Goal: Task Accomplishment & Management: Complete application form

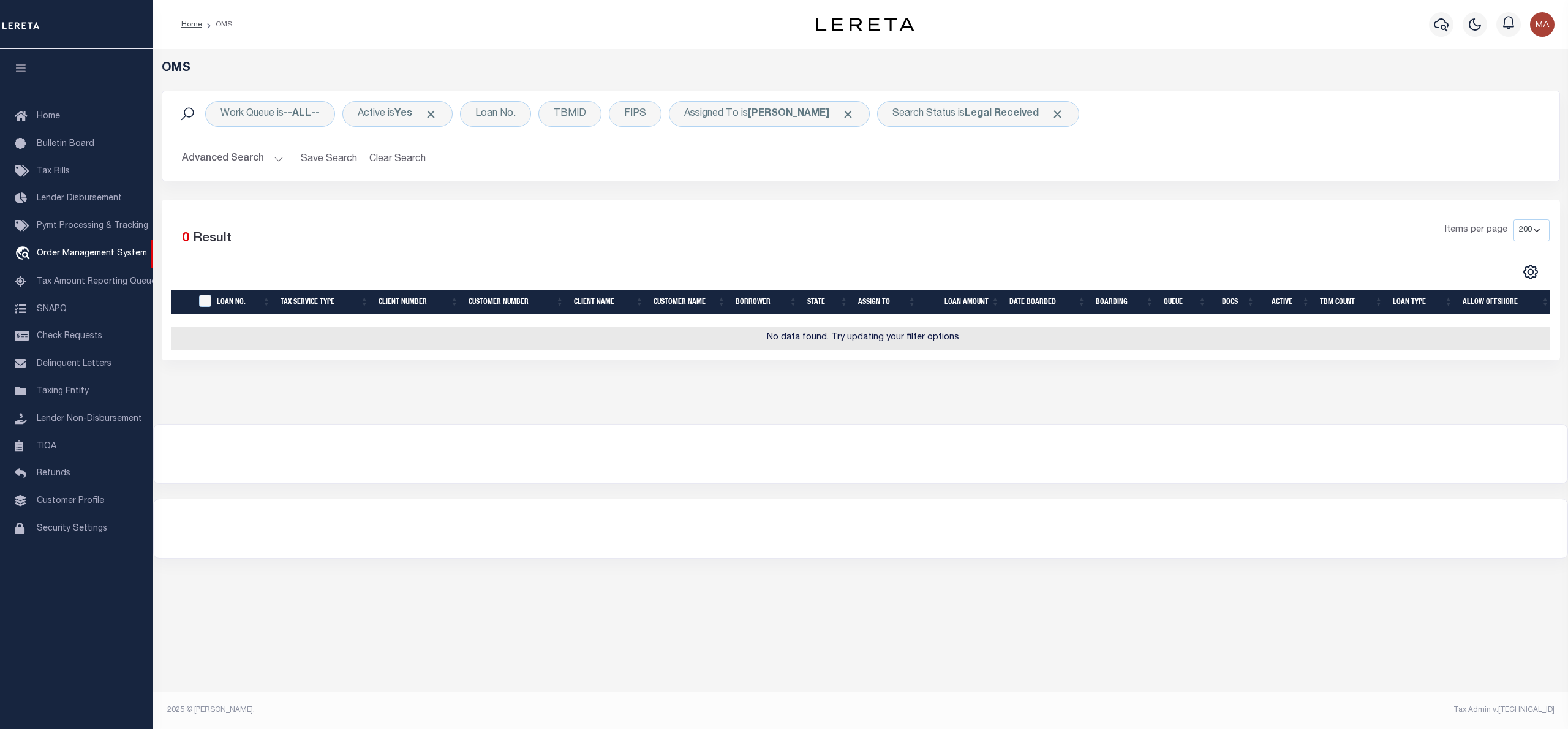
select select "200"
click at [842, 114] on span "Click to Remove" at bounding box center [848, 114] width 13 height 13
click at [948, 113] on span "Click to Remove" at bounding box center [942, 114] width 13 height 13
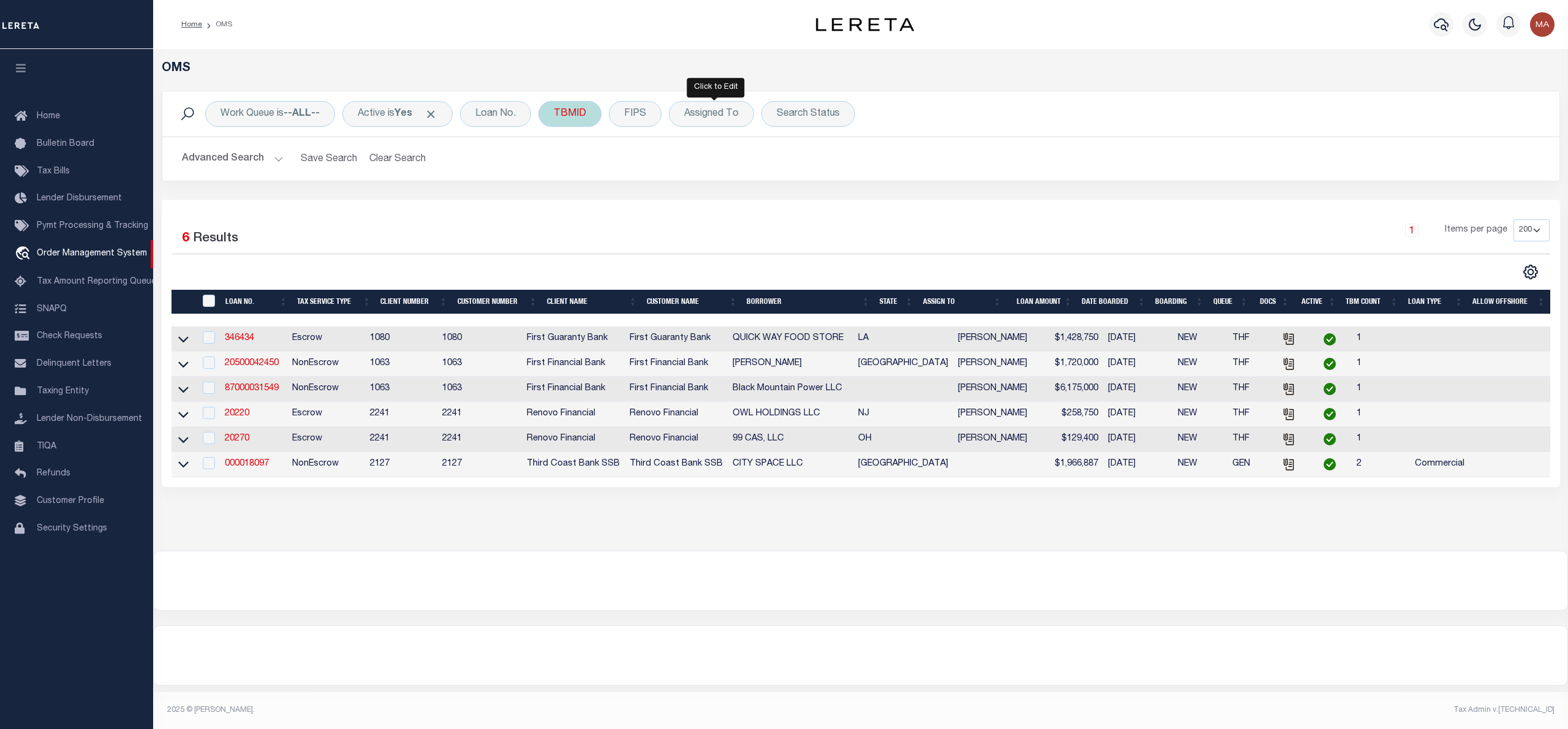
click at [592, 112] on div "TBMID" at bounding box center [570, 114] width 63 height 26
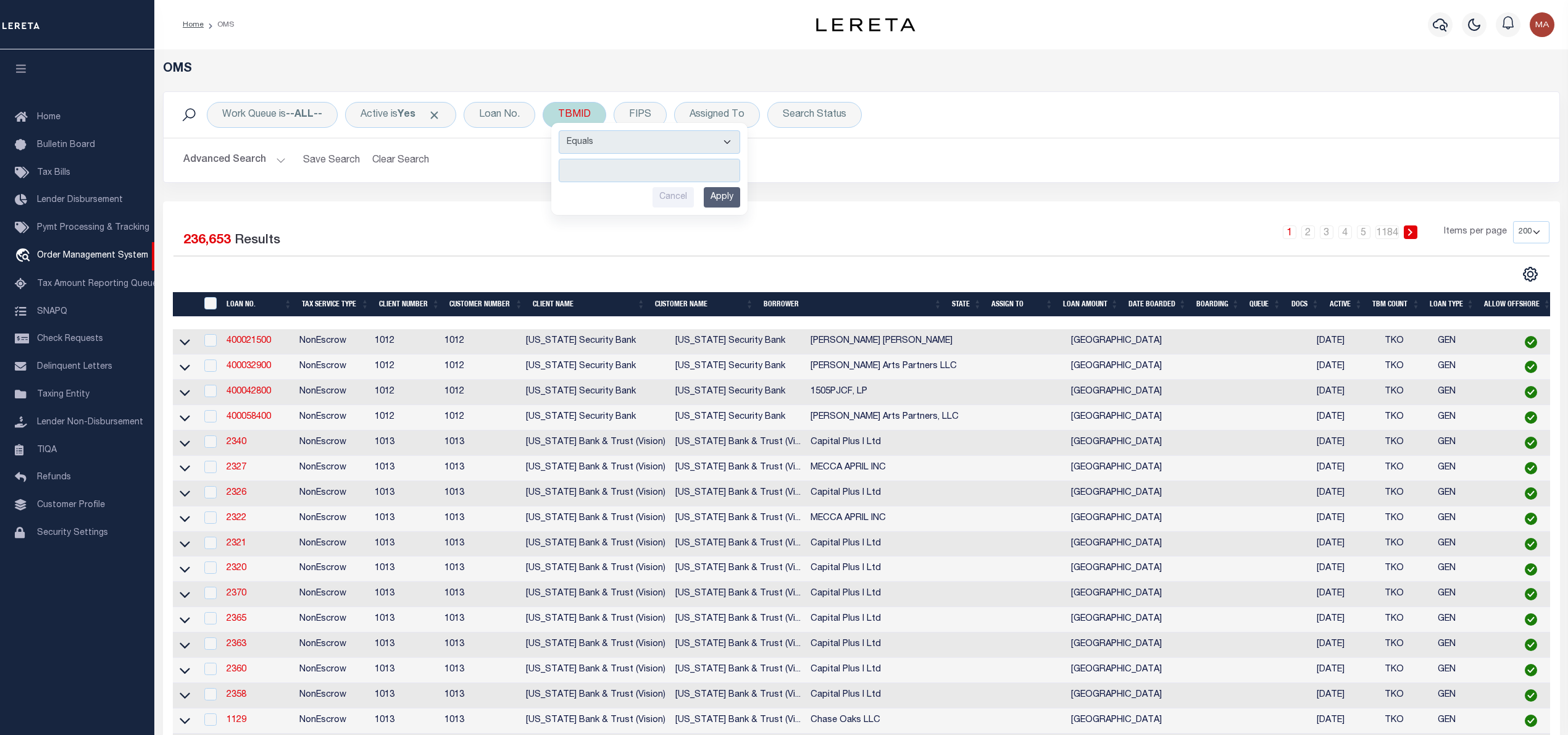
click at [585, 119] on div "TBMID Equals Is Not Equal To Is Greater Than Is Less Than Cancel Apply" at bounding box center [574, 115] width 64 height 26
type input "8308922"
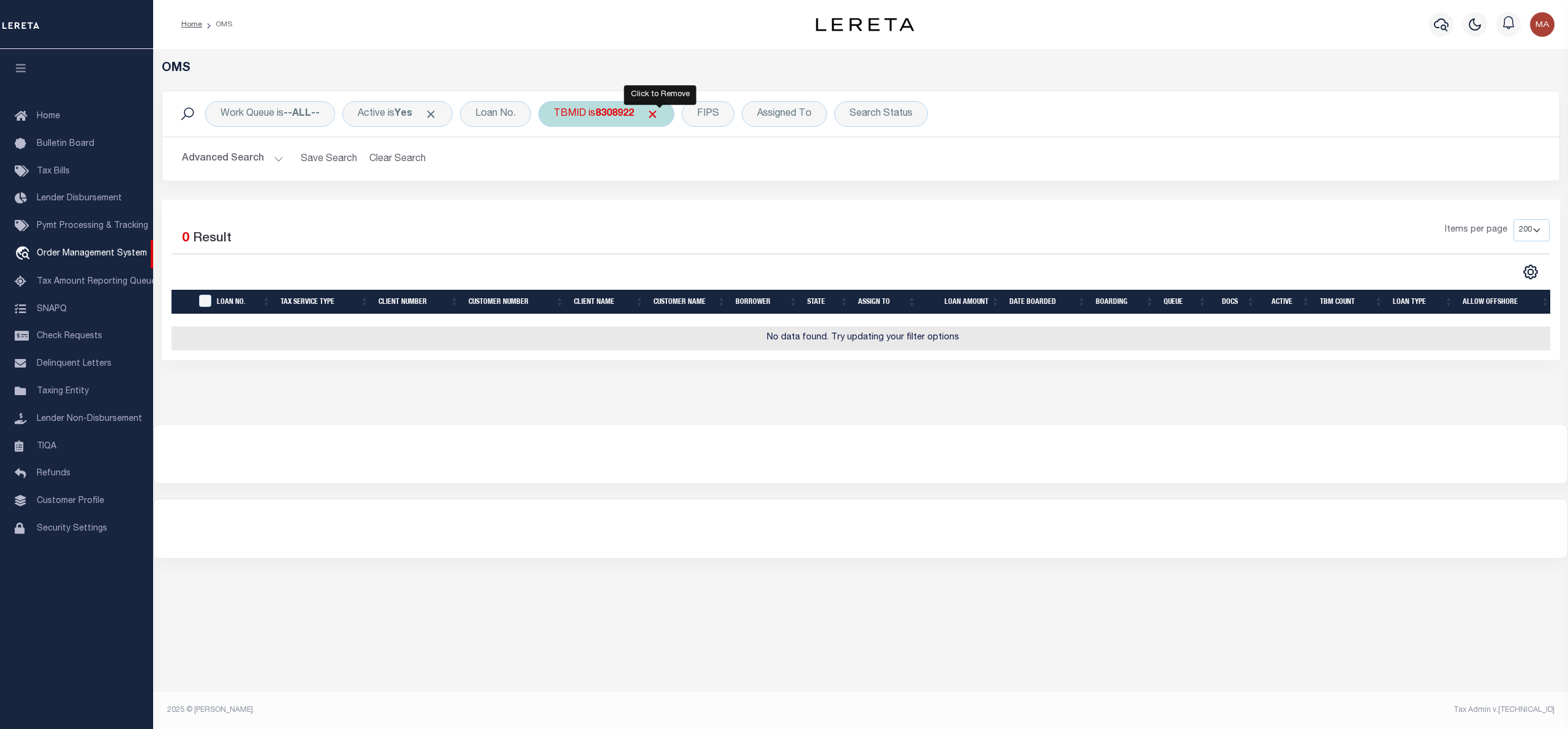
click at [659, 114] on span "Click to Remove" at bounding box center [653, 114] width 13 height 13
click at [481, 110] on div "Loan No." at bounding box center [496, 114] width 71 height 26
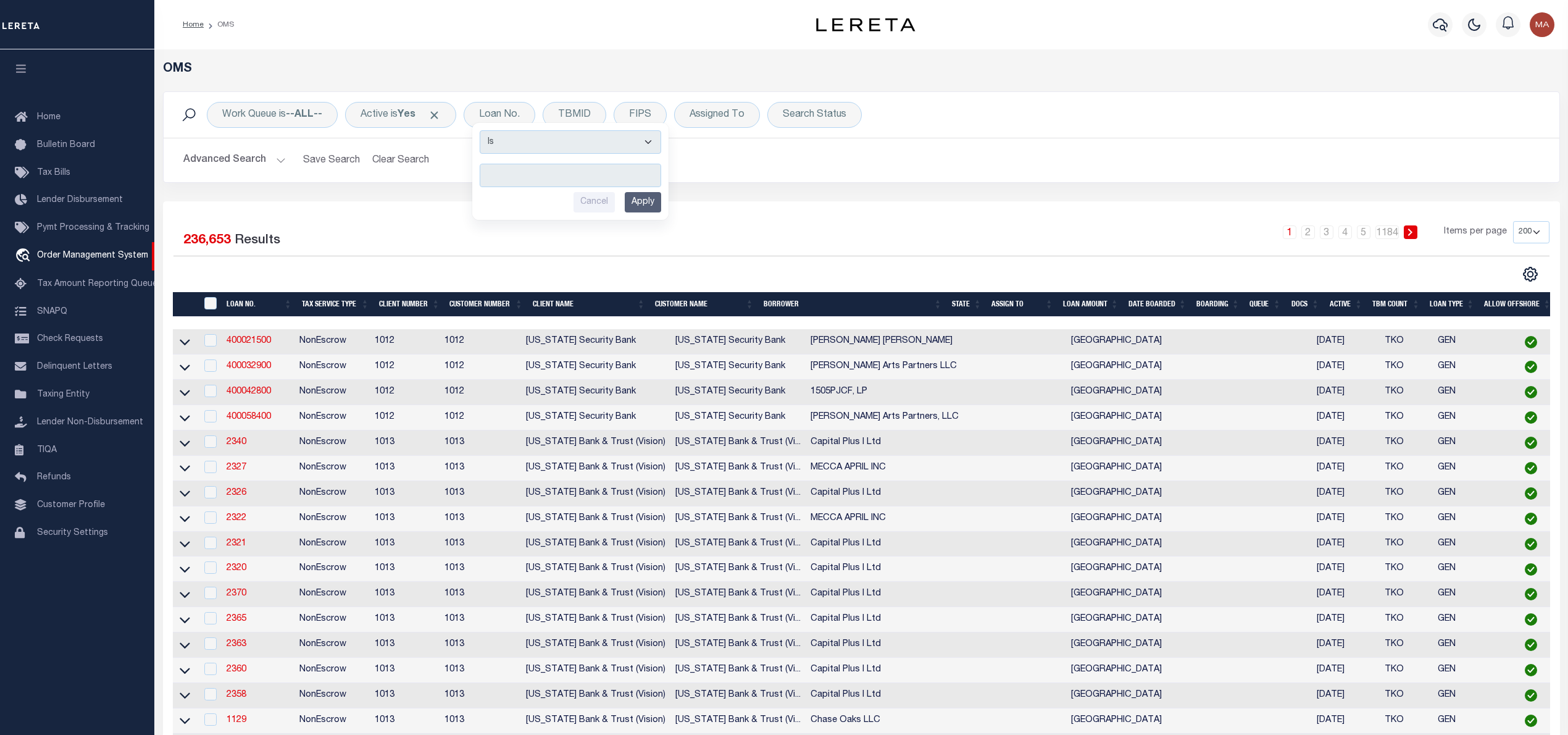
type input "8308922"
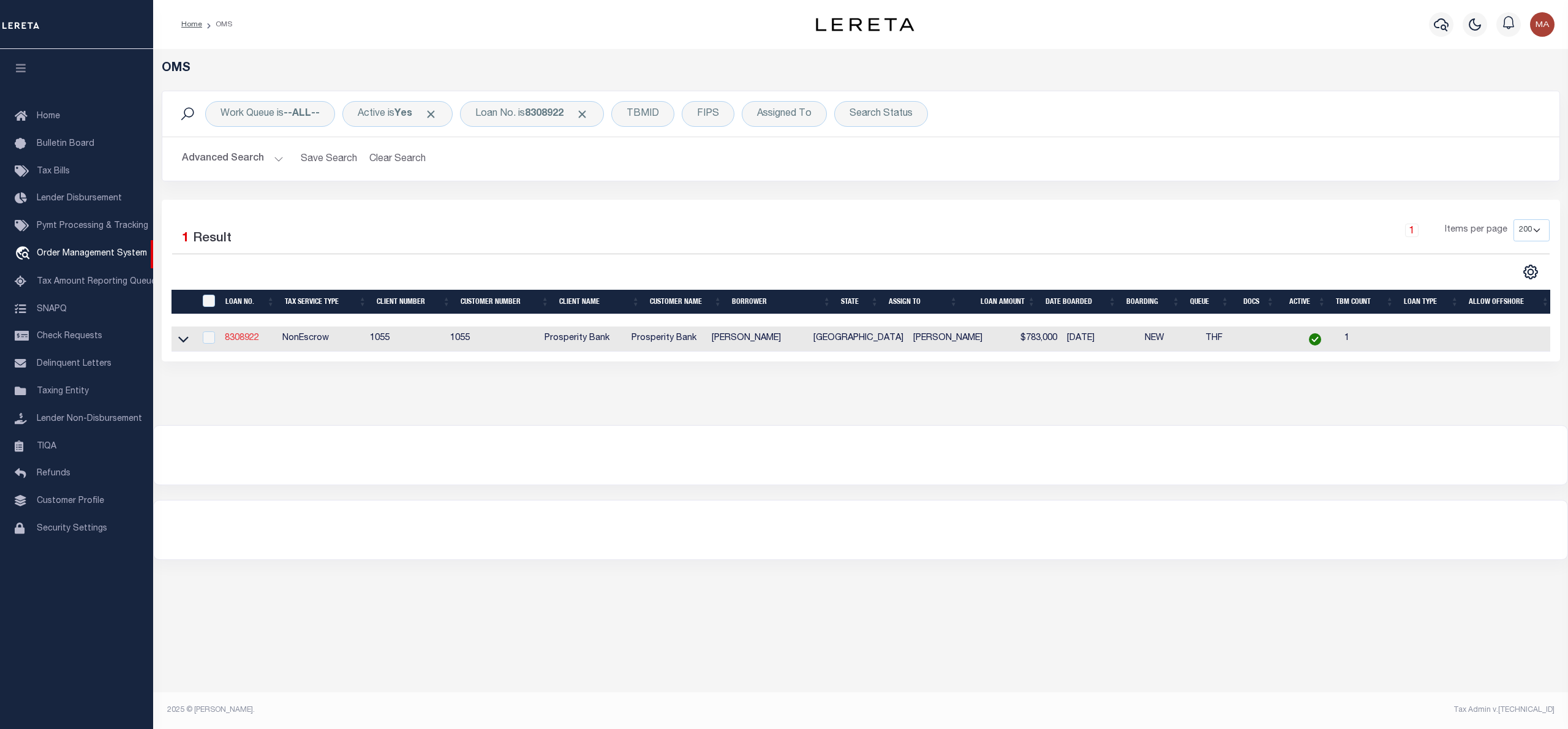
click at [235, 341] on link "8308922" at bounding box center [242, 337] width 34 height 9
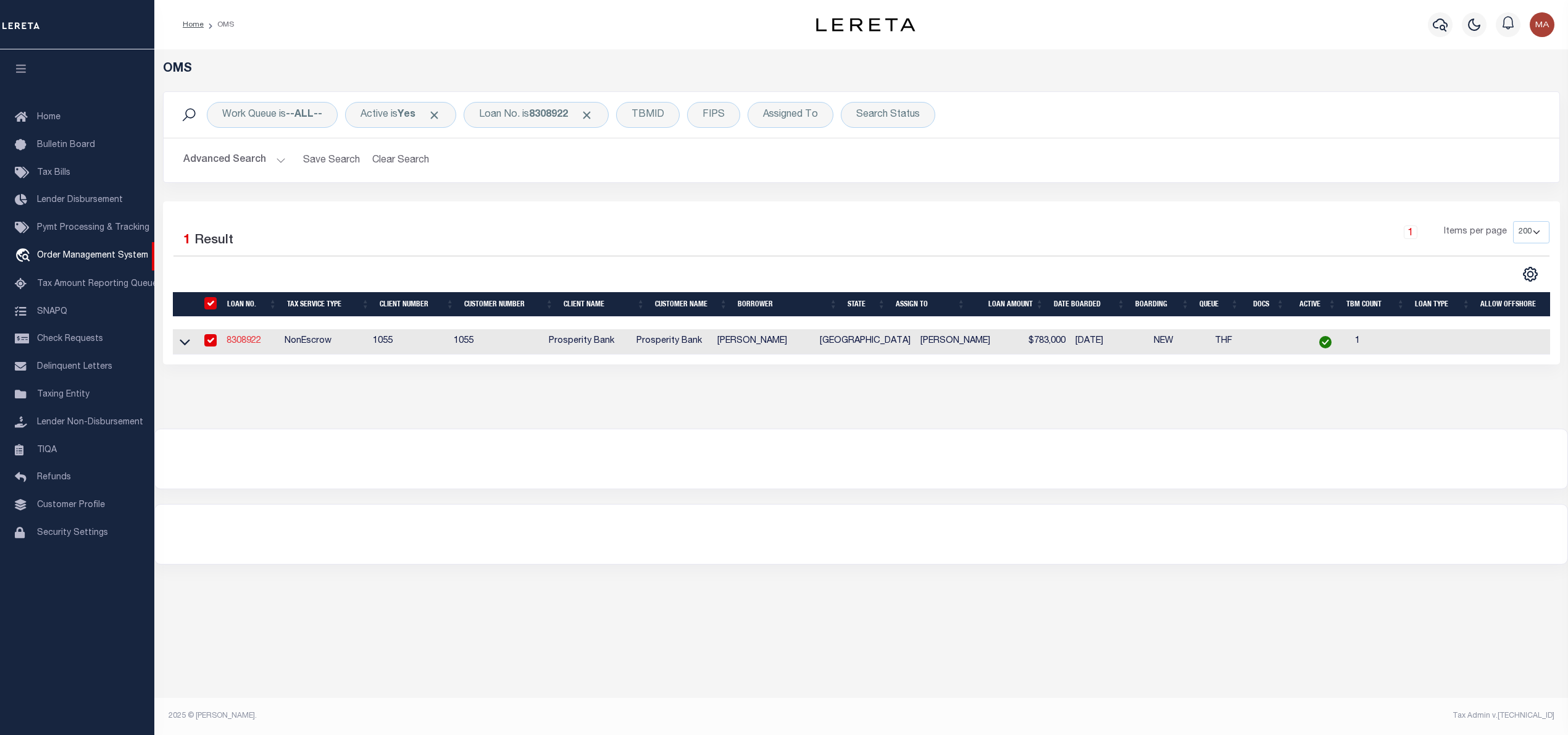
type input "8308922"
type input "[PERSON_NAME]"
select select
type input "[STREET_ADDRESS]"
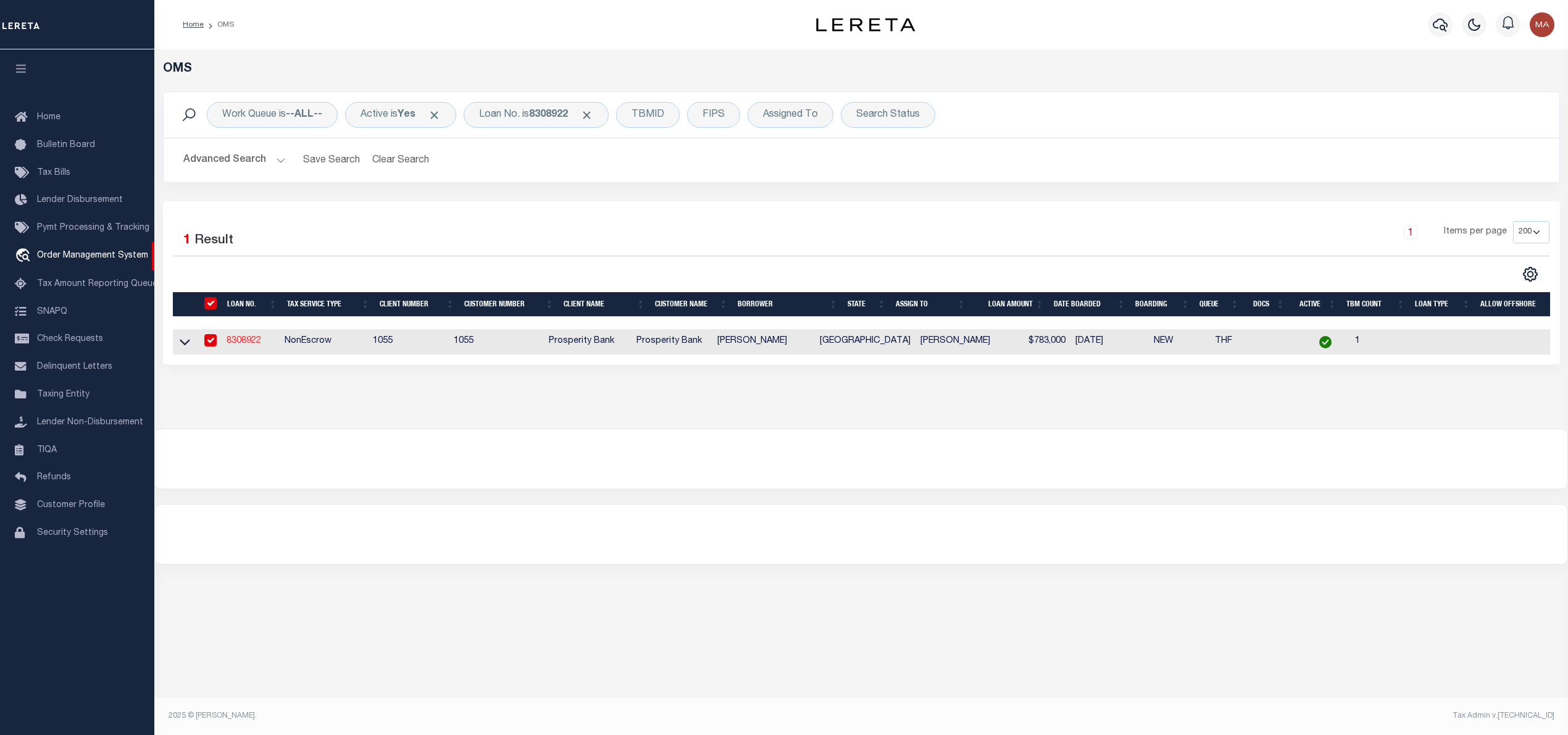
type input "[GEOGRAPHIC_DATA] [GEOGRAPHIC_DATA] 79423"
select select
select select "NonEscrow"
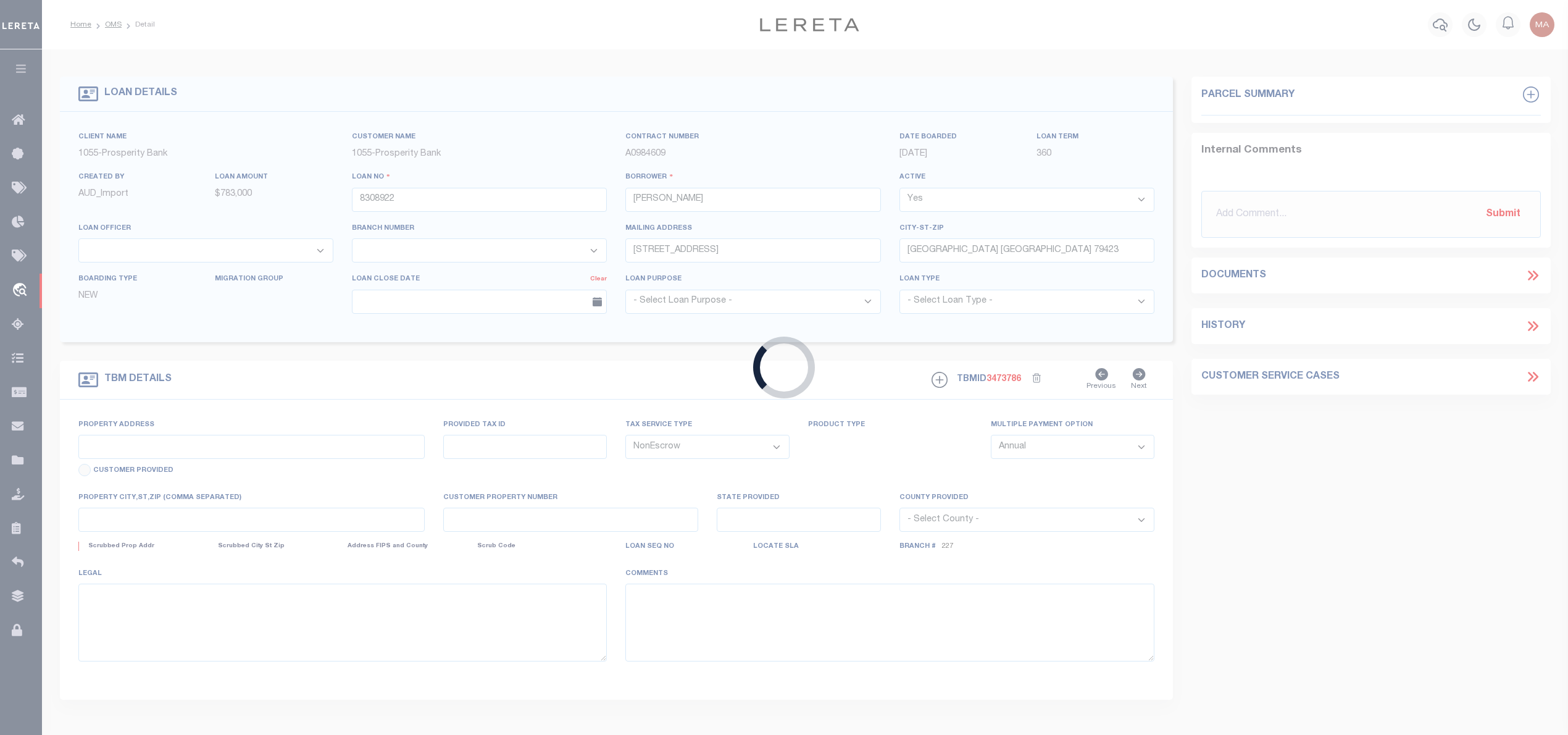
select select "10674"
select select "4087"
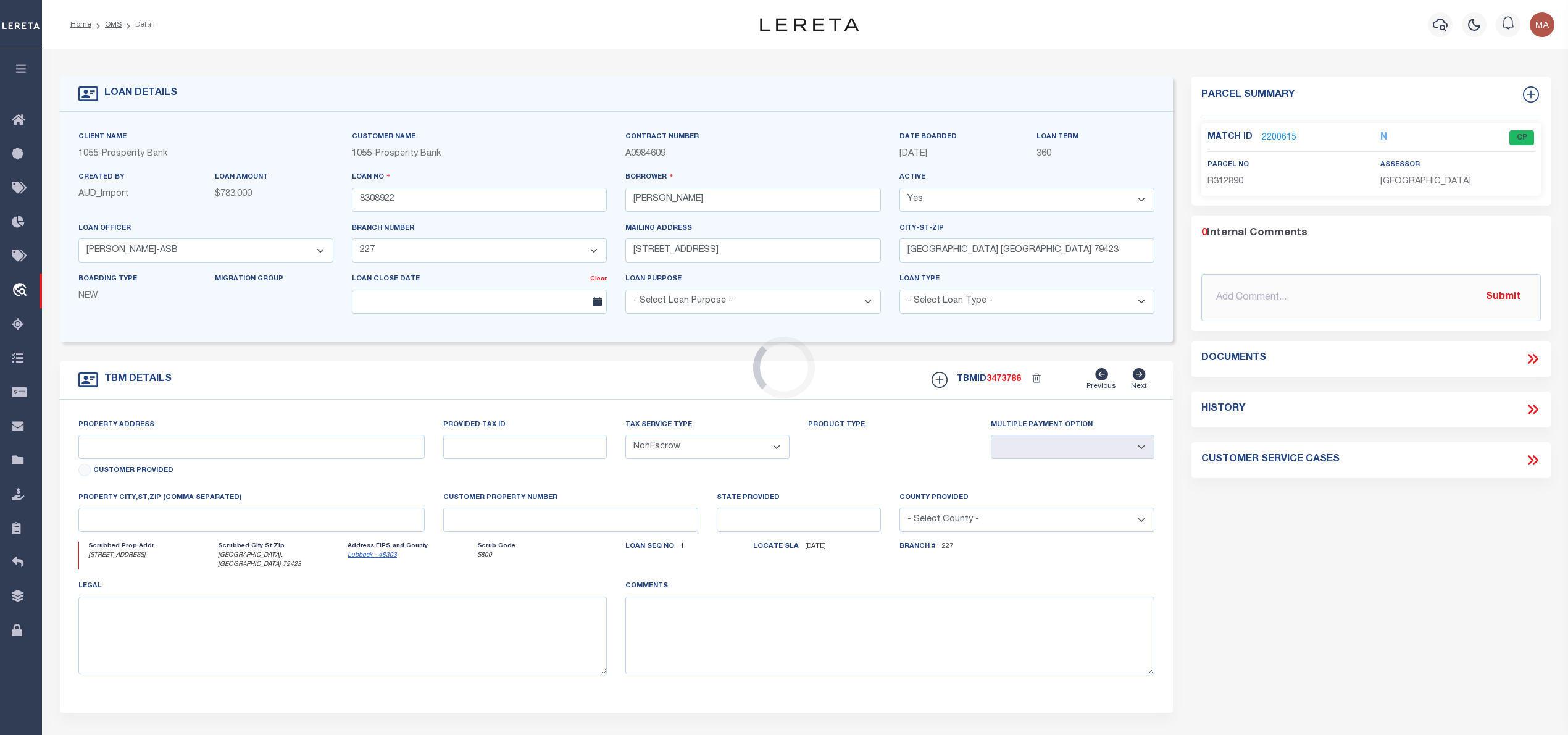
type input "[STREET_ADDRESS]"
select select
type input "[GEOGRAPHIC_DATA], [GEOGRAPHIC_DATA] 79423"
type input "[GEOGRAPHIC_DATA]"
select select
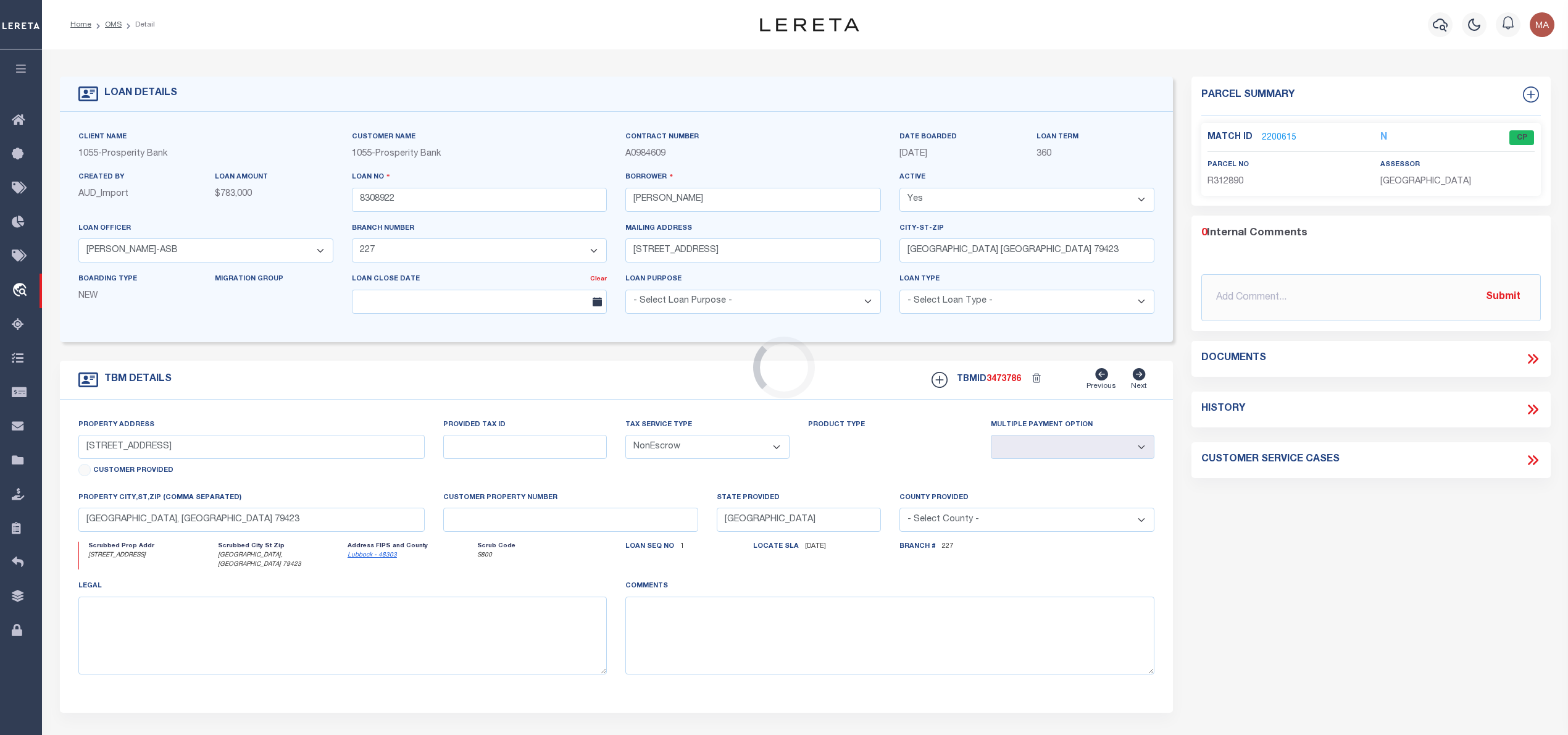
type textarea "[STREET_ADDRESS] [STREET_ADDRESS]"
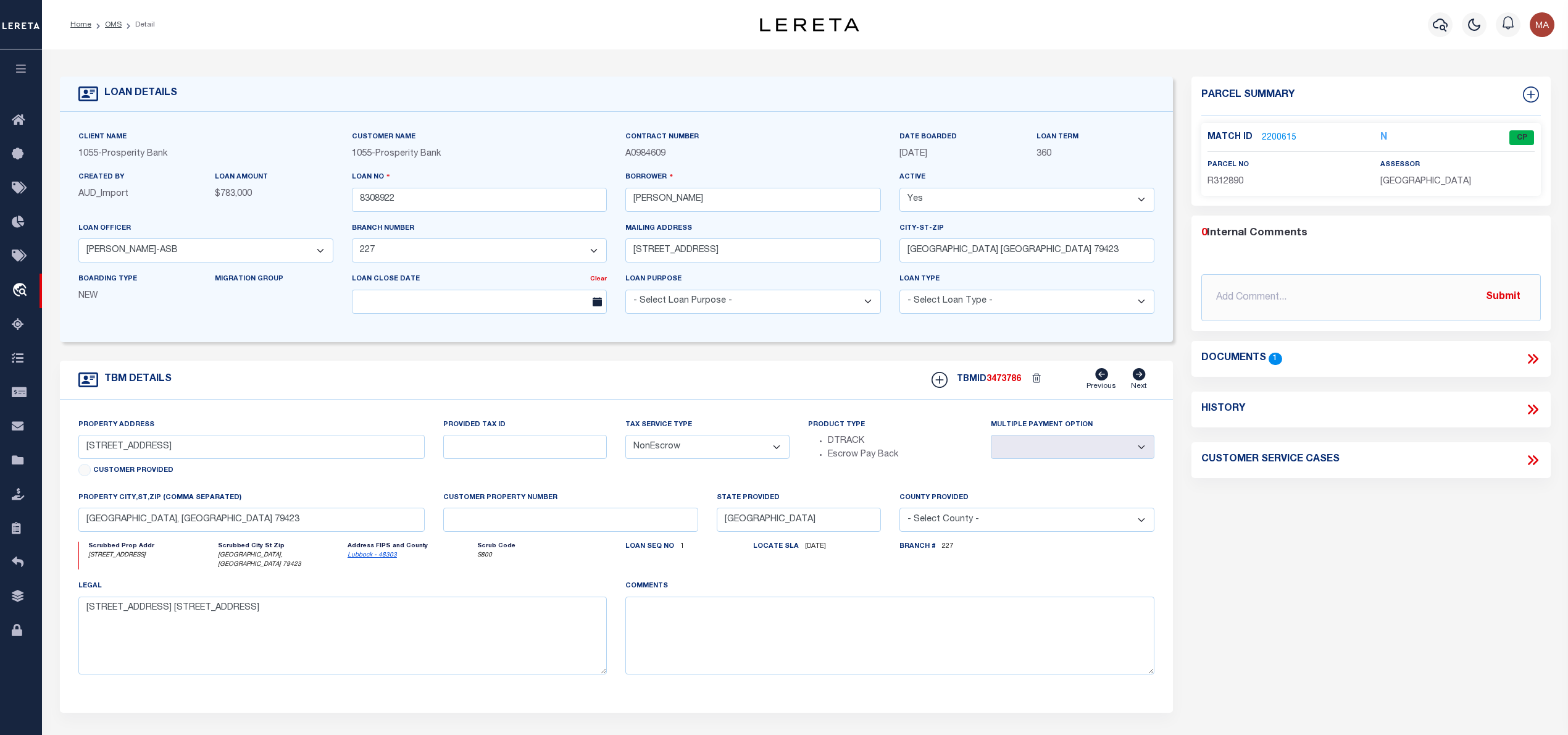
click at [1280, 132] on link "2200615" at bounding box center [1279, 138] width 35 height 13
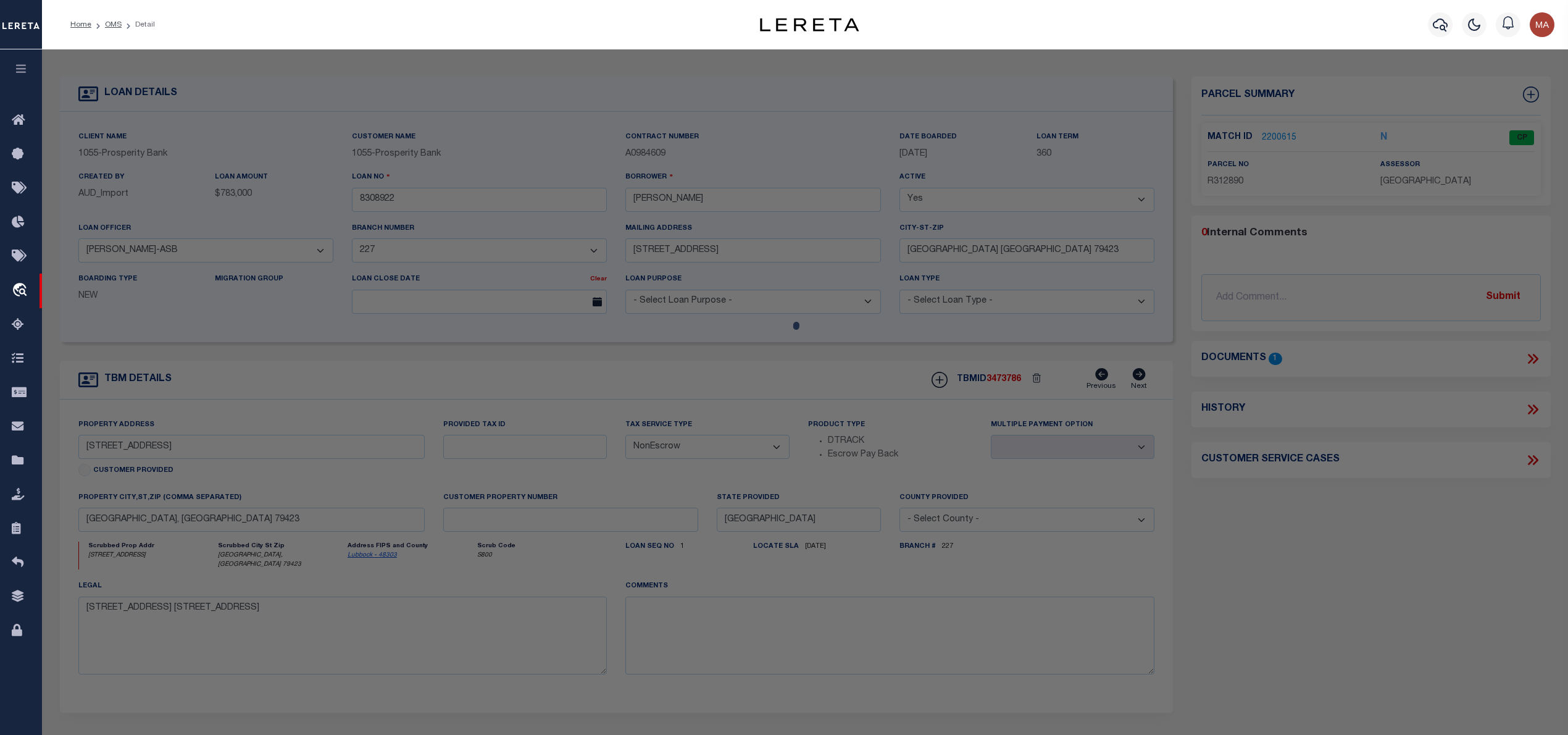
checkbox input "false"
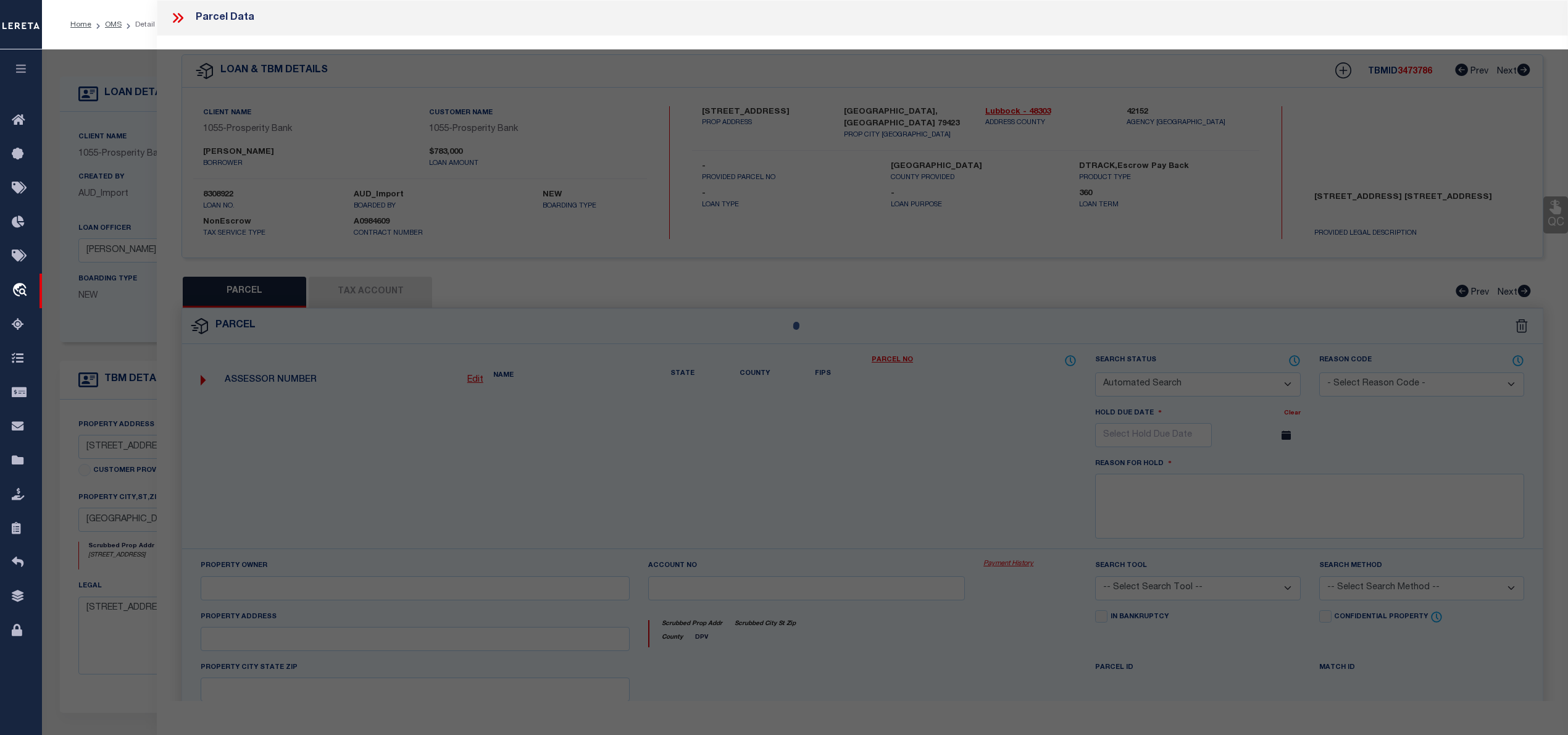
select select "CP"
type input "[PERSON_NAME] & [PERSON_NAME]"
select select "AGW"
select select
type input "[STREET_ADDRESS]"
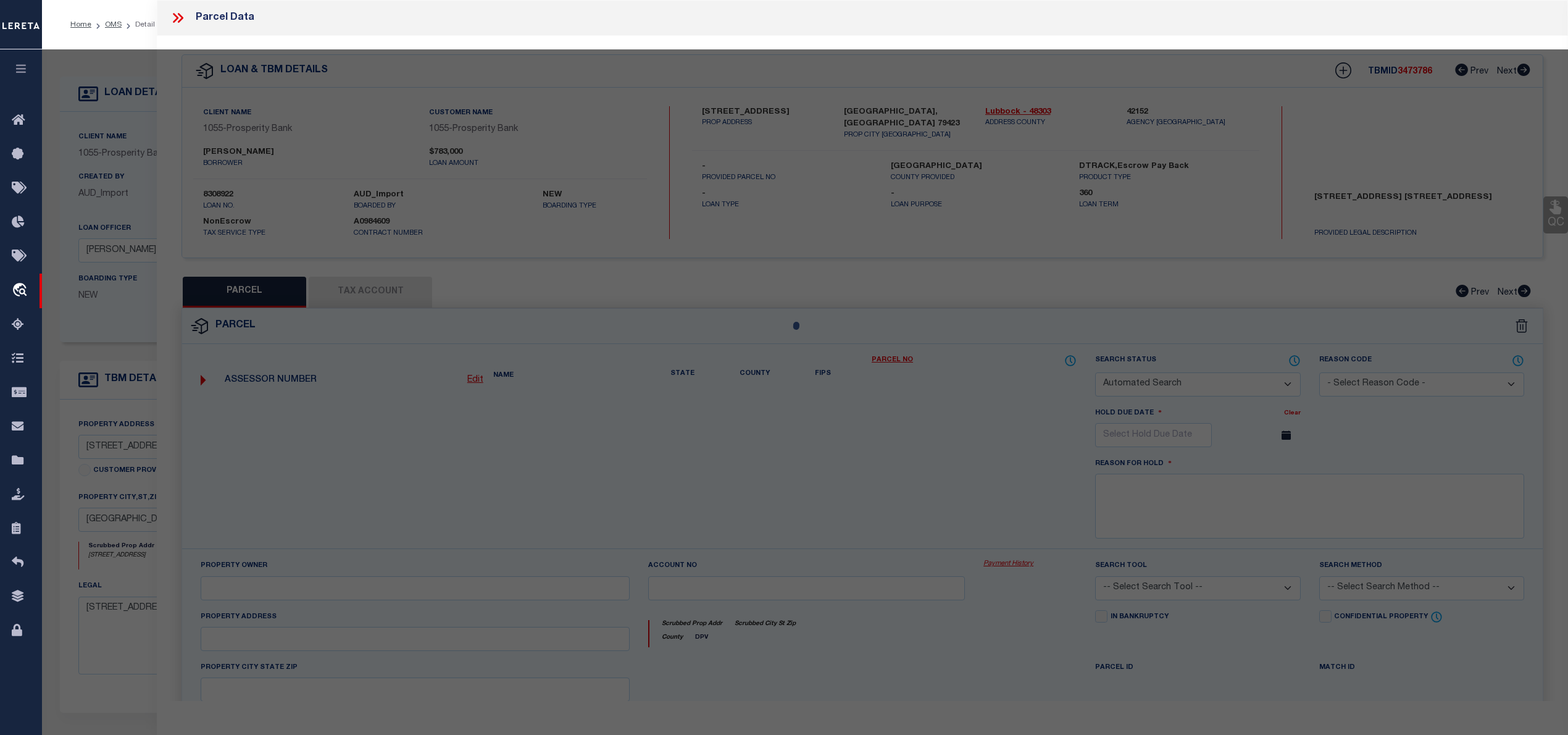
checkbox input "false"
type input "[GEOGRAPHIC_DATA], [GEOGRAPHIC_DATA] 79423"
type textarea "[GEOGRAPHIC_DATA] L 27"
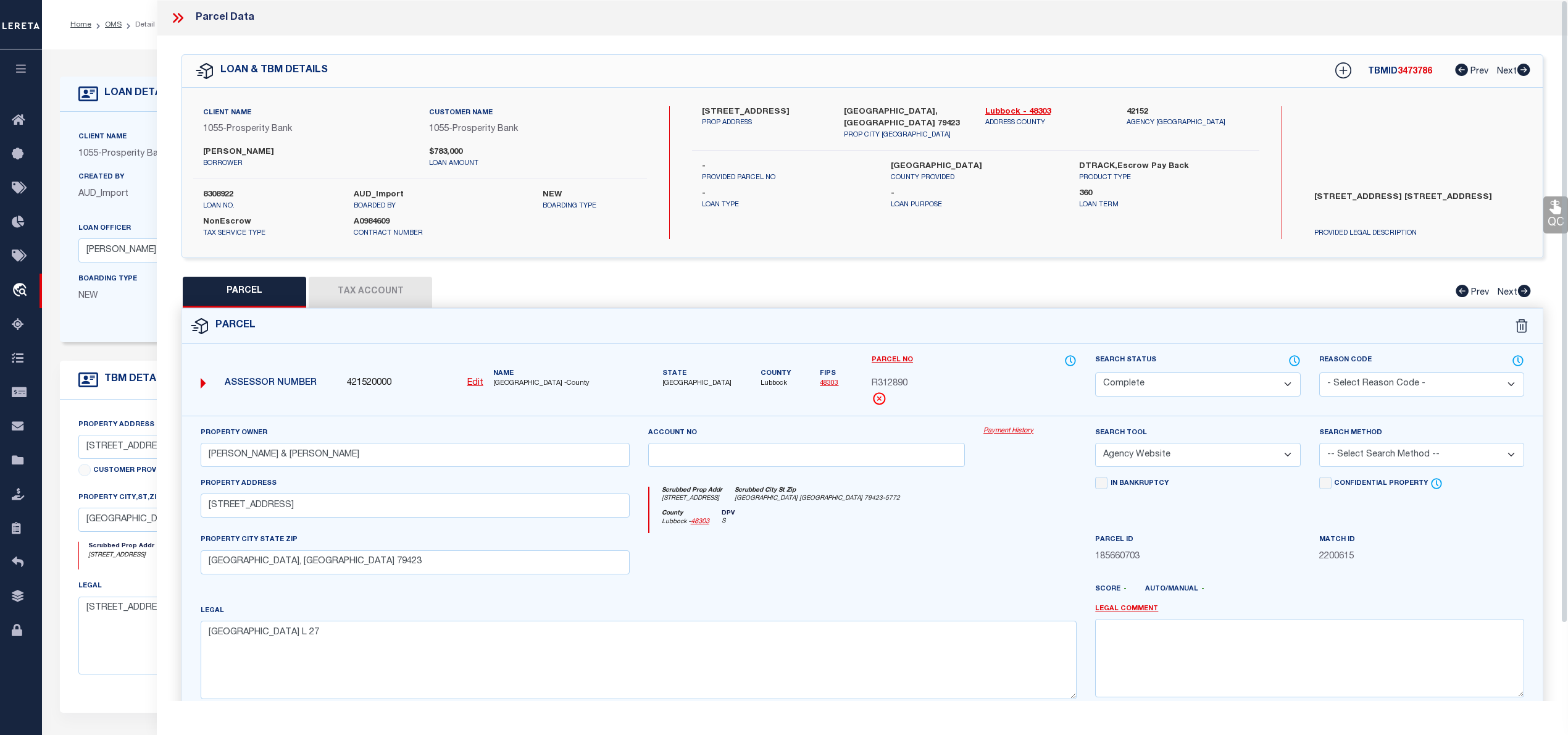
click at [181, 17] on icon at bounding box center [180, 18] width 6 height 10
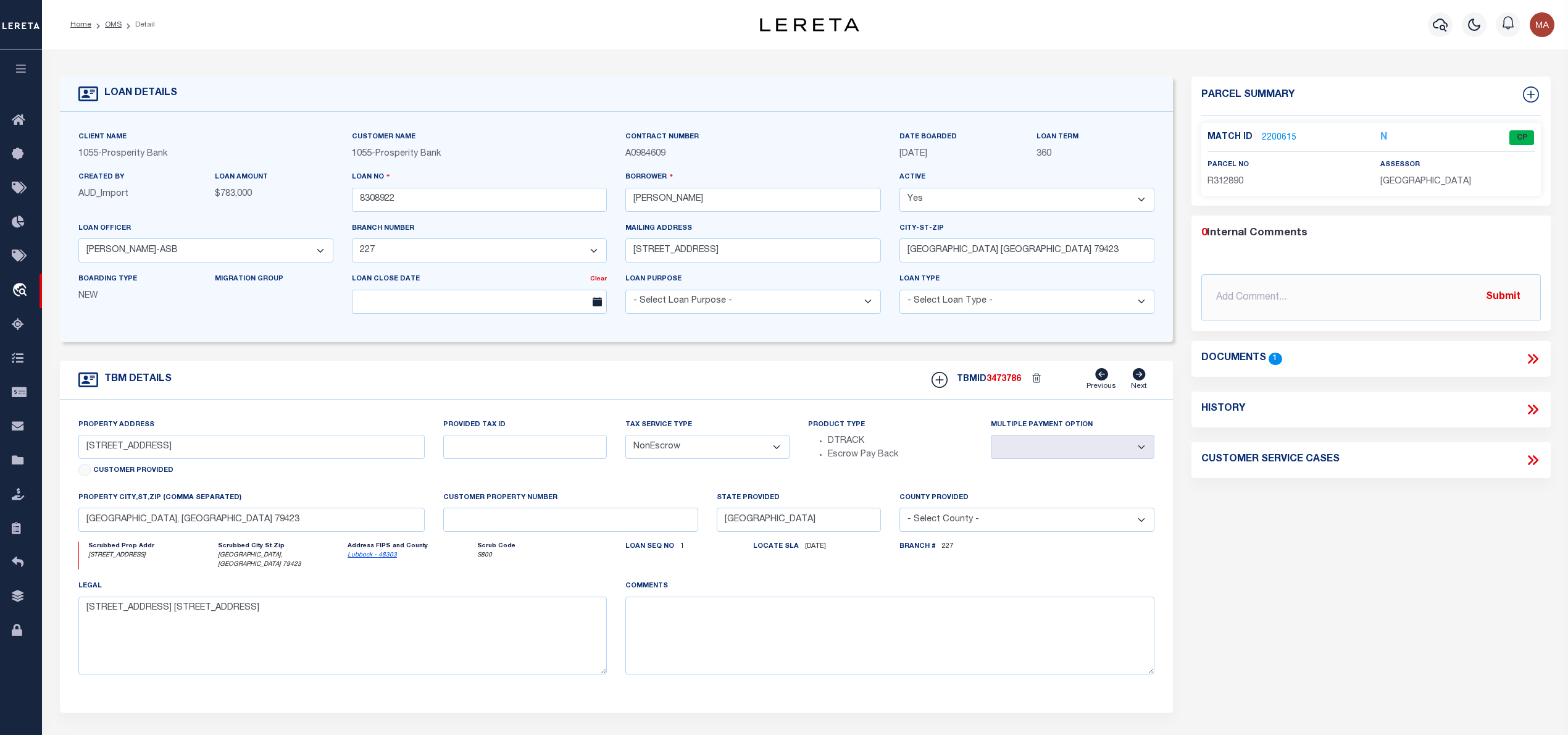
click at [1277, 136] on link "2200615" at bounding box center [1279, 138] width 35 height 13
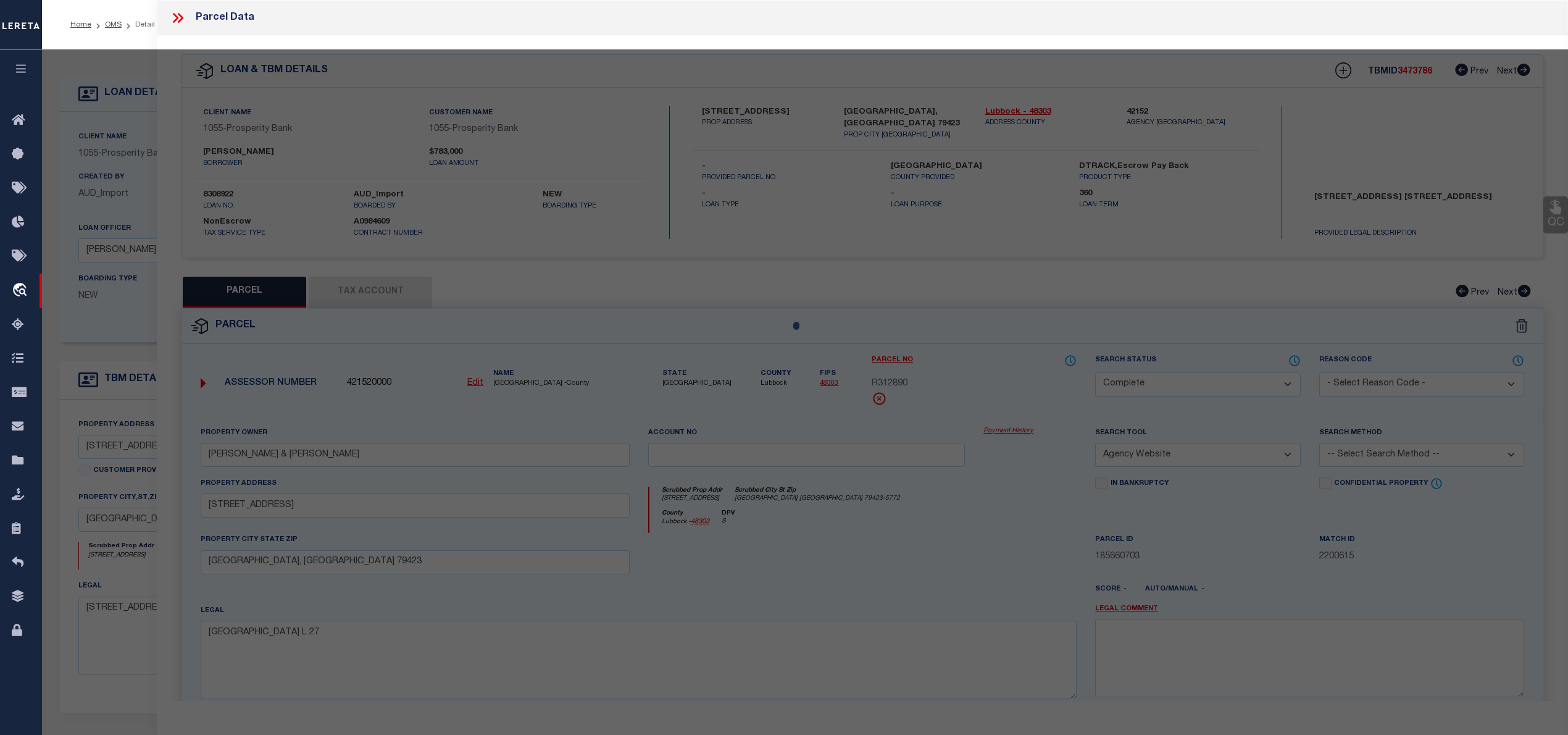
select select "AS"
select select
checkbox input "false"
select select "CP"
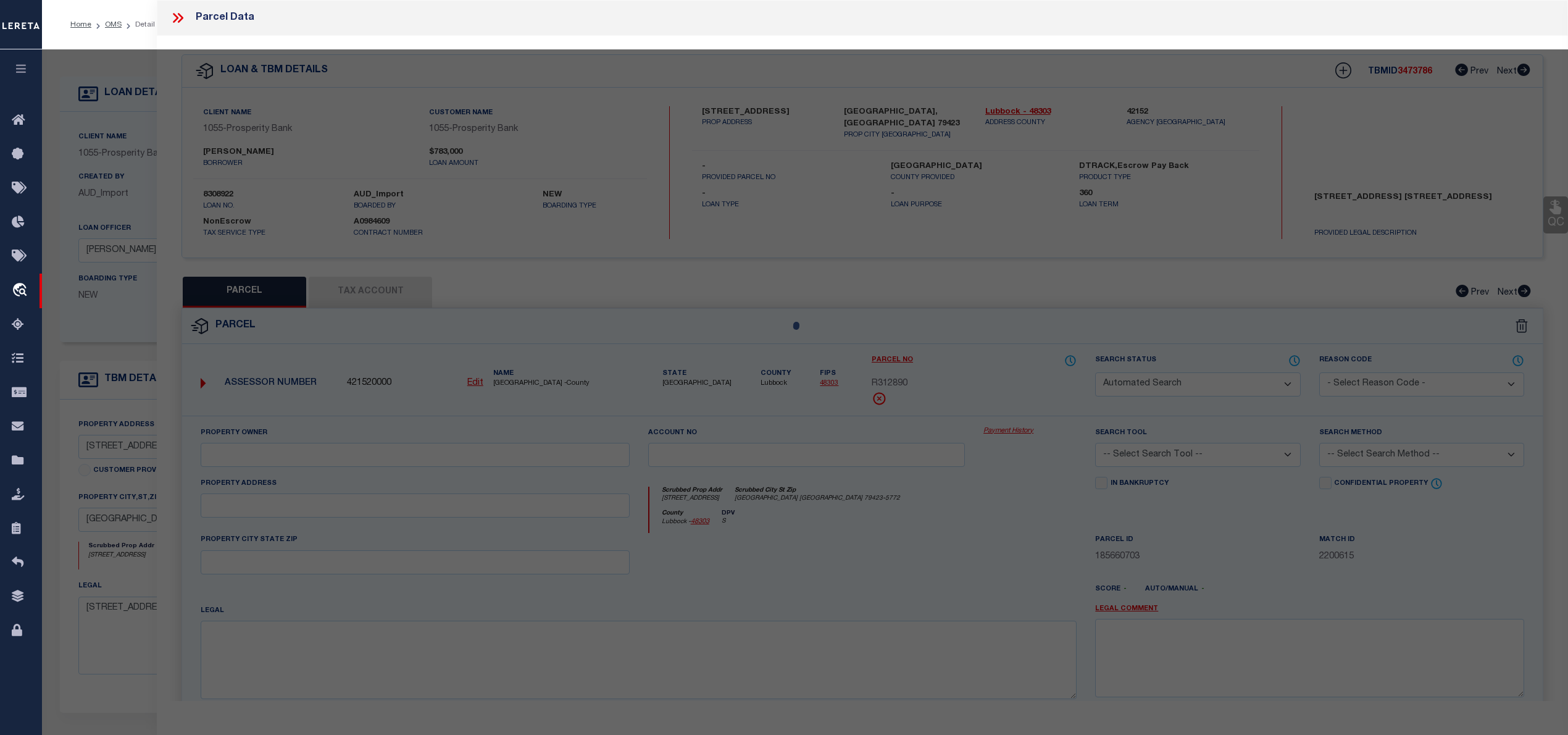
type input "[PERSON_NAME] & [PERSON_NAME]"
select select "AGW"
select select
type input "[STREET_ADDRESS]"
checkbox input "false"
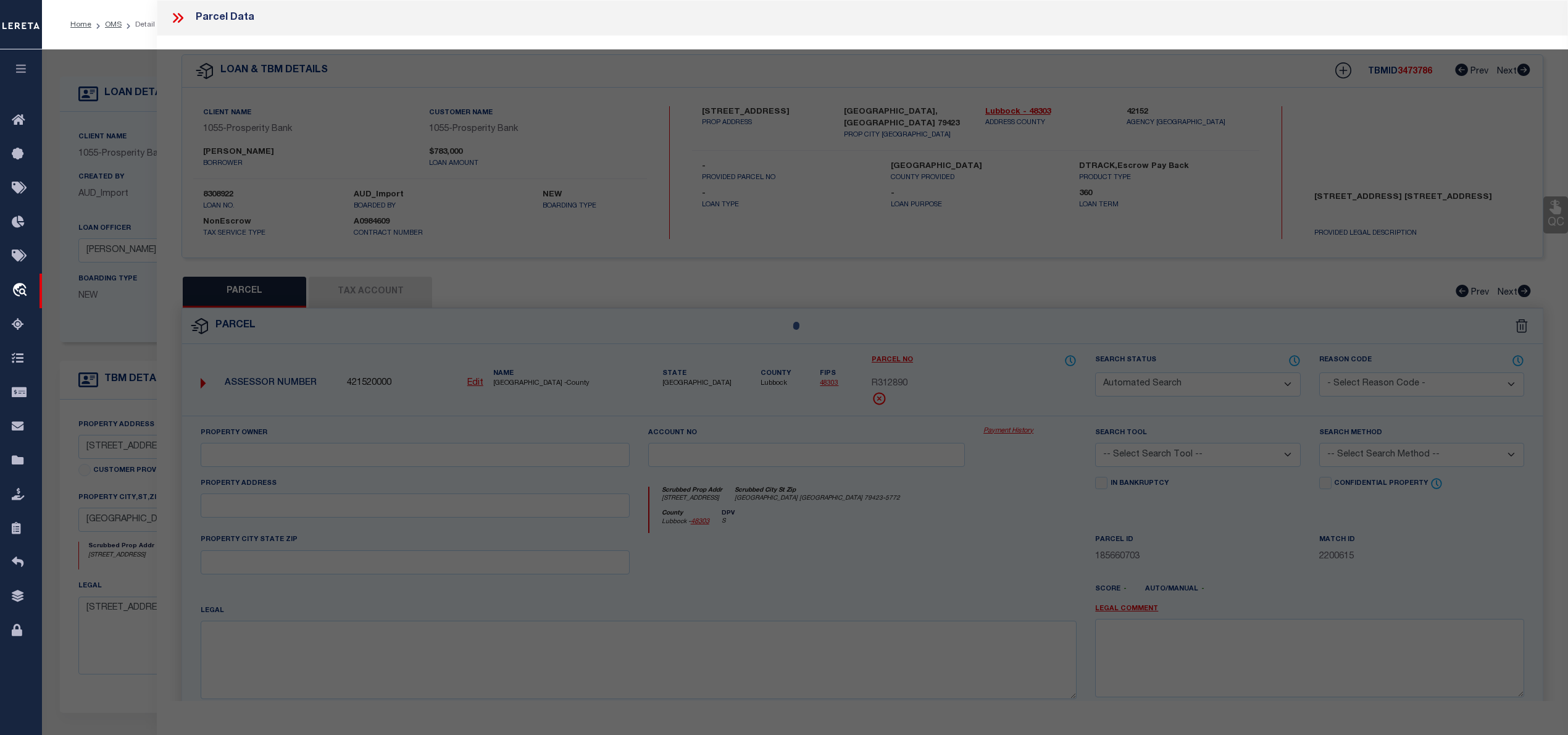
type input "[GEOGRAPHIC_DATA], [GEOGRAPHIC_DATA] 79423"
type textarea "[GEOGRAPHIC_DATA] L 27"
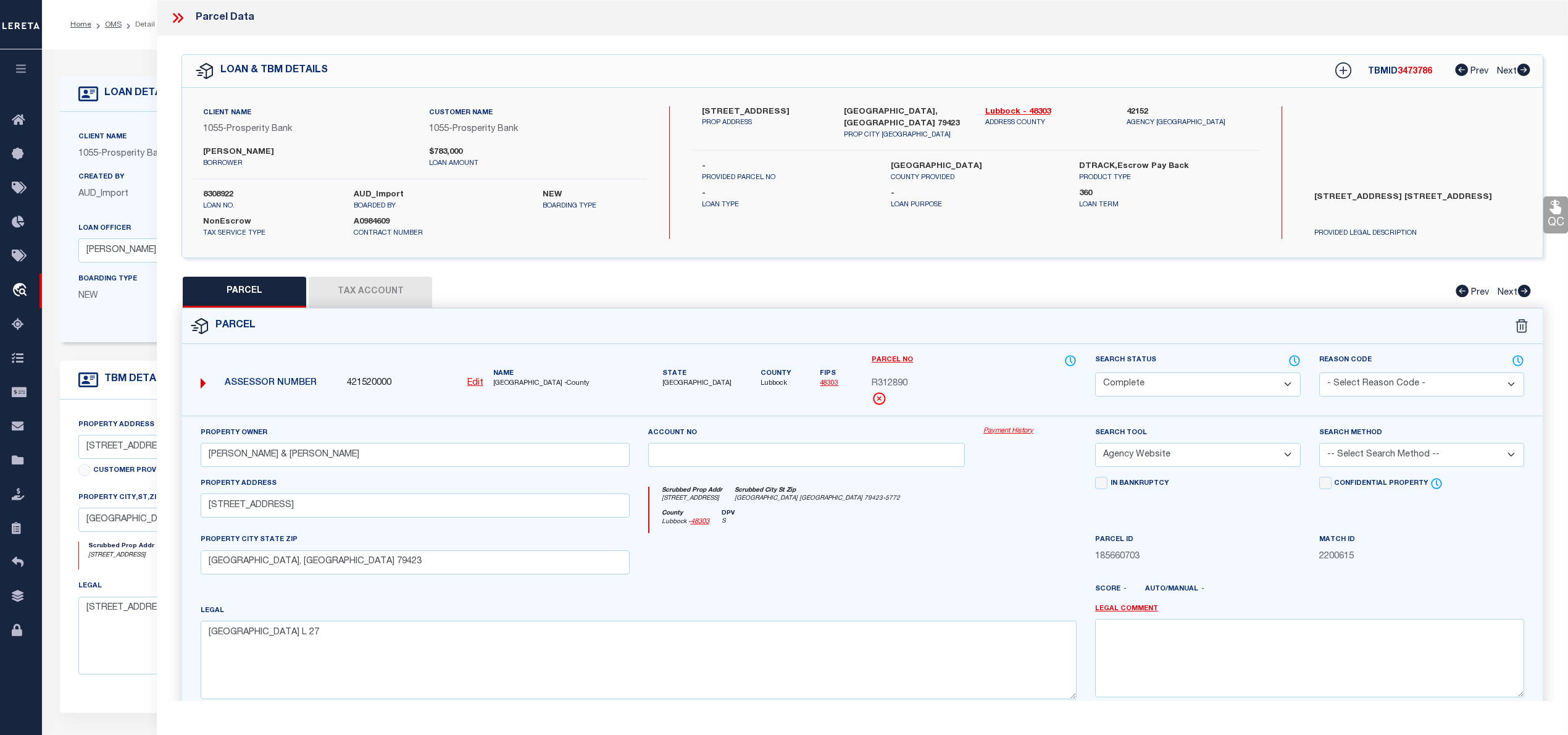
click at [175, 18] on icon at bounding box center [178, 18] width 16 height 16
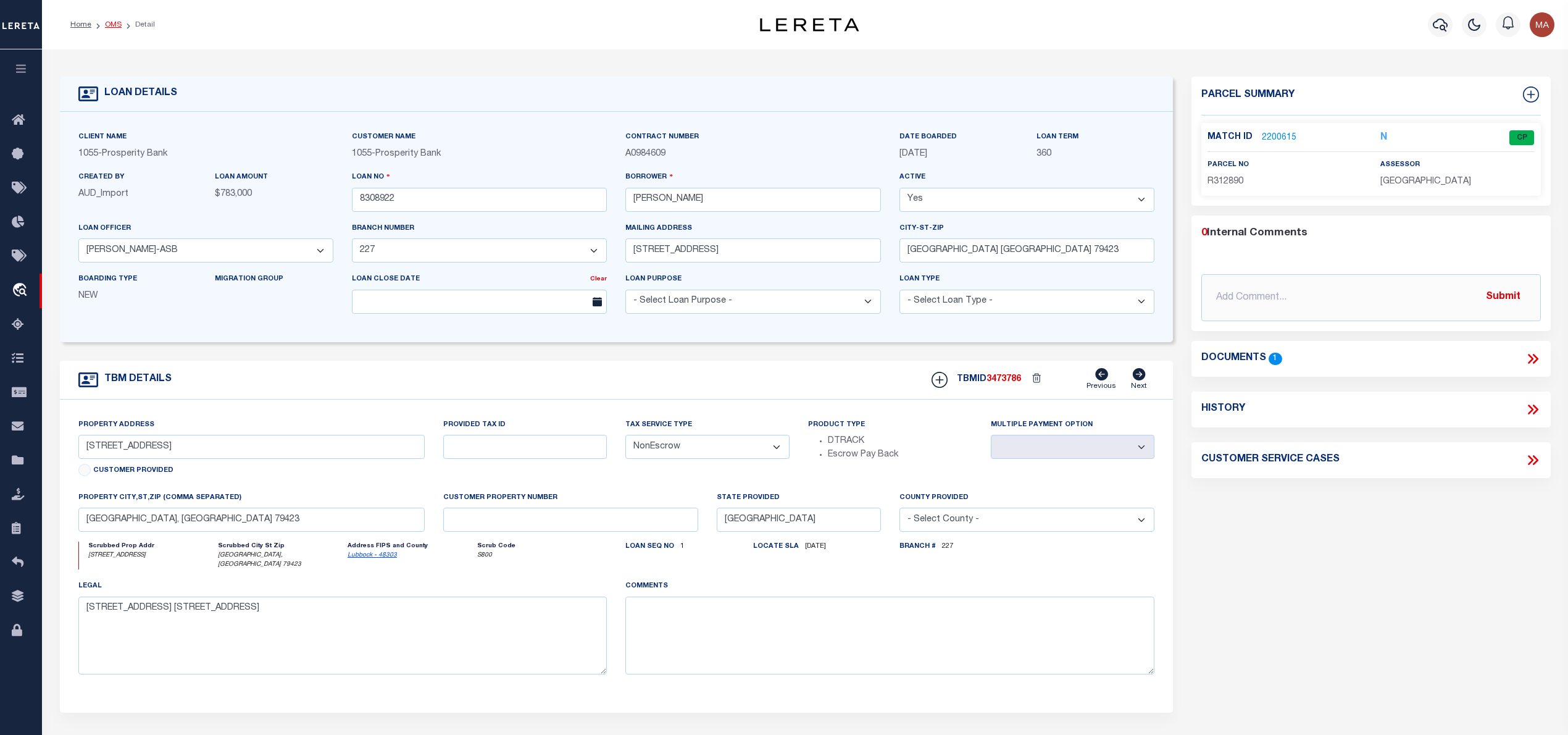
click at [109, 21] on link "OMS" at bounding box center [113, 24] width 17 height 7
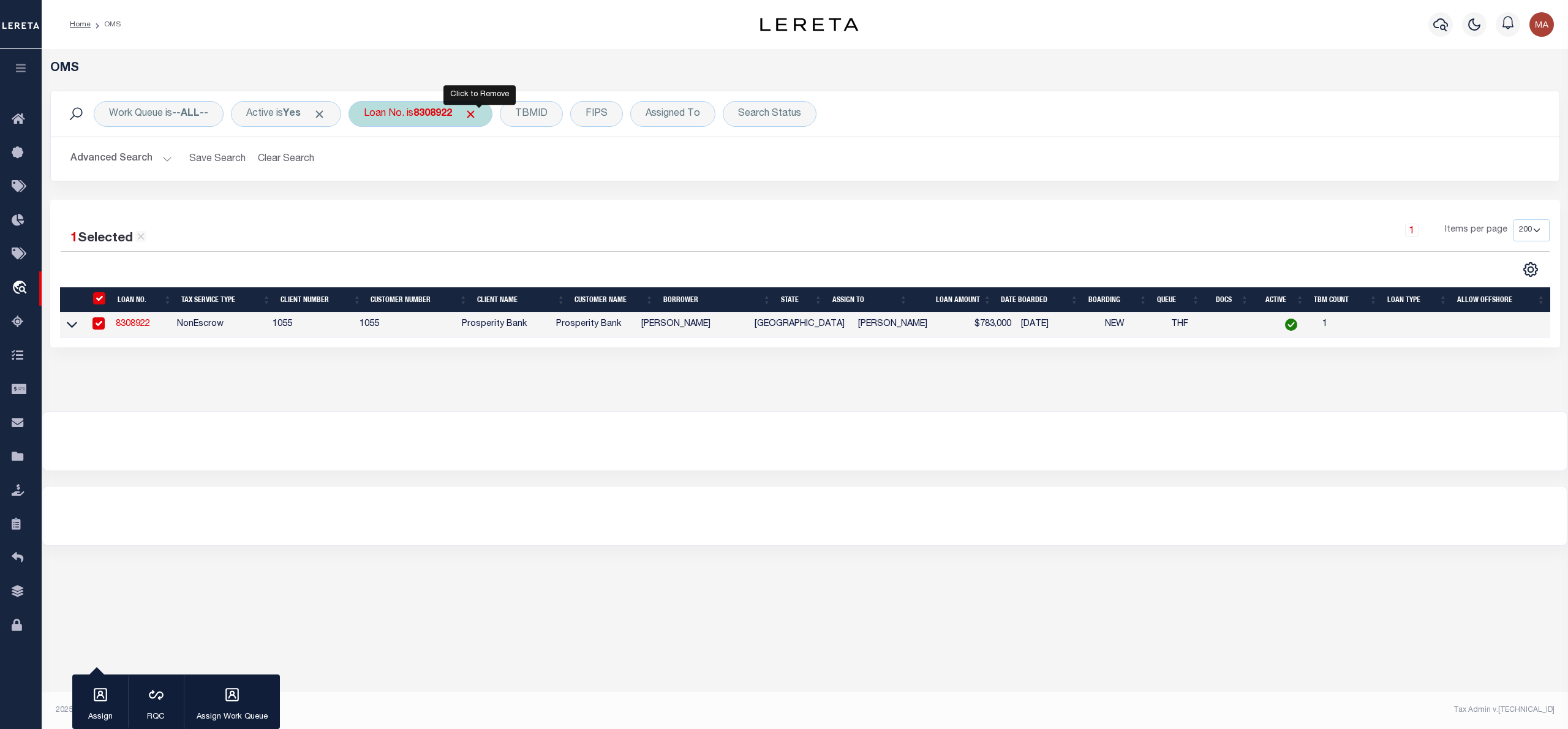
click at [473, 114] on span "Click to Remove" at bounding box center [471, 114] width 13 height 13
click at [410, 114] on div "Loan No." at bounding box center [384, 114] width 71 height 26
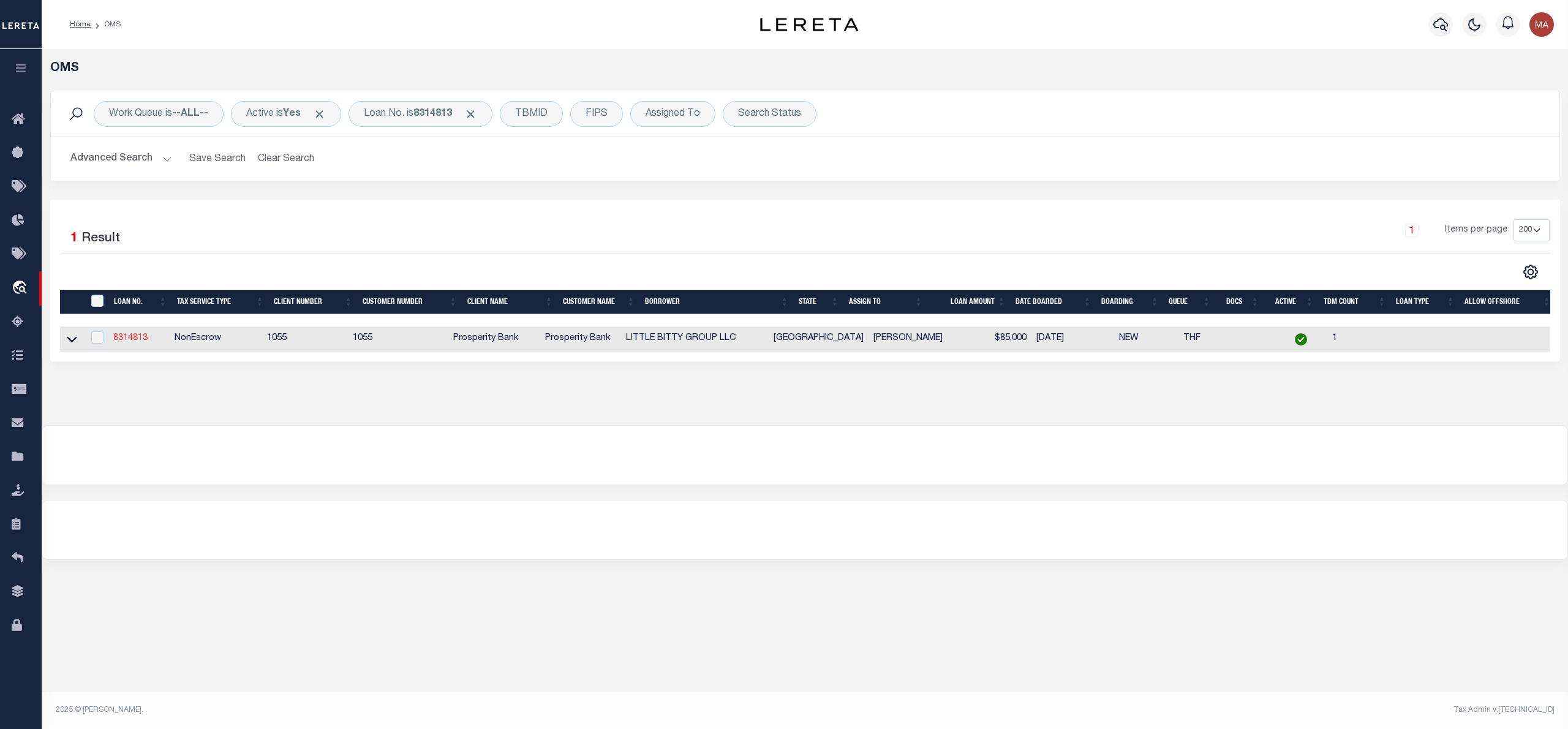
click at [140, 339] on link "8314813" at bounding box center [130, 337] width 34 height 9
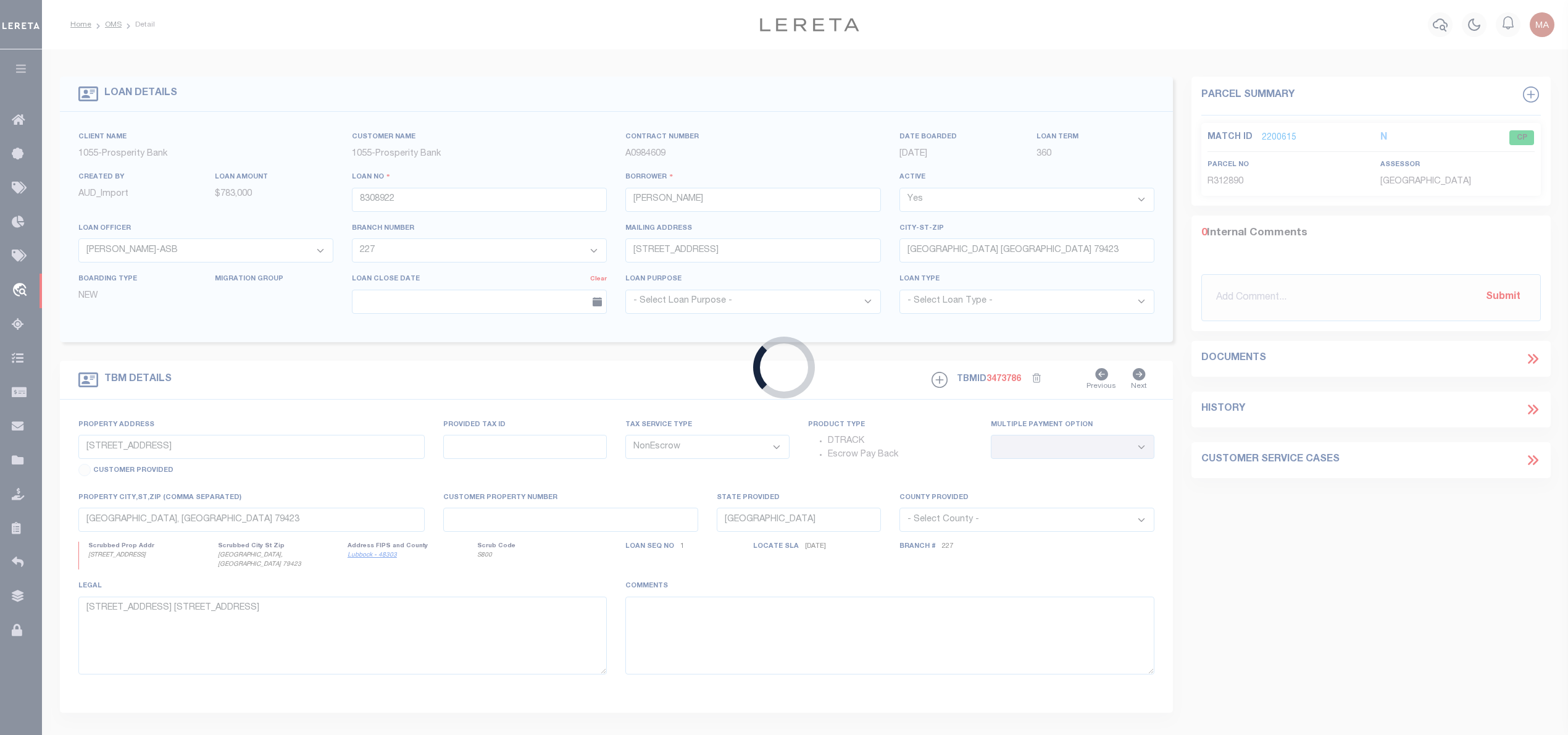
type input "8314813"
type input "LITTLE BITTY GROUP LLC"
type input "[STREET_ADDRESS]"
type input "[GEOGRAPHIC_DATA] [GEOGRAPHIC_DATA] 79424"
select select
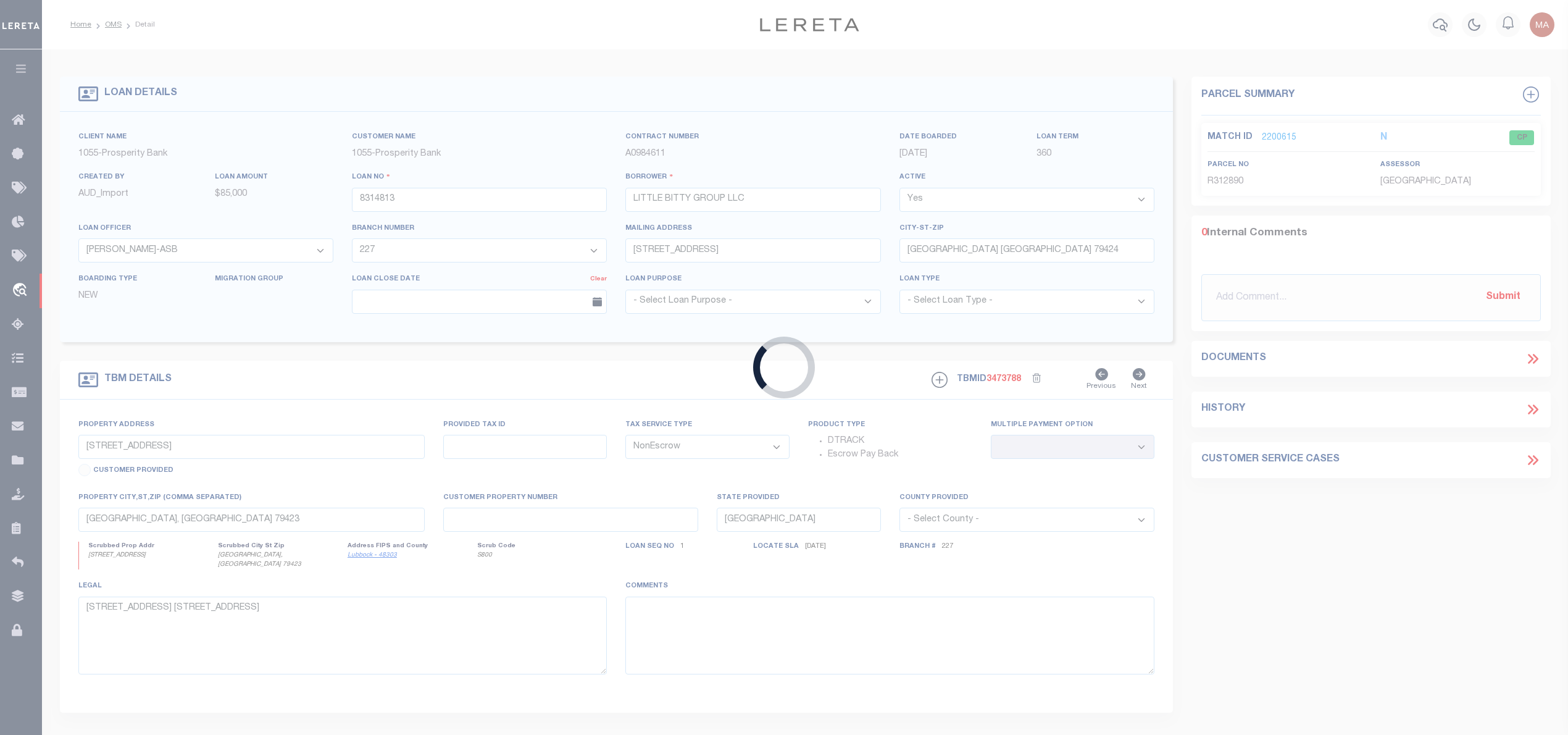
select select "10674"
select select "4087"
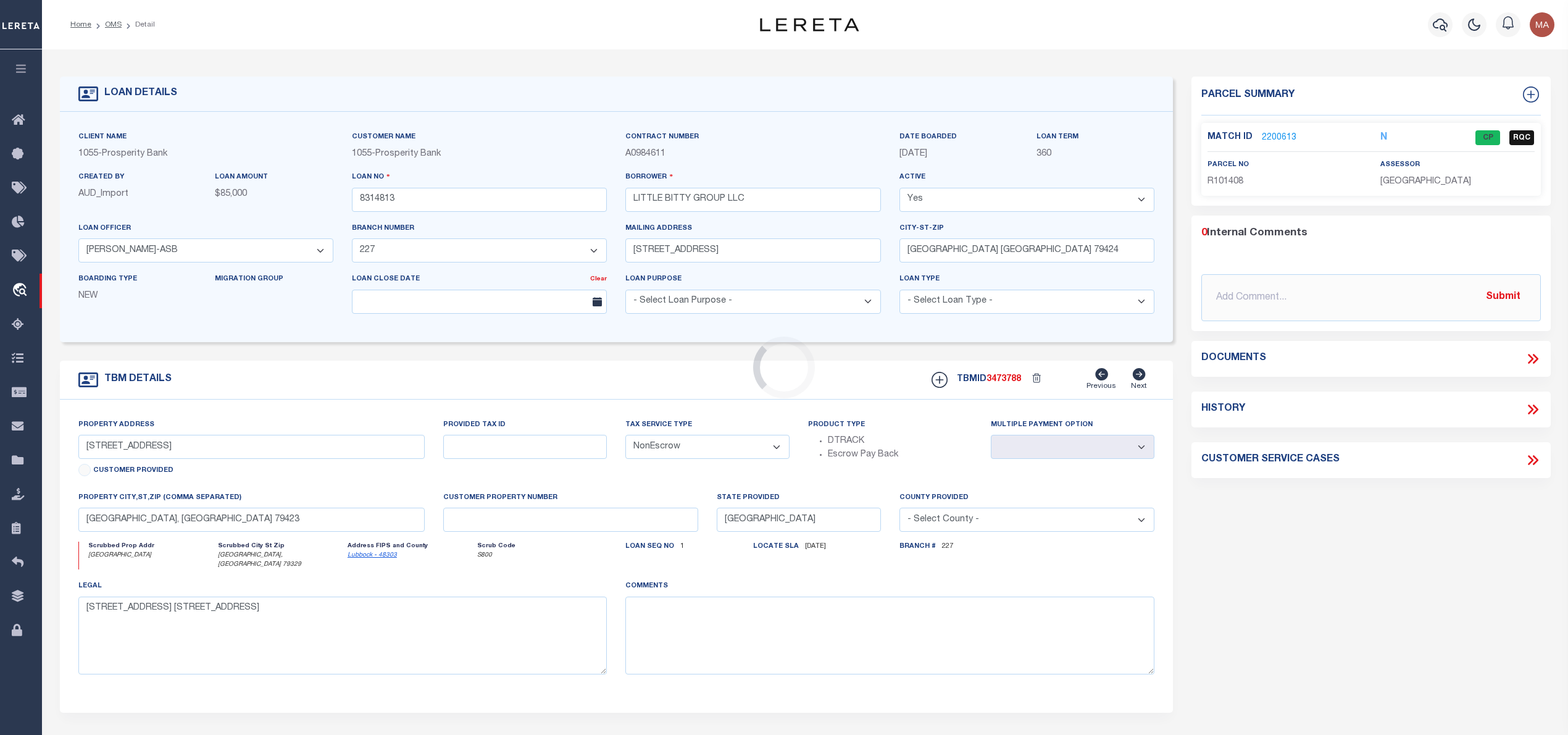
type input "[GEOGRAPHIC_DATA]"
type input "R101408"
select select
type input "[GEOGRAPHIC_DATA], [GEOGRAPHIC_DATA] 79329"
select select
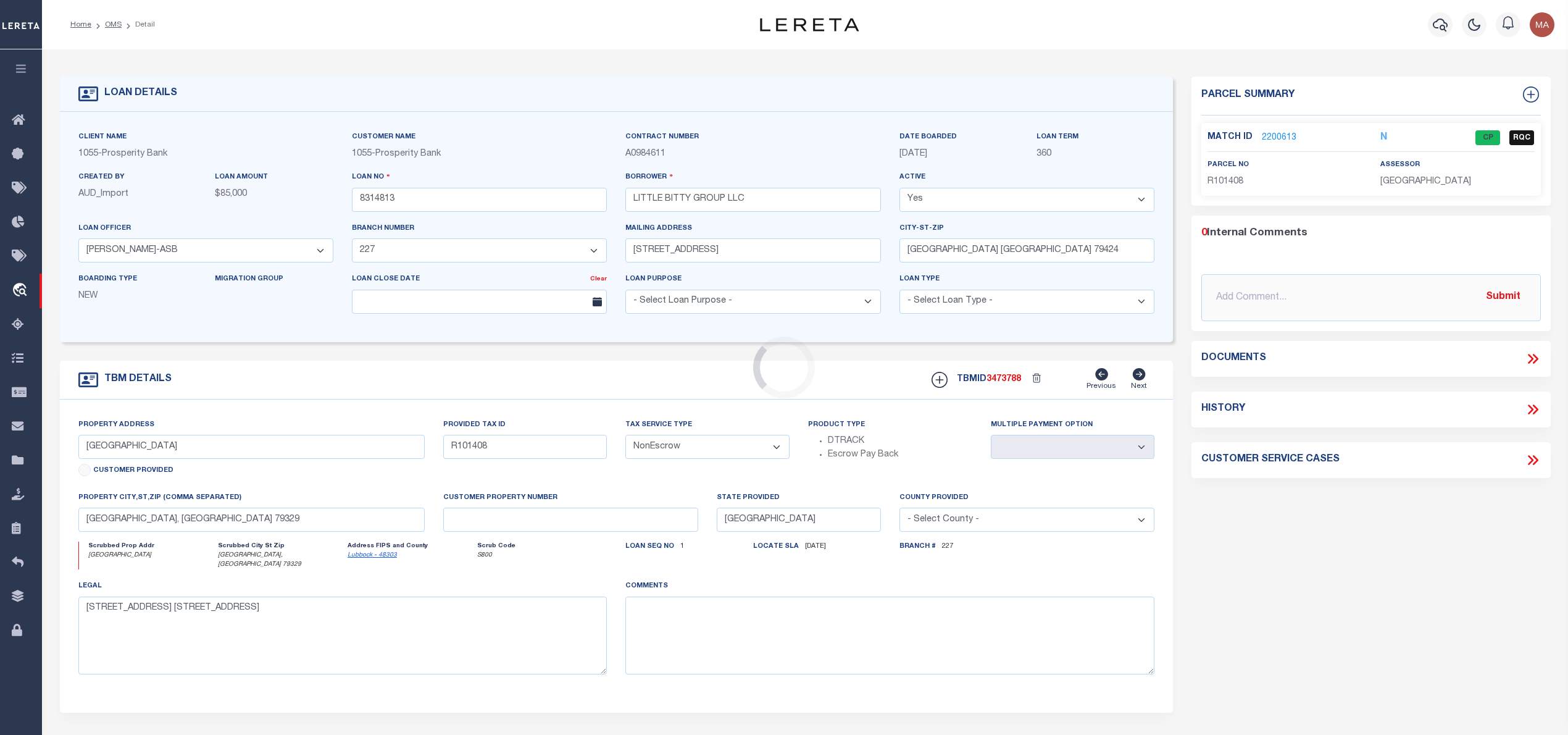
type textarea "LOT [STREET_ADDRESS]"
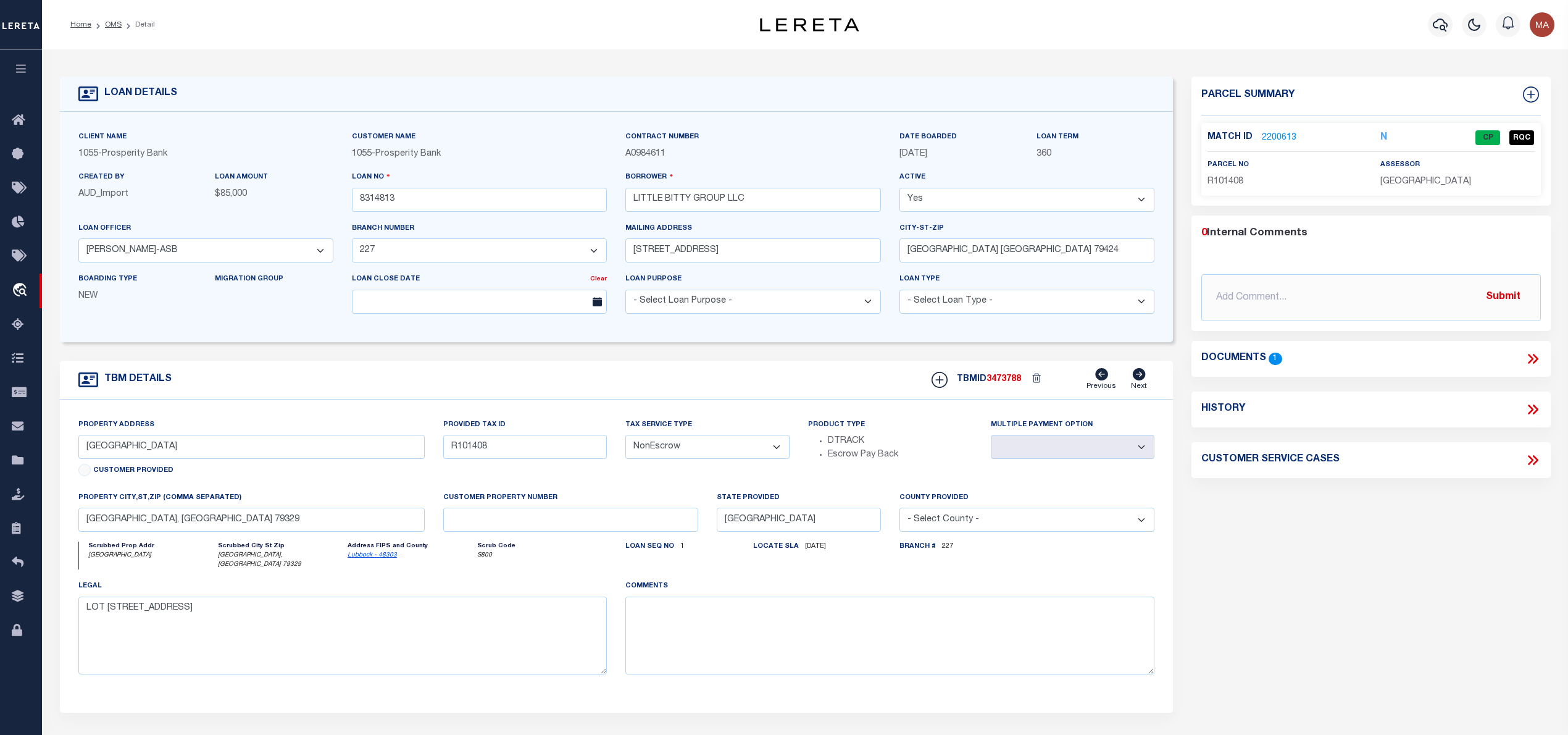
click at [1288, 132] on link "2200613" at bounding box center [1279, 138] width 35 height 13
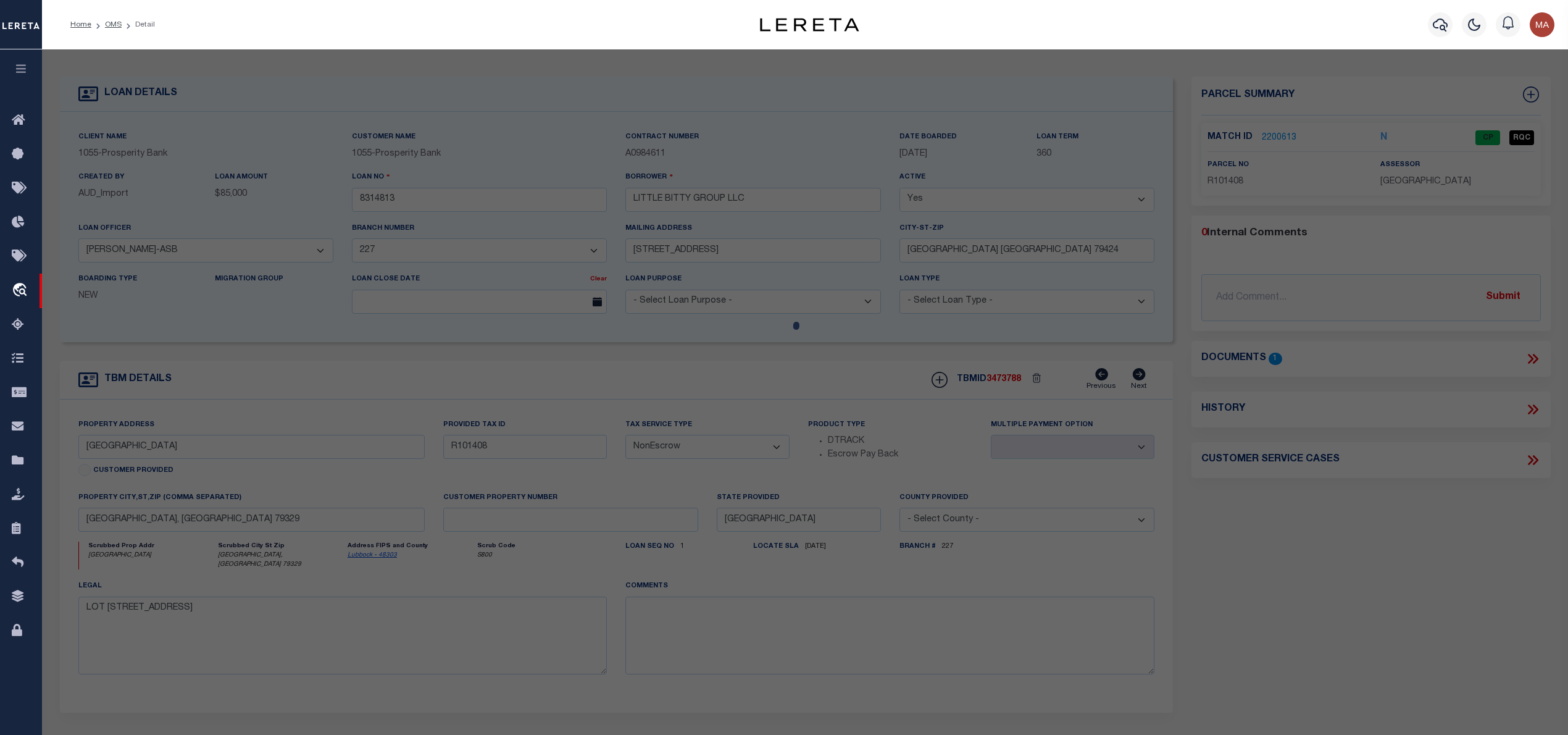
select select "AS"
select select
checkbox input "false"
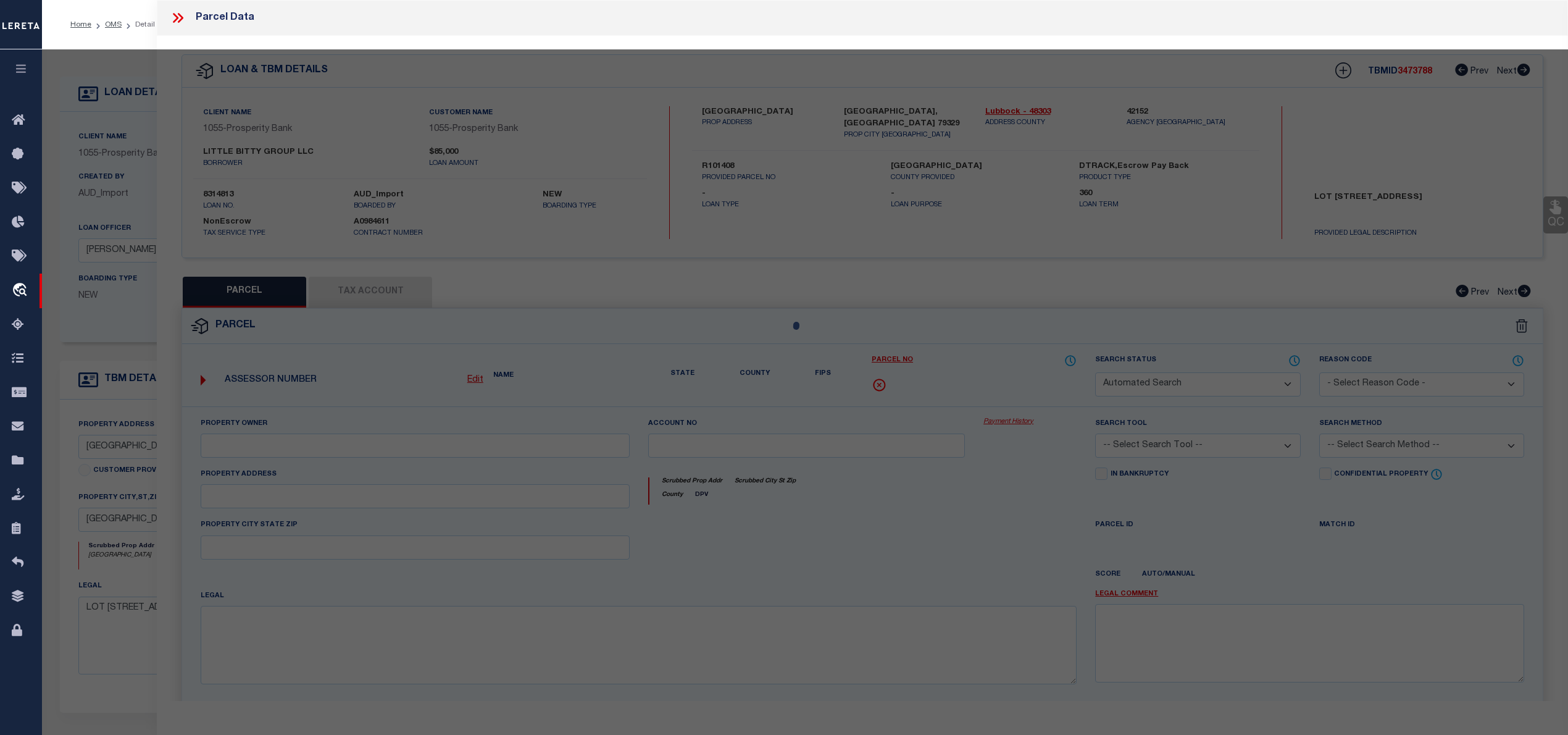
select select "CP"
type input "[PERSON_NAME], [PERSON_NAME]"
select select "AGW"
select select
type input "[STREET_ADDRESS]"
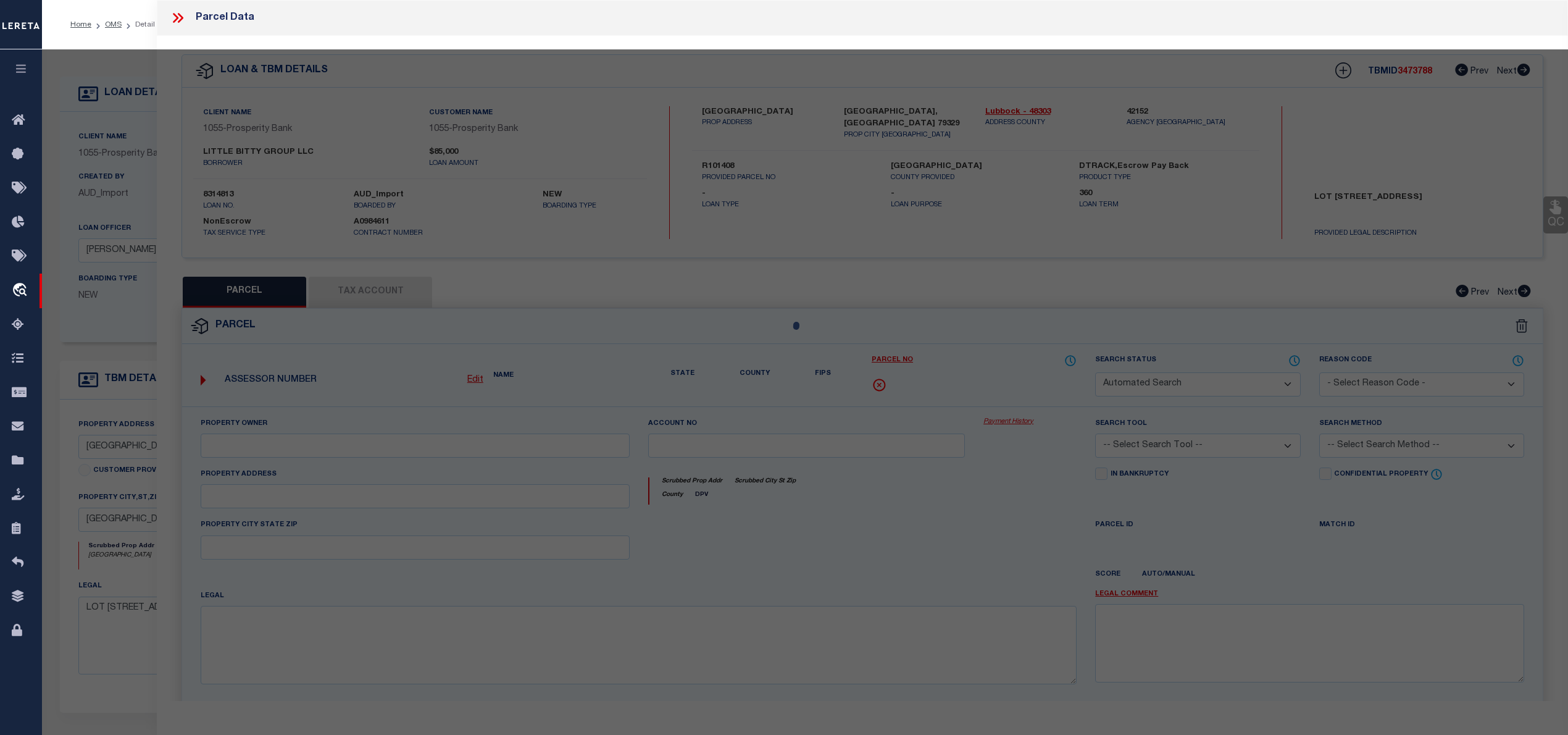
checkbox input "false"
type input "[GEOGRAPHIC_DATA], [GEOGRAPHIC_DATA] 79329"
type textarea "[GEOGRAPHIC_DATA] L 195"
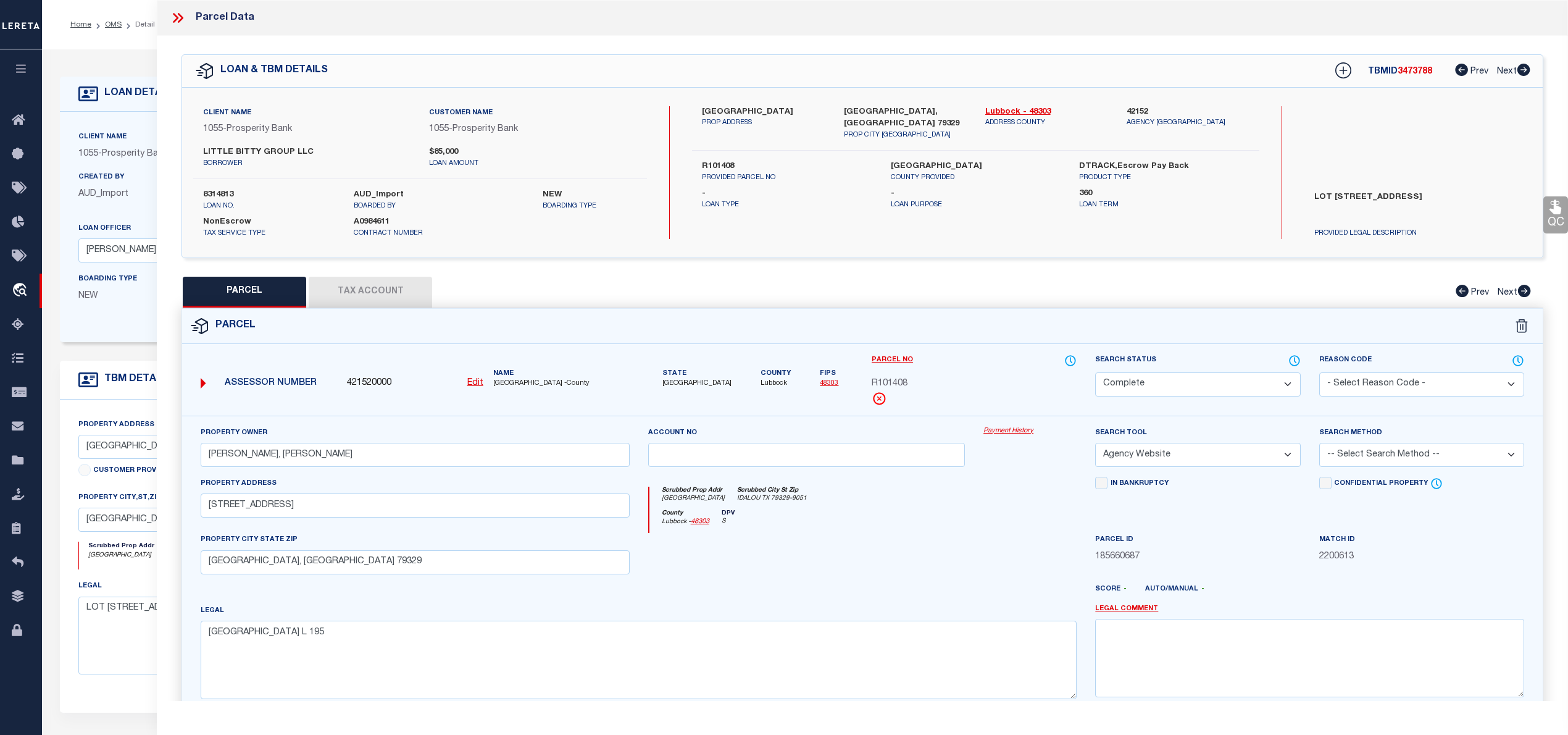
click at [351, 295] on button "Tax Account" at bounding box center [371, 292] width 124 height 31
select select "100"
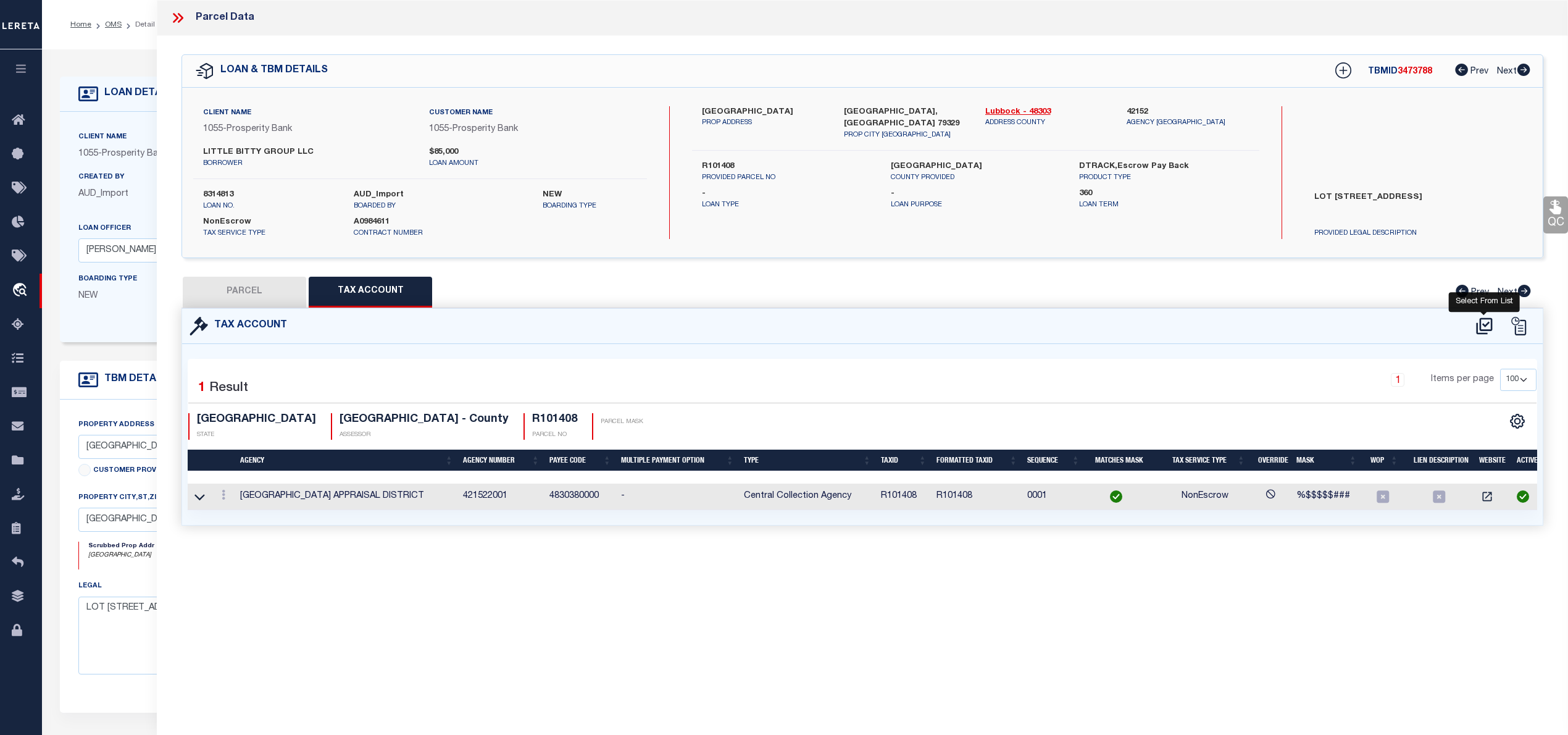
click at [1483, 326] on icon at bounding box center [1484, 326] width 20 height 20
select select "100"
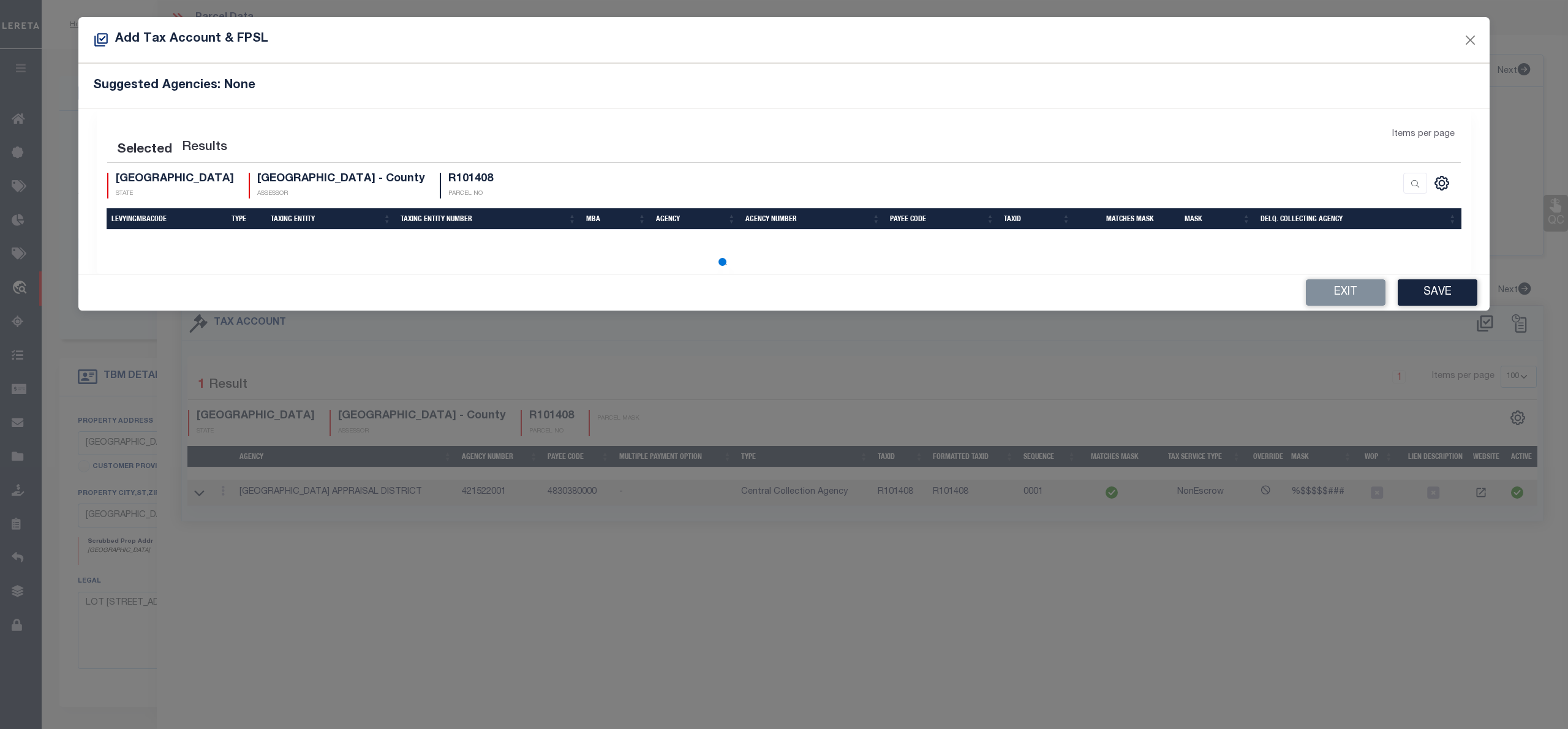
select select "100"
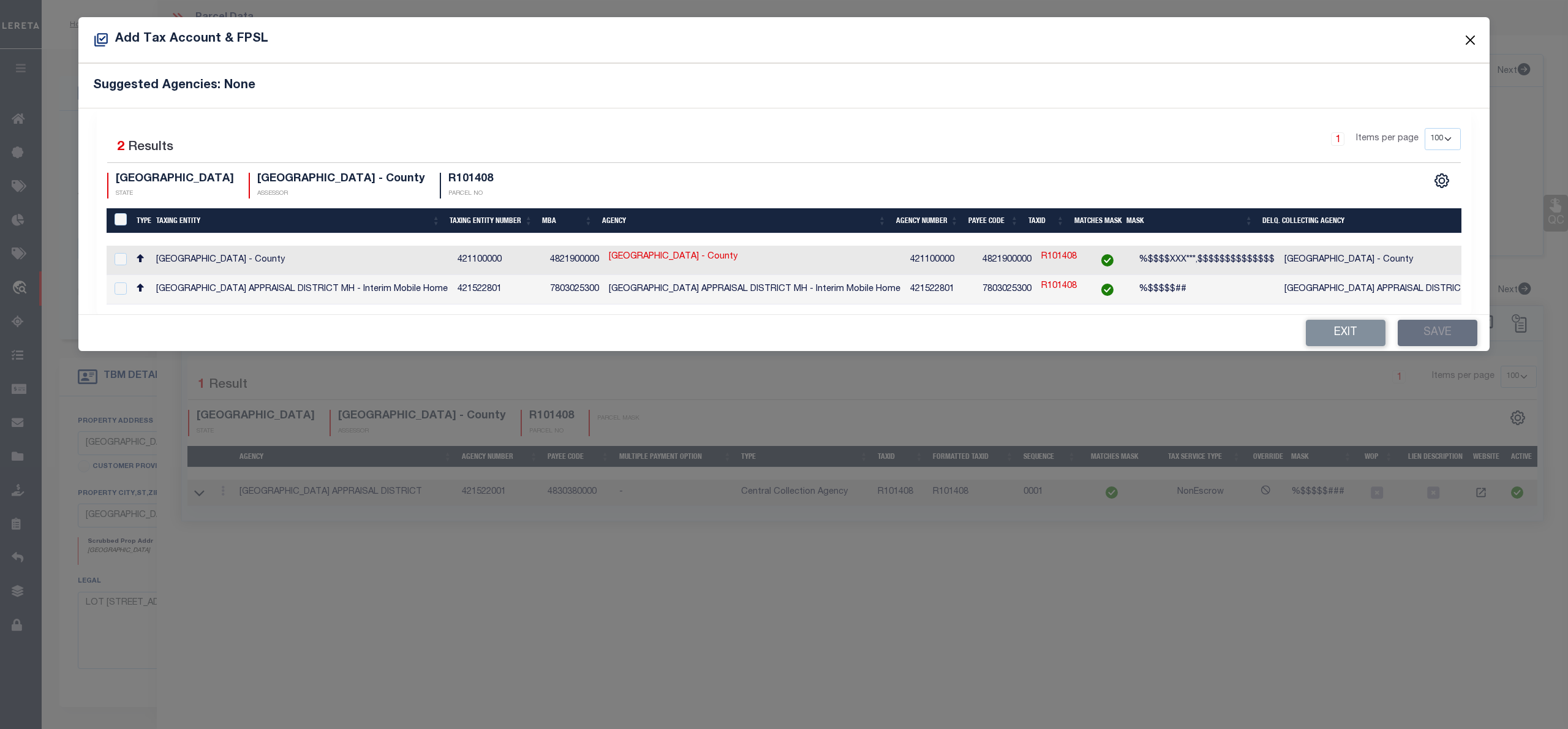
click at [1465, 35] on button "Close" at bounding box center [1471, 40] width 16 height 16
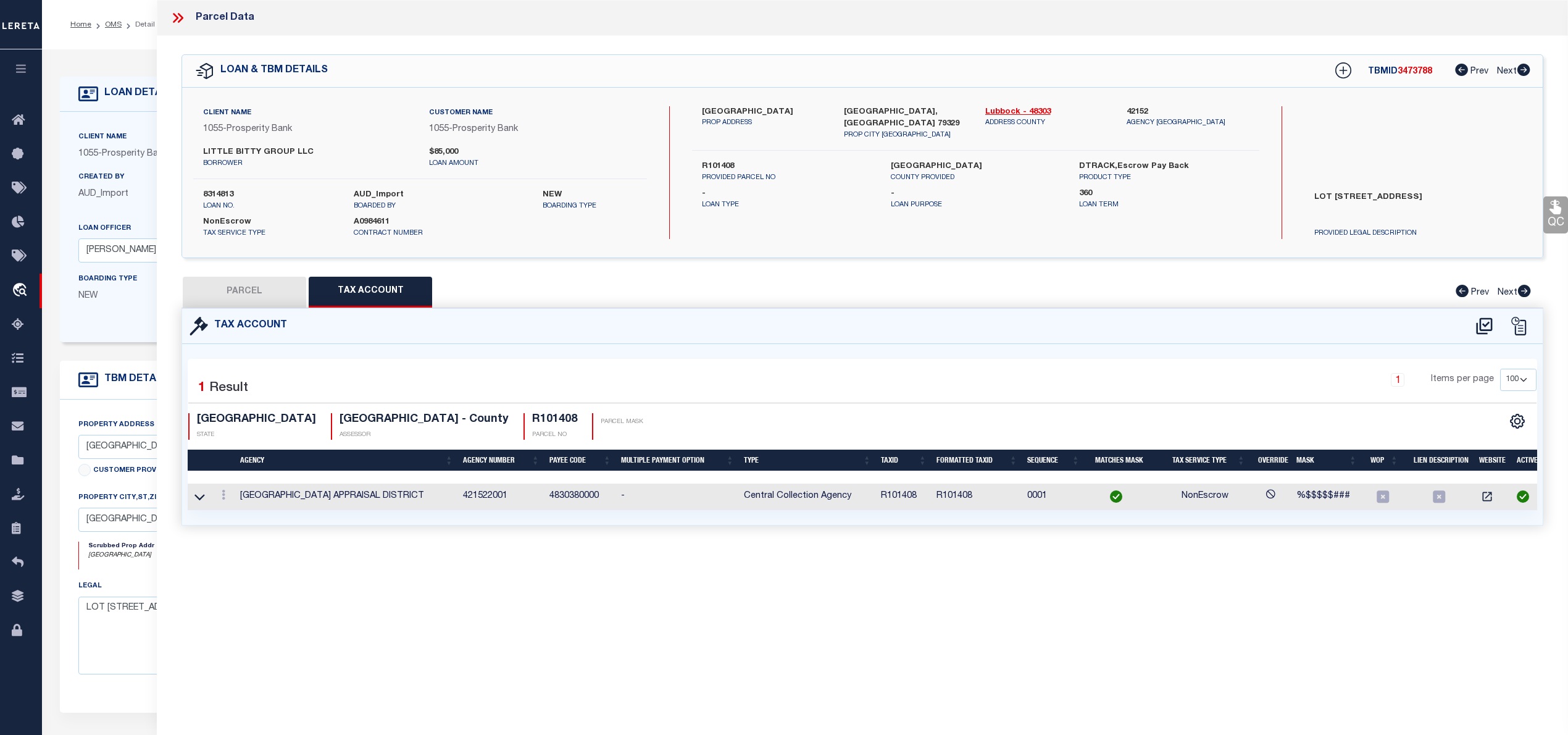
click at [242, 294] on button "PARCEL" at bounding box center [244, 292] width 124 height 31
select select "AS"
select select
checkbox input "false"
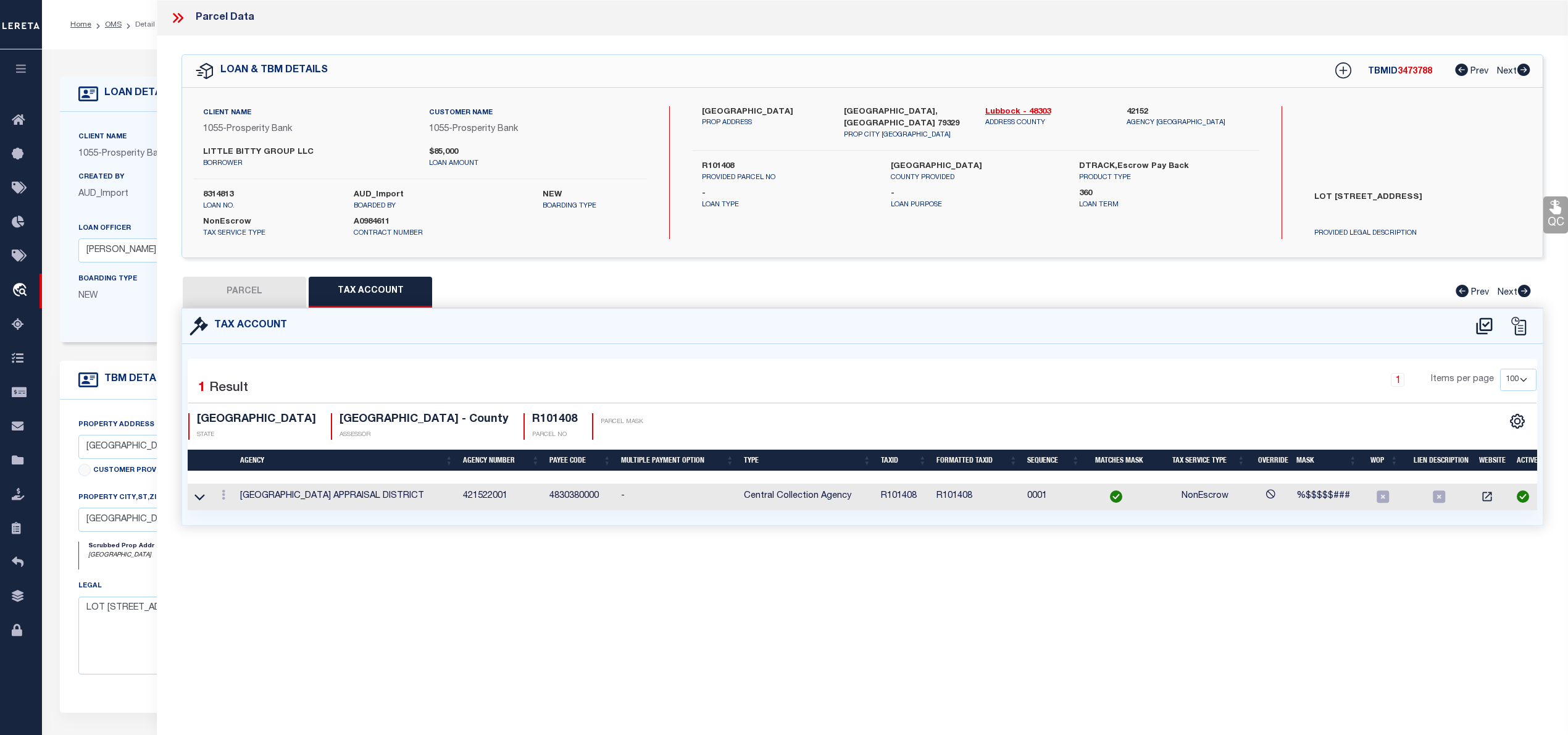
select select "CP"
type input "[PERSON_NAME], [PERSON_NAME]"
select select "AGW"
select select
type input "[STREET_ADDRESS]"
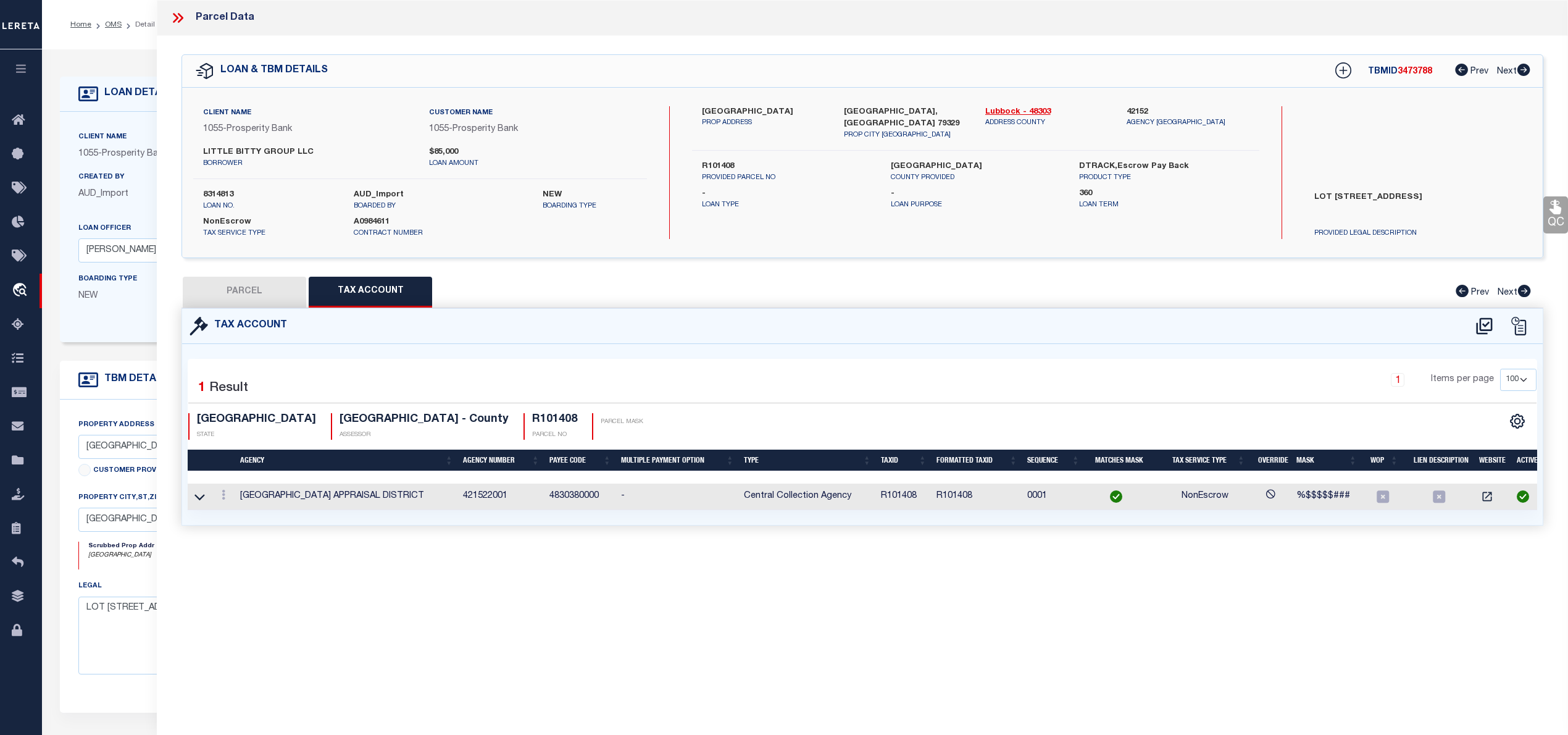
checkbox input "false"
type input "[GEOGRAPHIC_DATA], [GEOGRAPHIC_DATA] 79329"
type textarea "[GEOGRAPHIC_DATA] L 195"
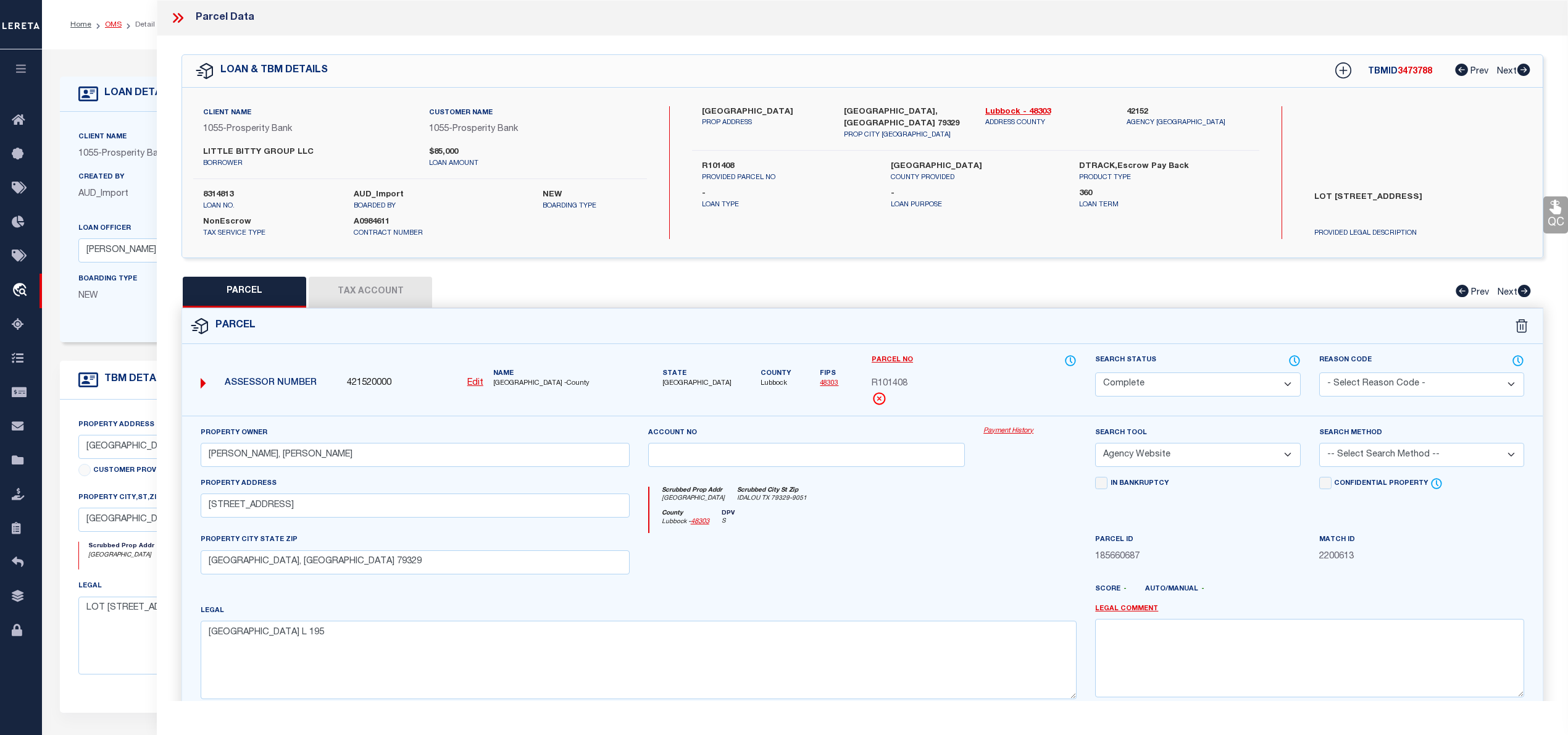
click at [106, 21] on link "OMS" at bounding box center [113, 24] width 17 height 7
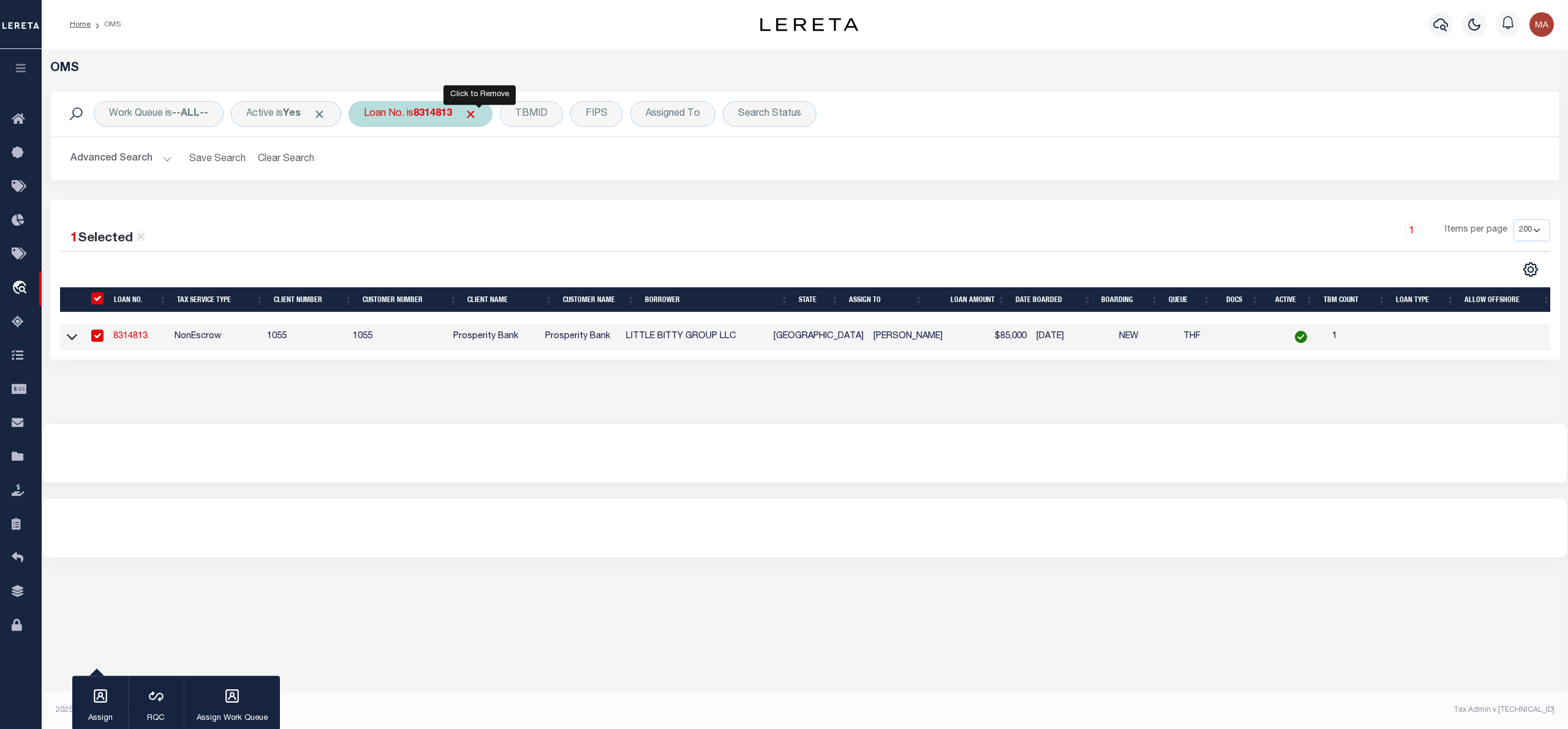
click at [477, 112] on span "Click to Remove" at bounding box center [471, 114] width 13 height 13
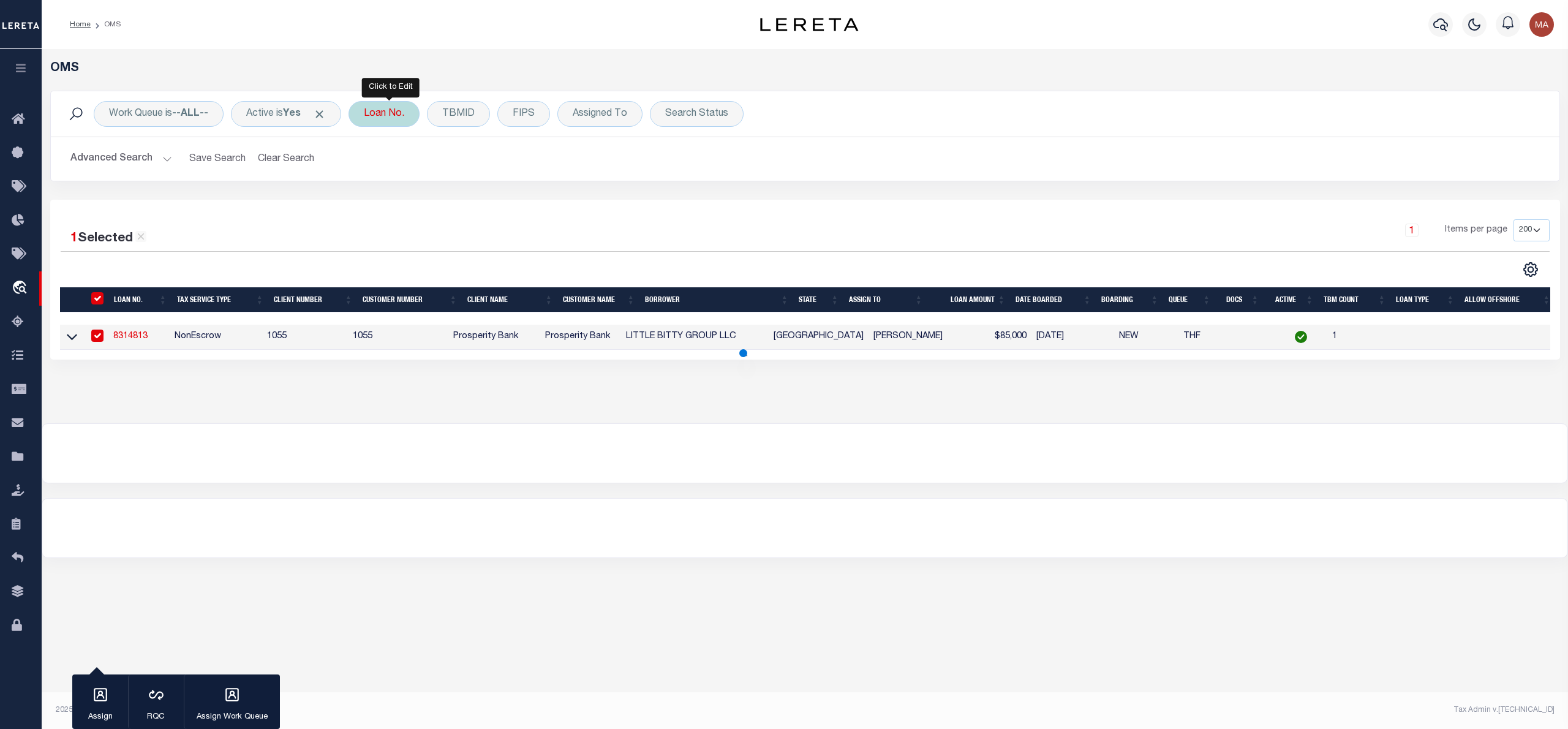
click at [393, 118] on div "Loan No." at bounding box center [384, 114] width 71 height 26
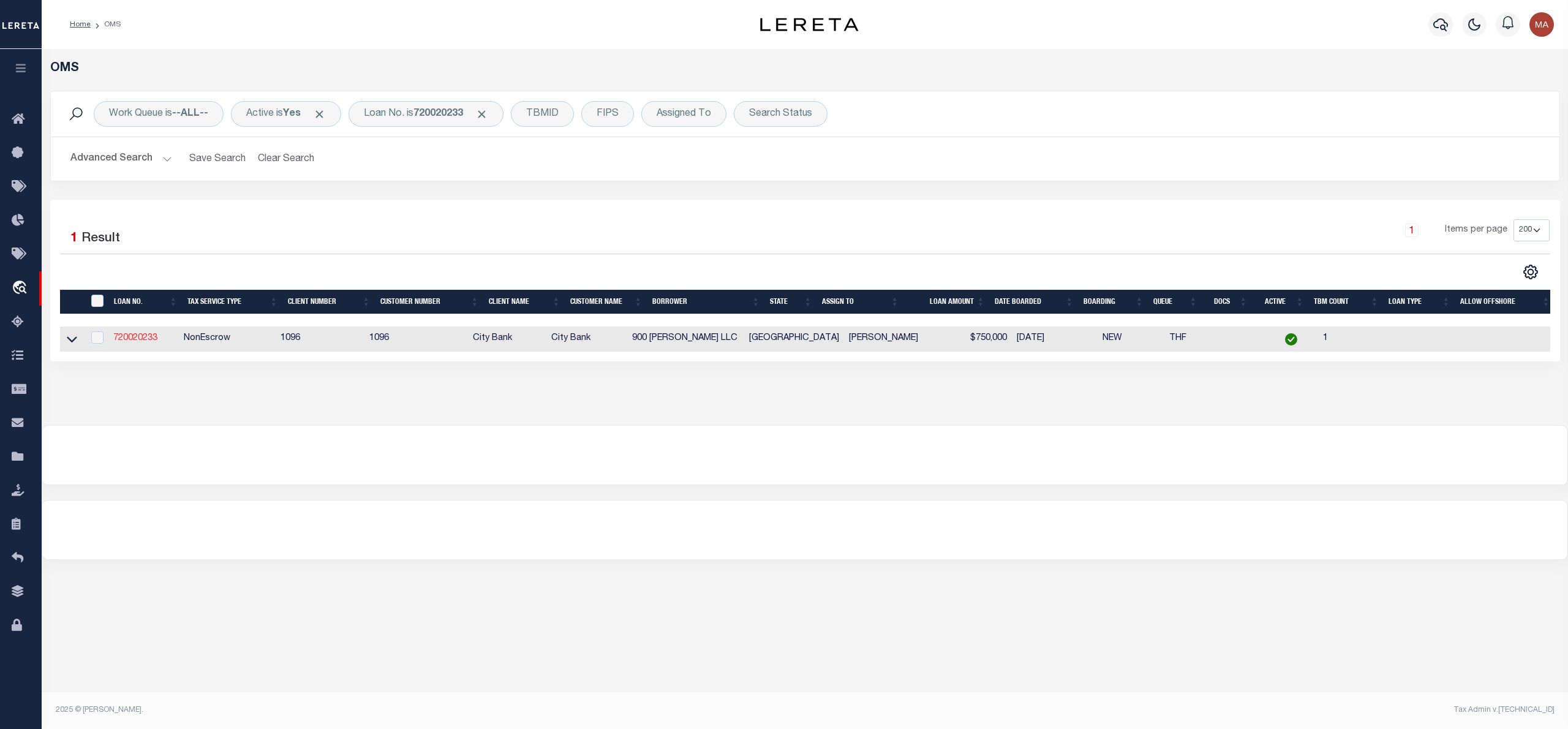
click at [156, 339] on link "720020233" at bounding box center [135, 337] width 44 height 9
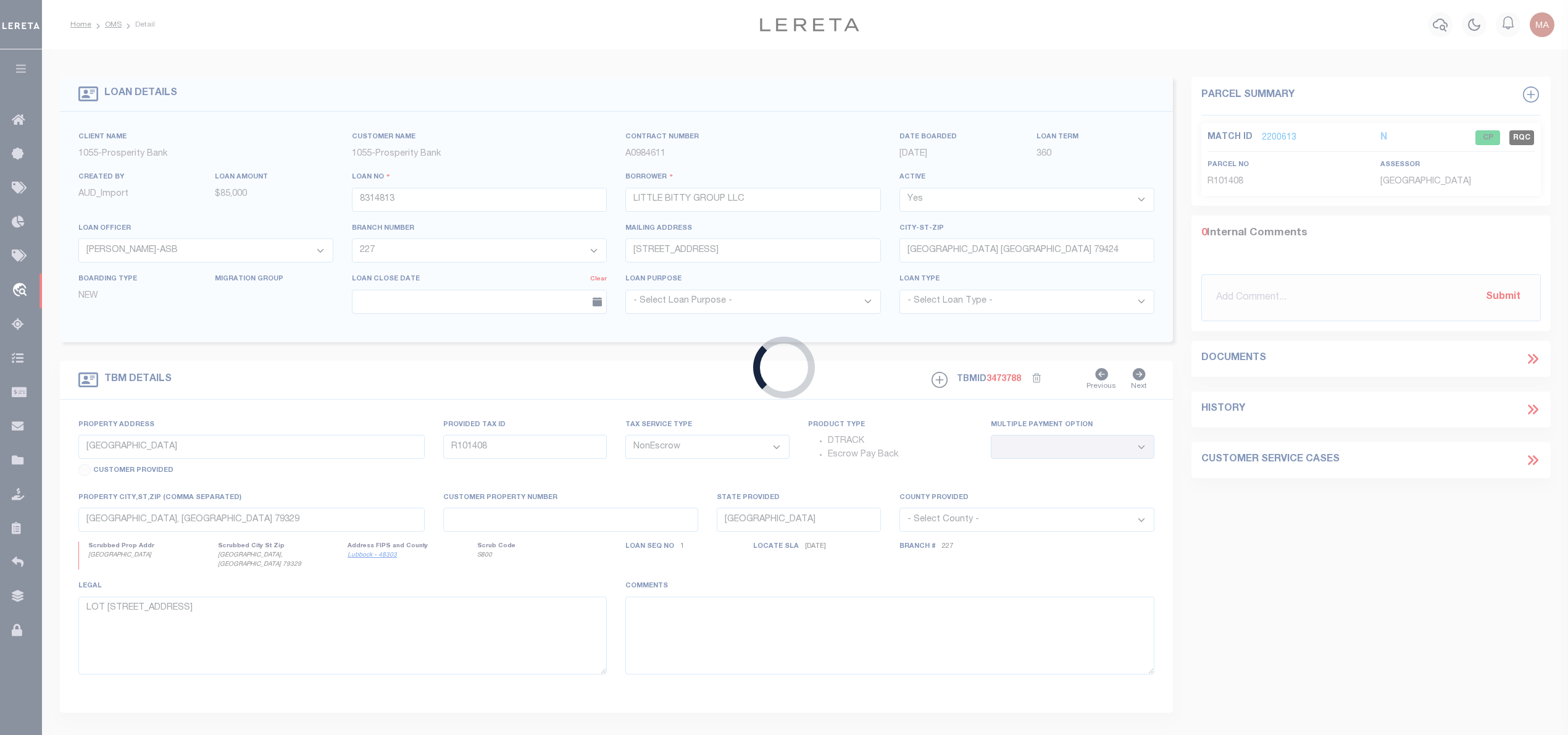
type input "720020233"
type input "900 [PERSON_NAME] LLC"
select select
select select "100"
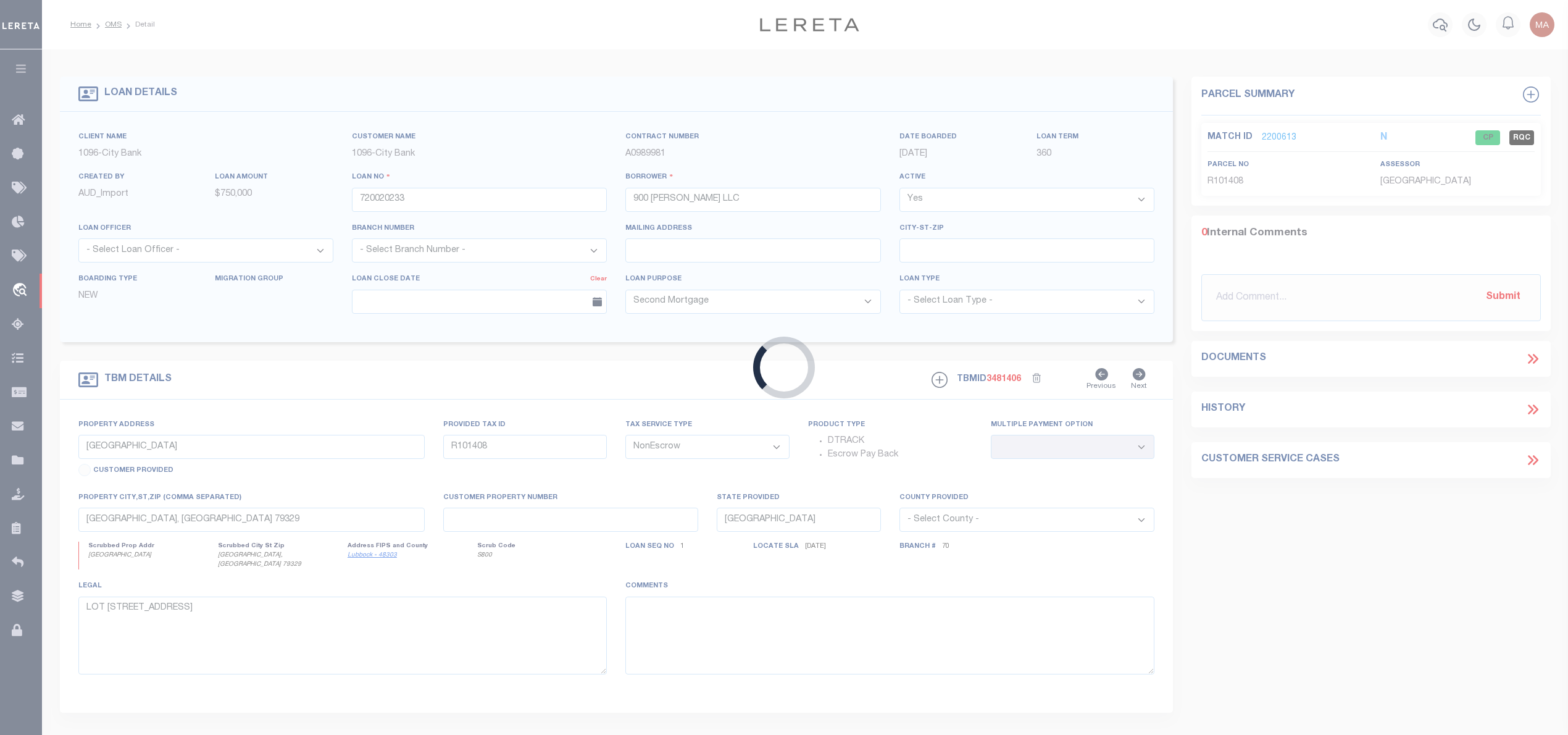
type input "[STREET_ADDRESS][PERSON_NAME] AND B"
type input "E131-999-0170-0500"
select select
type input "[GEOGRAPHIC_DATA]"
select select
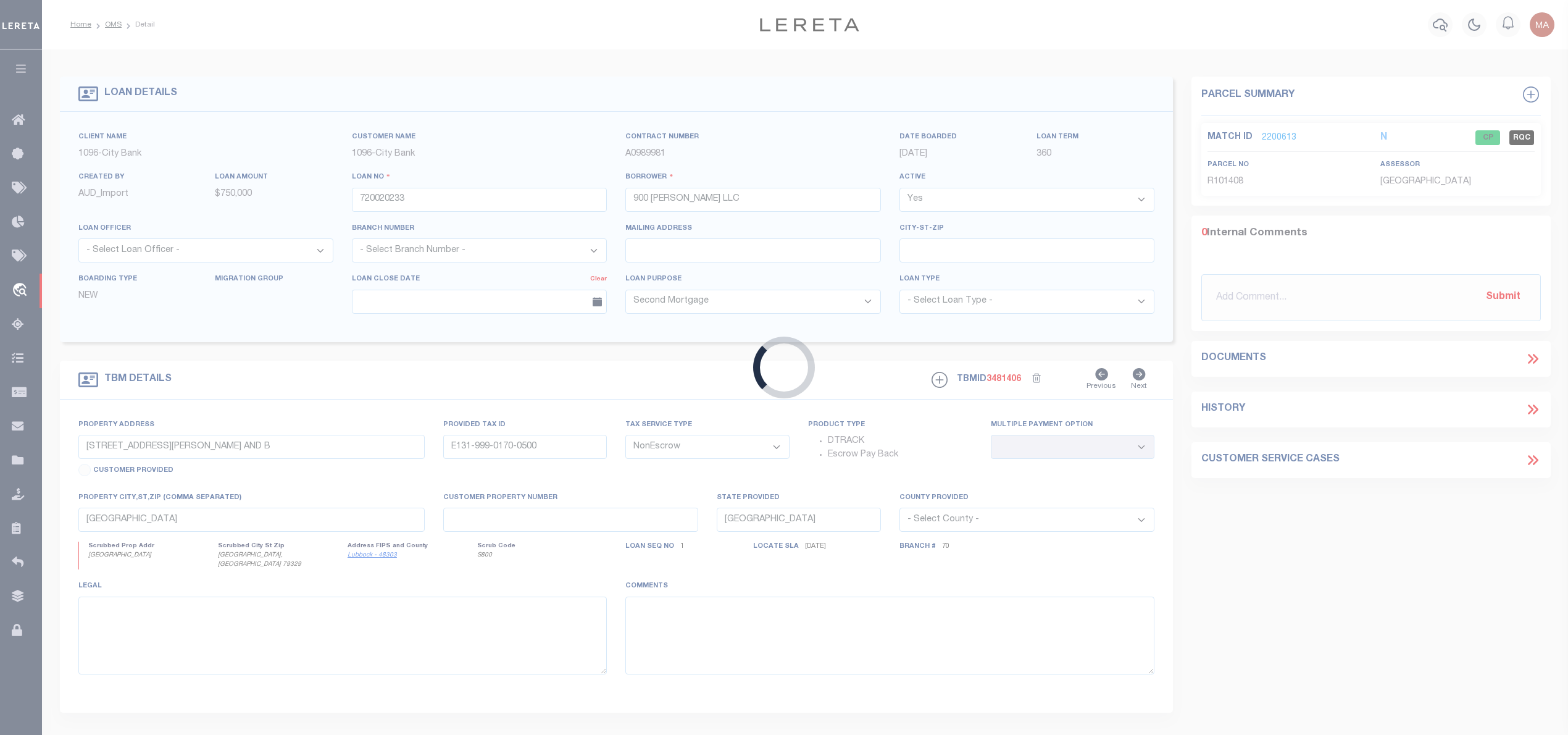
select select "2750"
select select "1363"
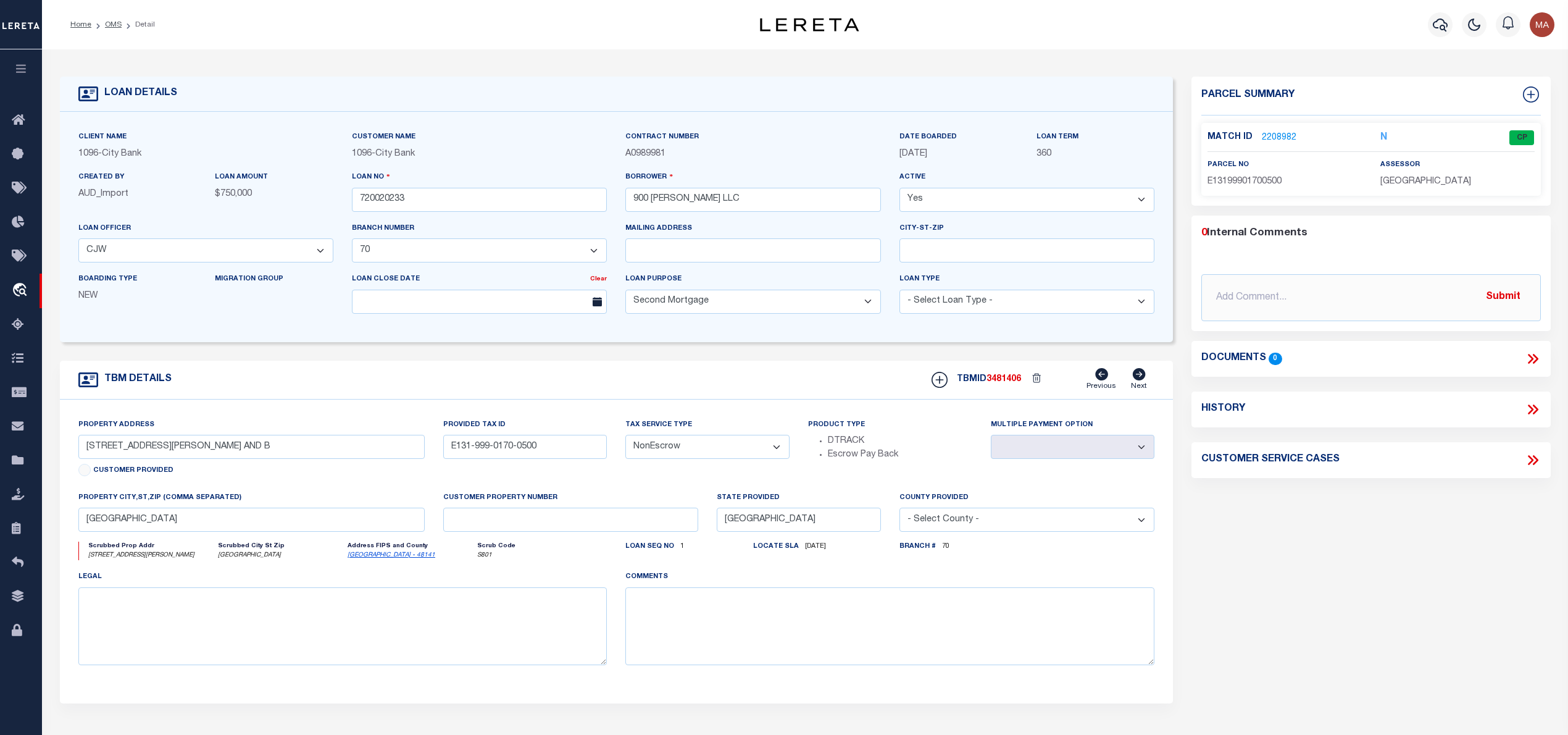
click at [1275, 132] on link "2208982" at bounding box center [1279, 138] width 35 height 13
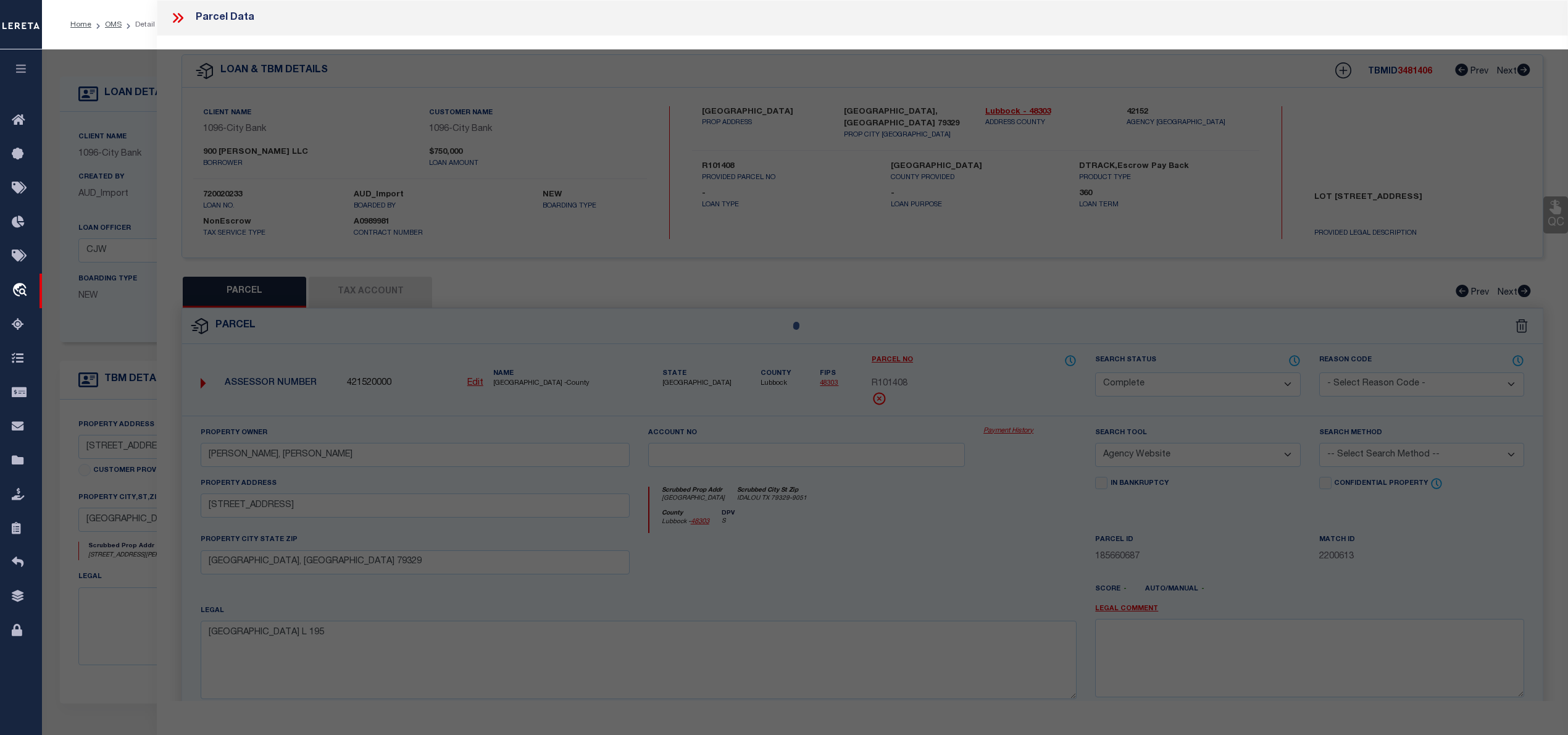
select select "AS"
select select
checkbox input "false"
select select "CP"
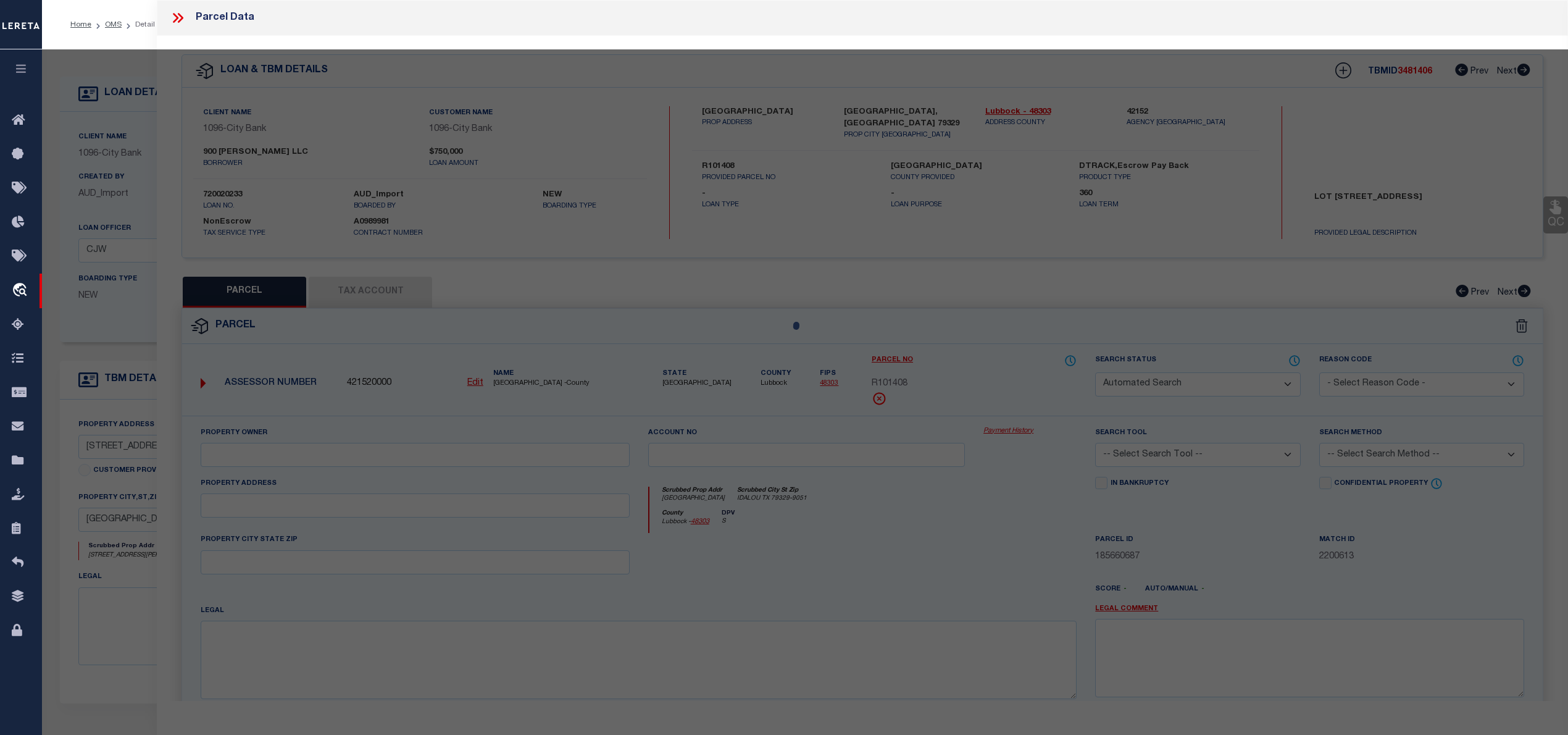
type input "900 [PERSON_NAME] LLC"
select select "AGW"
select select
type input "[STREET_ADDRESS][PERSON_NAME]"
type input "[GEOGRAPHIC_DATA]"
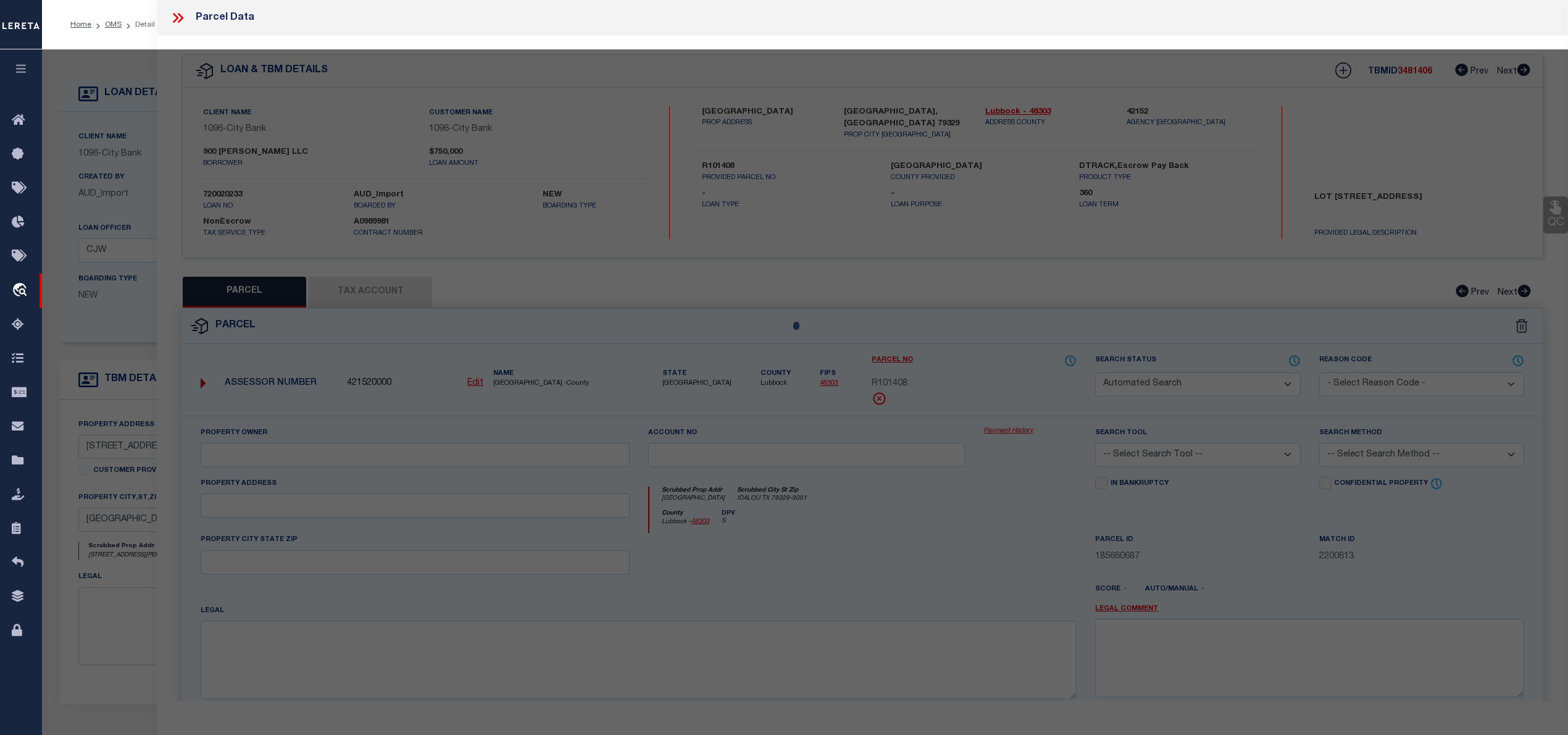
type textarea "17 EASTSIDE INDUSTRIAL DIST RPL SLY PT OF 2 TO 9 & SW 26.72' OF 151.57' OF 10 (…"
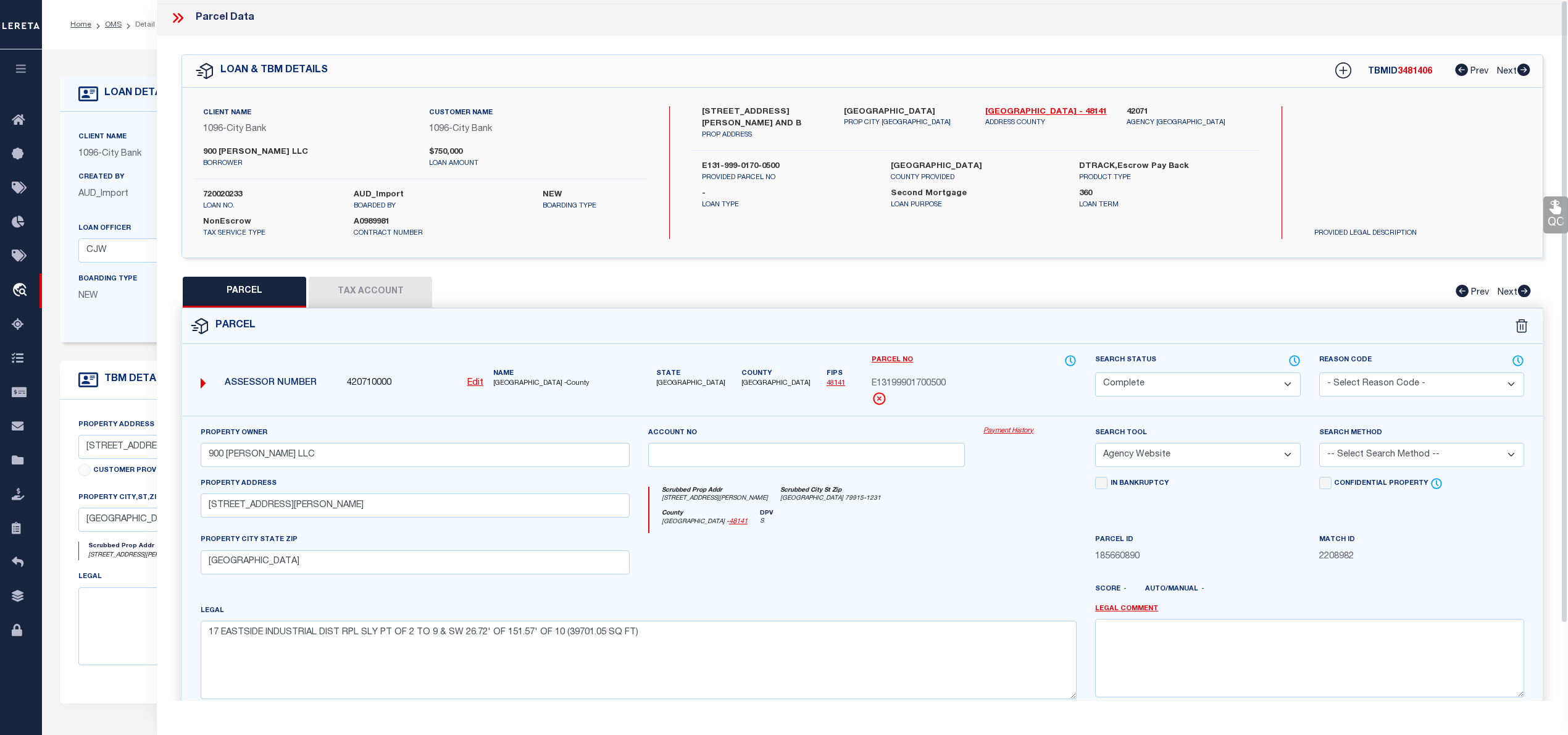
click at [180, 14] on icon at bounding box center [180, 18] width 6 height 10
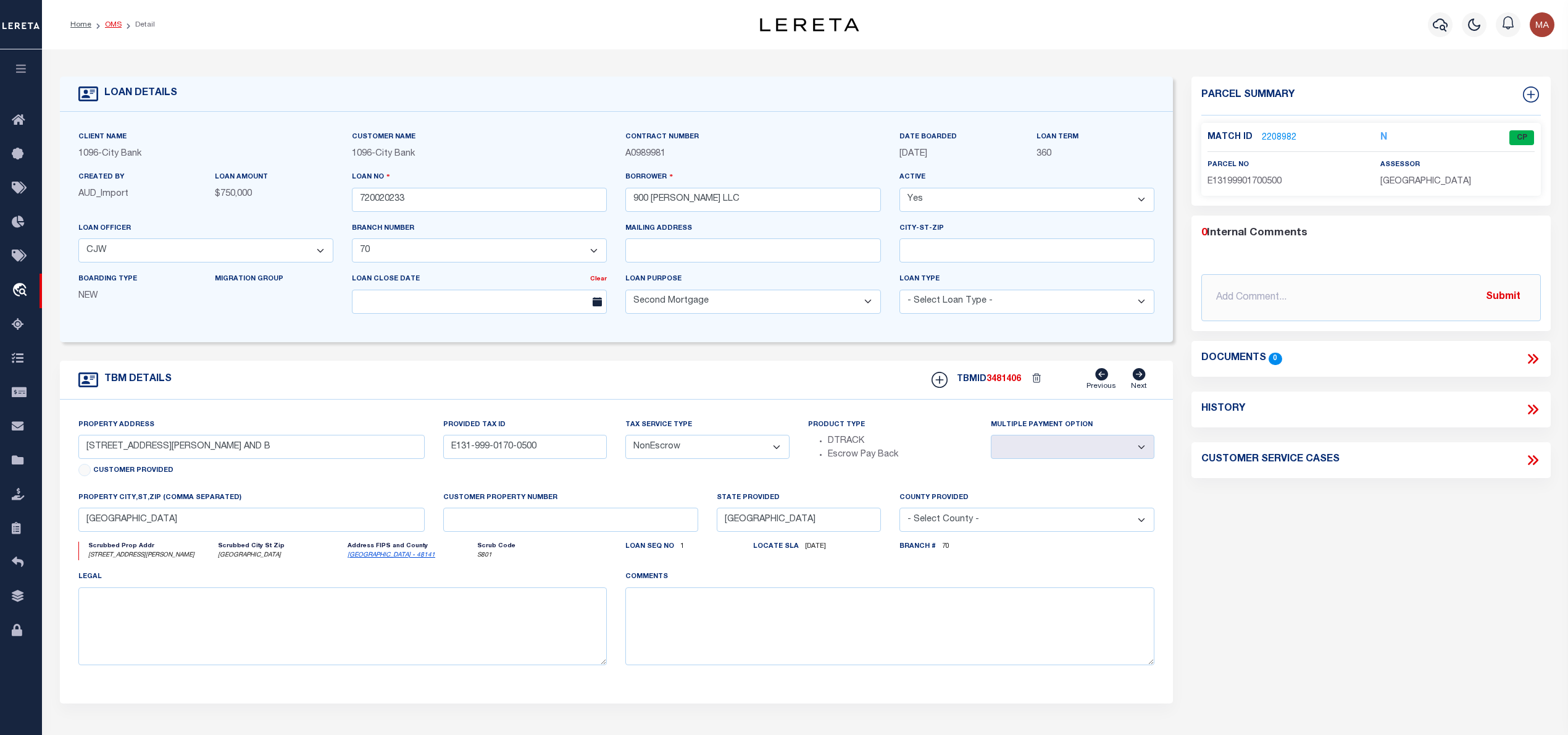
click at [112, 25] on link "OMS" at bounding box center [113, 24] width 17 height 7
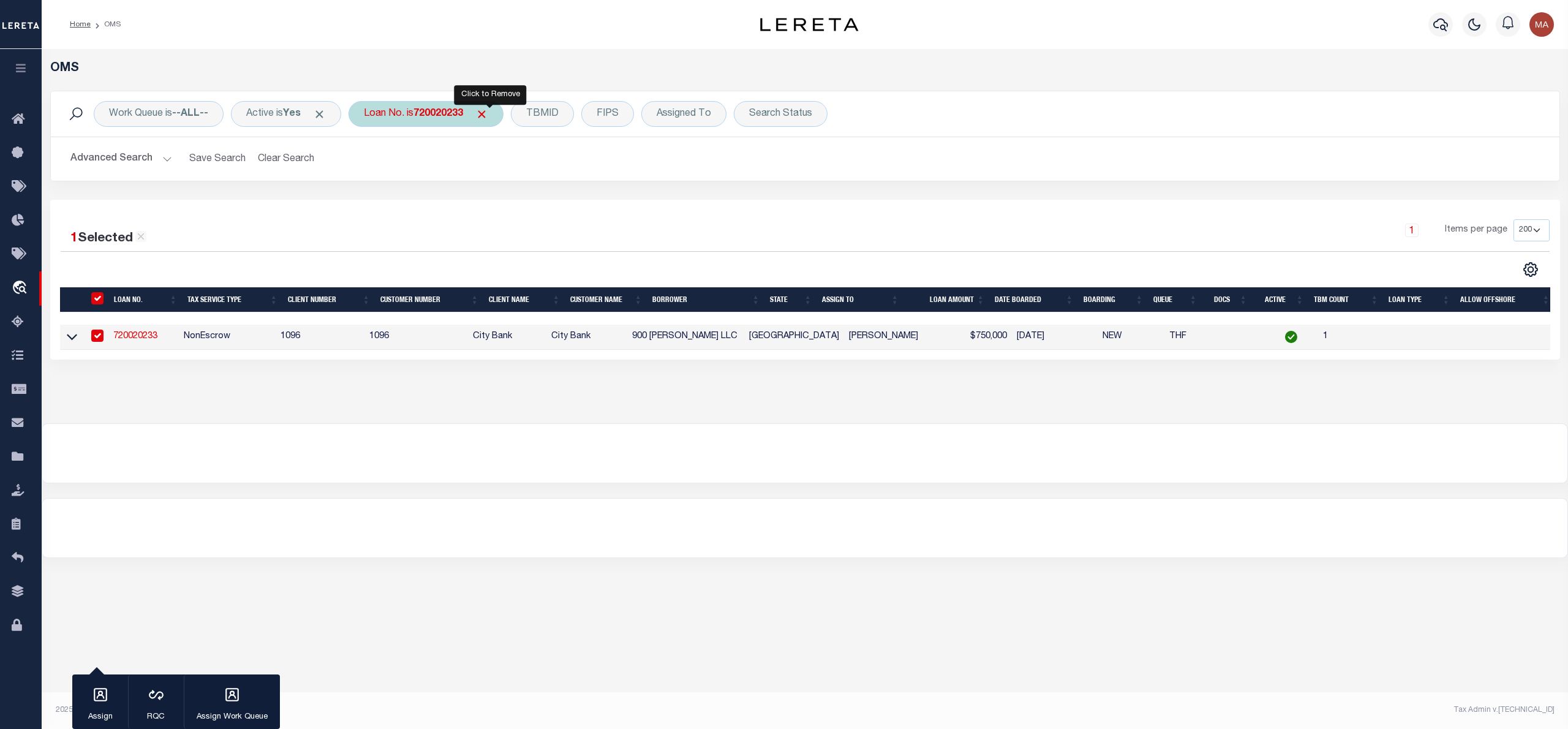
click at [488, 113] on span "Click to Remove" at bounding box center [482, 114] width 13 height 13
click at [378, 116] on div "Loan No." at bounding box center [384, 114] width 71 height 26
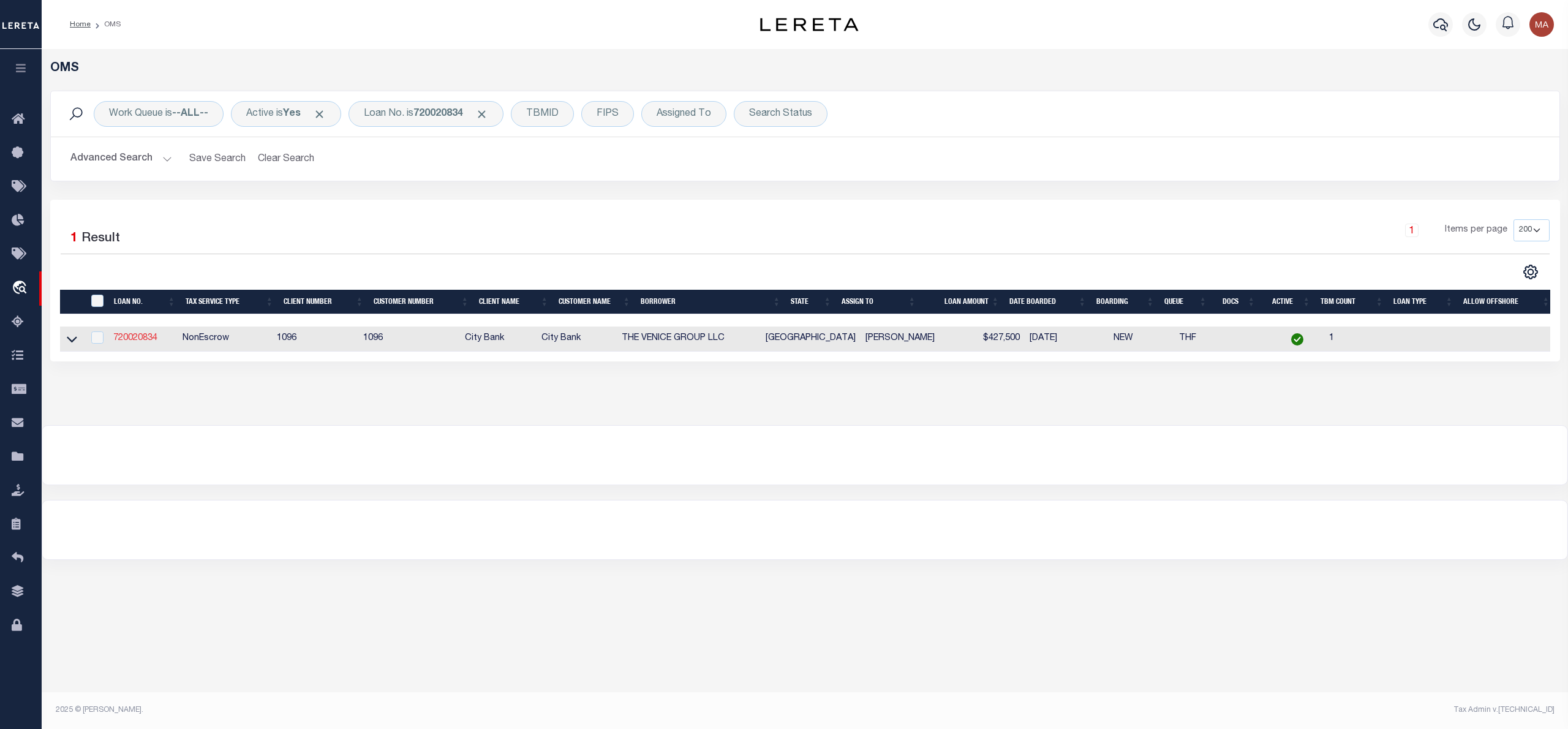
click at [136, 341] on link "720020834" at bounding box center [135, 337] width 44 height 9
type input "720020834"
type input "THE VENICE GROUP LLC"
select select "46610"
select select "1364"
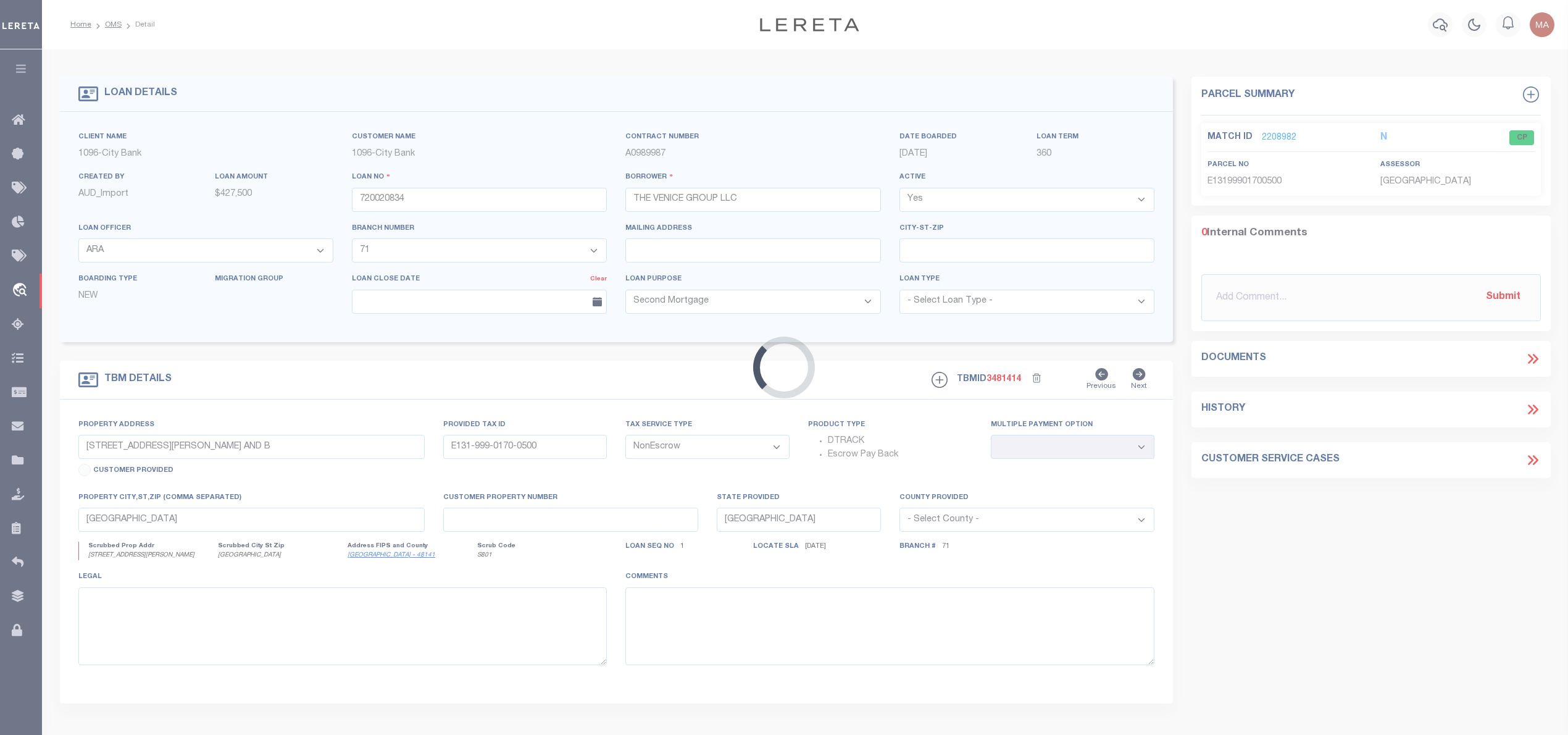
type input "[STREET_ADDRESS][PERSON_NAME]"
type input "CAD M794-999-1230-1700"
select select
type input "[GEOGRAPHIC_DATA]"
select select
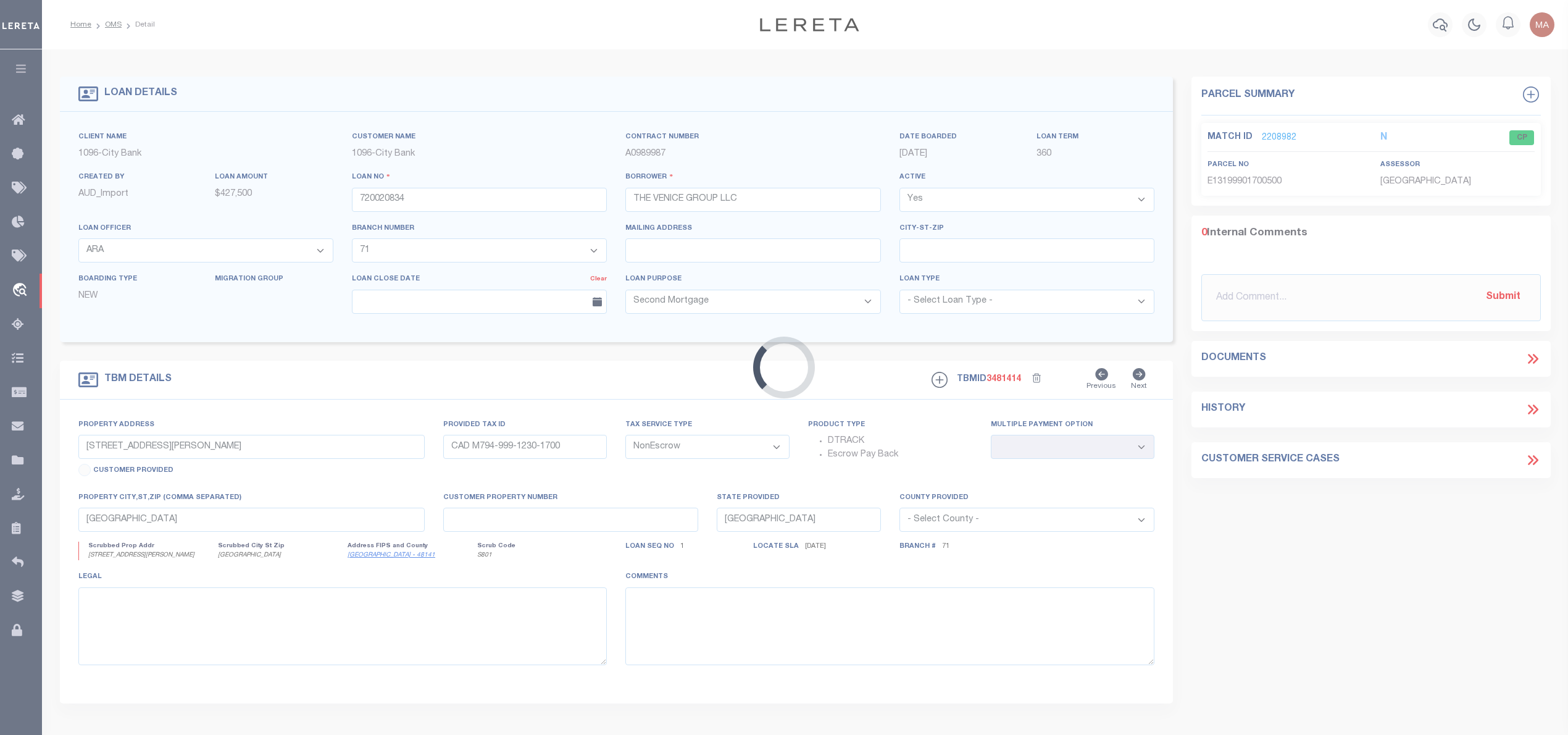
select select "46610"
select select "1364"
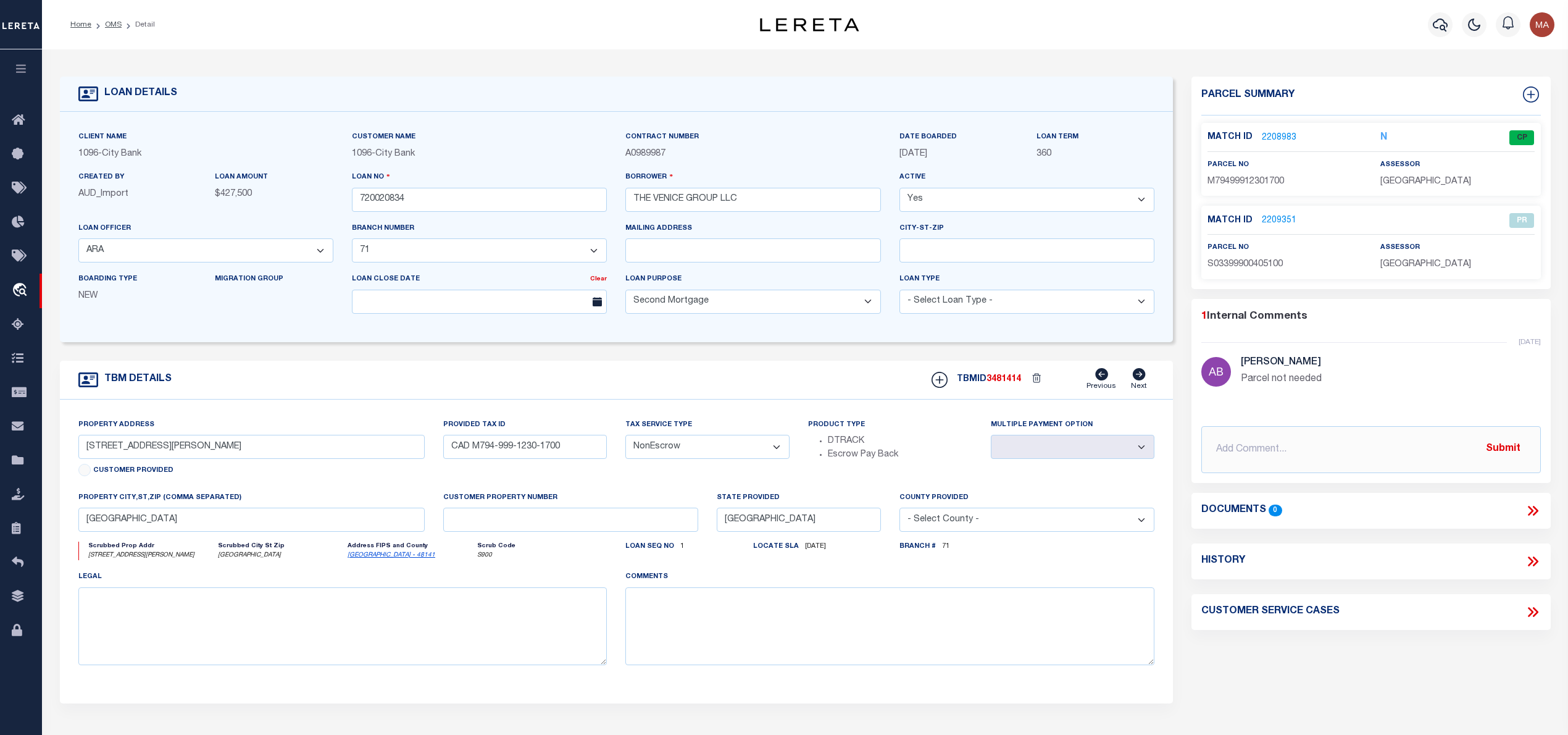
click at [1282, 134] on link "2208983" at bounding box center [1279, 138] width 35 height 13
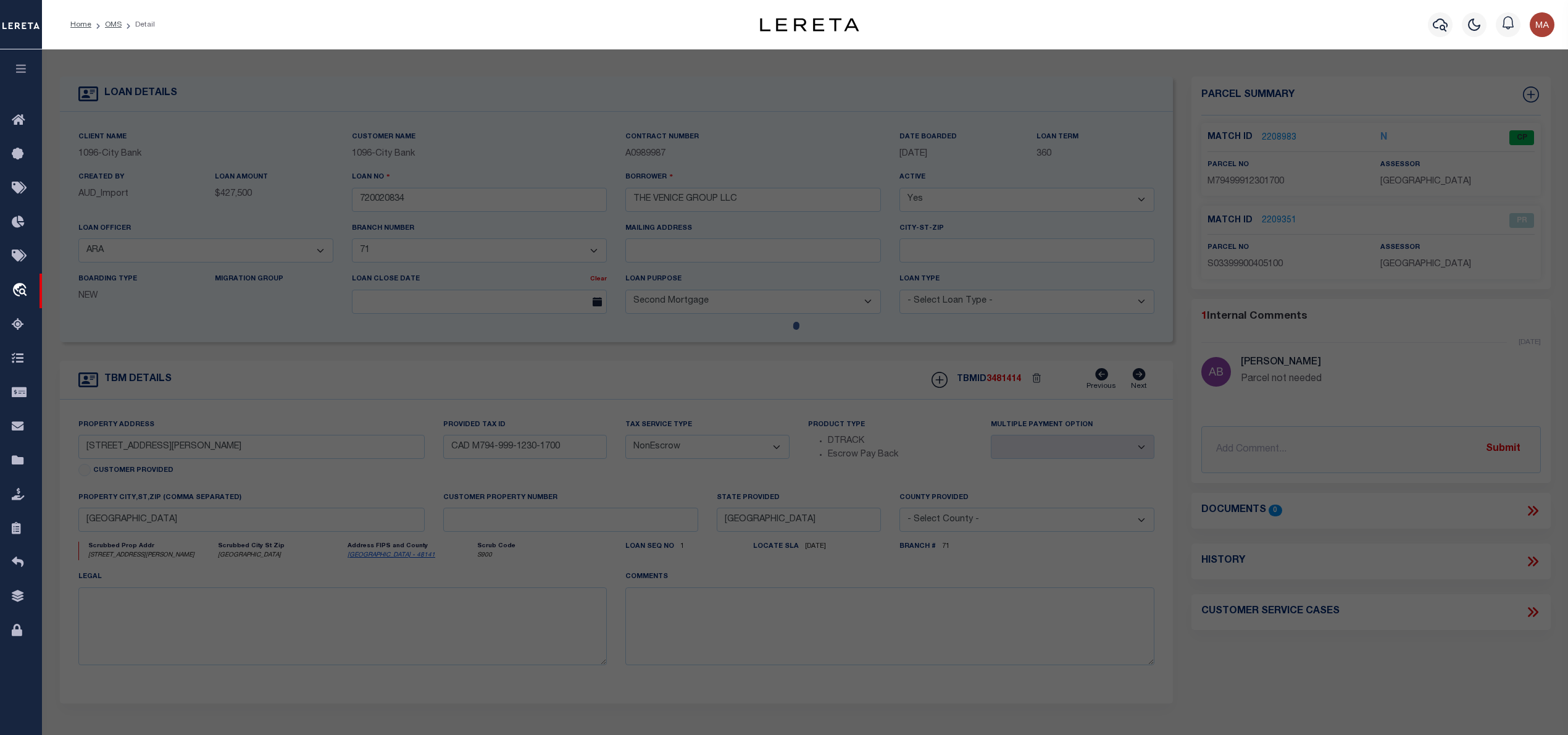
select select "AS"
select select
checkbox input "false"
select select "CP"
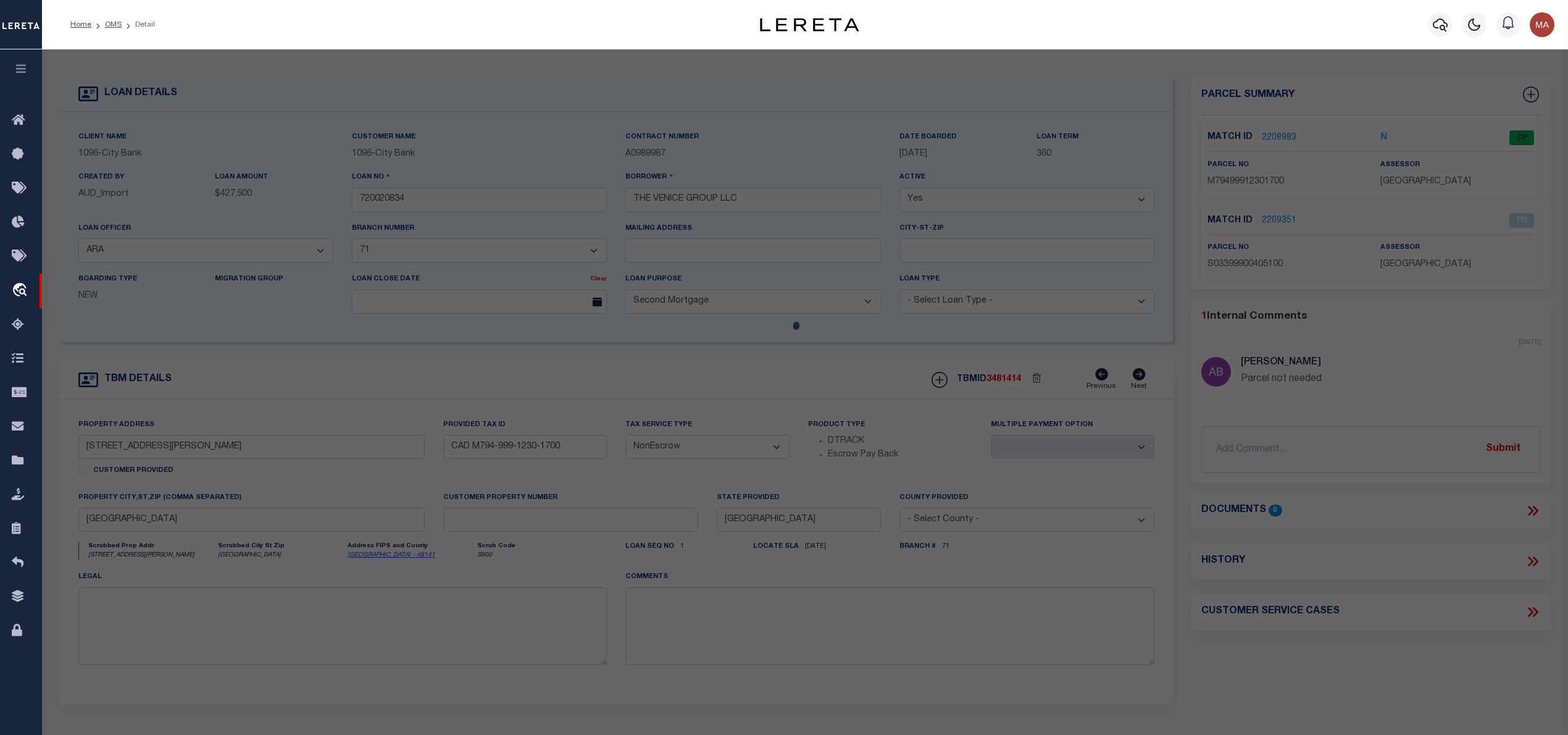
type input "THE VENICE GROUP LLC"
select select "AGW"
select select "ADD"
type input "[STREET_ADDRESS][PERSON_NAME]"
type input "[GEOGRAPHIC_DATA]"
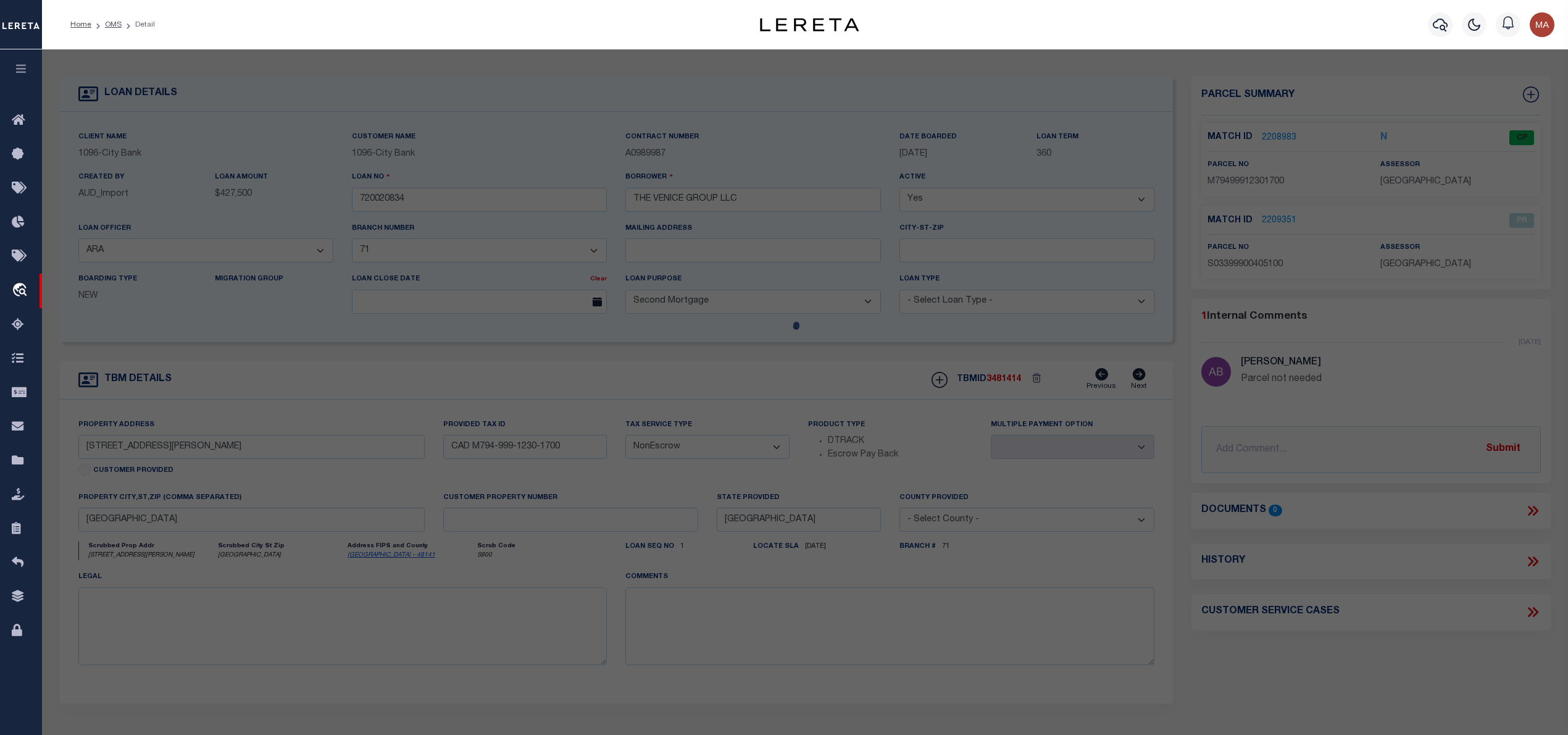
type textarea "123 MORNINGSIDE HEIGHTS W 95 FT OF 6 & W 95 FT OF N 18 FT OF 5"
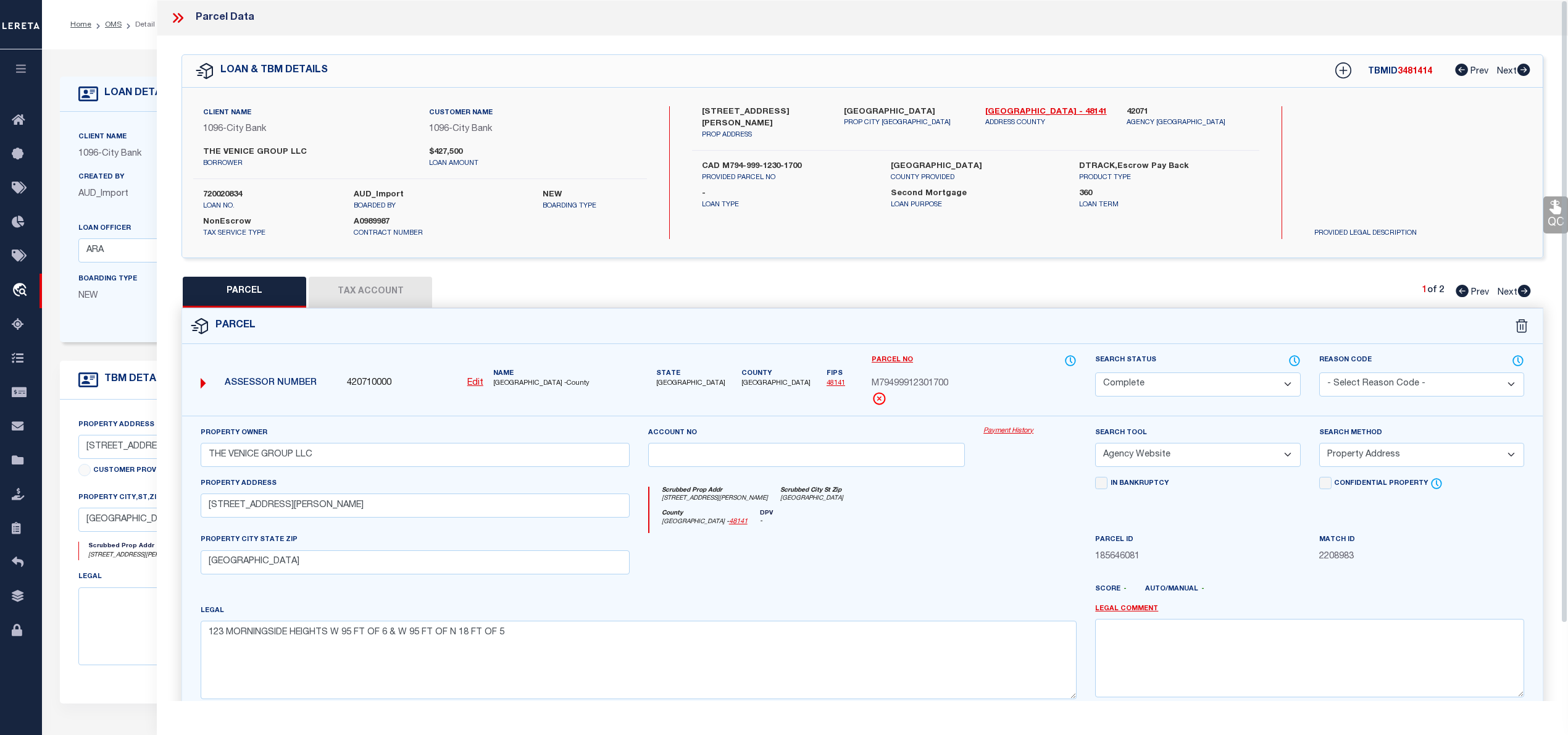
click at [176, 23] on icon at bounding box center [178, 18] width 16 height 16
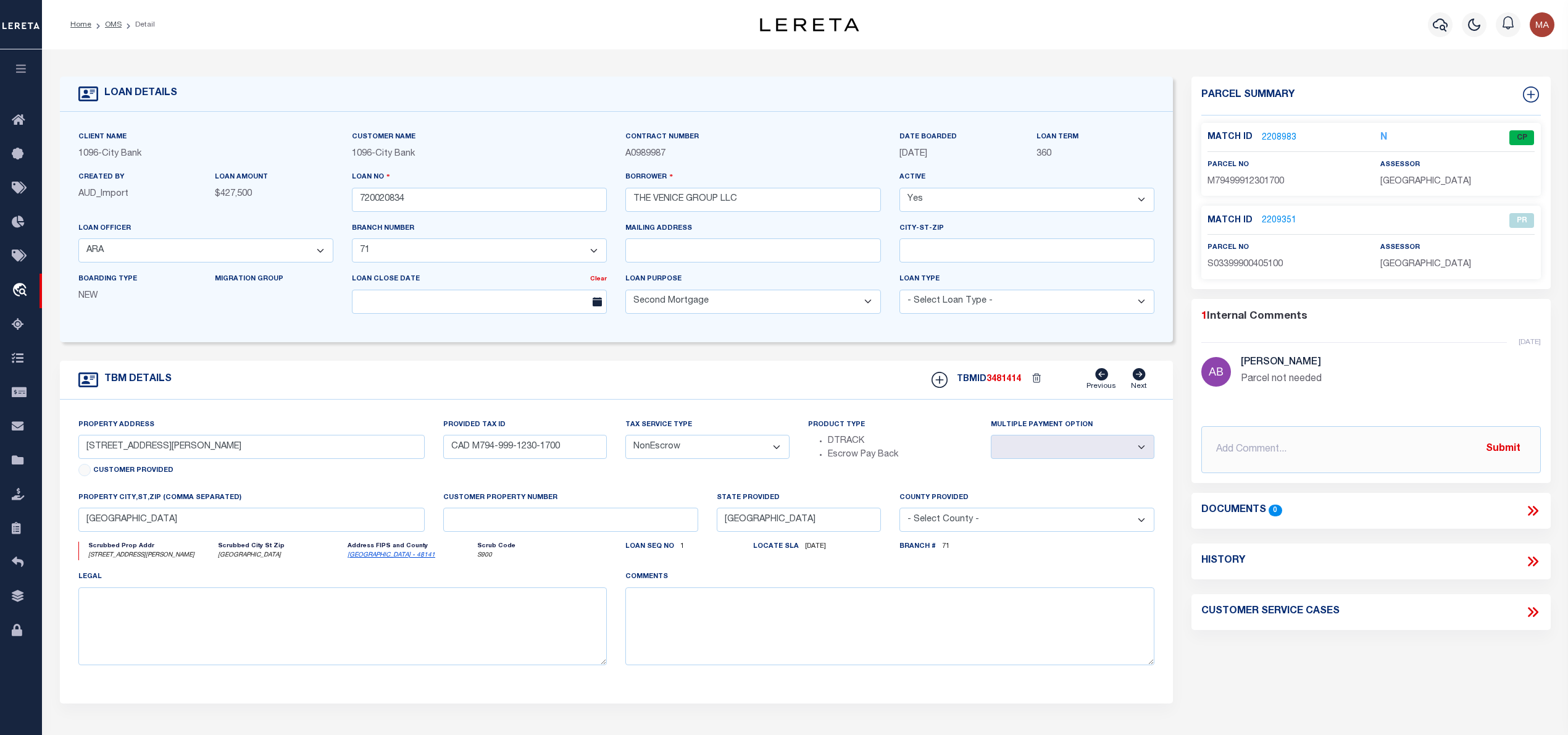
click at [112, 18] on ol "Home OMS Detail" at bounding box center [113, 25] width 105 height 26
click at [111, 26] on link "OMS" at bounding box center [113, 24] width 17 height 7
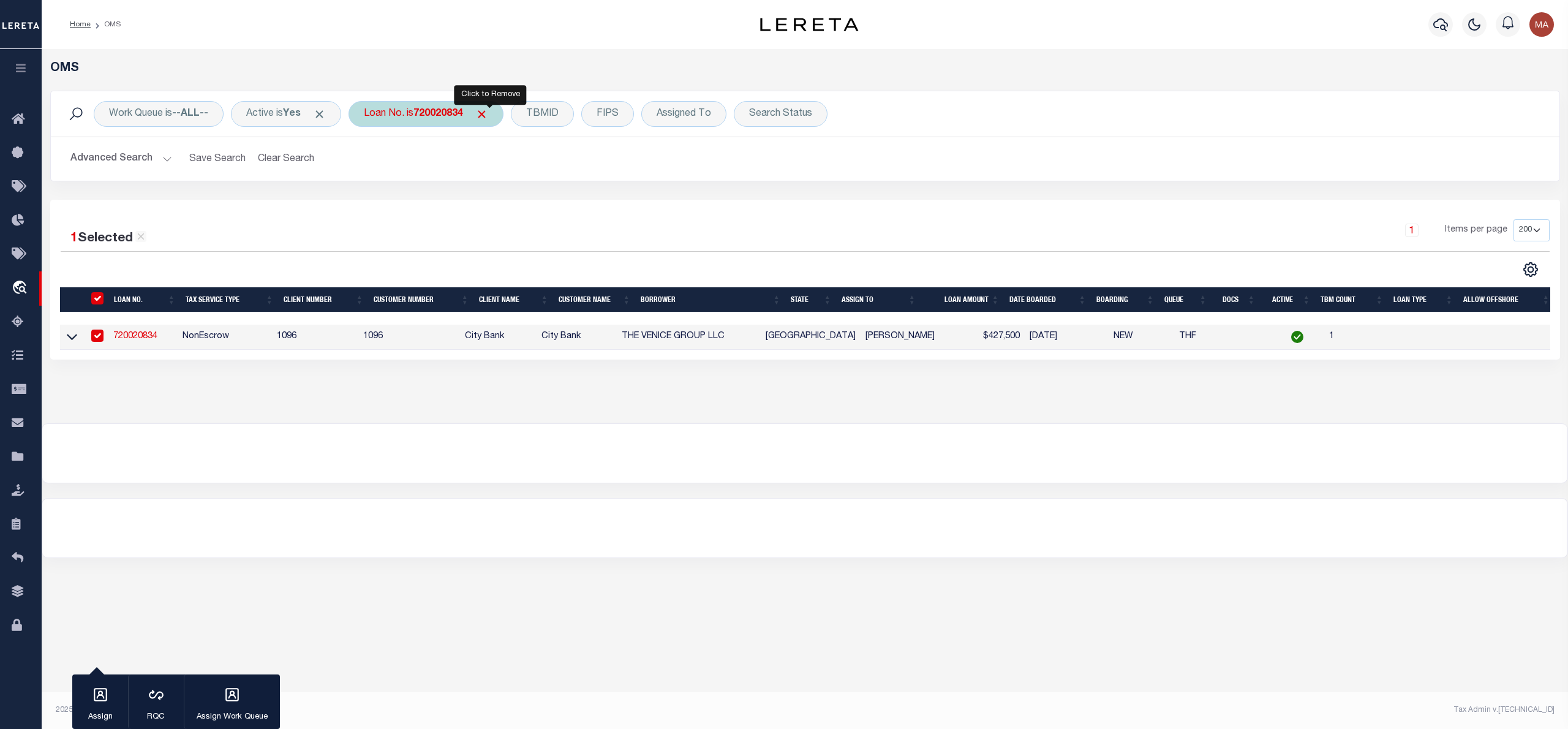
click at [488, 117] on span "Click to Remove" at bounding box center [482, 114] width 13 height 13
click at [396, 118] on div "Loan No." at bounding box center [384, 114] width 71 height 26
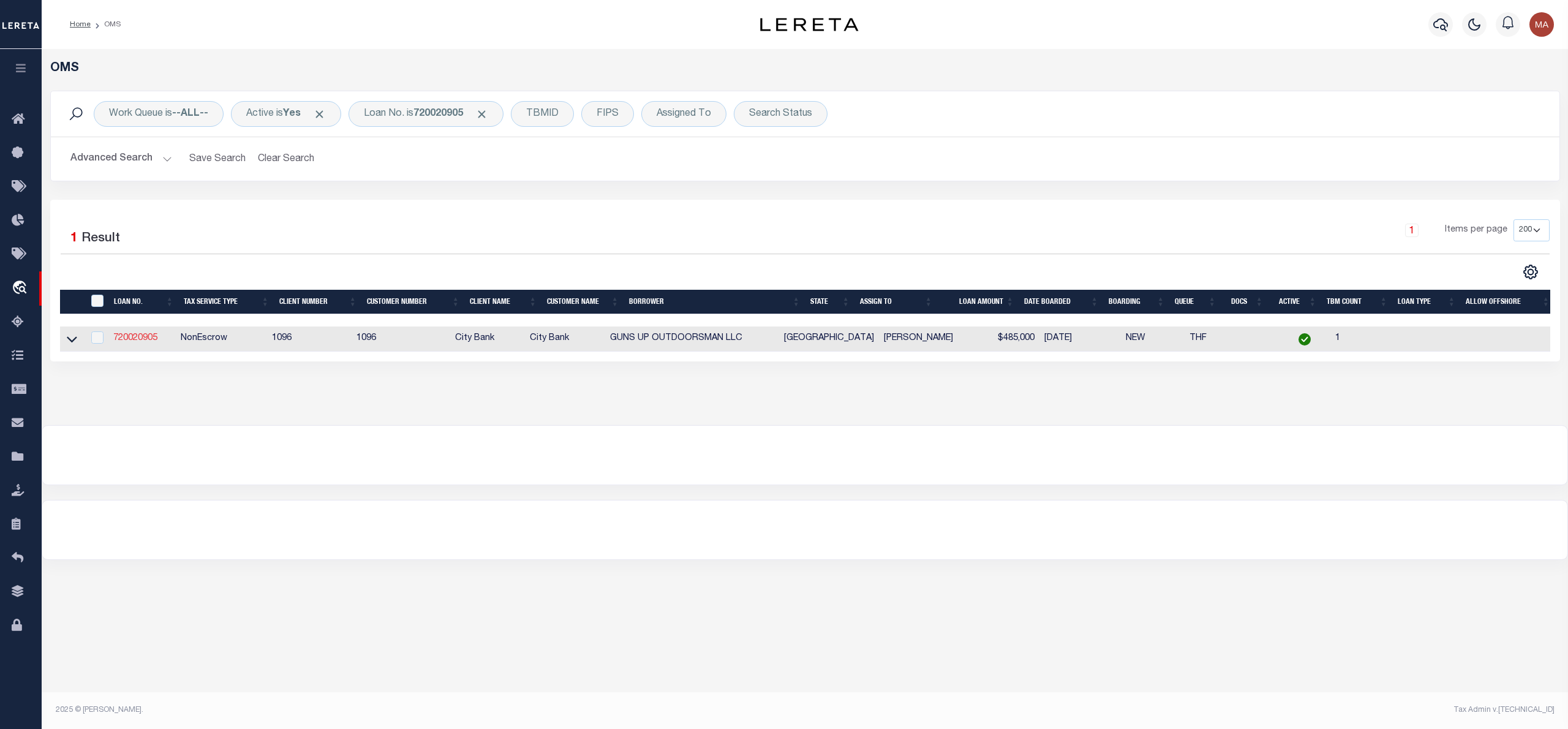
click at [136, 341] on link "720020905" at bounding box center [135, 337] width 44 height 9
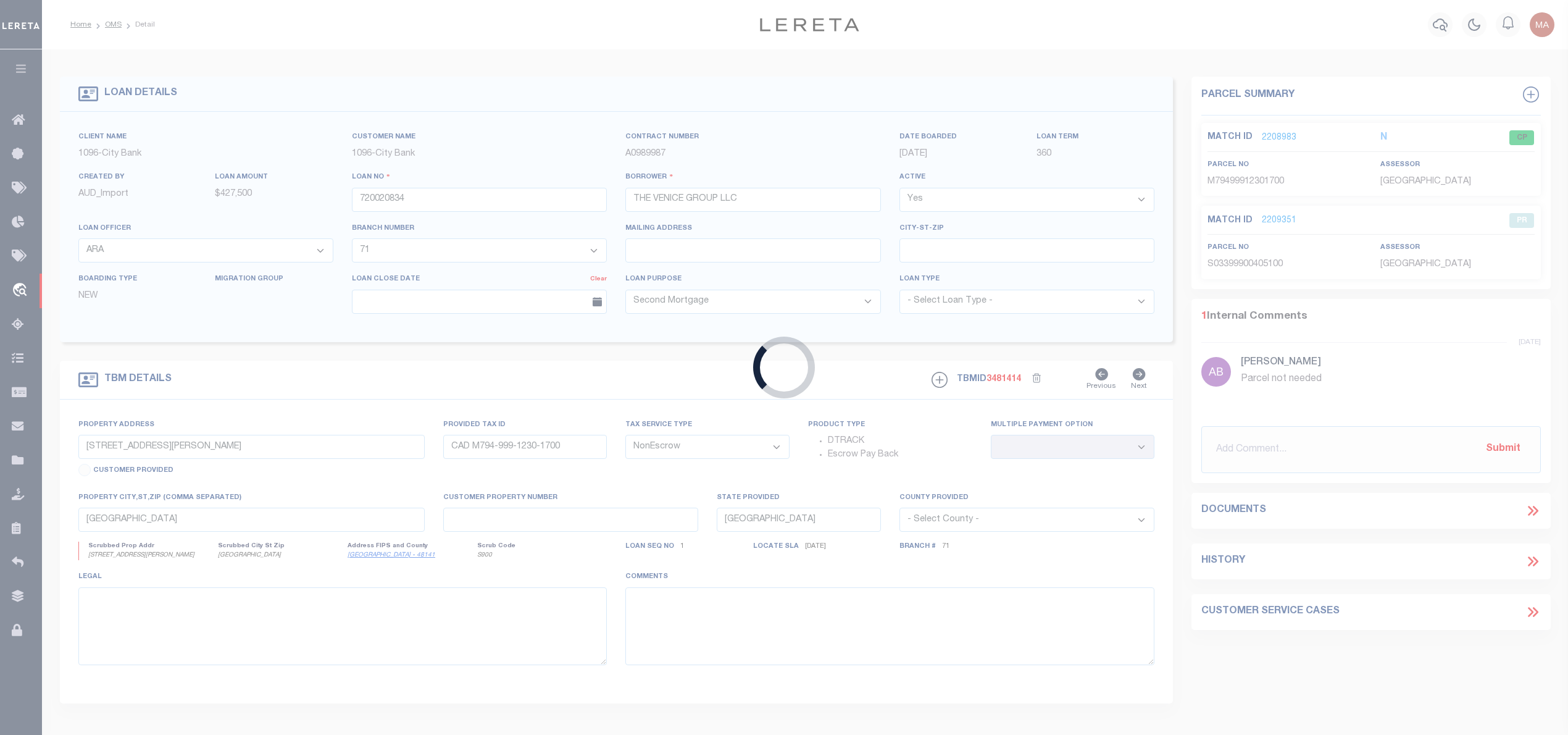
type input "720020905"
type input "GUNS UP OUTDOORSMAN LLC"
select select "2782"
select select "1346"
type input "8410 FM 307"
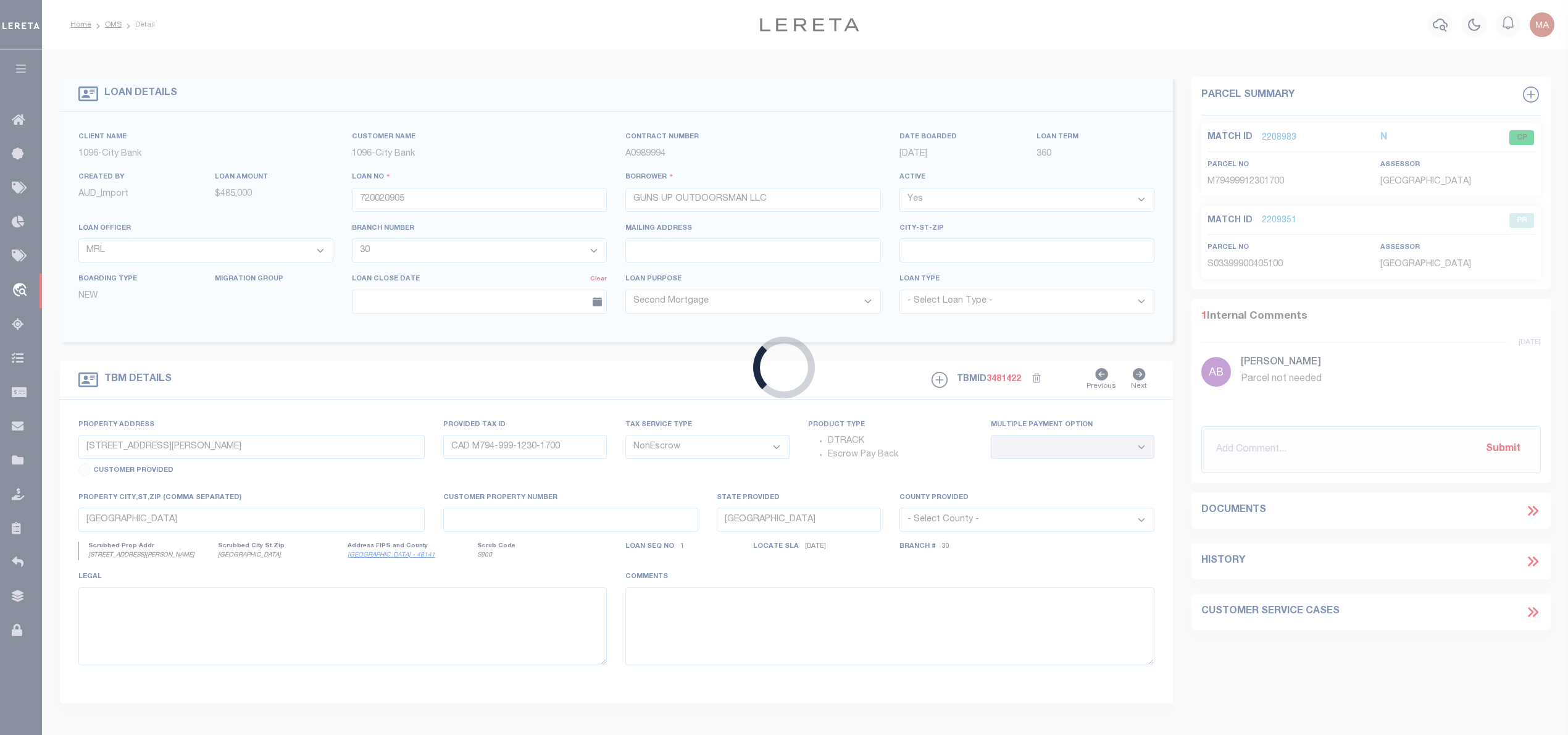
type input "CAD R000000599"
select select
type input "[GEOGRAPHIC_DATA]"
select select
select select "2782"
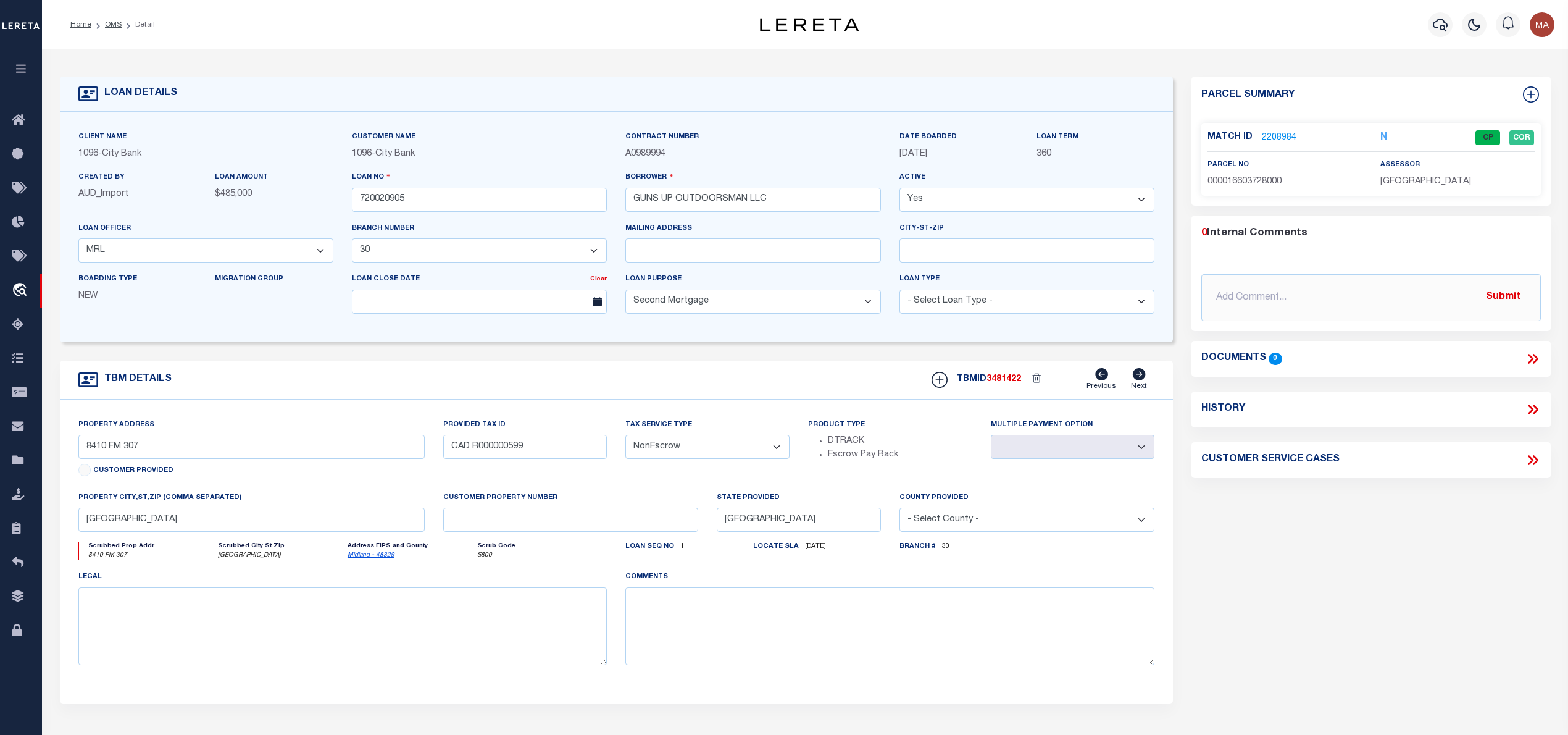
click at [1275, 150] on div "Match ID 2208984 N CP COR" at bounding box center [1371, 141] width 326 height 22
click at [1278, 137] on link "2208984" at bounding box center [1279, 138] width 35 height 13
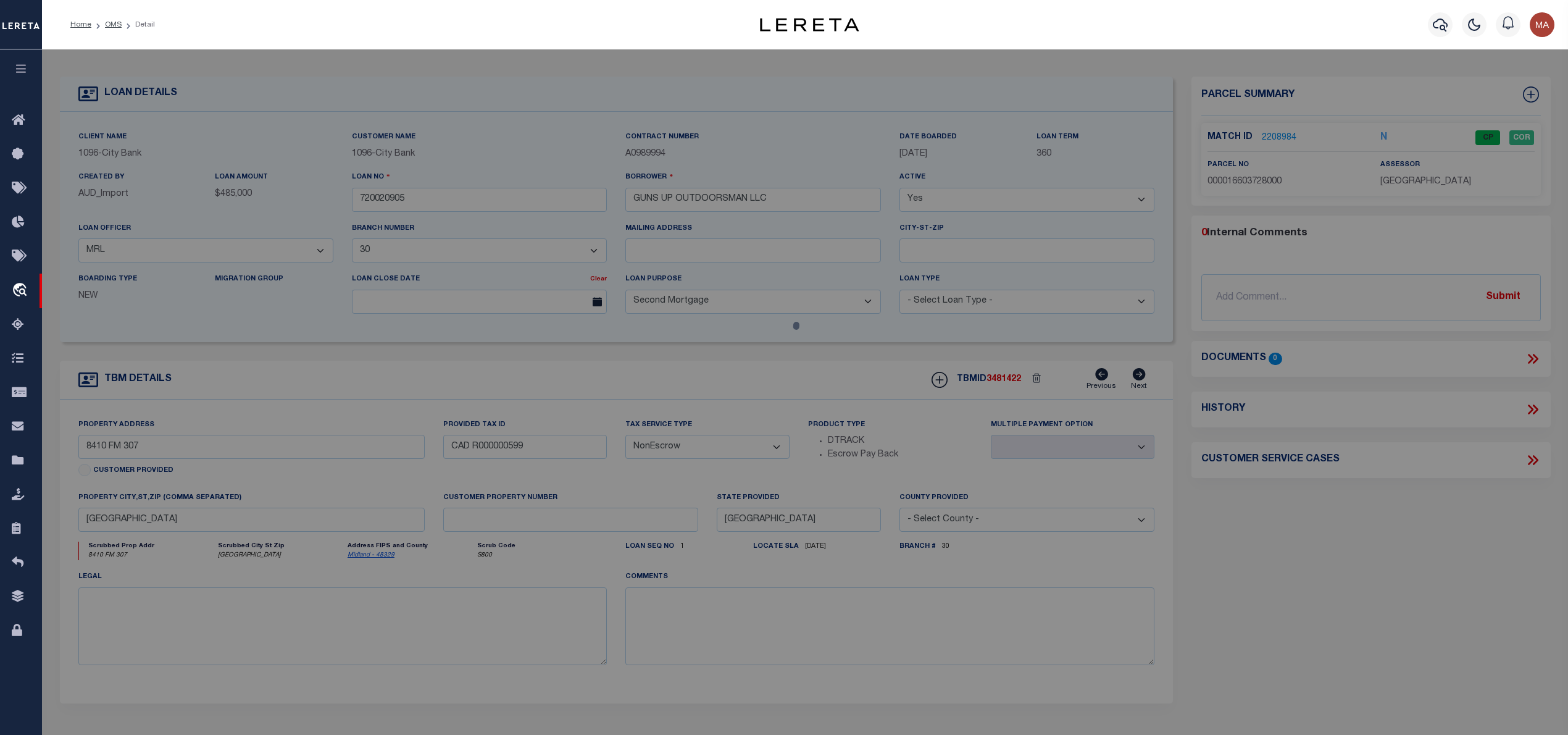
select select "AS"
select select
checkbox input "false"
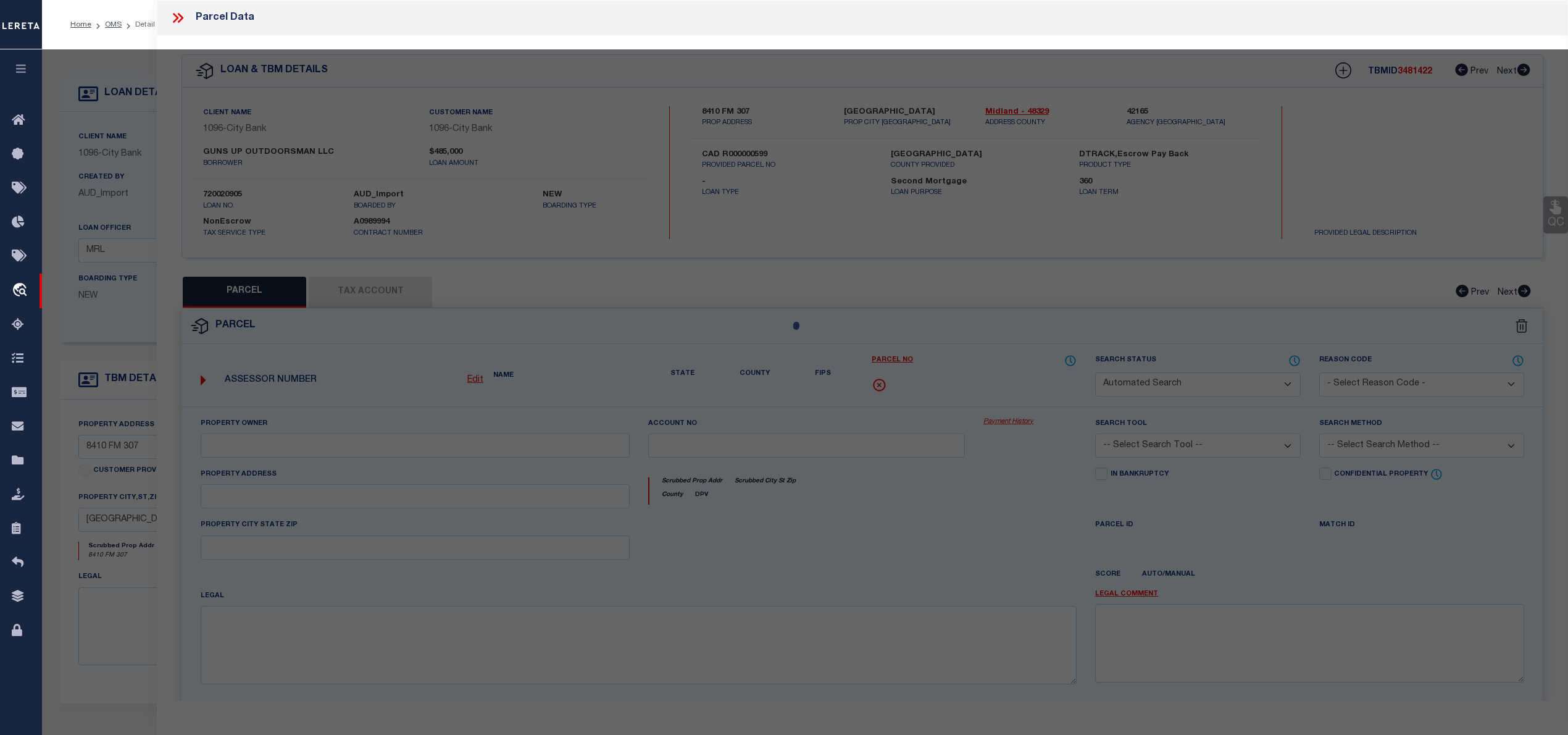
select select "CP"
type input "[PERSON_NAME]"
select select "AGW"
select select
type input "8410 FM 307"
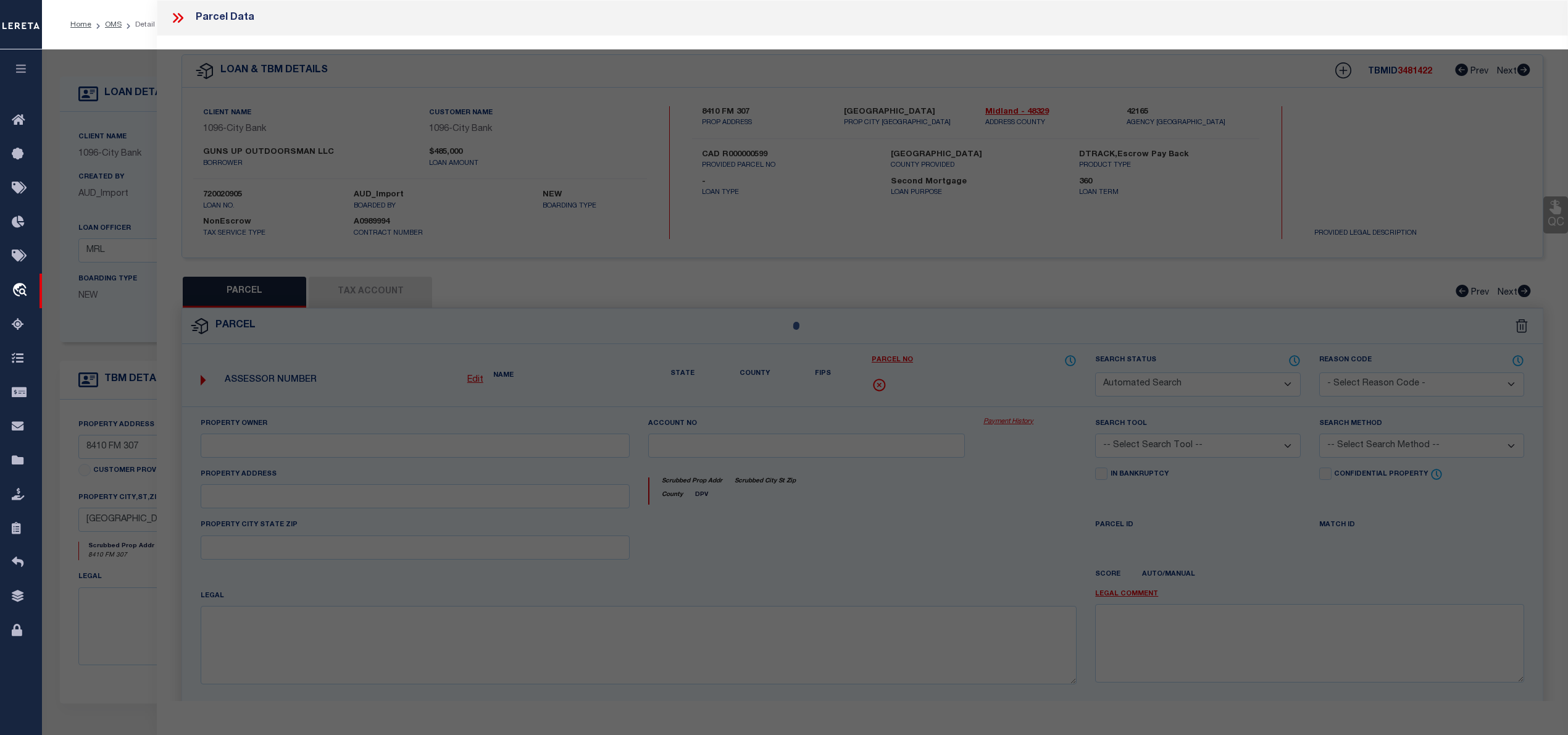
type textarea "Acres: 16.080, SEC: 49, SURV: [PERSON_NAME], BLK: 37-T2S, ABST: 792"
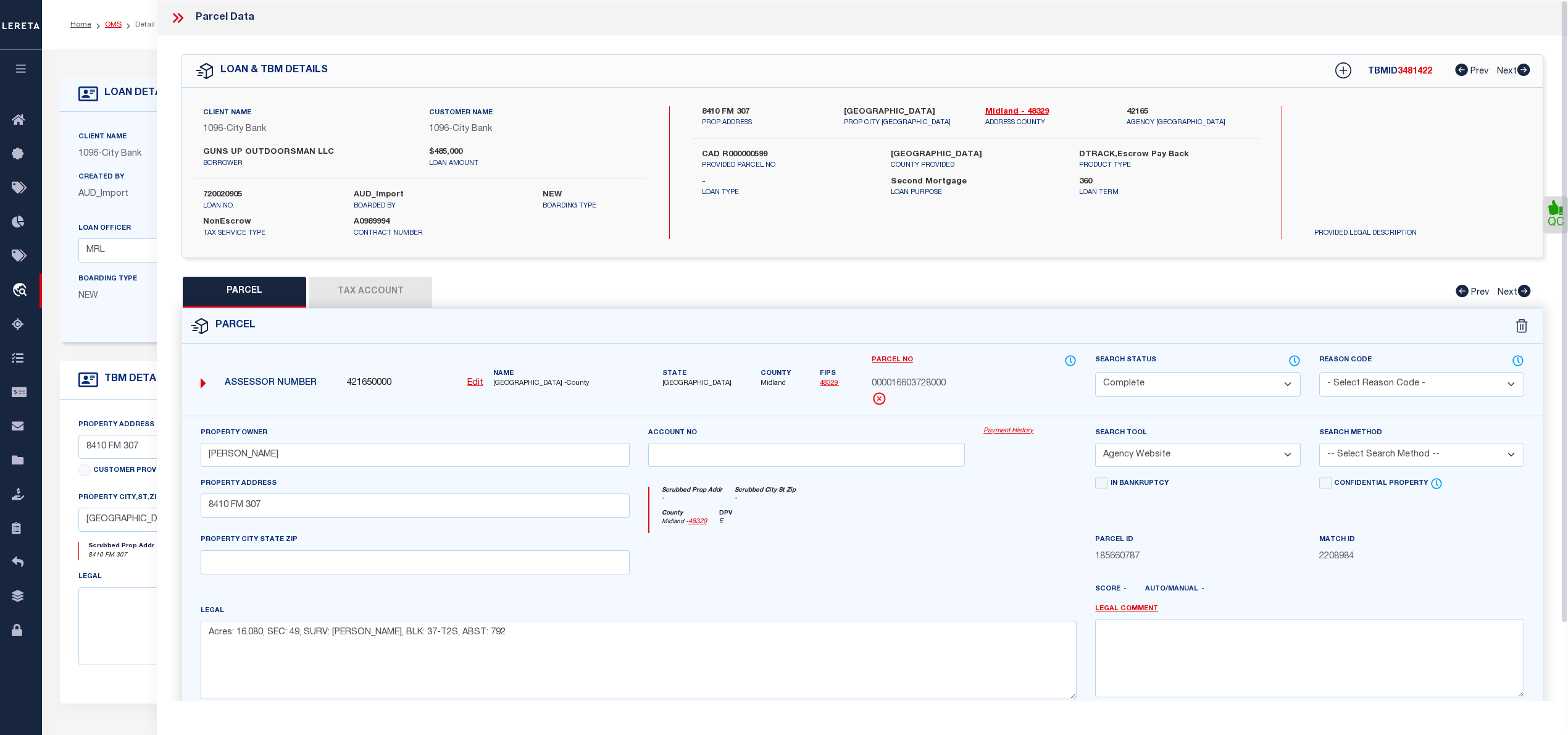
click at [114, 23] on link "OMS" at bounding box center [113, 24] width 17 height 7
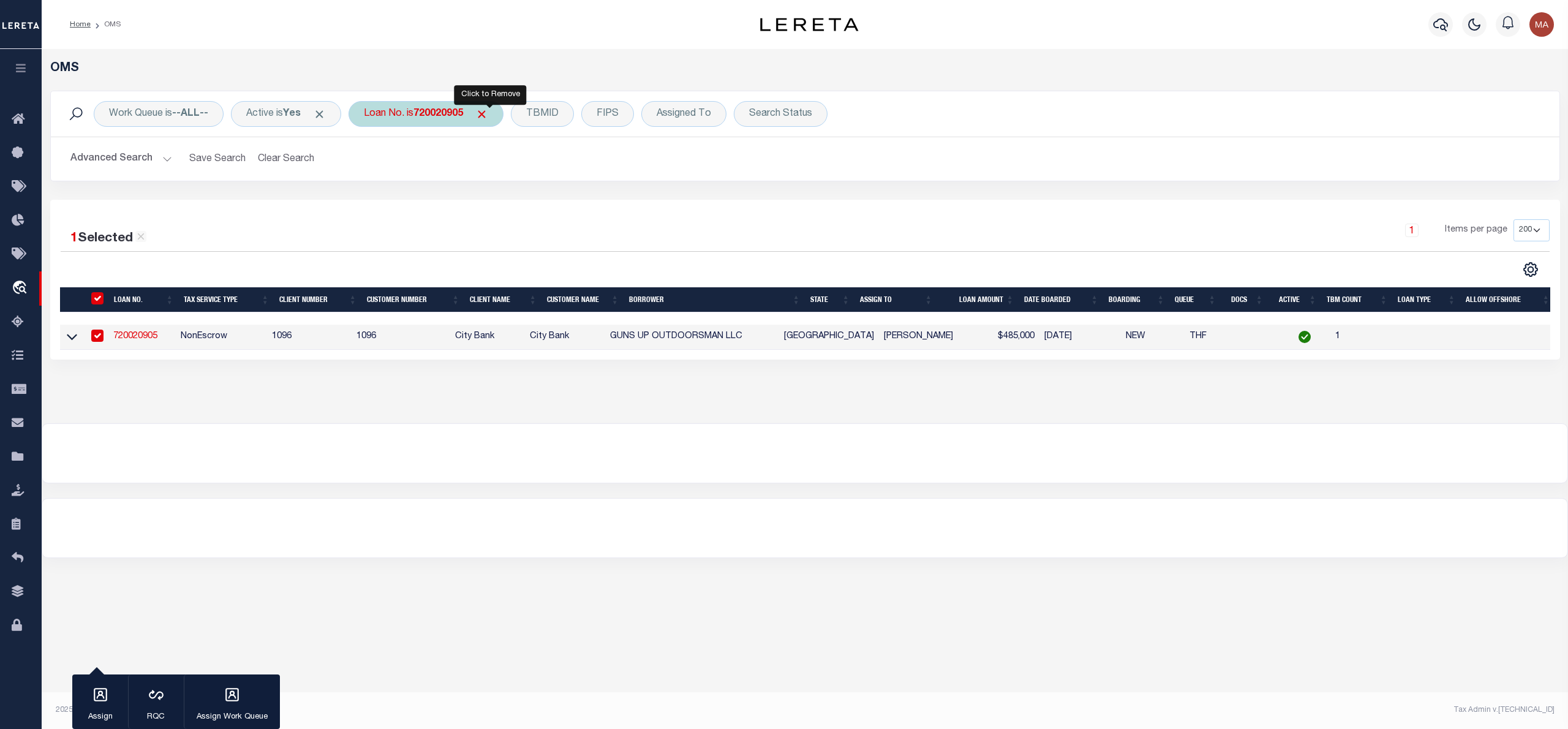
click at [488, 111] on span "Click to Remove" at bounding box center [482, 114] width 13 height 13
click at [408, 113] on div "Loan No." at bounding box center [384, 114] width 71 height 26
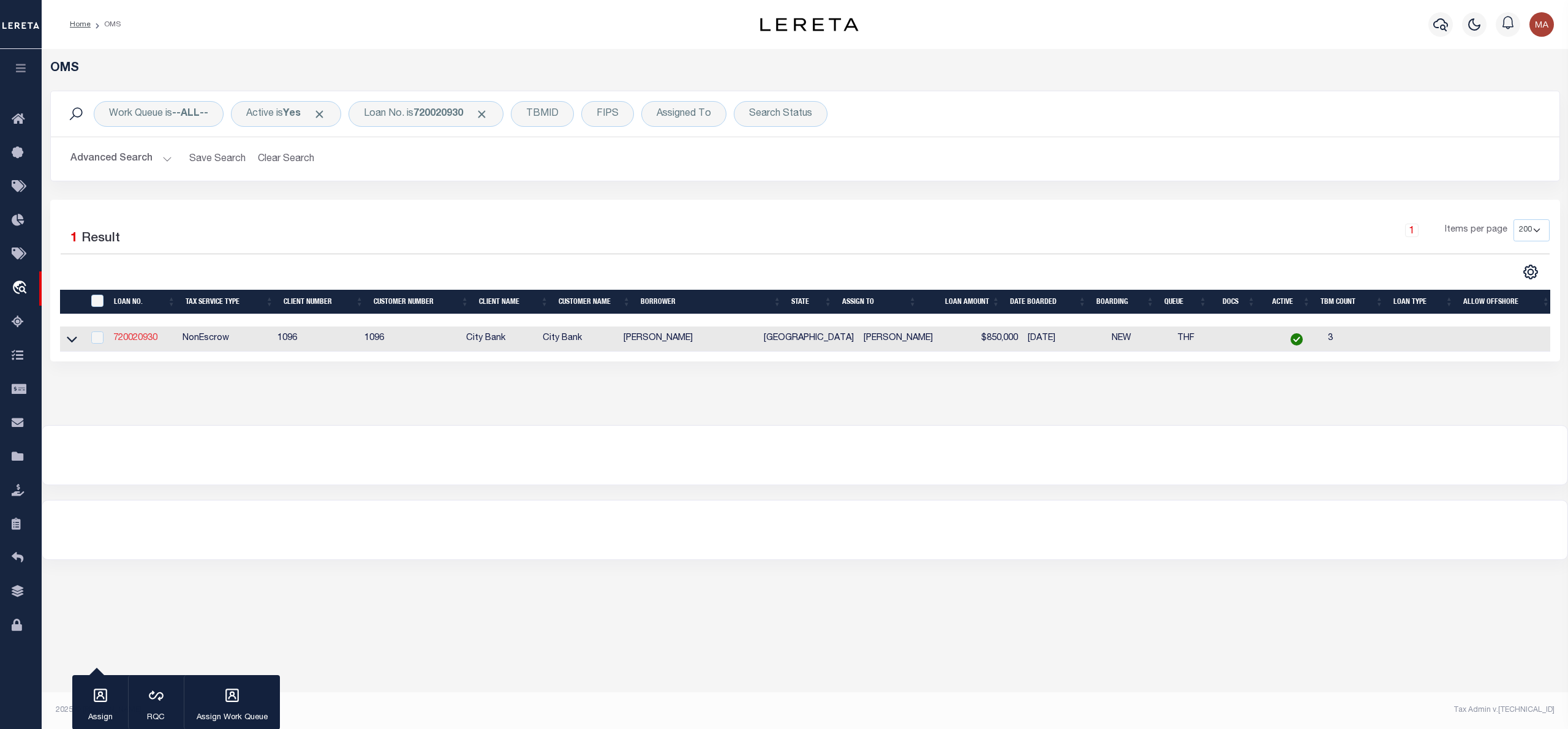
click at [143, 337] on link "720020930" at bounding box center [135, 337] width 44 height 9
type input "720020930"
type input "[PERSON_NAME]"
select select
select select "1363"
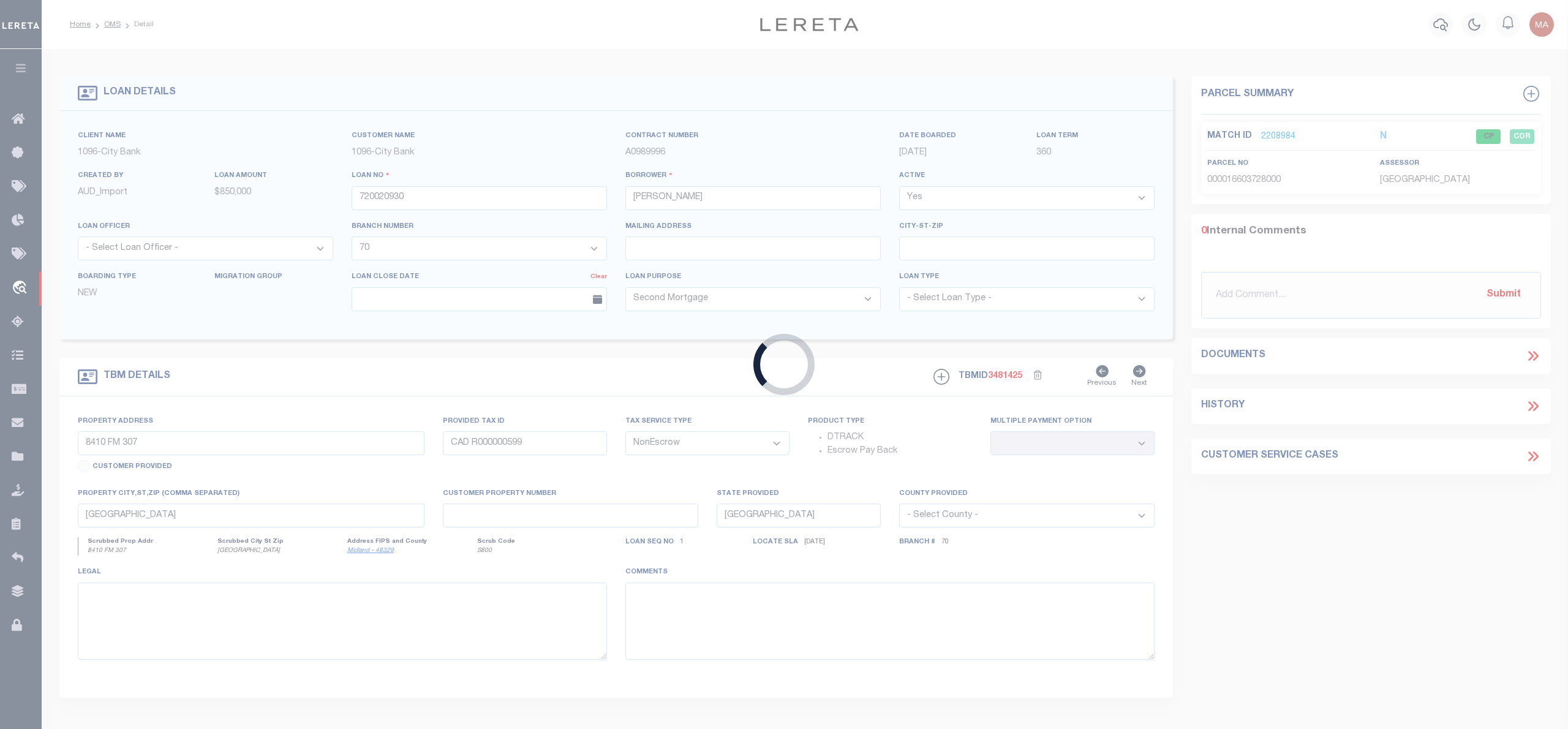
type input "1412 [PERSON_NAME][GEOGRAPHIC_DATA]"
type input "ACCT M700-999-0010-0600"
select select
type input "[GEOGRAPHIC_DATA]"
select select
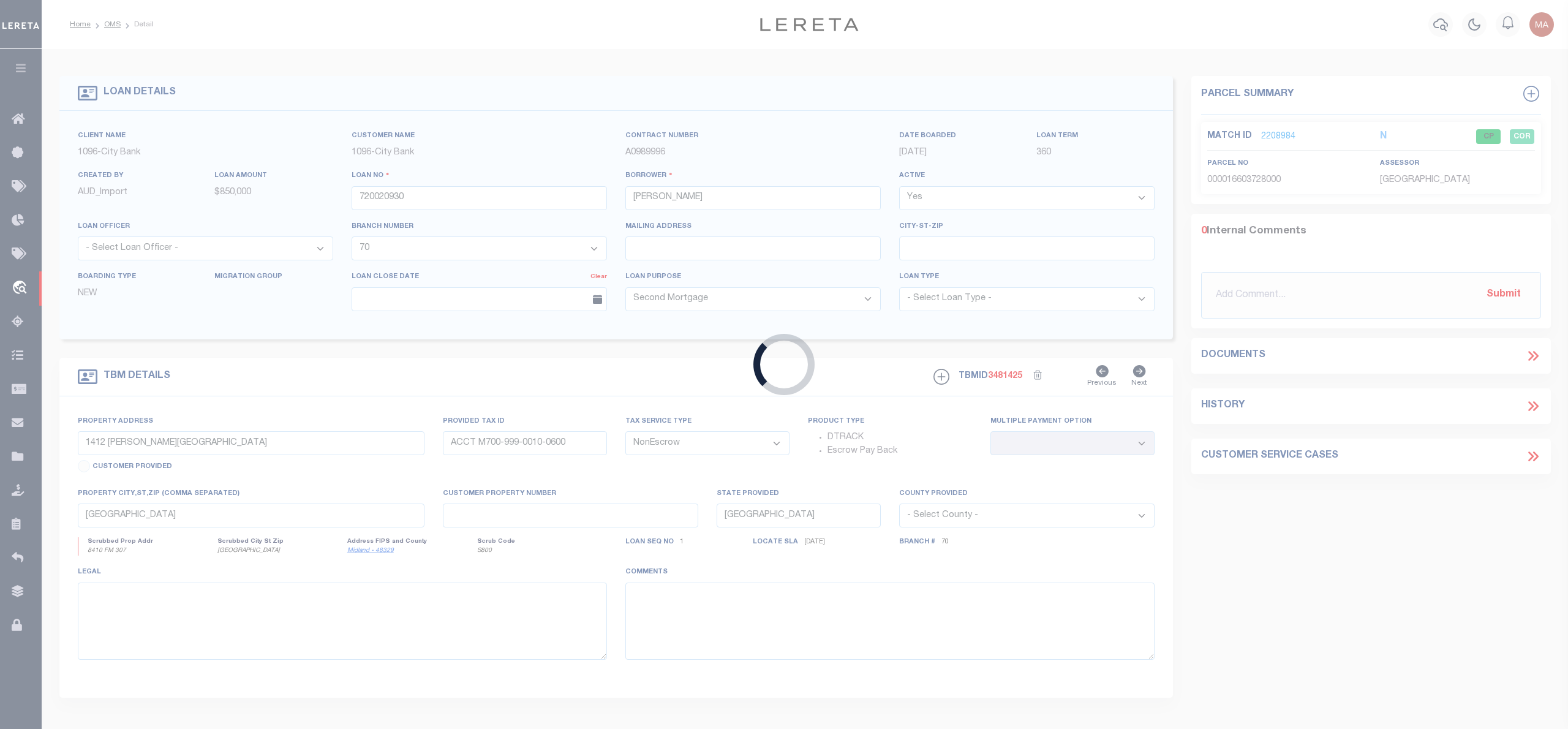
select select "1363"
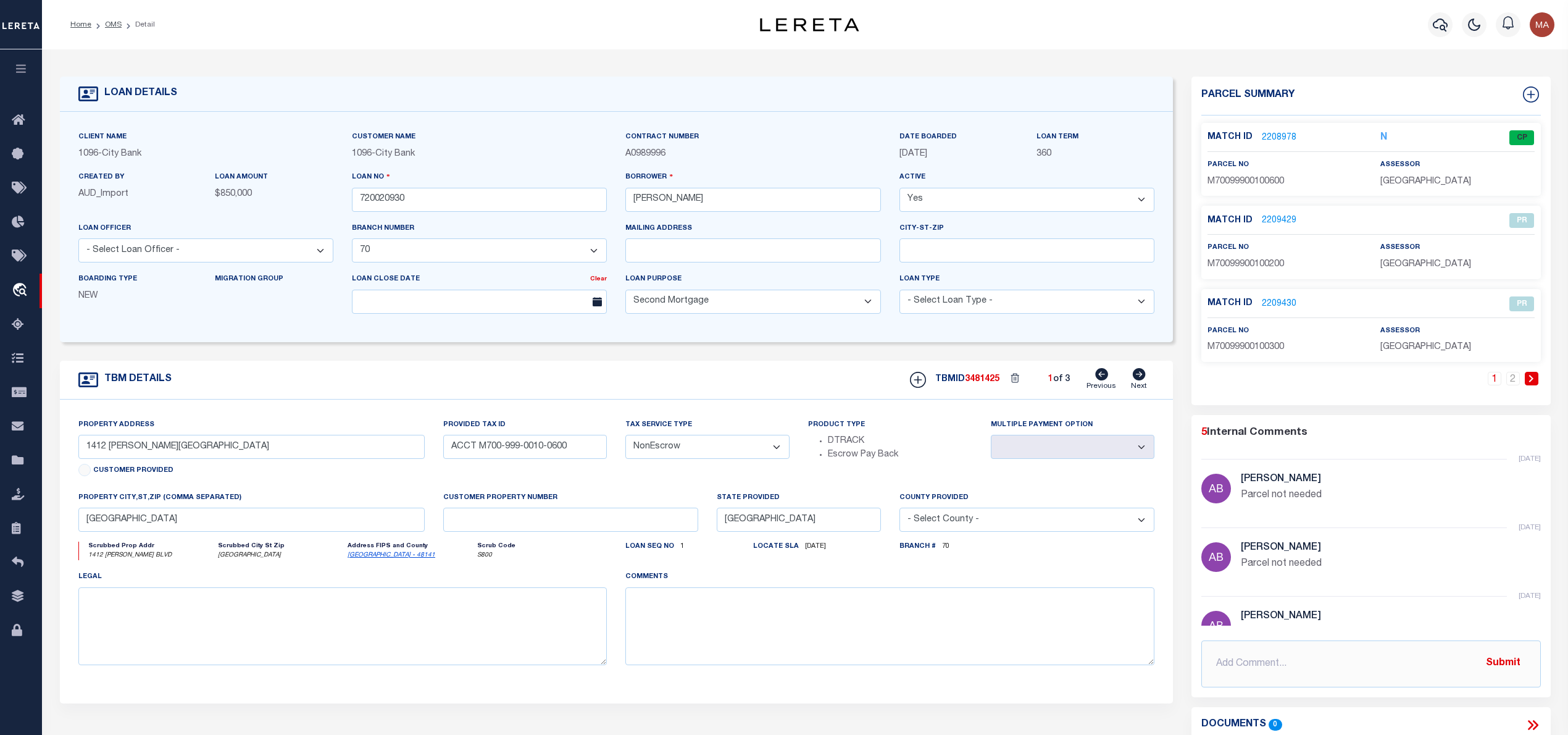
click at [1273, 140] on link "2208978" at bounding box center [1279, 138] width 35 height 13
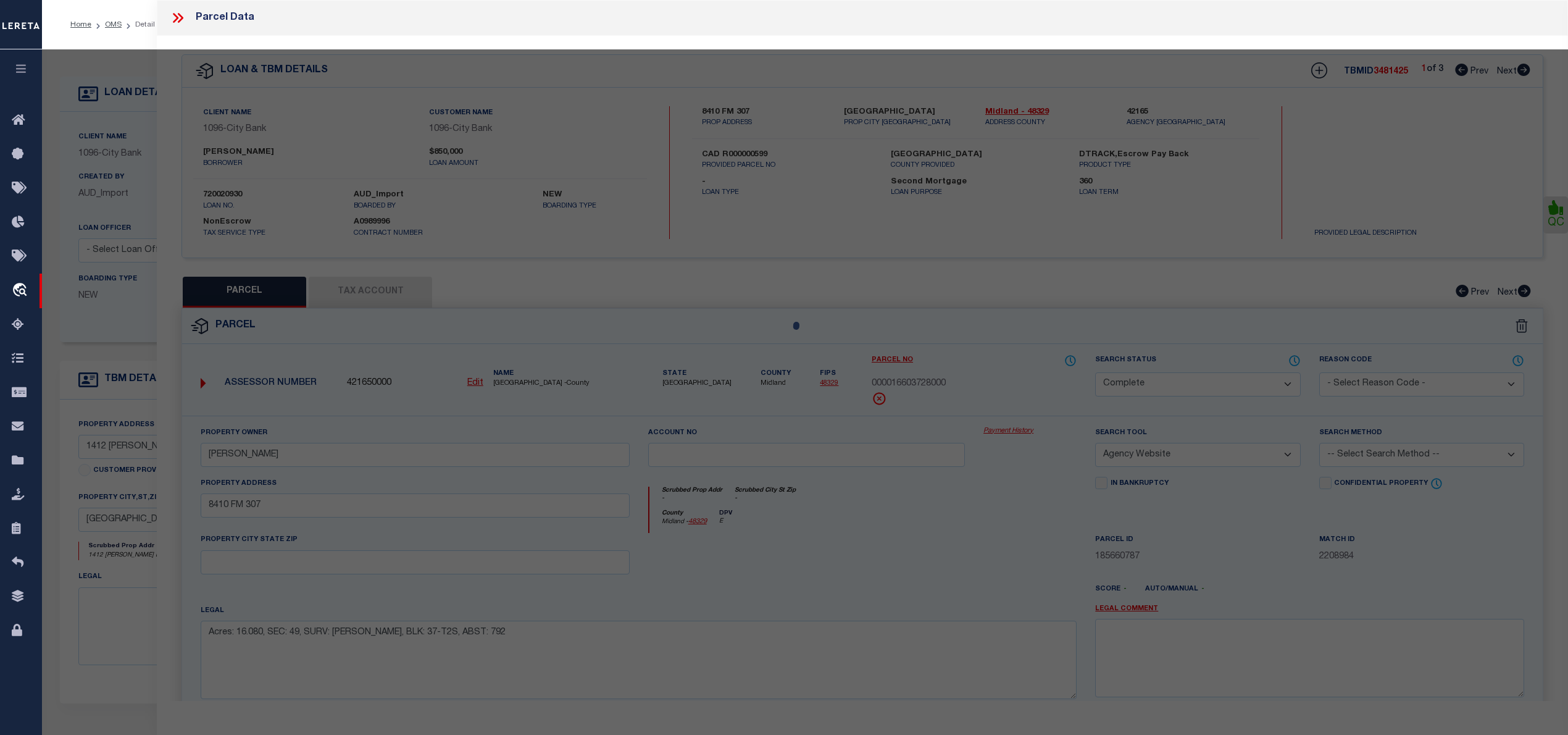
select select "AS"
select select
checkbox input "false"
select select "CP"
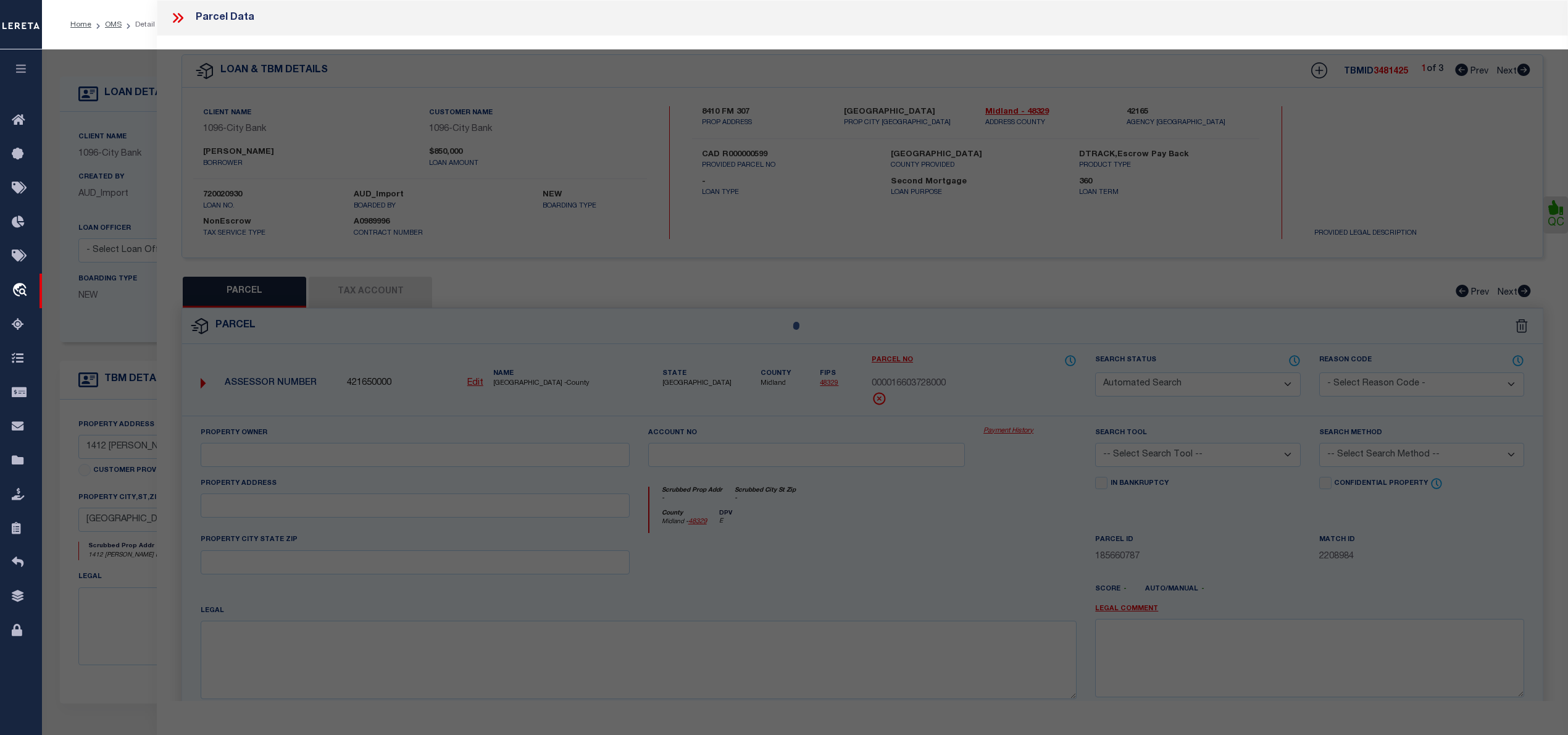
select select "099"
type input "ARDENT QUEST @ THE ALAMO LLC"
select select "AGW"
select select "ADD"
type input "1412 [PERSON_NAME] BLVD"
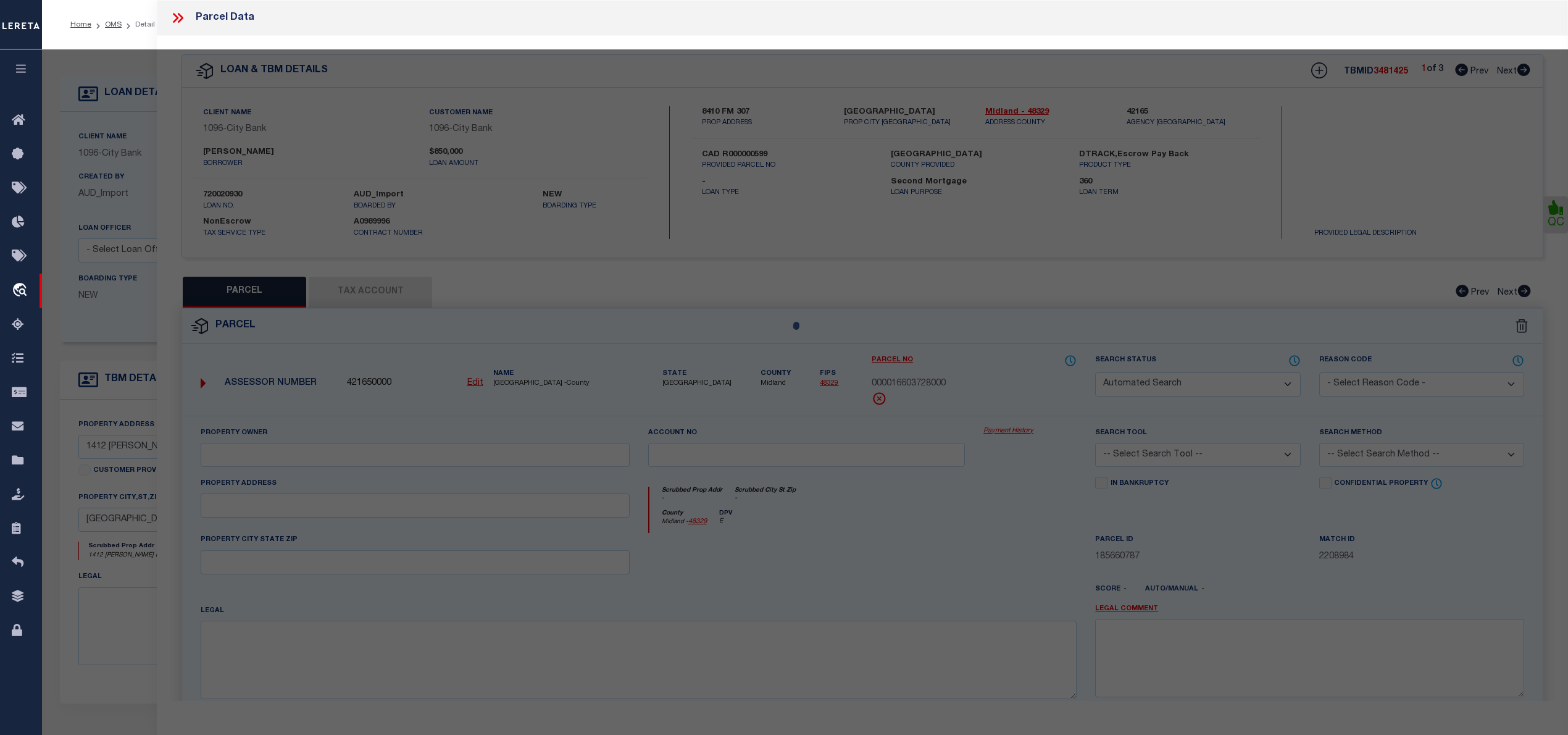
type input "[GEOGRAPHIC_DATA]"
type textarea "BLK 1 MONTE VERDE #1 LOT 6"
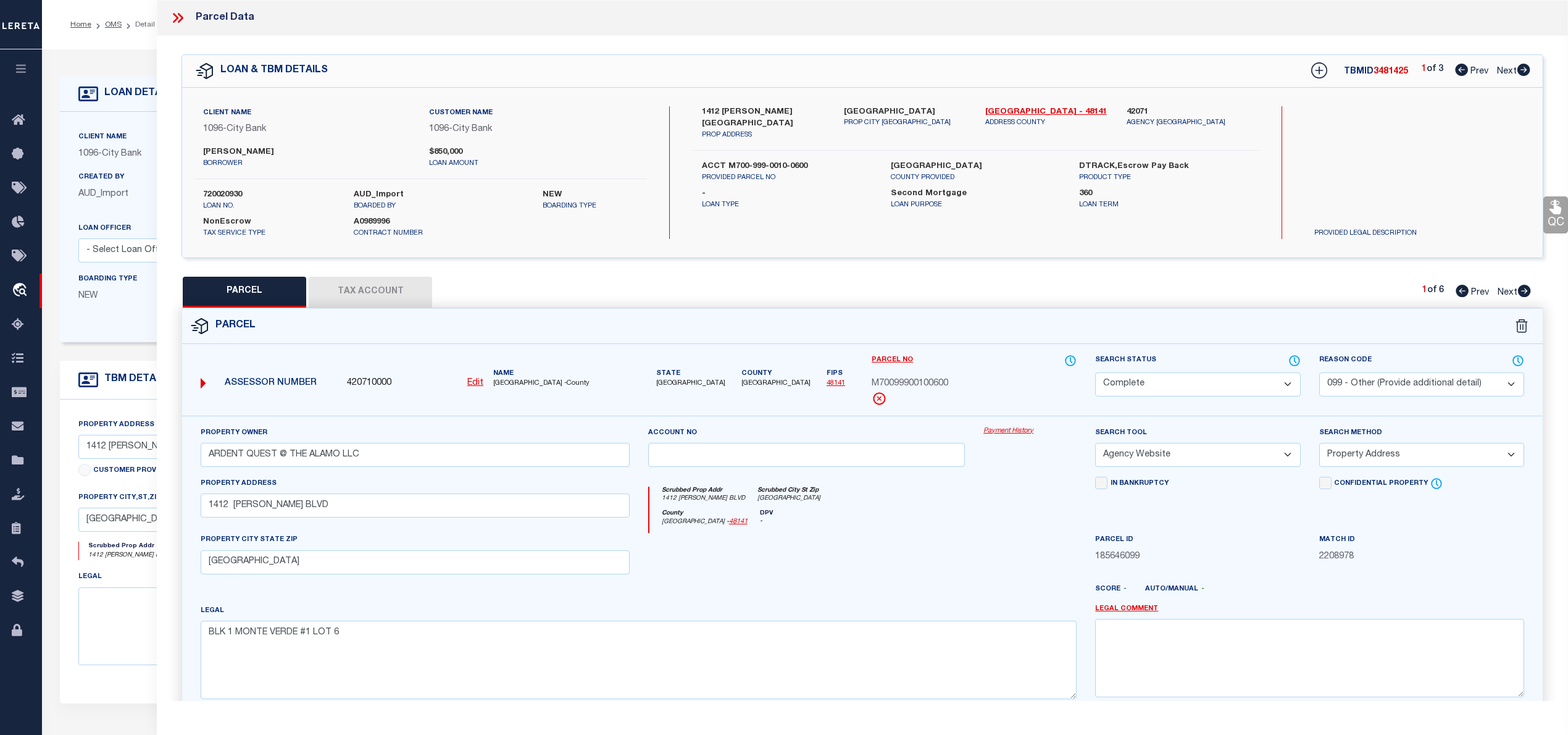
click at [1527, 286] on icon at bounding box center [1524, 290] width 14 height 12
select select "AS"
click at [1455, 65] on link "Prev" at bounding box center [1475, 69] width 39 height 9
click at [1526, 68] on icon at bounding box center [1524, 69] width 13 height 12
click at [1520, 292] on icon at bounding box center [1525, 290] width 13 height 12
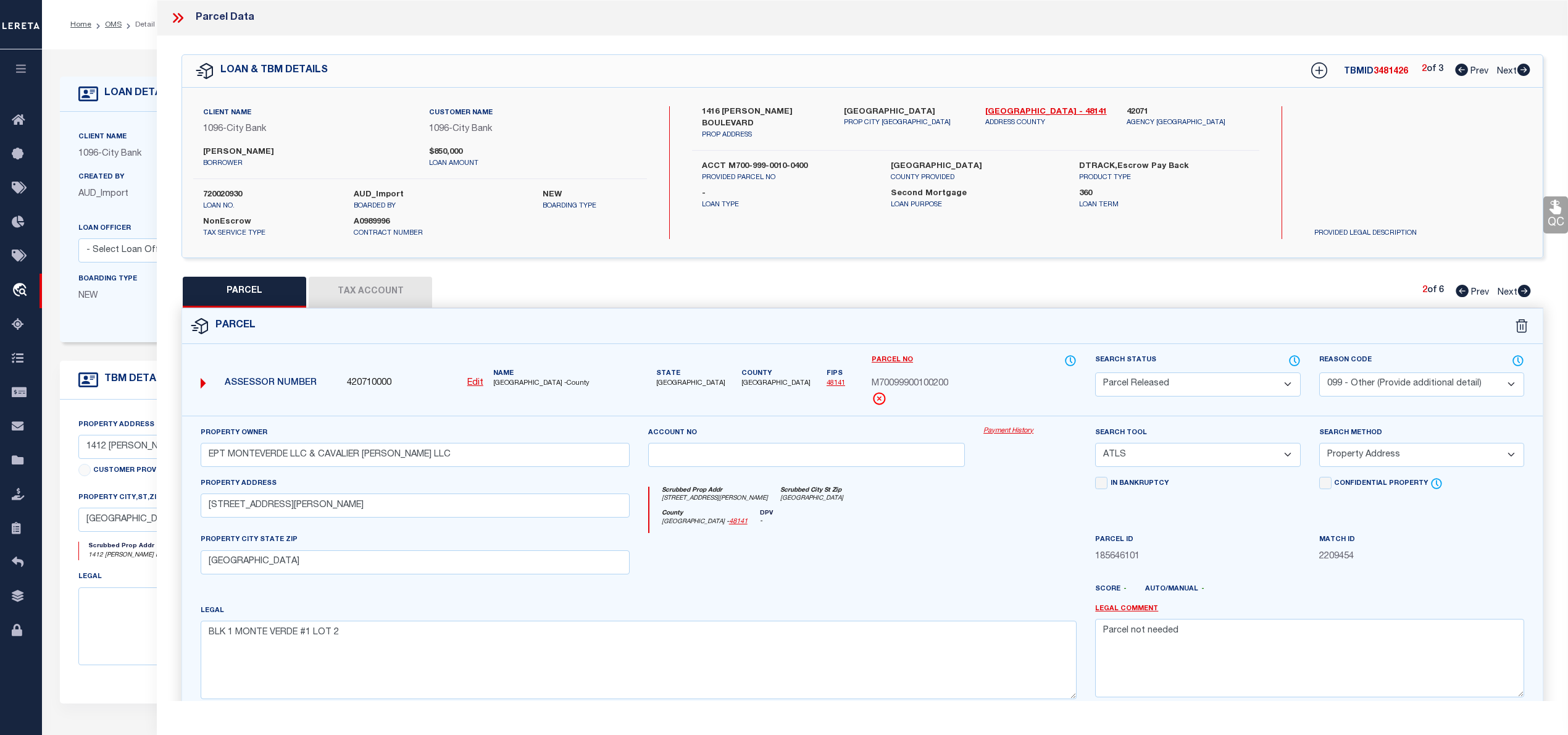
click at [1520, 292] on icon at bounding box center [1525, 290] width 13 height 12
click at [1529, 72] on icon at bounding box center [1524, 69] width 13 height 12
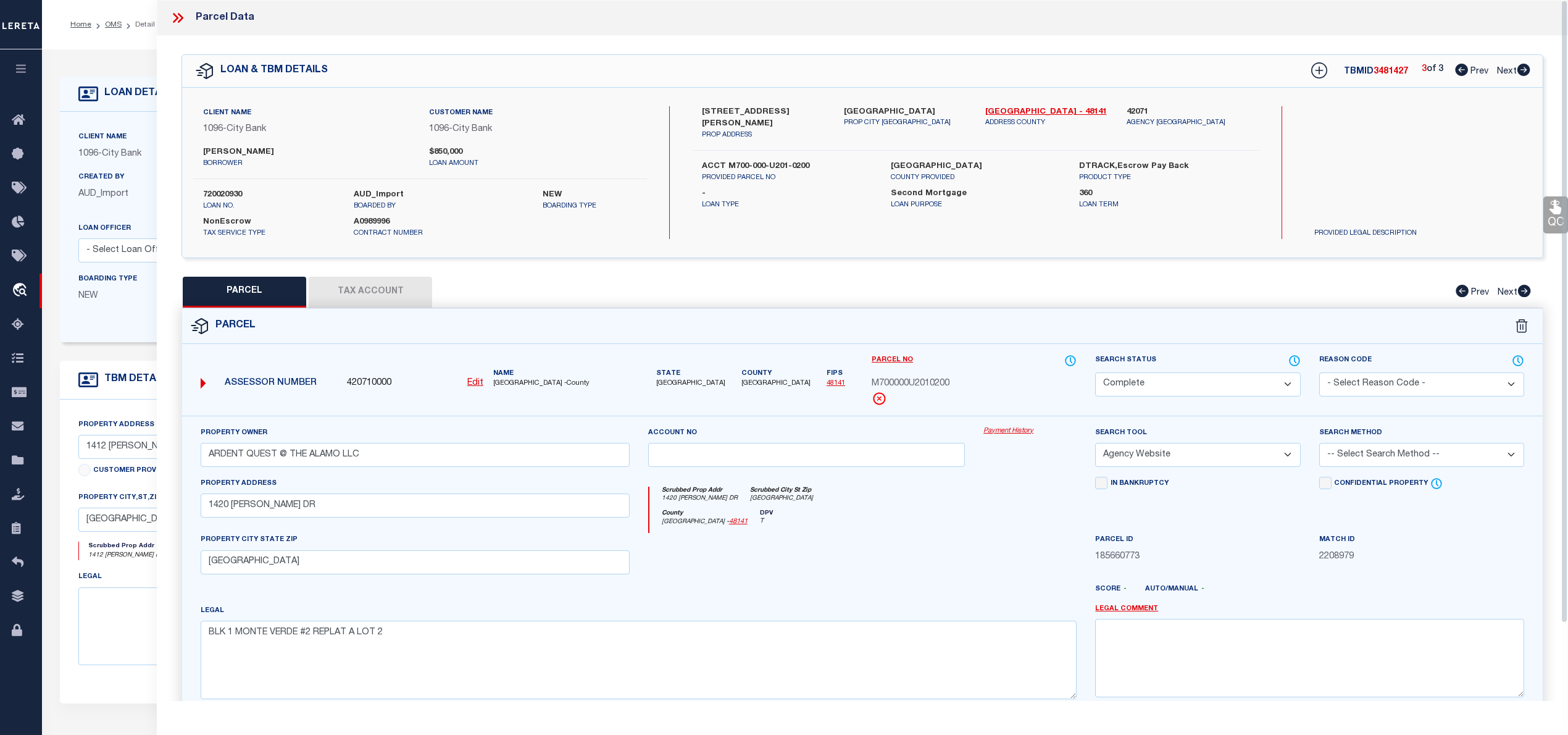
click at [174, 18] on icon at bounding box center [178, 18] width 16 height 16
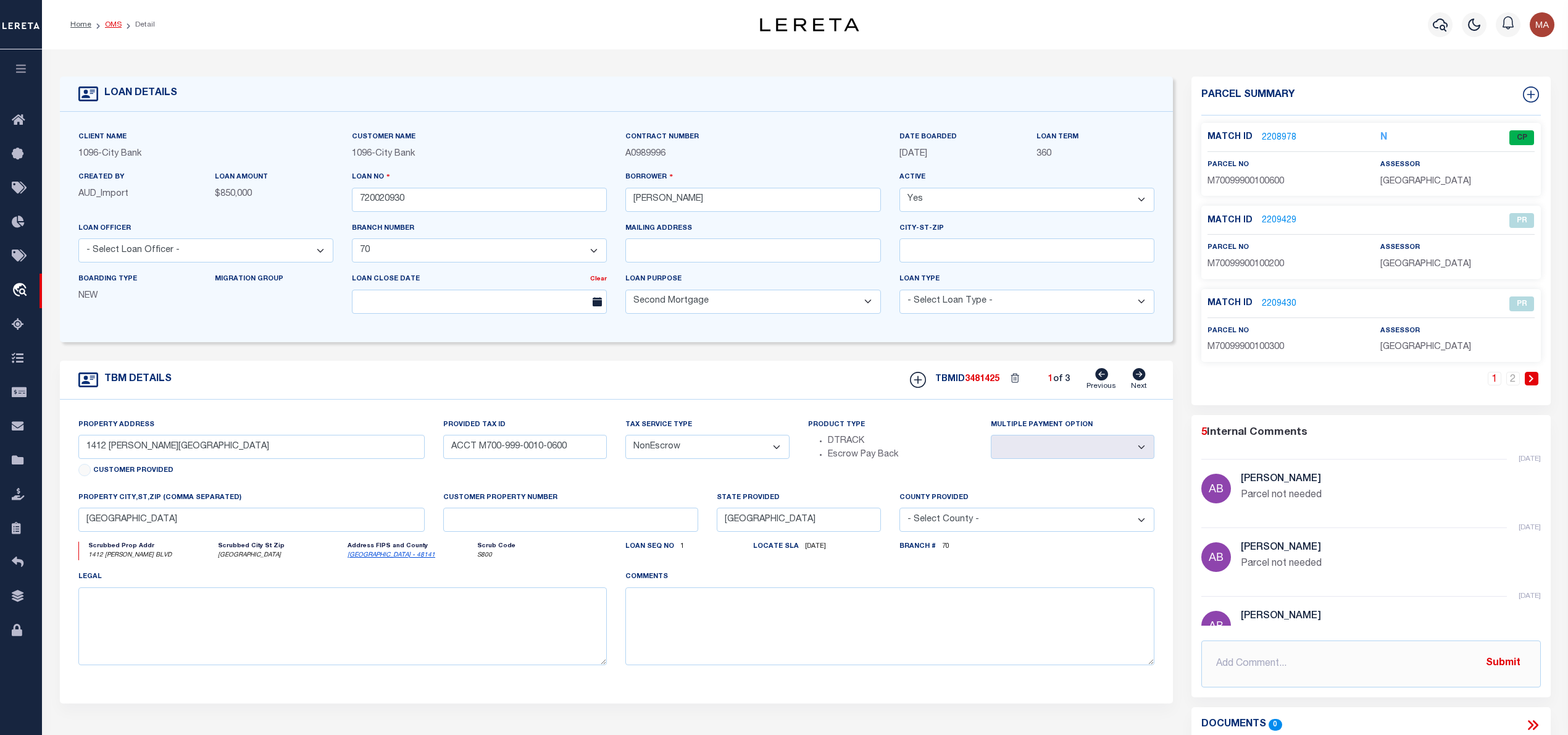
click at [111, 25] on link "OMS" at bounding box center [113, 24] width 17 height 7
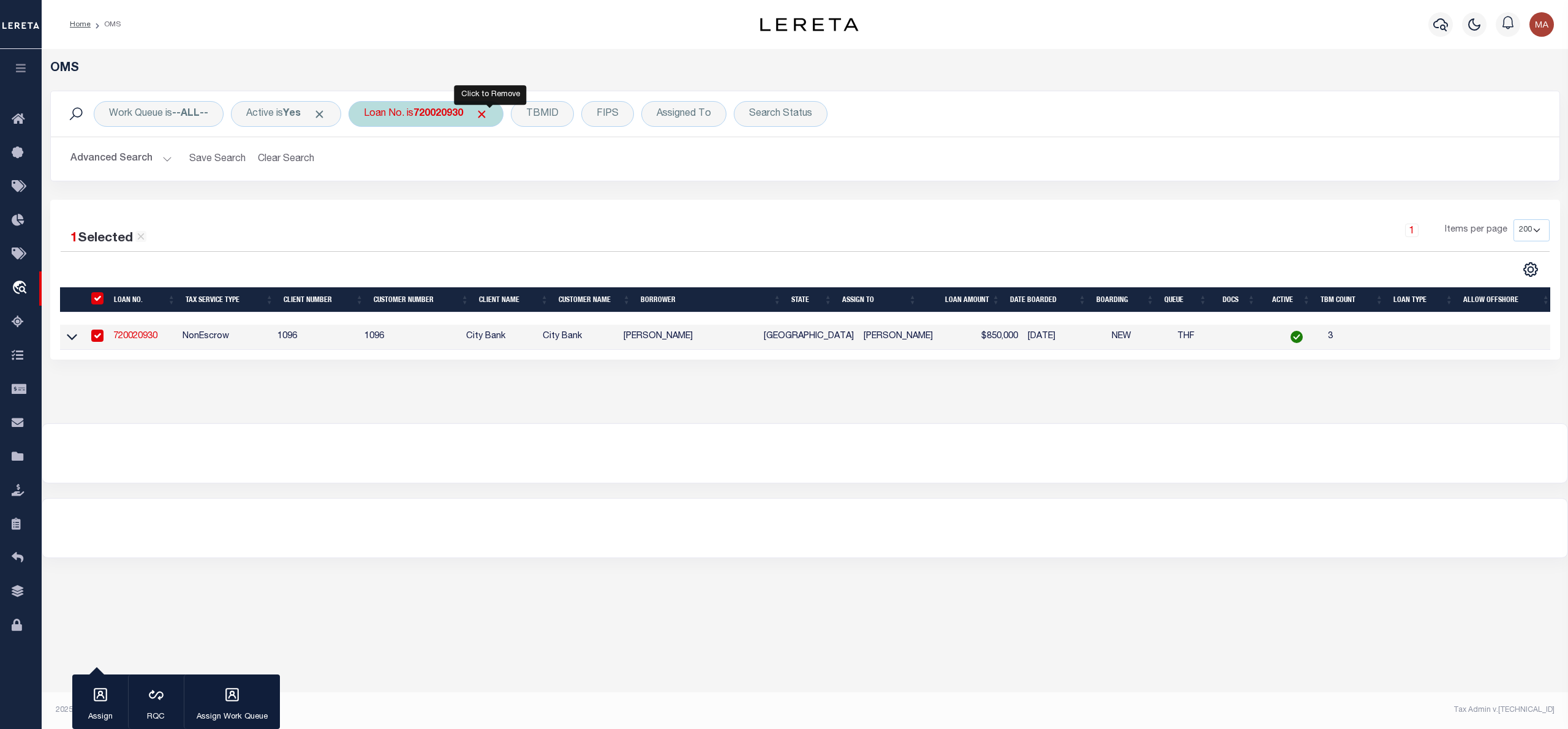
click at [488, 116] on span "Click to Remove" at bounding box center [482, 114] width 13 height 13
click at [416, 116] on div "Loan No." at bounding box center [384, 114] width 71 height 26
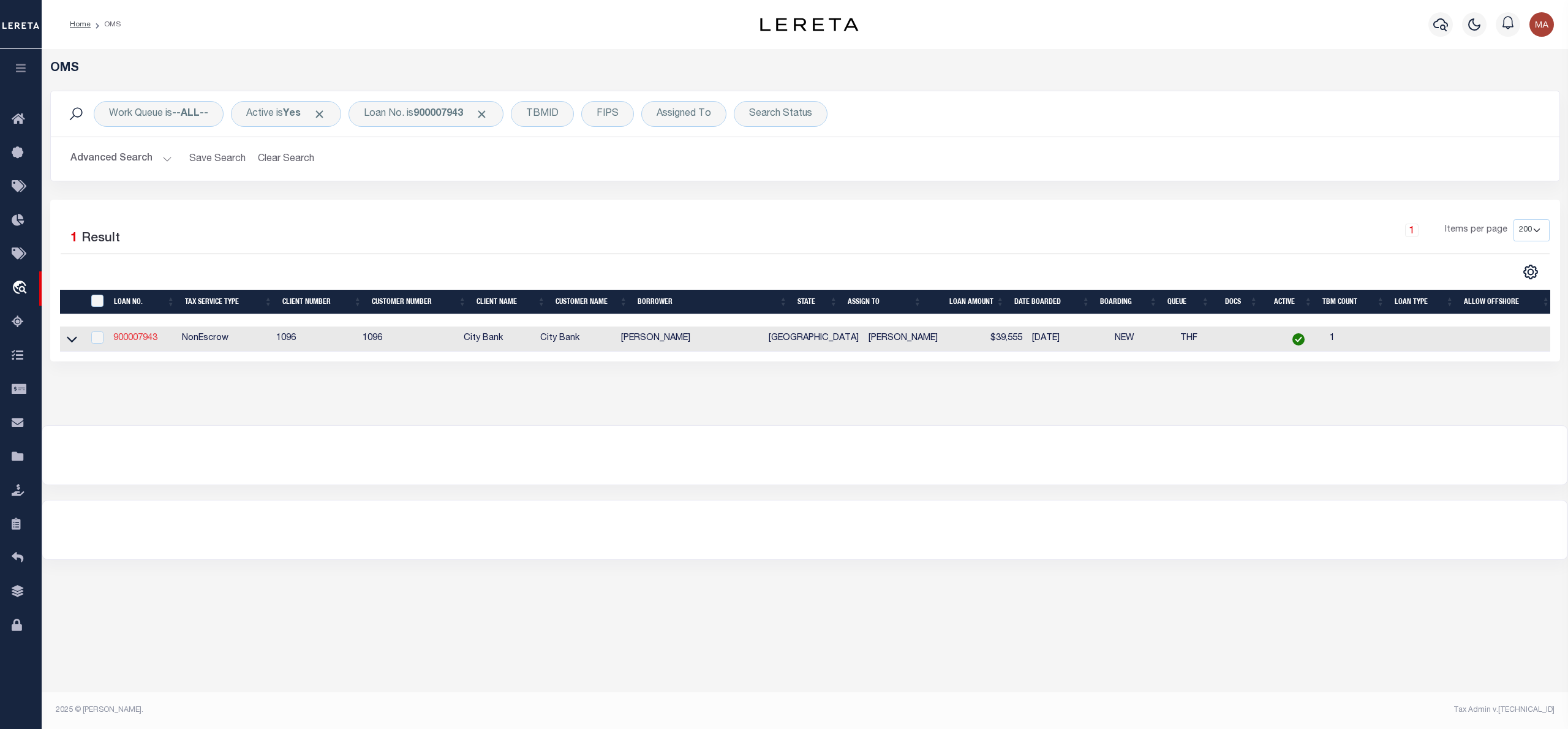
click at [148, 337] on link "900007943" at bounding box center [135, 337] width 44 height 9
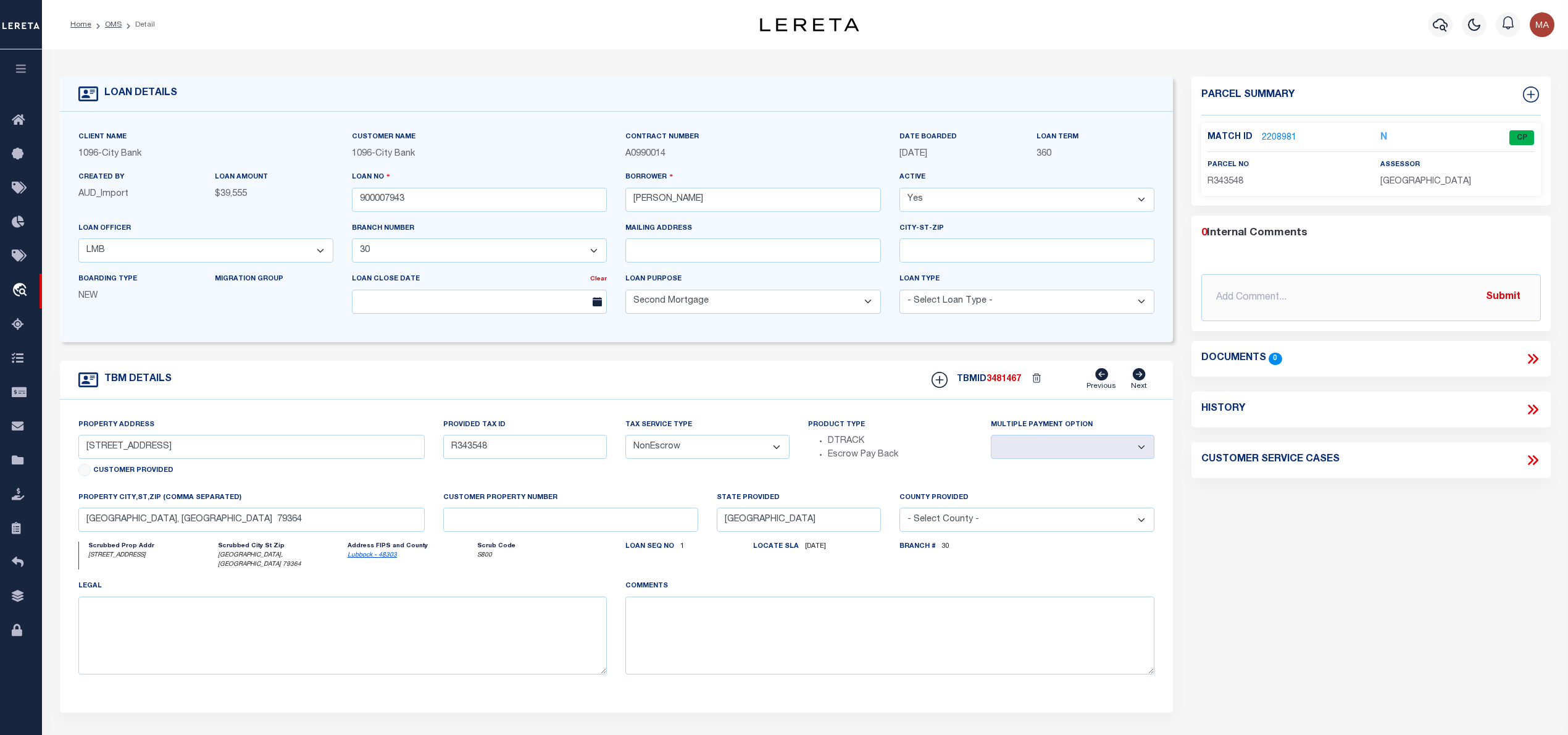
click at [1269, 134] on link "2208981" at bounding box center [1279, 138] width 35 height 13
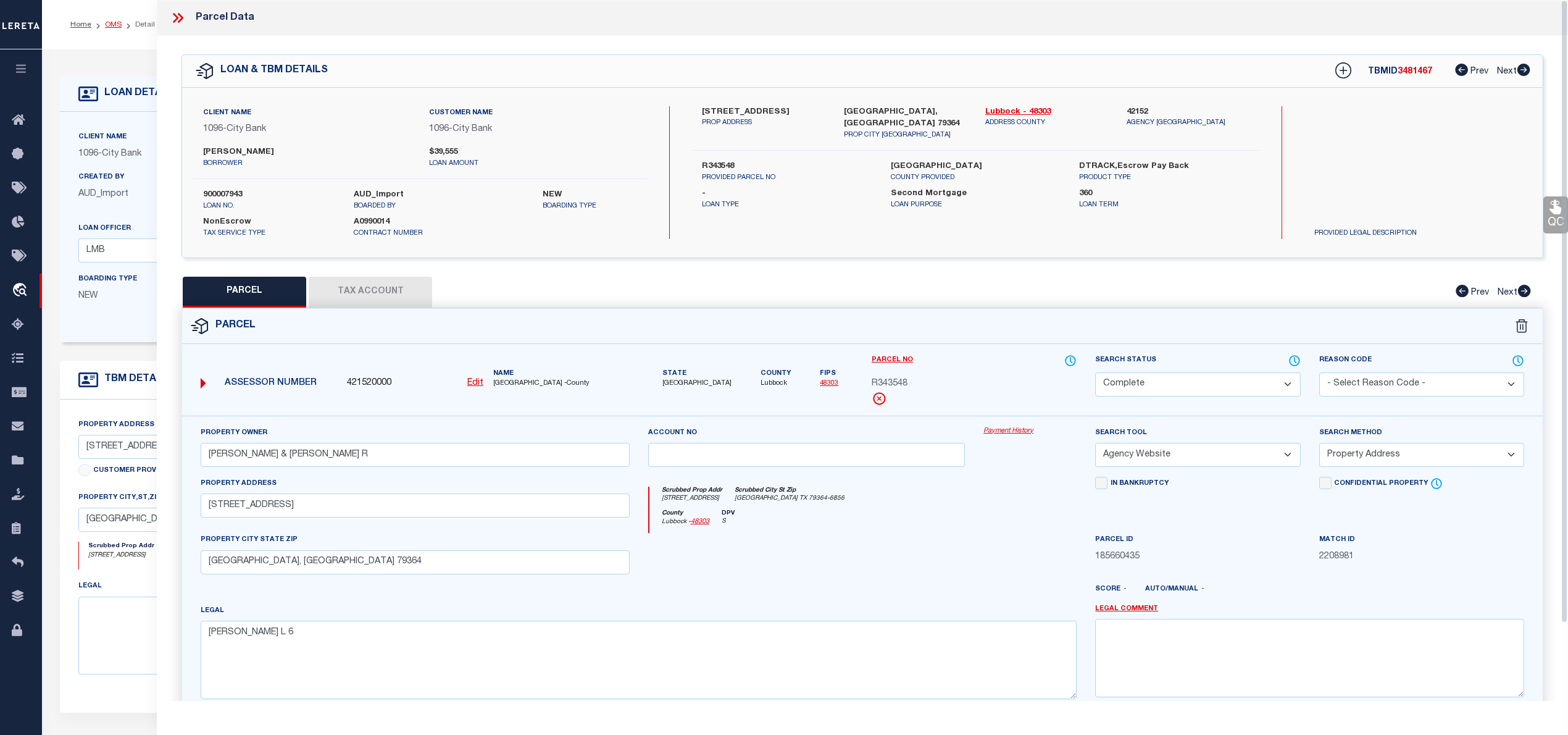
click at [109, 27] on link "OMS" at bounding box center [113, 24] width 17 height 7
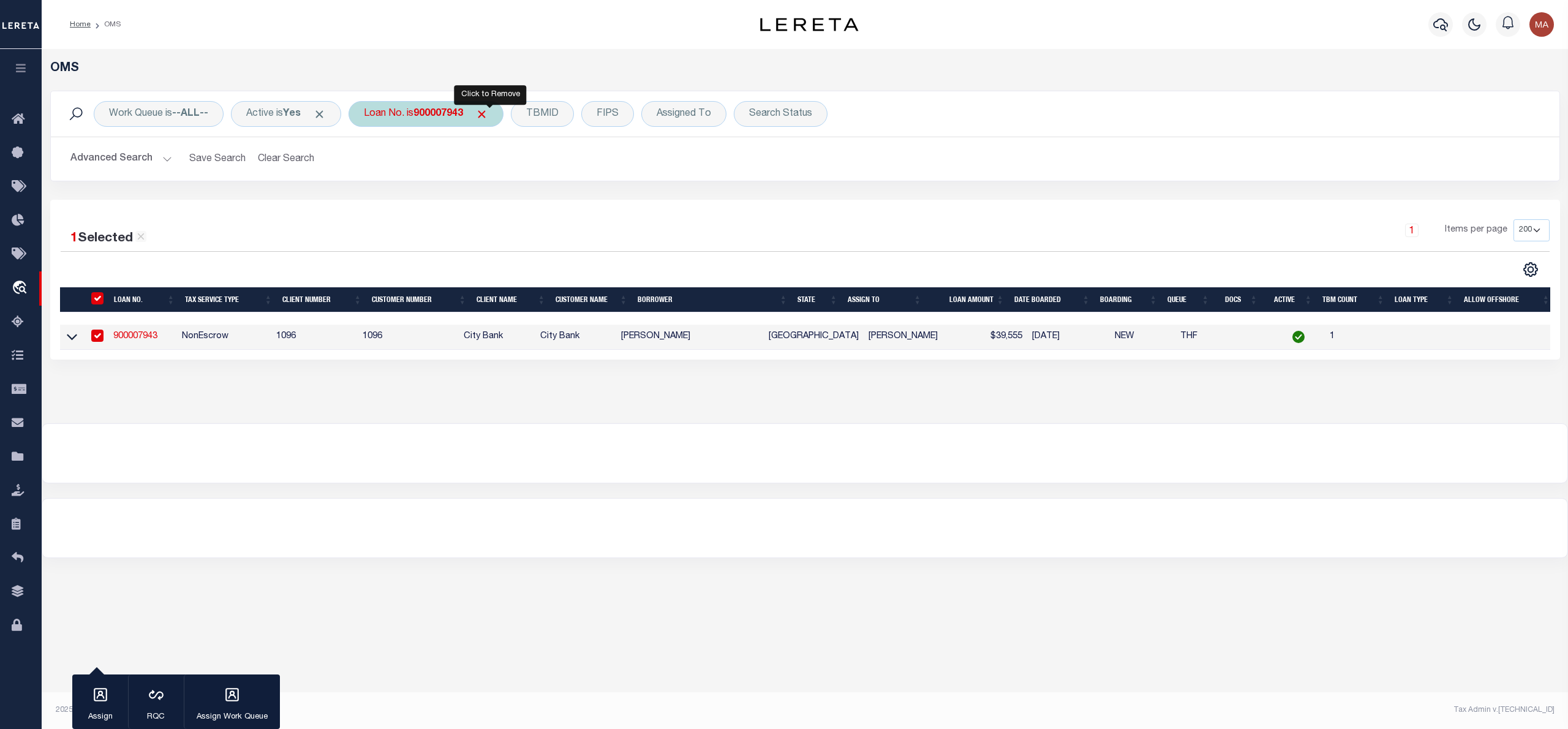
click at [488, 112] on span "Click to Remove" at bounding box center [482, 114] width 13 height 13
click at [401, 116] on div "Loan No." at bounding box center [384, 114] width 71 height 26
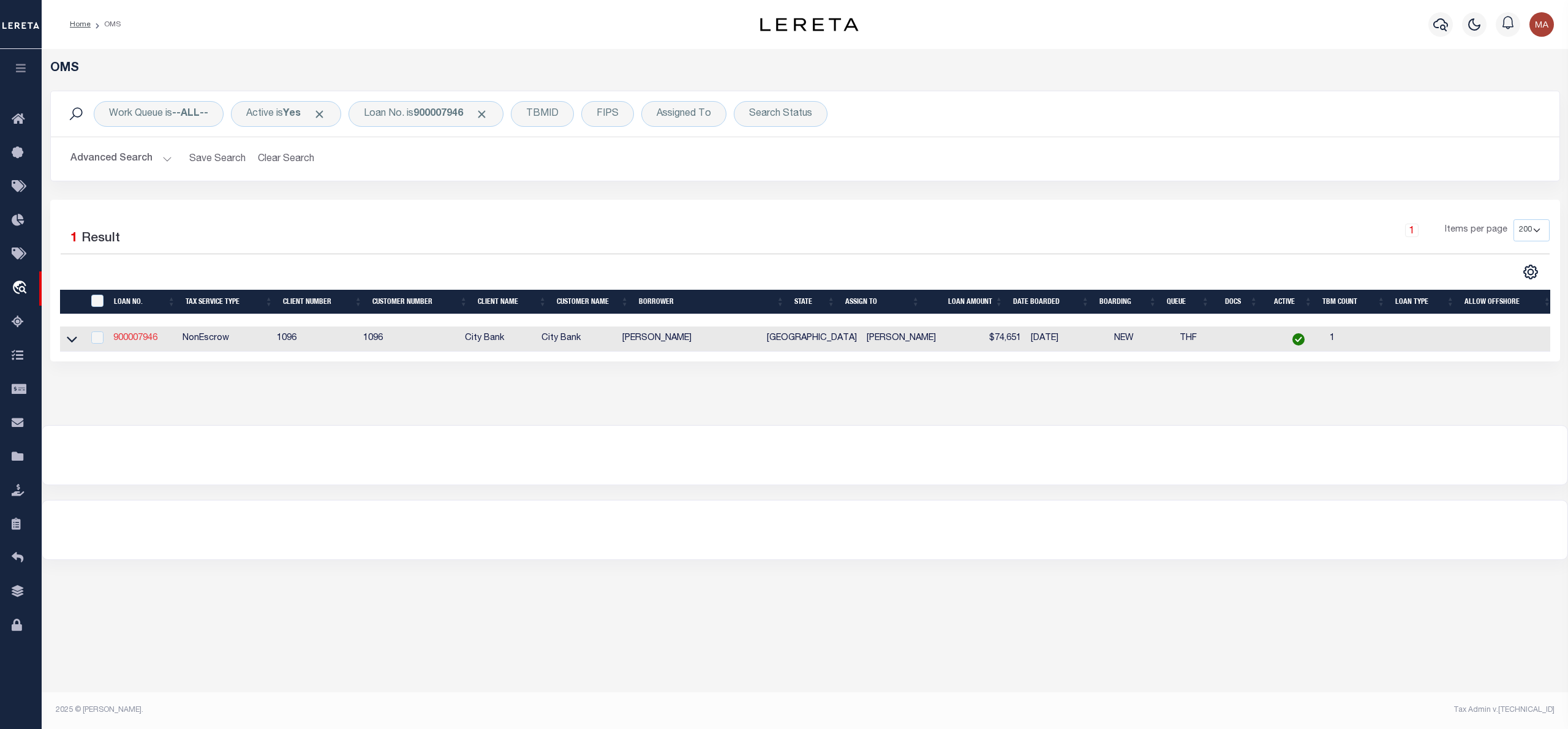
click at [145, 342] on link "900007946" at bounding box center [135, 337] width 44 height 9
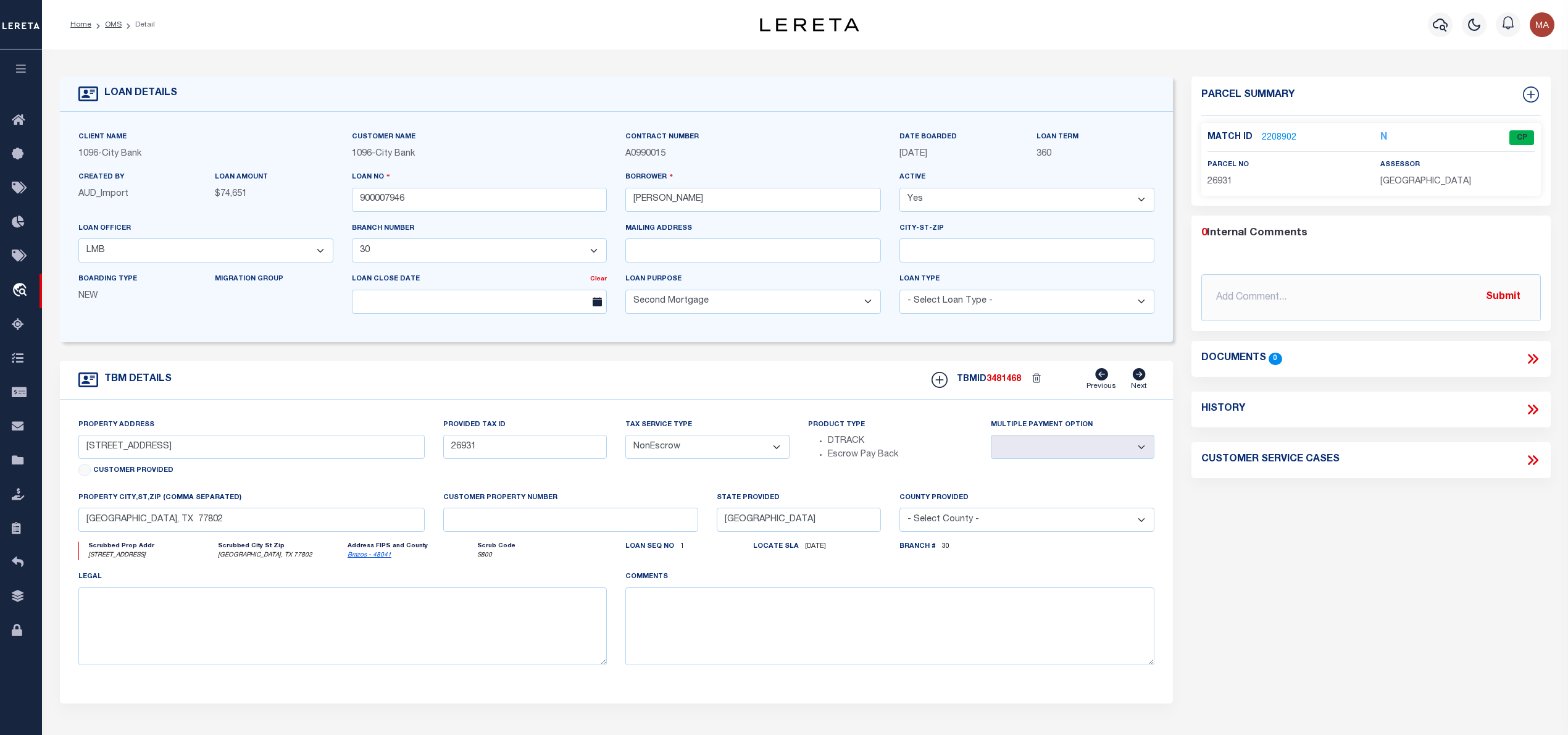
click at [1278, 137] on link "2208902" at bounding box center [1279, 138] width 35 height 13
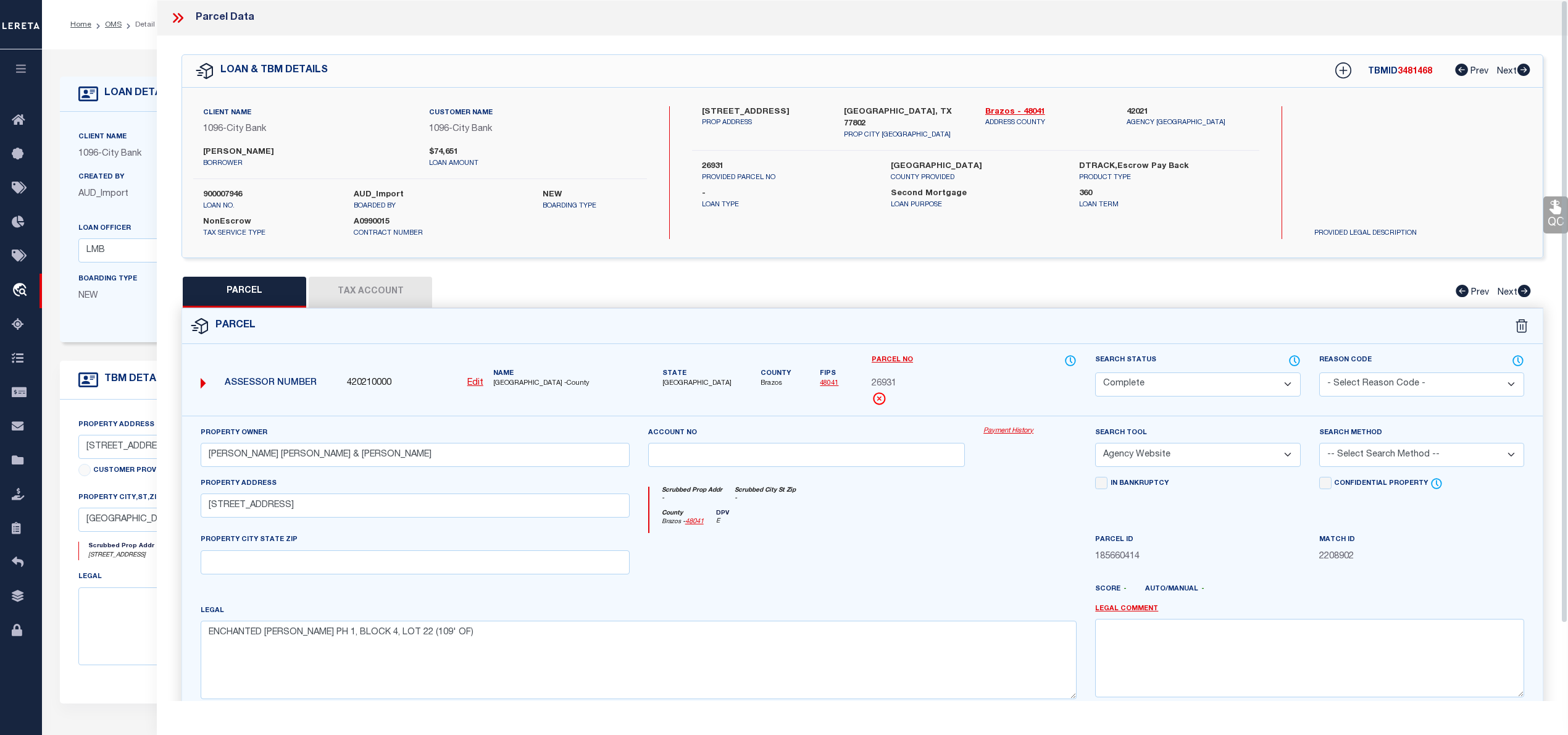
click at [174, 17] on icon at bounding box center [178, 18] width 16 height 16
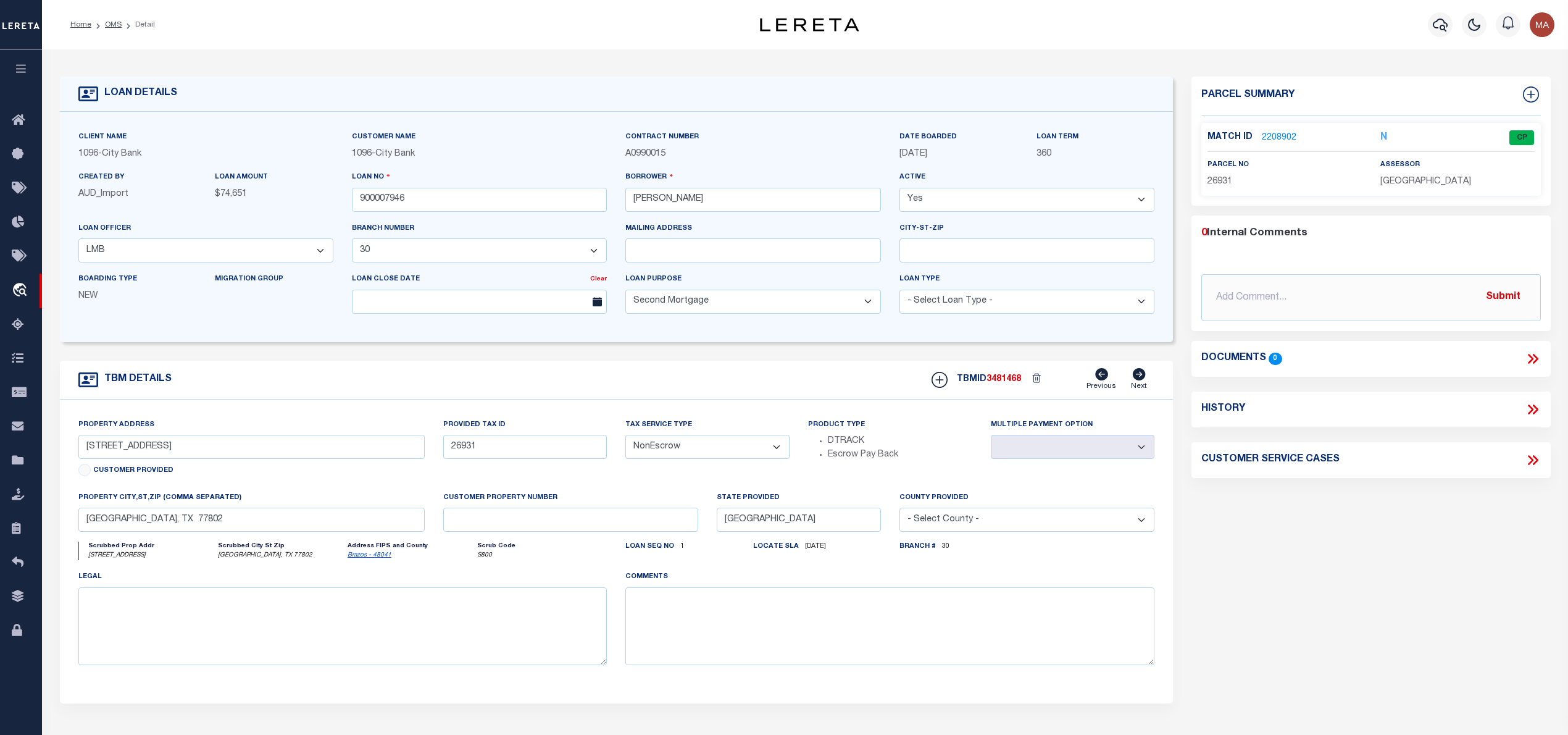
click at [104, 25] on li "OMS" at bounding box center [107, 25] width 31 height 11
click at [111, 23] on link "OMS" at bounding box center [113, 24] width 17 height 7
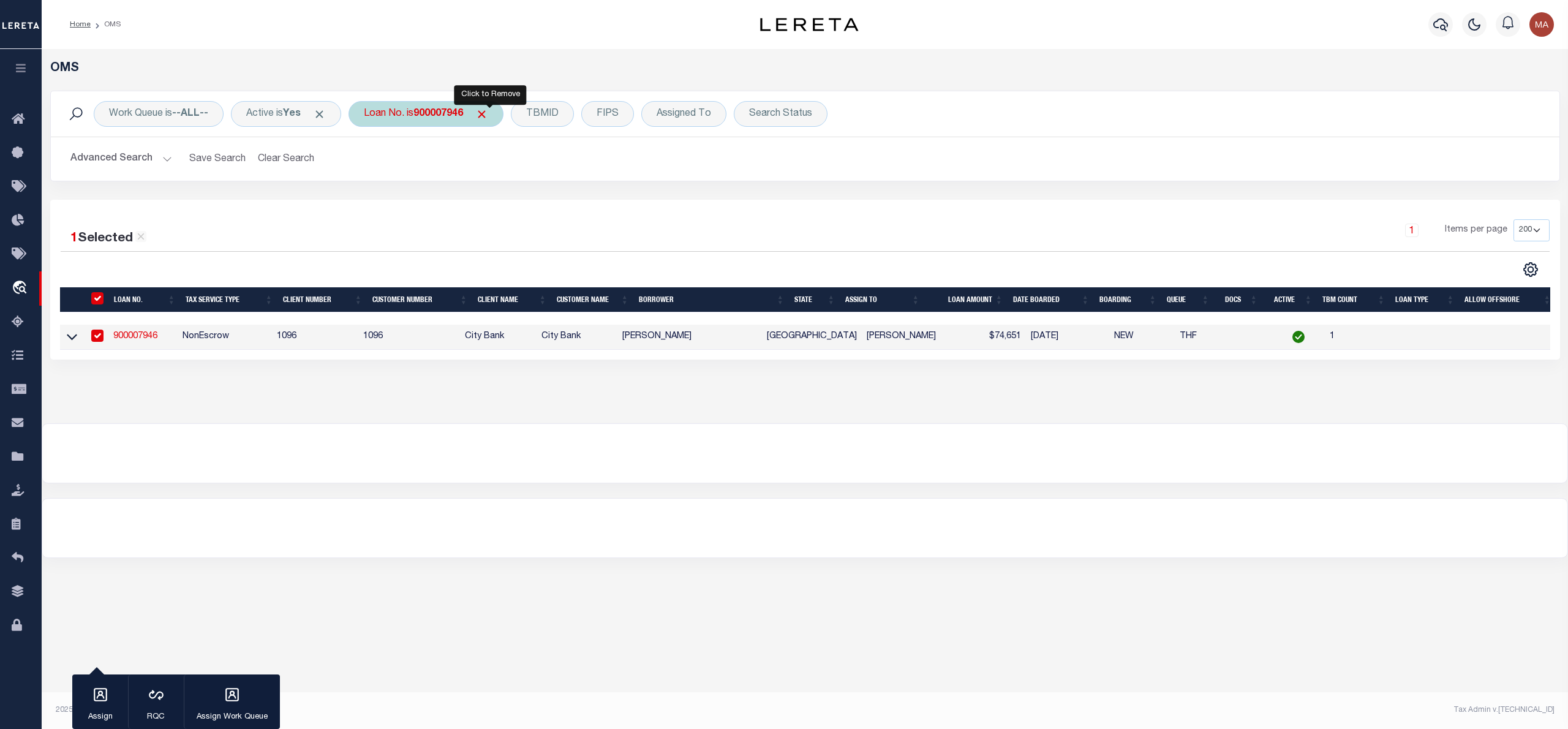
click at [488, 114] on span "Click to Remove" at bounding box center [482, 114] width 13 height 13
click at [420, 114] on div "Loan No." at bounding box center [384, 114] width 71 height 26
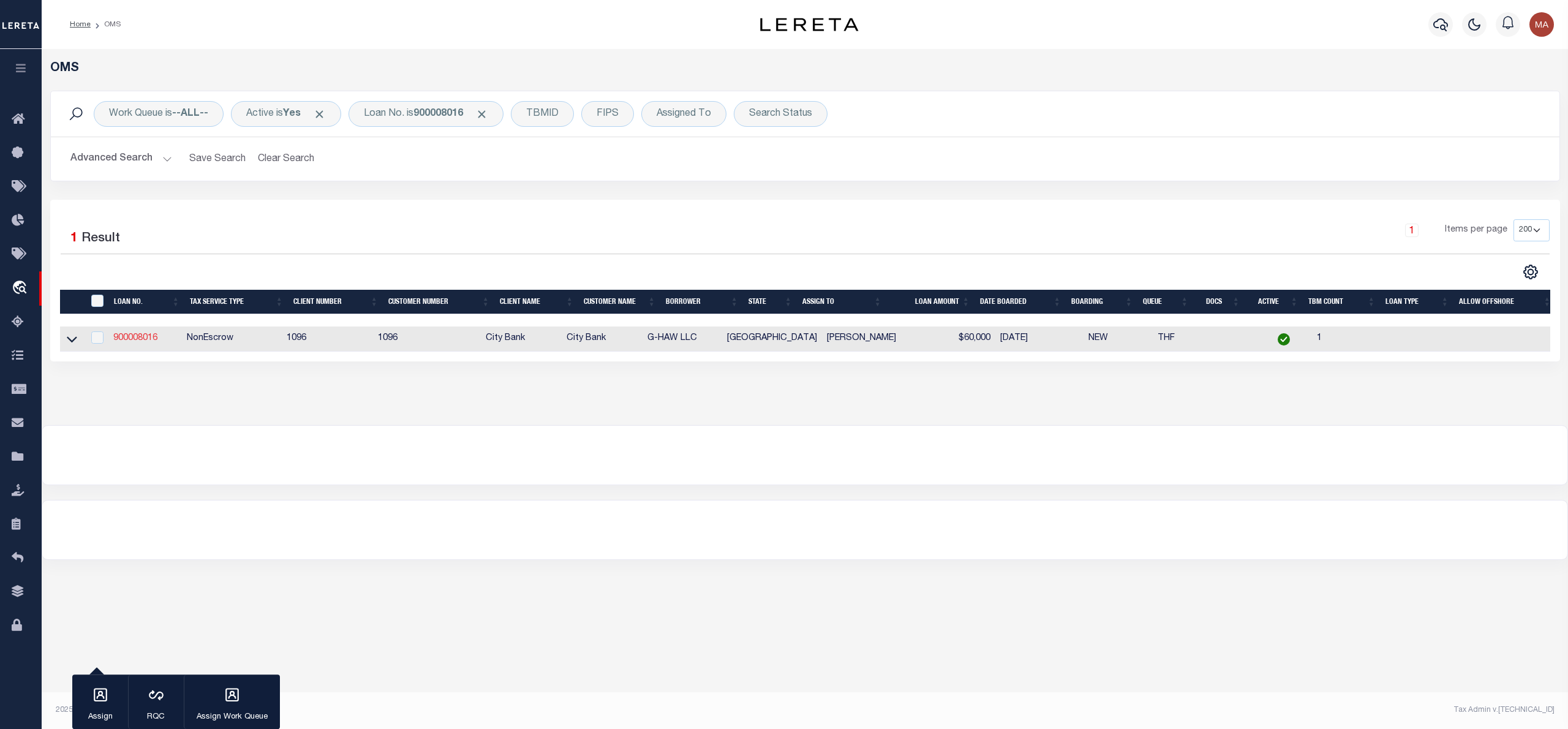
click at [128, 339] on link "900008016" at bounding box center [135, 337] width 44 height 9
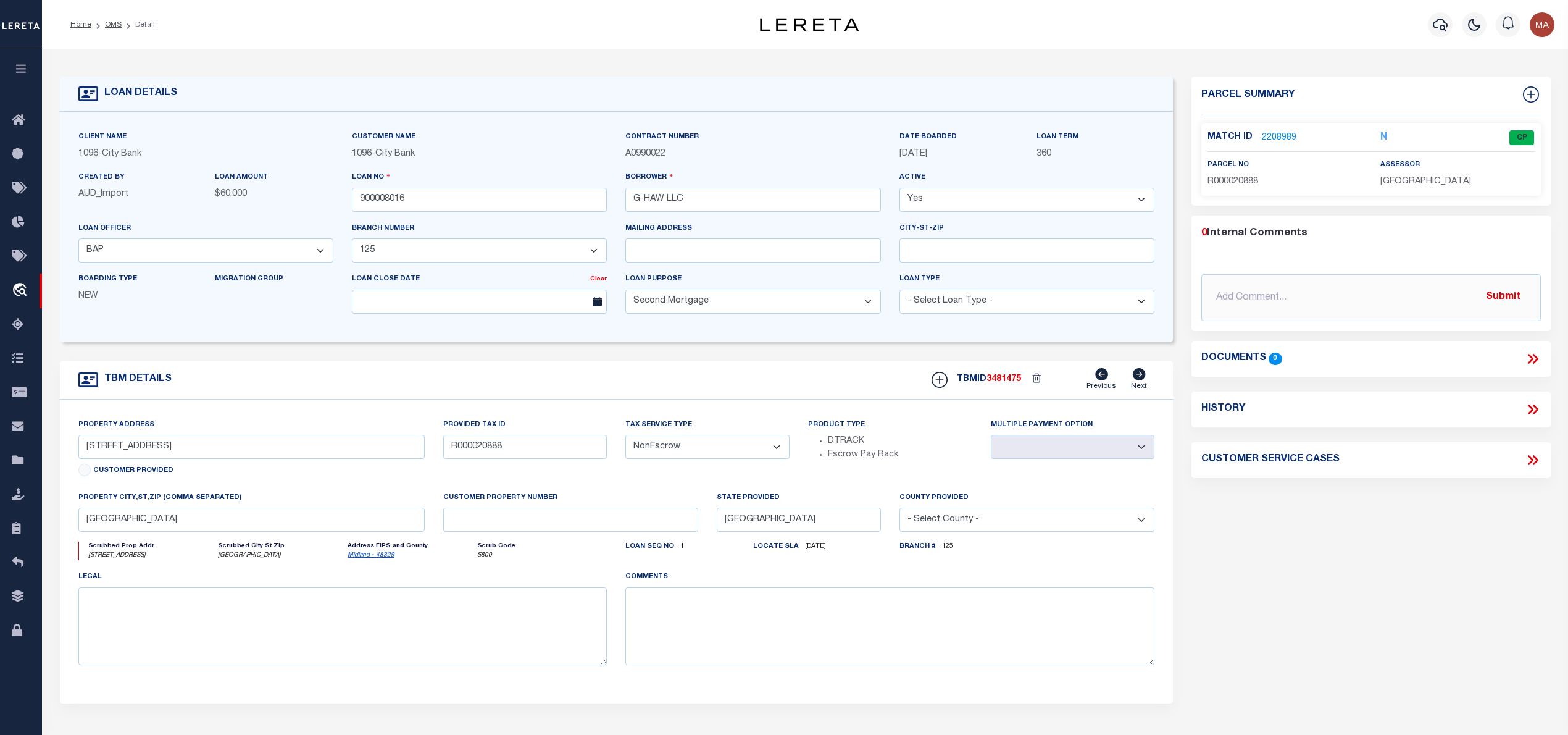
click at [1288, 139] on link "2208989" at bounding box center [1279, 138] width 35 height 13
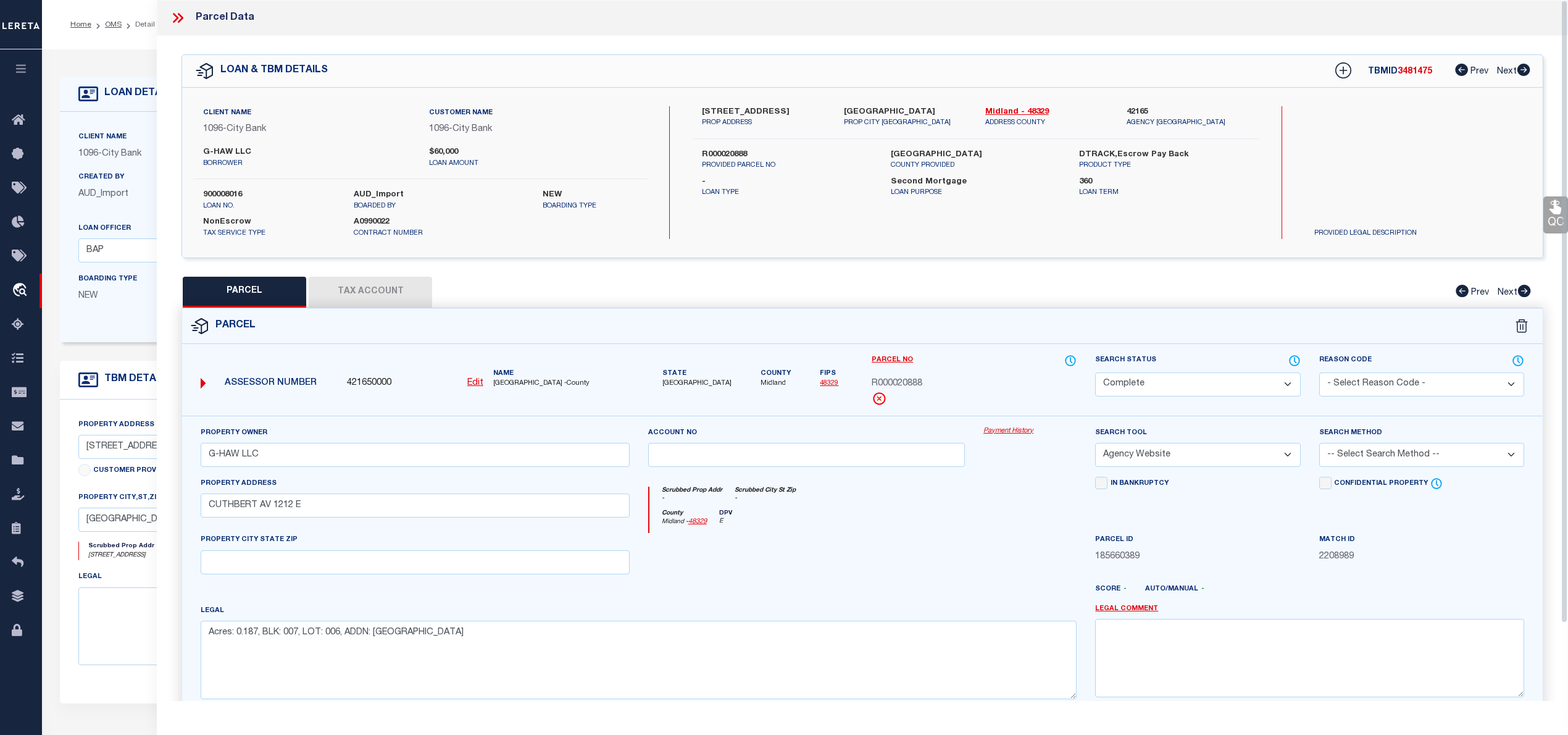
click at [173, 17] on icon at bounding box center [178, 18] width 16 height 16
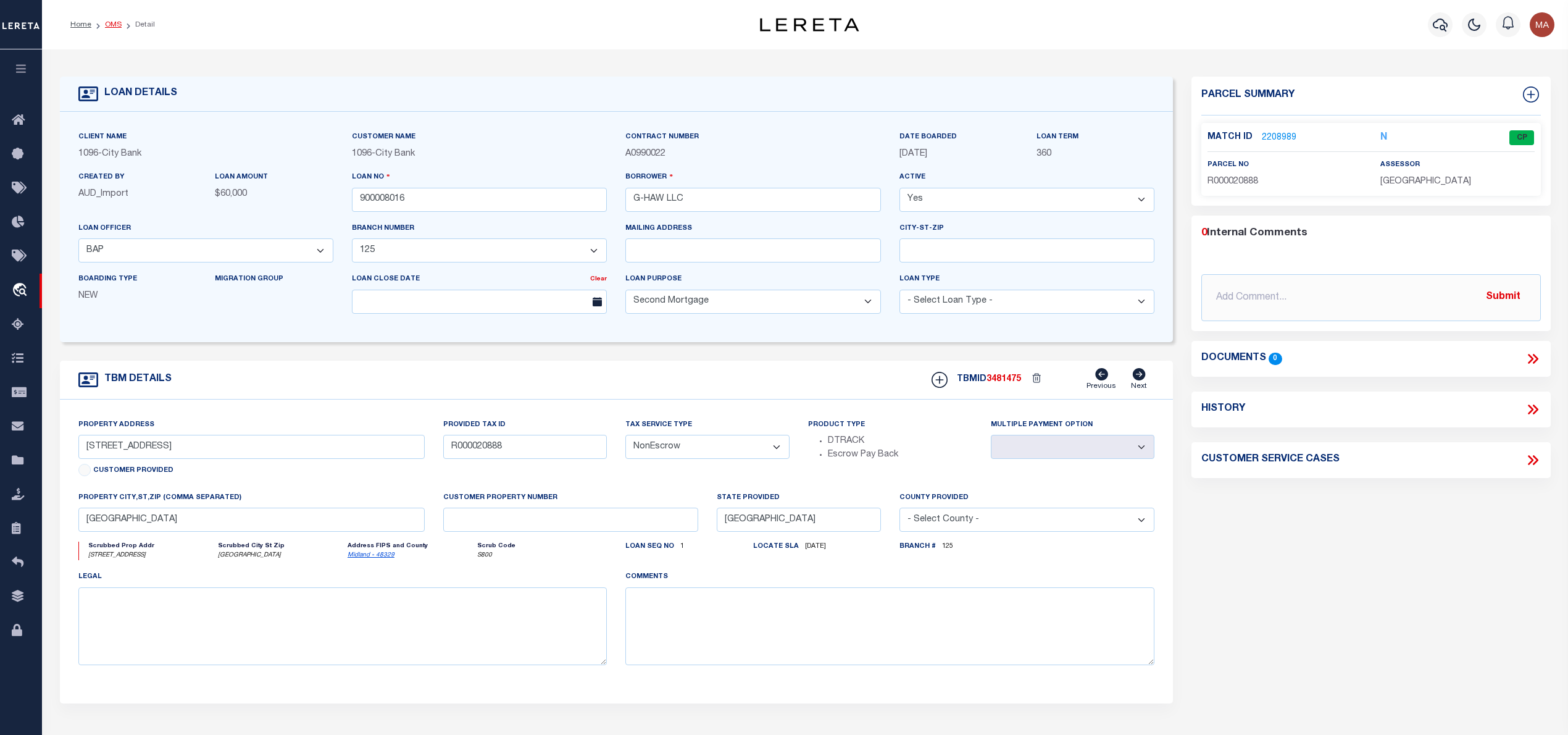
click at [112, 25] on link "OMS" at bounding box center [113, 24] width 17 height 7
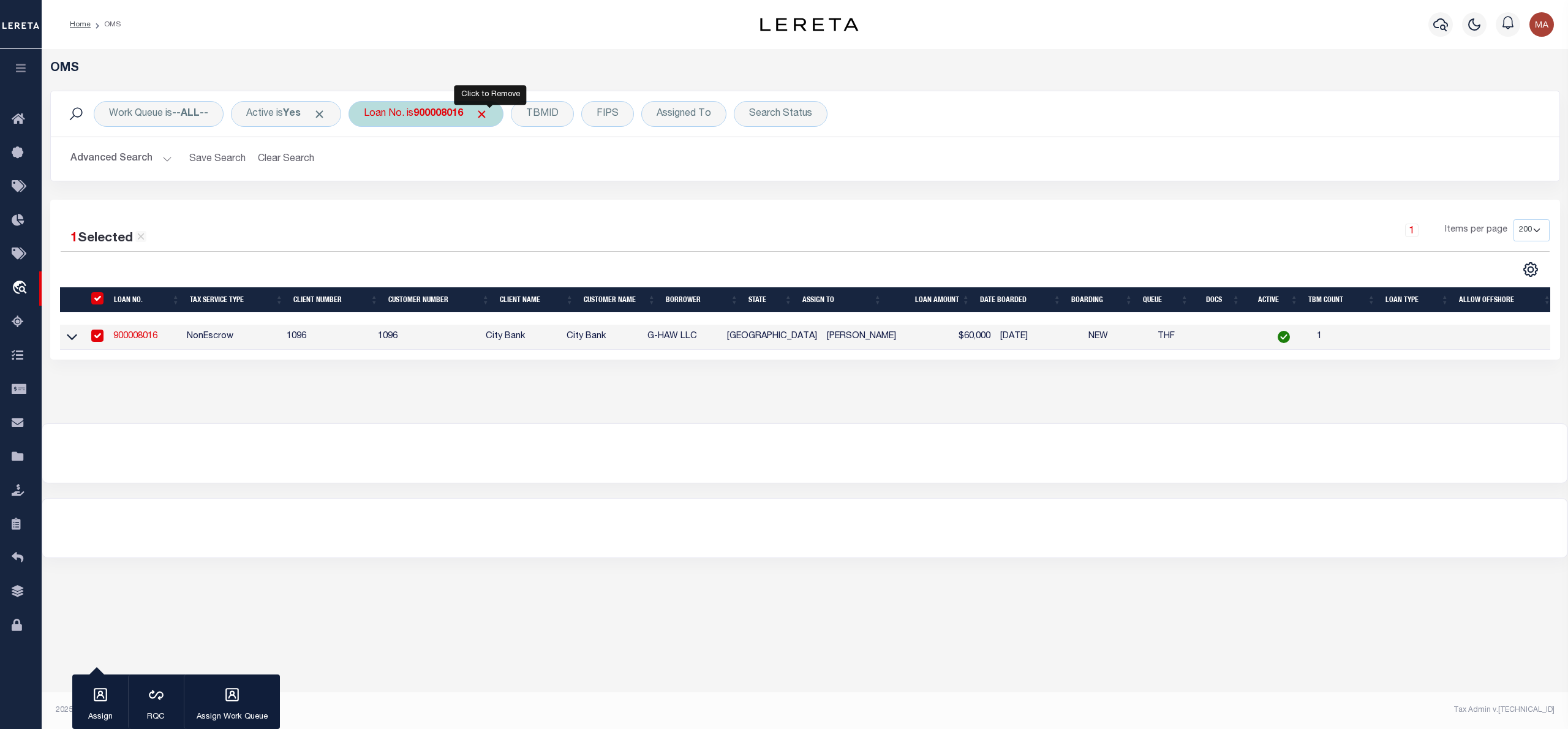
click at [488, 116] on span "Click to Remove" at bounding box center [482, 114] width 13 height 13
click at [405, 116] on div "Loan No." at bounding box center [384, 114] width 71 height 26
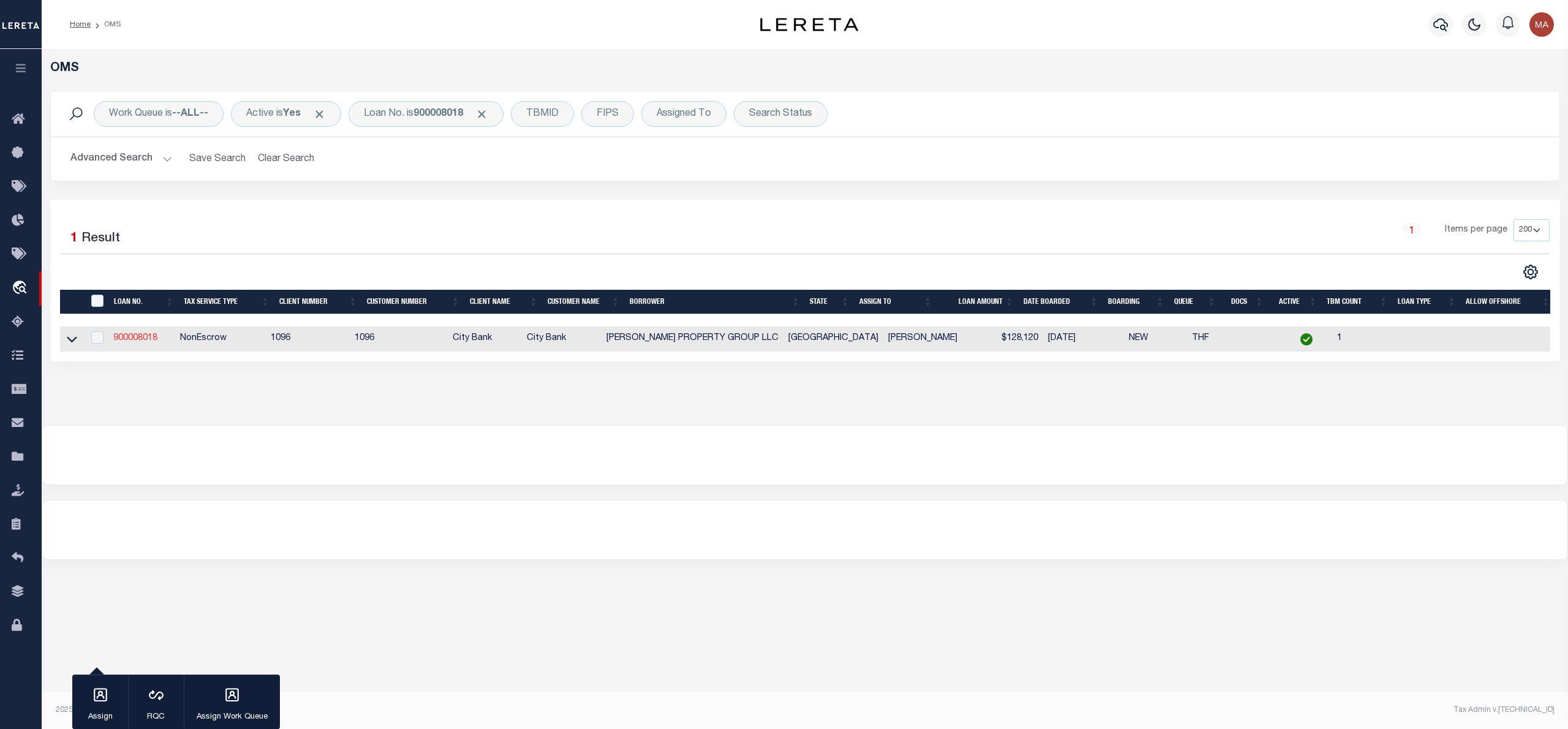
click at [125, 341] on link "900008018" at bounding box center [135, 337] width 44 height 9
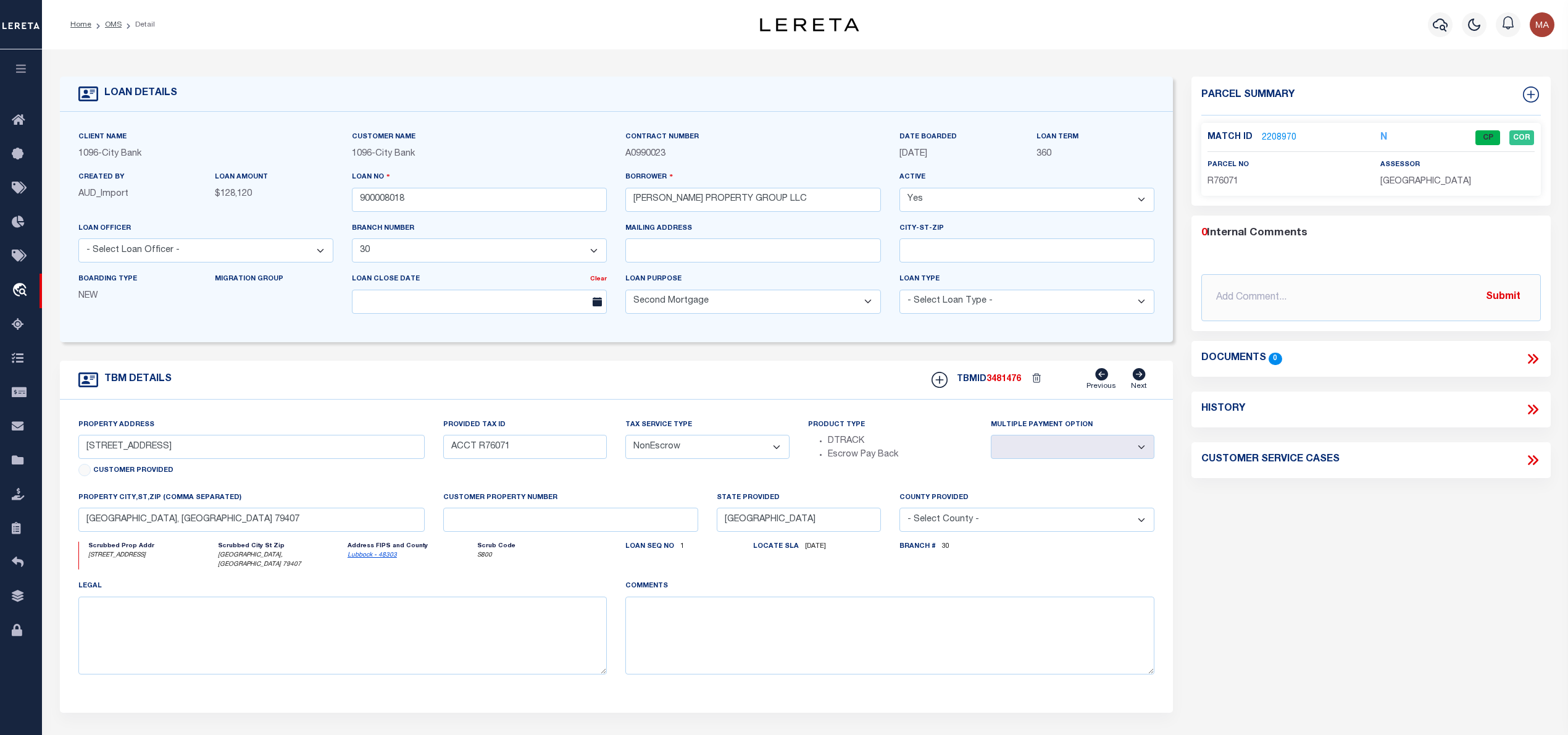
click at [1282, 132] on link "2208970" at bounding box center [1279, 138] width 35 height 13
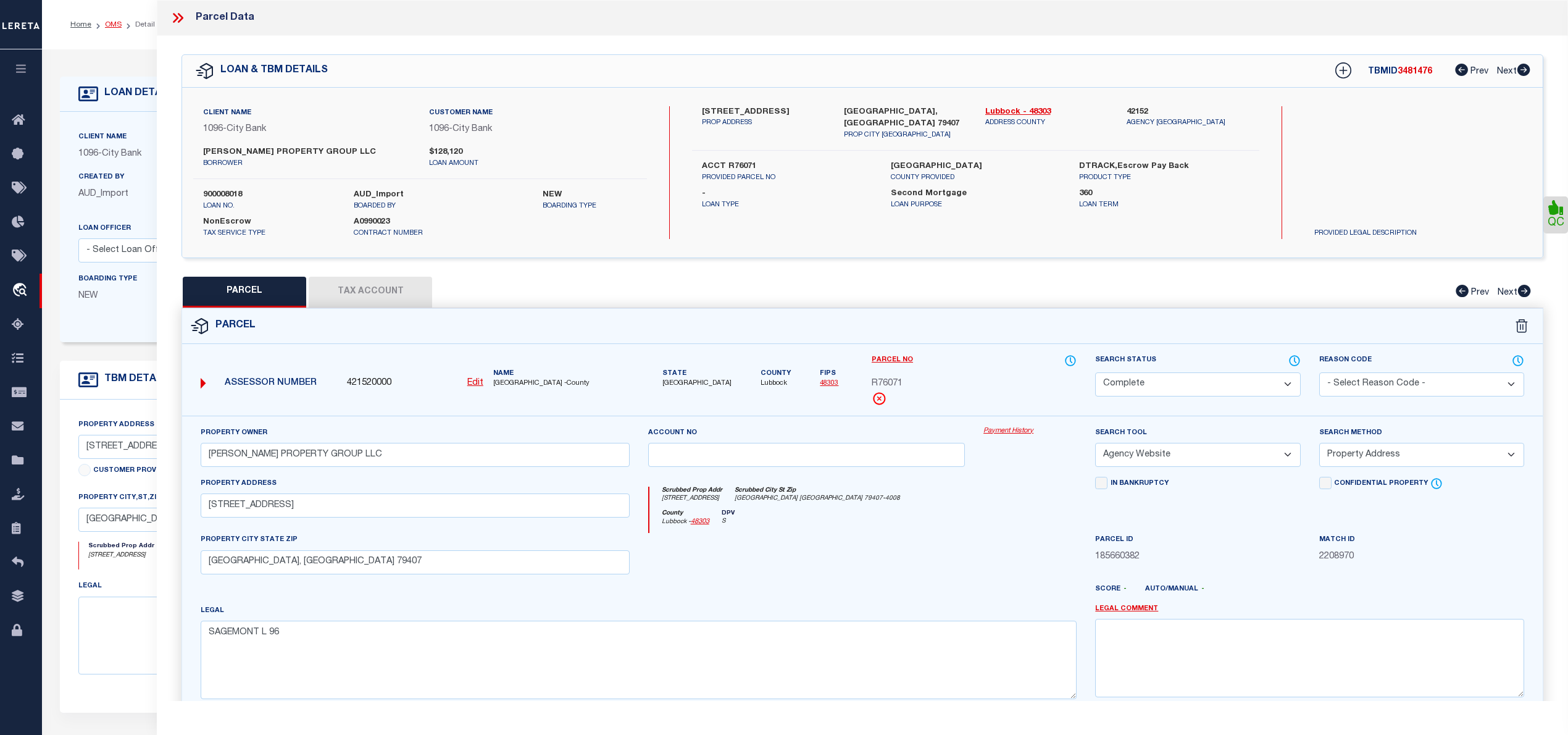
click at [112, 23] on link "OMS" at bounding box center [113, 24] width 17 height 7
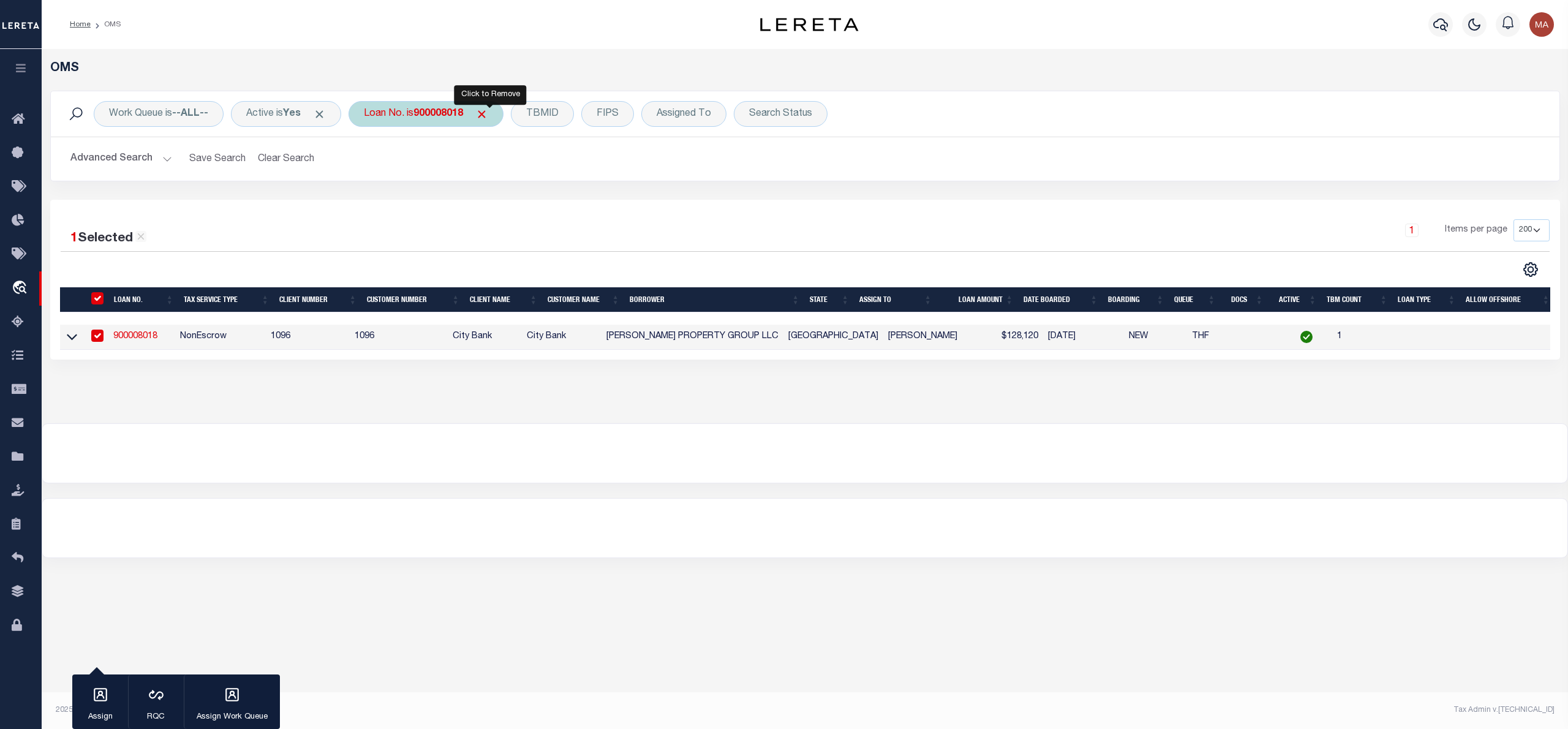
click at [488, 110] on span "Click to Remove" at bounding box center [482, 114] width 13 height 13
click at [373, 111] on div "Loan No." at bounding box center [384, 114] width 71 height 26
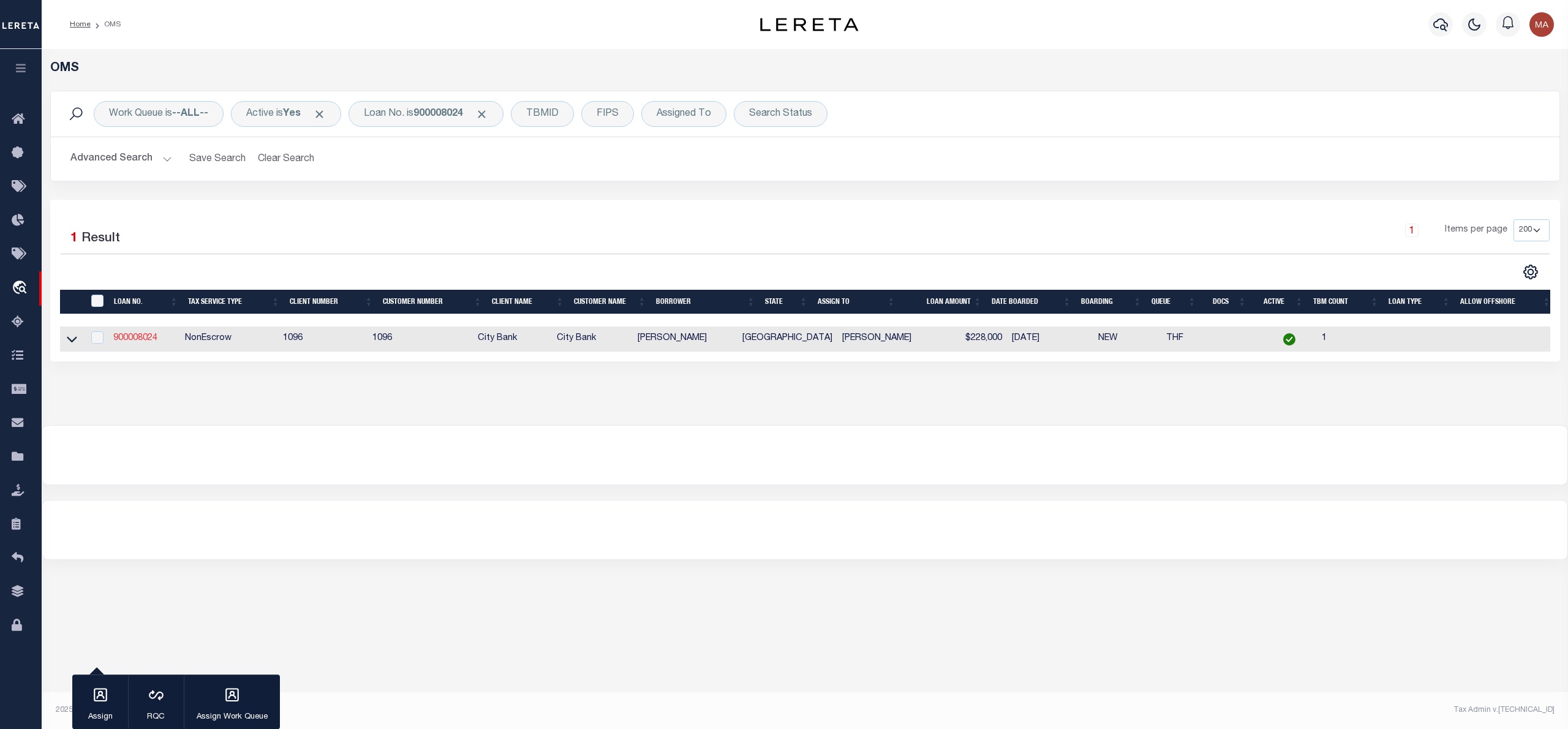
click at [152, 341] on link "900008024" at bounding box center [135, 337] width 44 height 9
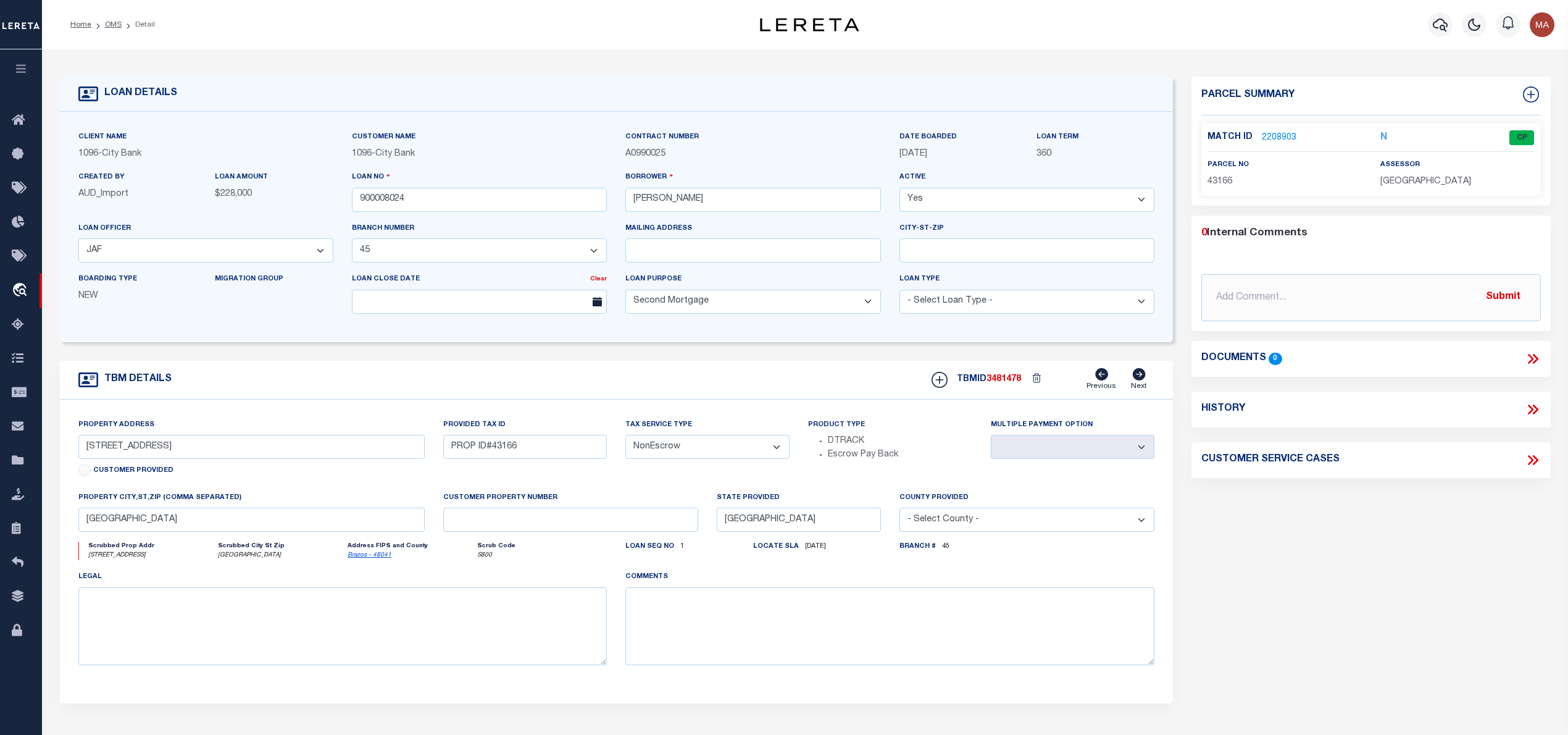
click at [1273, 138] on link "2208903" at bounding box center [1279, 138] width 35 height 13
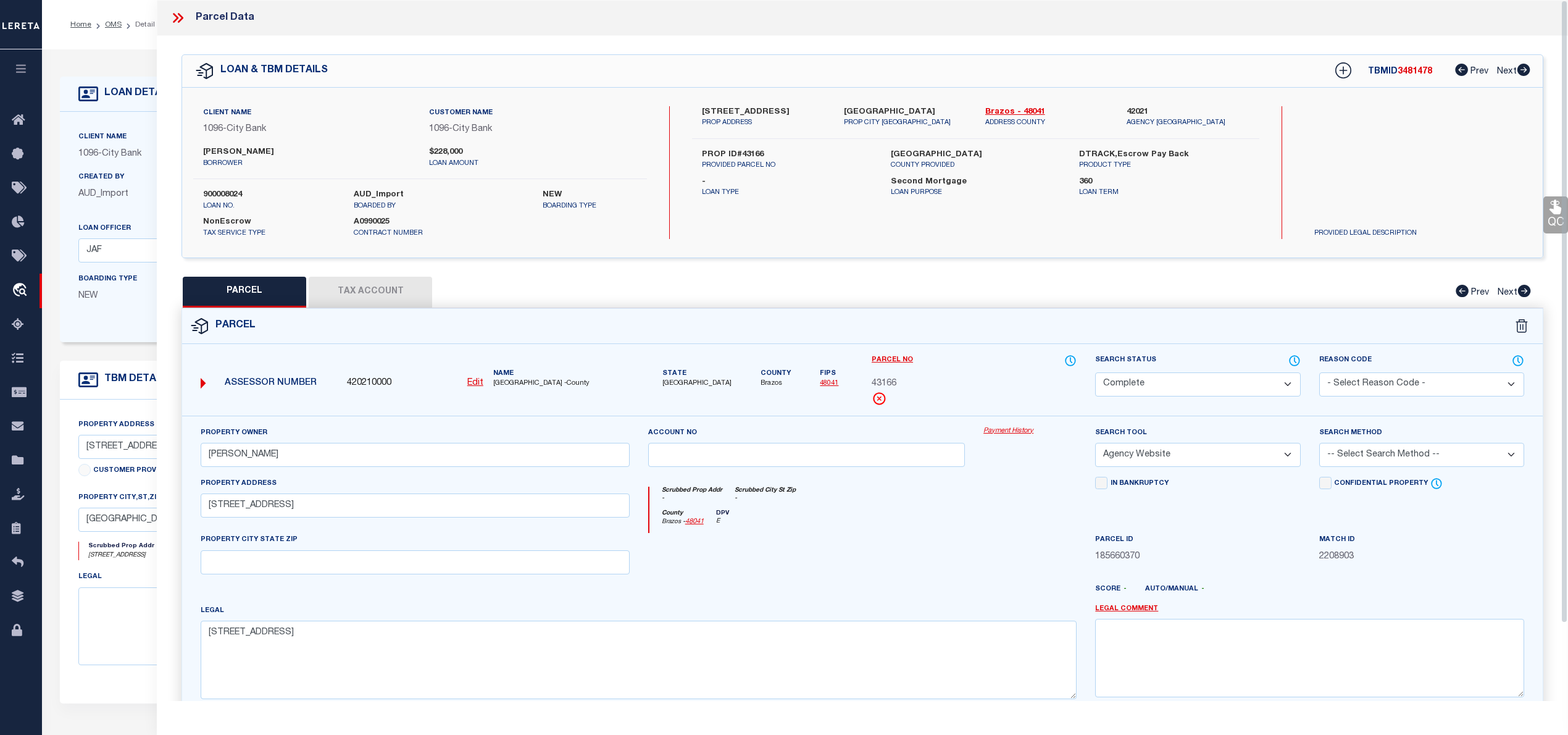
click at [178, 18] on icon at bounding box center [175, 18] width 6 height 10
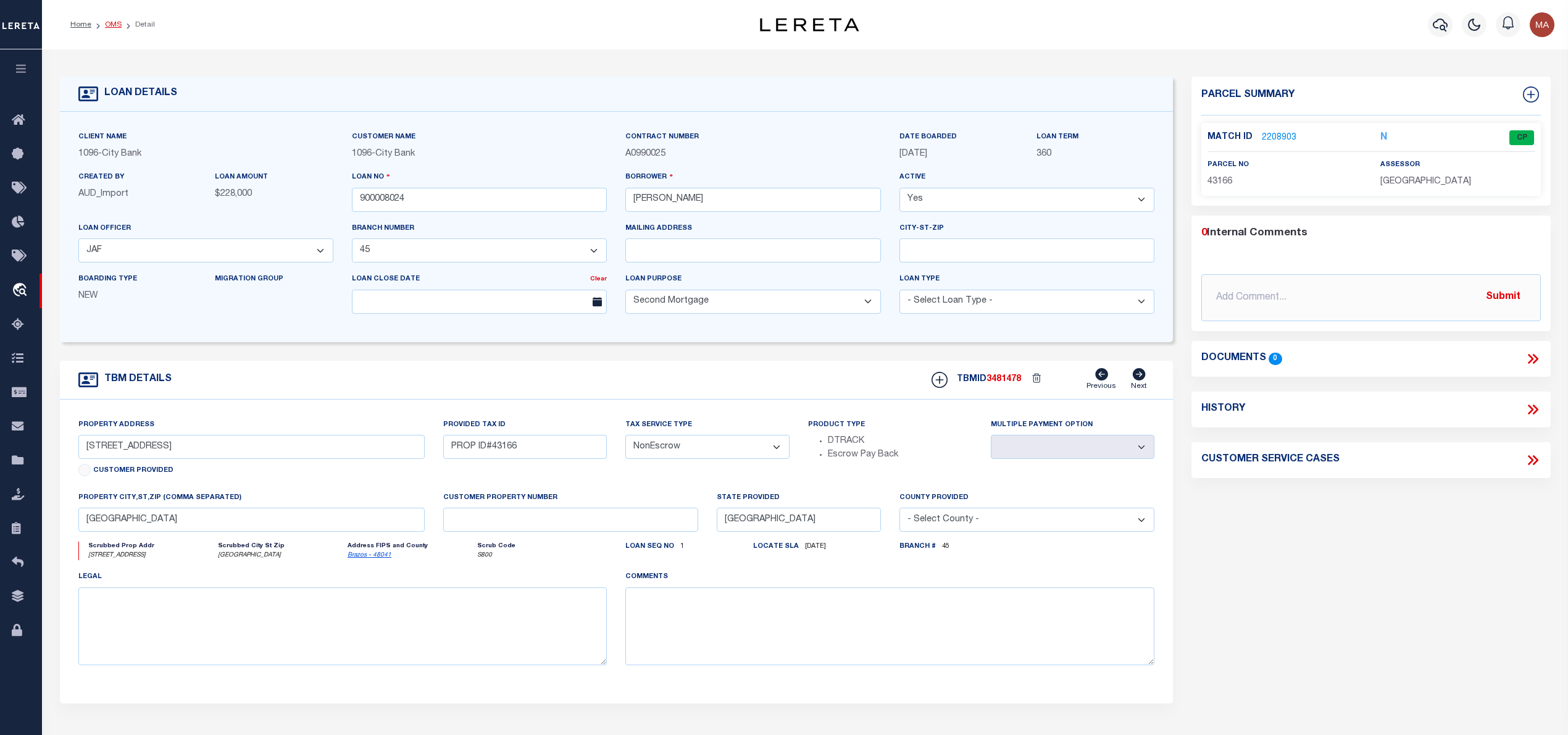
click at [110, 26] on link "OMS" at bounding box center [113, 24] width 17 height 7
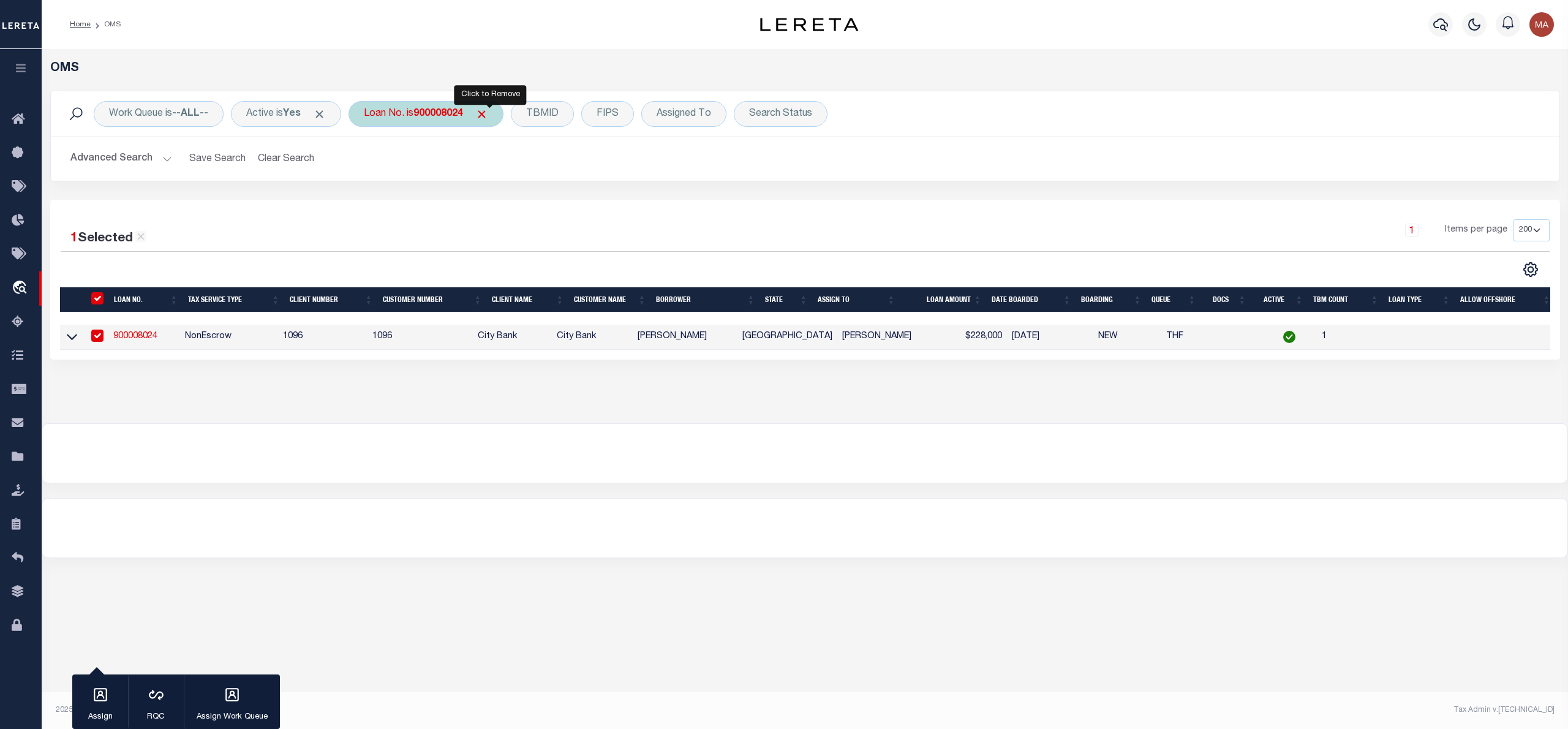
click at [488, 112] on span "Click to Remove" at bounding box center [482, 114] width 13 height 13
click at [380, 118] on div "Loan No." at bounding box center [384, 114] width 71 height 26
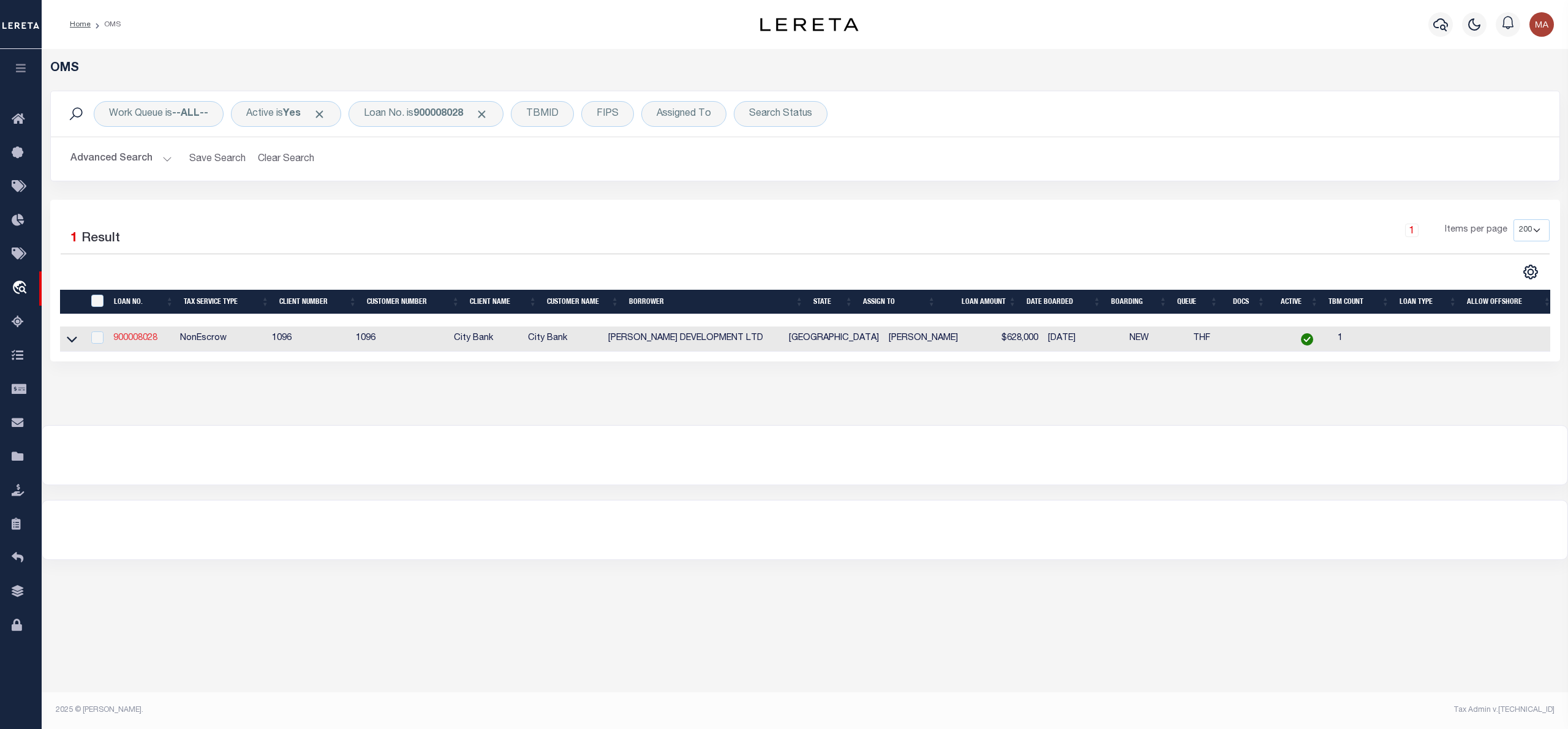
click at [151, 339] on link "900008028" at bounding box center [135, 337] width 44 height 9
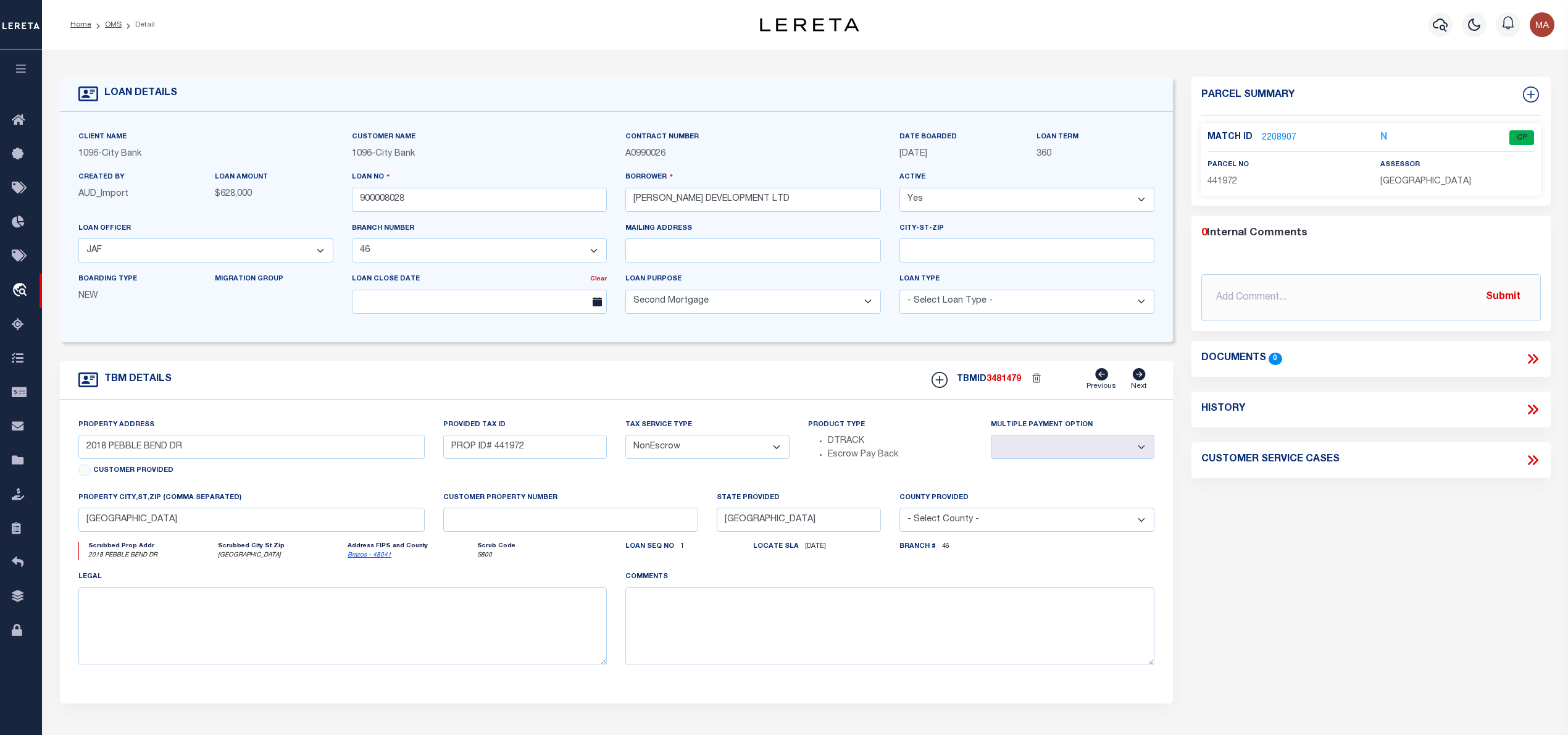
click at [1290, 137] on link "2208907" at bounding box center [1279, 138] width 35 height 13
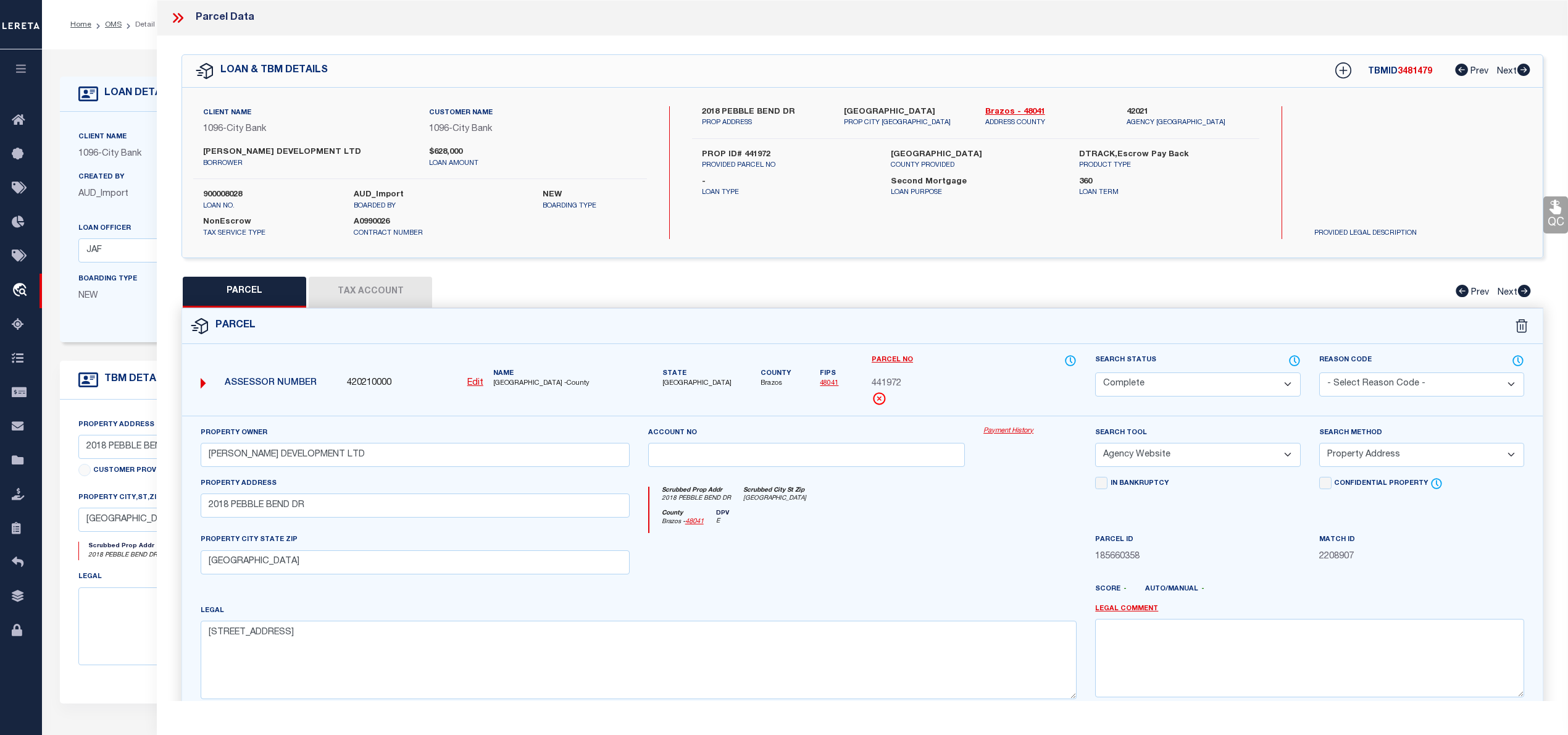
click at [174, 21] on icon at bounding box center [175, 18] width 6 height 10
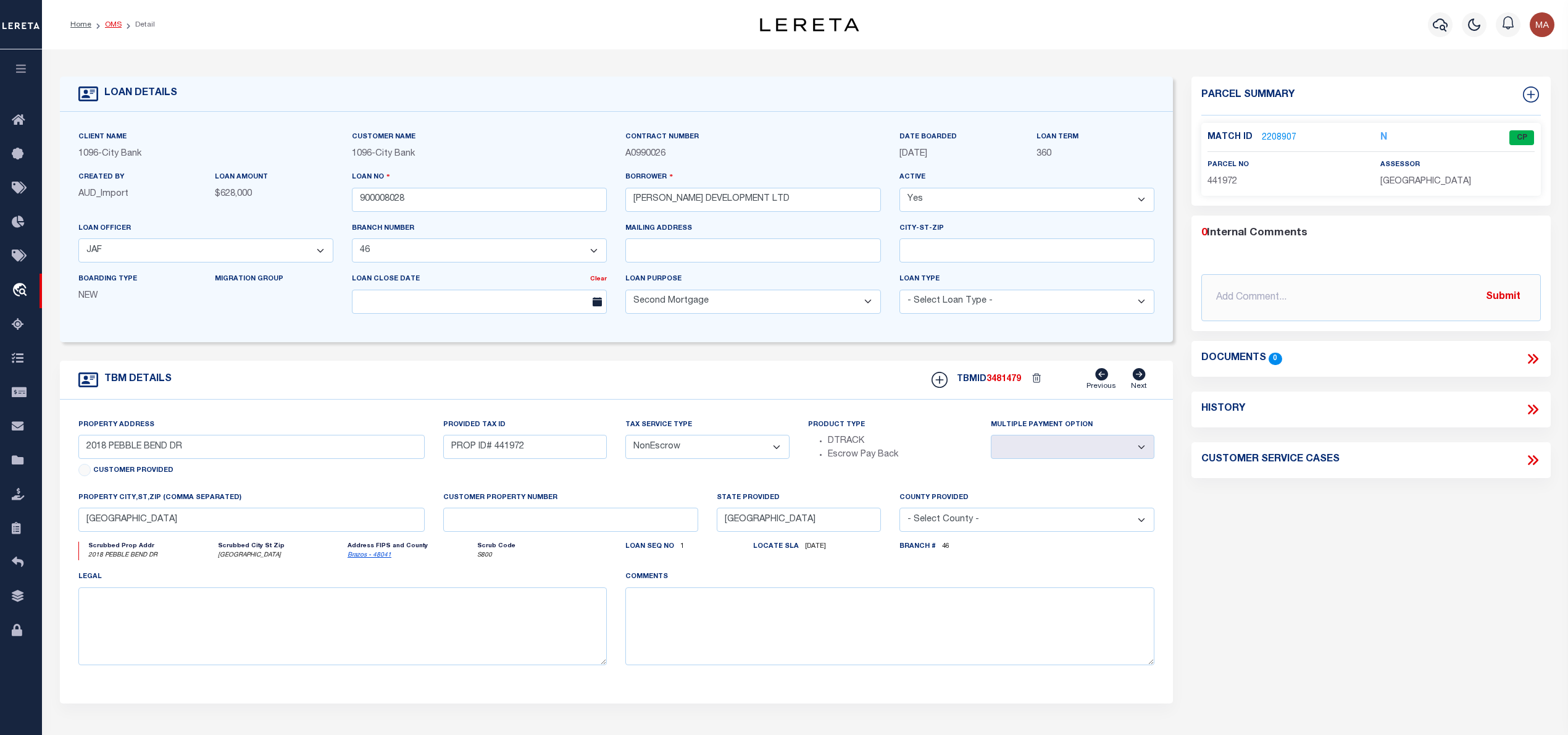
click at [111, 25] on link "OMS" at bounding box center [113, 24] width 17 height 7
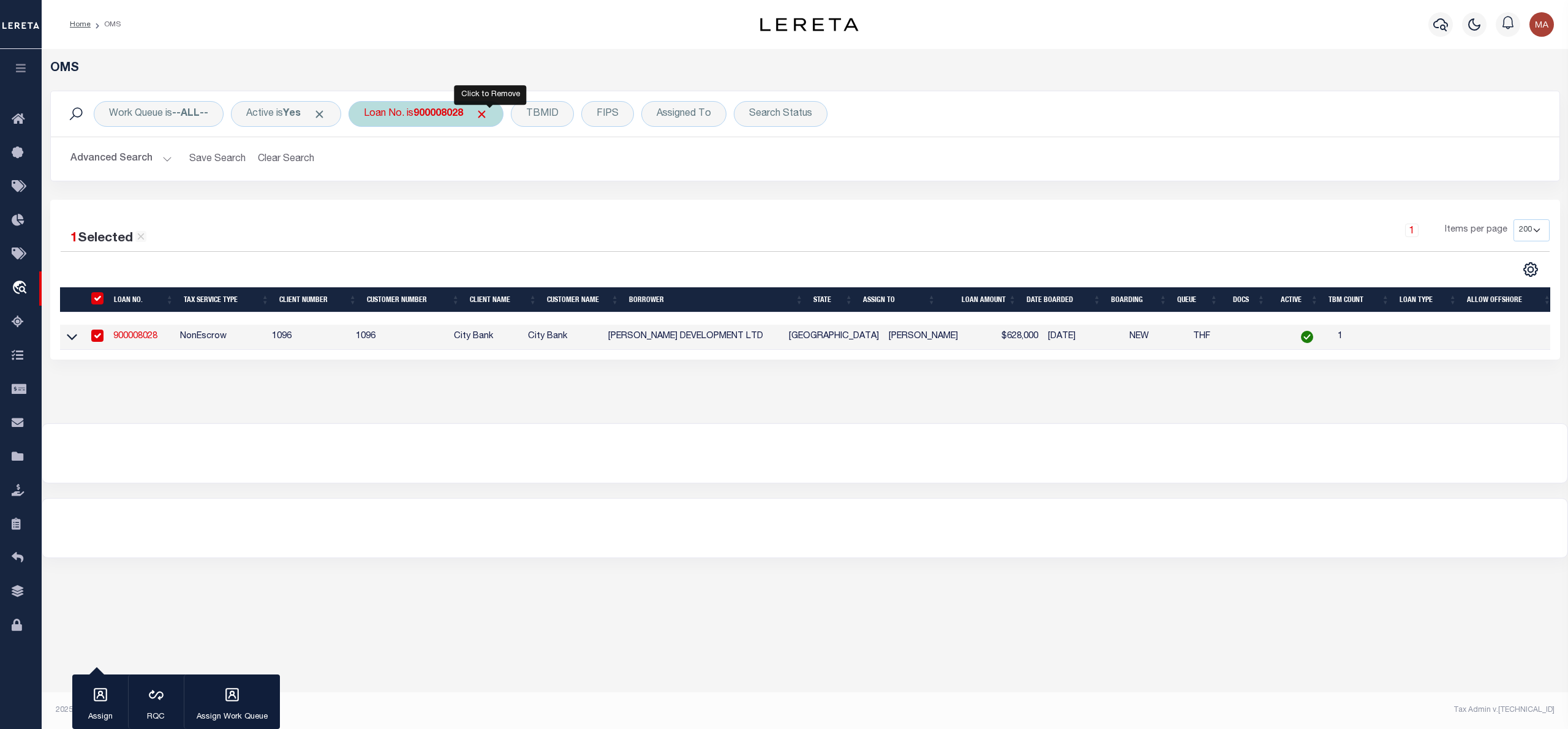
click at [488, 115] on span "Click to Remove" at bounding box center [482, 114] width 13 height 13
click at [429, 116] on div "Work Queue is --ALL-- Active is Yes Loan No. TBMID FIPS Assigned To Search Stat…" at bounding box center [805, 114] width 1489 height 26
click at [400, 119] on div "Loan No." at bounding box center [384, 114] width 71 height 26
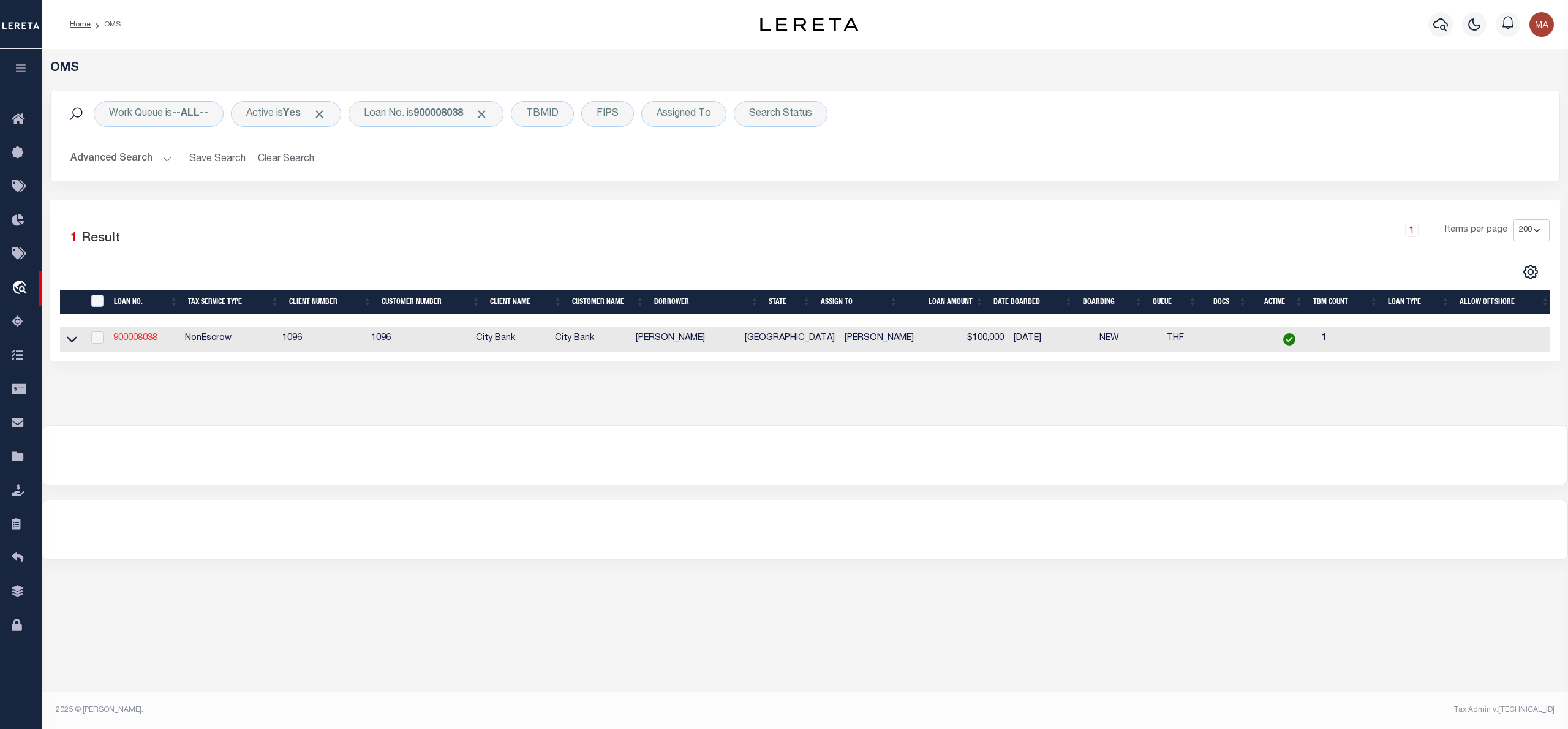
click at [131, 341] on link "900008038" at bounding box center [135, 337] width 44 height 9
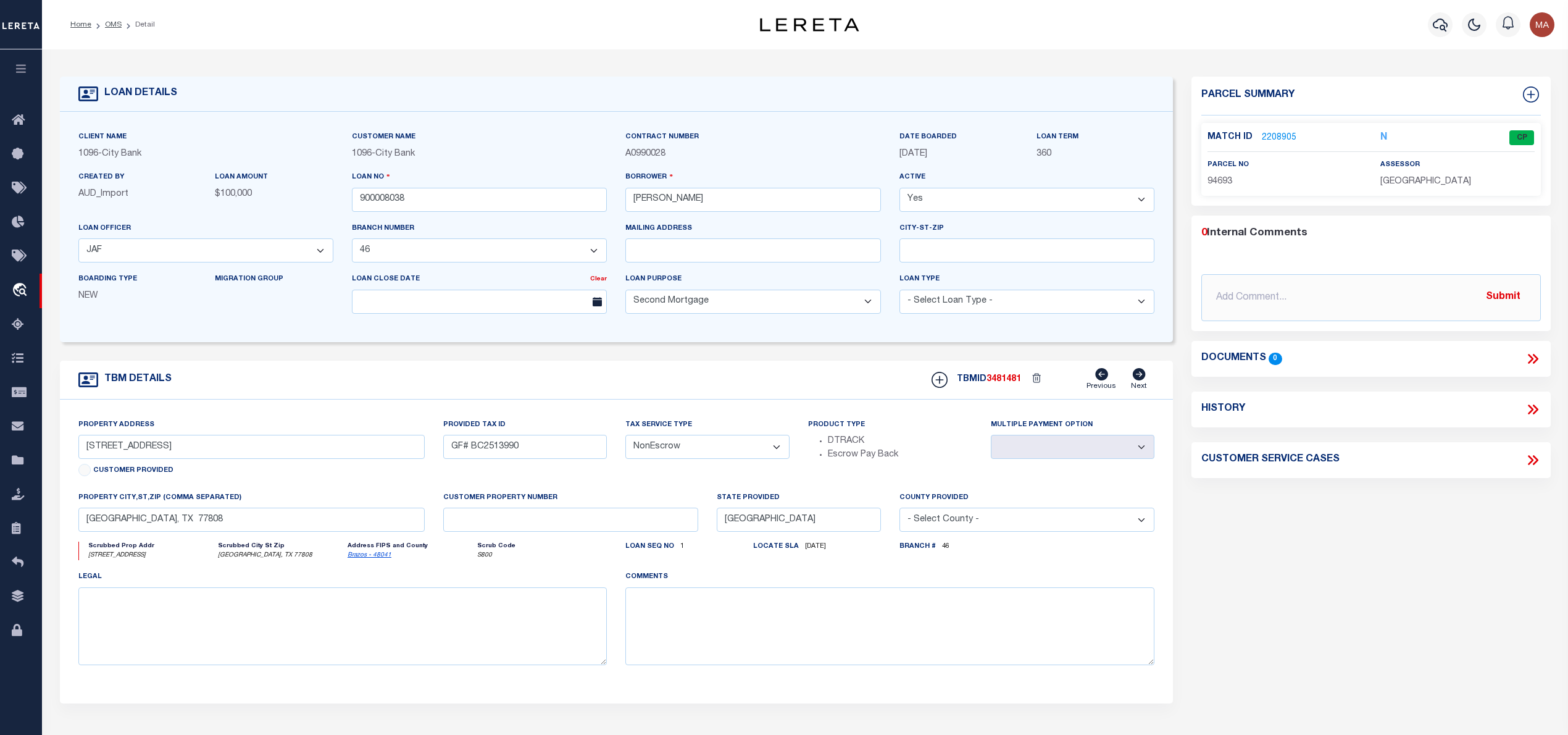
click at [1280, 134] on link "2208905" at bounding box center [1279, 138] width 35 height 13
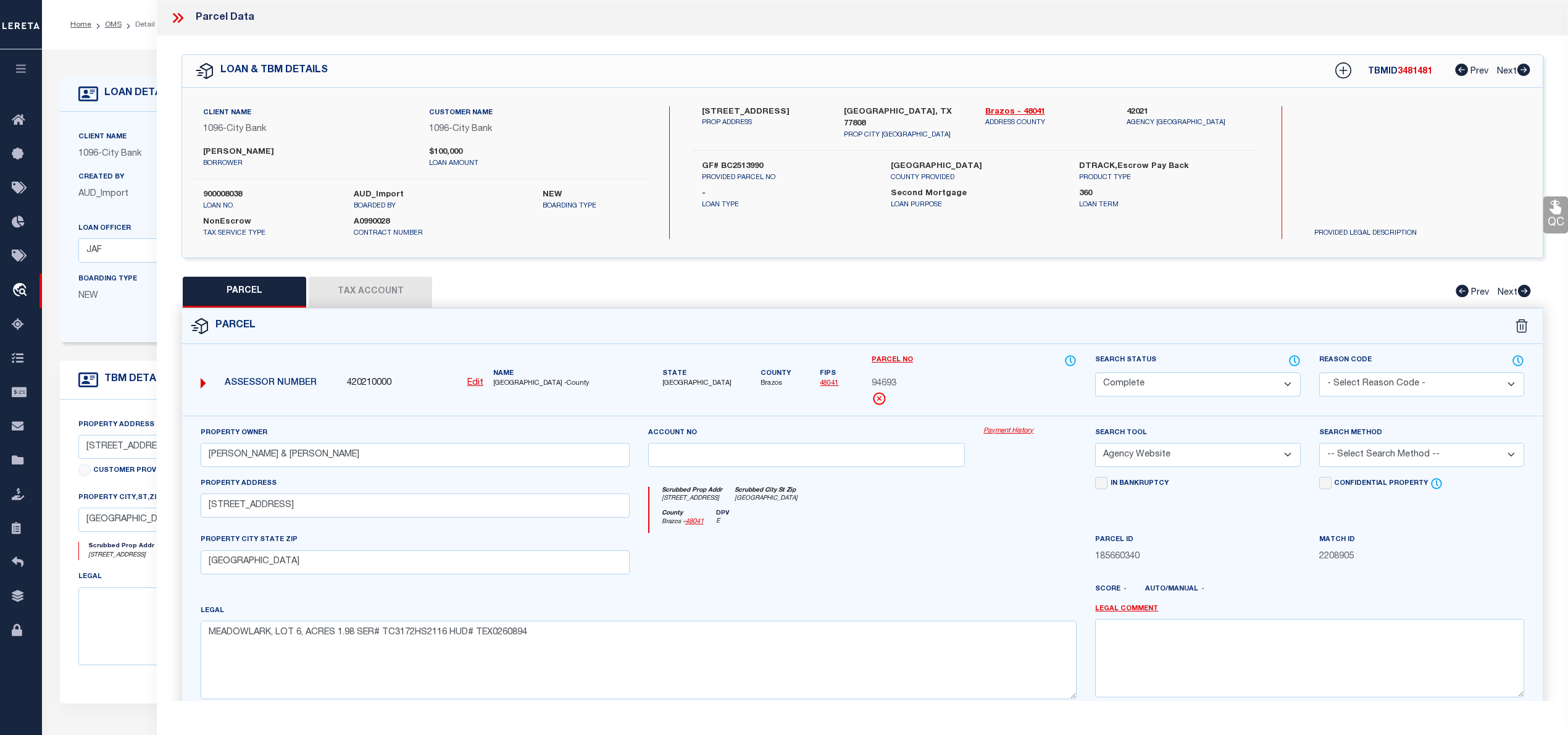
click at [175, 18] on icon at bounding box center [178, 18] width 16 height 16
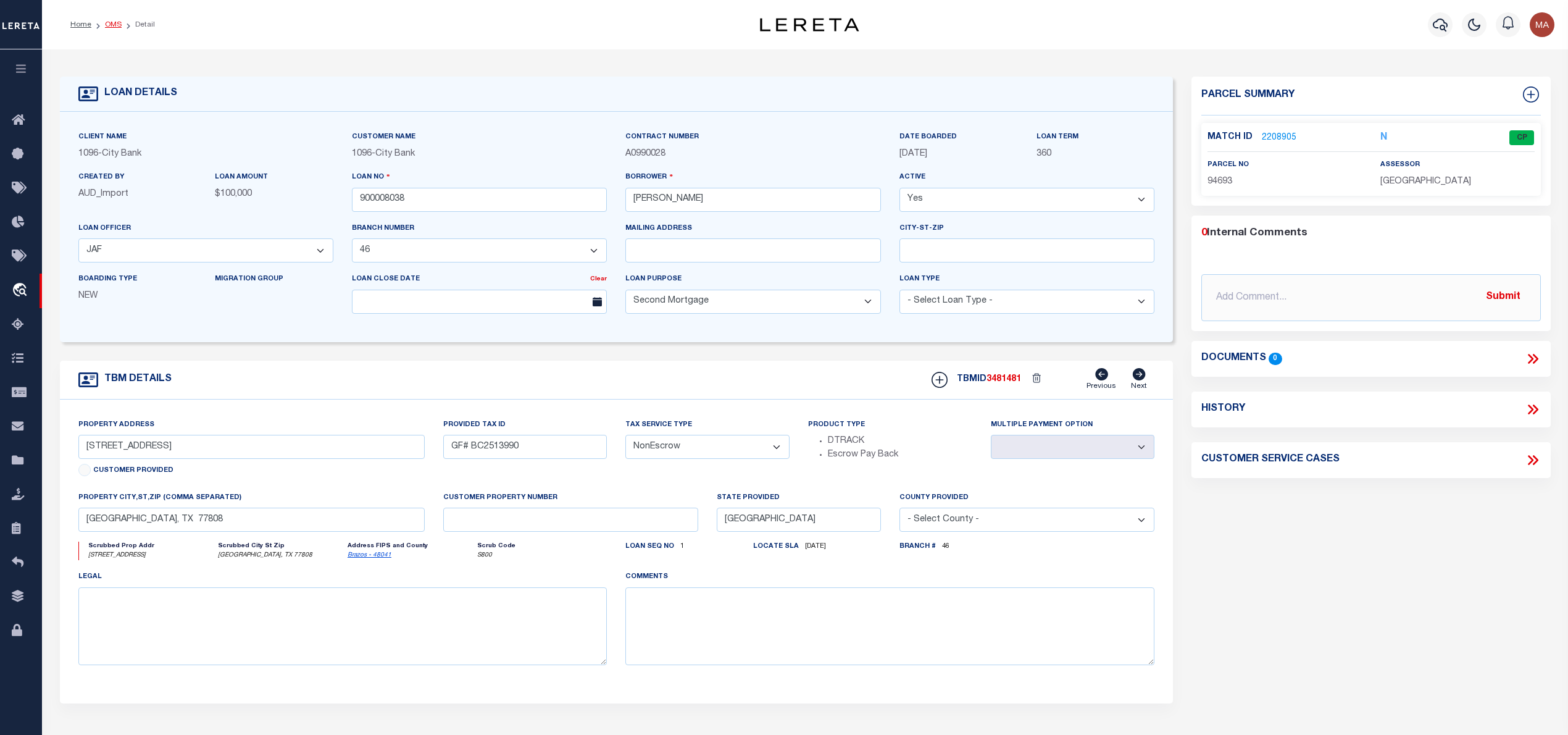
click at [109, 25] on link "OMS" at bounding box center [113, 24] width 17 height 7
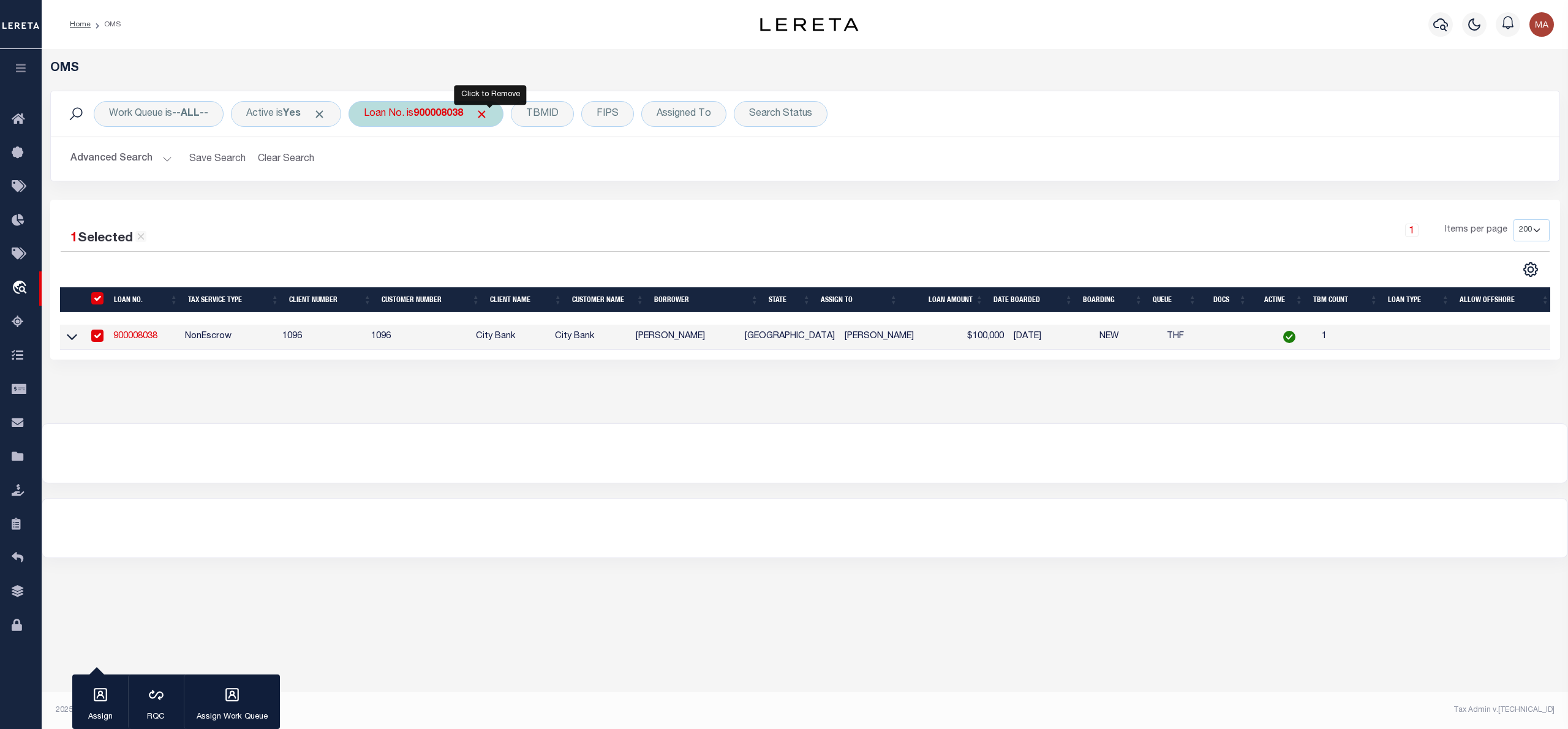
click at [488, 110] on span "Click to Remove" at bounding box center [482, 114] width 13 height 13
click at [417, 120] on div "Loan No." at bounding box center [384, 114] width 71 height 26
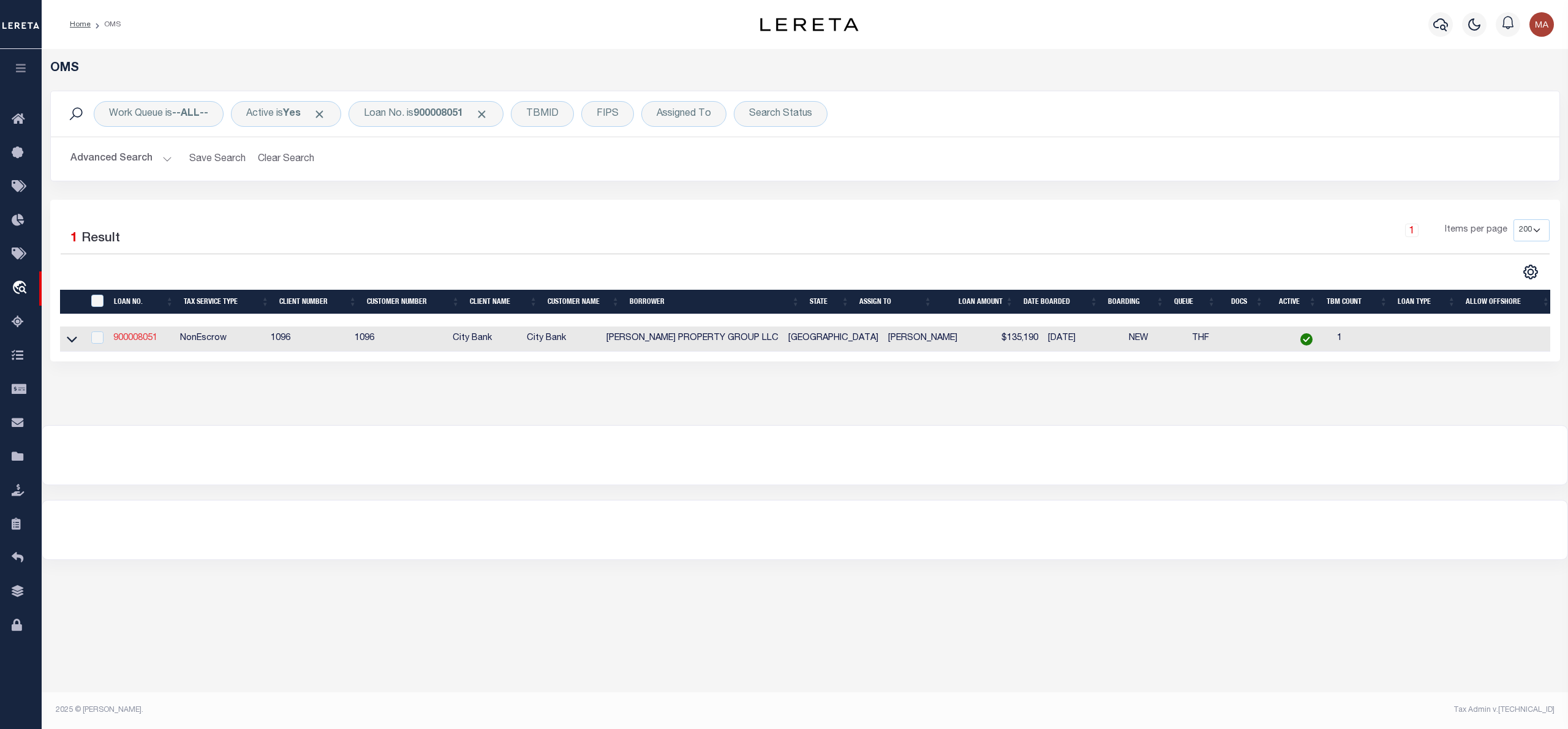
click at [148, 342] on link "900008051" at bounding box center [135, 337] width 44 height 9
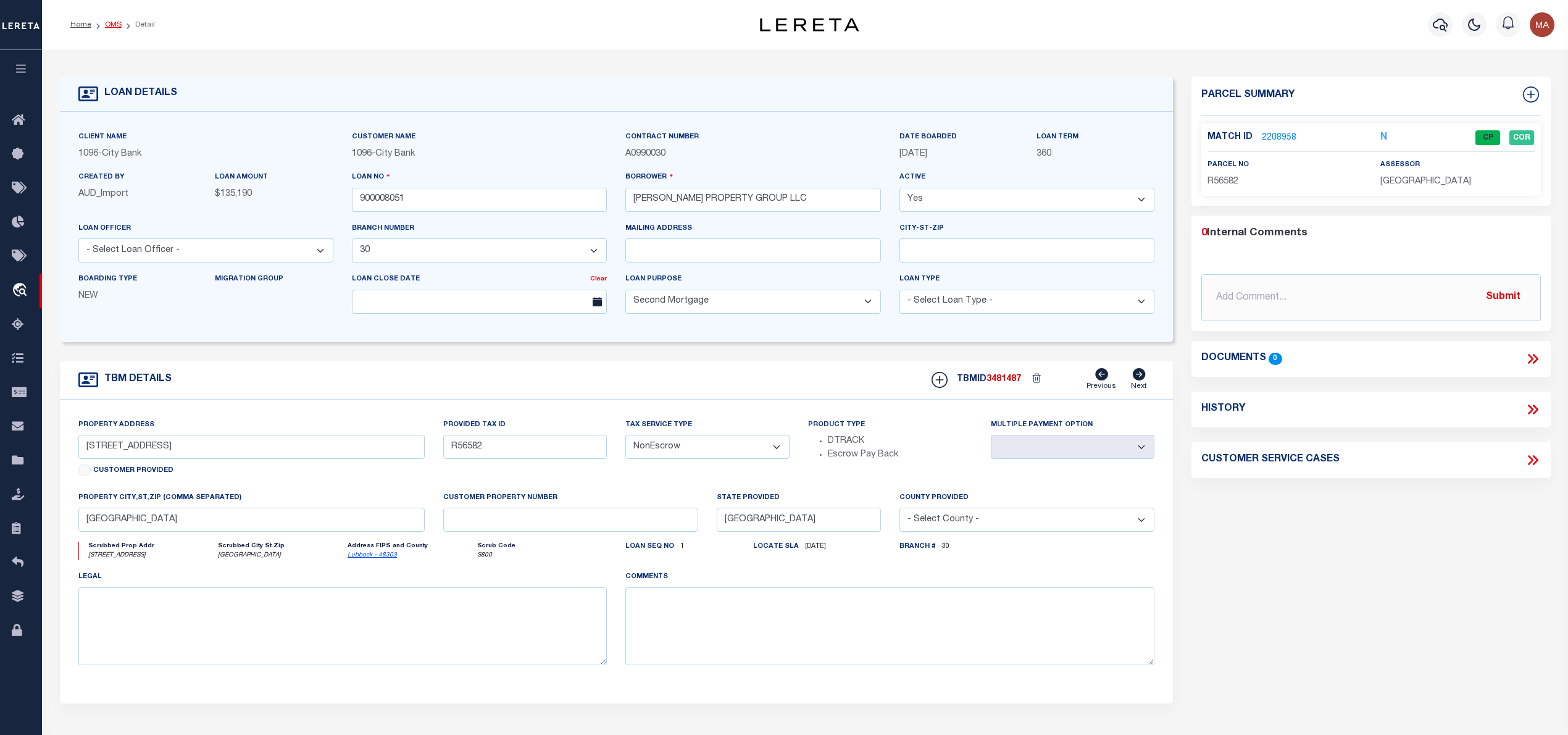
click at [109, 28] on link "OMS" at bounding box center [113, 24] width 17 height 7
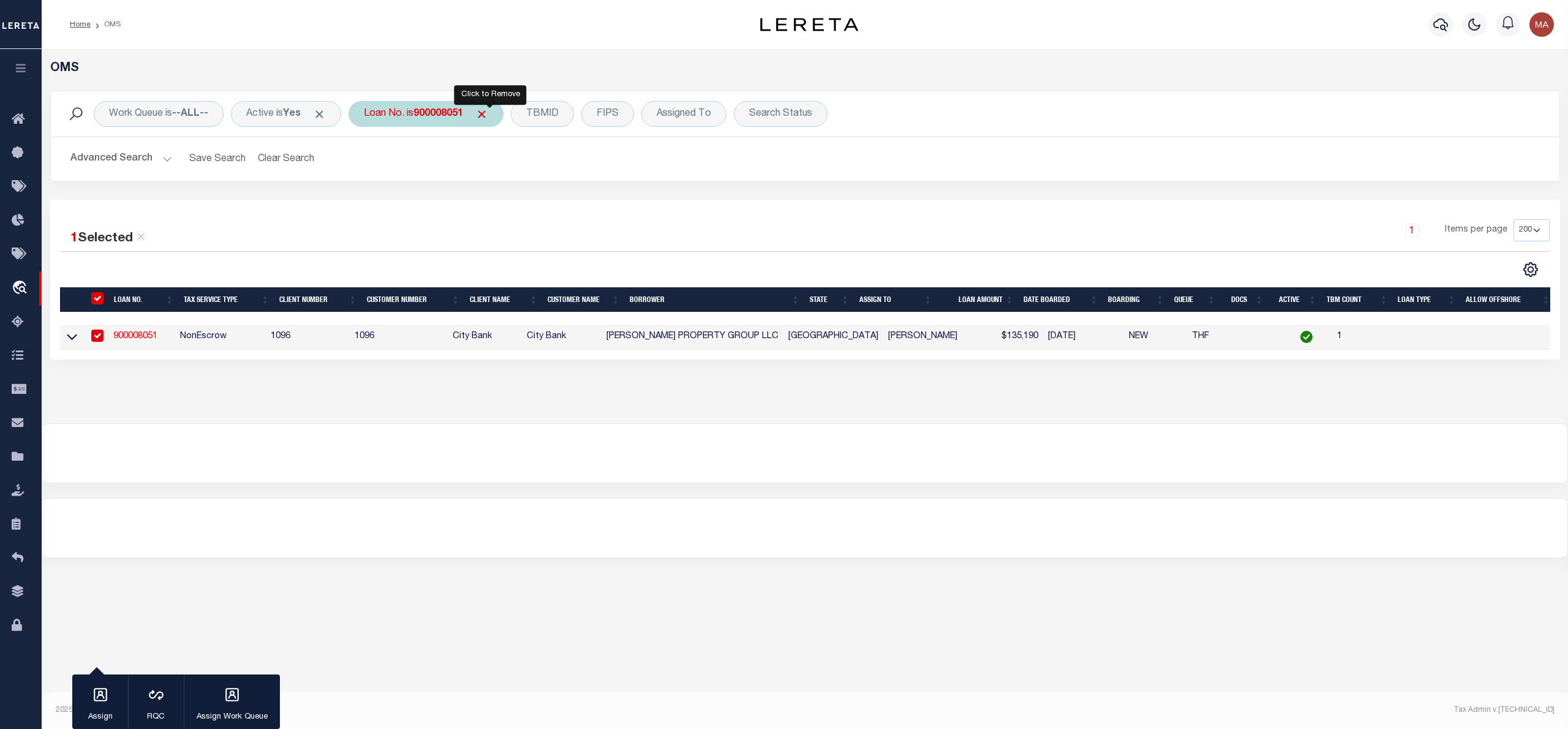
click at [488, 116] on span "Click to Remove" at bounding box center [482, 114] width 13 height 13
click at [385, 112] on div "Loan No." at bounding box center [384, 114] width 71 height 26
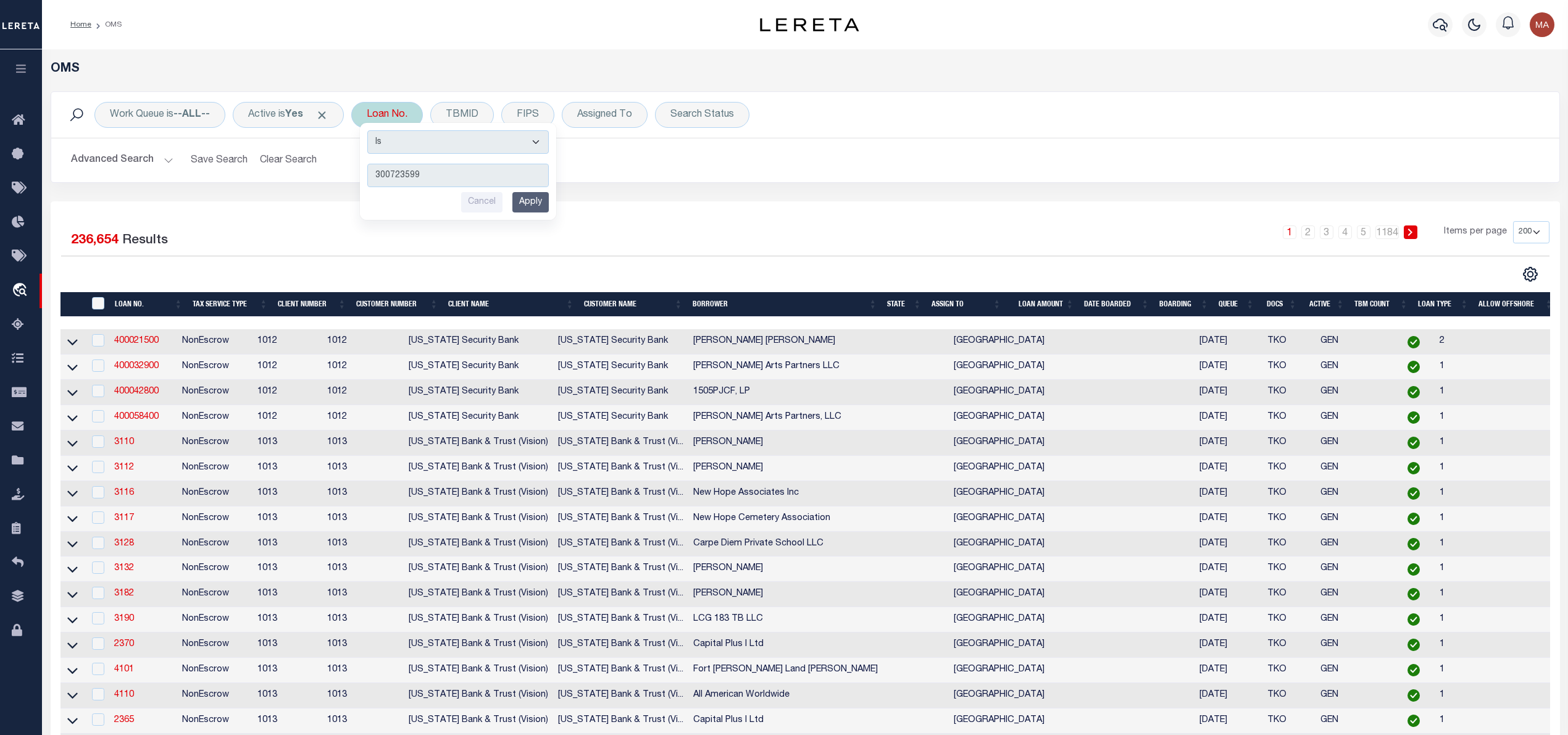
click at [533, 207] on input "Apply" at bounding box center [530, 202] width 36 height 20
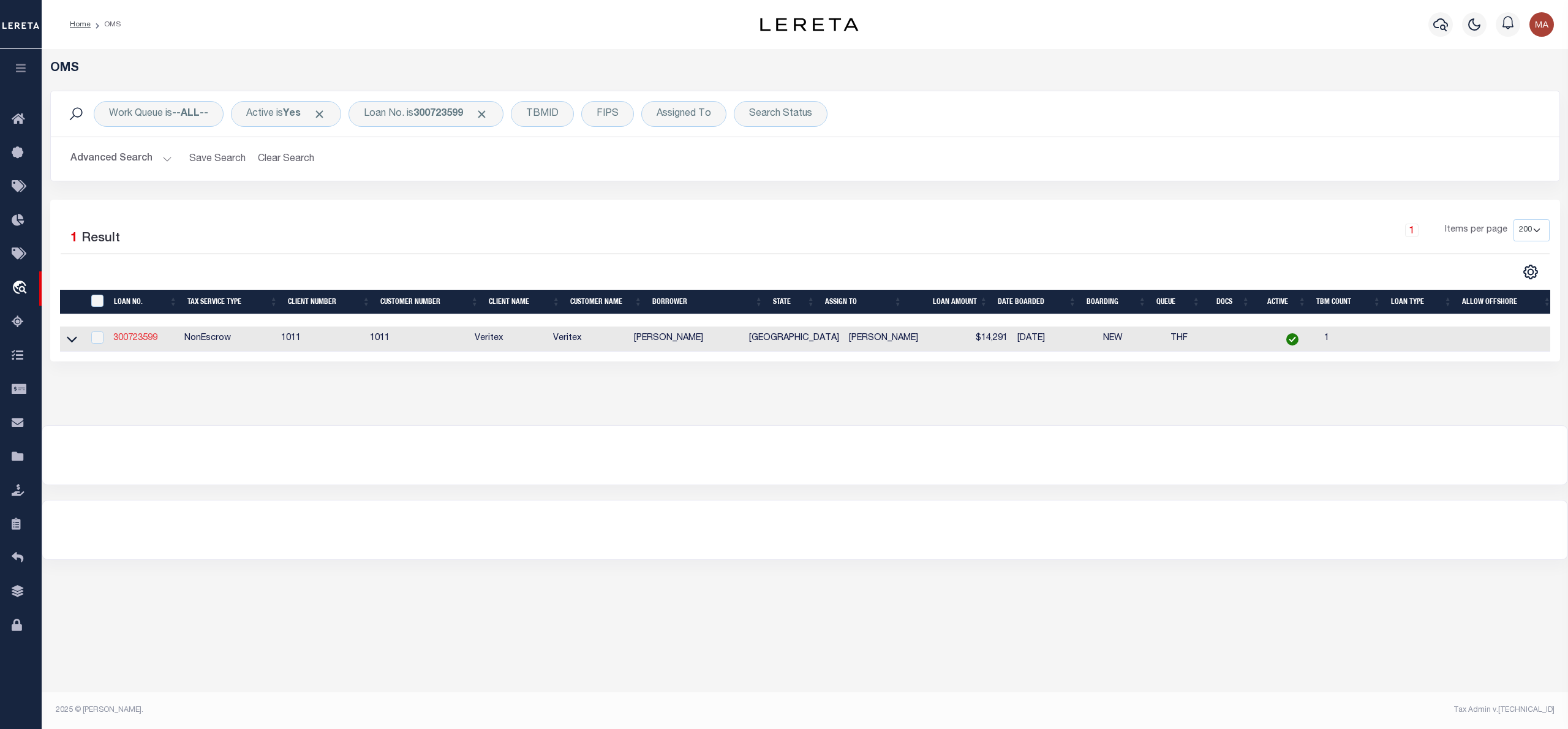
click at [142, 339] on link "300723599" at bounding box center [135, 337] width 44 height 9
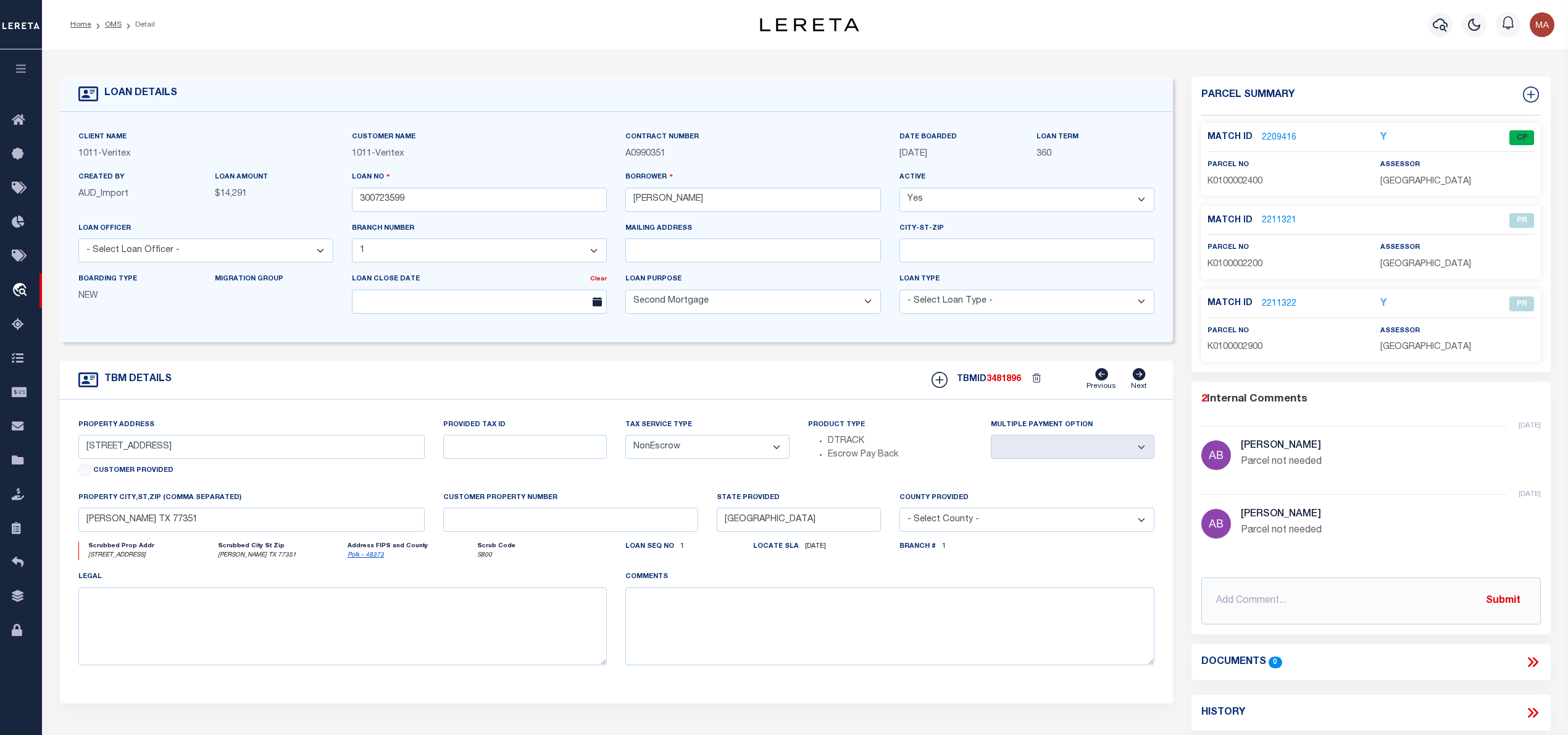
click at [1280, 146] on div "Match ID 2209416 Y CP" at bounding box center [1371, 141] width 326 height 22
click at [1277, 134] on link "2209416" at bounding box center [1279, 138] width 35 height 13
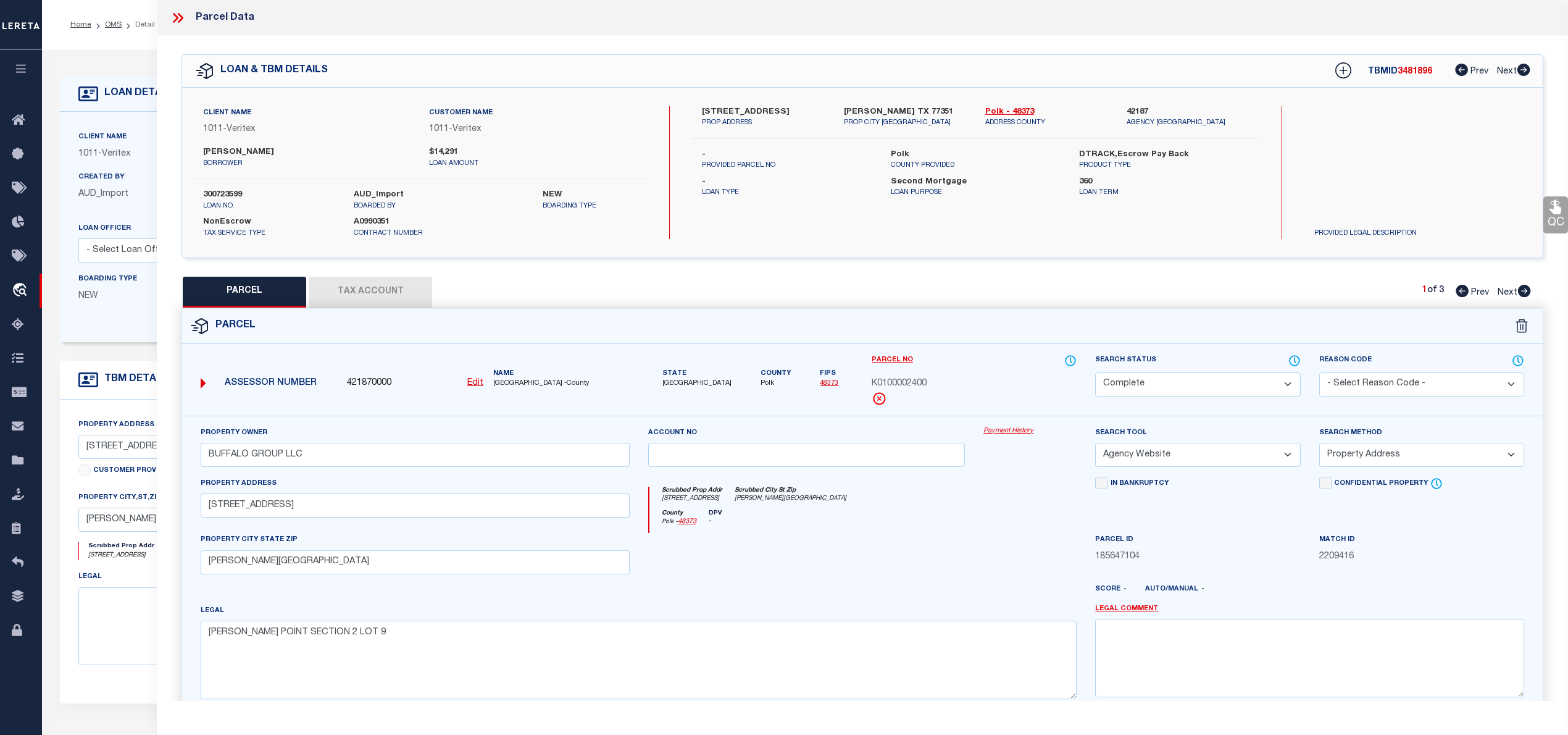
click at [1525, 286] on icon at bounding box center [1525, 290] width 13 height 12
click at [109, 23] on link "OMS" at bounding box center [113, 24] width 17 height 7
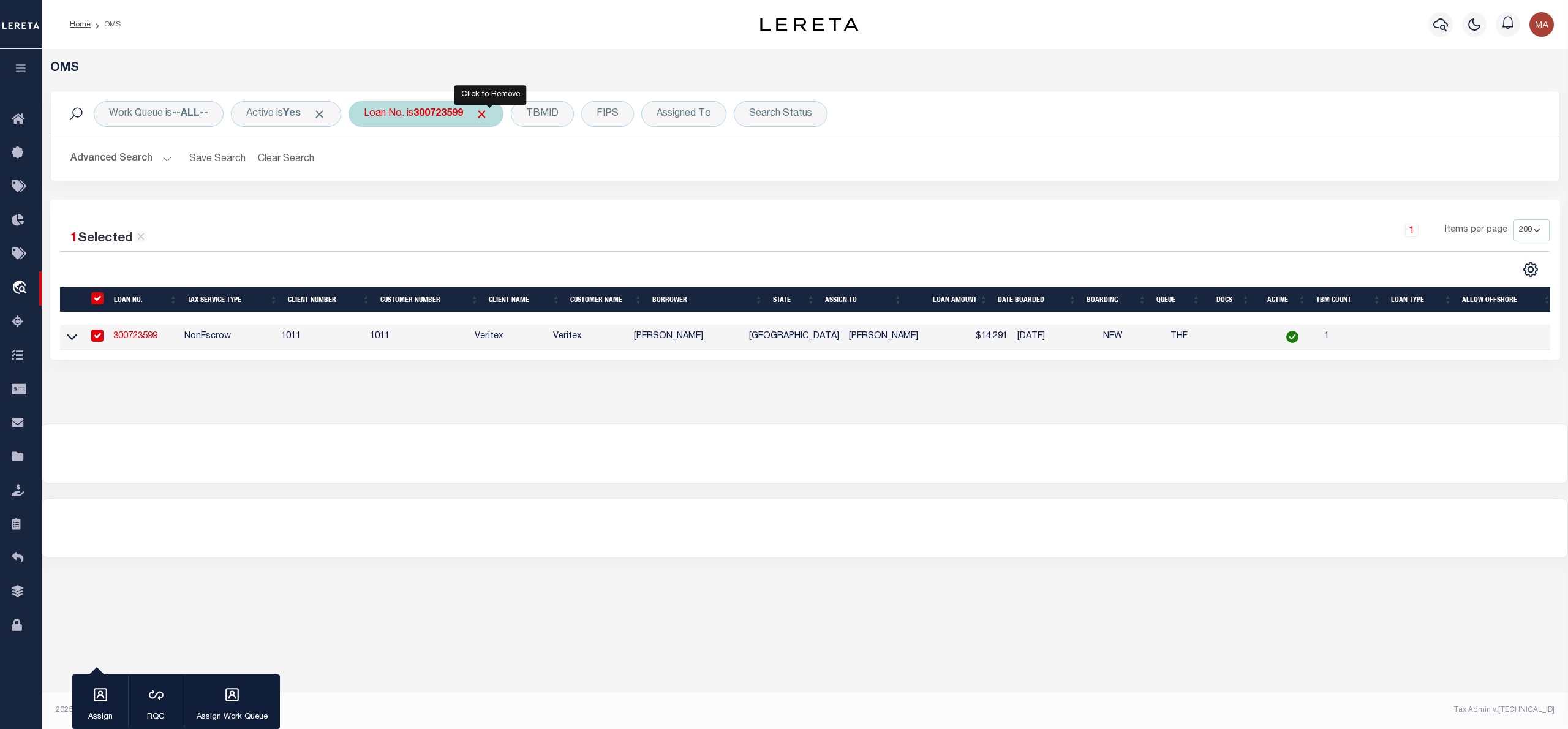
click at [488, 113] on span "Click to Remove" at bounding box center [482, 114] width 13 height 13
click at [400, 111] on div "Loan No." at bounding box center [384, 114] width 71 height 26
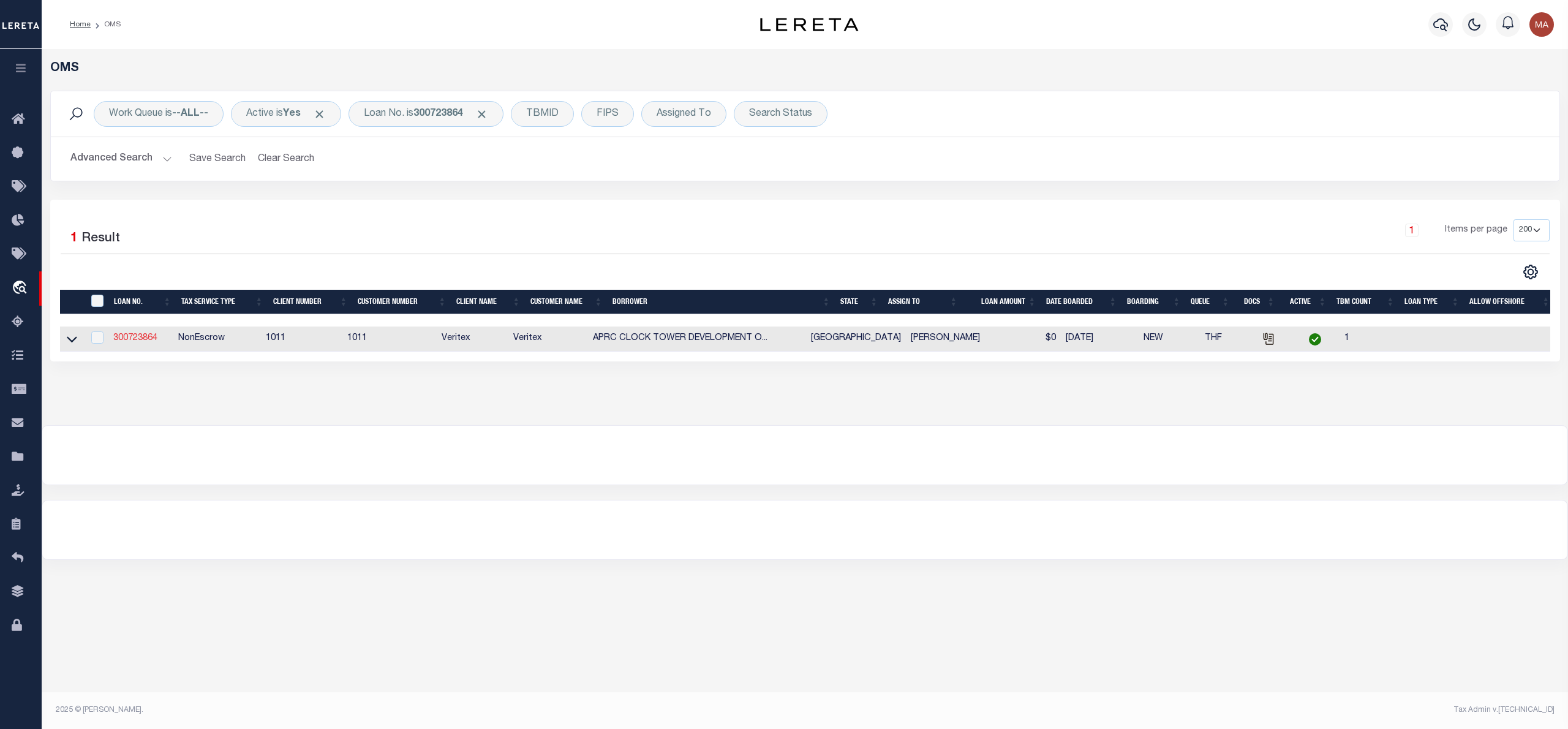
click at [145, 341] on link "300723864" at bounding box center [135, 337] width 44 height 9
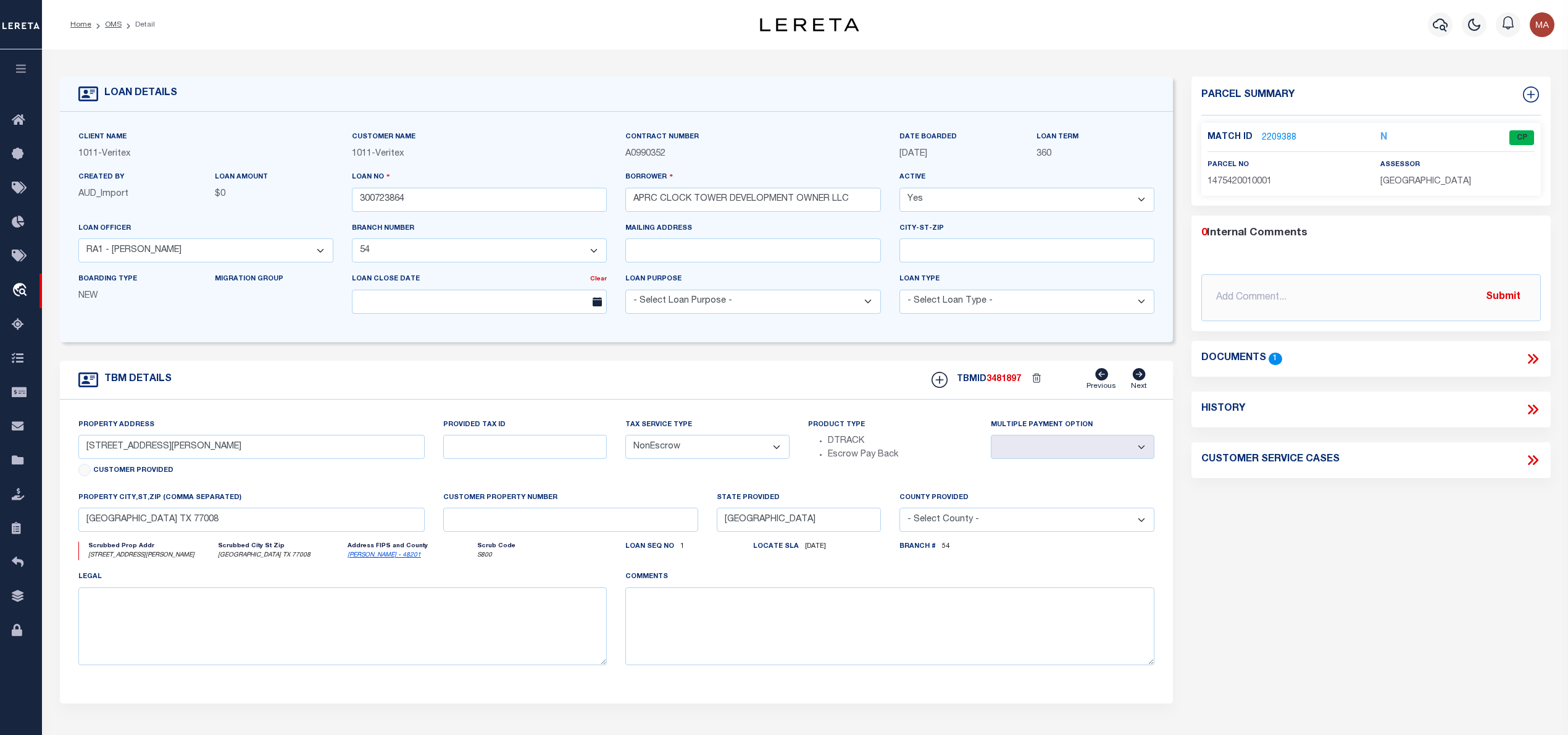
click at [1280, 127] on div "Match ID 2209388 N CP parcel no assessor" at bounding box center [1370, 159] width 339 height 73
click at [1278, 133] on link "2209388" at bounding box center [1279, 138] width 35 height 13
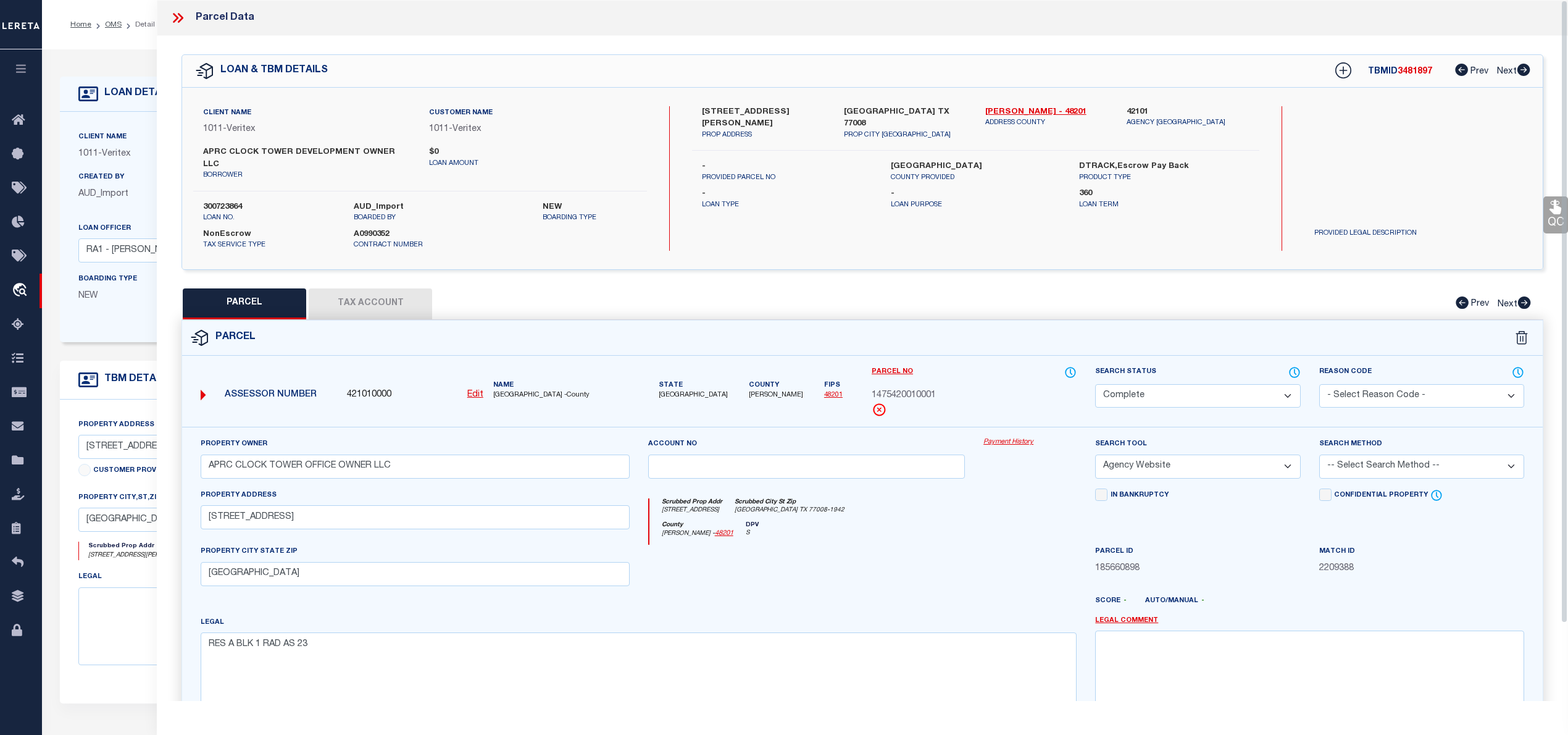
click at [179, 18] on icon at bounding box center [178, 18] width 16 height 16
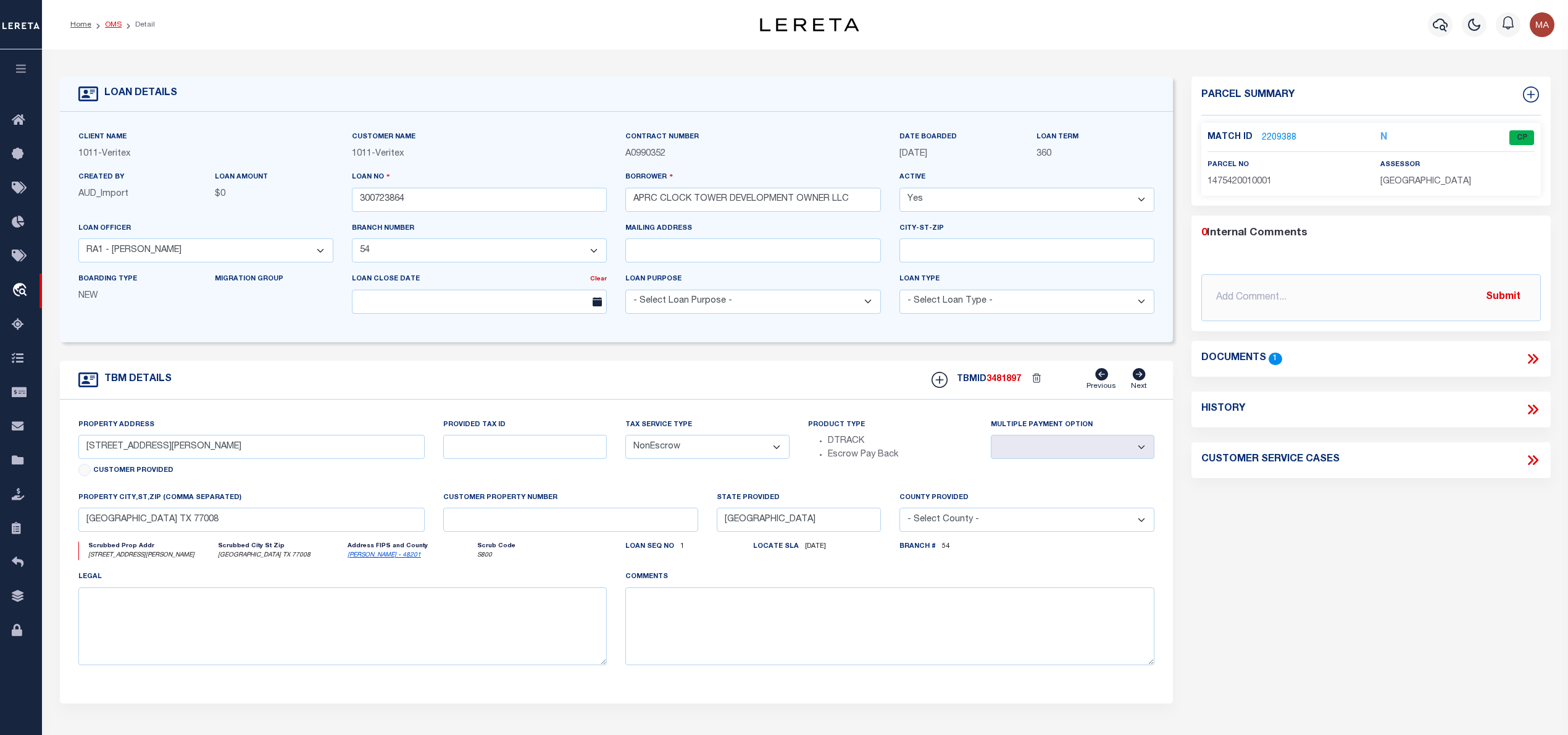
click at [109, 23] on link "OMS" at bounding box center [113, 24] width 17 height 7
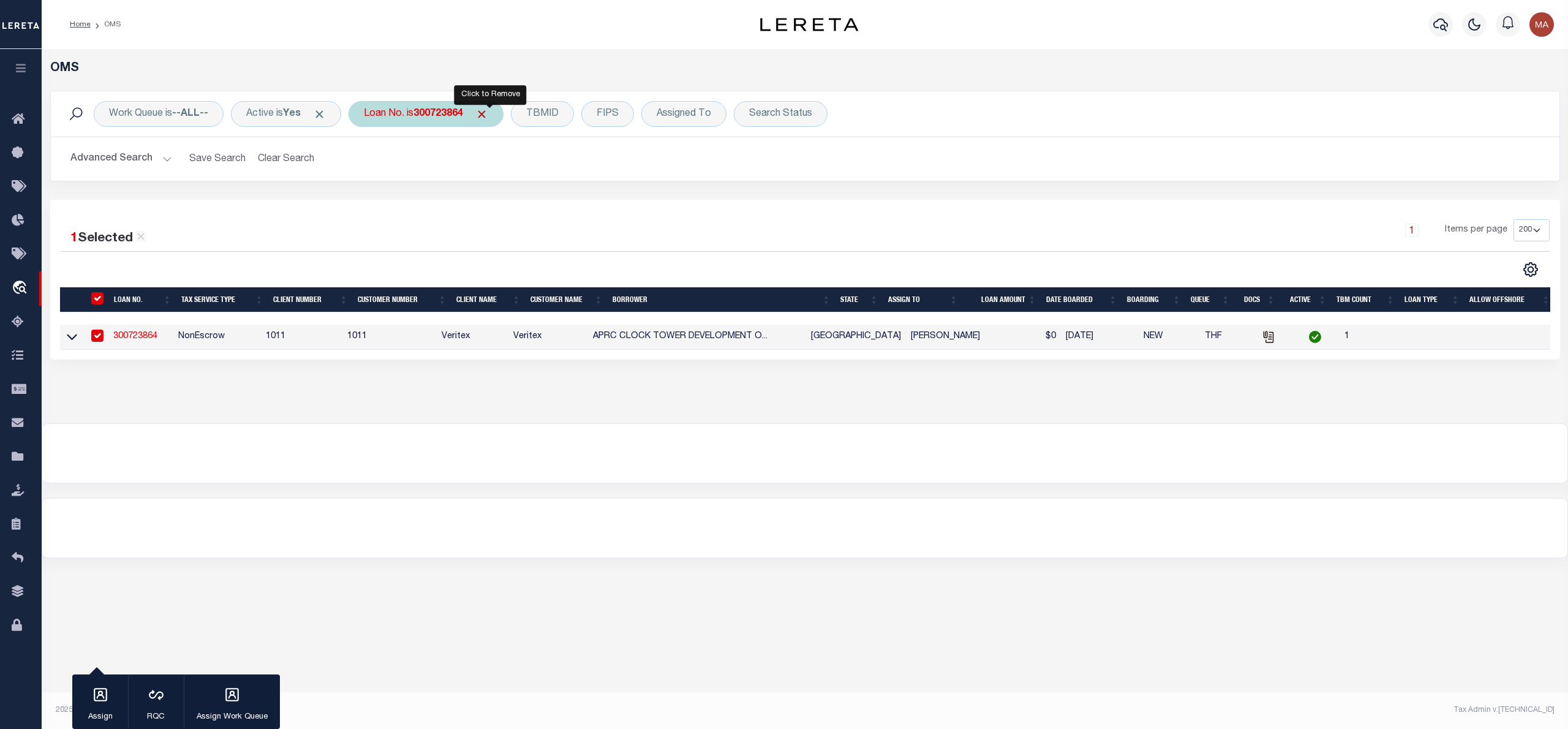
click at [488, 113] on span "Click to Remove" at bounding box center [482, 114] width 13 height 13
click at [413, 114] on div "Loan No." at bounding box center [384, 114] width 71 height 26
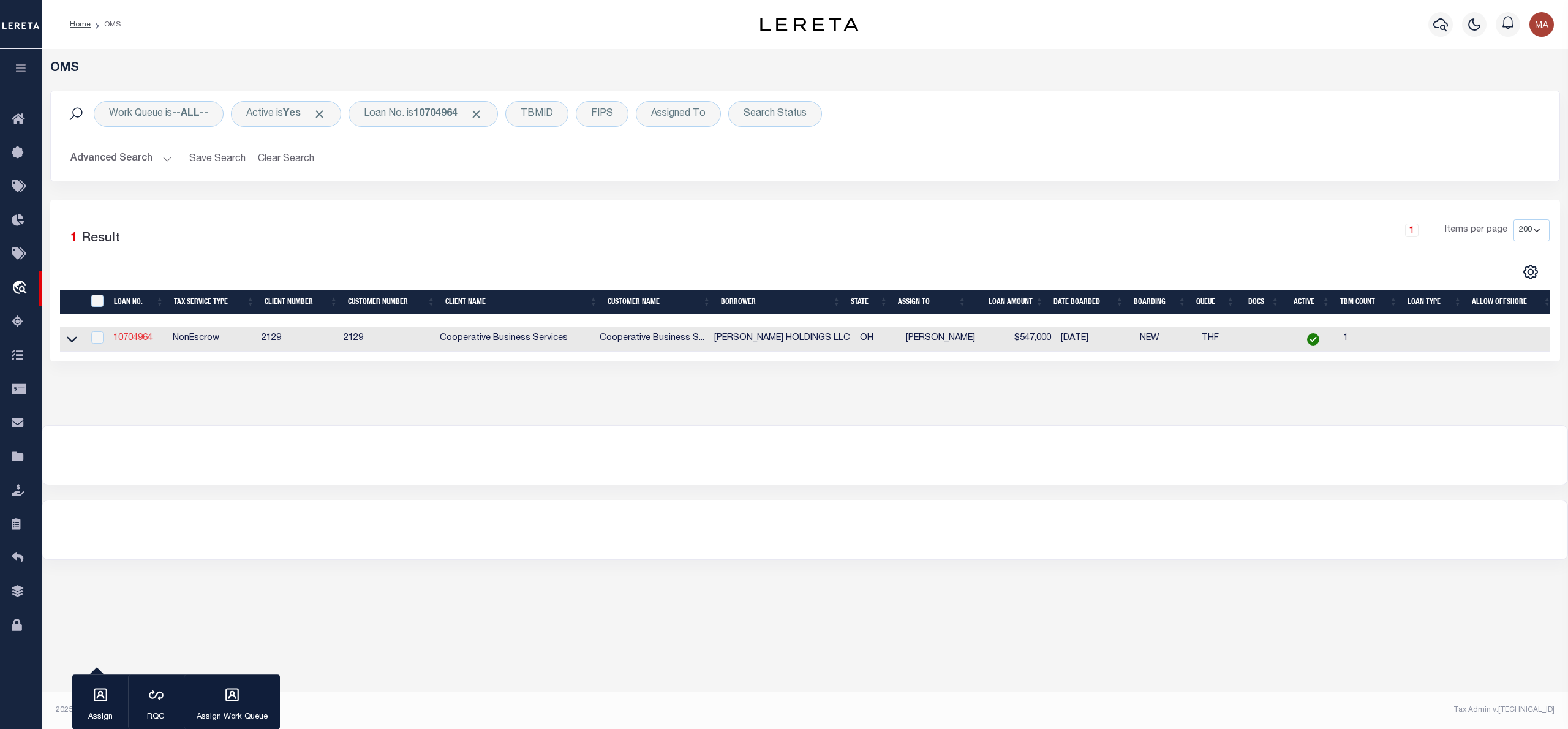
click at [136, 341] on link "10704964" at bounding box center [132, 337] width 39 height 9
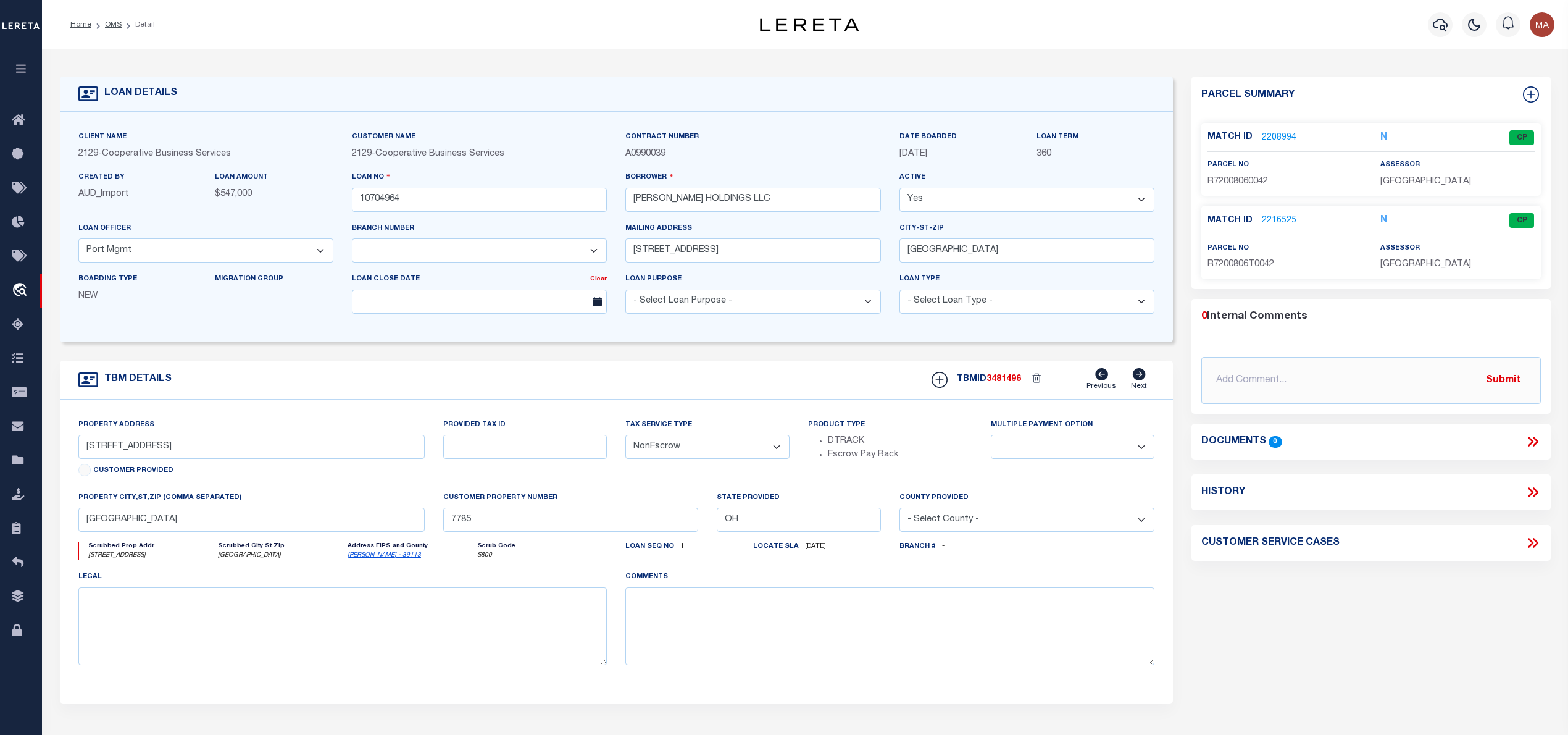
click at [1272, 136] on link "2208994" at bounding box center [1279, 138] width 35 height 13
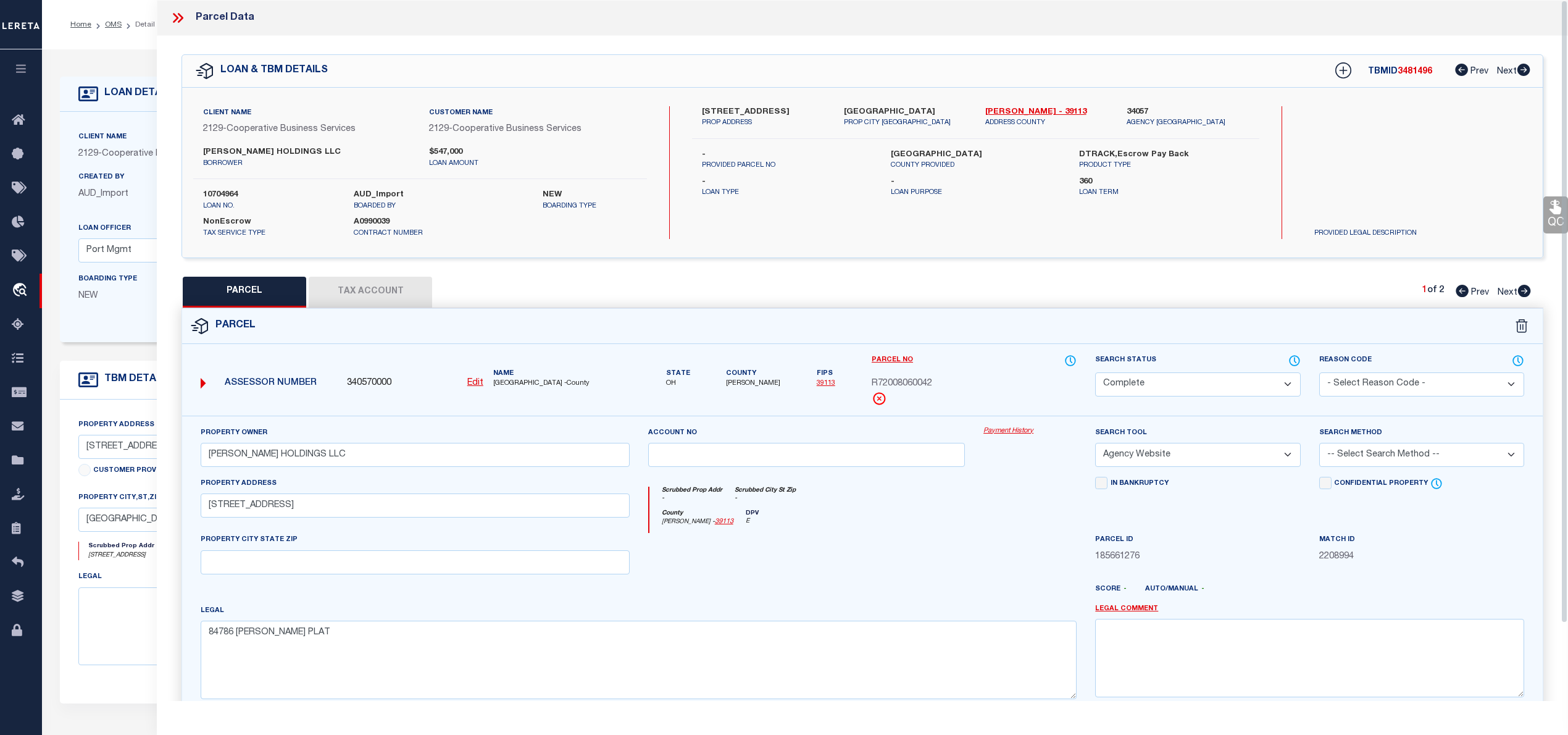
click at [1526, 297] on icon at bounding box center [1525, 290] width 13 height 12
click at [186, 18] on div at bounding box center [183, 18] width 26 height 16
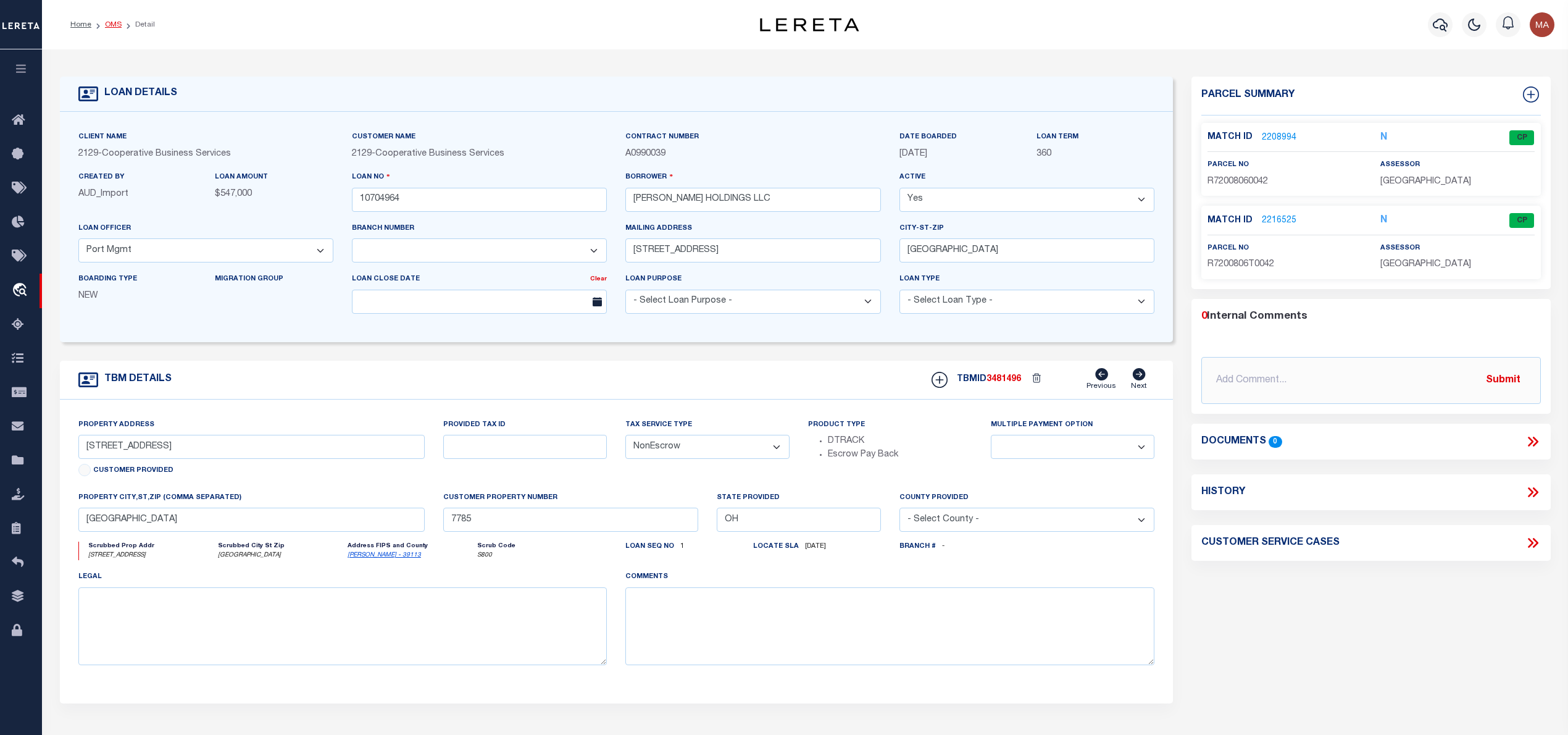
click at [110, 25] on link "OMS" at bounding box center [113, 24] width 17 height 7
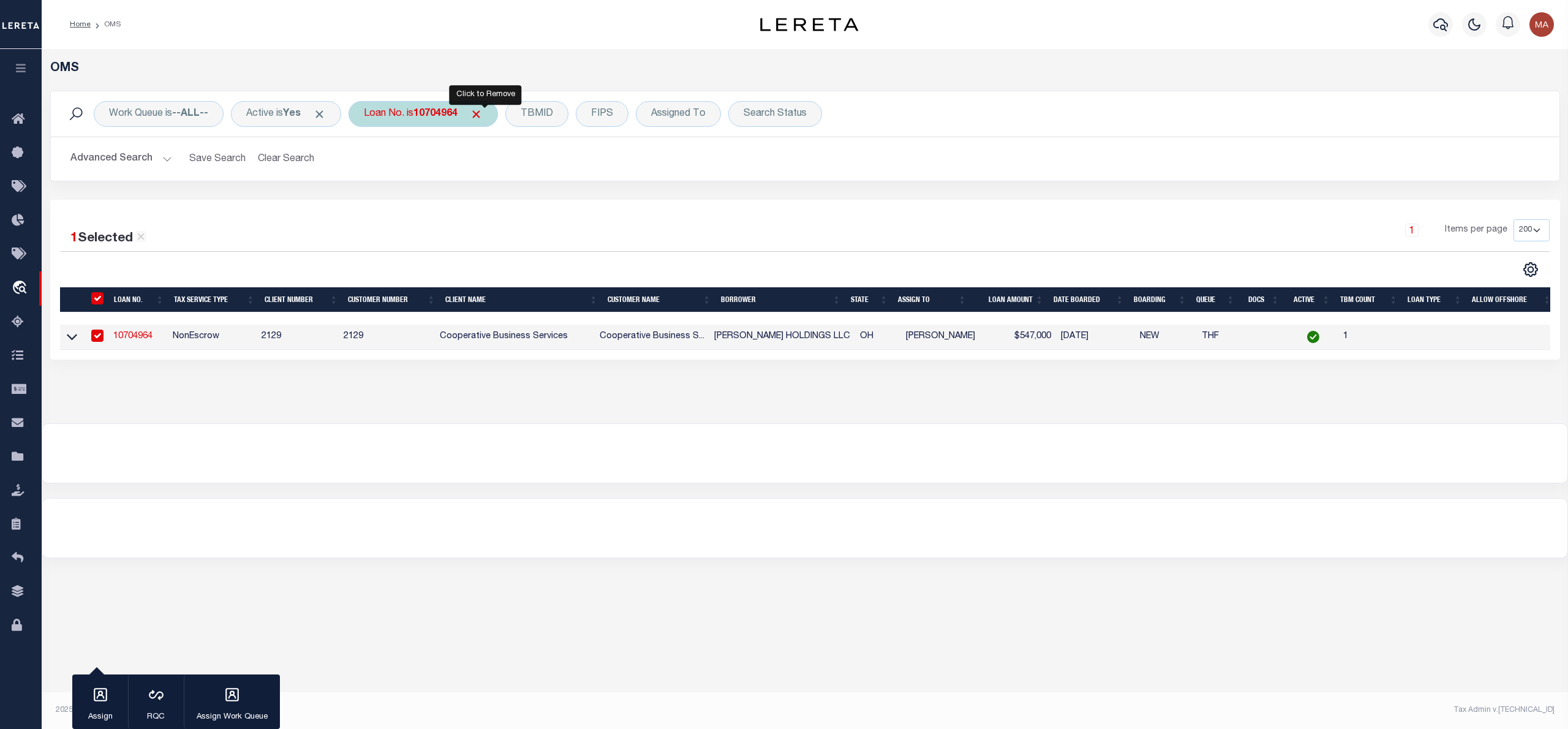
click at [483, 112] on span "Click to Remove" at bounding box center [476, 114] width 13 height 13
click at [398, 117] on div "Loan No." at bounding box center [384, 114] width 71 height 26
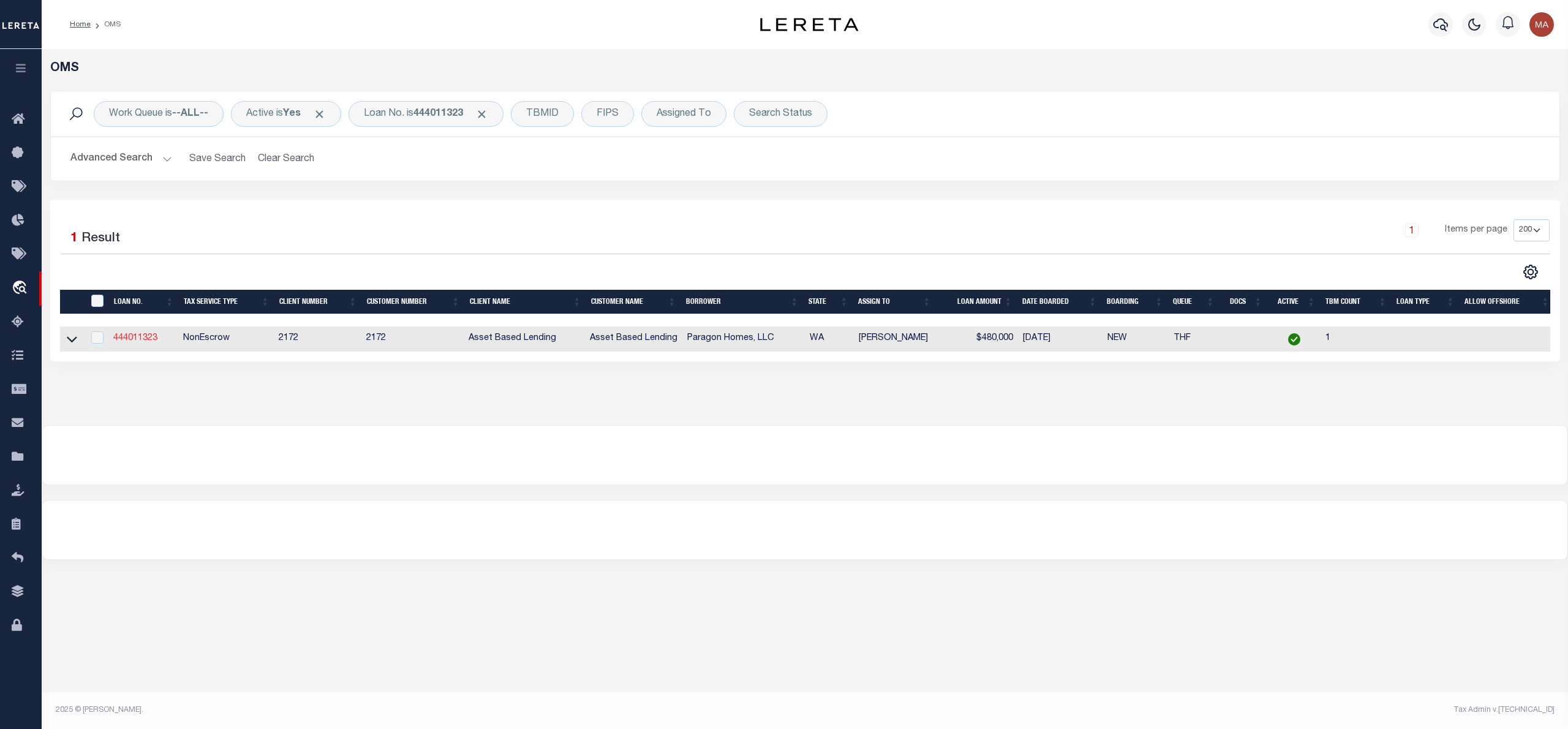
click at [138, 342] on link "444011323" at bounding box center [135, 337] width 44 height 9
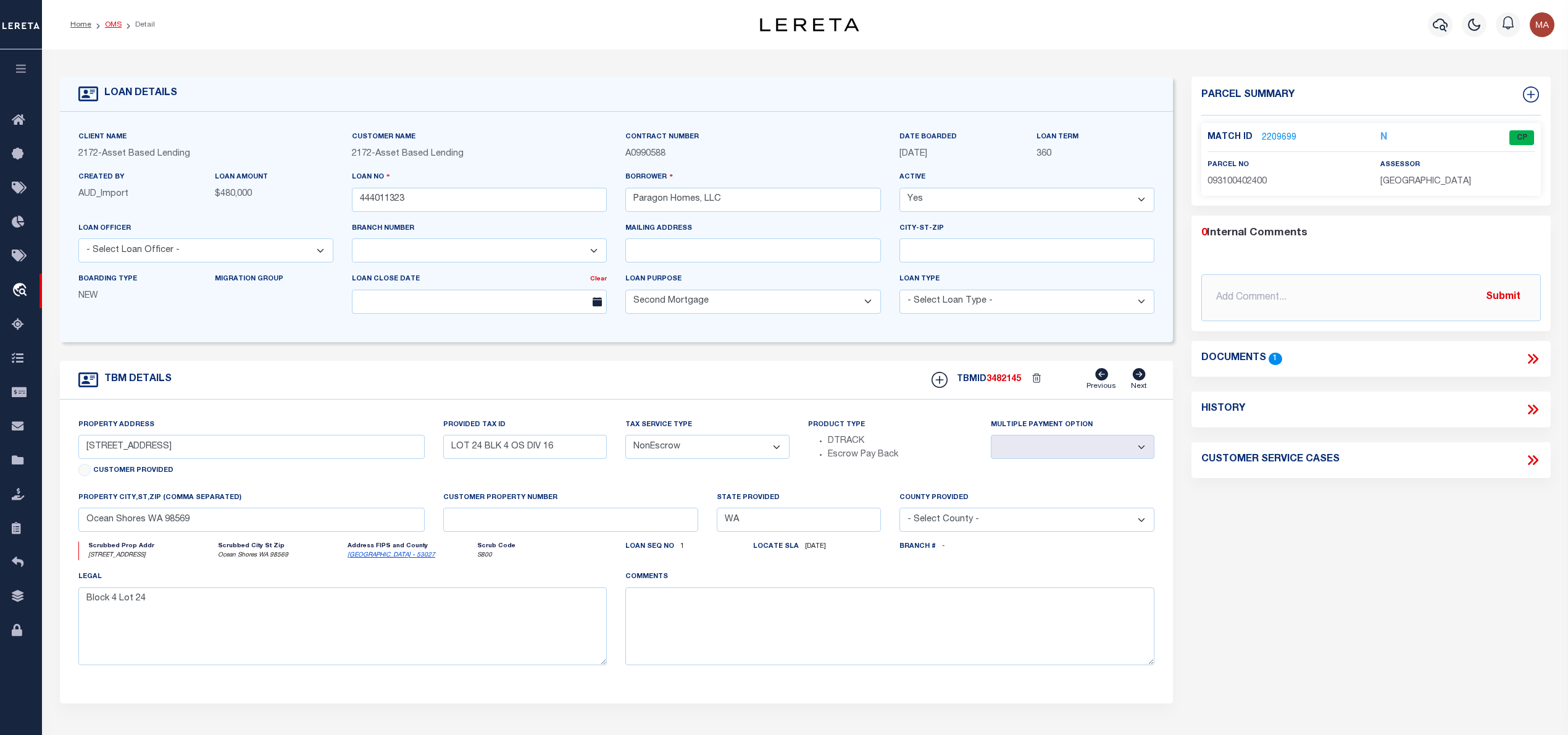
click at [113, 26] on link "OMS" at bounding box center [113, 24] width 17 height 7
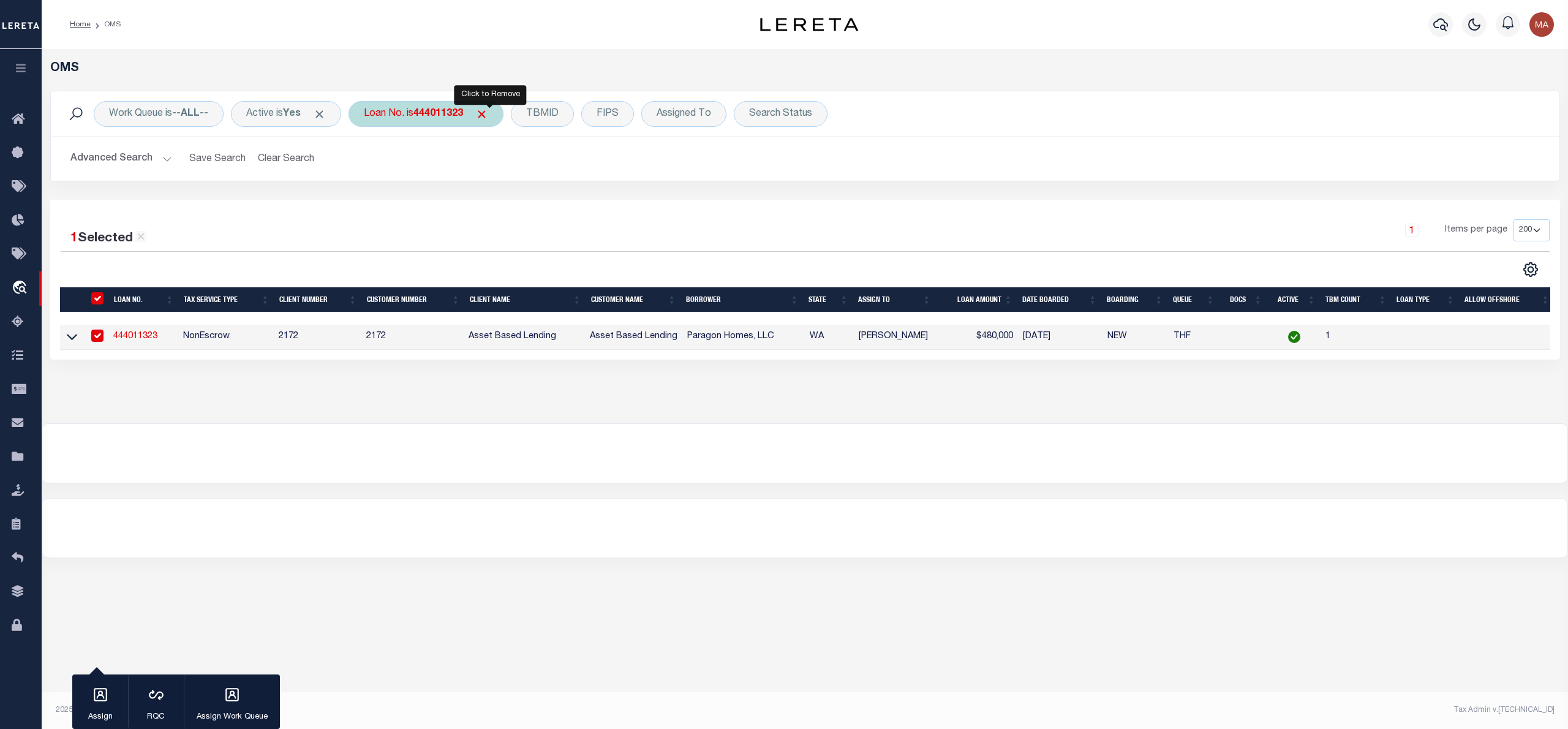
click at [488, 113] on span "Click to Remove" at bounding box center [482, 114] width 13 height 13
click at [393, 116] on div "Loan No." at bounding box center [384, 114] width 71 height 26
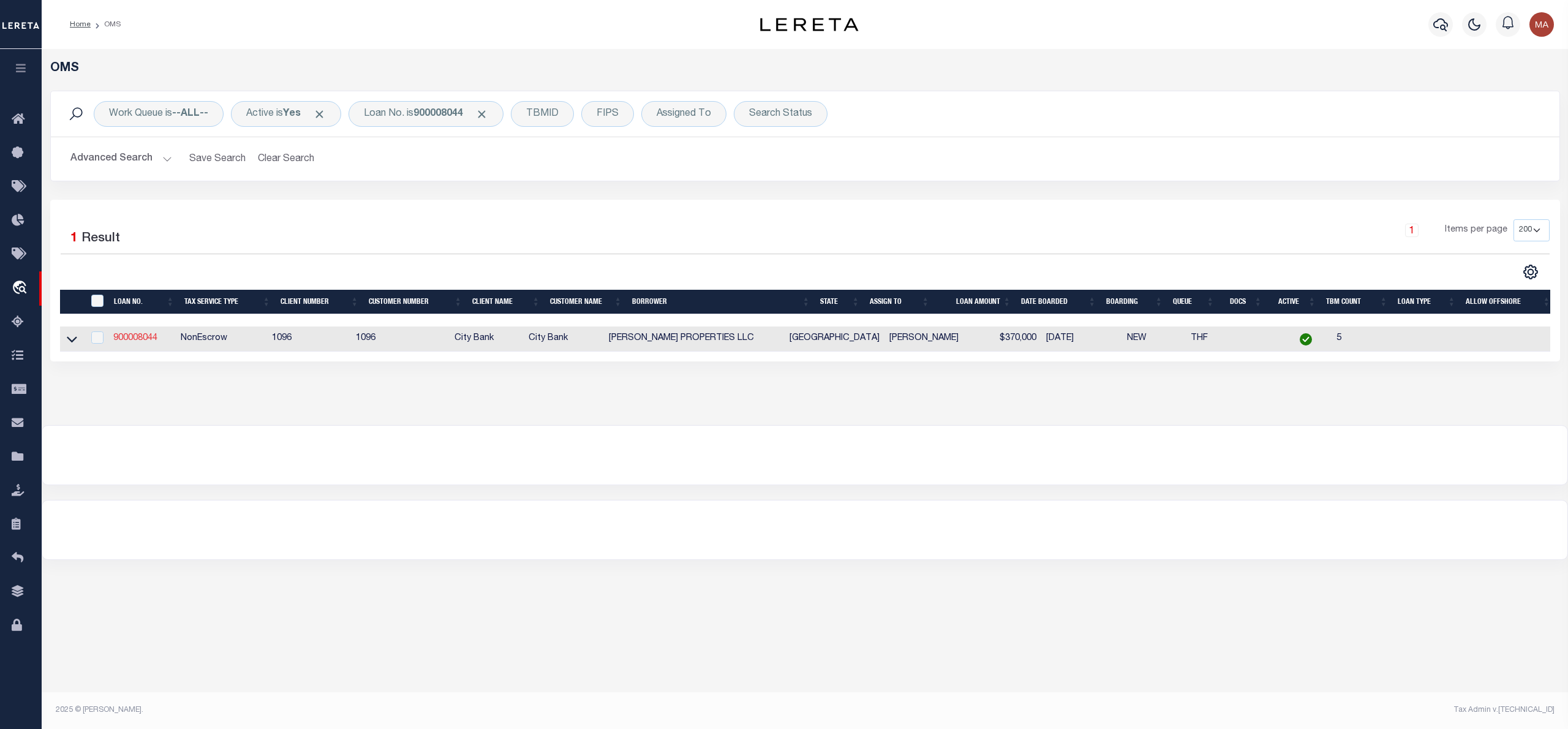
click at [152, 338] on link "900008044" at bounding box center [135, 337] width 44 height 9
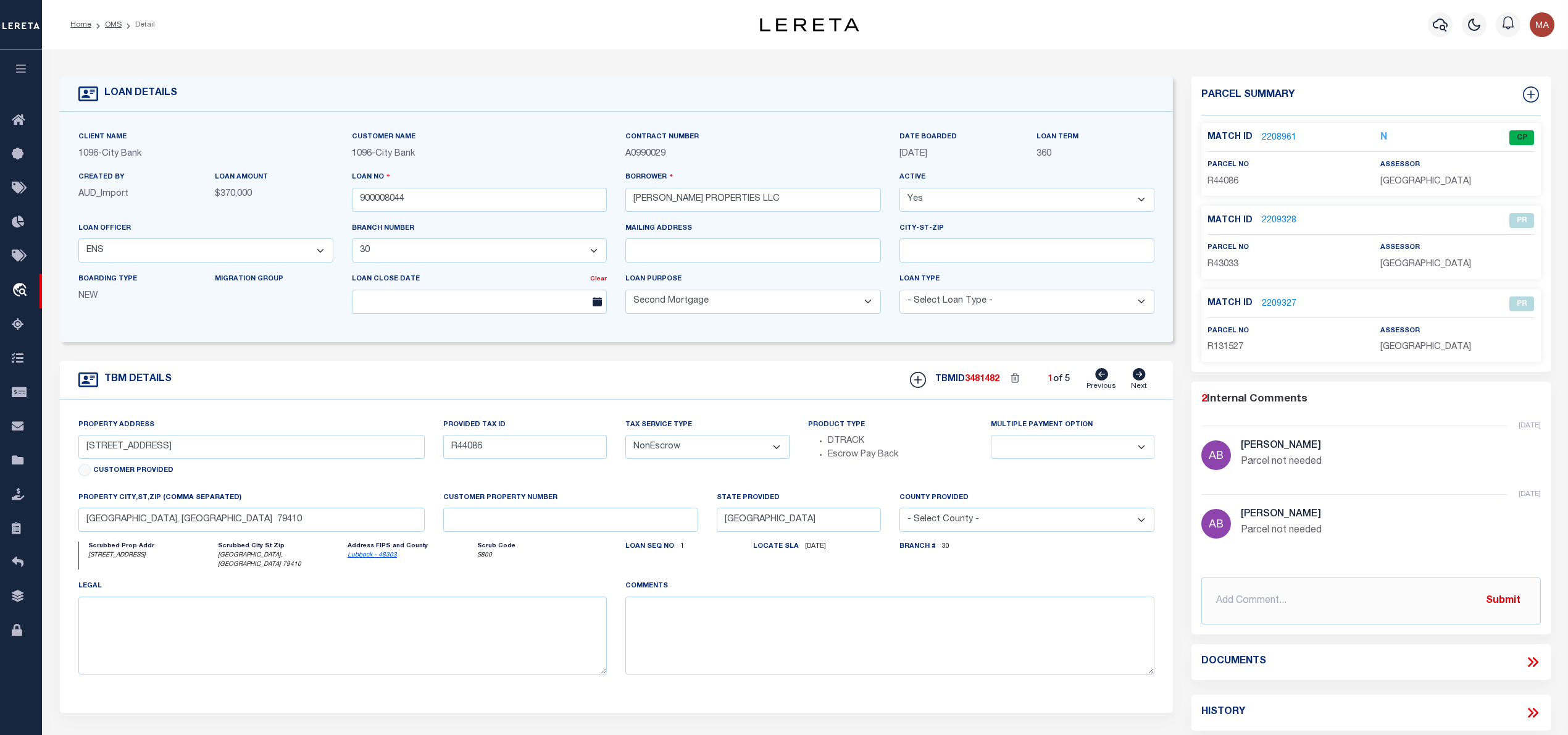
click at [1279, 127] on div "Match ID 2208961 N CP parcel no R44086" at bounding box center [1370, 159] width 339 height 73
click at [1277, 138] on link "2208961" at bounding box center [1279, 138] width 35 height 13
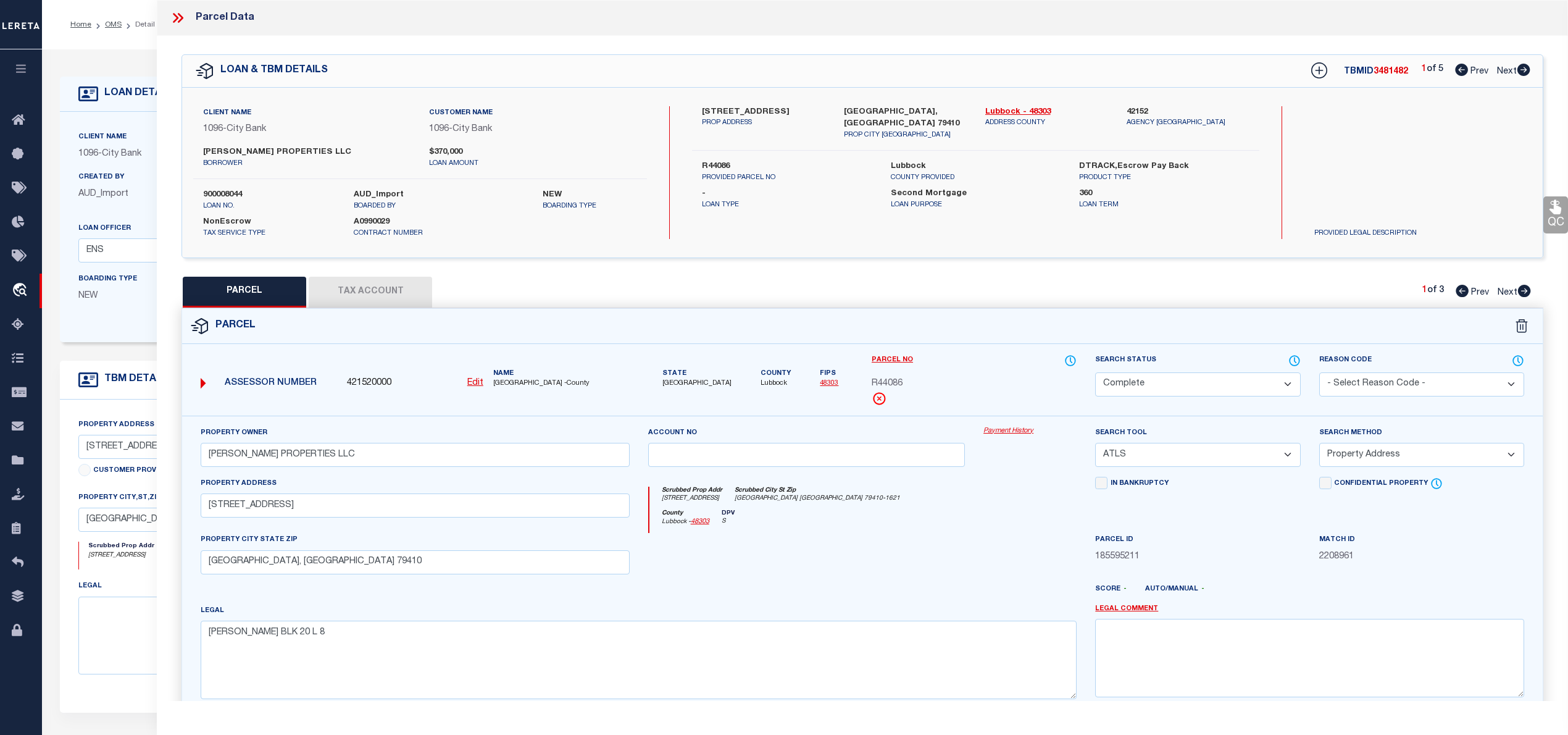
click at [1527, 74] on icon at bounding box center [1524, 69] width 13 height 12
click at [175, 18] on icon at bounding box center [178, 18] width 16 height 16
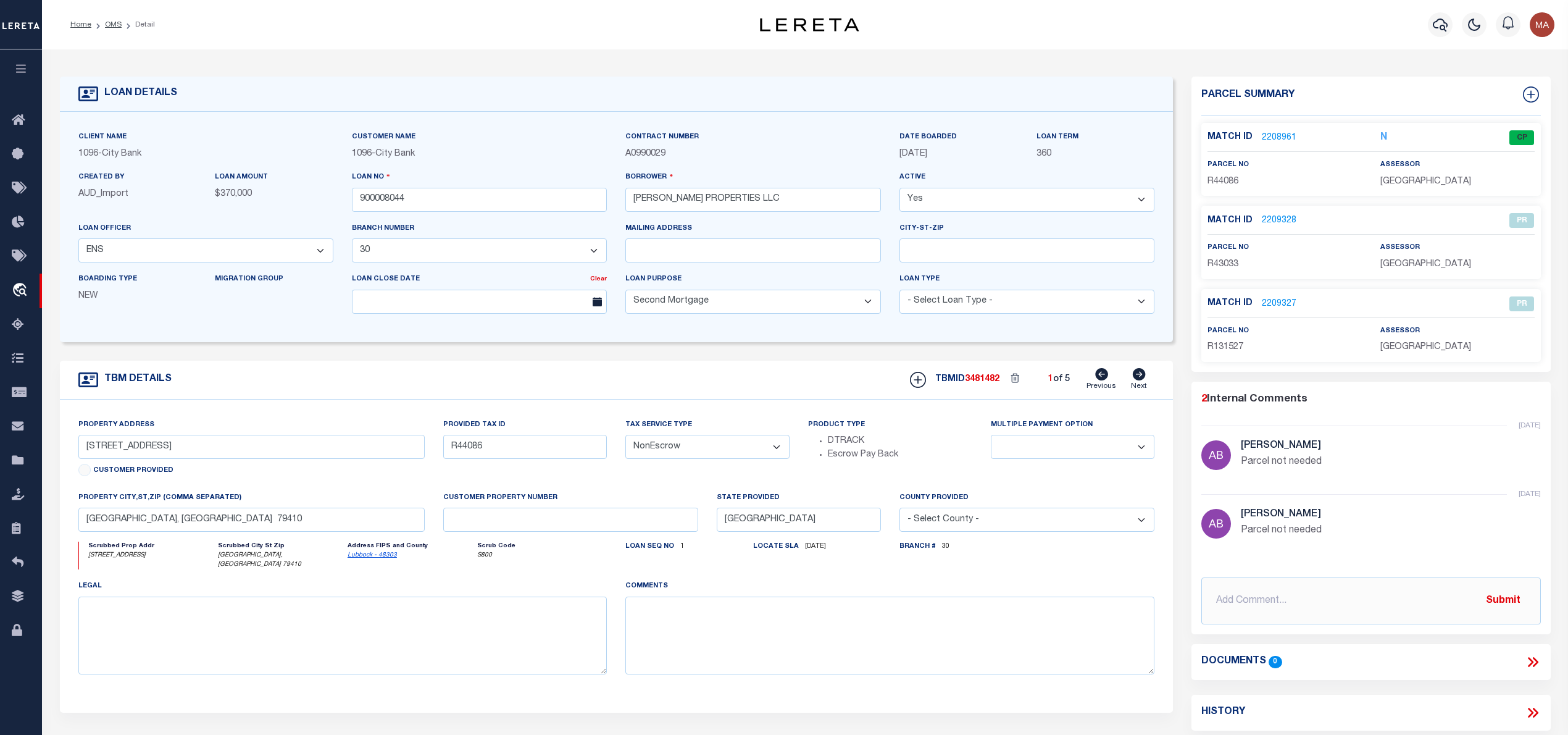
click at [108, 19] on li "OMS" at bounding box center [107, 25] width 31 height 11
click at [111, 23] on link "OMS" at bounding box center [113, 24] width 17 height 7
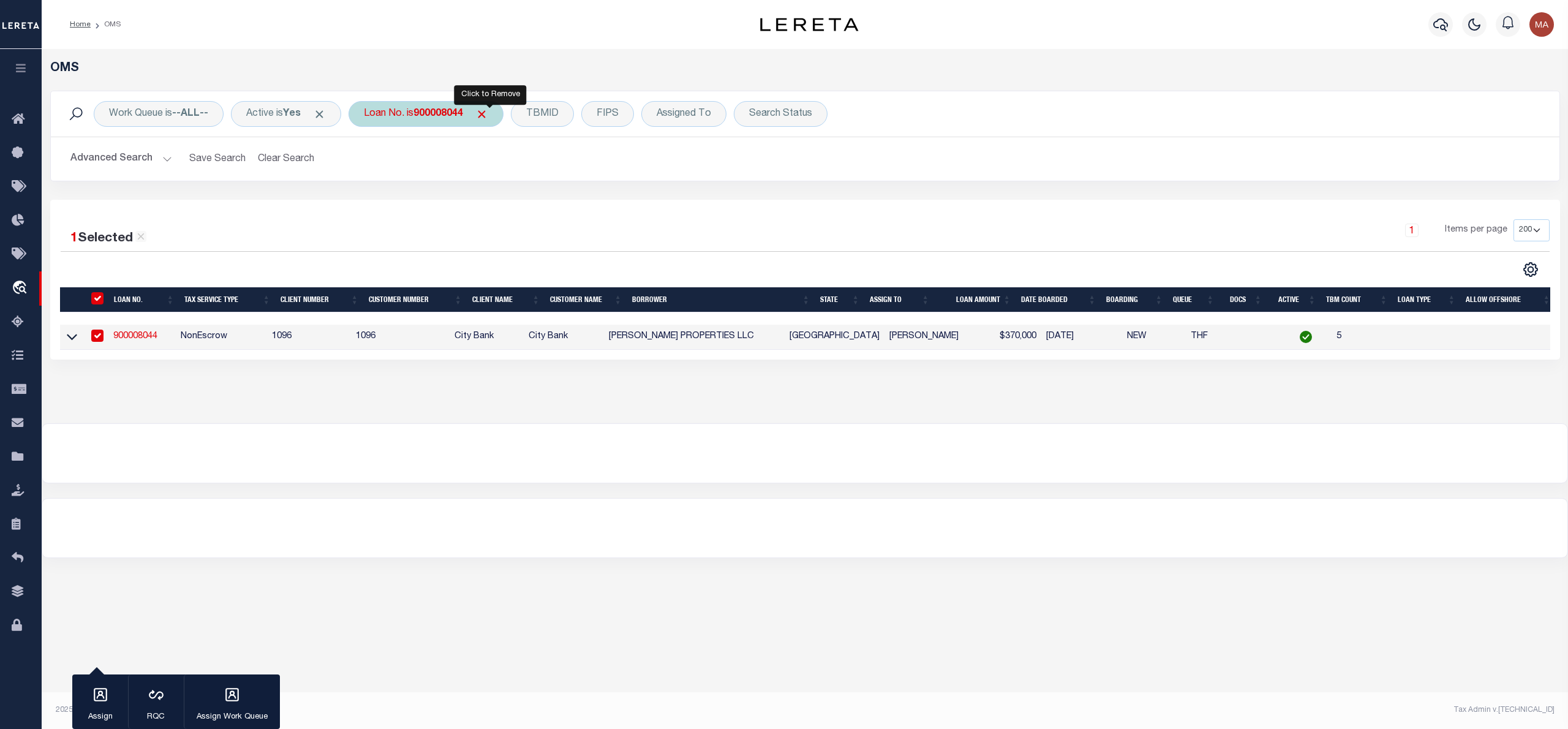
click at [488, 114] on span "Click to Remove" at bounding box center [482, 114] width 13 height 13
click at [373, 114] on div "Loan No." at bounding box center [384, 114] width 71 height 26
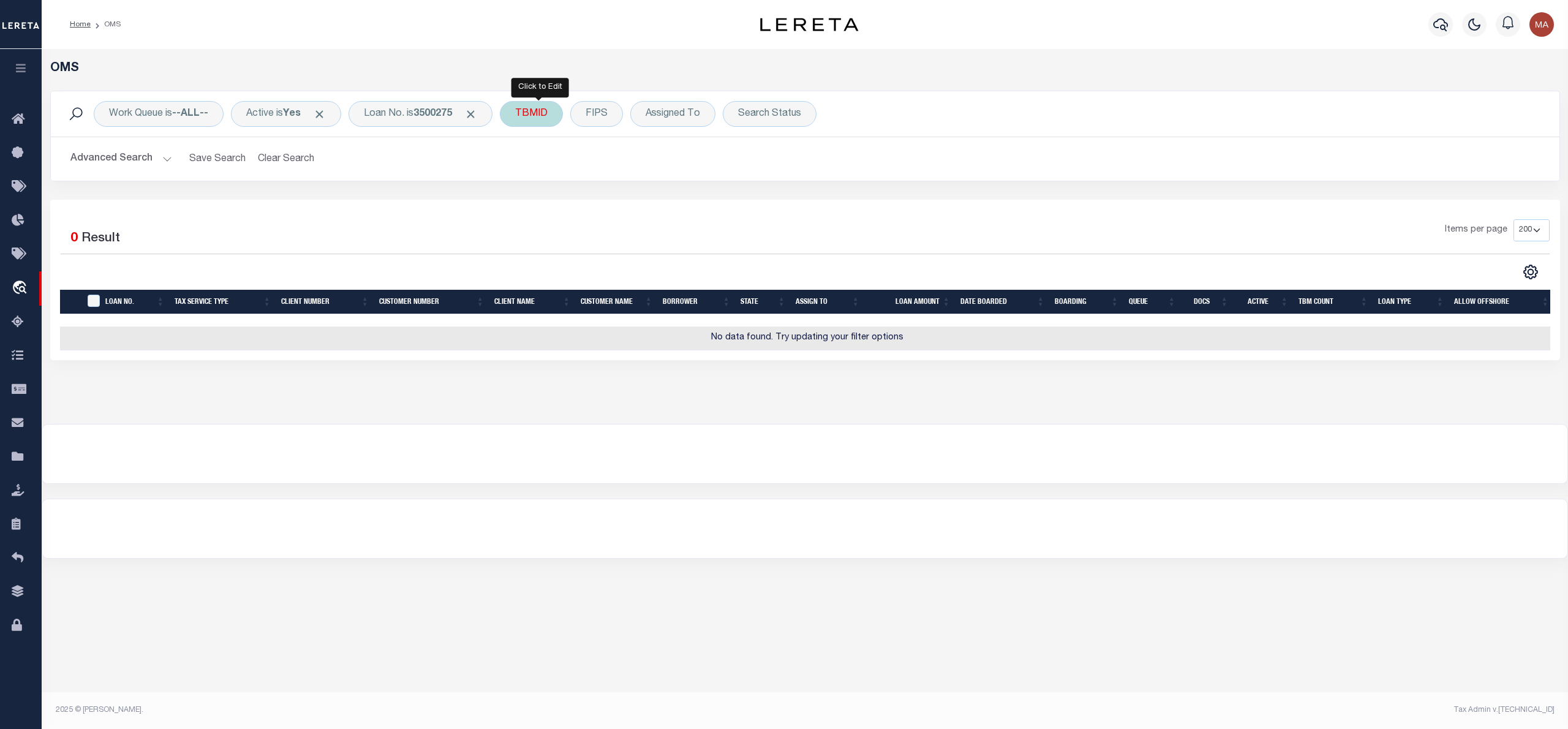
click at [542, 109] on div "TBMID" at bounding box center [531, 114] width 63 height 26
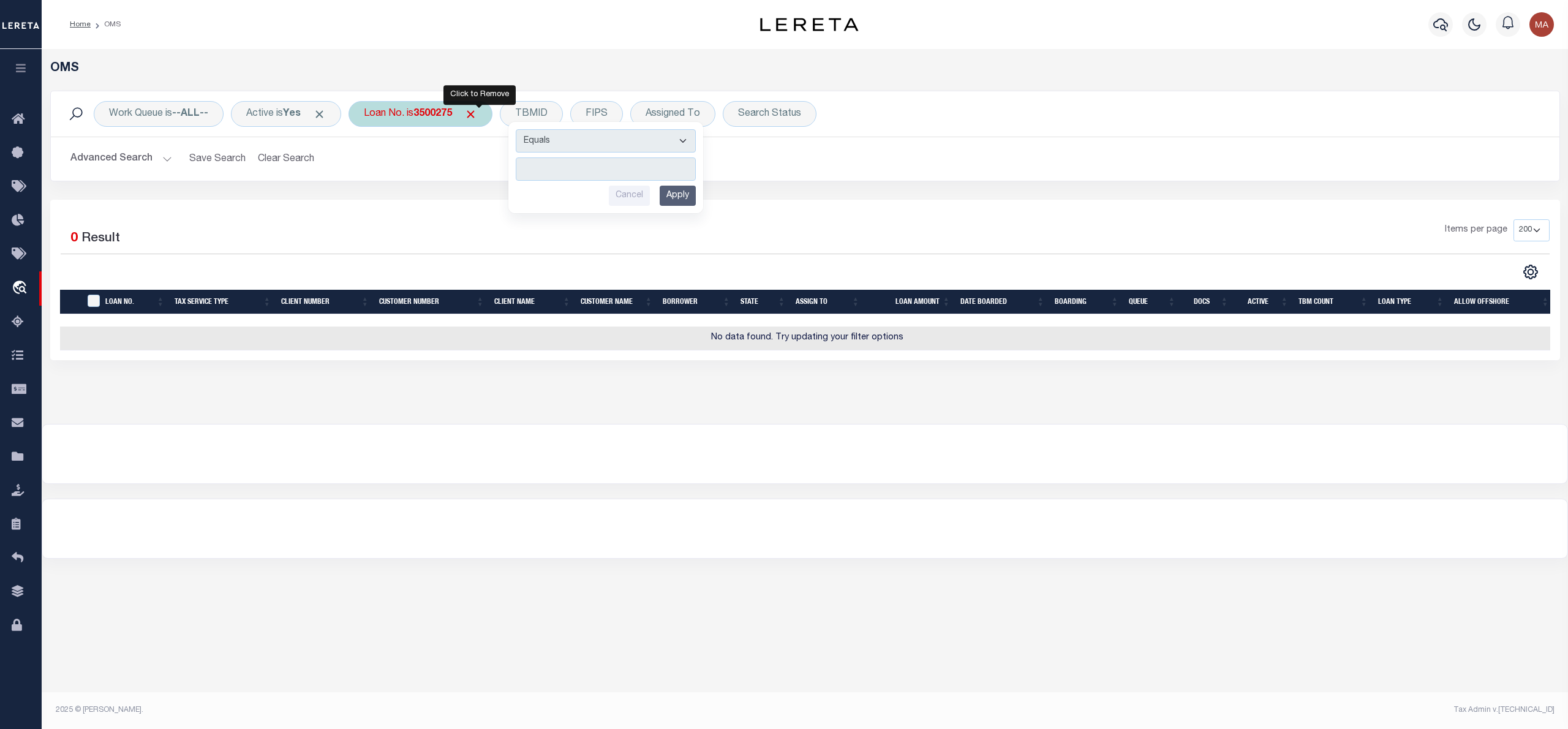
click at [477, 114] on span "Click to Remove" at bounding box center [471, 114] width 13 height 13
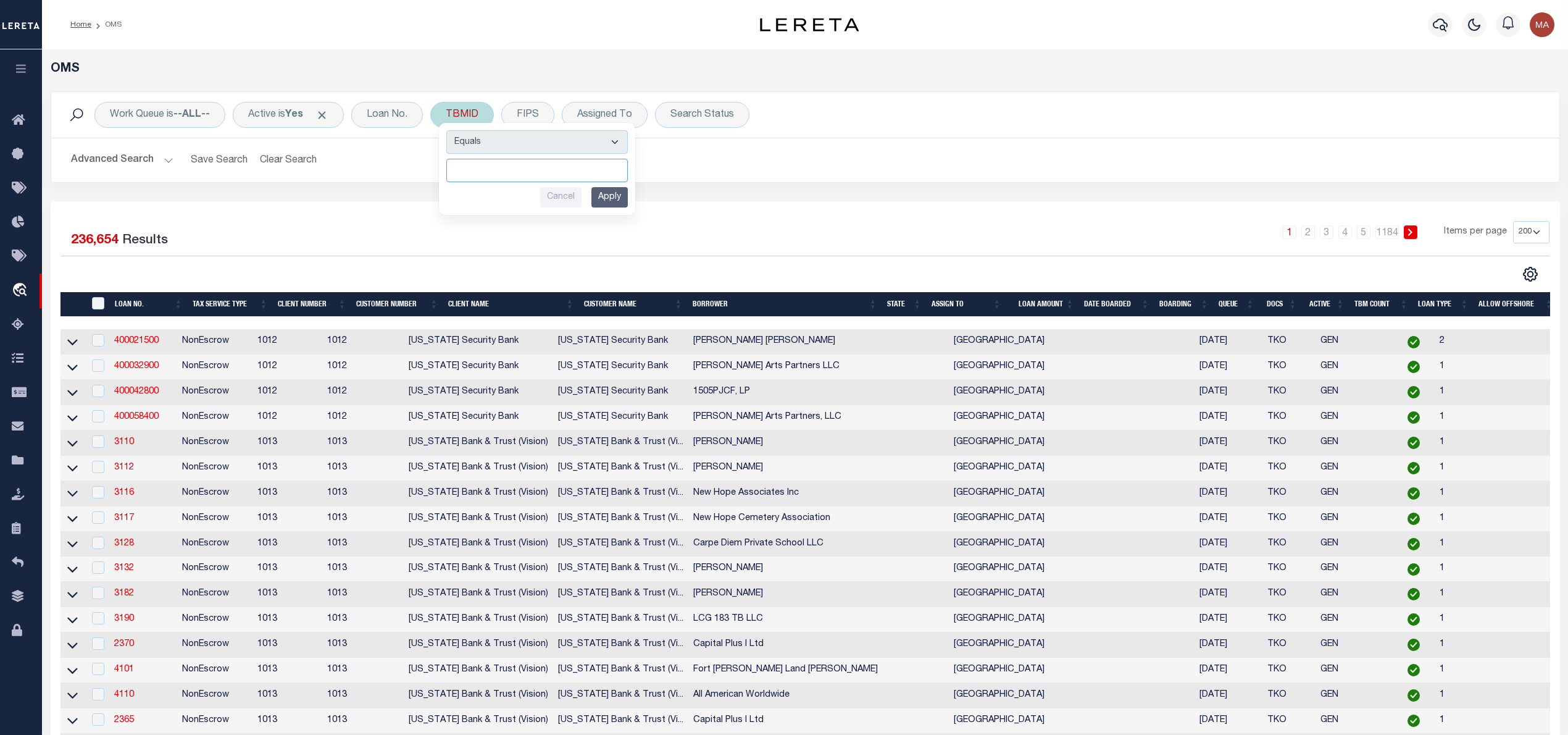
click at [577, 178] on input "number" at bounding box center [537, 170] width 182 height 23
paste input "3500275"
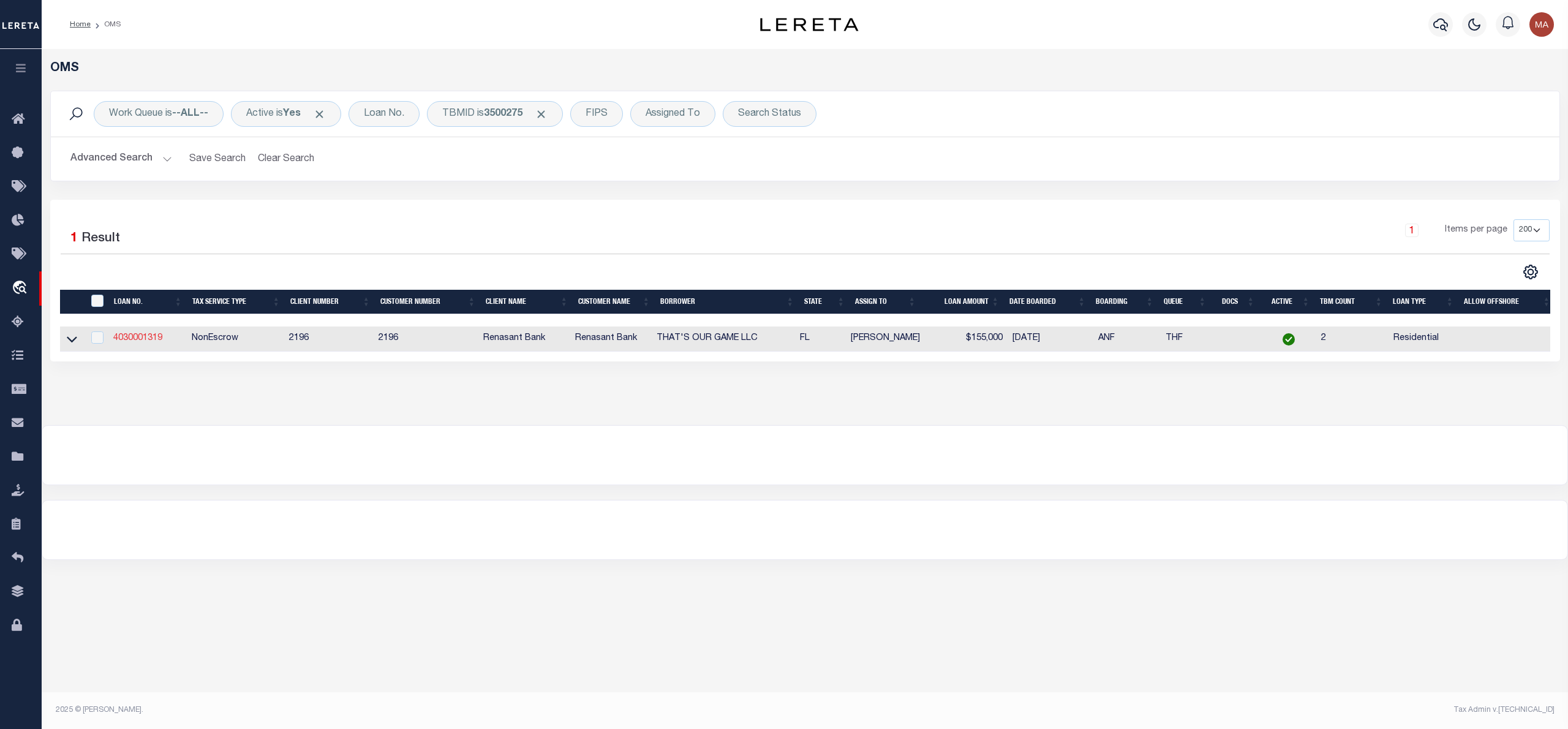
click at [146, 338] on link "4030001319" at bounding box center [137, 337] width 49 height 9
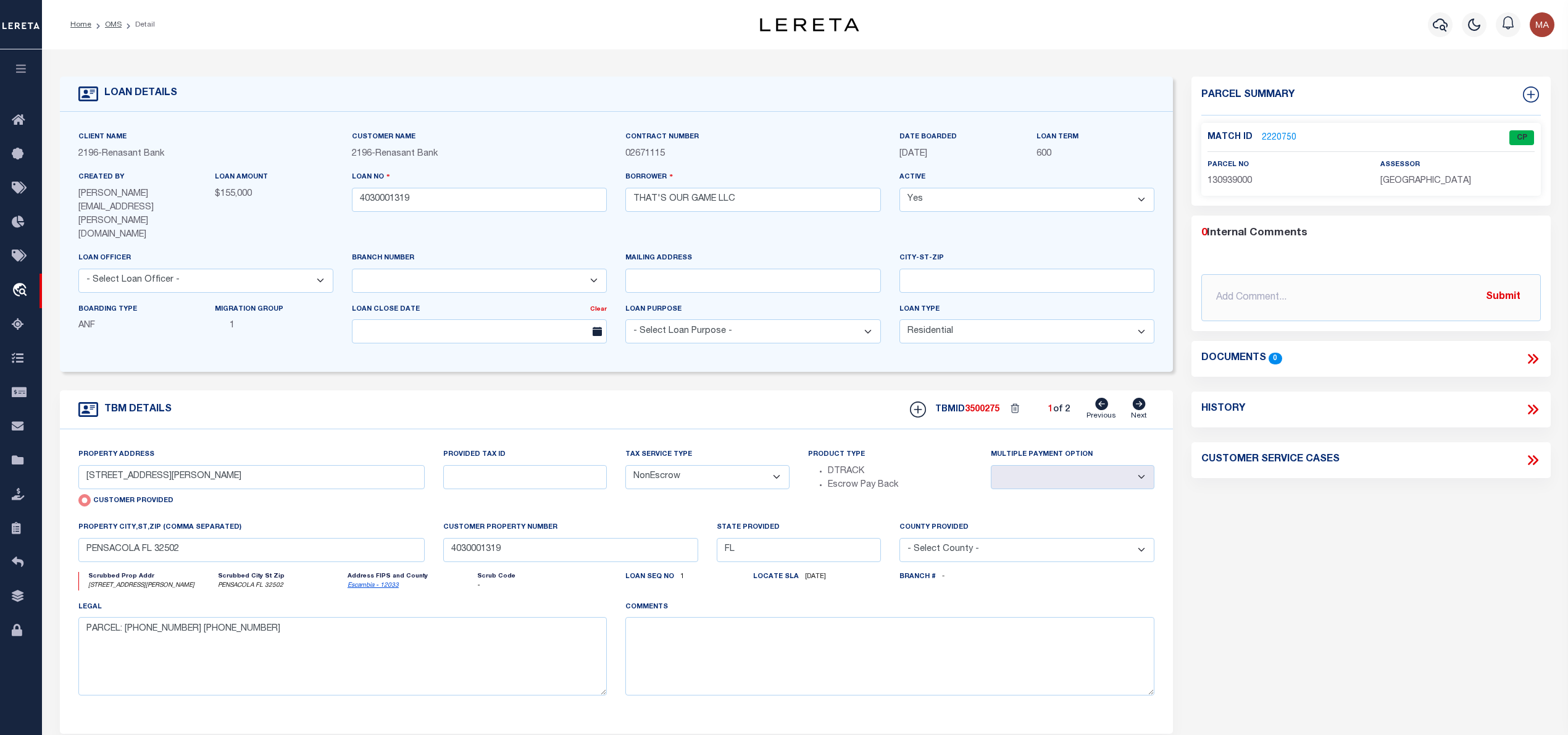
click at [1277, 132] on link "2220750" at bounding box center [1279, 138] width 35 height 13
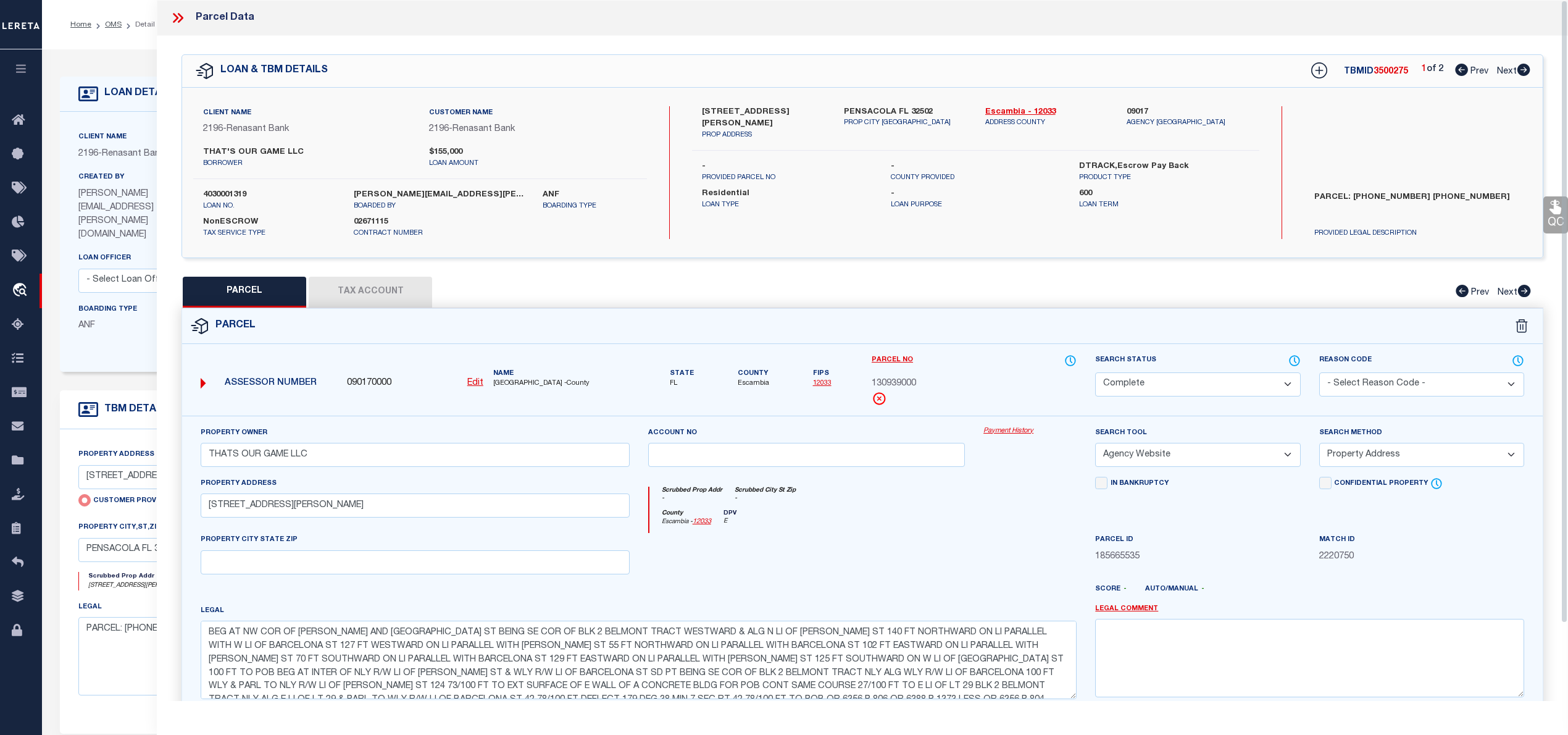
click at [1524, 65] on icon at bounding box center [1524, 69] width 13 height 12
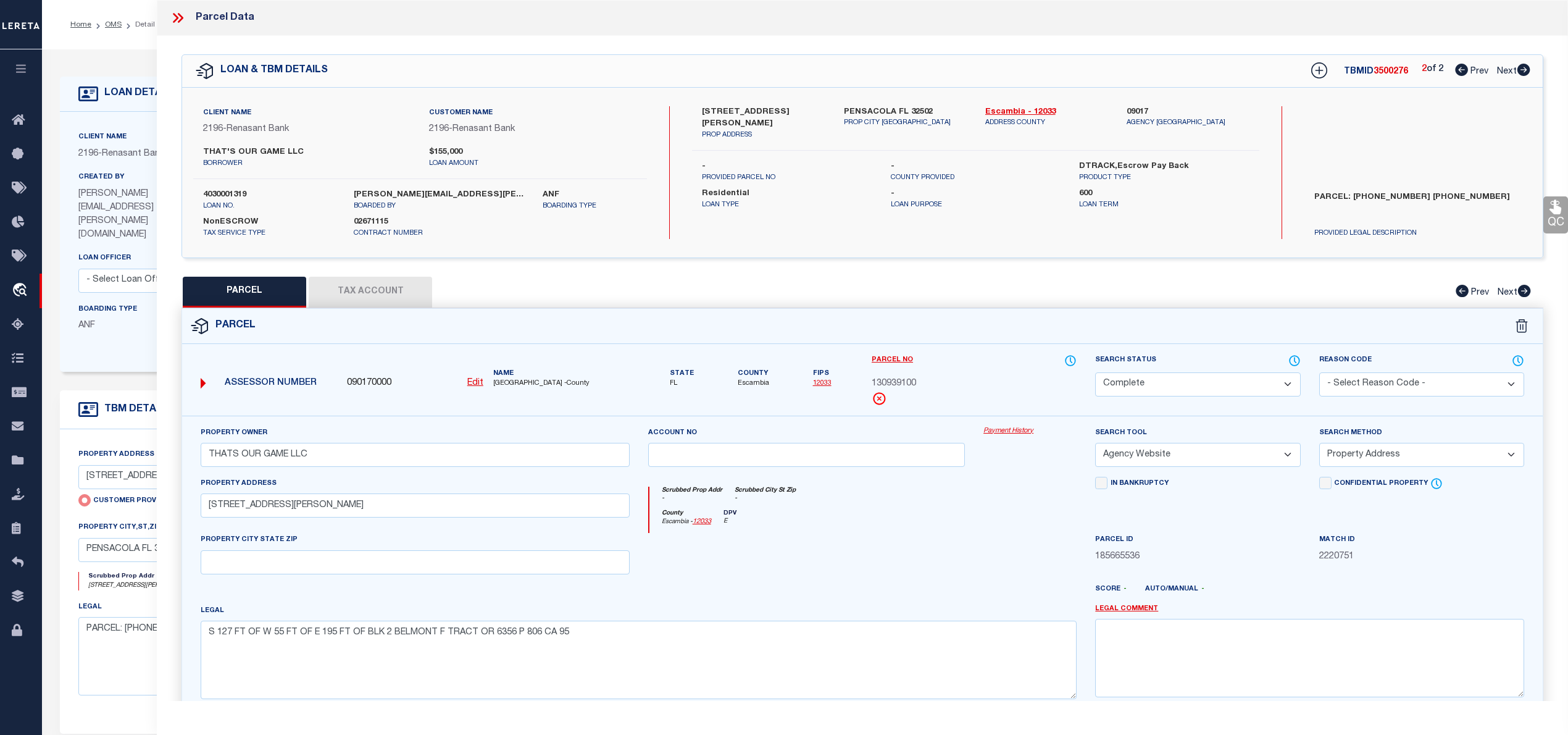
click at [181, 18] on icon at bounding box center [180, 18] width 6 height 10
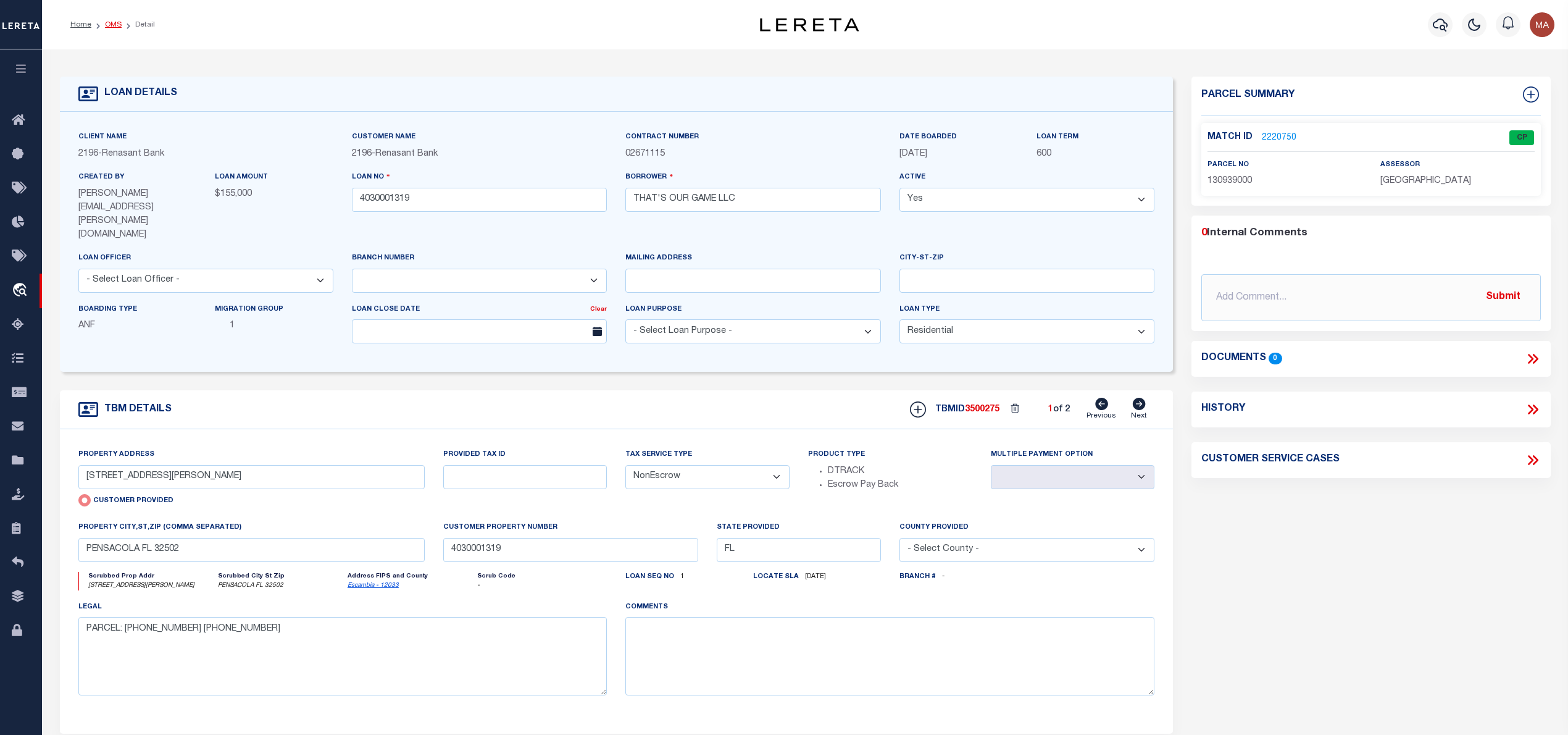
click at [115, 23] on link "OMS" at bounding box center [113, 24] width 17 height 7
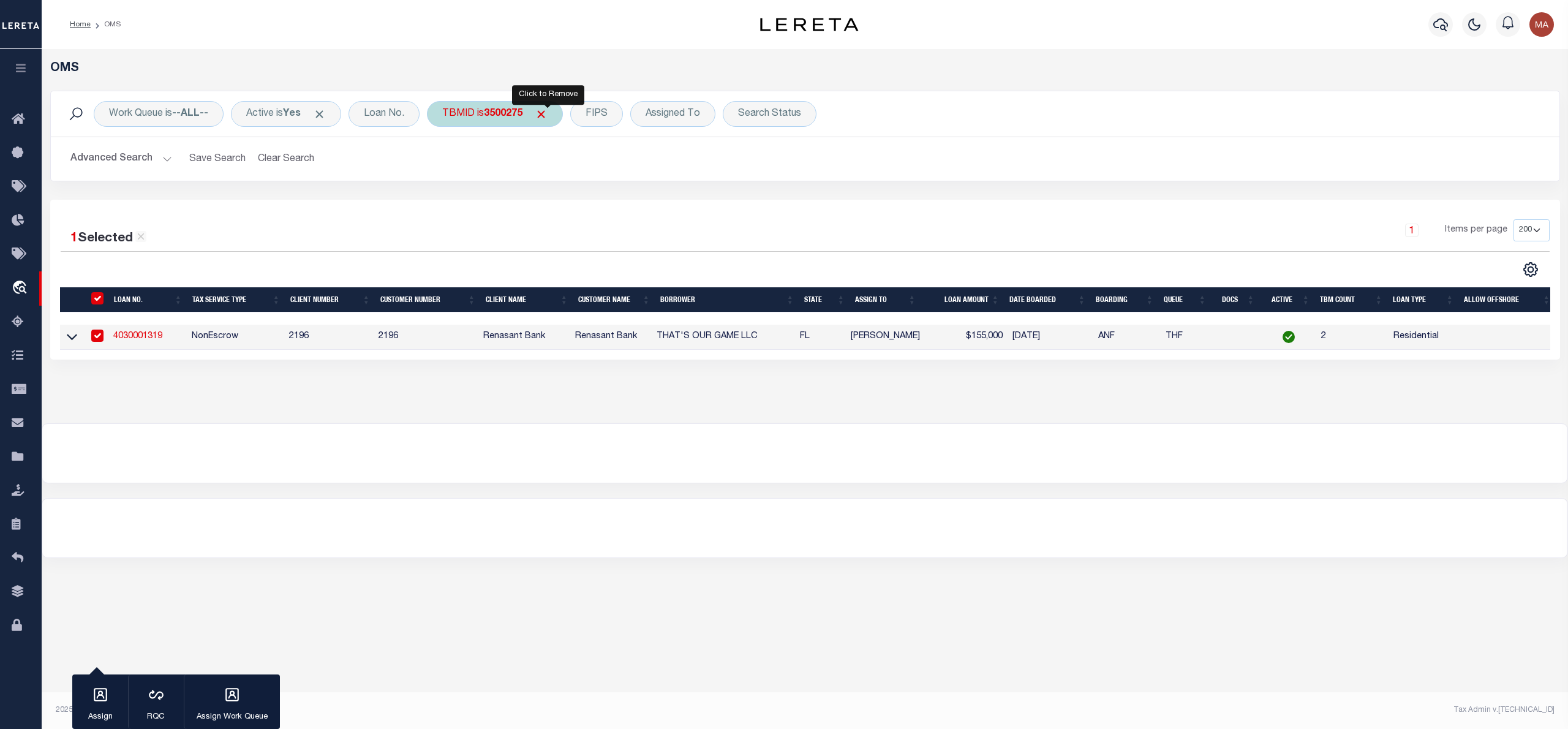
click at [547, 117] on span "Click to Remove" at bounding box center [541, 114] width 13 height 13
click at [471, 109] on div "TBMID" at bounding box center [458, 114] width 63 height 26
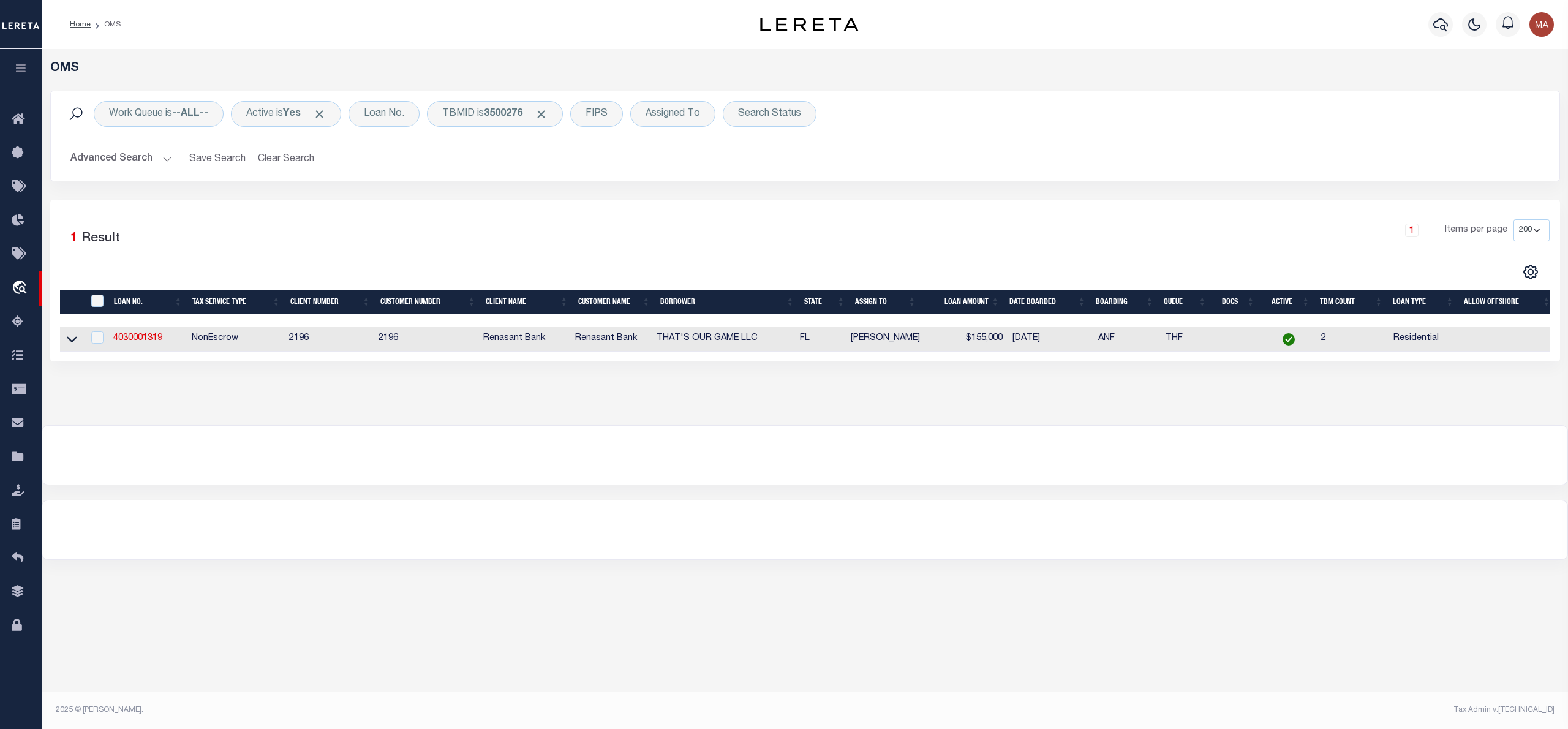
click at [128, 329] on td "4030001319" at bounding box center [148, 338] width 78 height 25
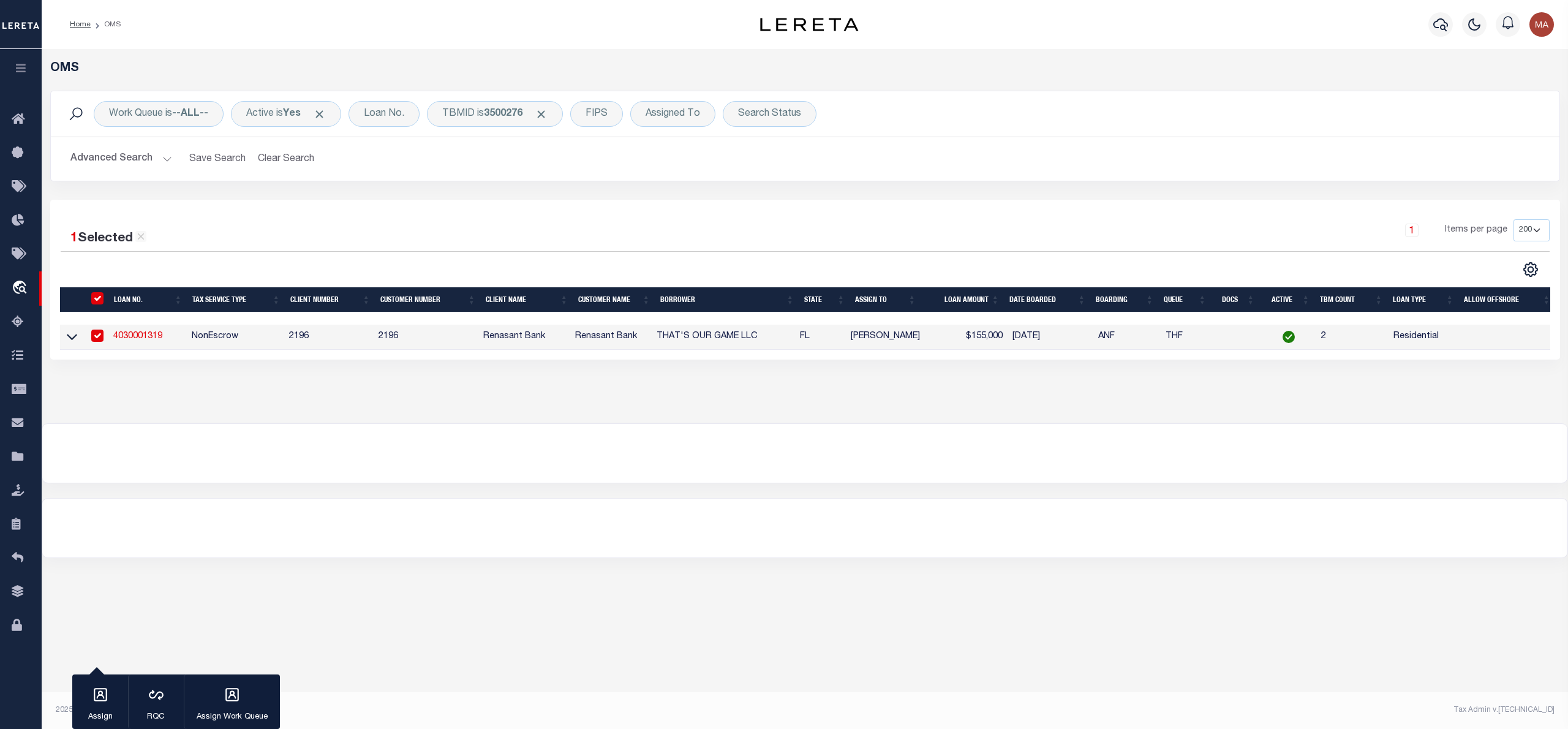
click at [128, 341] on link "4030001319" at bounding box center [137, 336] width 49 height 9
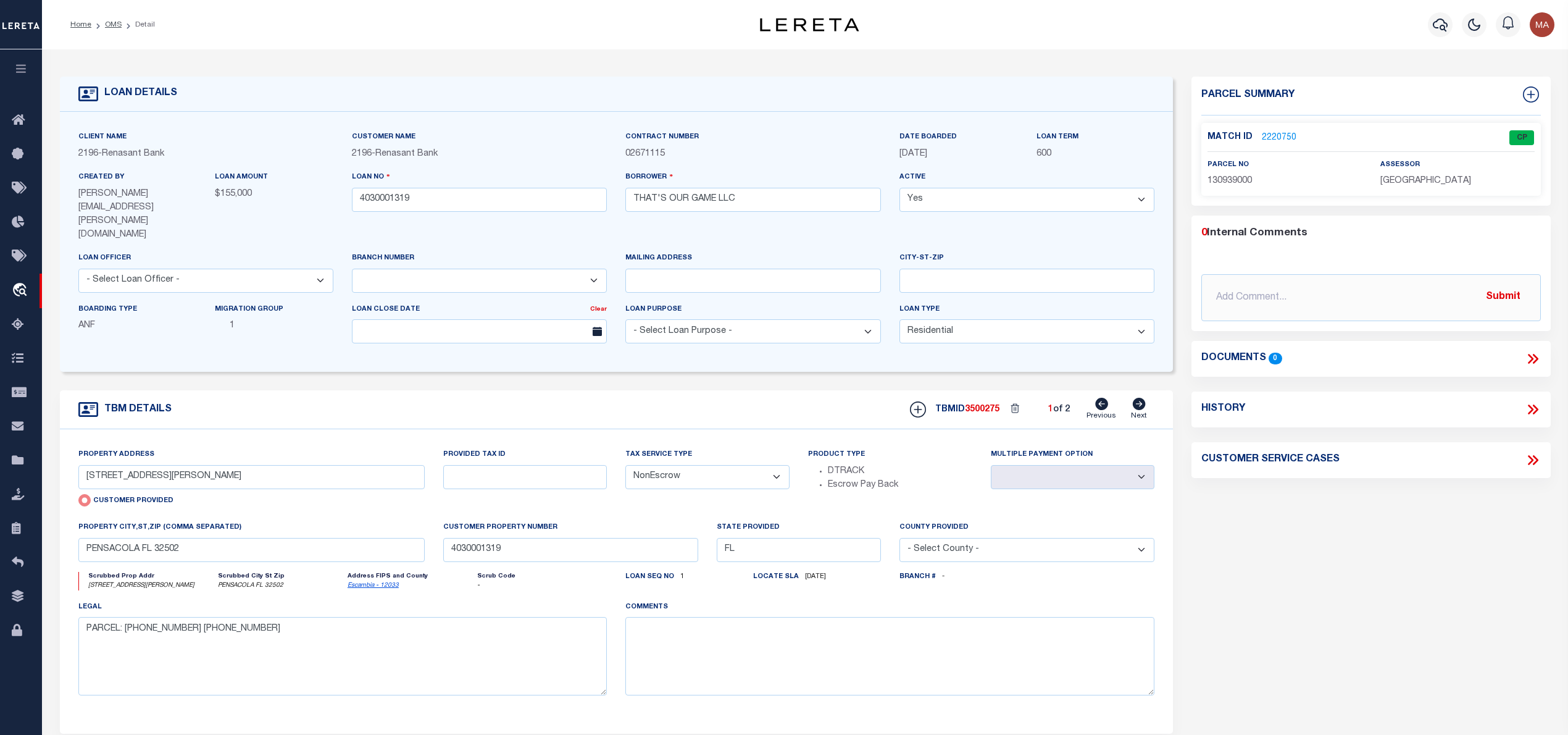
click at [1285, 134] on link "2220750" at bounding box center [1279, 138] width 35 height 13
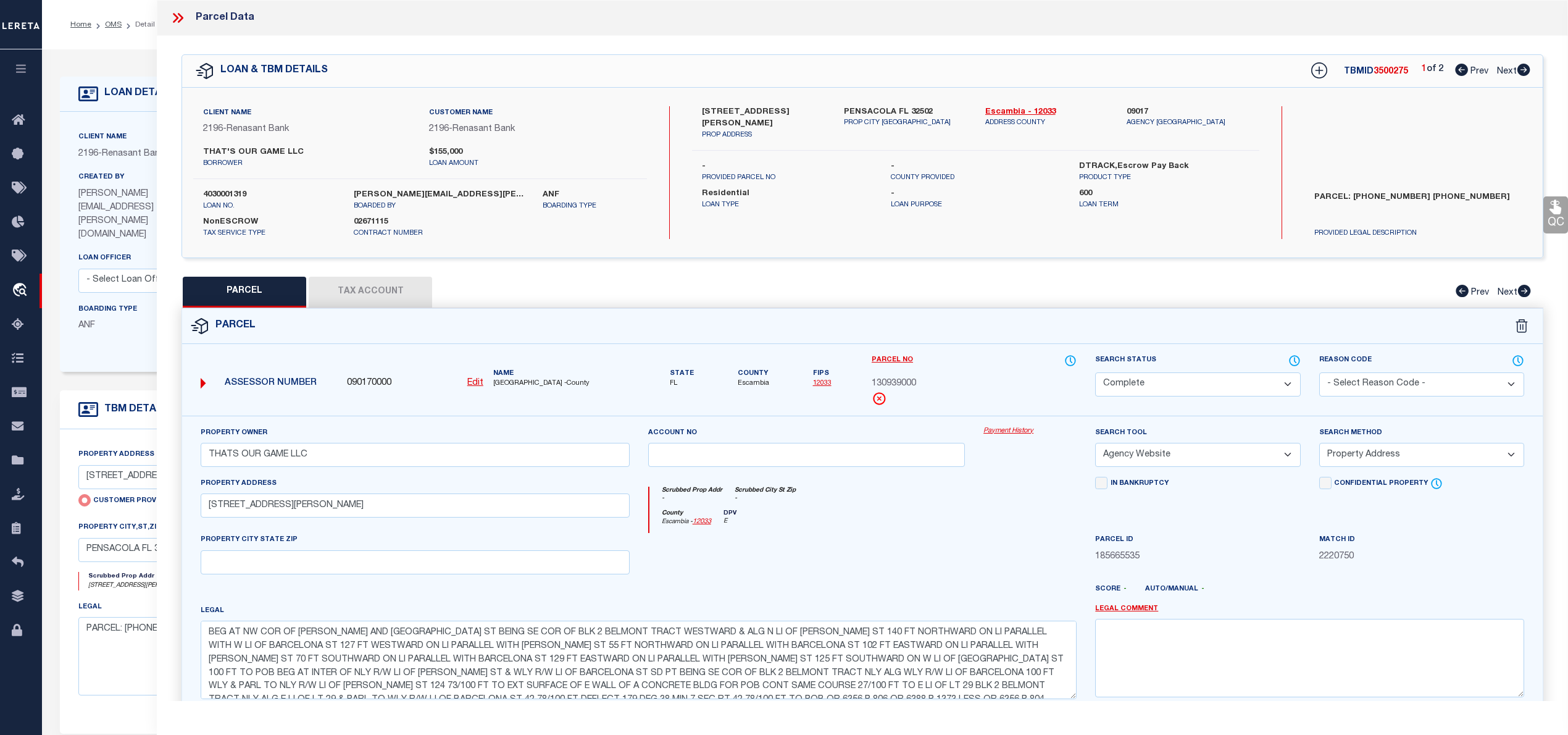
click at [1521, 69] on icon at bounding box center [1524, 69] width 13 height 12
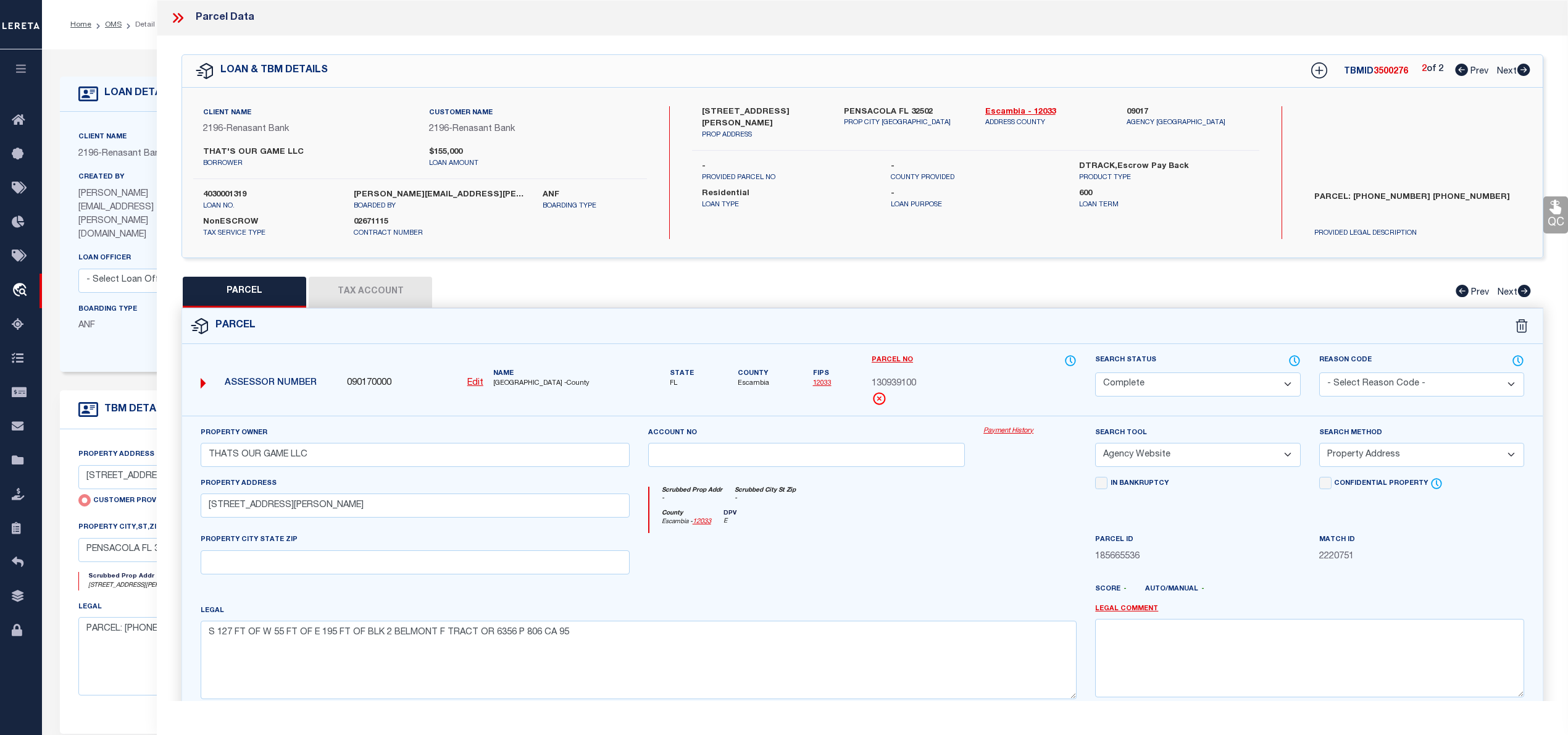
click at [1455, 76] on icon at bounding box center [1462, 69] width 13 height 12
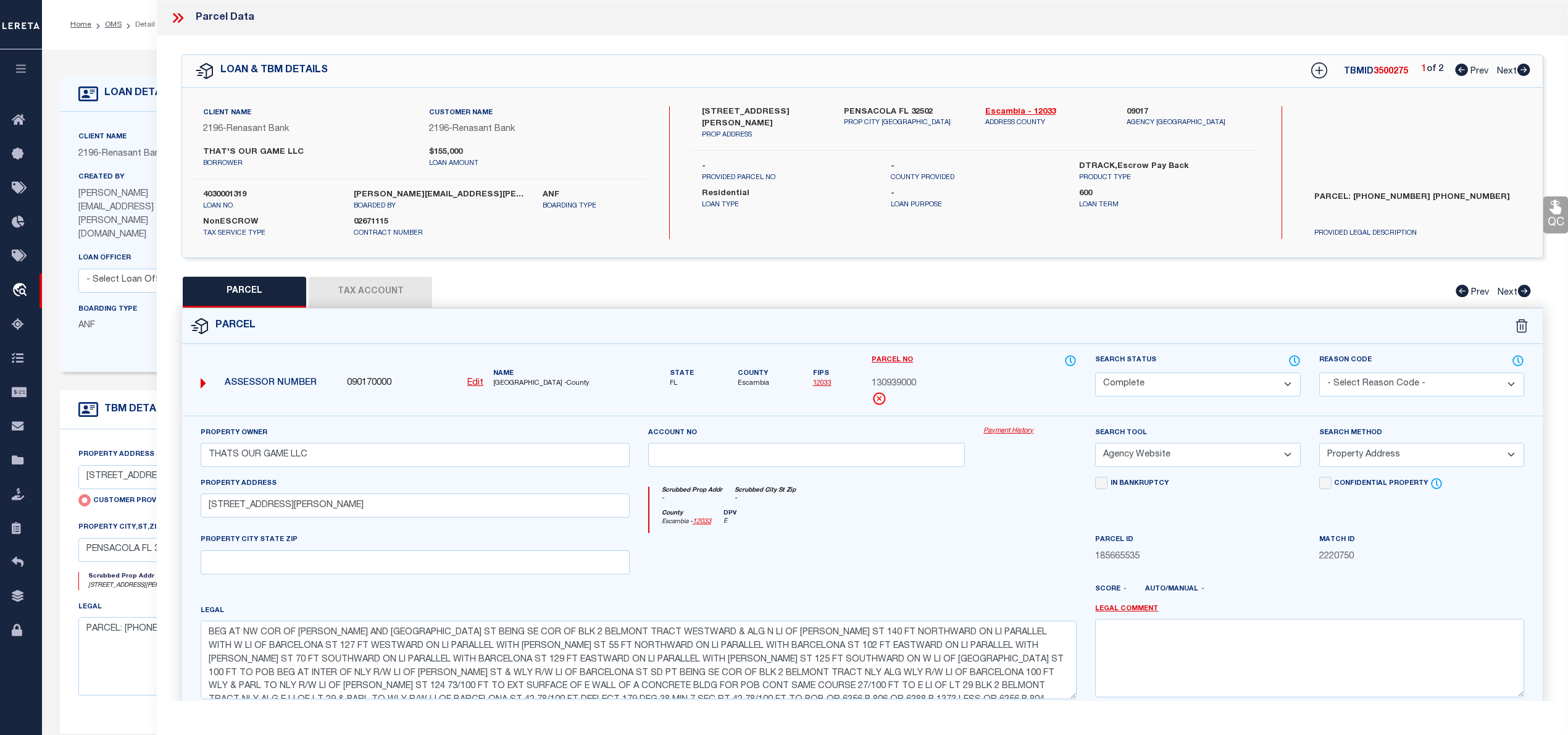
click at [174, 14] on icon at bounding box center [175, 18] width 6 height 10
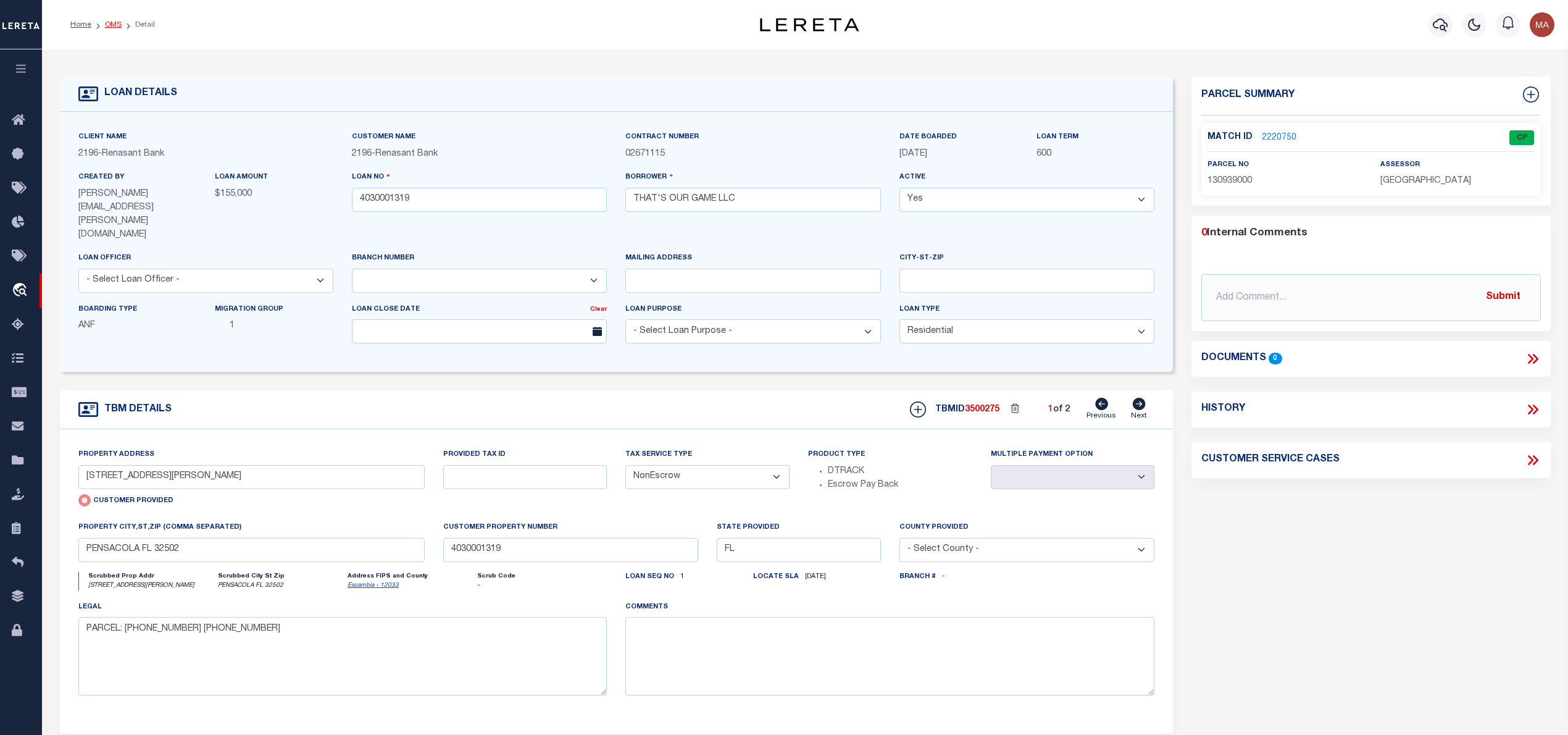
click at [111, 23] on link "OMS" at bounding box center [113, 24] width 17 height 7
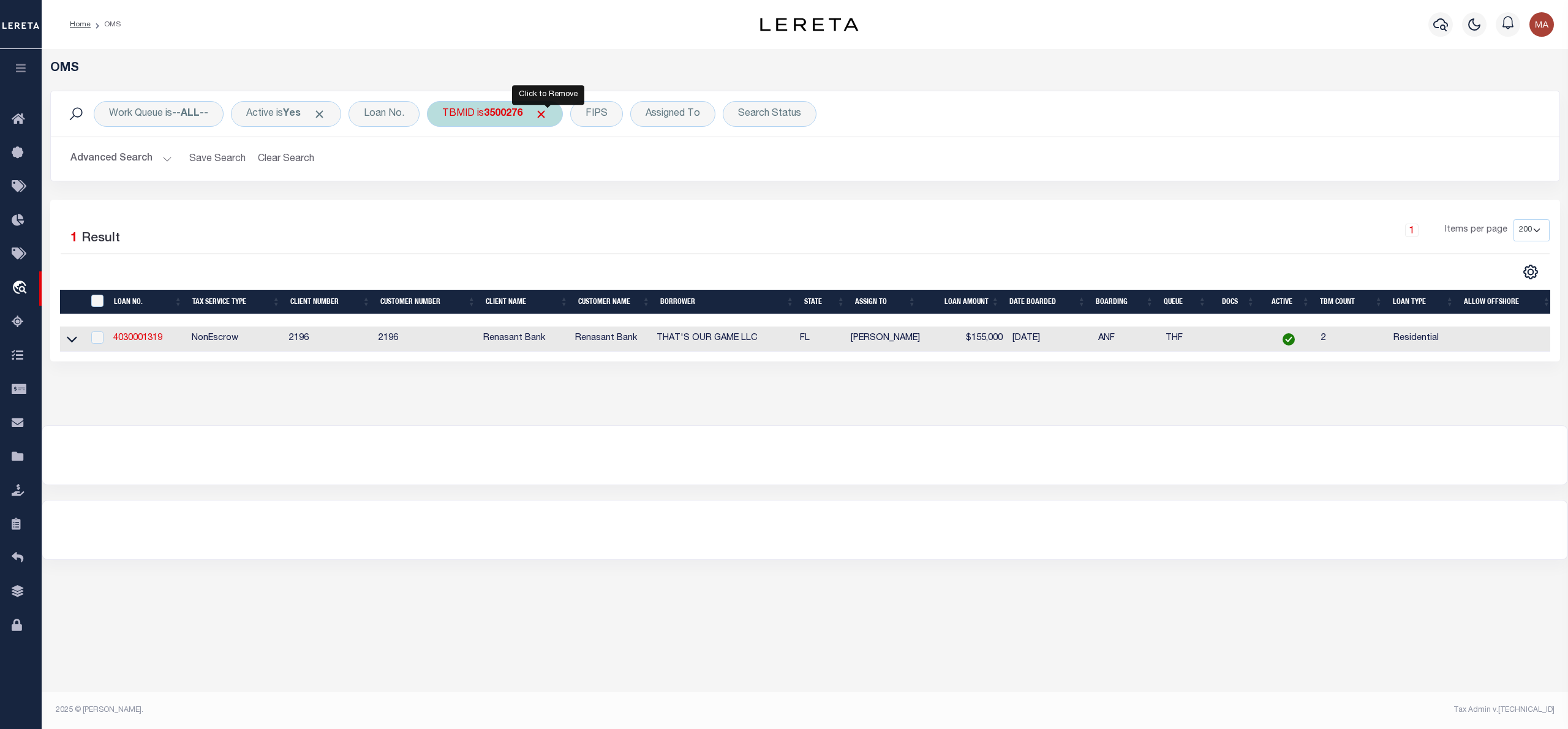
click at [545, 116] on span "Click to Remove" at bounding box center [541, 114] width 13 height 13
click at [473, 114] on div "TBMID" at bounding box center [458, 114] width 63 height 26
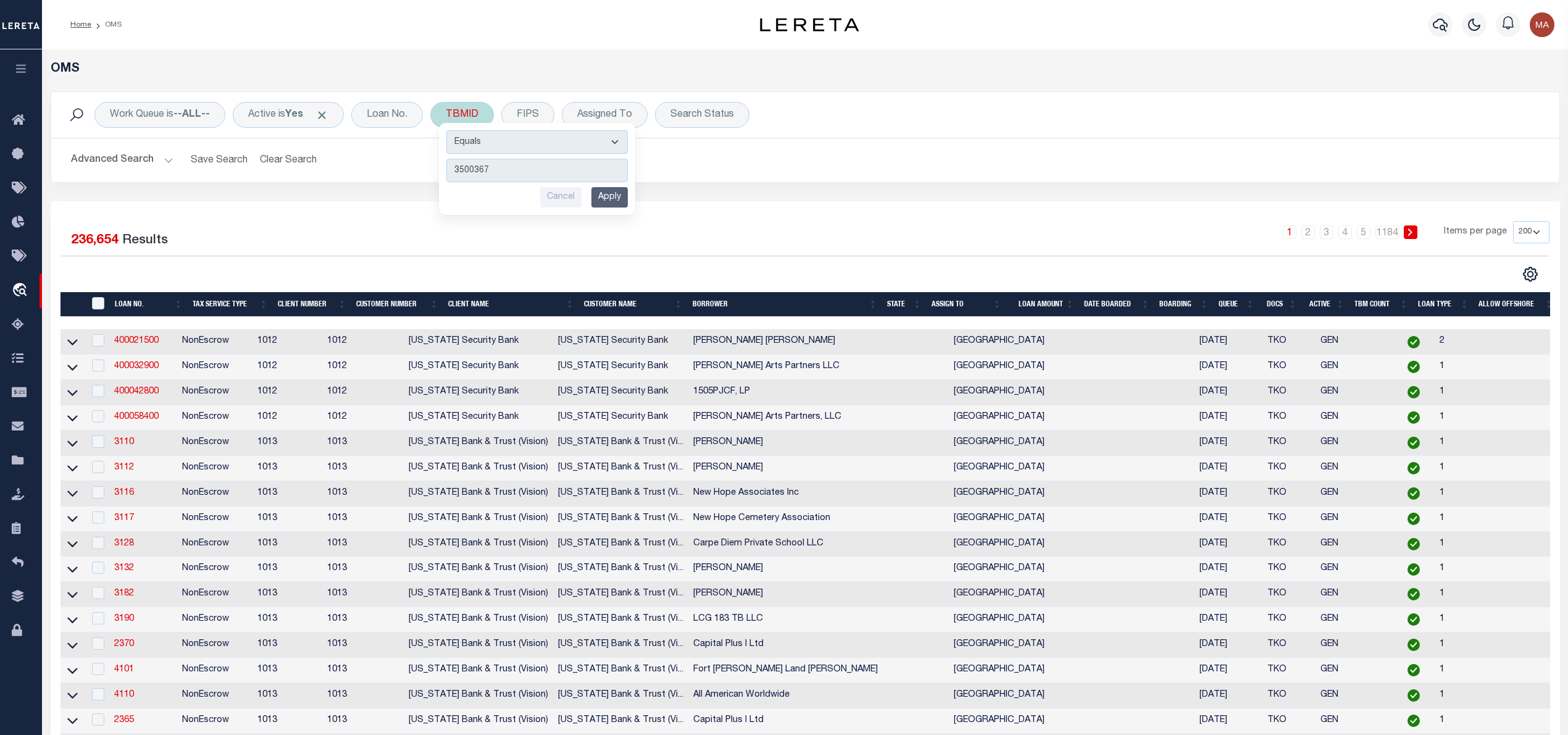
click at [615, 198] on input "Apply" at bounding box center [609, 197] width 36 height 20
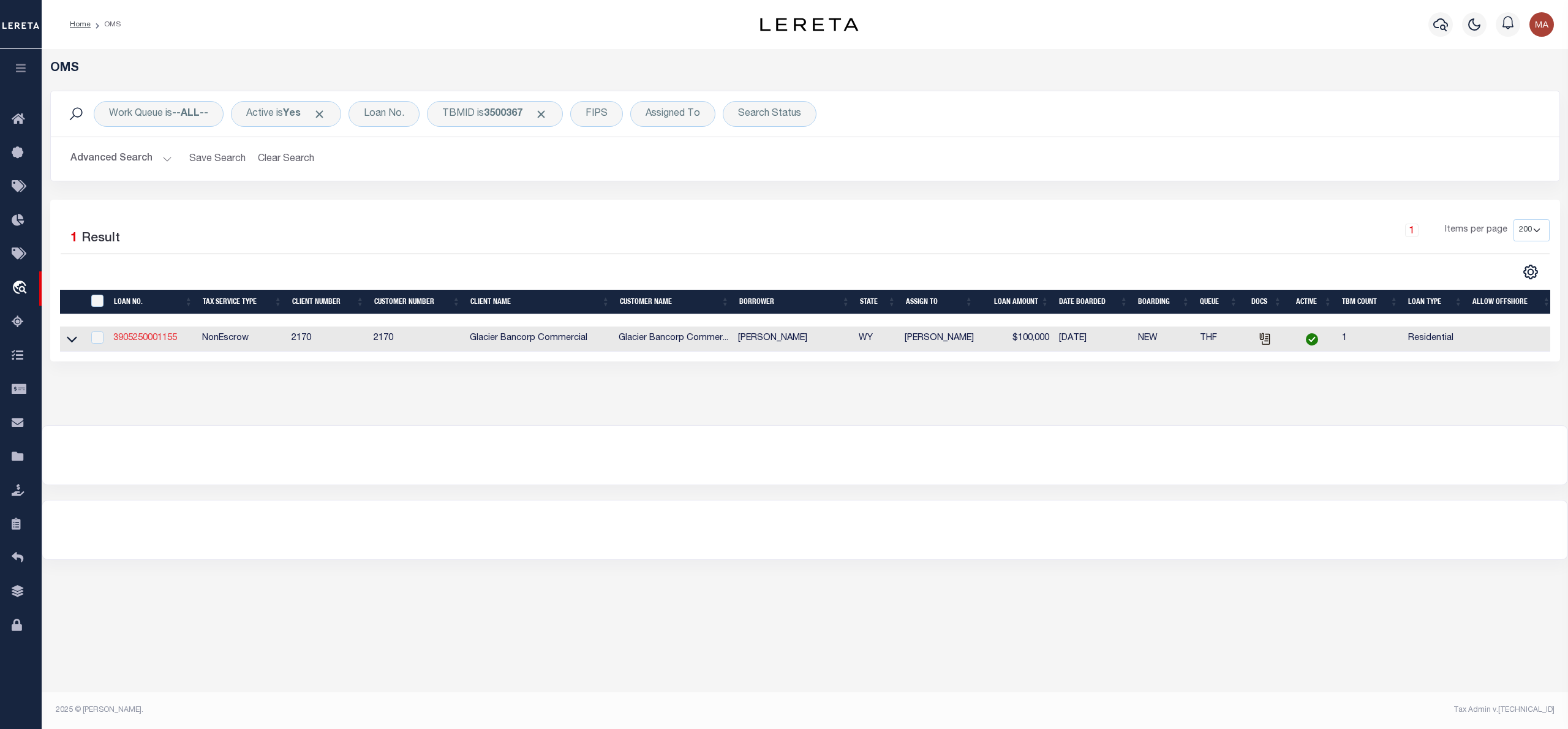
click at [160, 339] on link "3905250001155" at bounding box center [145, 337] width 64 height 9
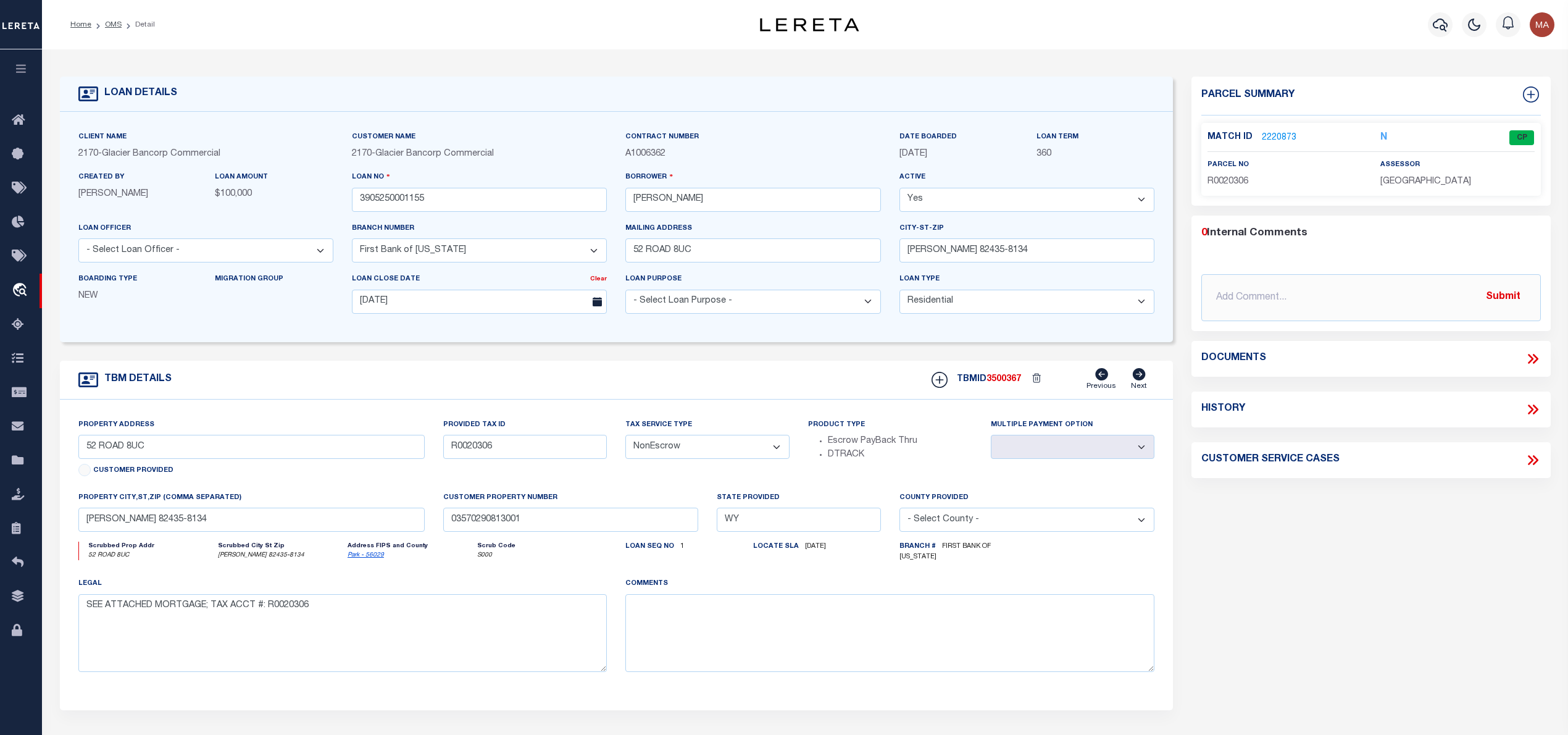
click at [1277, 136] on link "2220873" at bounding box center [1279, 138] width 35 height 13
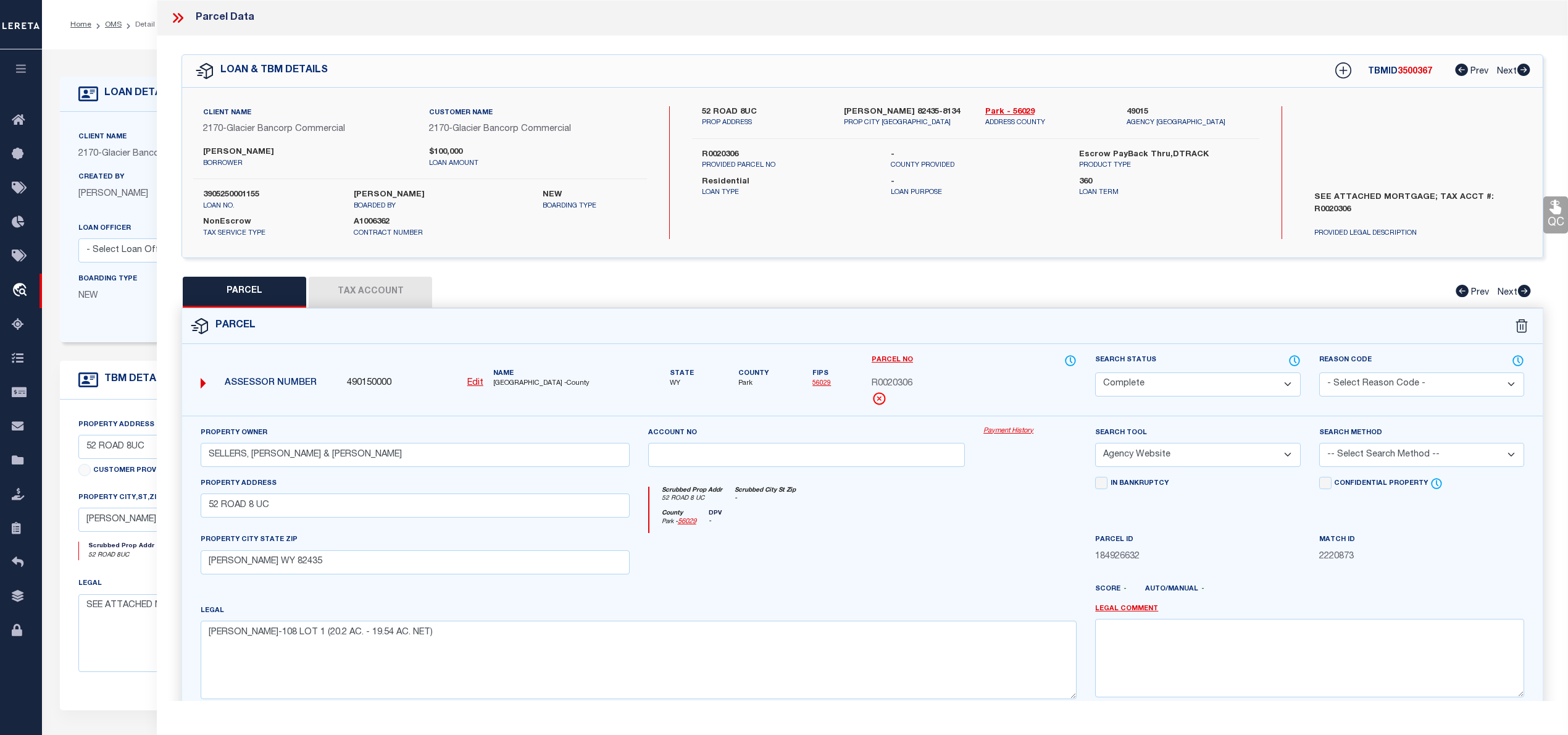
click at [183, 12] on icon at bounding box center [178, 18] width 16 height 16
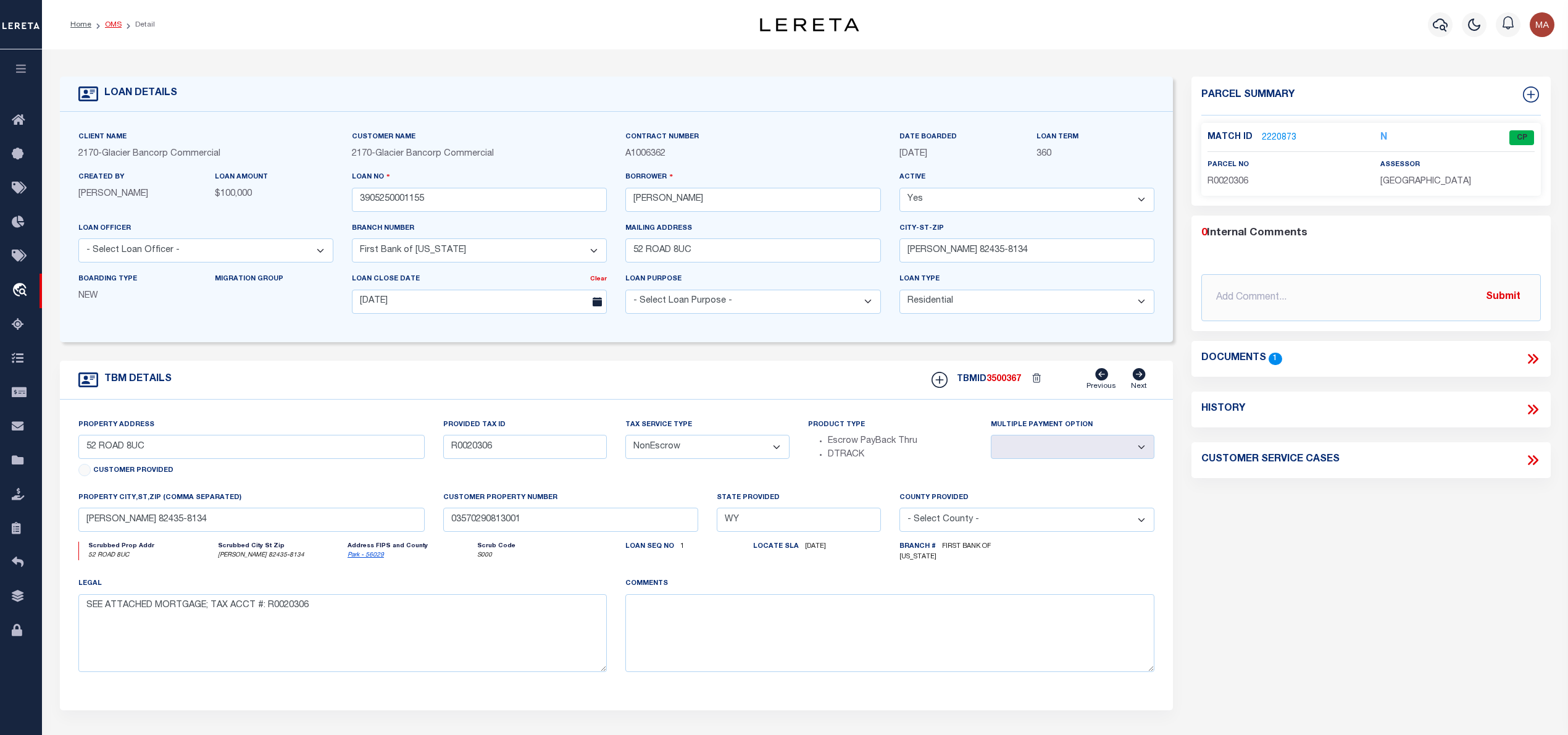
click at [105, 26] on link "OMS" at bounding box center [113, 24] width 17 height 7
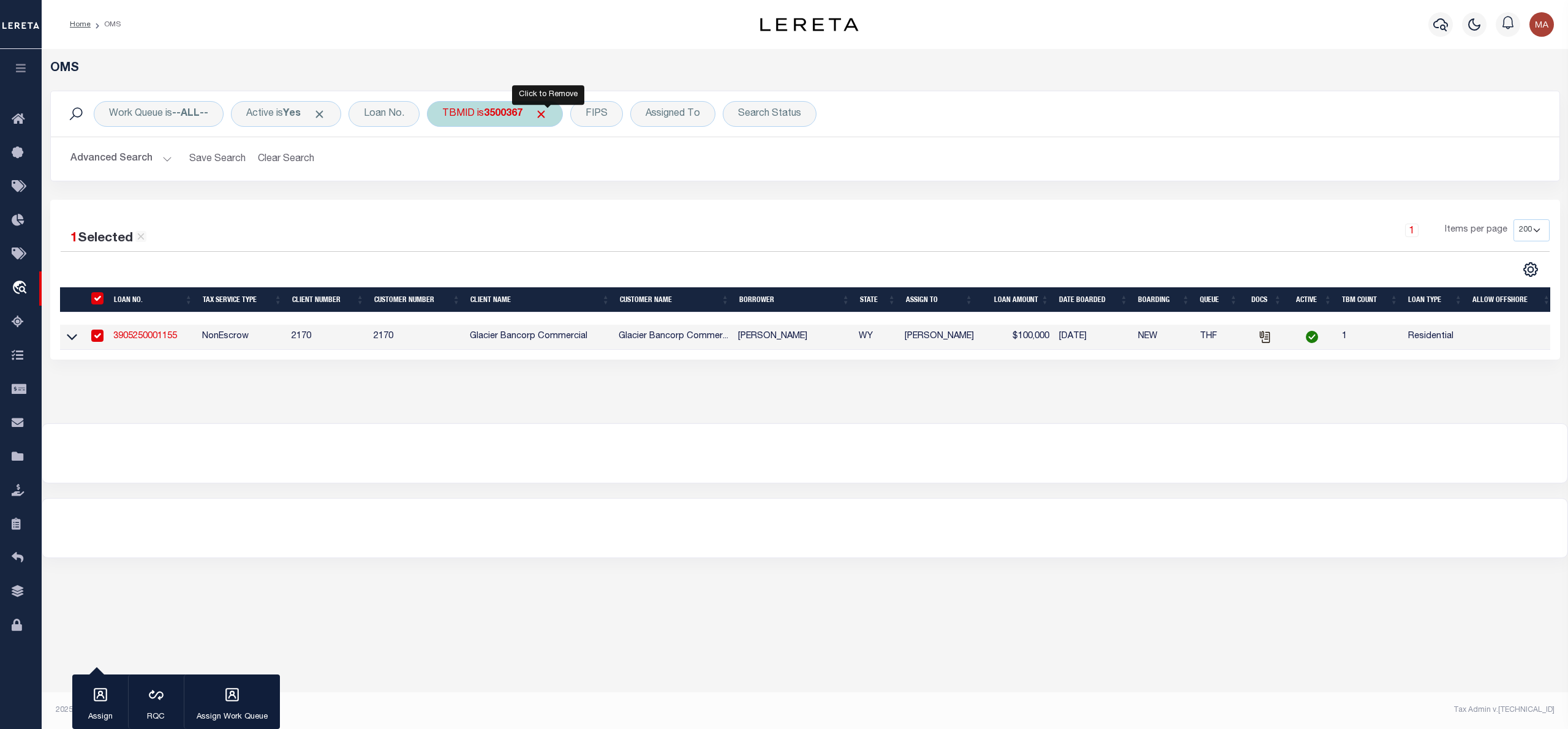
click at [547, 113] on span "Click to Remove" at bounding box center [541, 114] width 13 height 13
click at [461, 118] on div "TBMID" at bounding box center [458, 114] width 63 height 26
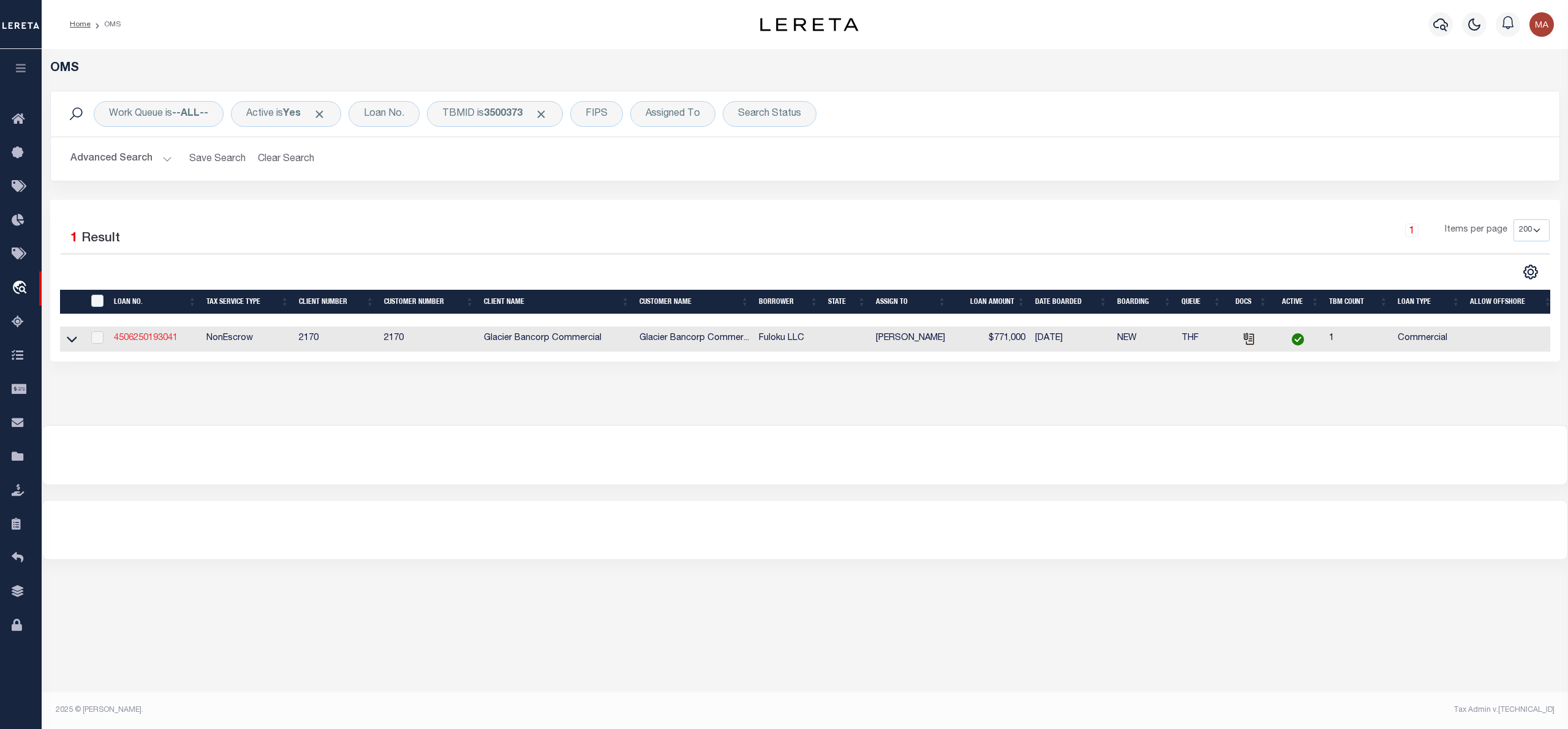
click at [140, 342] on link "4506250193041" at bounding box center [146, 337] width 64 height 9
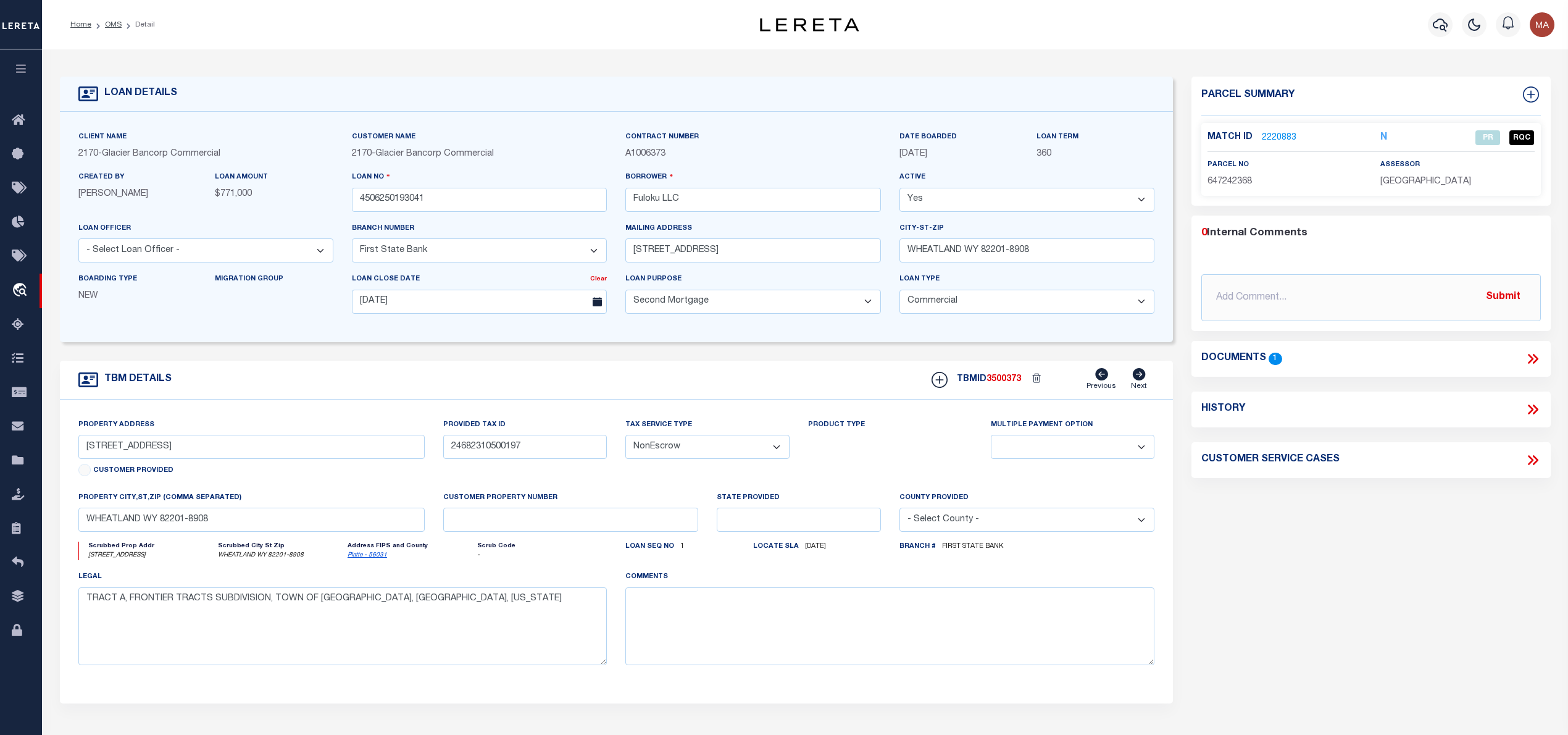
click at [1275, 137] on link "2220883" at bounding box center [1279, 138] width 35 height 13
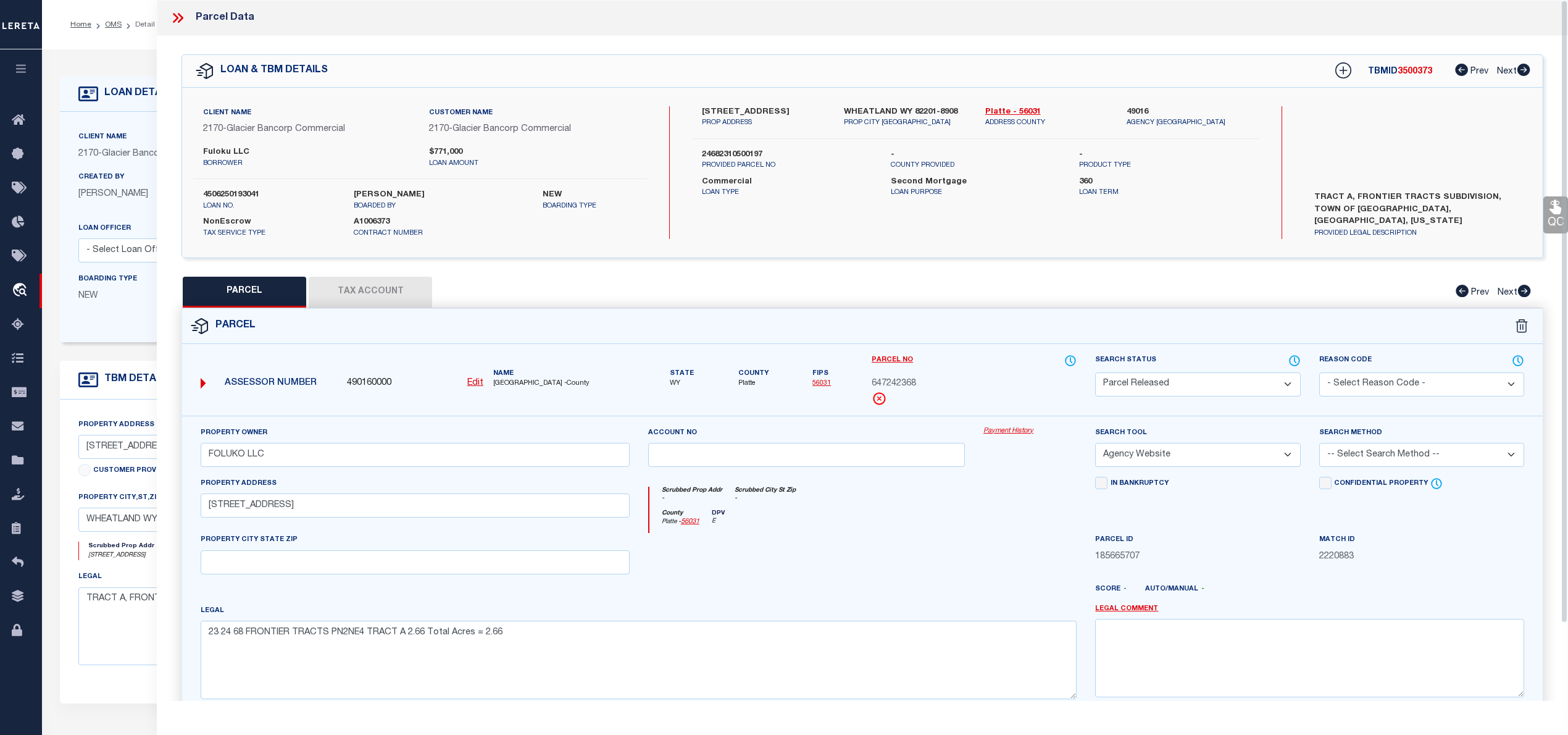
click at [179, 20] on icon at bounding box center [178, 18] width 16 height 16
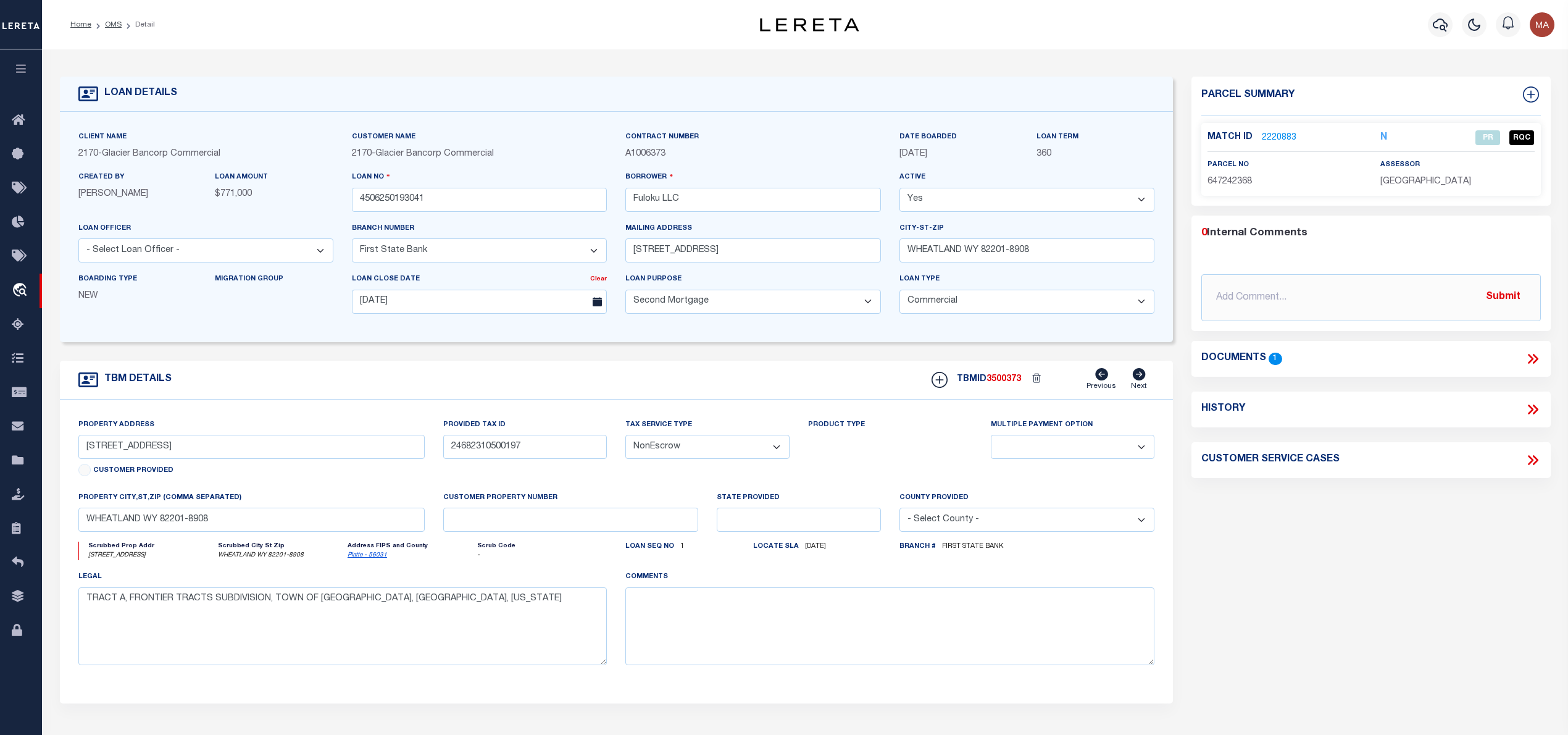
click at [1278, 134] on link "2220883" at bounding box center [1279, 138] width 35 height 13
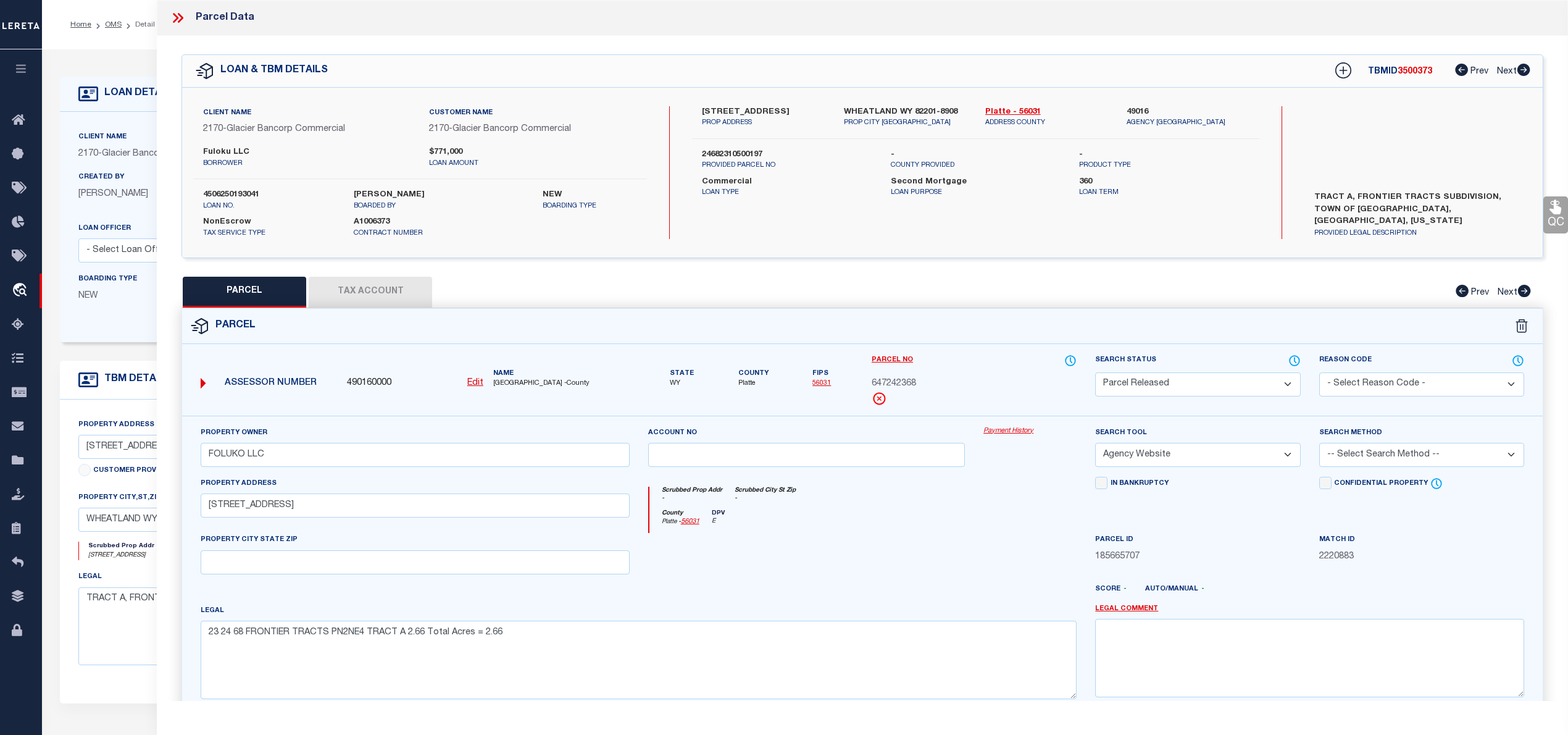
click at [352, 299] on button "Tax Account" at bounding box center [371, 292] width 124 height 31
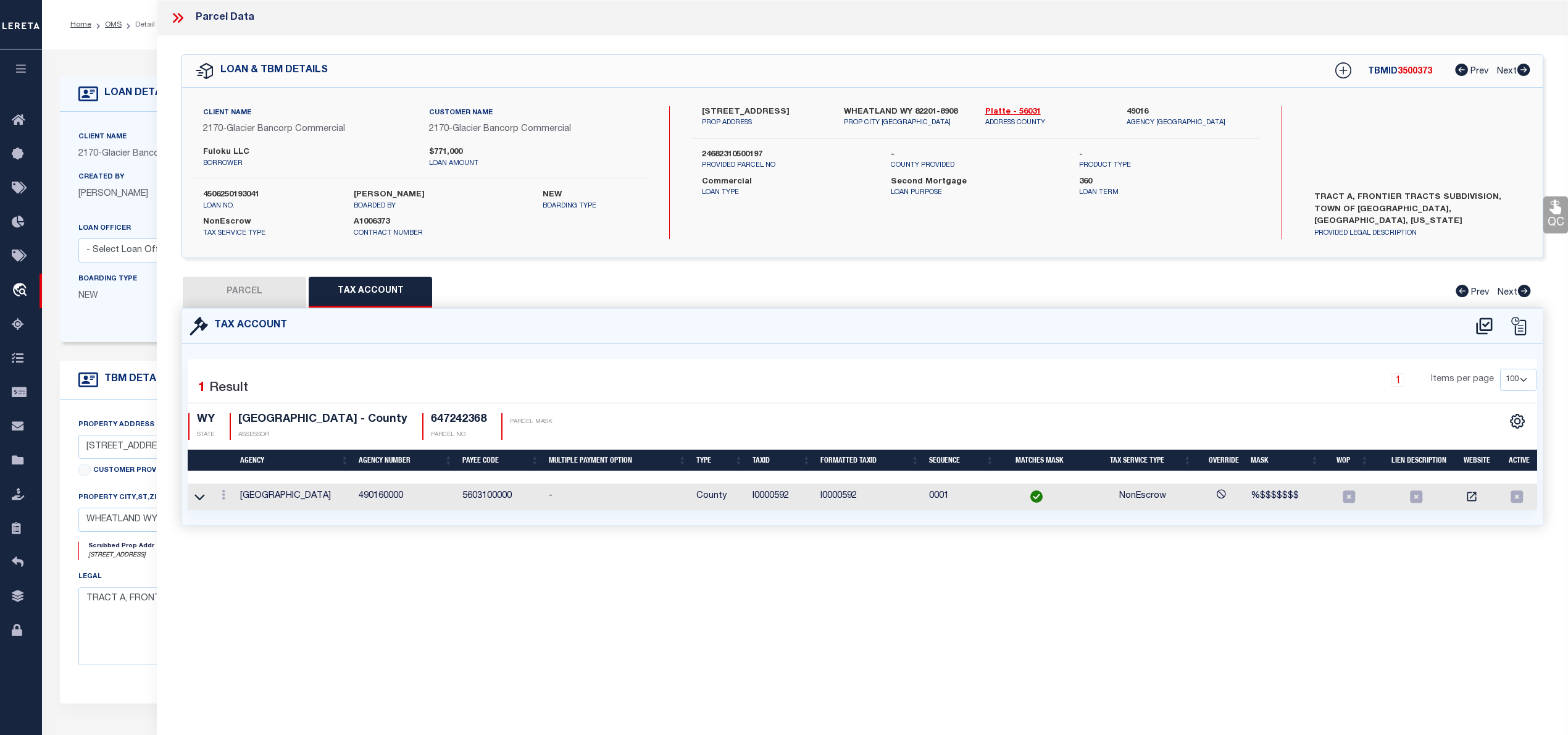
click at [240, 280] on button "PARCEL" at bounding box center [244, 292] width 124 height 31
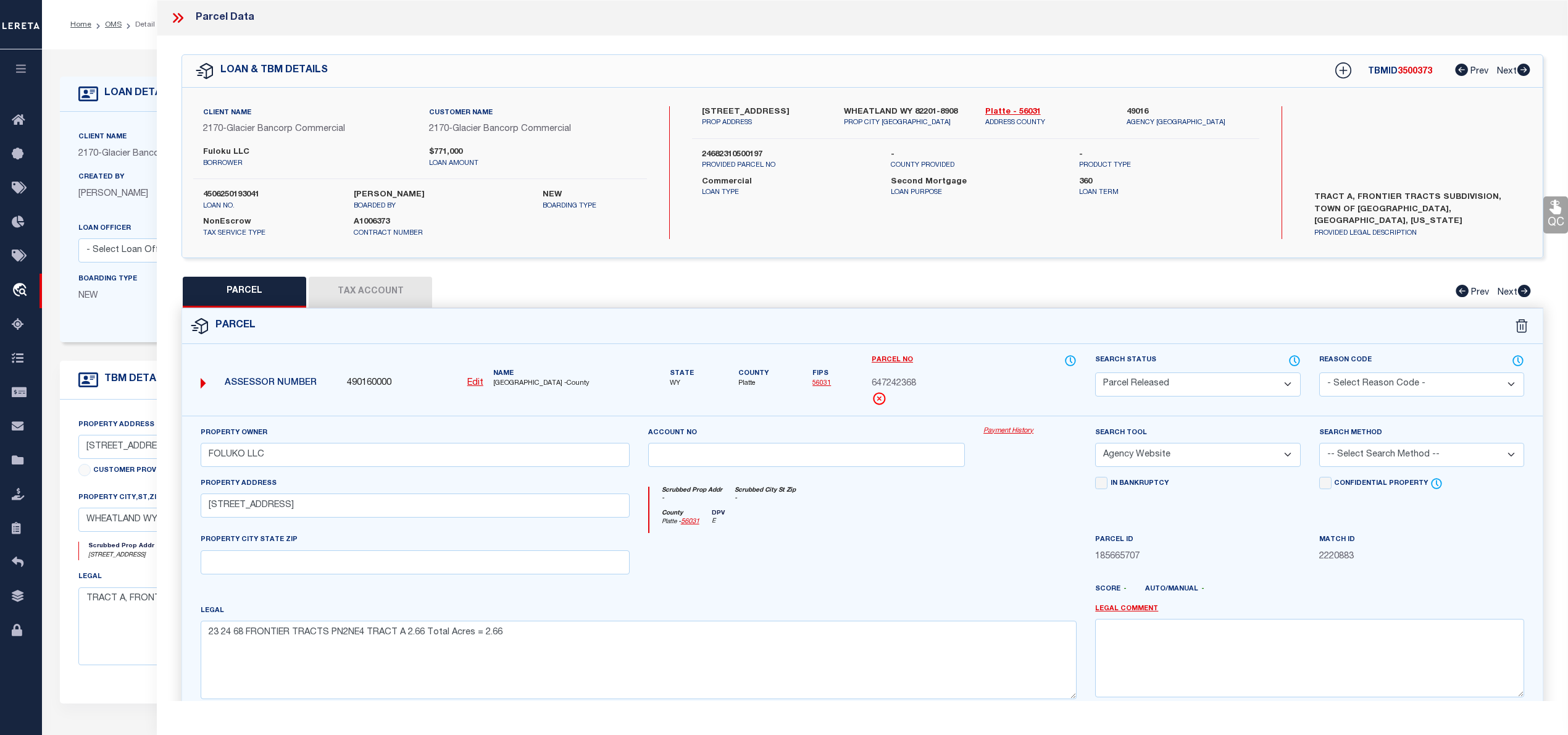
click at [179, 20] on icon at bounding box center [178, 18] width 16 height 16
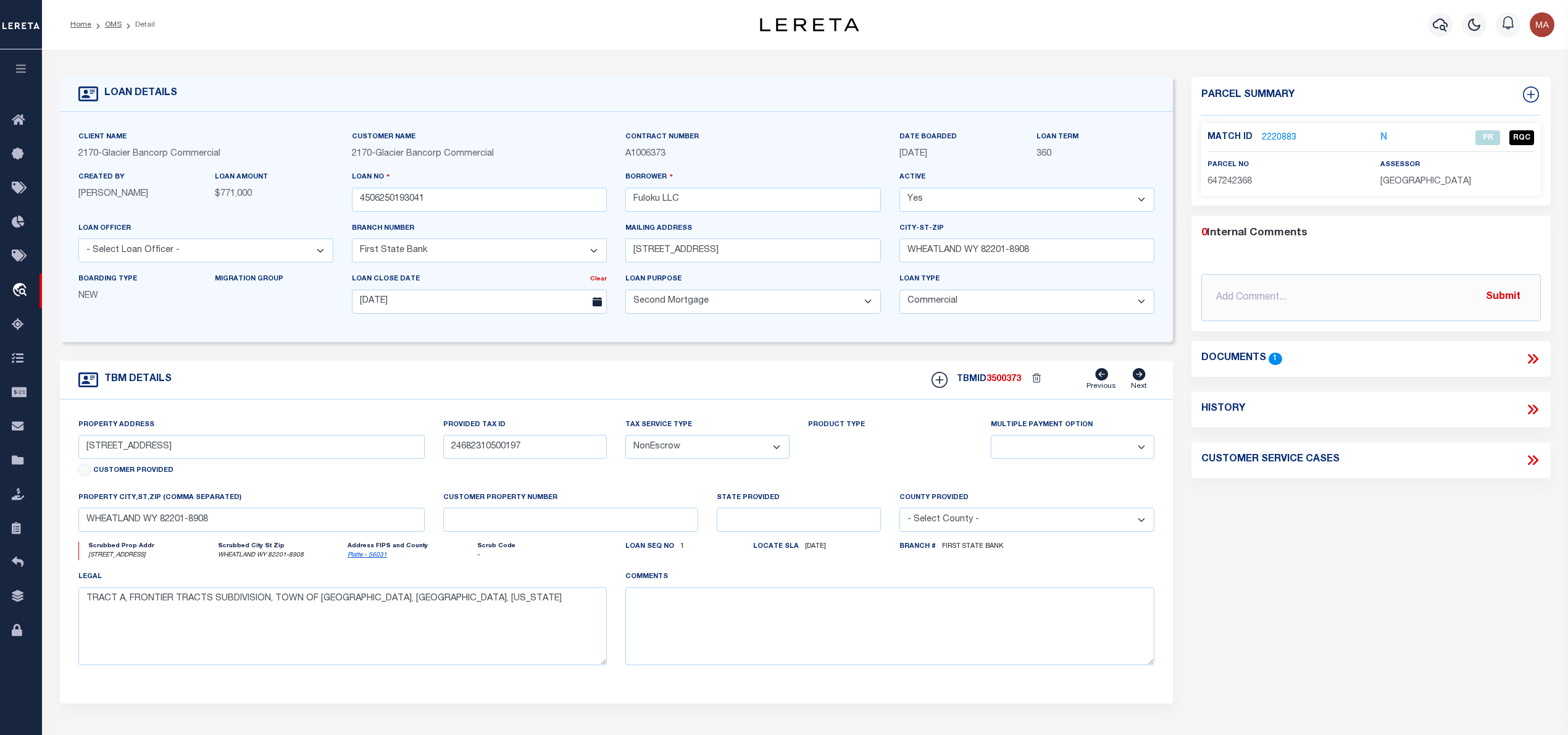
click at [1282, 134] on link "2220883" at bounding box center [1279, 138] width 35 height 13
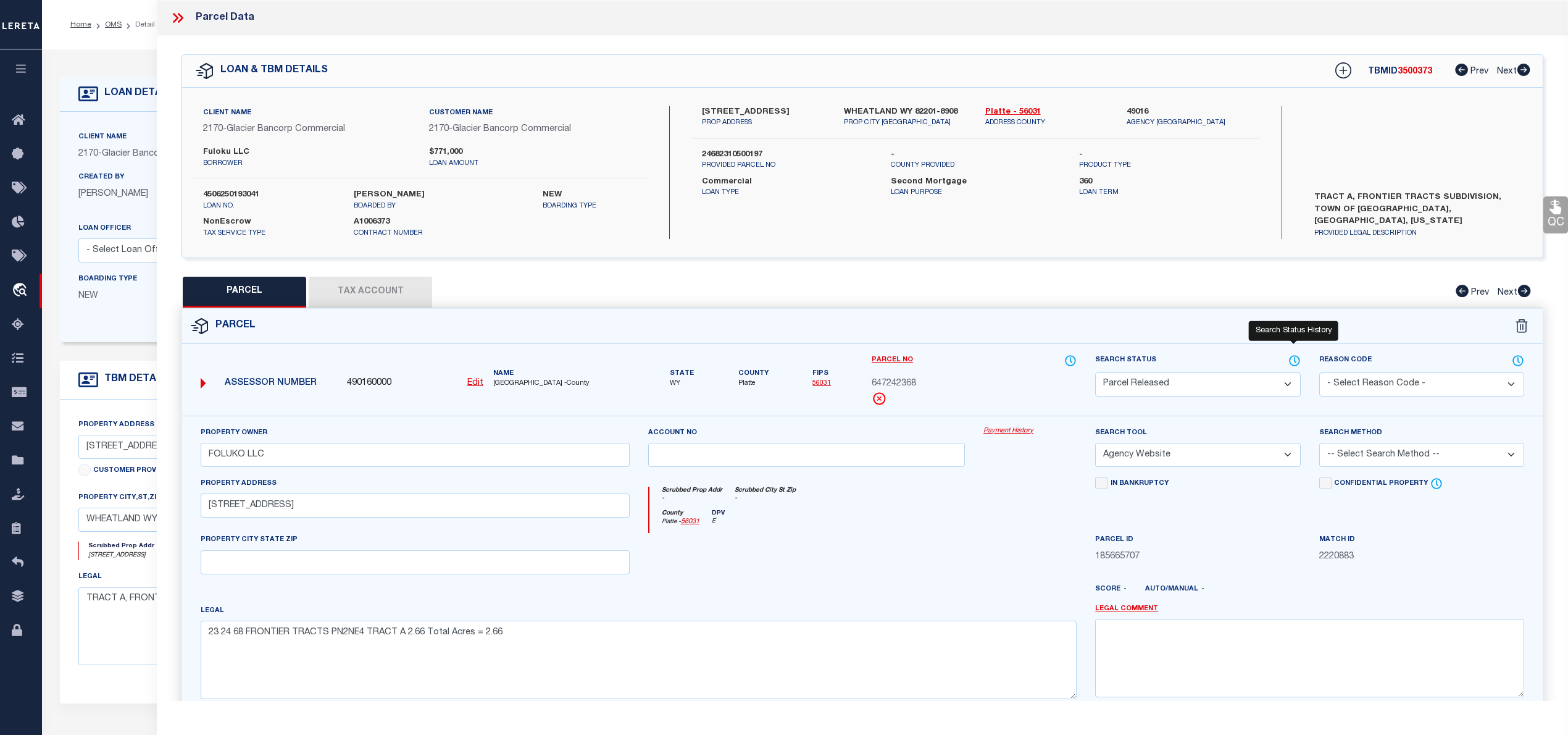
click at [1295, 355] on icon at bounding box center [1294, 360] width 12 height 14
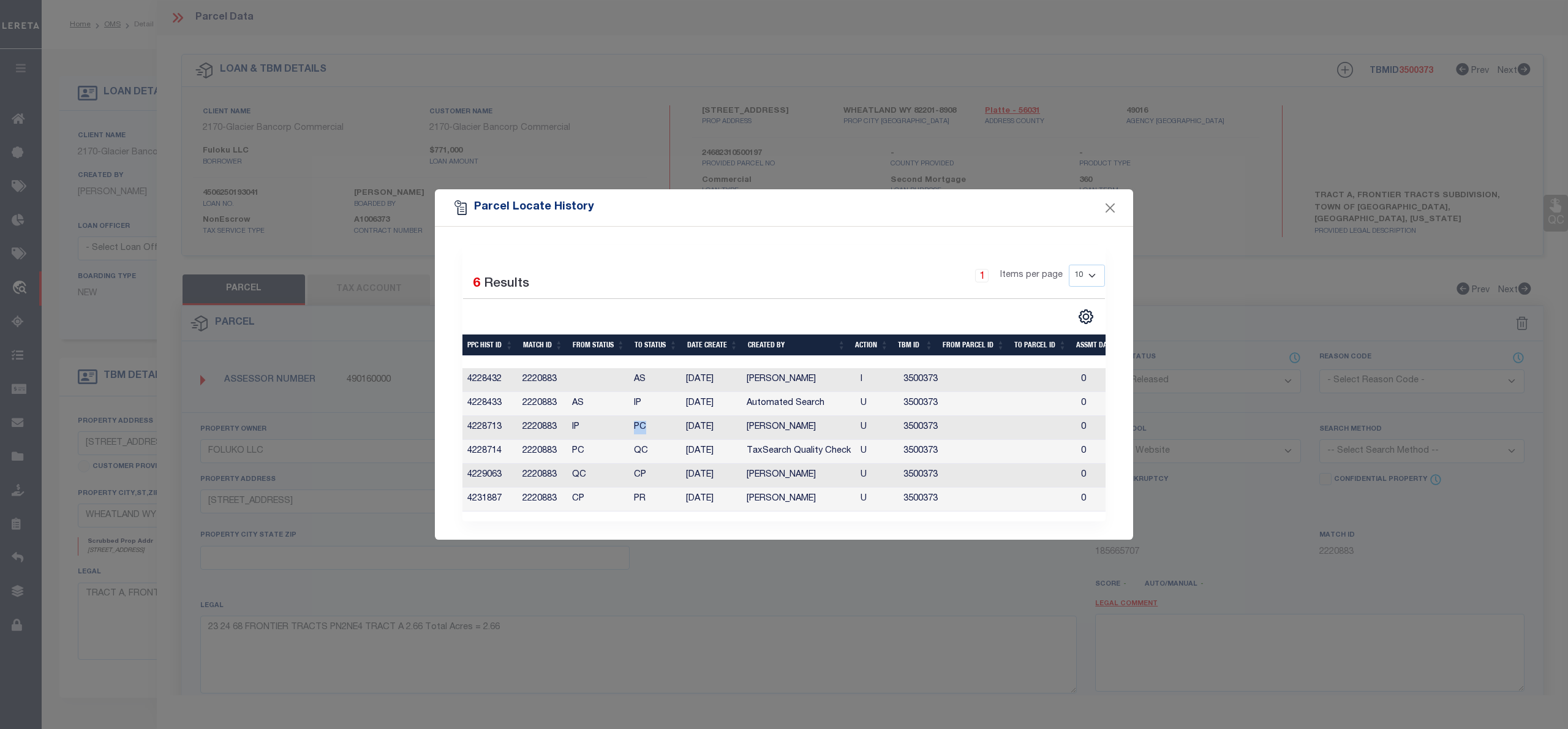
drag, startPoint x: 665, startPoint y: 424, endPoint x: 618, endPoint y: 434, distance: 48.1
click at [618, 434] on tr "4228713 2220883 IP PC [DATE] [PERSON_NAME] U 3500373 0 0 0 0 0 0 0 0" at bounding box center [1033, 428] width 1139 height 24
click at [1113, 206] on button "Close" at bounding box center [1111, 207] width 16 height 16
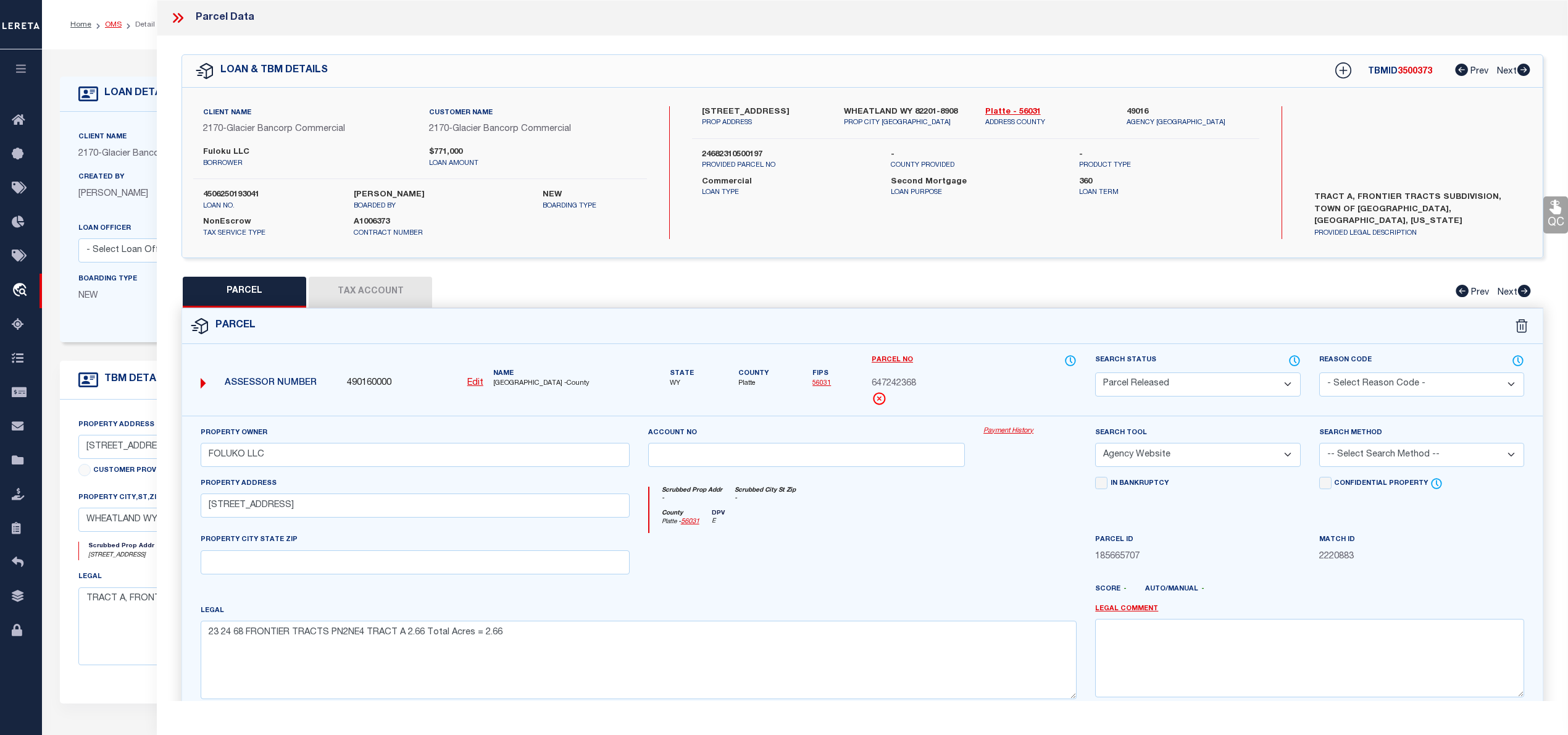
click at [105, 23] on link "OMS" at bounding box center [113, 24] width 17 height 7
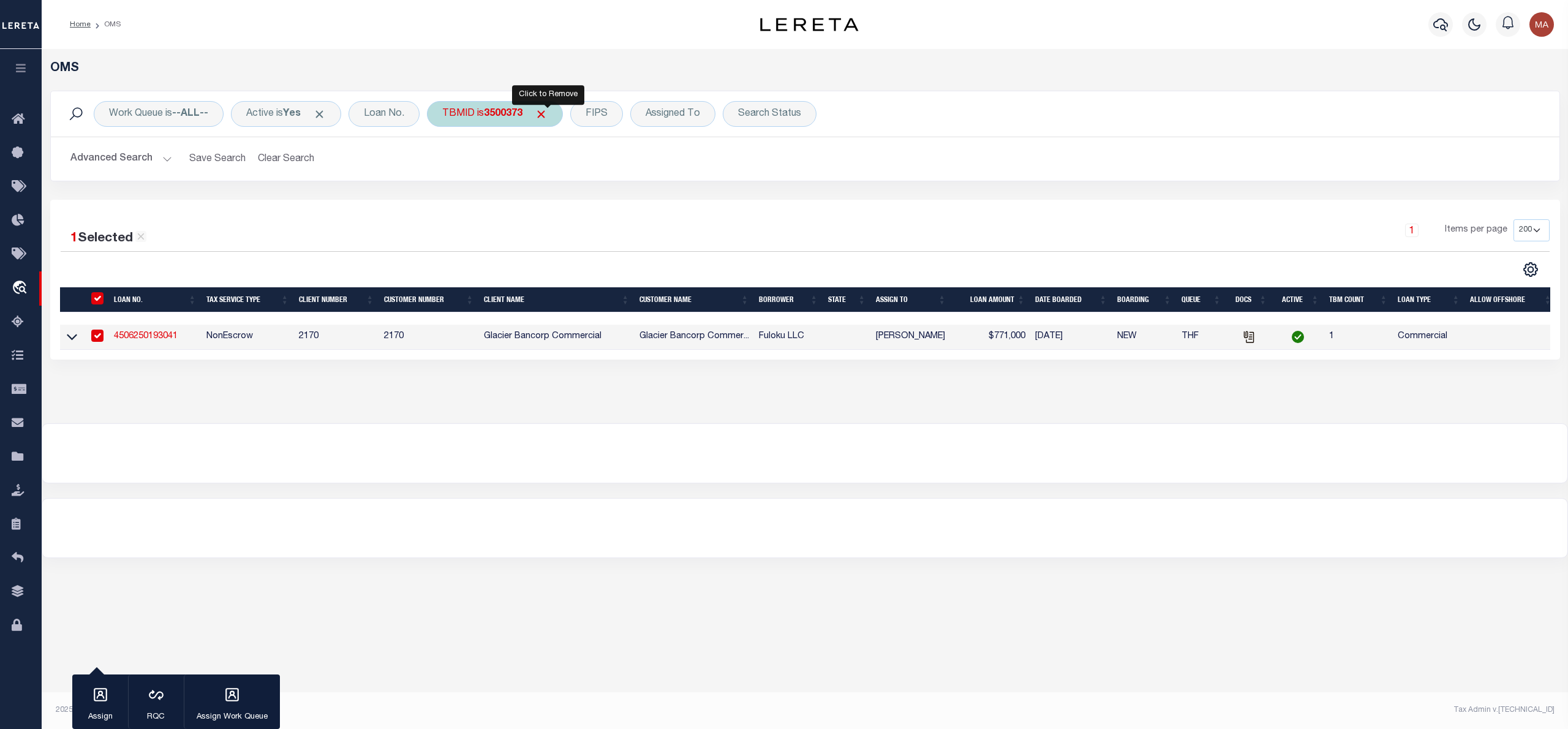
click at [547, 111] on span "Click to Remove" at bounding box center [541, 114] width 13 height 13
click at [485, 120] on div "TBMID" at bounding box center [458, 114] width 63 height 26
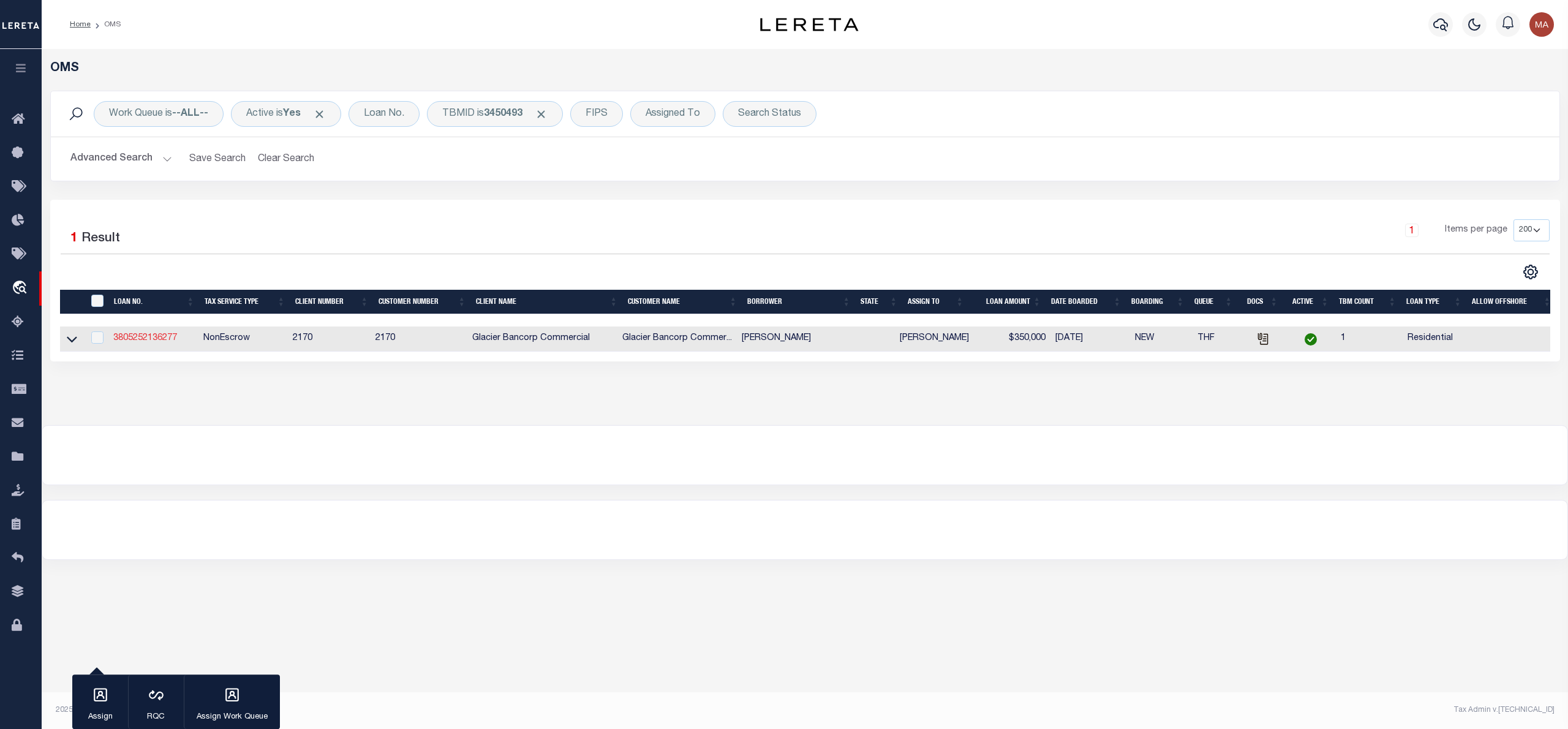
click at [126, 339] on link "3805252136277" at bounding box center [145, 337] width 64 height 9
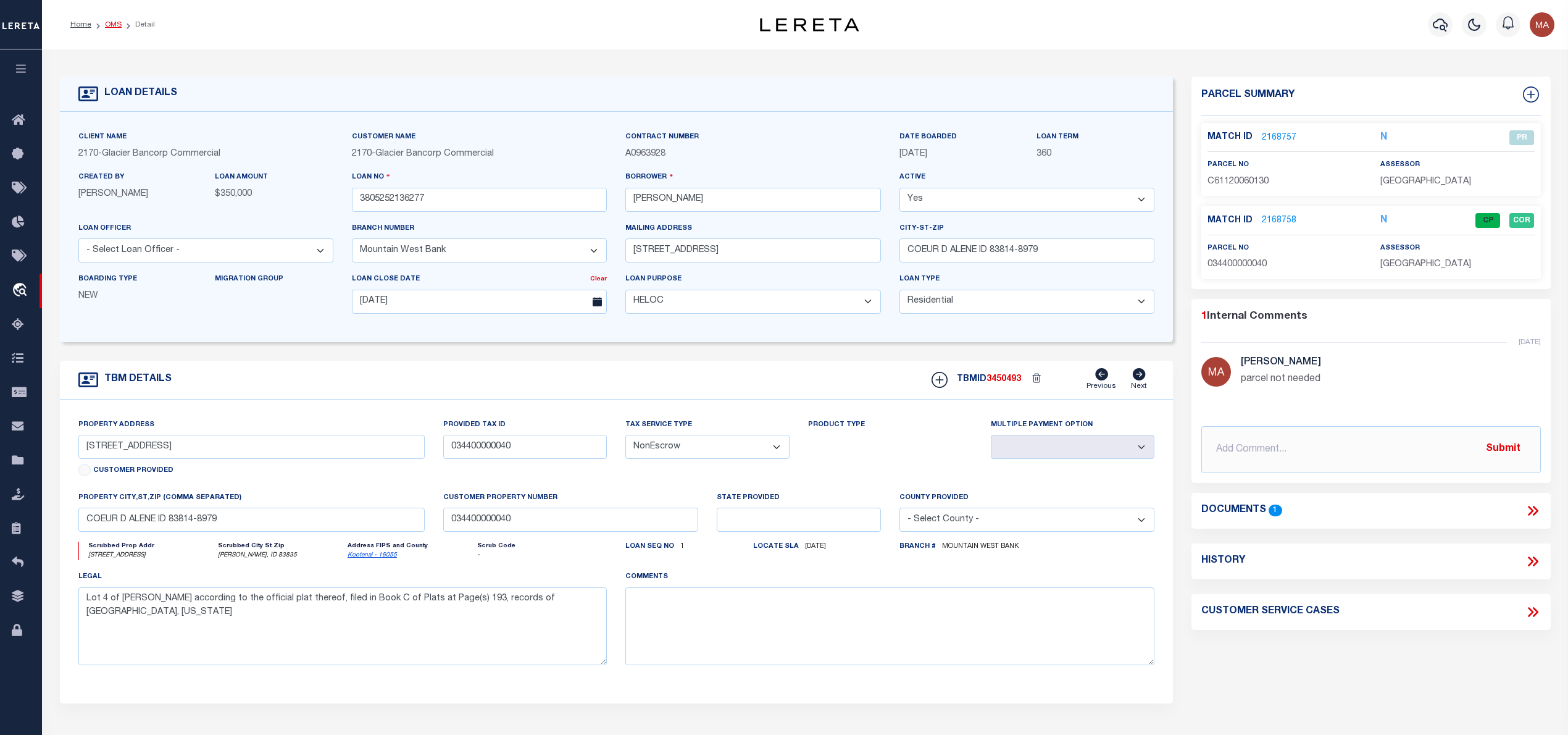
click at [112, 21] on link "OMS" at bounding box center [113, 24] width 17 height 7
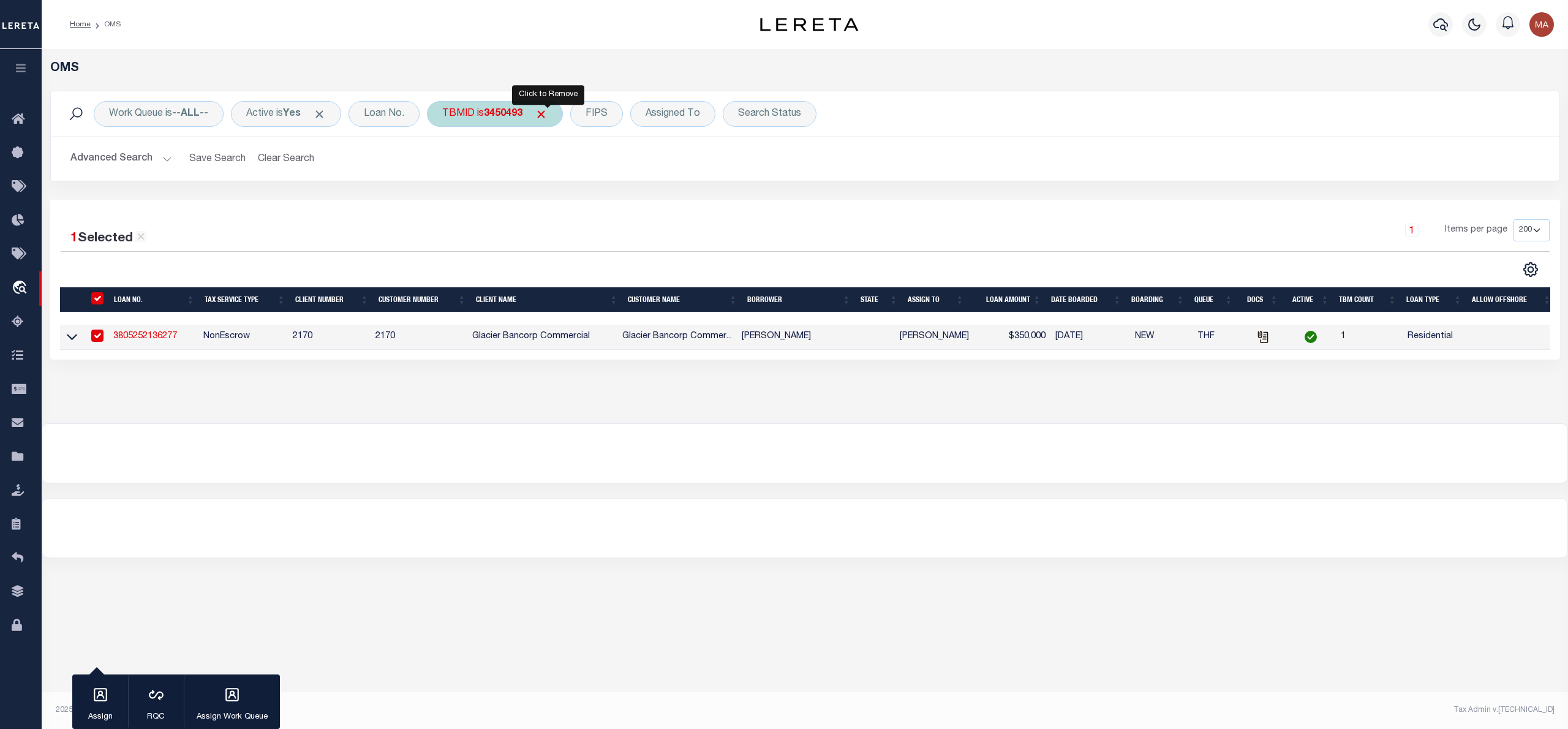
click at [547, 115] on span "Click to Remove" at bounding box center [541, 114] width 13 height 13
click at [447, 116] on div "TBMID" at bounding box center [458, 114] width 63 height 26
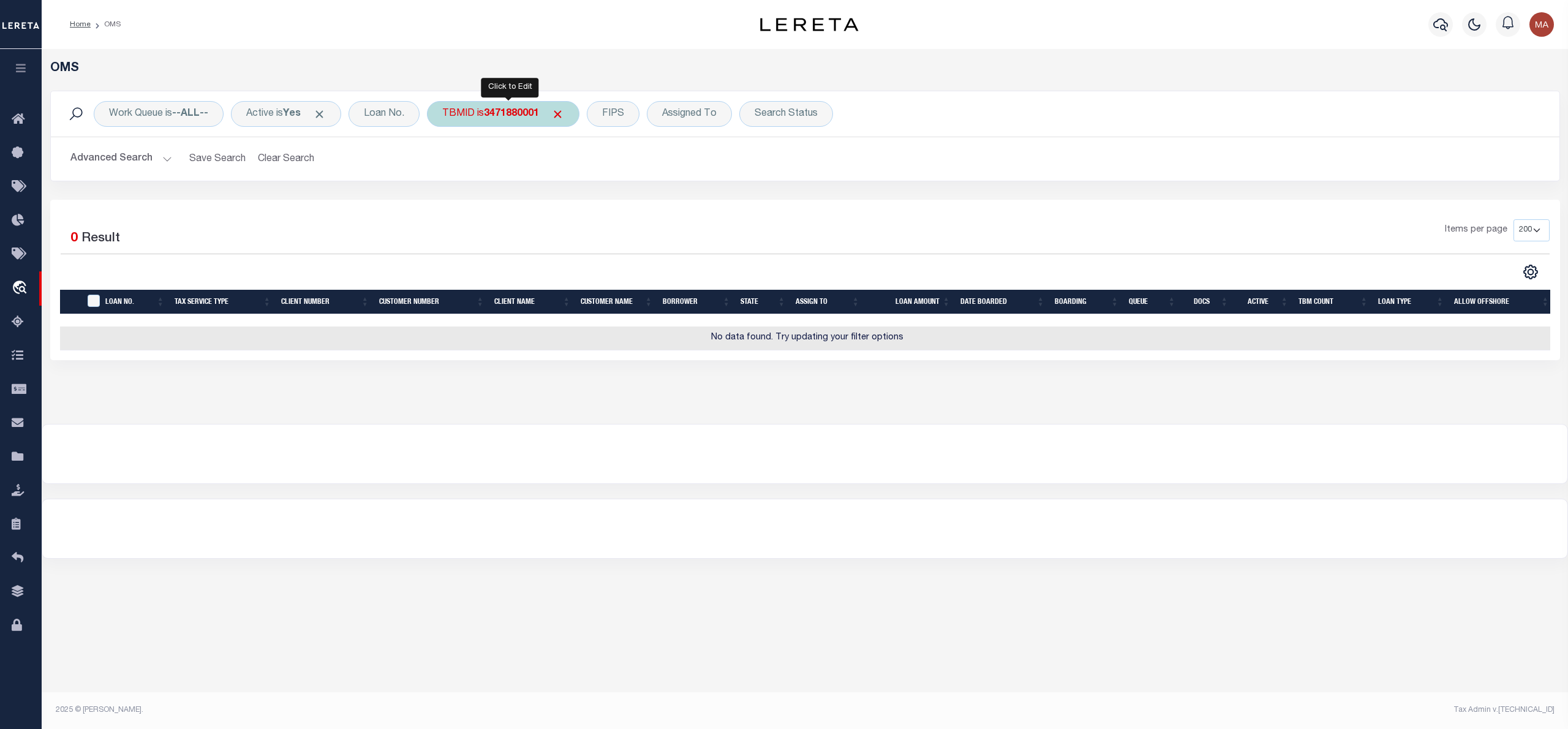
click at [510, 113] on b "3471880001" at bounding box center [511, 114] width 55 height 10
click at [537, 169] on input "3471880001" at bounding box center [533, 168] width 180 height 23
click at [591, 197] on div "Cancel Apply" at bounding box center [533, 195] width 180 height 20
click at [600, 197] on input "Apply" at bounding box center [604, 195] width 36 height 20
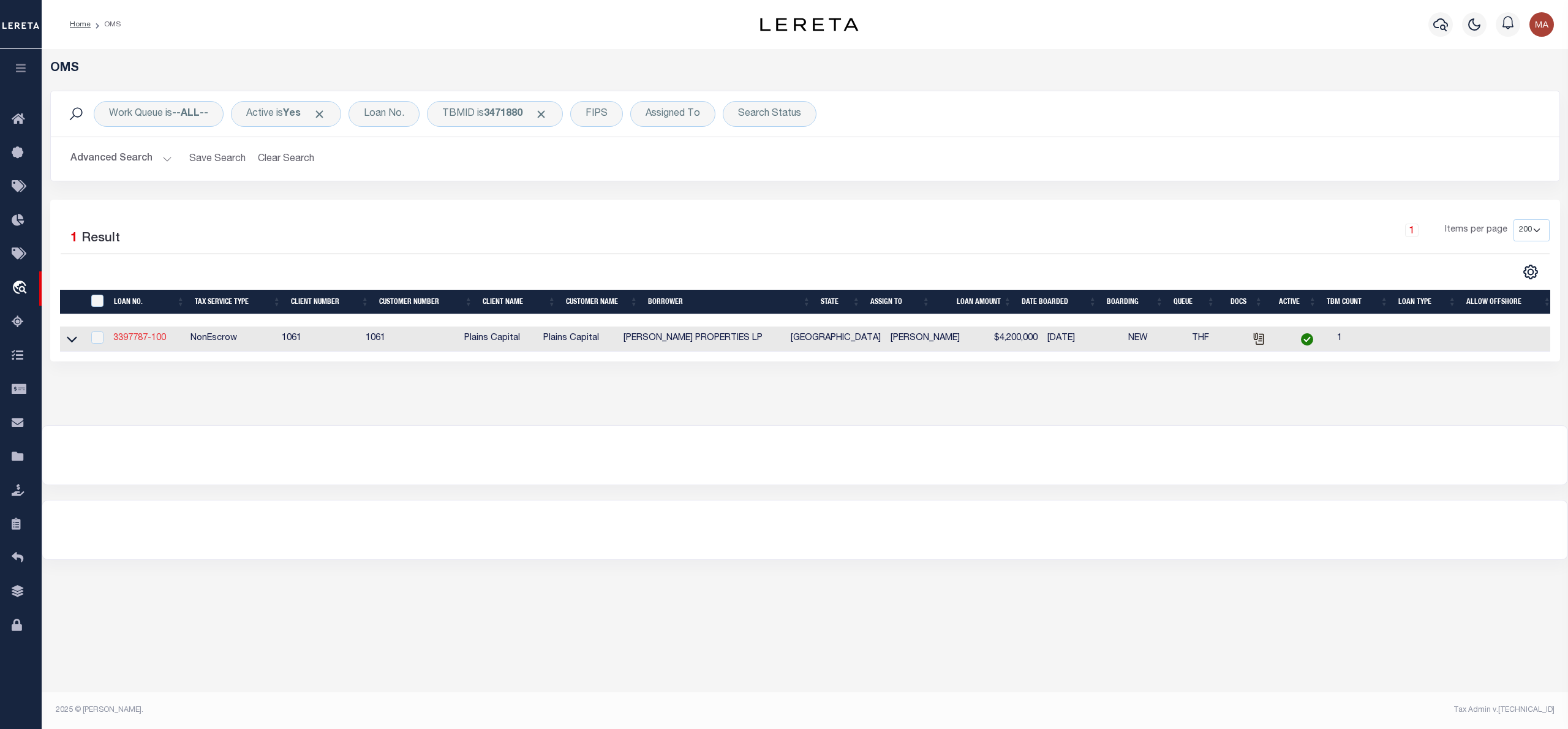
click at [160, 339] on link "3397787-100" at bounding box center [140, 337] width 53 height 9
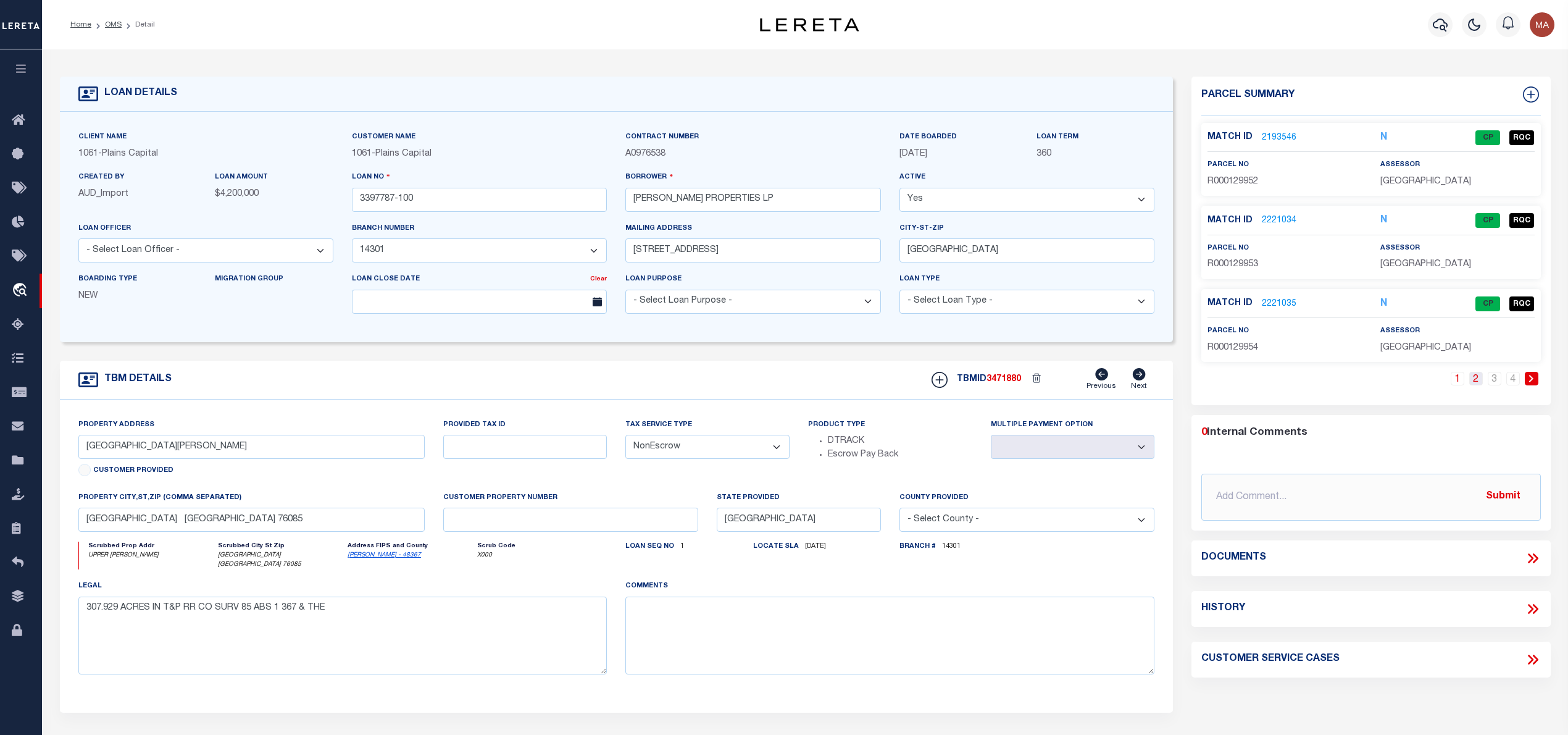
click at [1476, 378] on link "2" at bounding box center [1476, 378] width 14 height 14
click at [1492, 383] on link "3" at bounding box center [1494, 378] width 14 height 14
click at [1515, 380] on link "4" at bounding box center [1513, 378] width 14 height 14
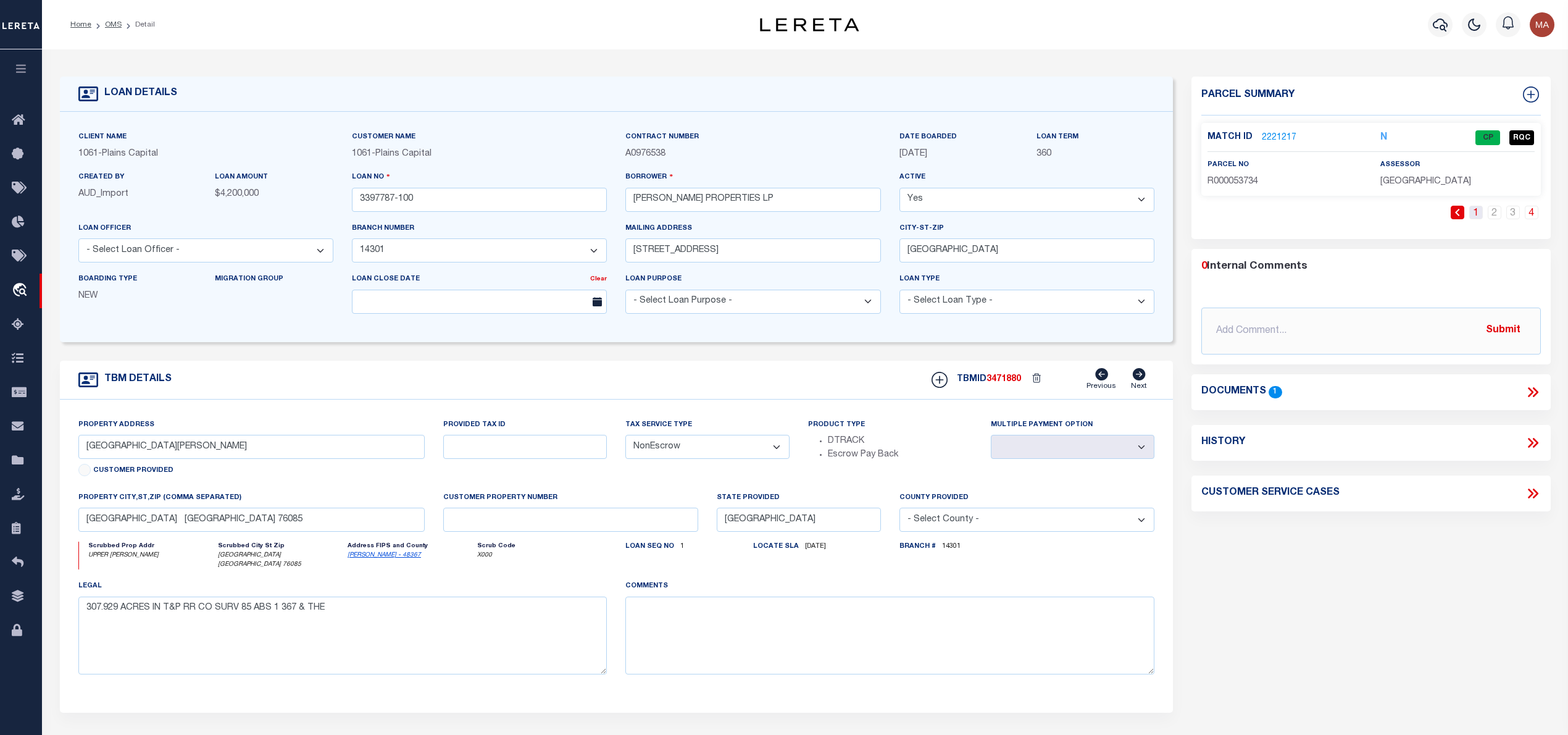
click at [1473, 210] on link "1" at bounding box center [1476, 212] width 14 height 14
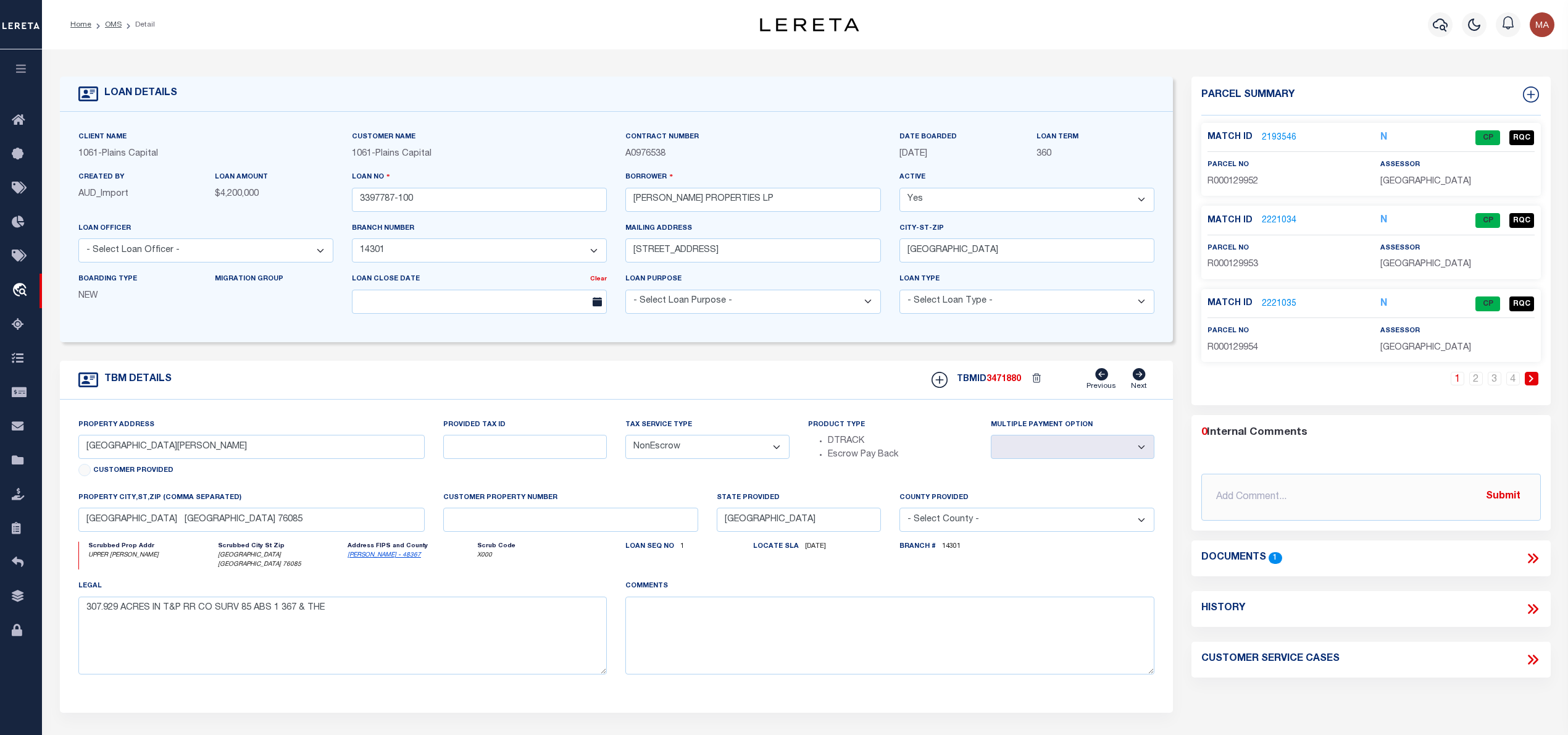
click at [1283, 134] on link "2193546" at bounding box center [1279, 138] width 35 height 13
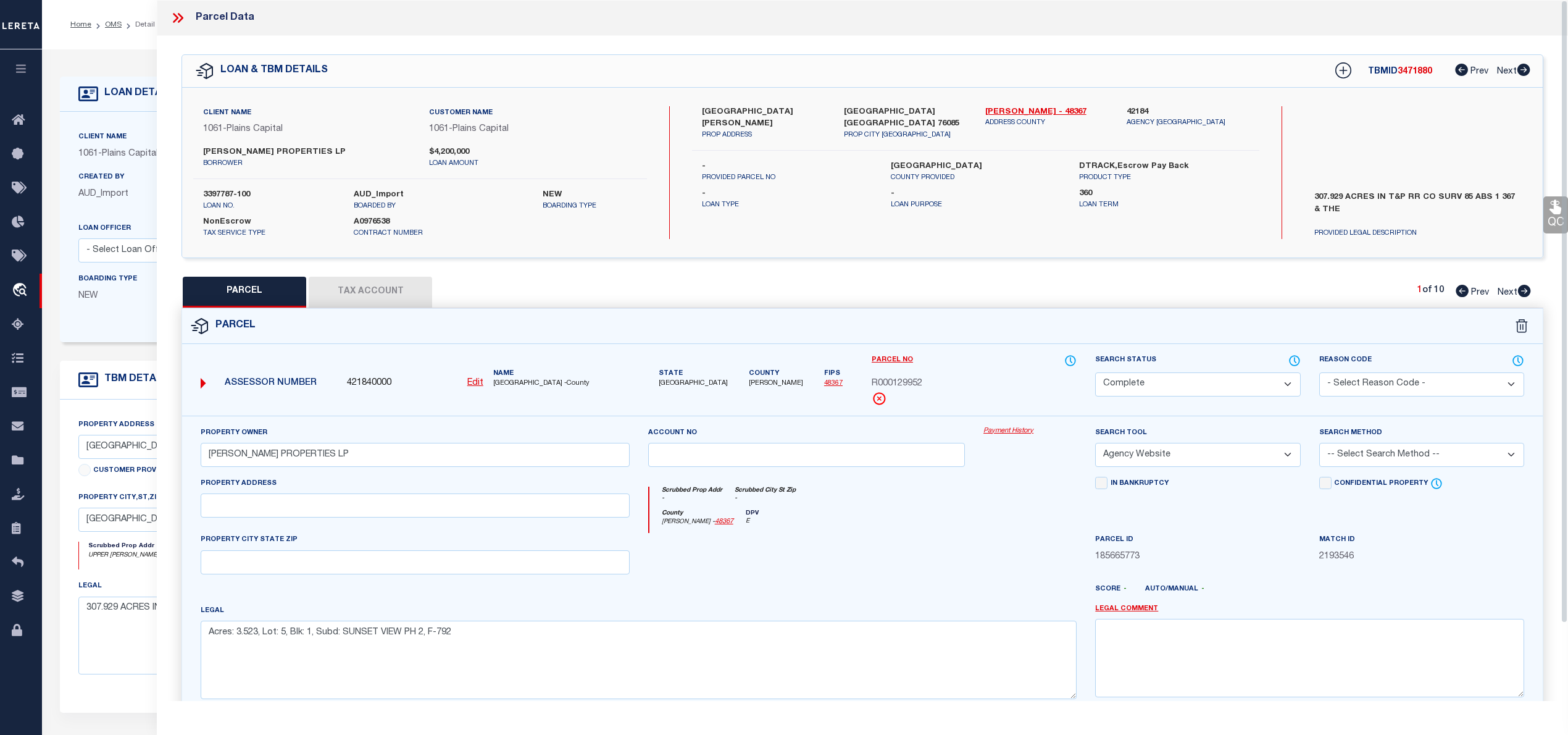
click at [175, 20] on icon at bounding box center [175, 18] width 6 height 10
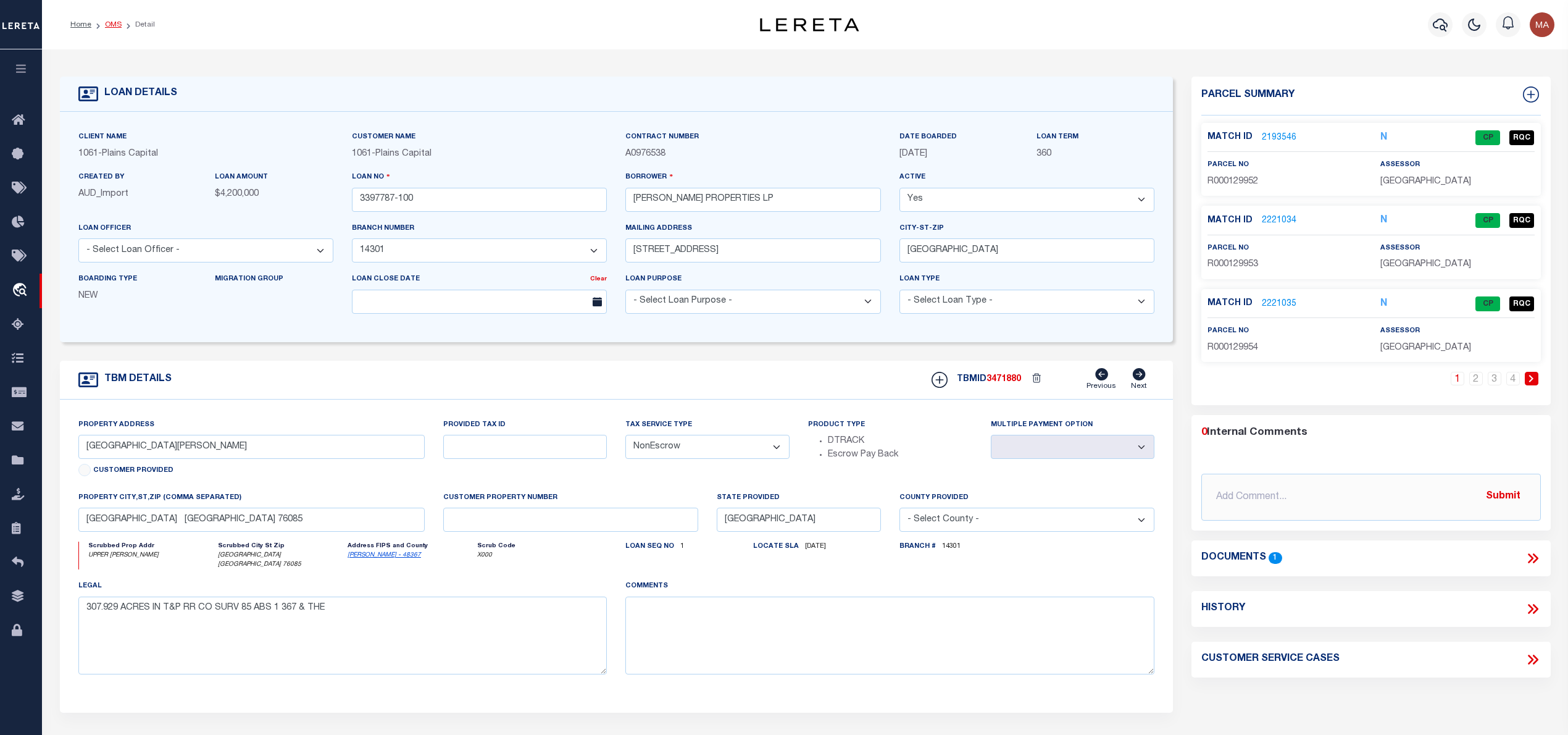
click at [111, 25] on link "OMS" at bounding box center [113, 24] width 17 height 7
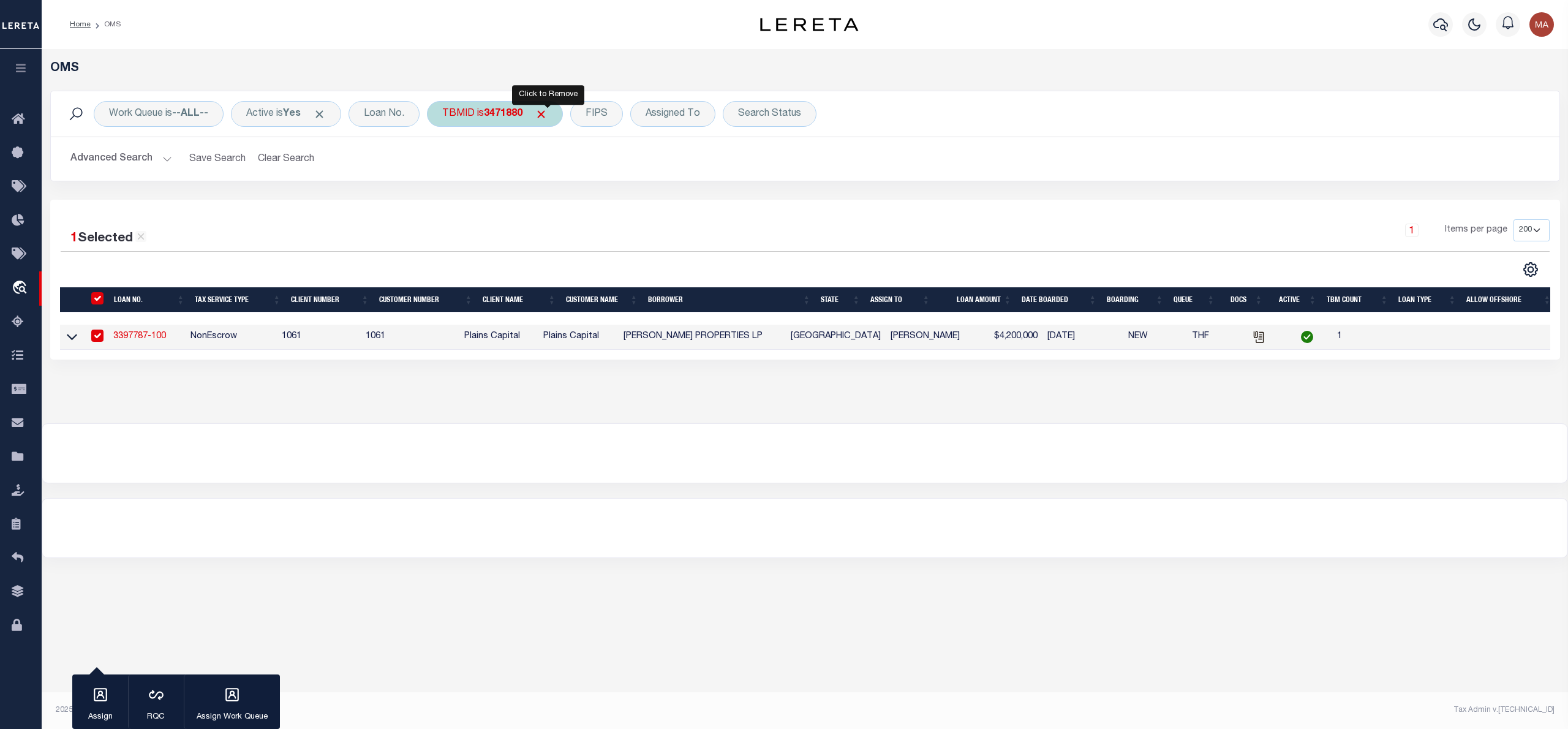
click at [547, 116] on span "Click to Remove" at bounding box center [541, 114] width 13 height 13
click at [392, 111] on div "Loan No." at bounding box center [384, 114] width 71 height 26
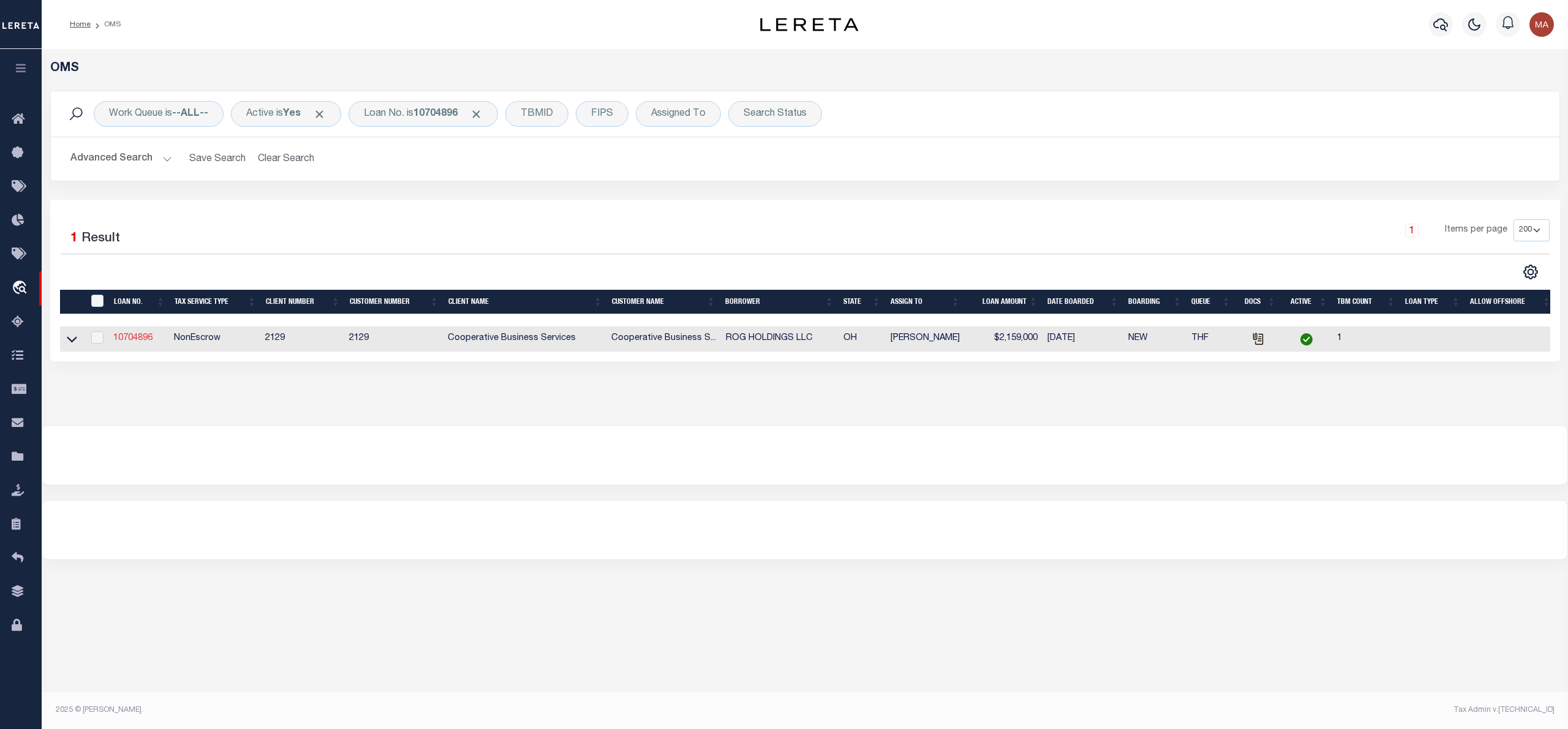
click at [136, 338] on link "10704896" at bounding box center [132, 337] width 39 height 9
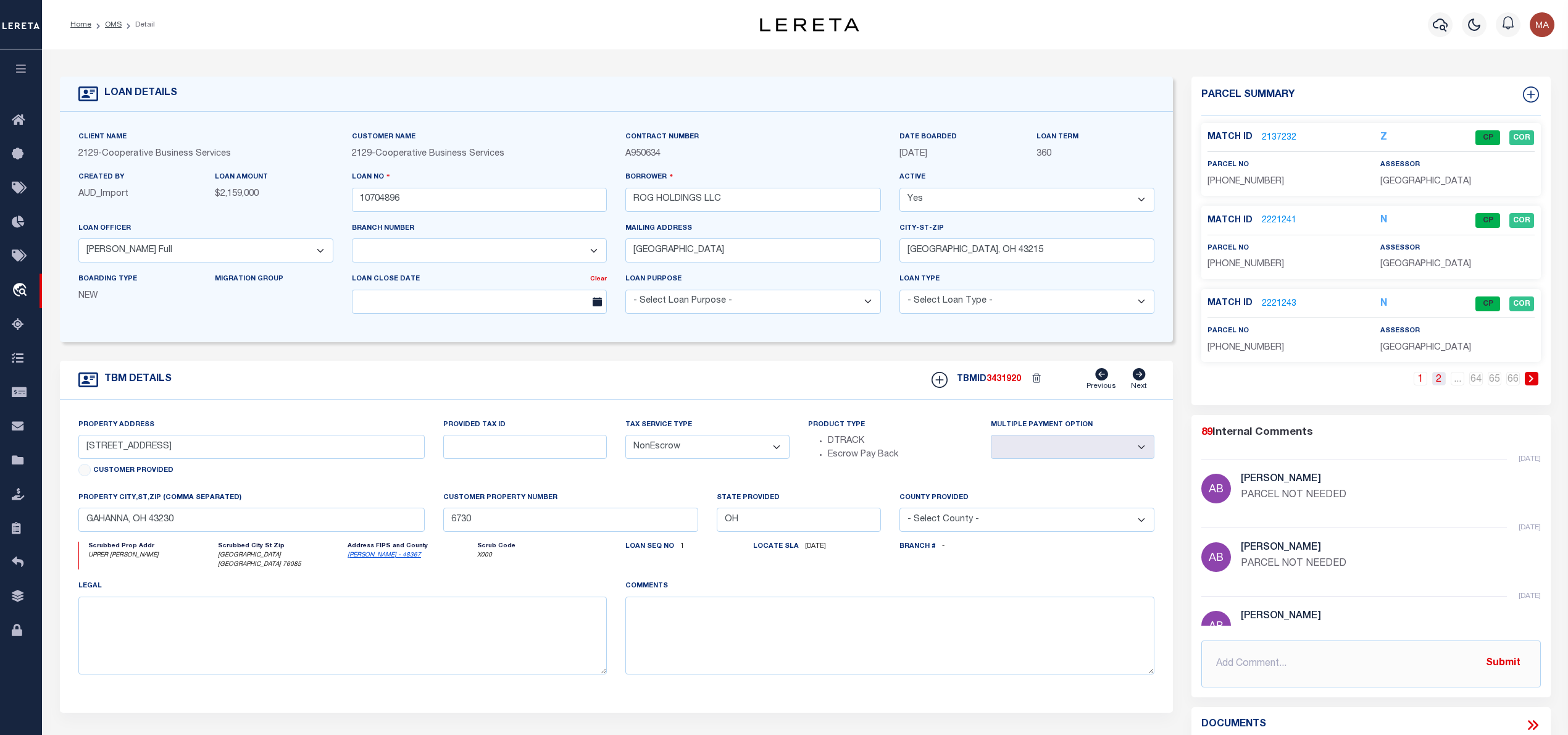
click at [1433, 378] on link "2" at bounding box center [1439, 378] width 14 height 14
click at [1465, 381] on li "..." at bounding box center [1457, 378] width 18 height 14
click at [1492, 381] on link "65" at bounding box center [1494, 378] width 14 height 14
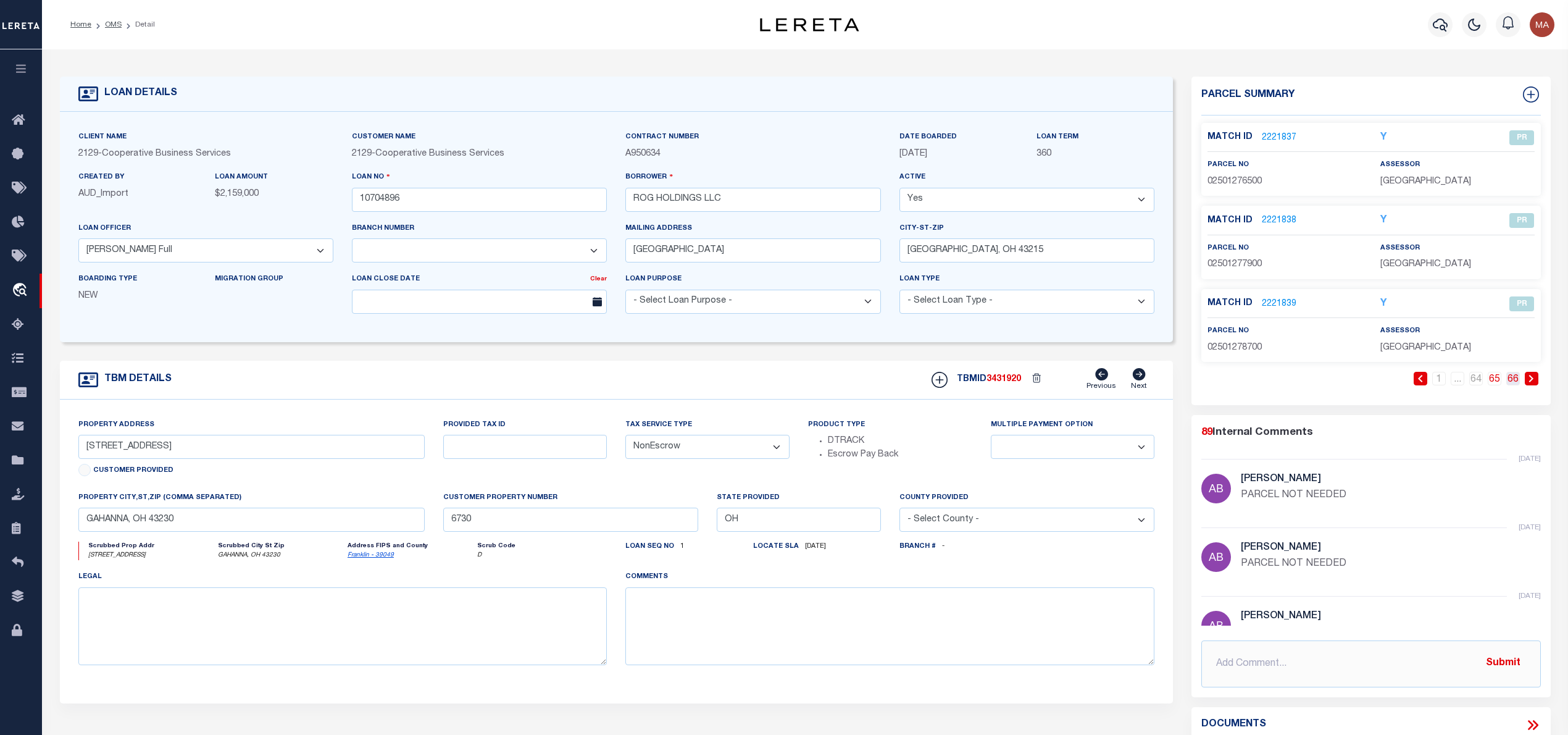
click at [1514, 384] on link "66" at bounding box center [1513, 378] width 14 height 14
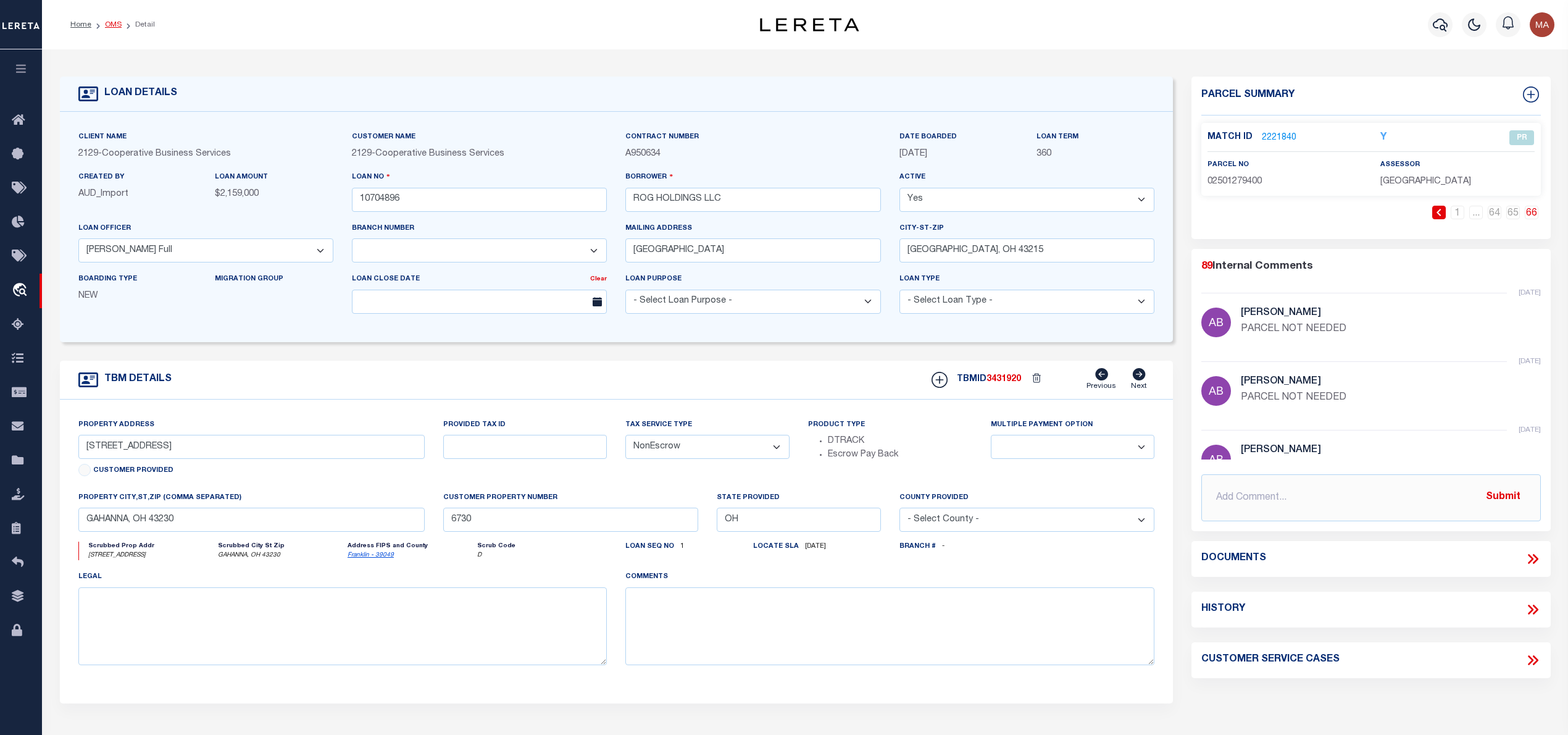
click at [115, 25] on link "OMS" at bounding box center [113, 24] width 17 height 7
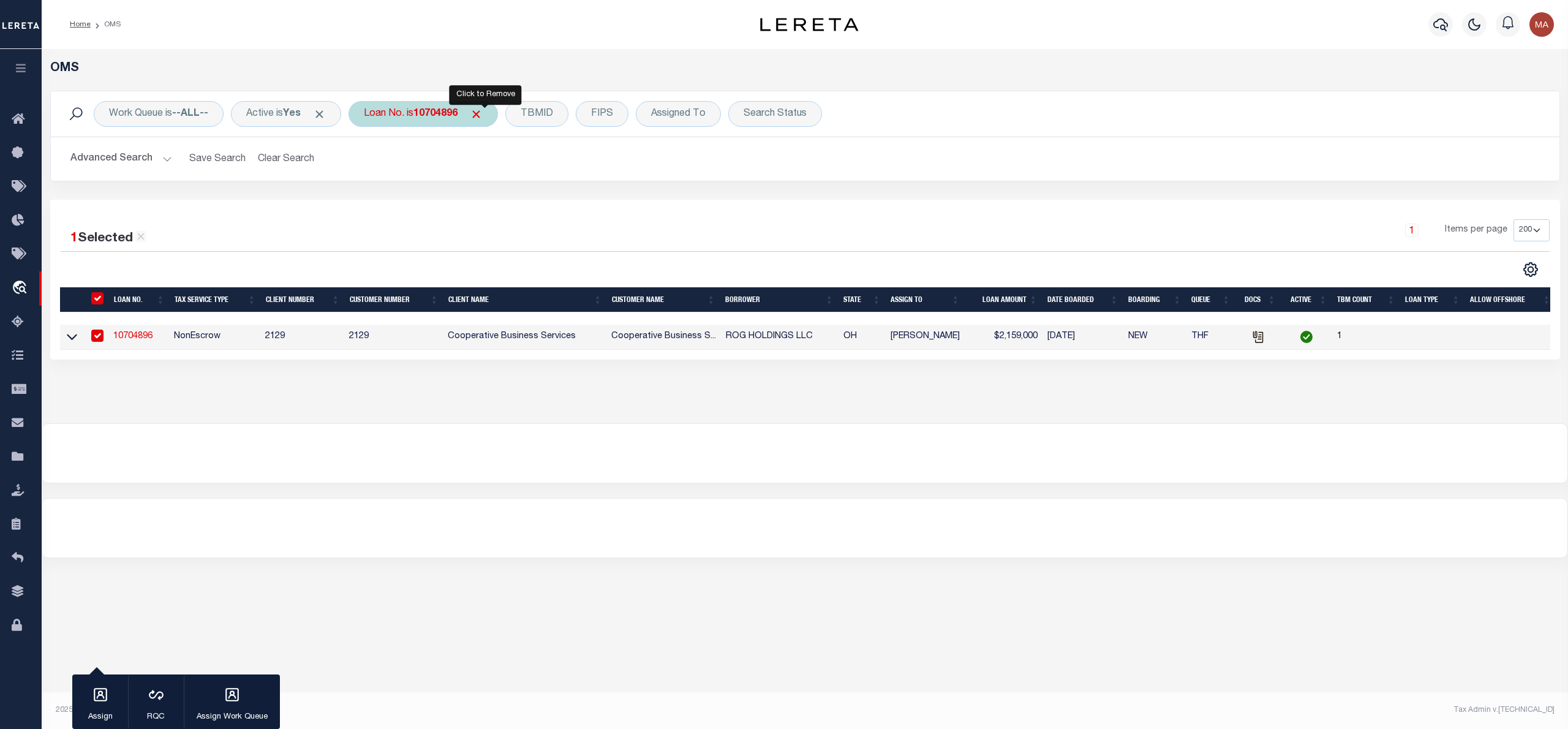
click at [483, 116] on span "Click to Remove" at bounding box center [476, 114] width 13 height 13
click at [405, 114] on div "Loan No." at bounding box center [384, 114] width 71 height 26
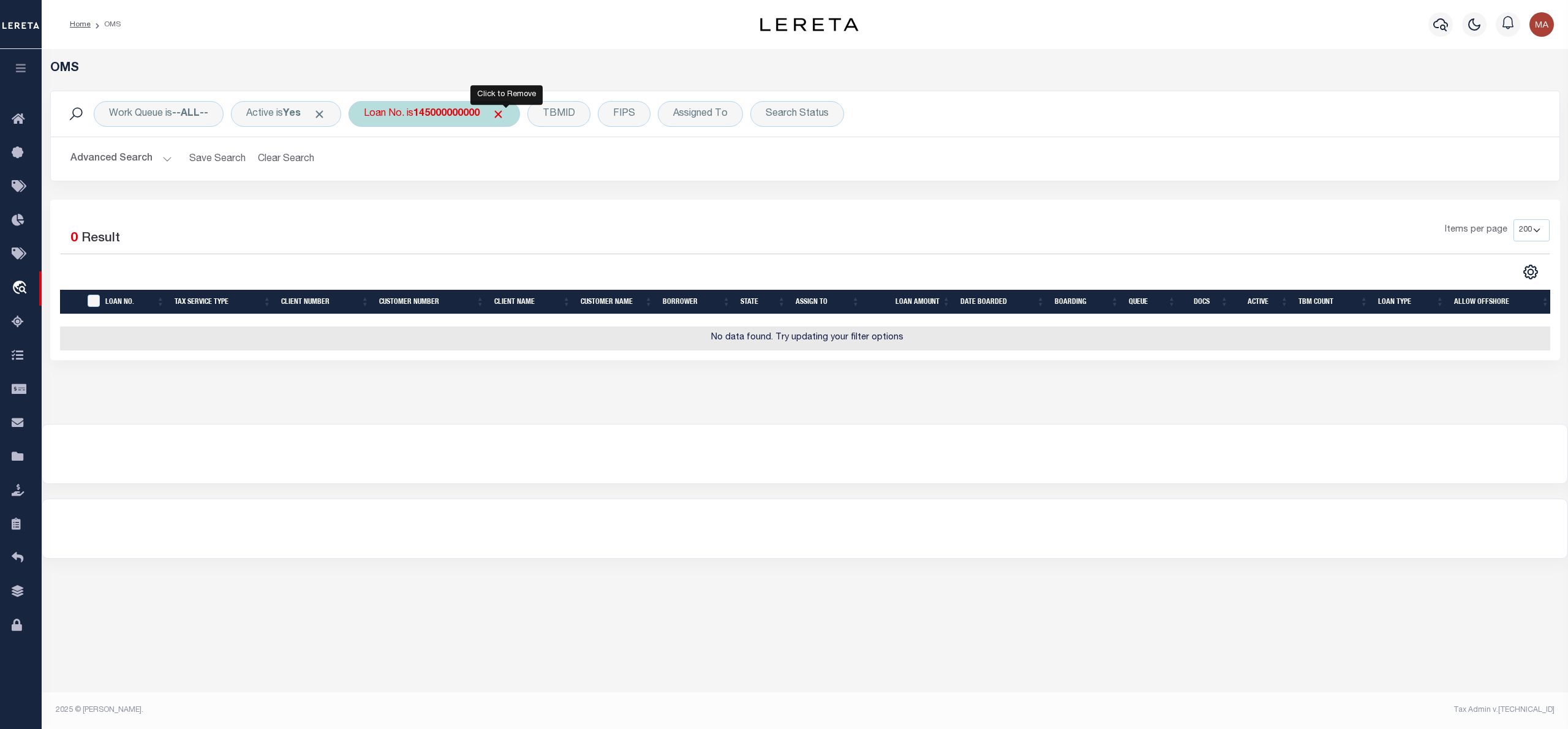
click at [505, 116] on span "Click to Remove" at bounding box center [498, 114] width 13 height 13
click at [469, 116] on div "TBMID" at bounding box center [458, 114] width 63 height 26
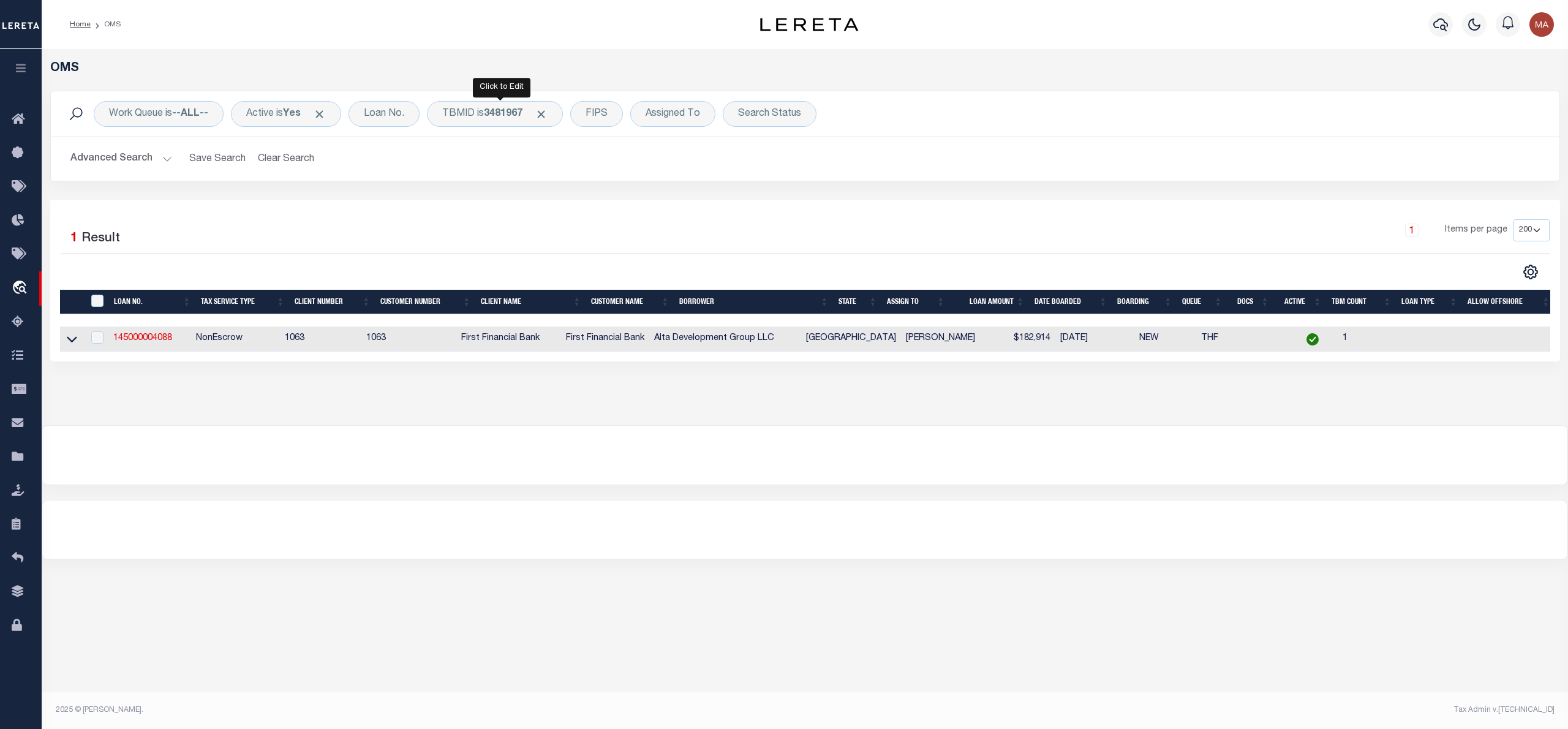
select select "200"
select select "CP"
select select "AGW"
select select "7396"
select select "3334"
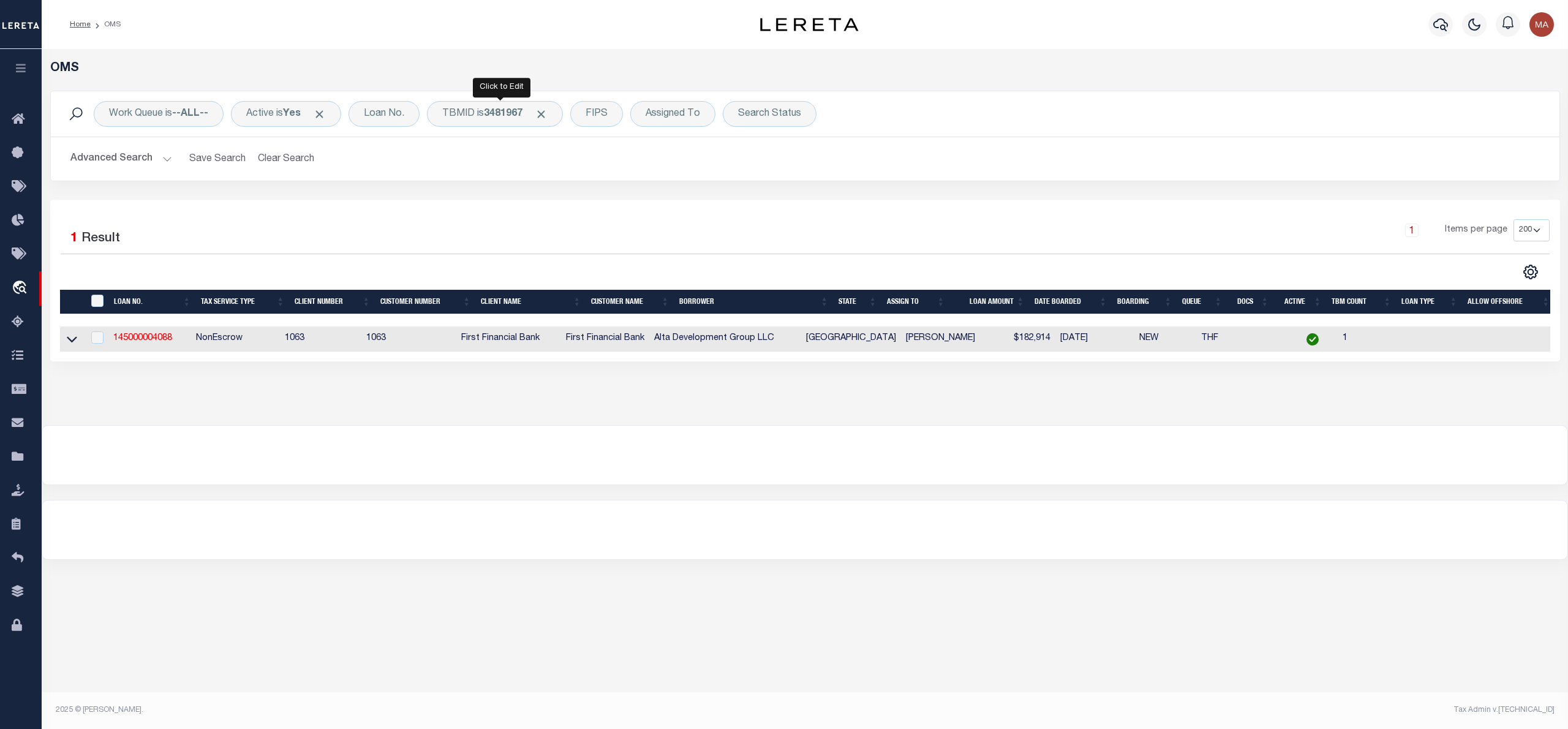
select select "NonEscrow"
click at [160, 342] on link "145000004088" at bounding box center [143, 337] width 59 height 9
type input "145000004088"
type input "Alta Development Group LLC"
select select
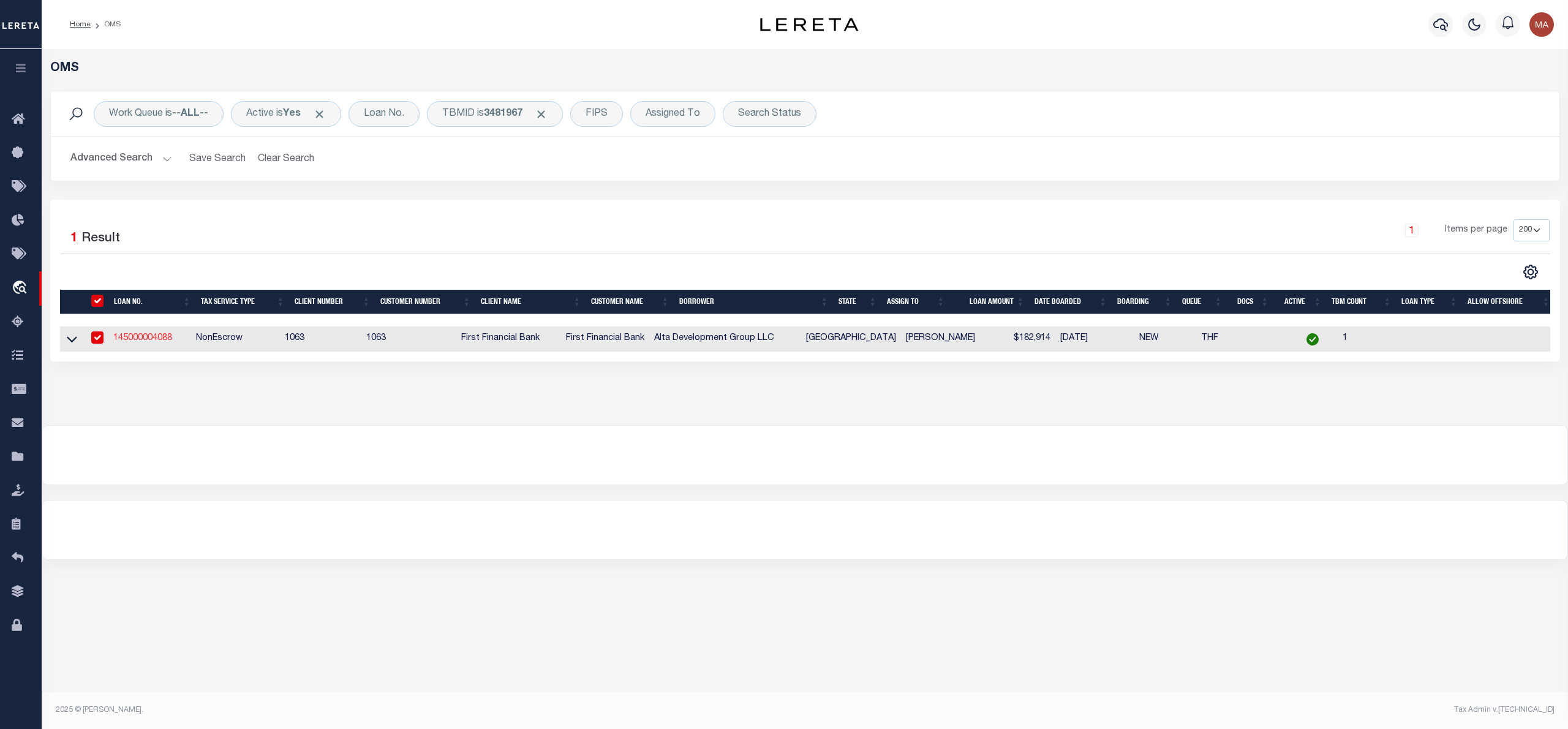
select select
select select "400"
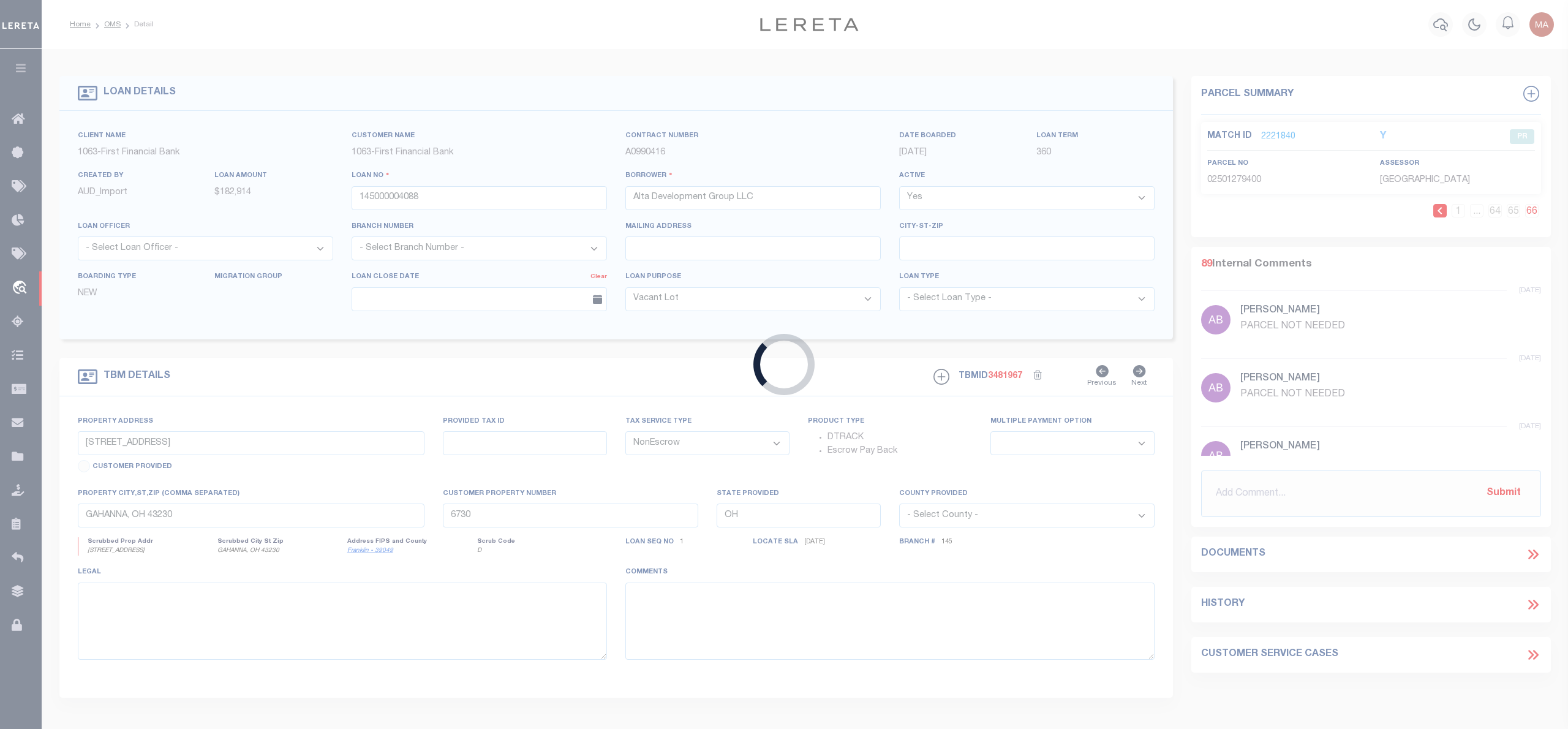
type input "11832 Whirlaway Dr"
select select
type input "Willis TX 773180000"
type input "[GEOGRAPHIC_DATA]"
select select
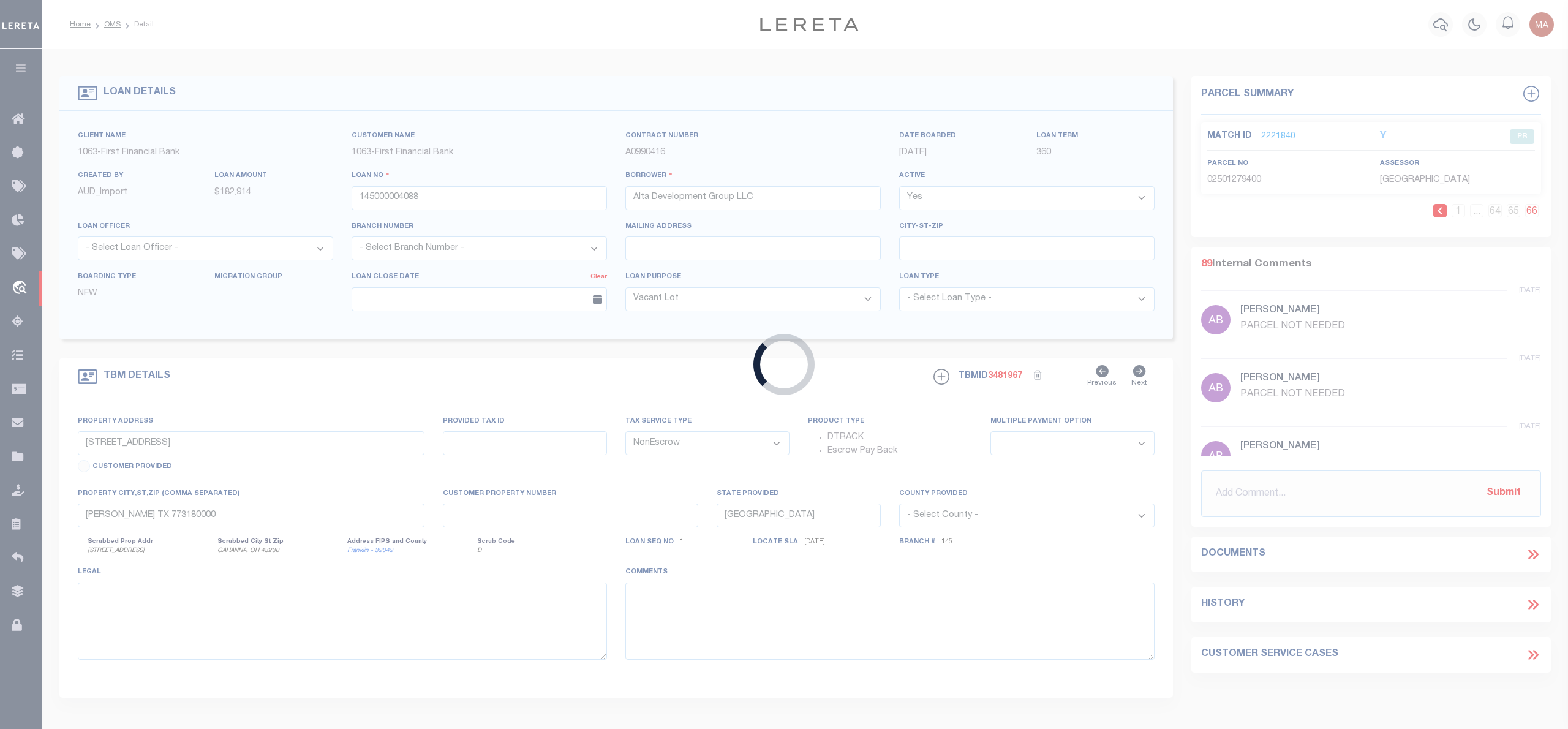
select select "4559"
select select "796"
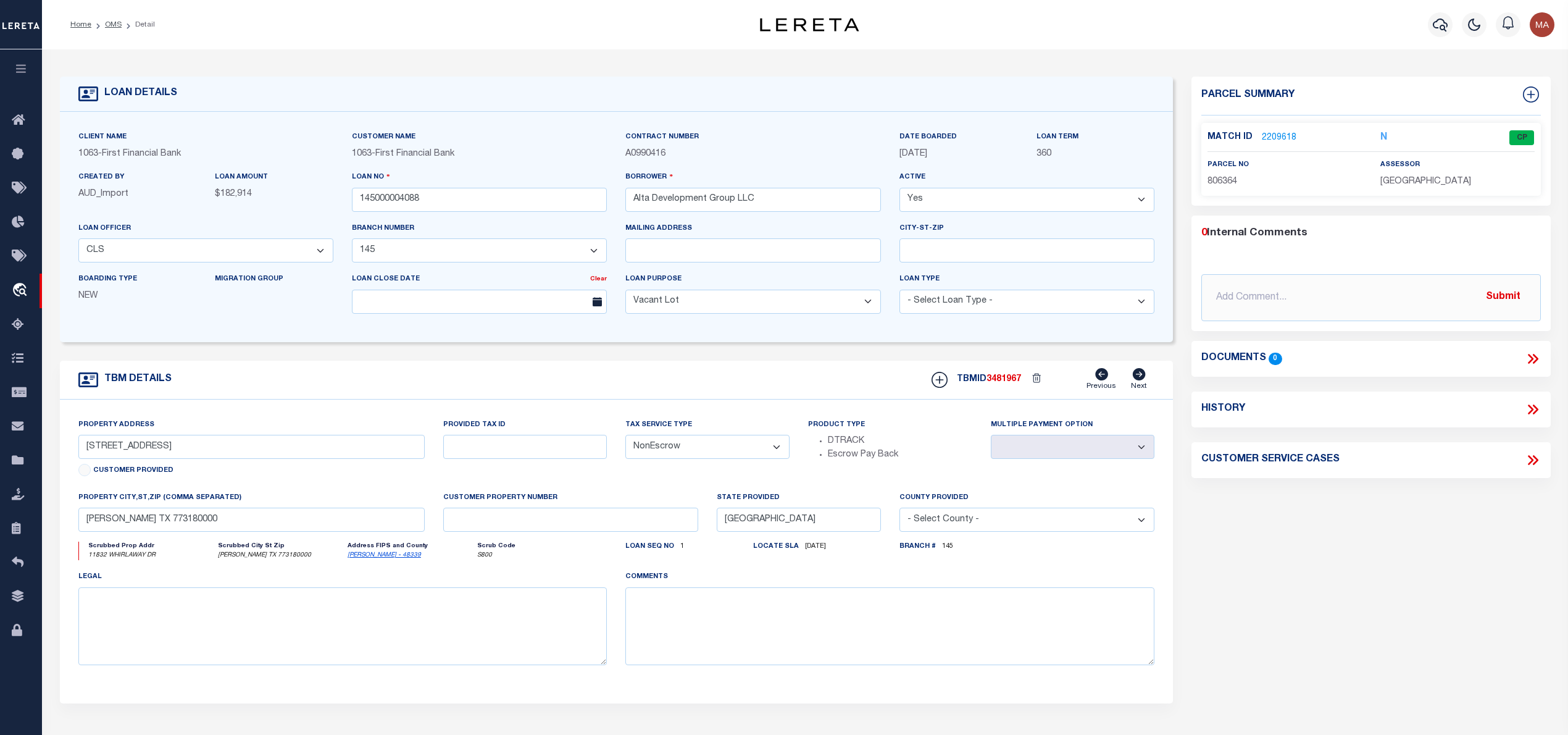
click at [1288, 133] on link "2209618" at bounding box center [1279, 138] width 35 height 13
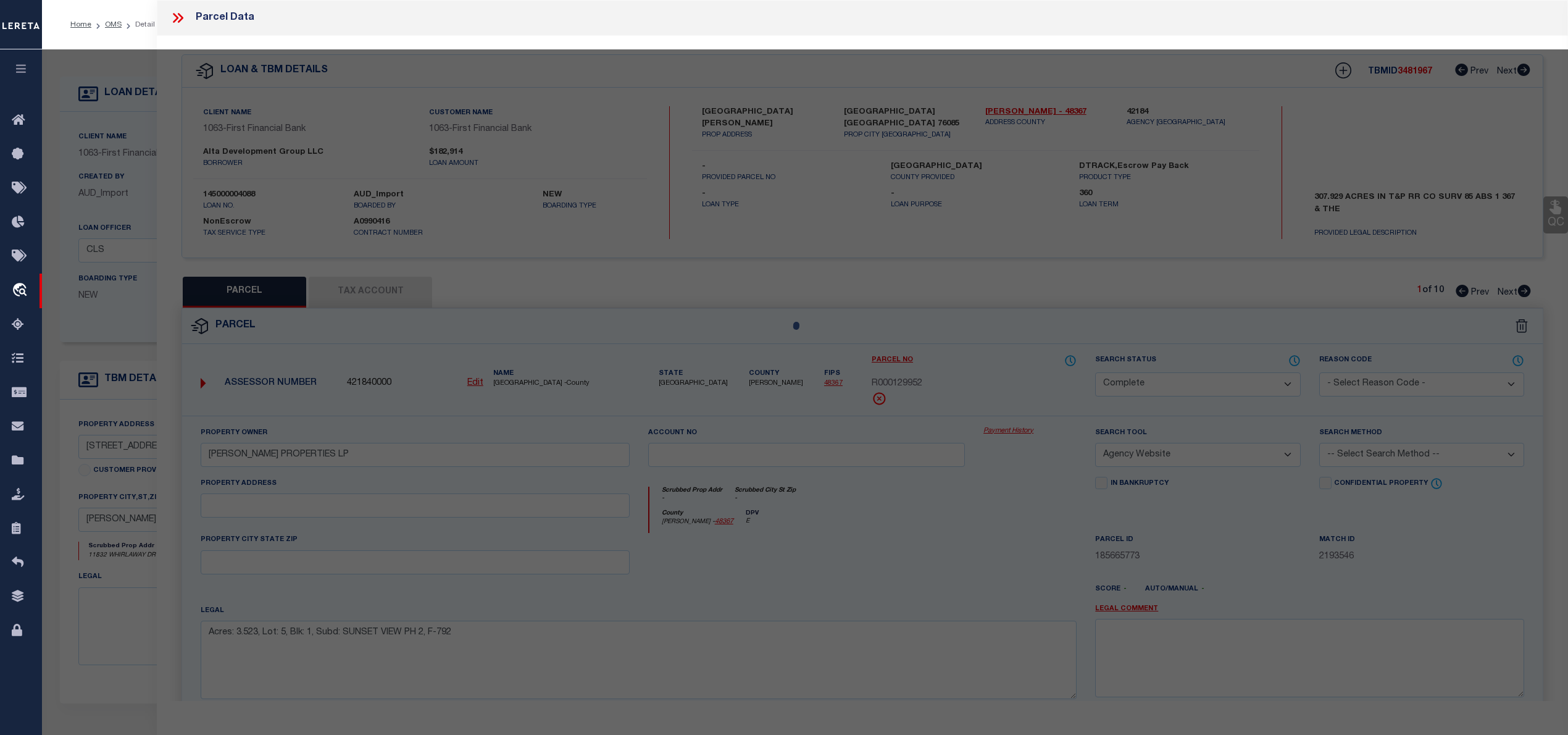
select select "AS"
select select
checkbox input "false"
select select "CP"
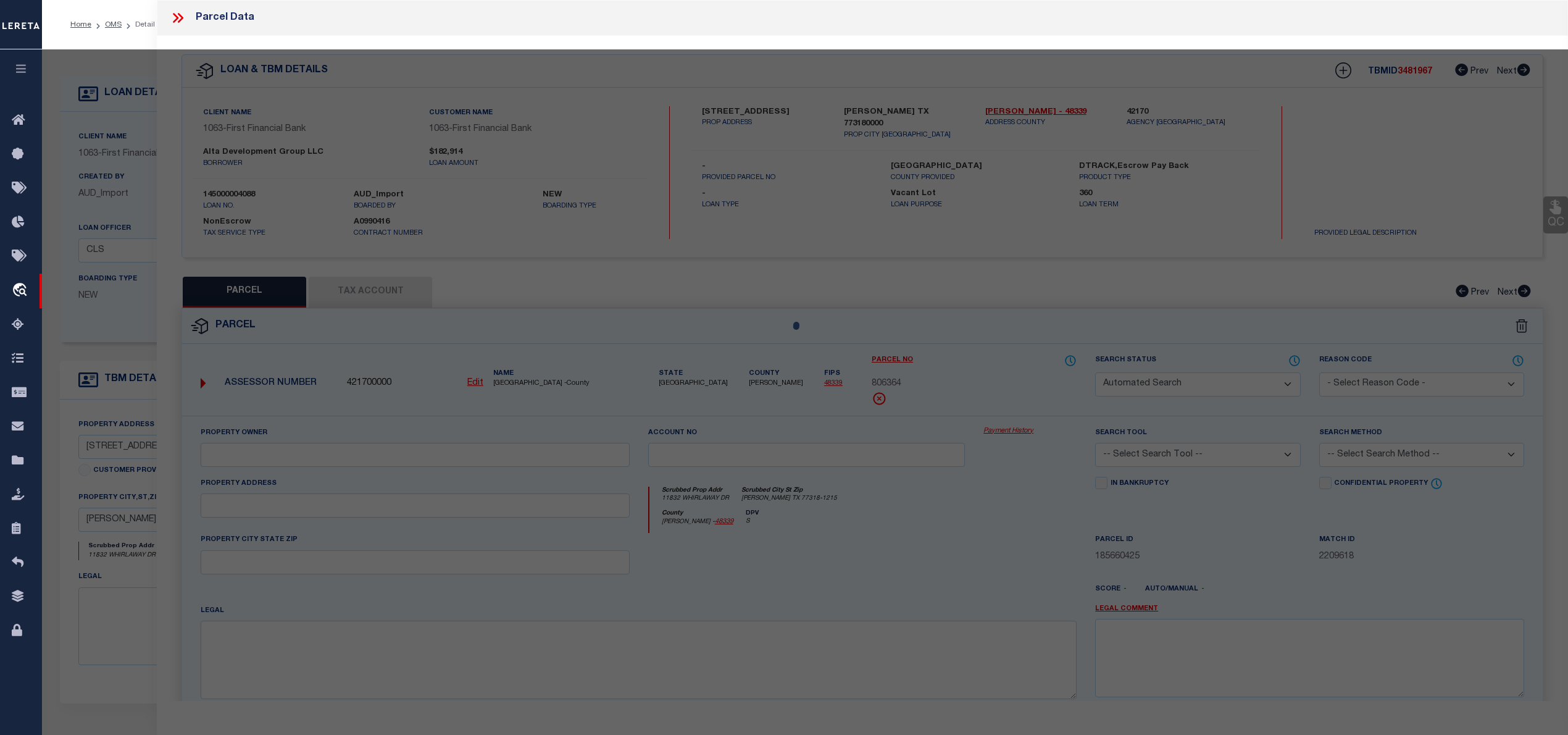
type input "CLEARLAKE ASSET MANAGEMENT LLC"
select select "AGW"
select select
type input "11832 WHIRLAWAY DR,"
type input "WILLIS TX 77318"
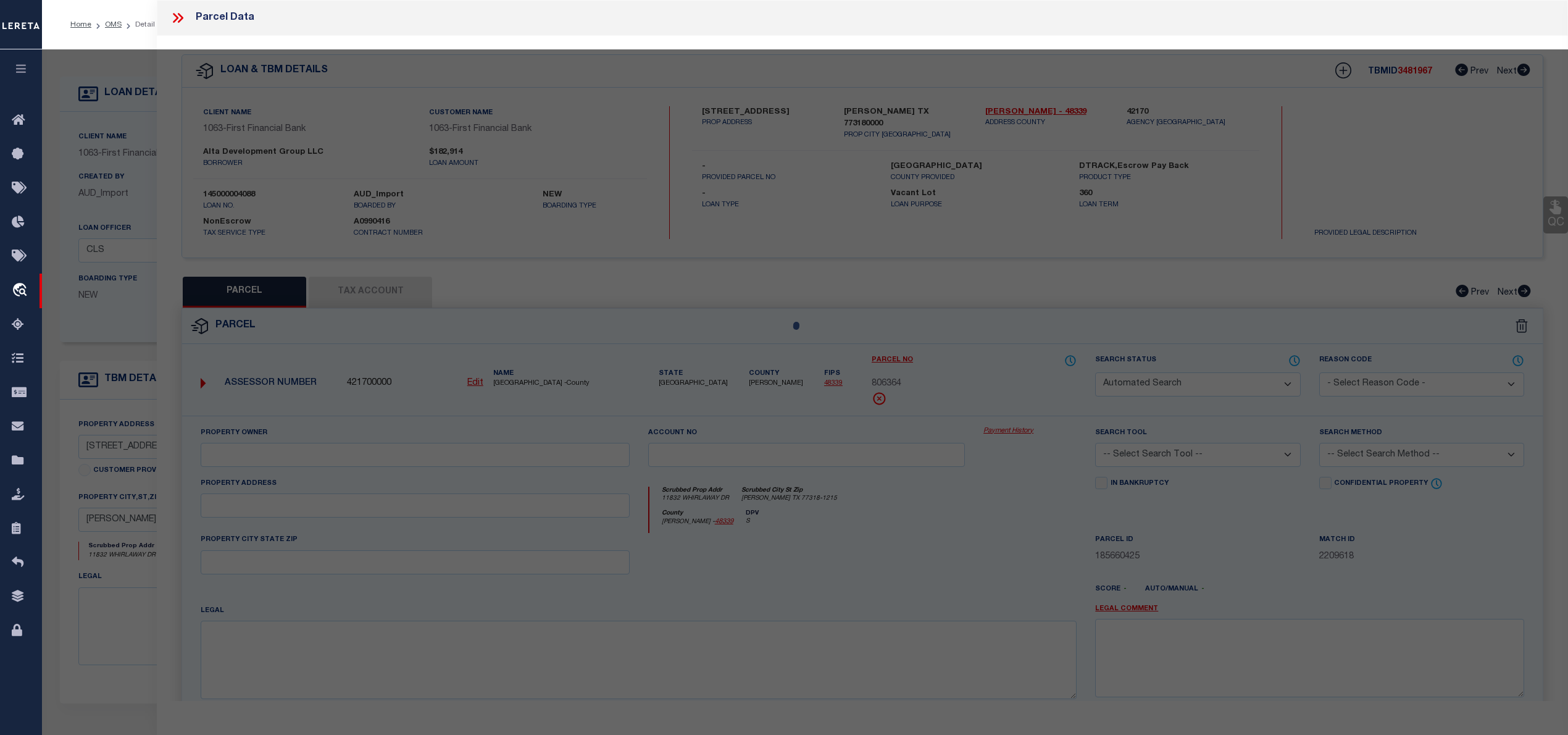
type textarea "Lexington Heights 02 BLK 2 LOT 22"
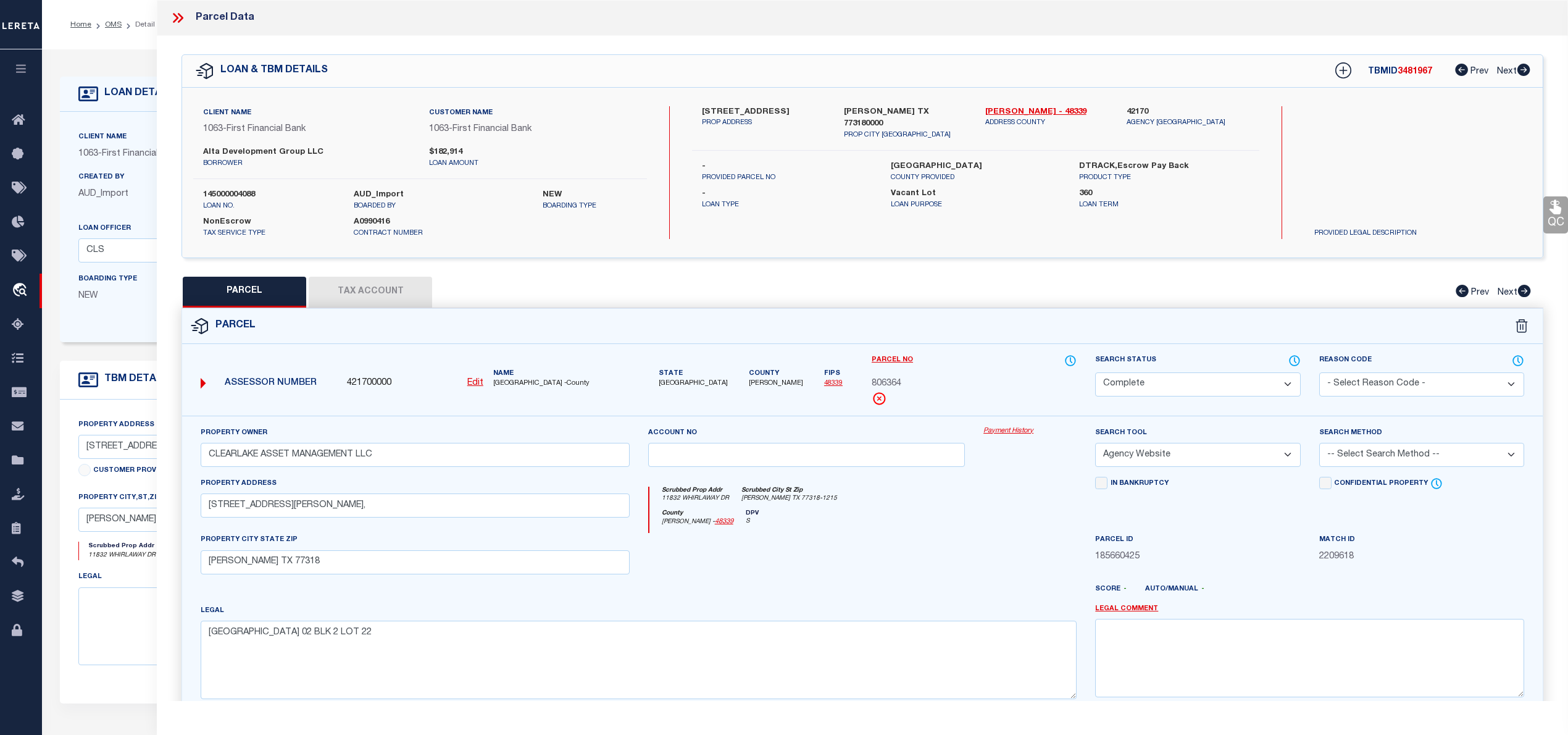
click at [379, 287] on button "Tax Account" at bounding box center [371, 292] width 124 height 31
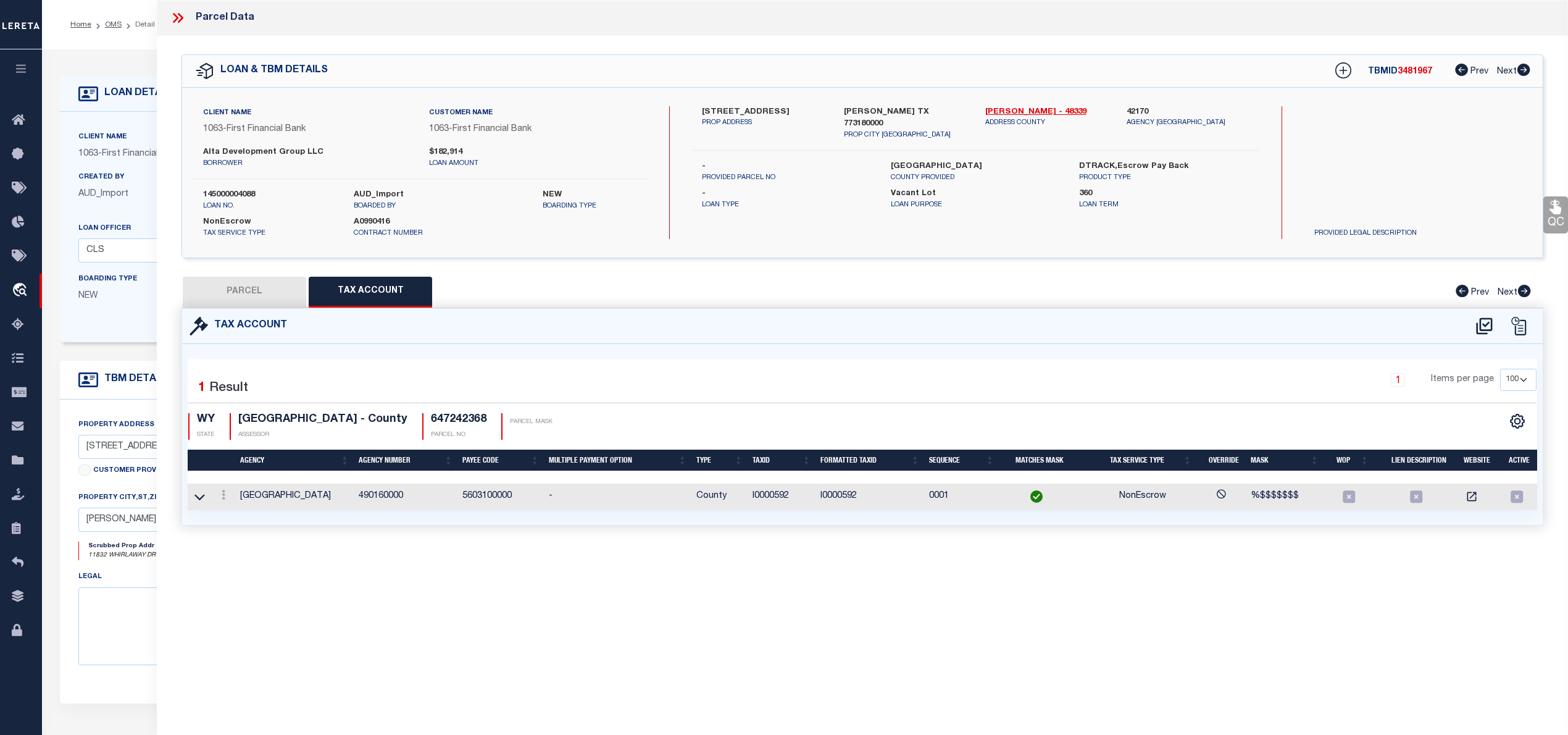
select select "100"
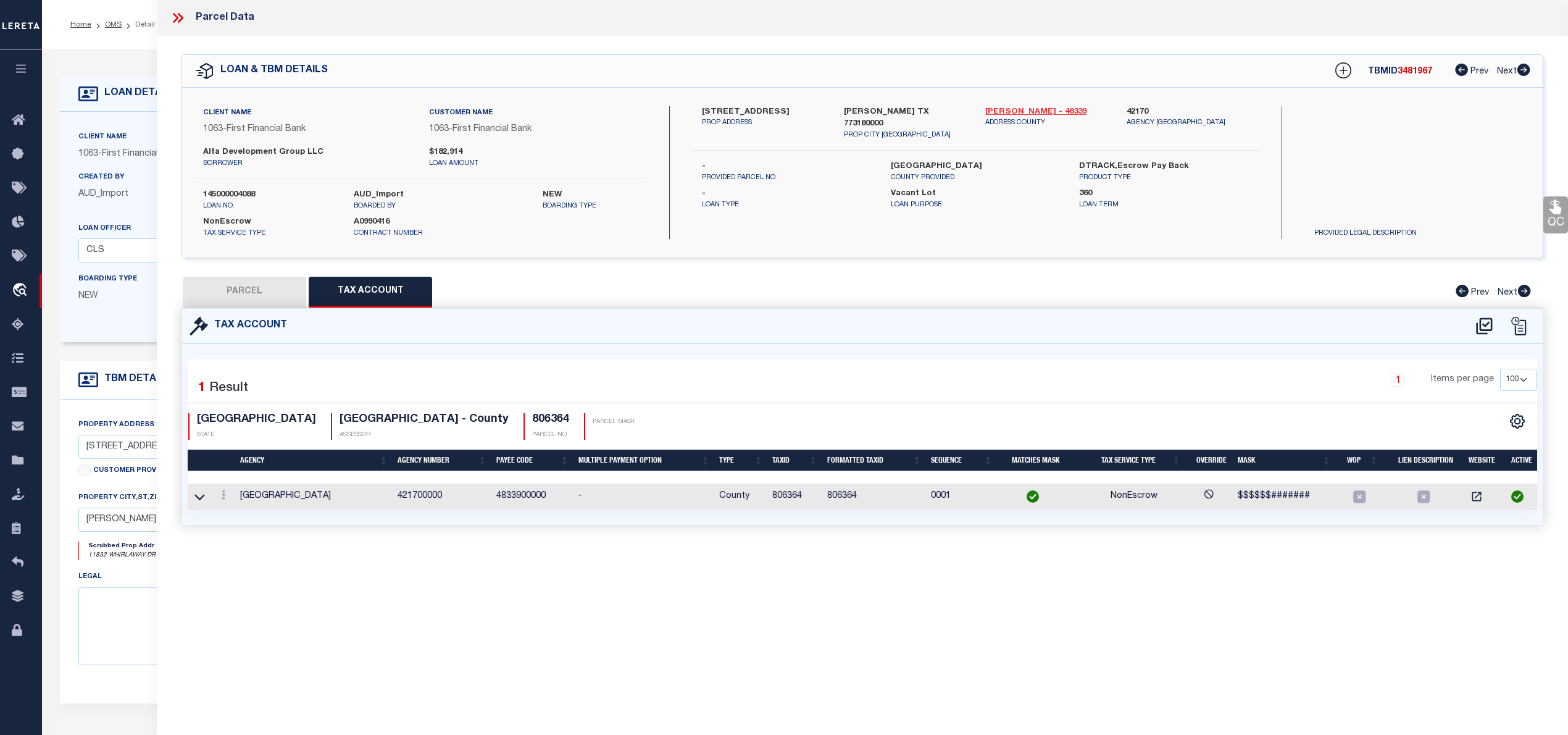
click at [1049, 108] on link "Montgomery - 48339" at bounding box center [1046, 112] width 123 height 12
click at [532, 419] on h4 "806364" at bounding box center [551, 420] width 37 height 14
copy h4 "806364"
drag, startPoint x: 267, startPoint y: 289, endPoint x: 1218, endPoint y: 351, distance: 953.0
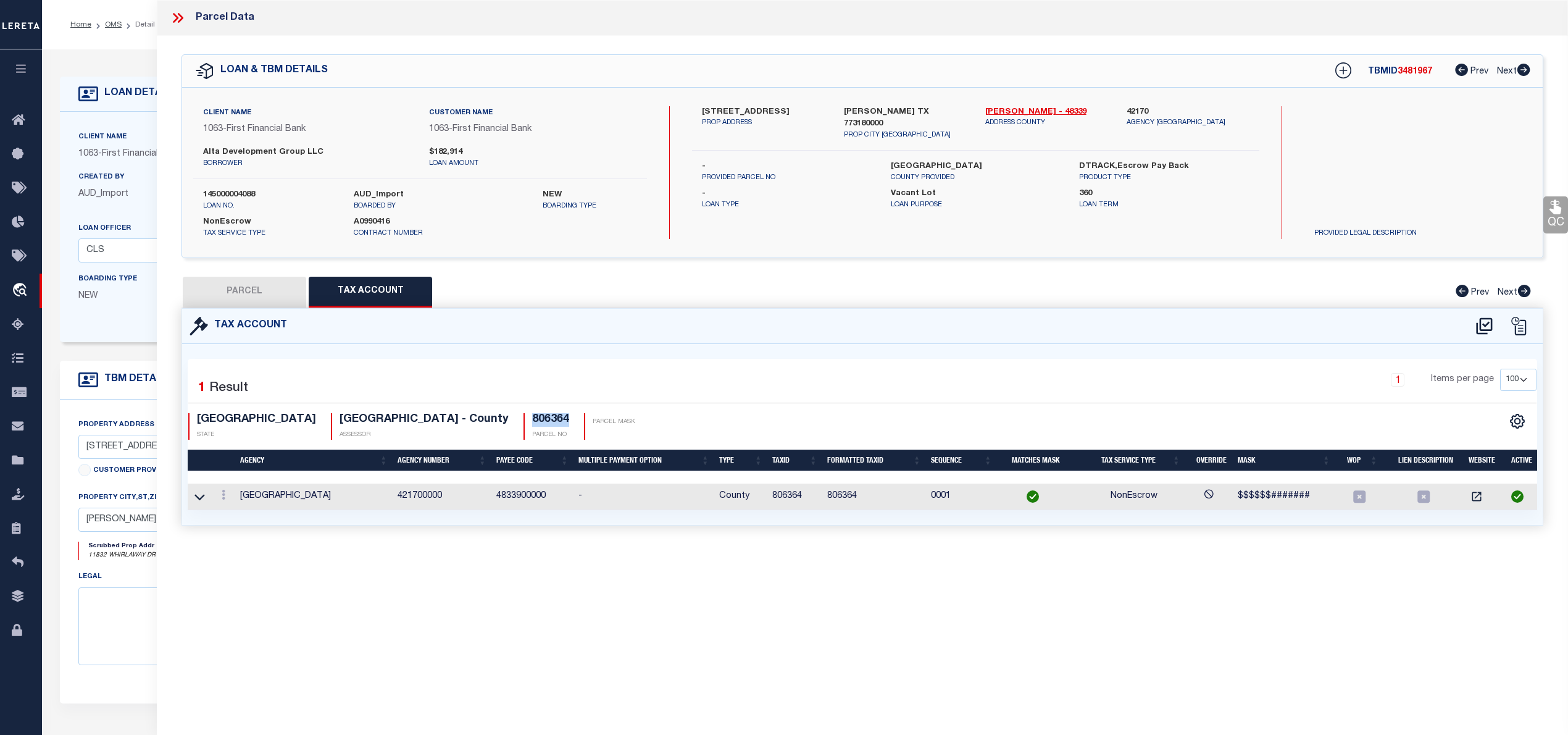
click at [267, 289] on button "PARCEL" at bounding box center [244, 292] width 124 height 31
select select "AS"
select select
checkbox input "false"
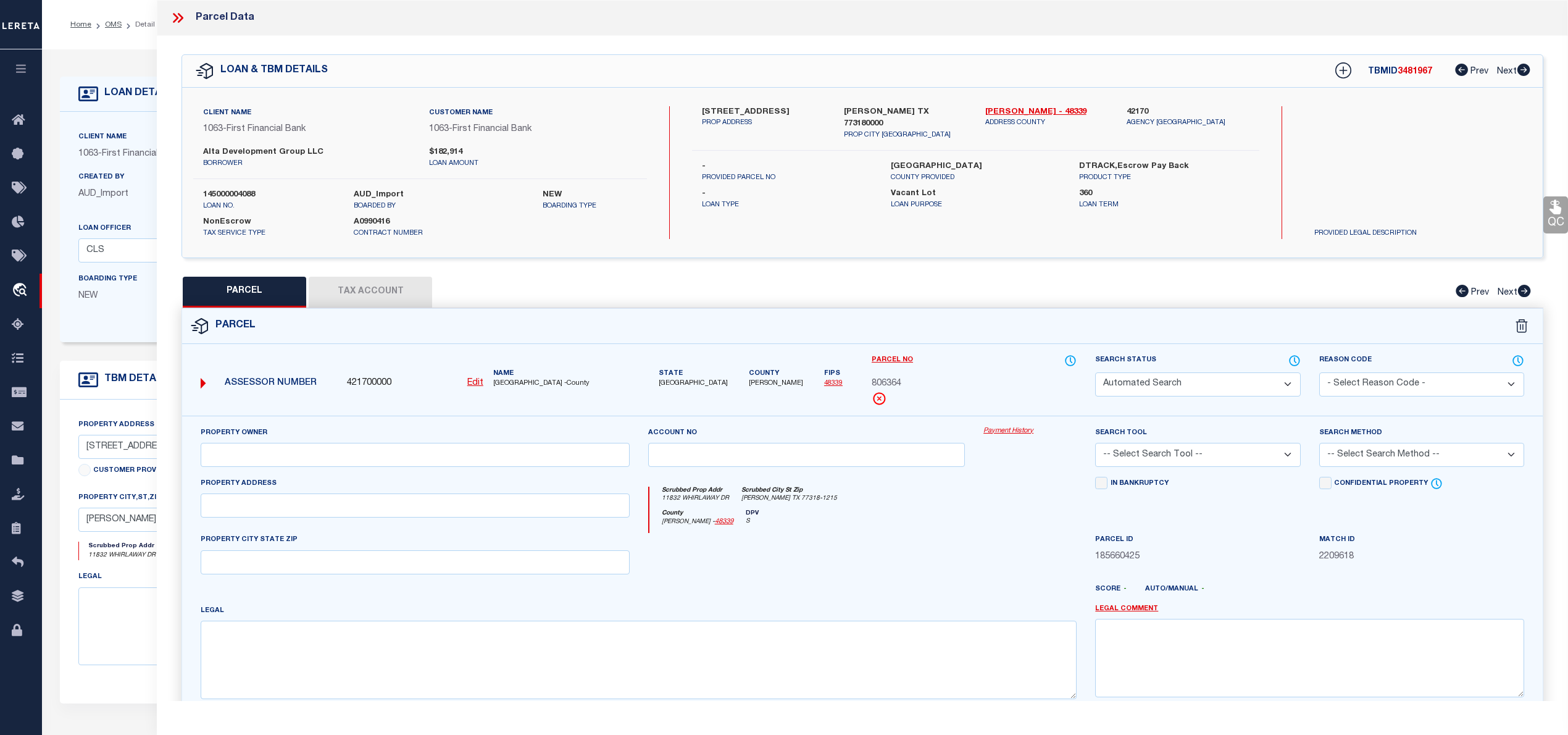
select select "CP"
type input "CLEARLAKE ASSET MANAGEMENT LLC"
select select "AGW"
select select
type input "11832 WHIRLAWAY DR,"
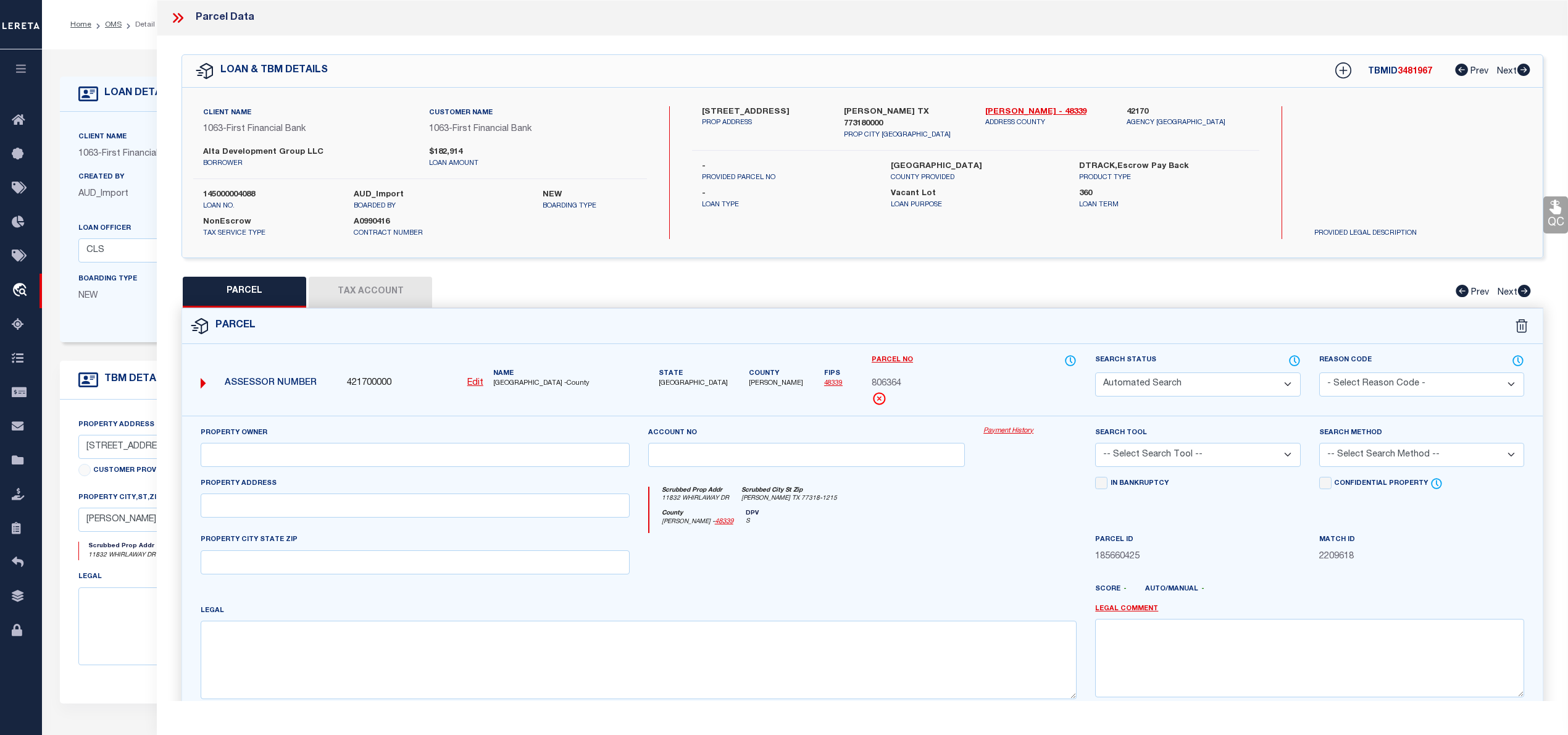
type input "WILLIS TX 77318"
type textarea "Lexington Heights 02 BLK 2 LOT 22"
click at [1230, 381] on select "Automated Search Bad Parcel Complete Duplicate Parcel High Dollar Reporting In …" at bounding box center [1197, 384] width 205 height 24
select select "NP"
click at [1095, 372] on select "Automated Search Bad Parcel Complete Duplicate Parcel High Dollar Reporting In …" at bounding box center [1197, 384] width 205 height 24
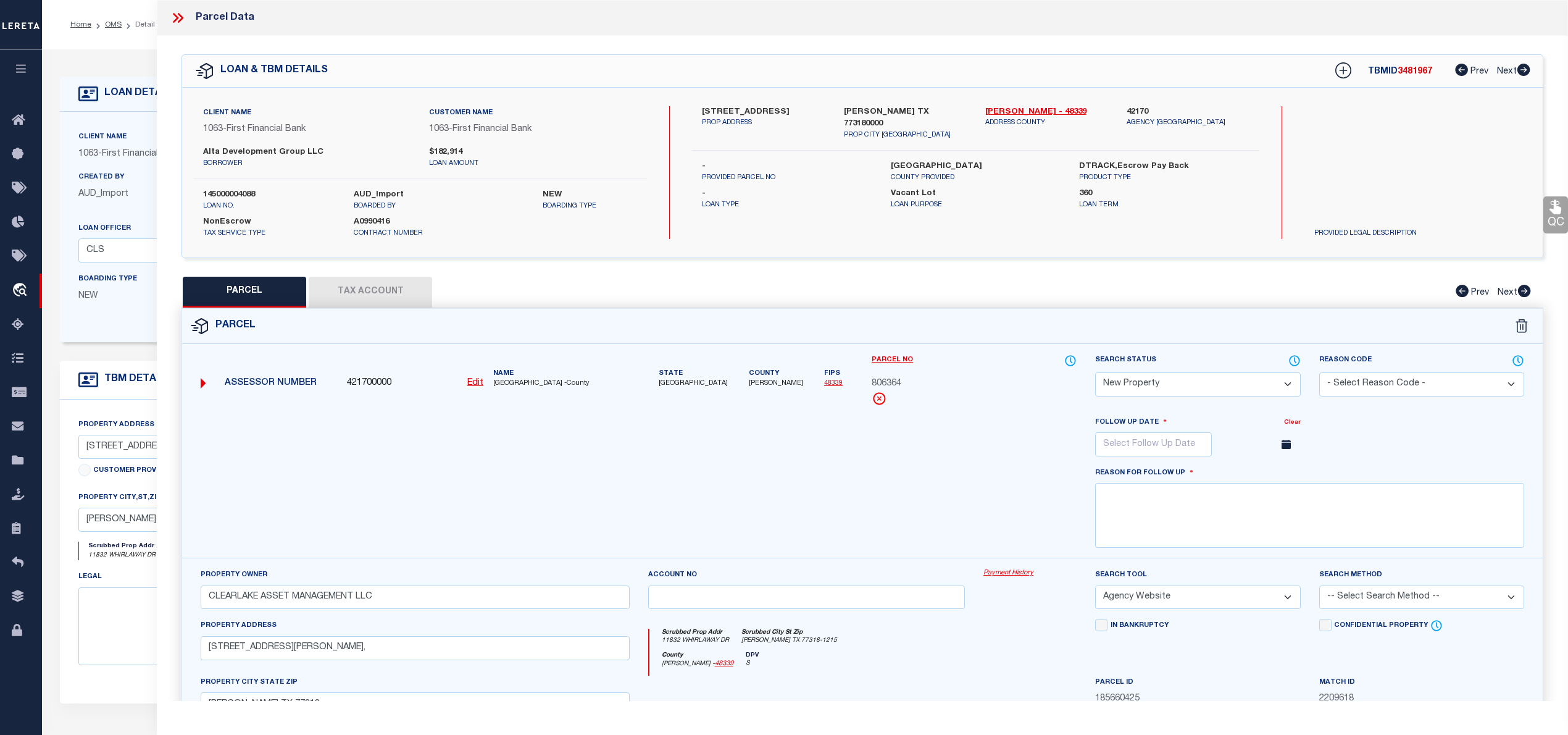
click at [1284, 449] on icon at bounding box center [1287, 445] width 10 height 10
click at [1205, 452] on input "text" at bounding box center [1153, 444] width 117 height 24
click at [1272, 474] on icon at bounding box center [1275, 471] width 9 height 9
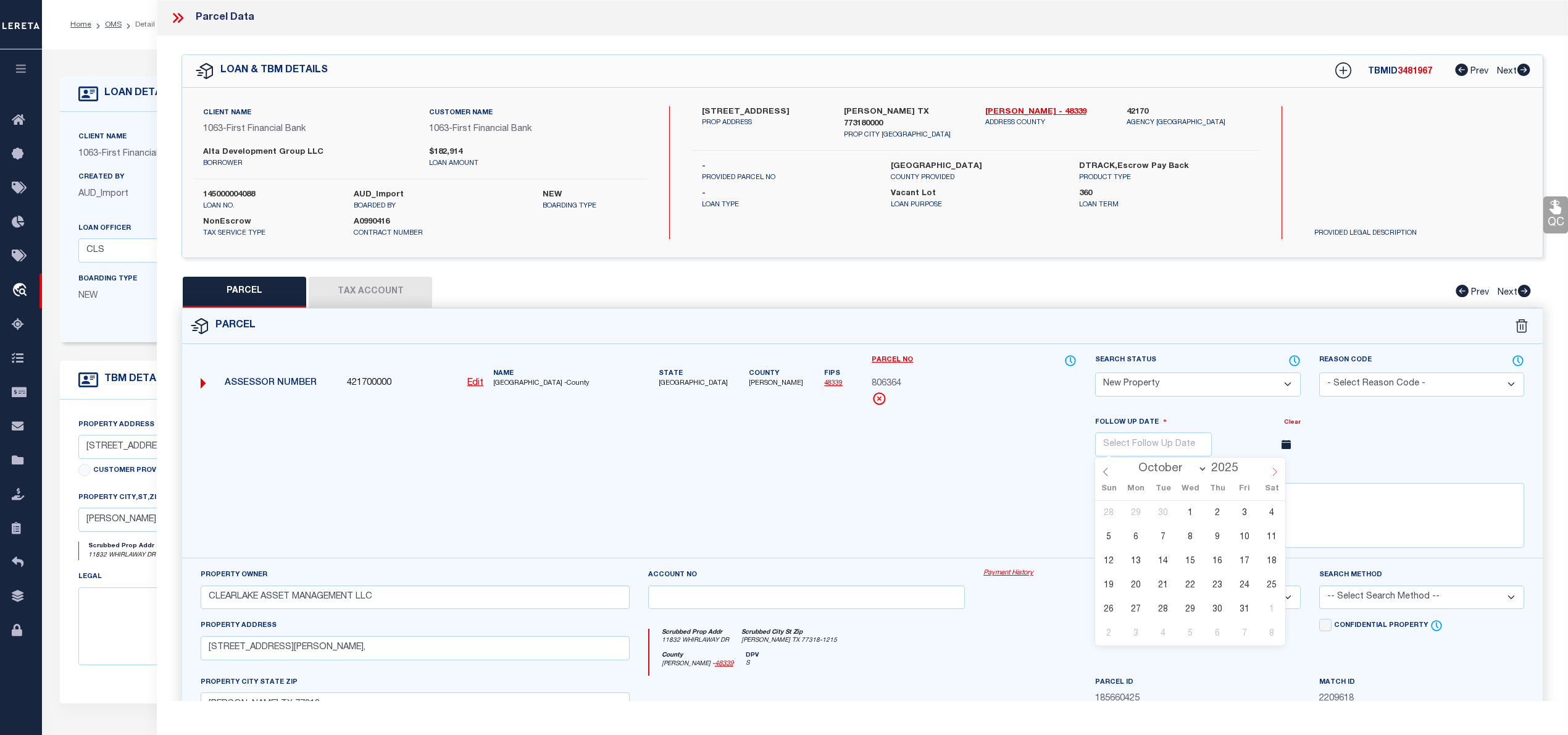
select select "10"
click at [1131, 613] on span "24" at bounding box center [1136, 609] width 24 height 24
type input "11/24/2025"
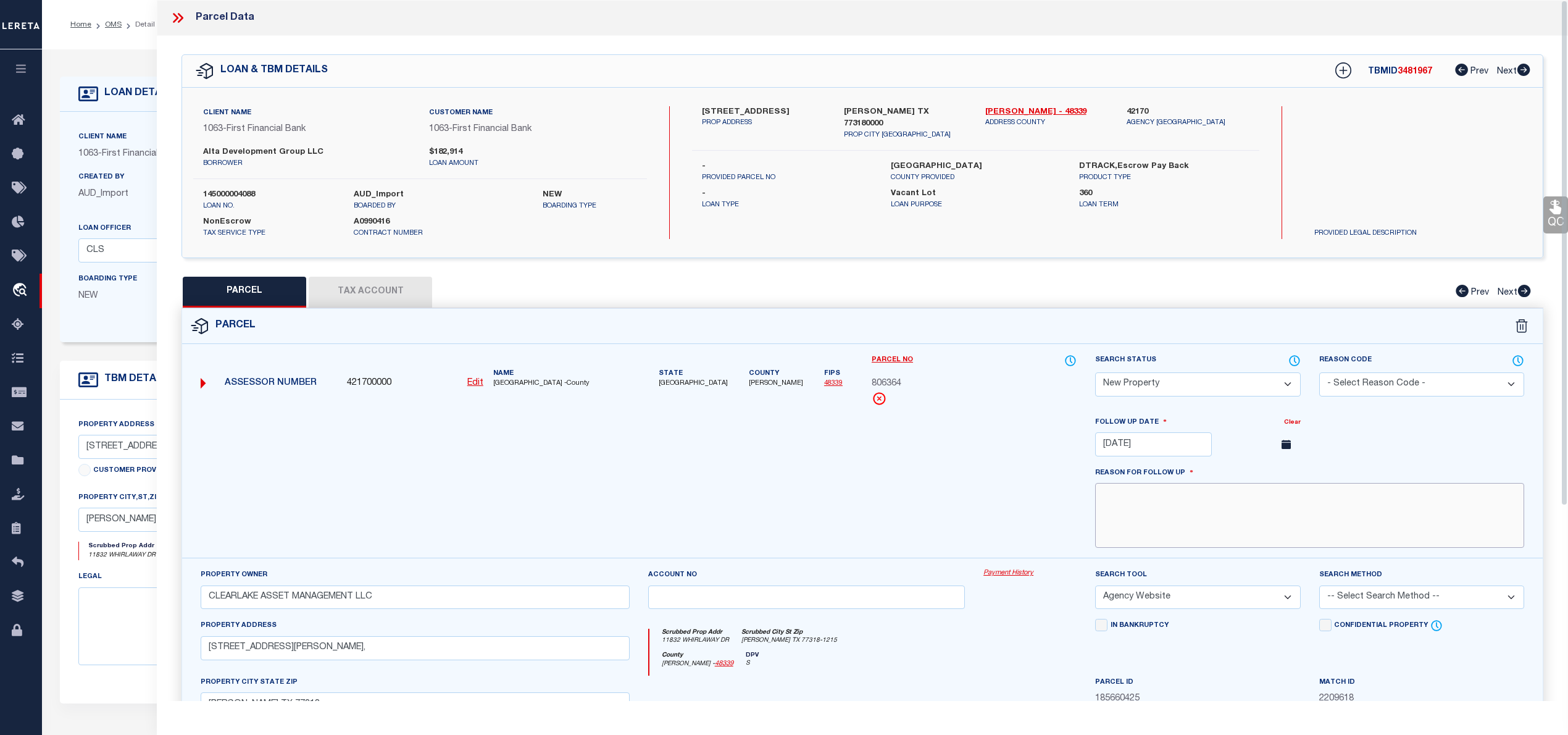
click at [1227, 536] on textarea at bounding box center [1310, 515] width 429 height 65
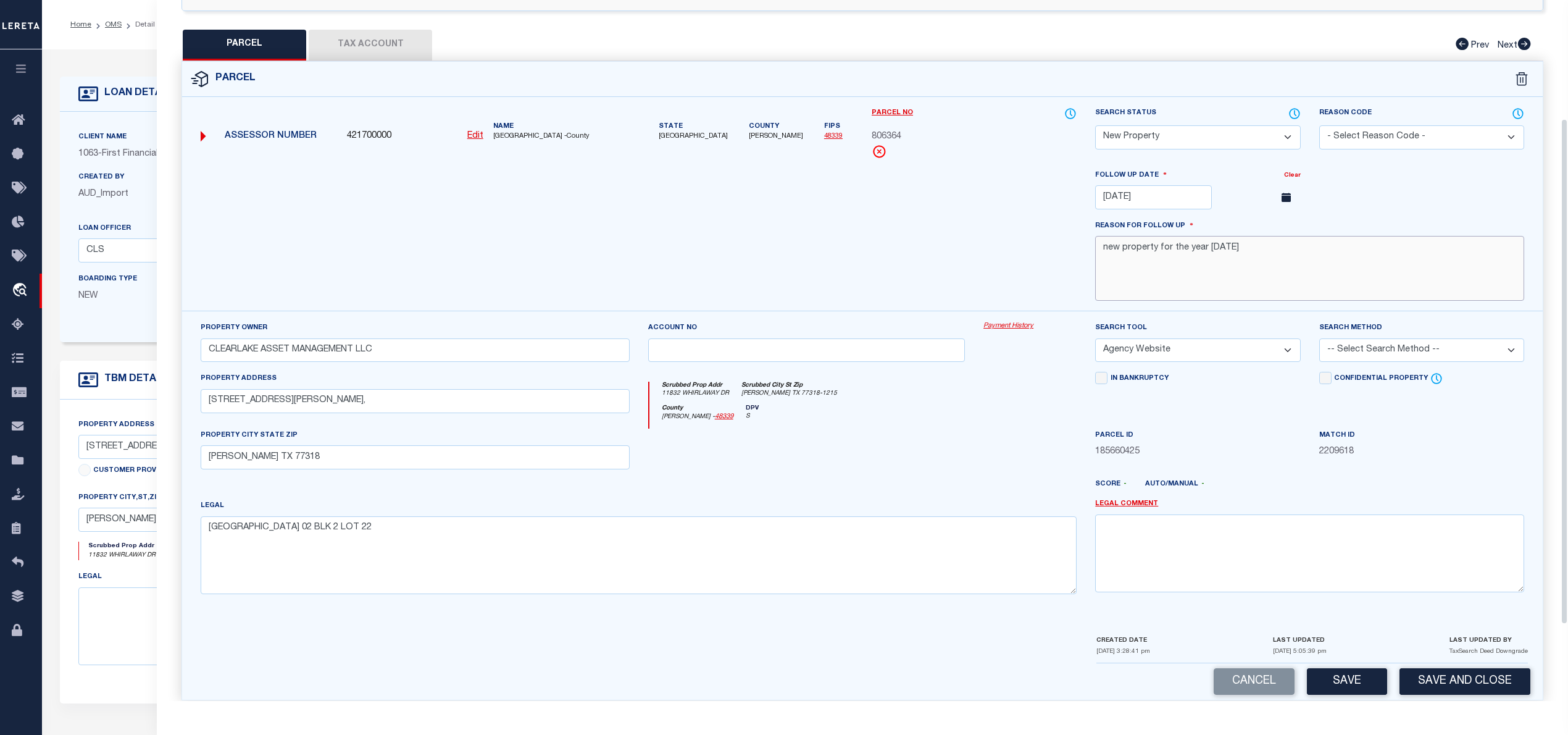
scroll to position [269, 0]
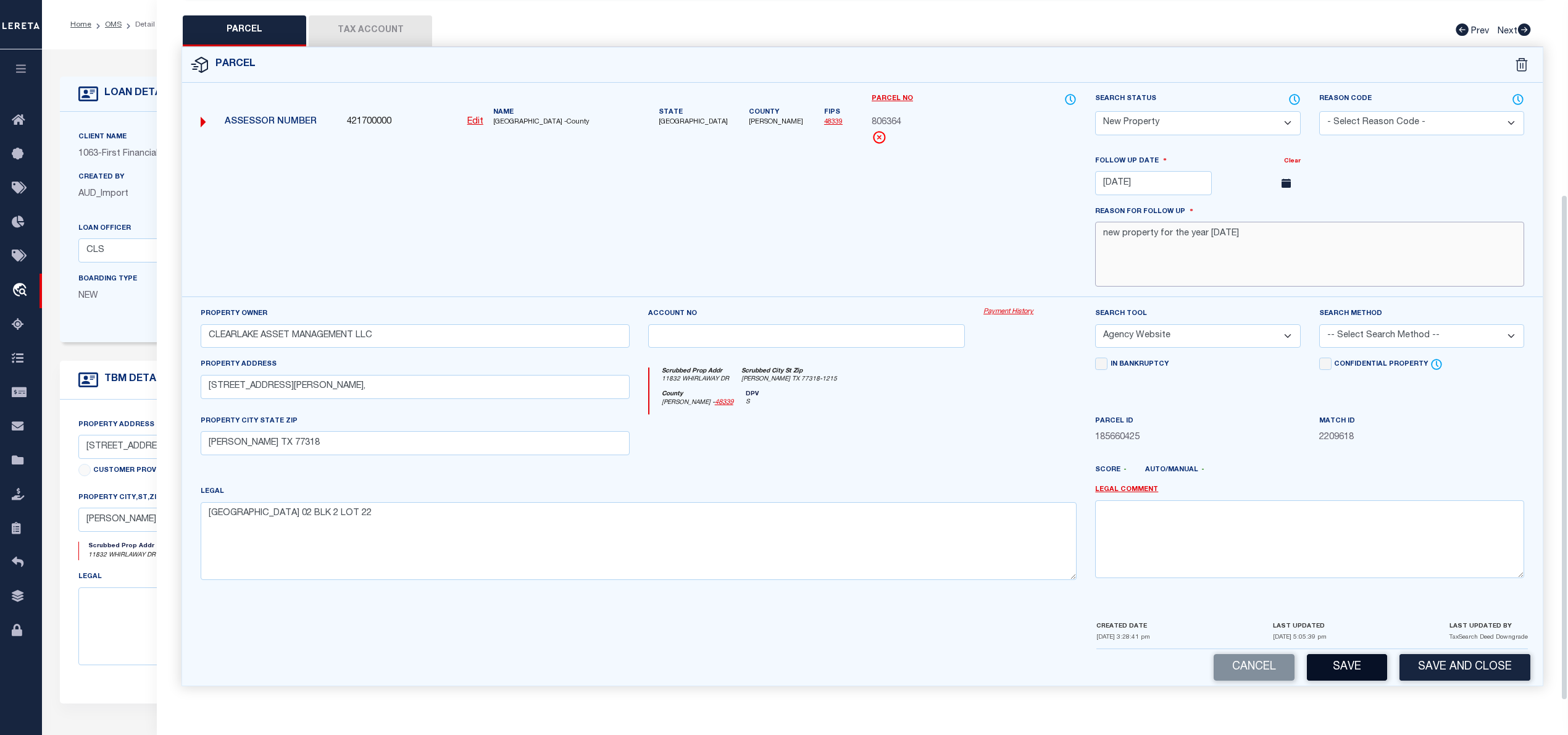
type textarea "new property for the year 2025"
click at [1344, 673] on button "Save" at bounding box center [1347, 667] width 80 height 27
select select "AS"
select select
checkbox input "false"
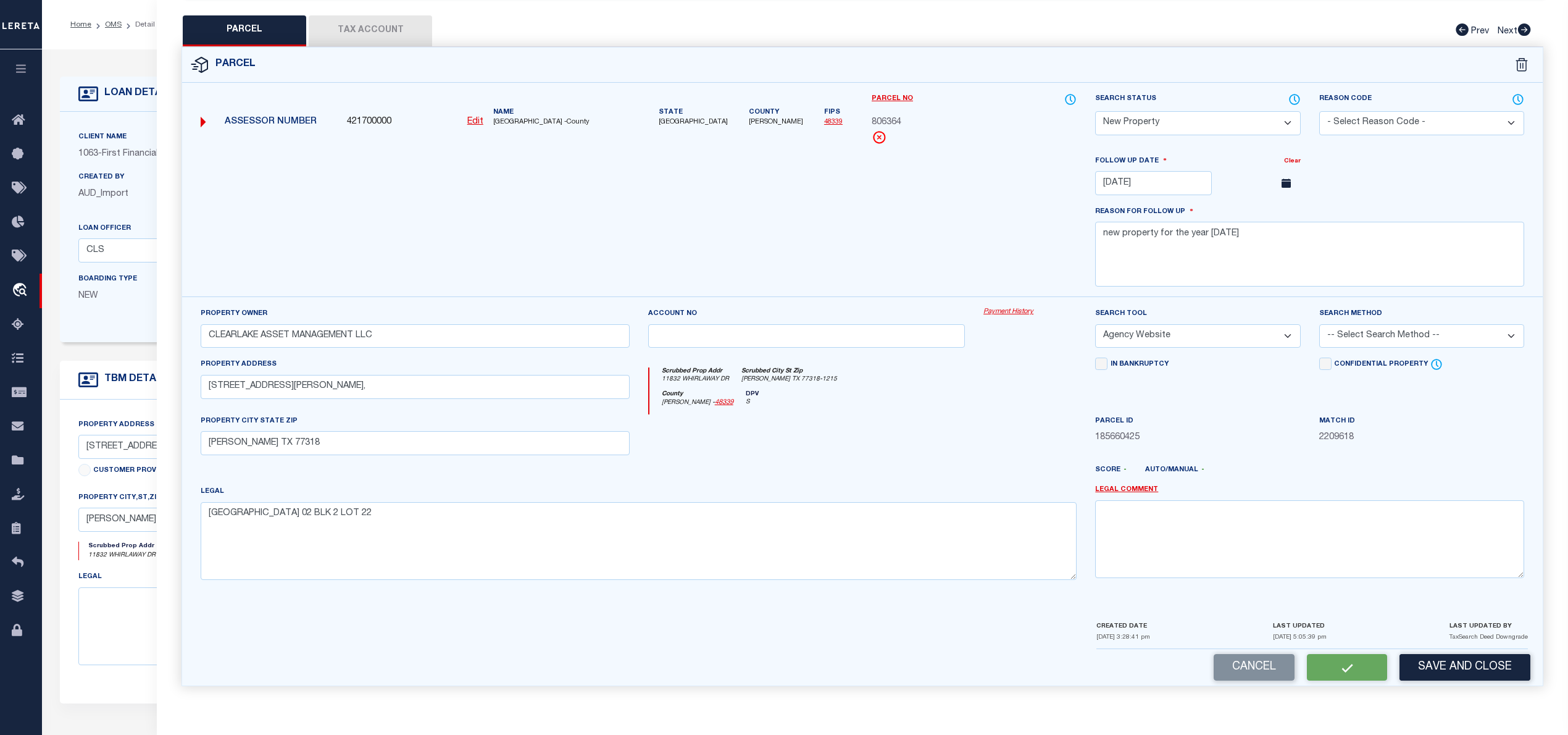
checkbox input "false"
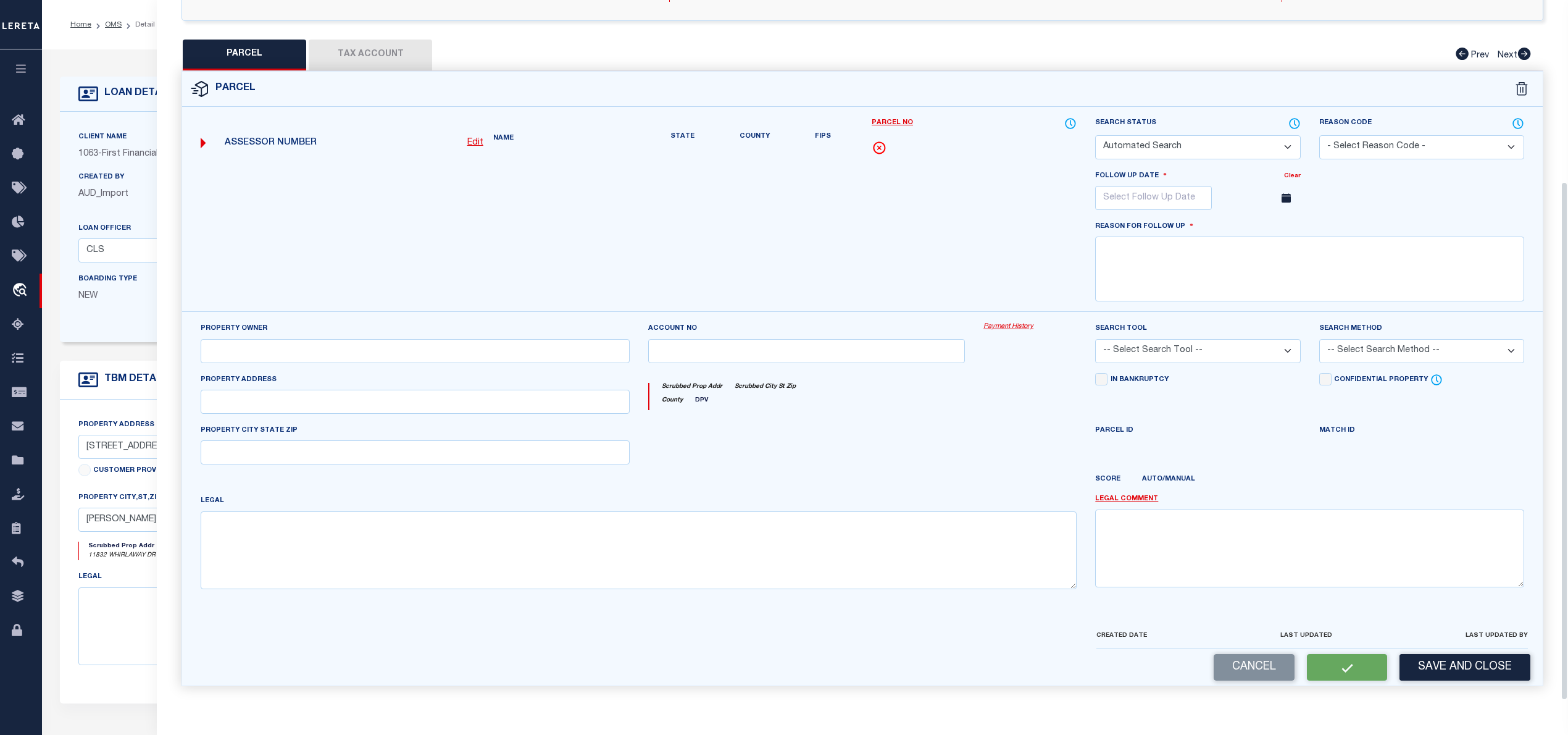
select select "NP"
type input "11/24/2025"
type textarea "new property for the year 2025"
type input "CLEARLAKE ASSET MANAGEMENT LLC"
select select "AGW"
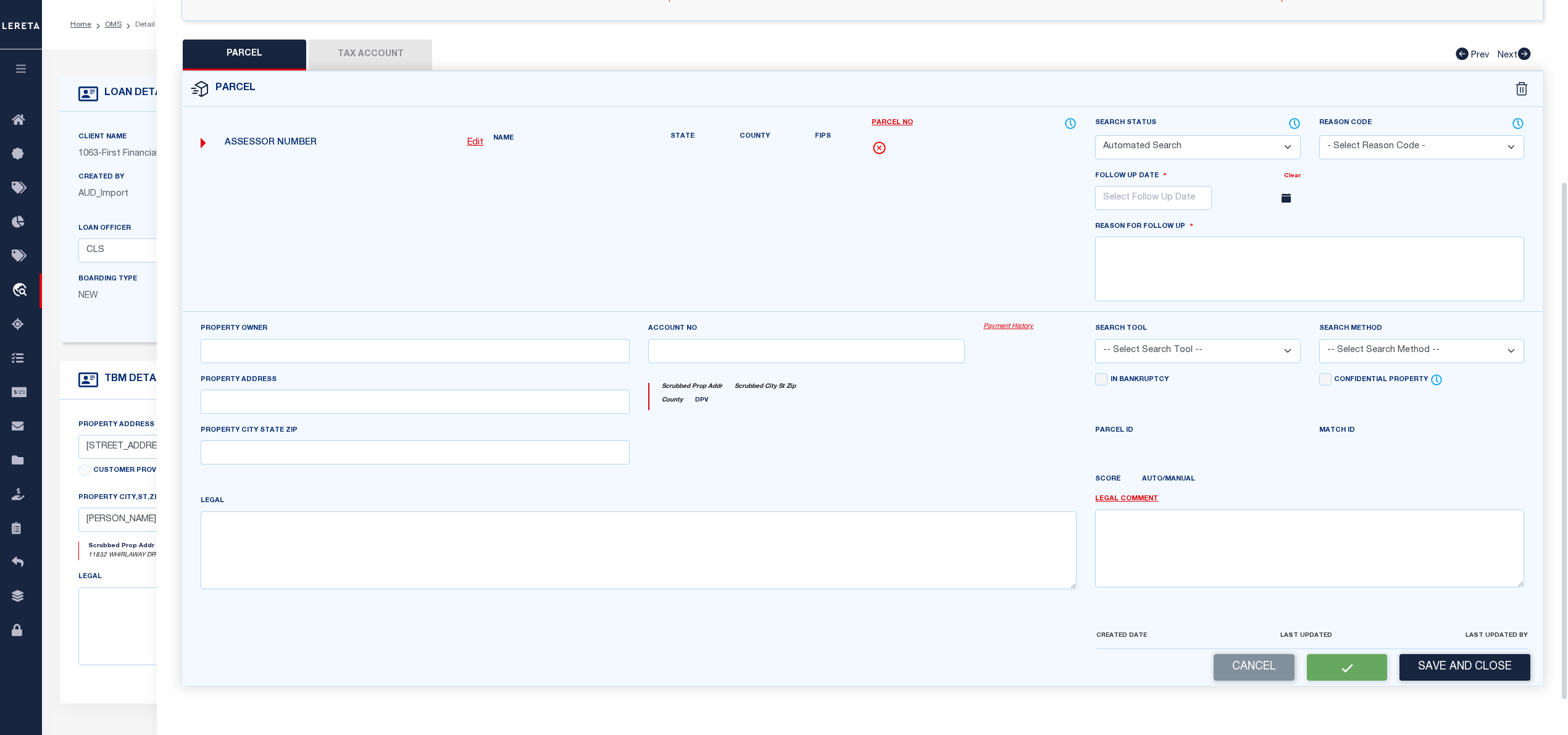
select select
type input "11832 WHIRLAWAY DR,"
type input "WILLIS TX 77318"
type textarea "Lexington Heights 02 BLK 2 LOT 22"
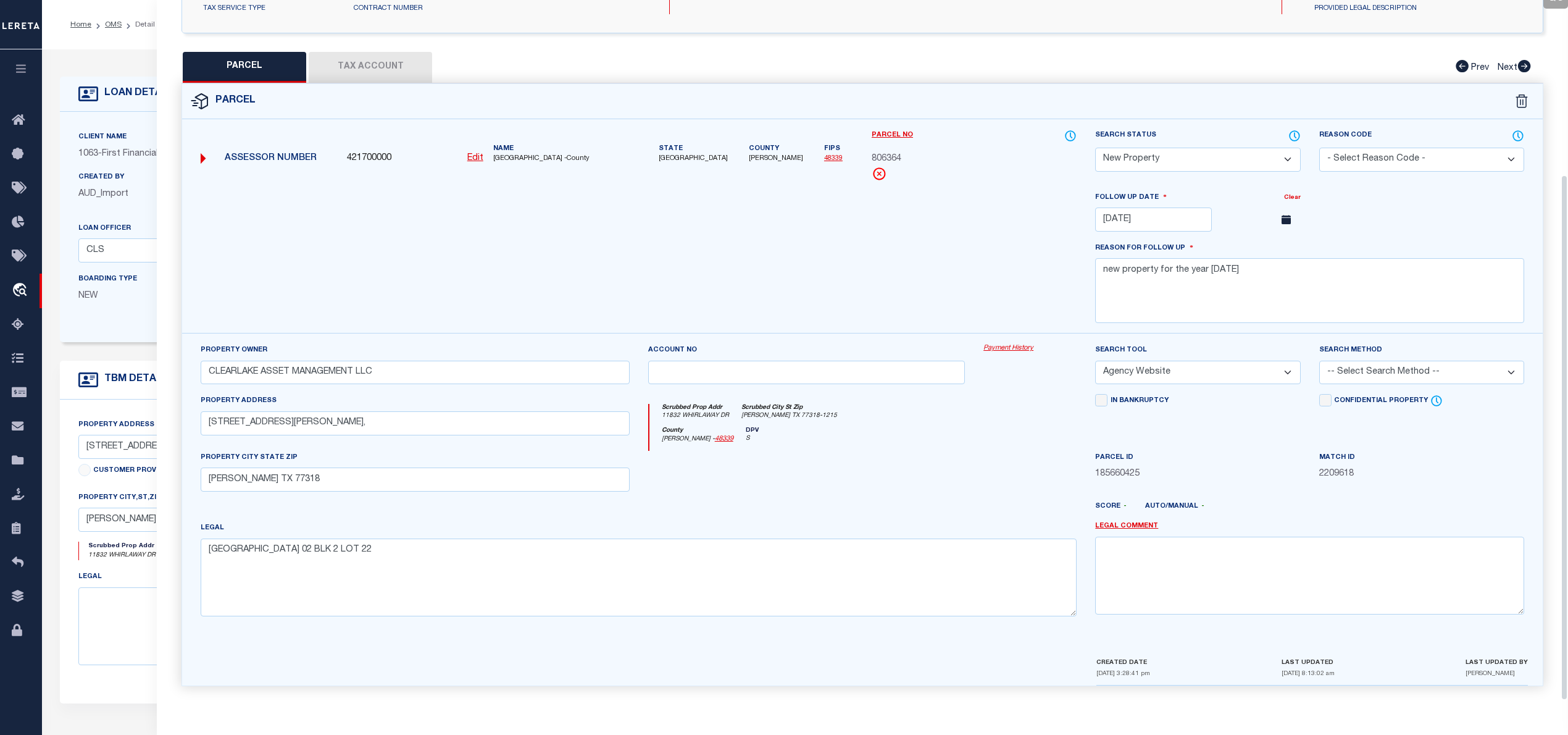
scroll to position [0, 0]
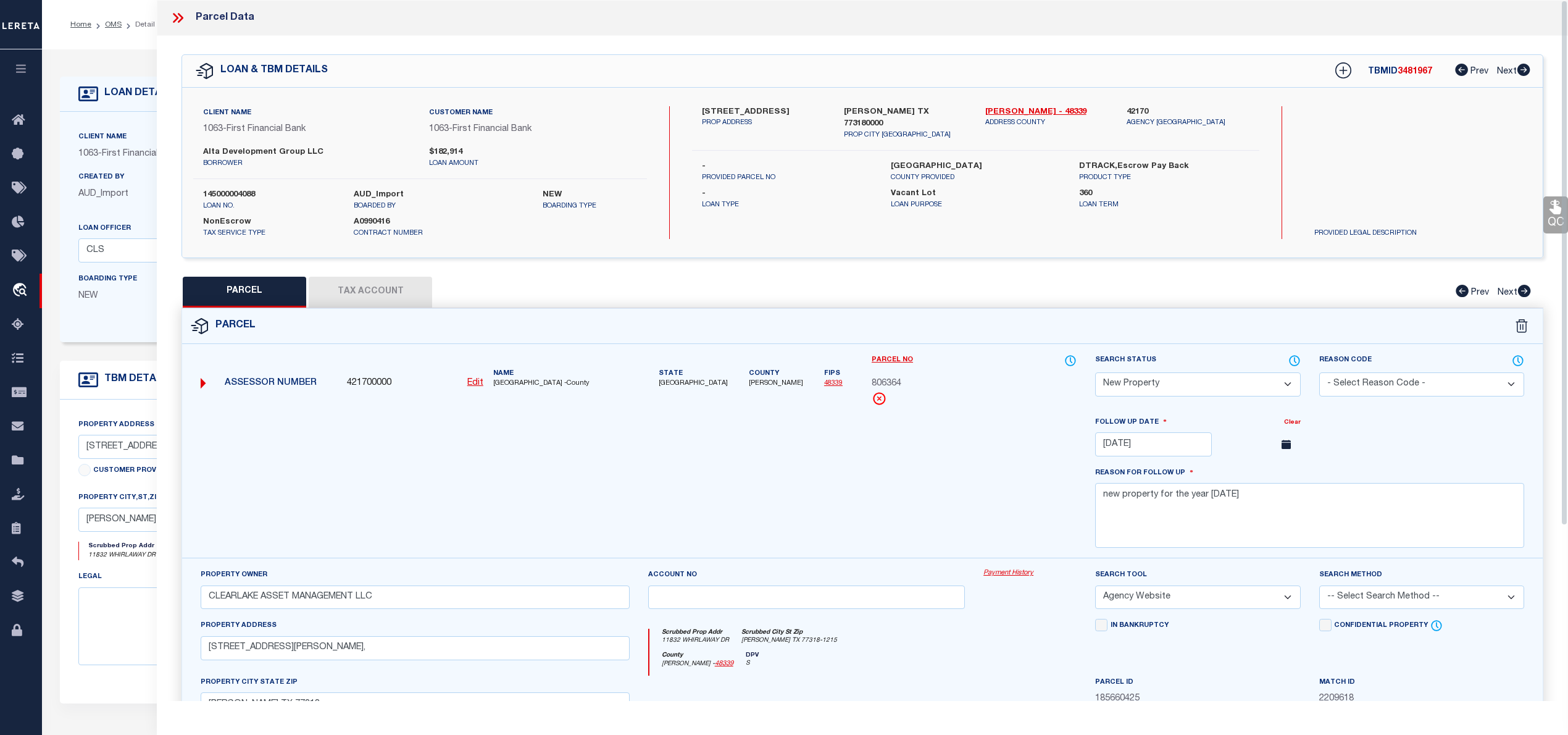
click at [179, 20] on icon at bounding box center [178, 18] width 16 height 16
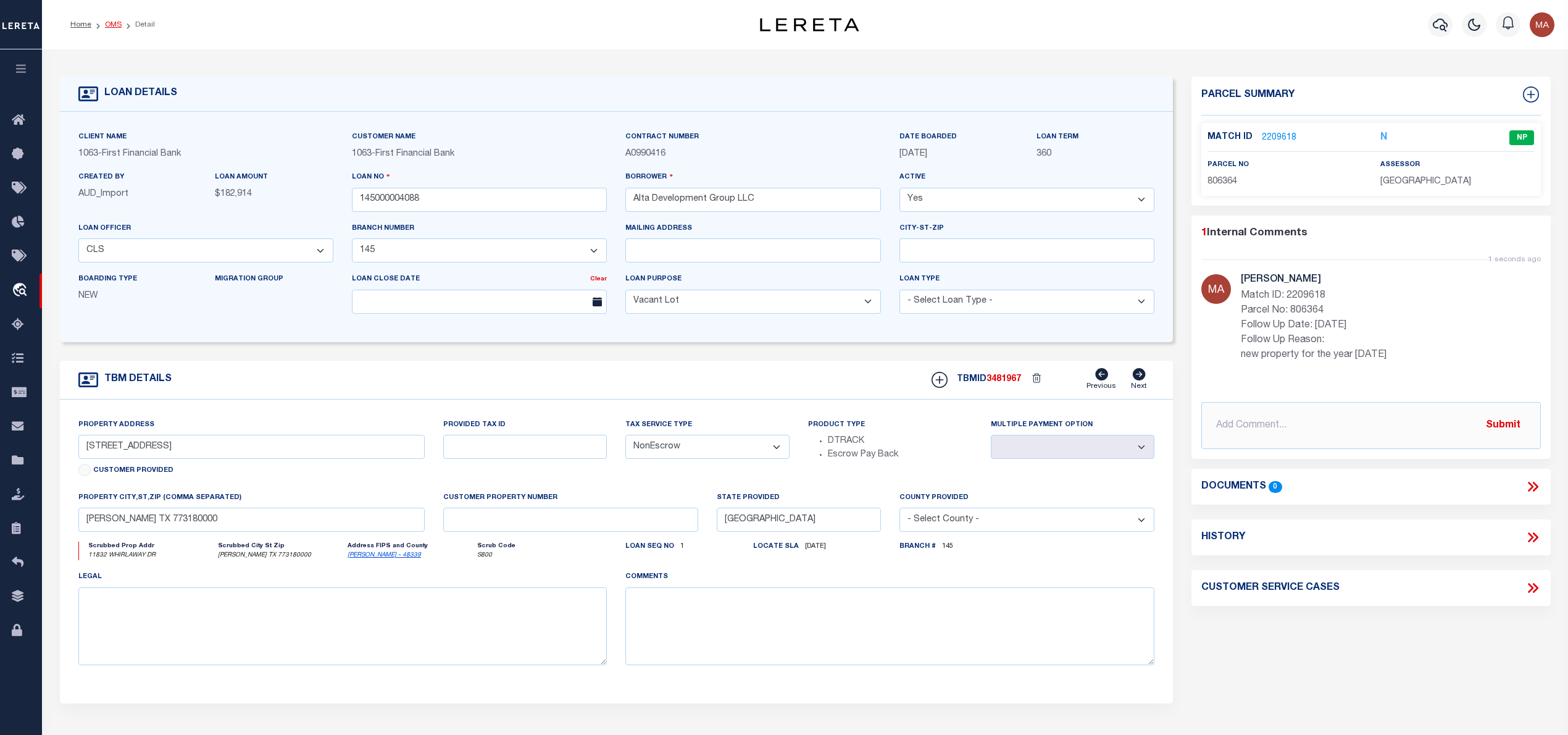
click at [113, 23] on link "OMS" at bounding box center [113, 24] width 17 height 7
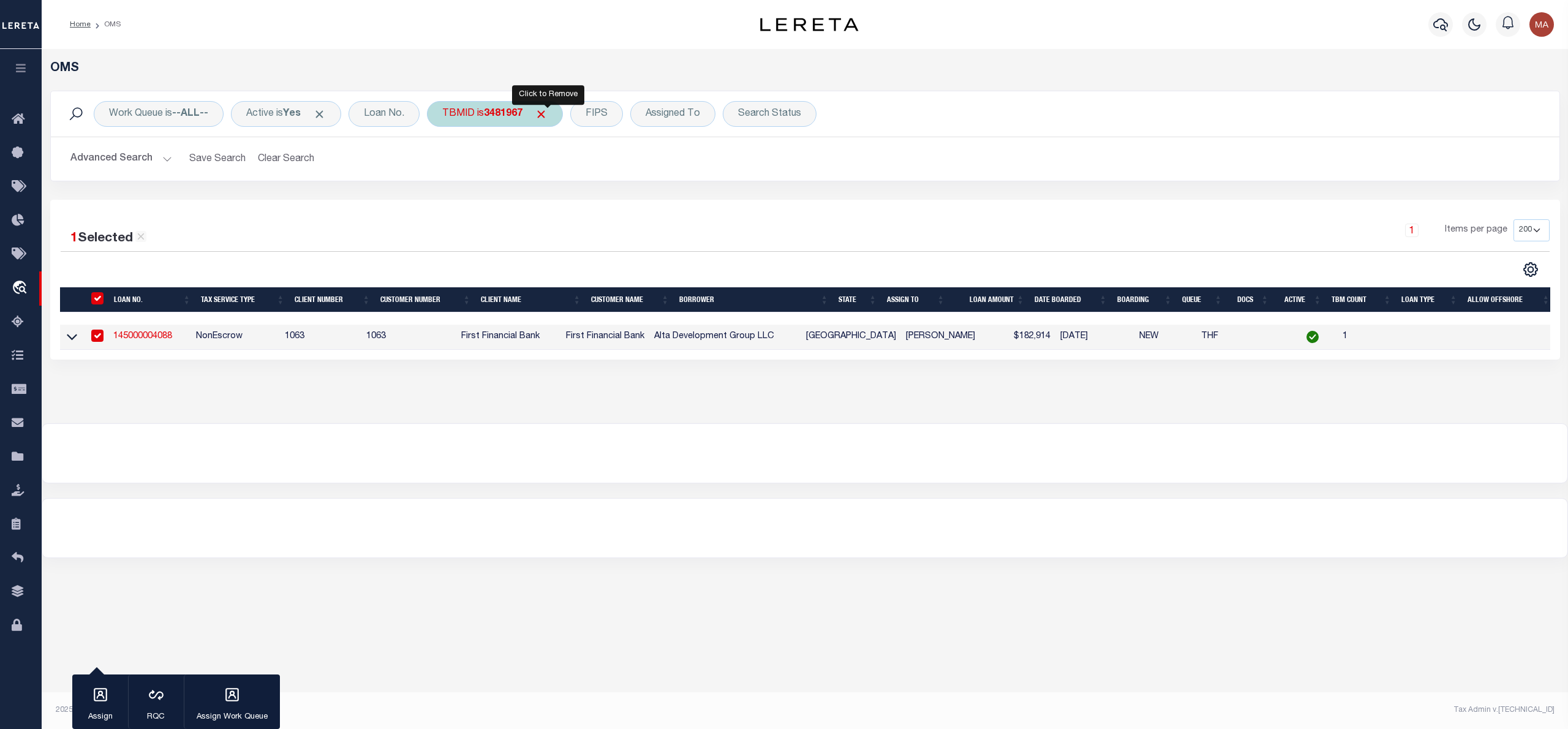
click at [547, 113] on span "Click to Remove" at bounding box center [541, 114] width 13 height 13
click at [388, 118] on div "Loan No." at bounding box center [384, 114] width 71 height 26
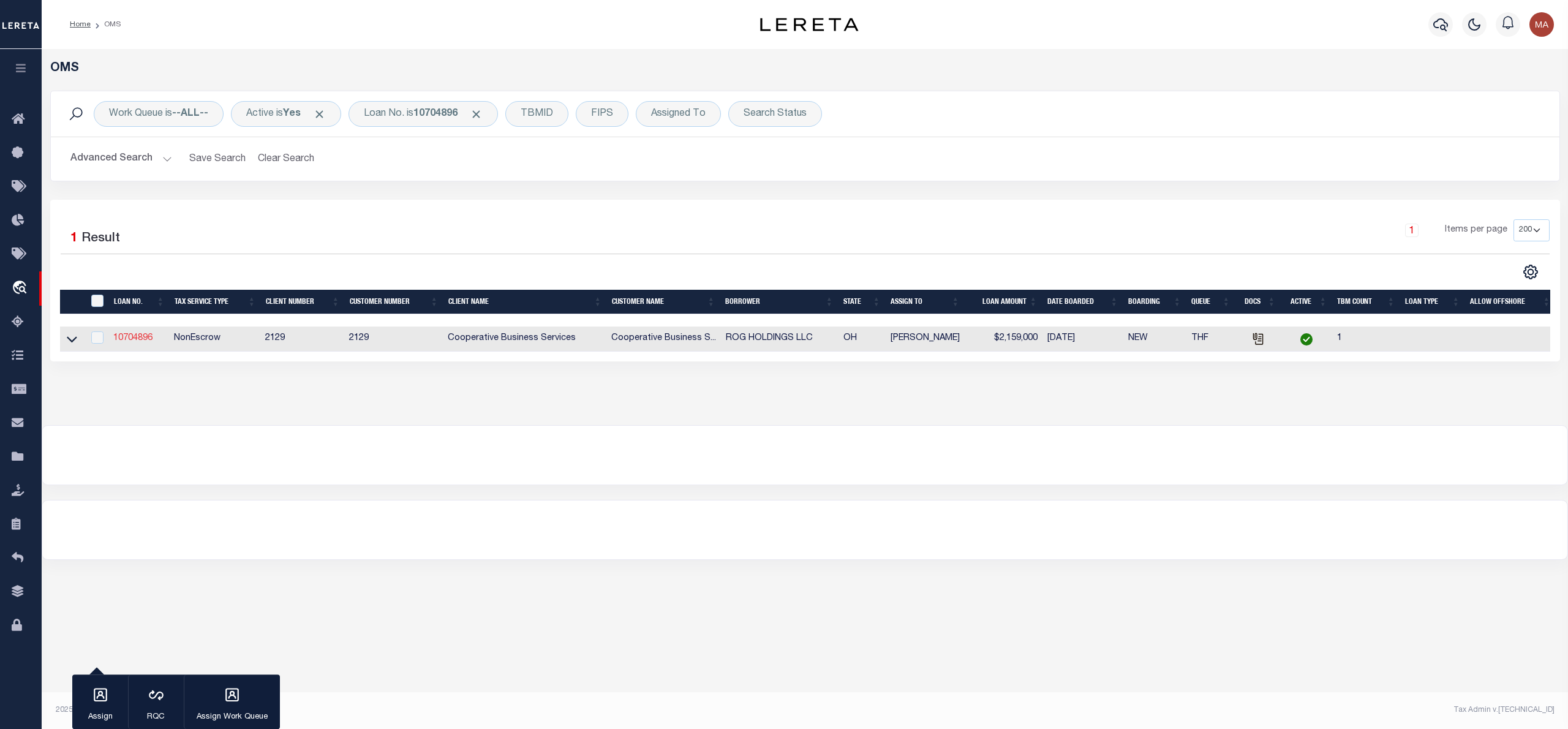
click at [140, 339] on link "10704896" at bounding box center [132, 337] width 39 height 9
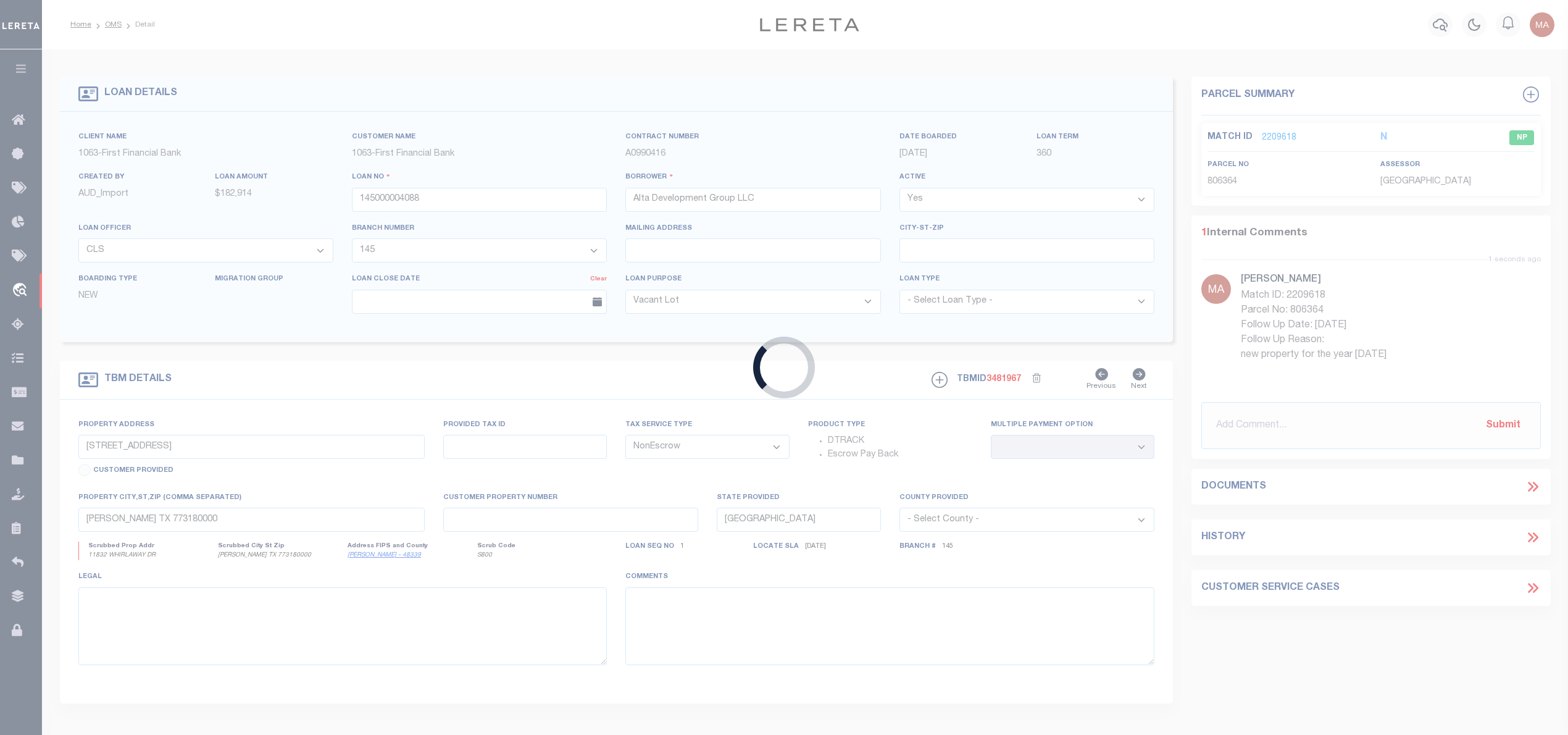
type input "10704896"
type input "ROG HOLDINGS LLC"
select select
type input "[GEOGRAPHIC_DATA]"
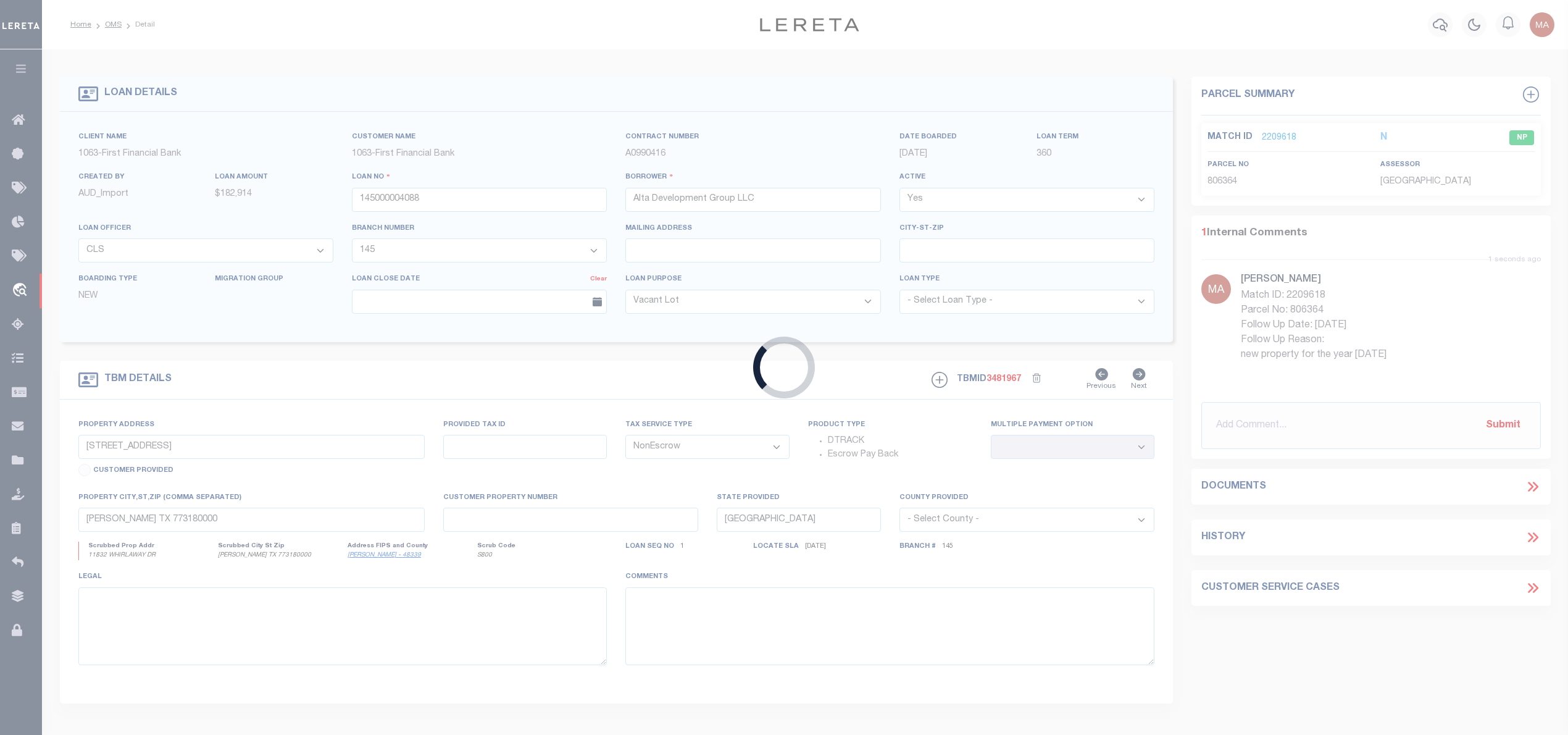
type input "[GEOGRAPHIC_DATA], OH 43215"
select select
select select "7396"
select select "3334"
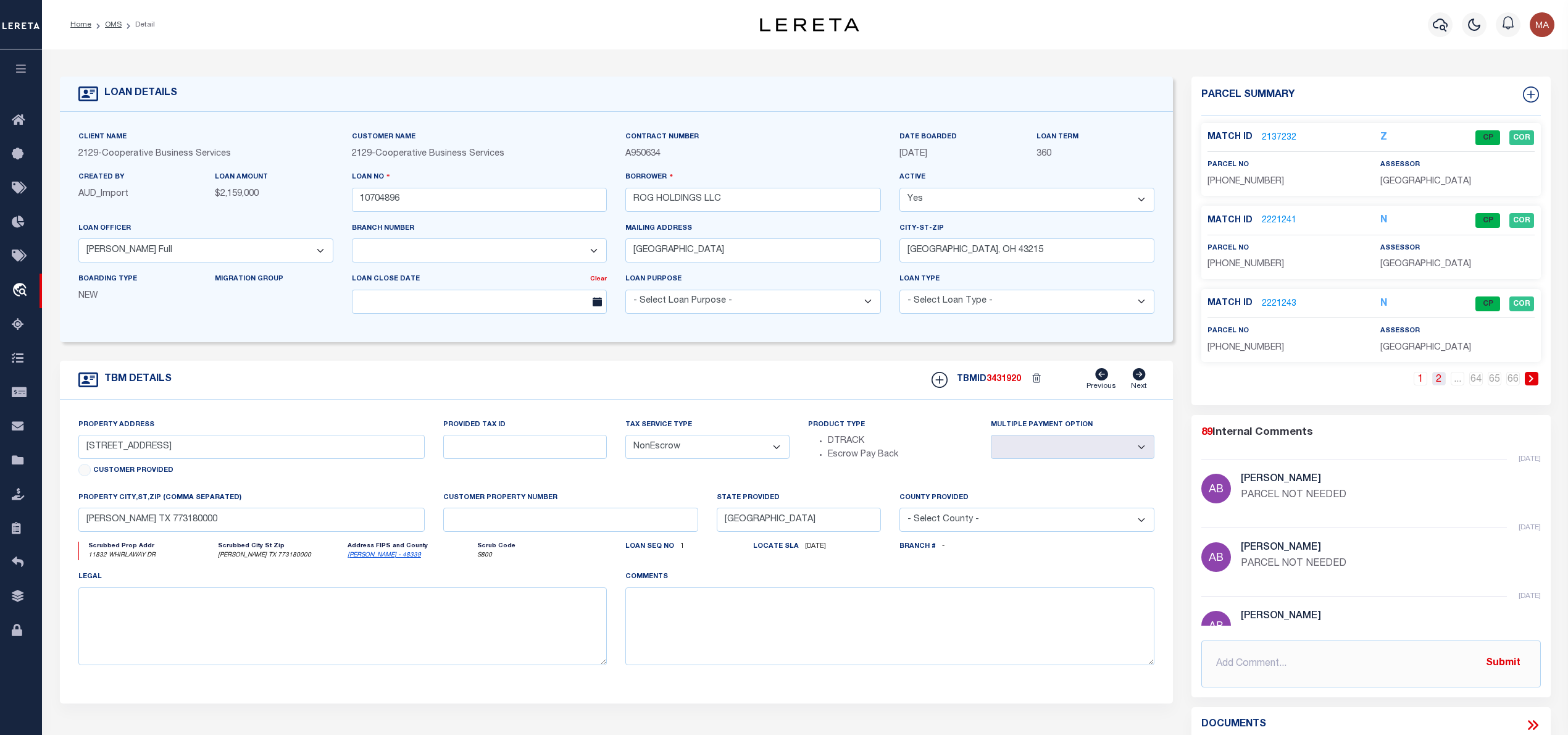
type input "[STREET_ADDRESS]"
select select
type input "GAHANNA, OH 43230"
type input "6730"
type input "OH"
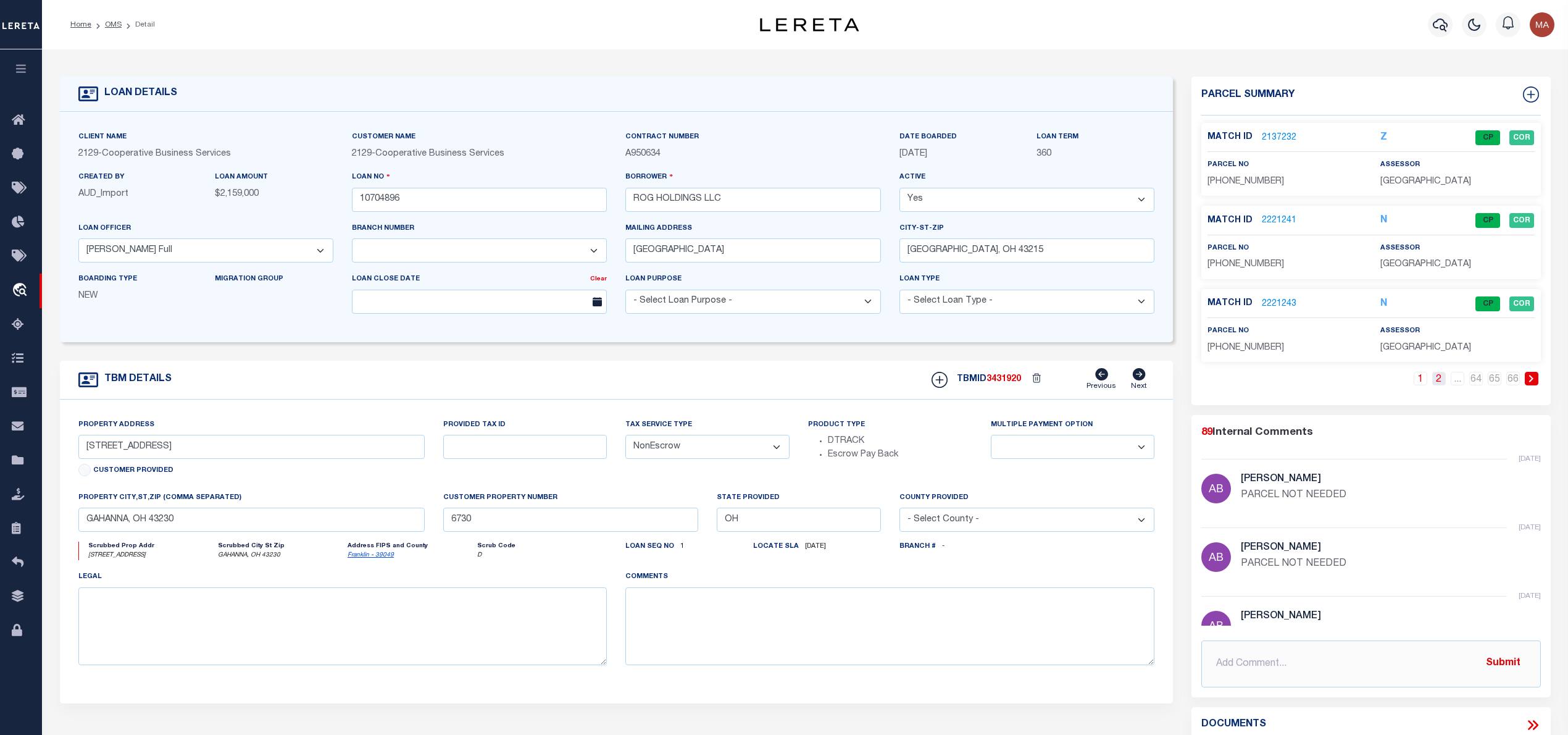
click at [1435, 381] on link "2" at bounding box center [1439, 378] width 14 height 14
click at [1455, 384] on link "..." at bounding box center [1457, 378] width 14 height 14
click at [1474, 381] on link "64" at bounding box center [1476, 378] width 14 height 14
click at [1459, 384] on link "63" at bounding box center [1457, 378] width 14 height 14
click at [1439, 381] on link "62" at bounding box center [1439, 378] width 14 height 14
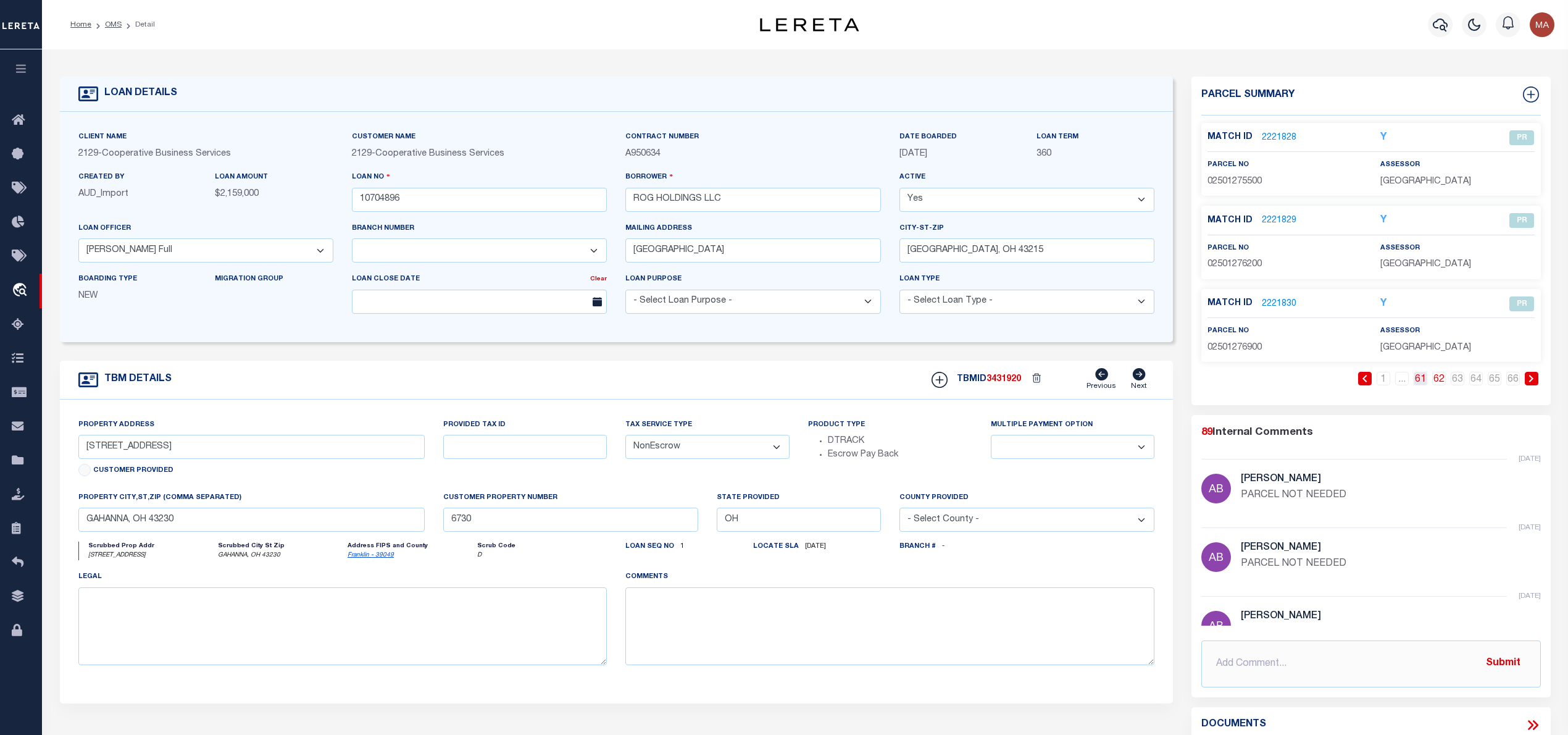
click at [1425, 379] on link "61" at bounding box center [1420, 378] width 14 height 14
click at [1407, 384] on link "60" at bounding box center [1402, 378] width 14 height 14
click at [1381, 379] on link "..." at bounding box center [1383, 378] width 14 height 14
click at [1365, 384] on link "1" at bounding box center [1365, 378] width 14 height 14
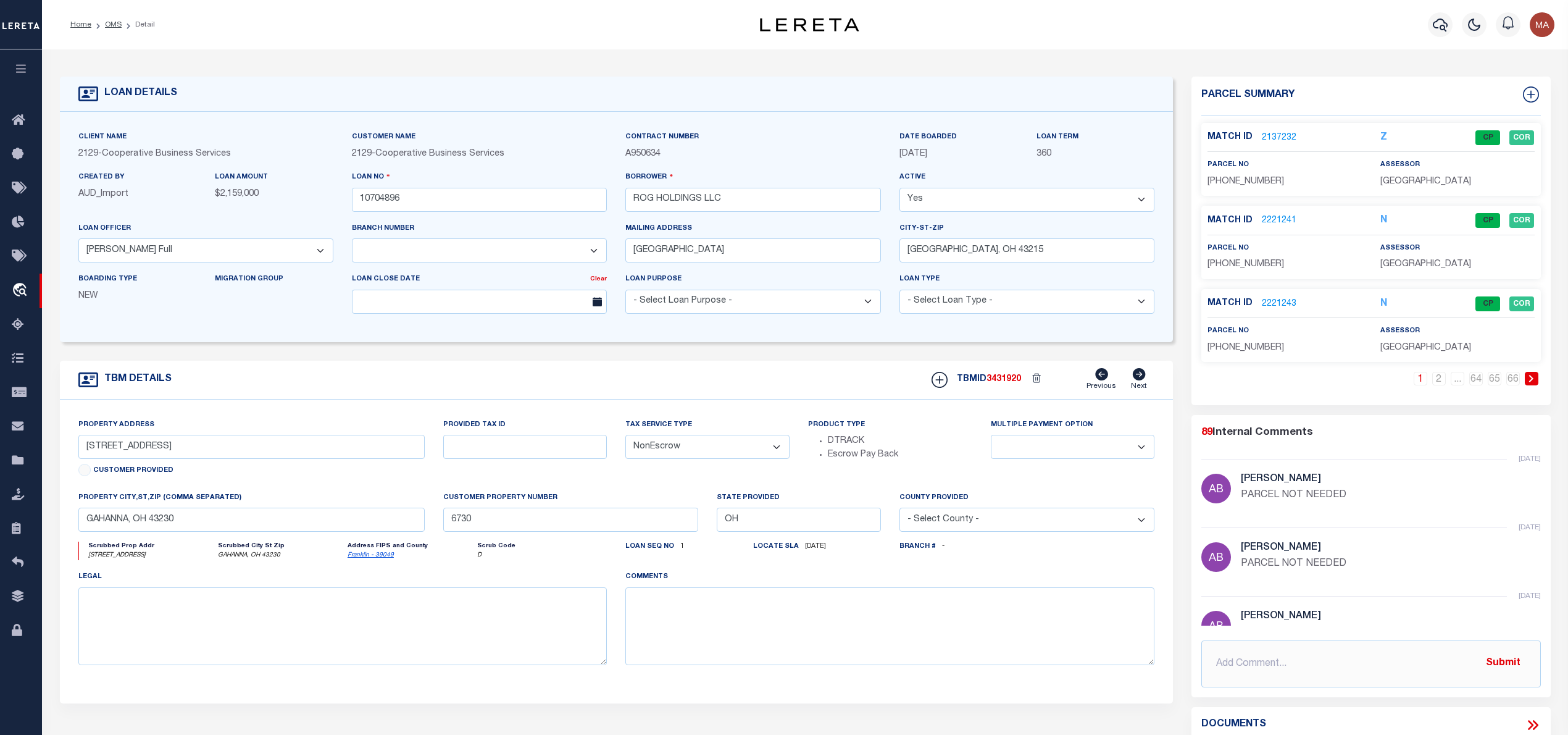
click at [1283, 298] on link "2221243" at bounding box center [1279, 304] width 35 height 13
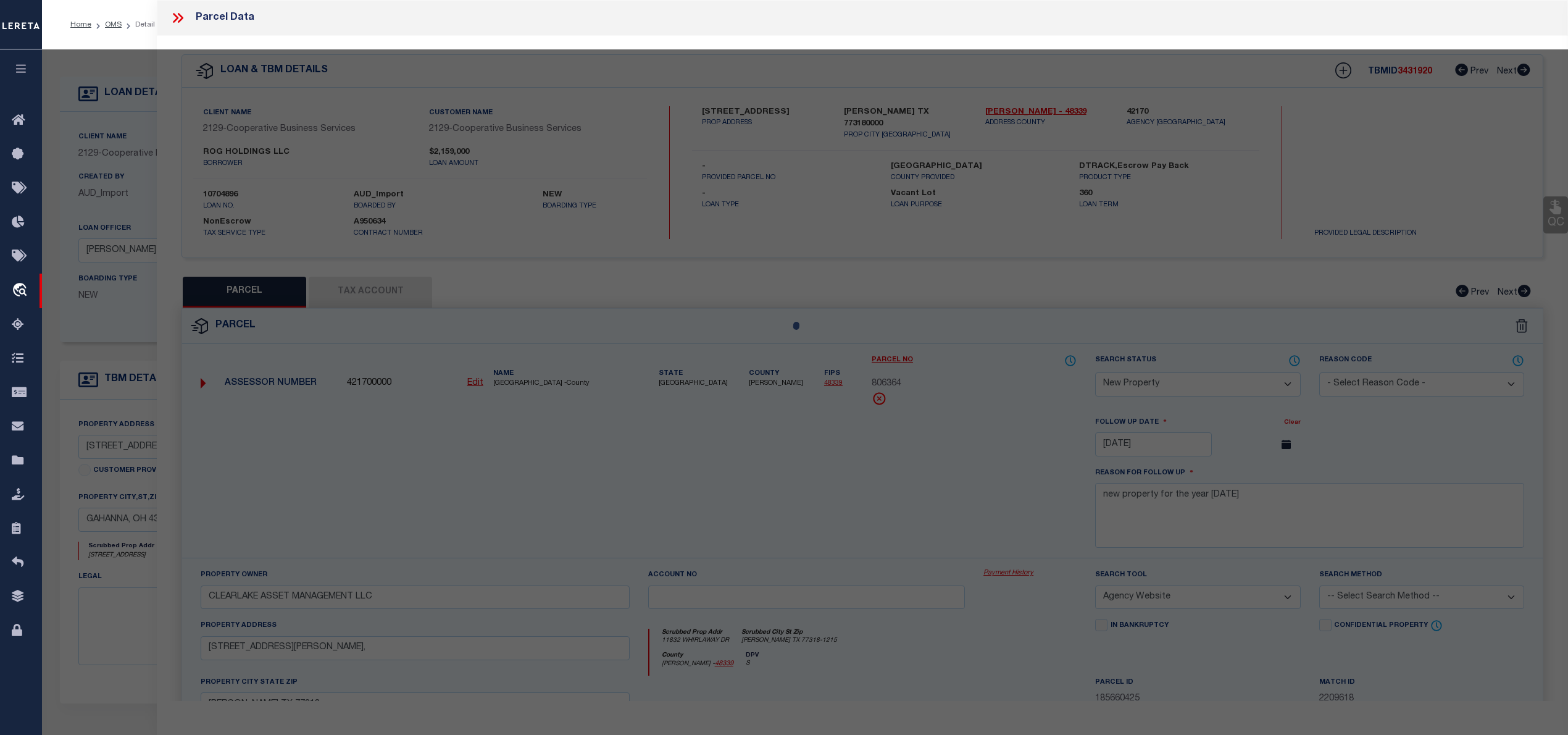
select select "AS"
select select
checkbox input "false"
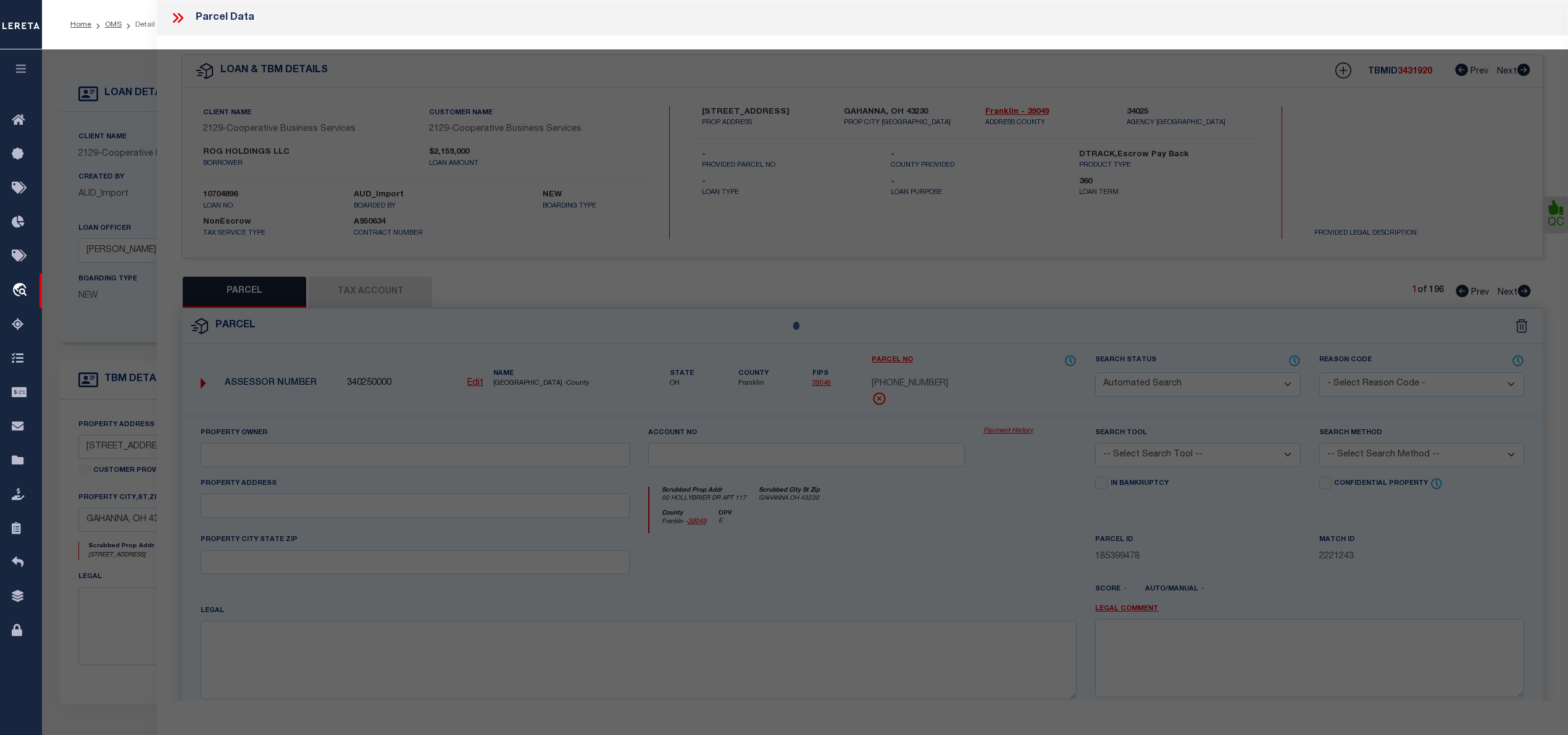
select select "CP"
type input "ROG HOLDINGS LLC"
select select "AGW"
select select
type input "00 HOLLYBRIER DR APT 117"
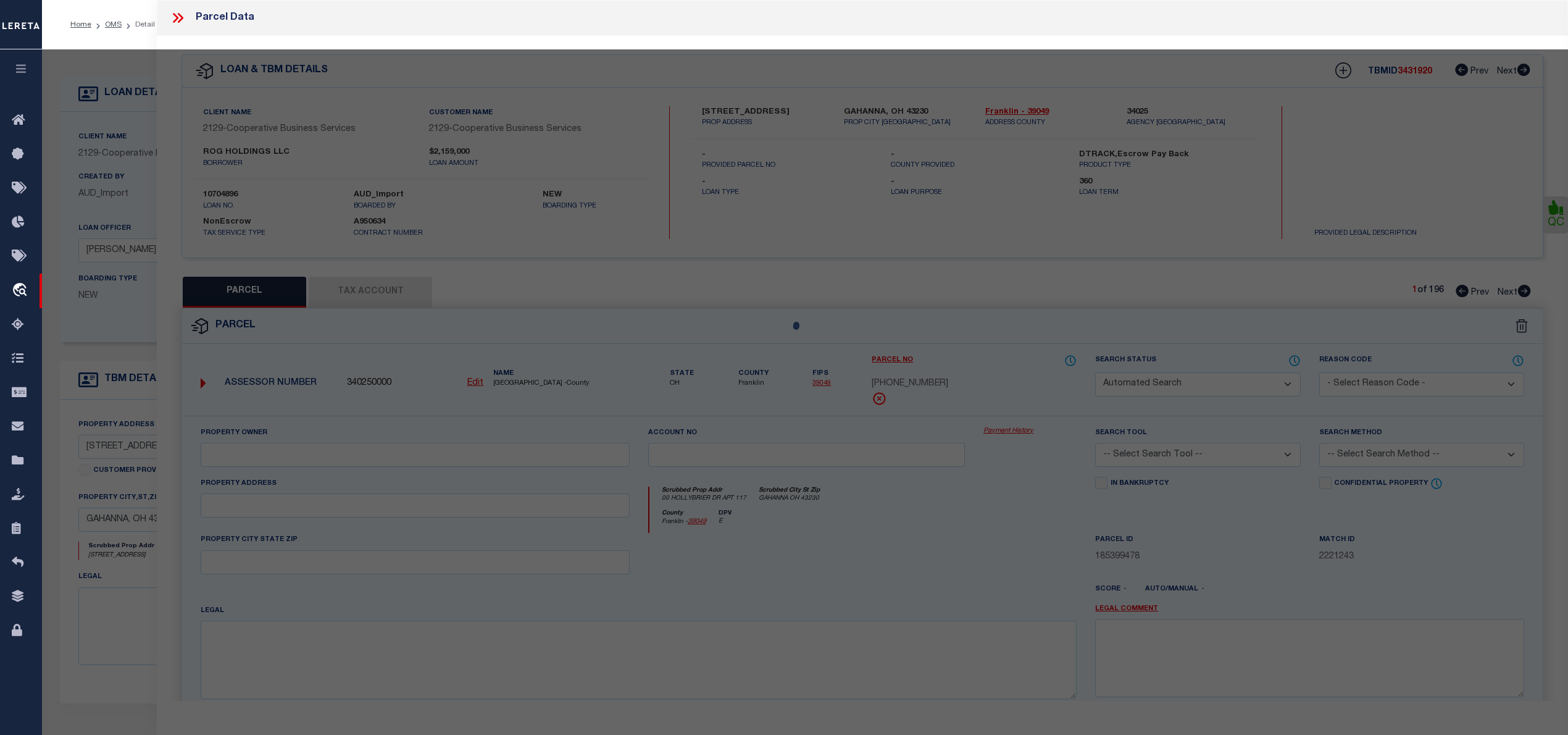
type input "GAHANNA, OH 43230"
type textarea "THE RESIDENCES OF GAHANNA CONDOMINIUMS UNIT 117"
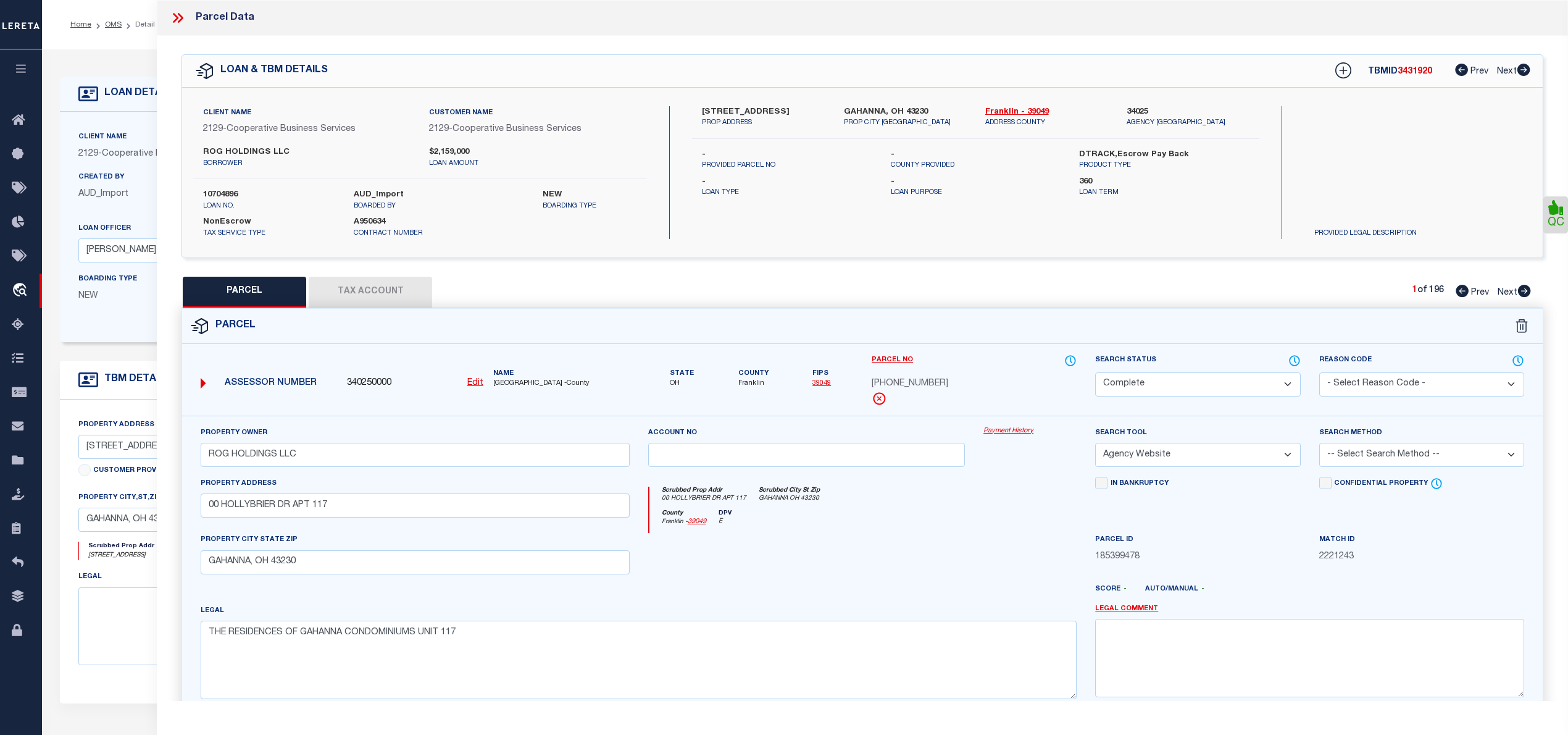
click at [1526, 294] on icon at bounding box center [1525, 290] width 13 height 12
select select "AS"
select select
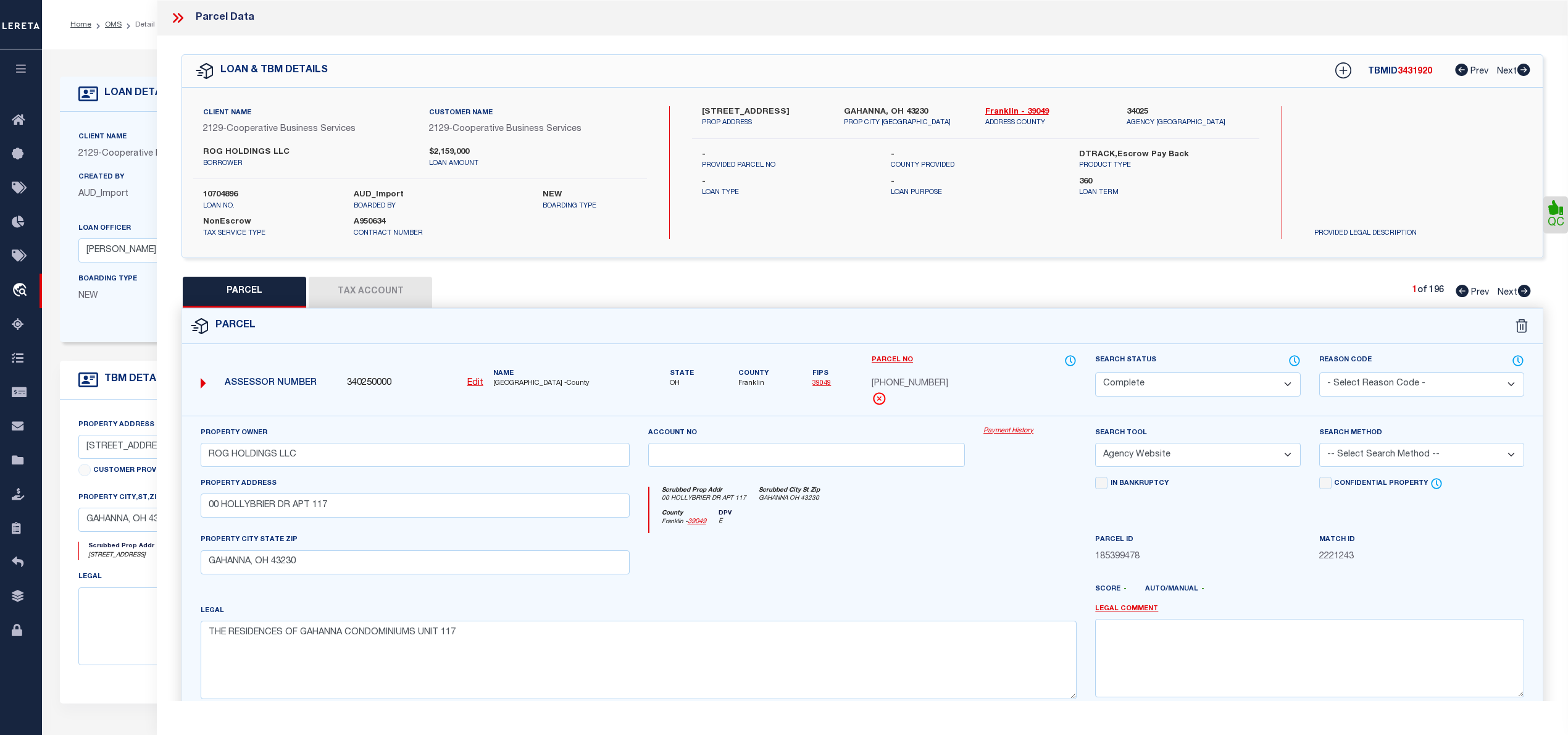
checkbox input "false"
select select "CP"
type input "ROG HOLDINGS LLC"
select select "AGW"
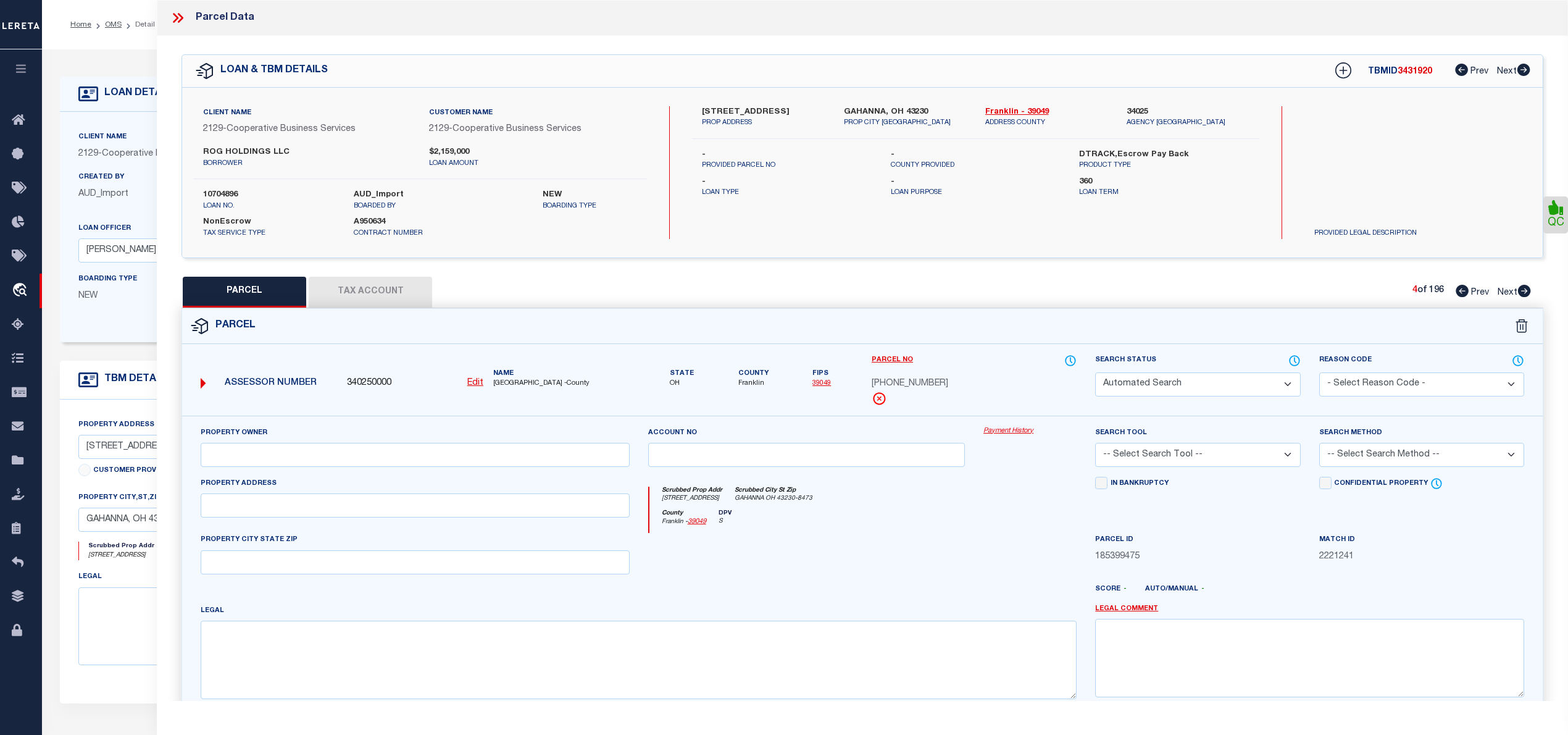
select select
type input "1400 HOLLYBRIER DR APT 118"
type input "GAHANNA, OH 43230"
type textarea ": THE RESIDENCES OF GAHANNA CONDOMINIUMS UNIT 118"
click at [1524, 292] on icon at bounding box center [1524, 290] width 14 height 12
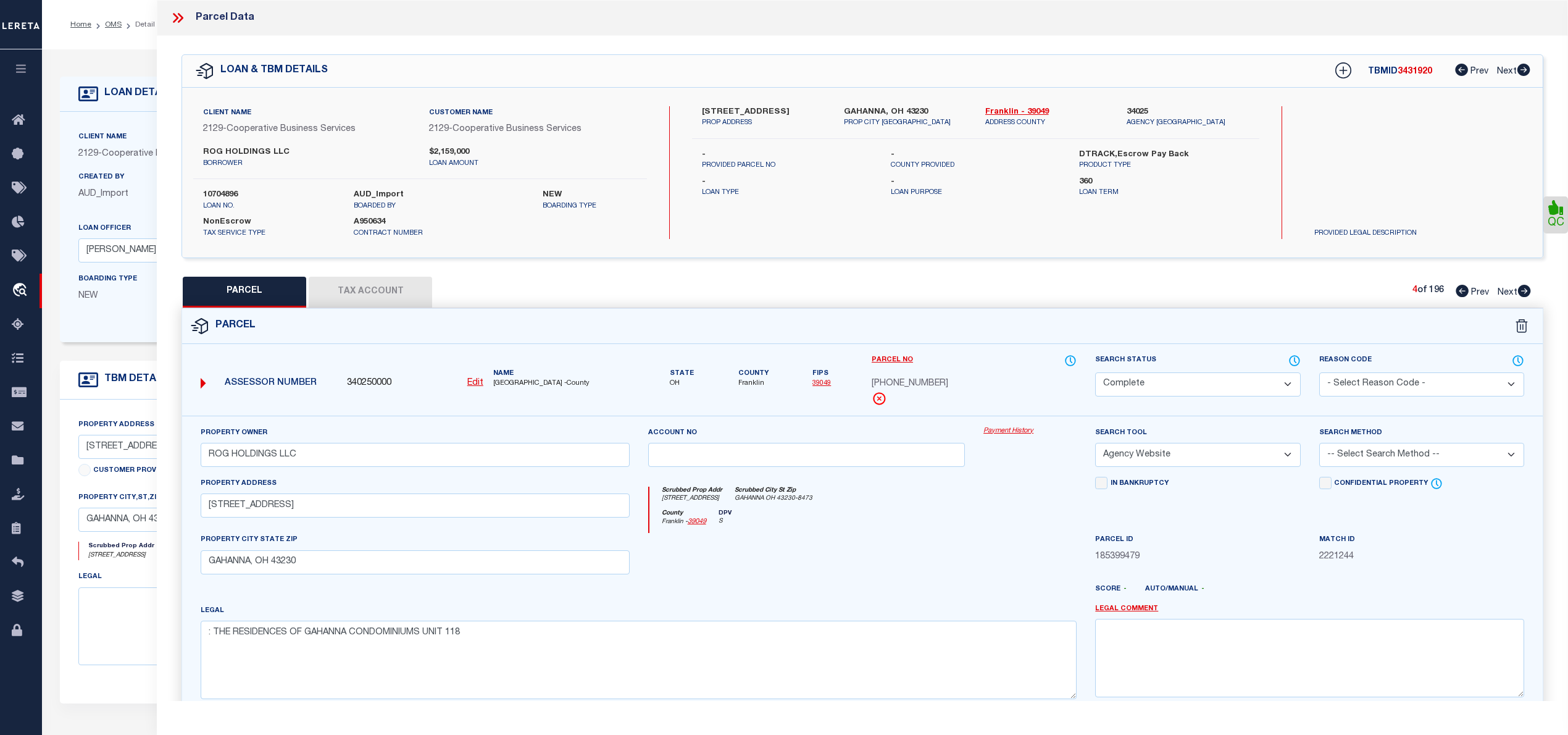
select select "AS"
select select
checkbox input "false"
select select "CP"
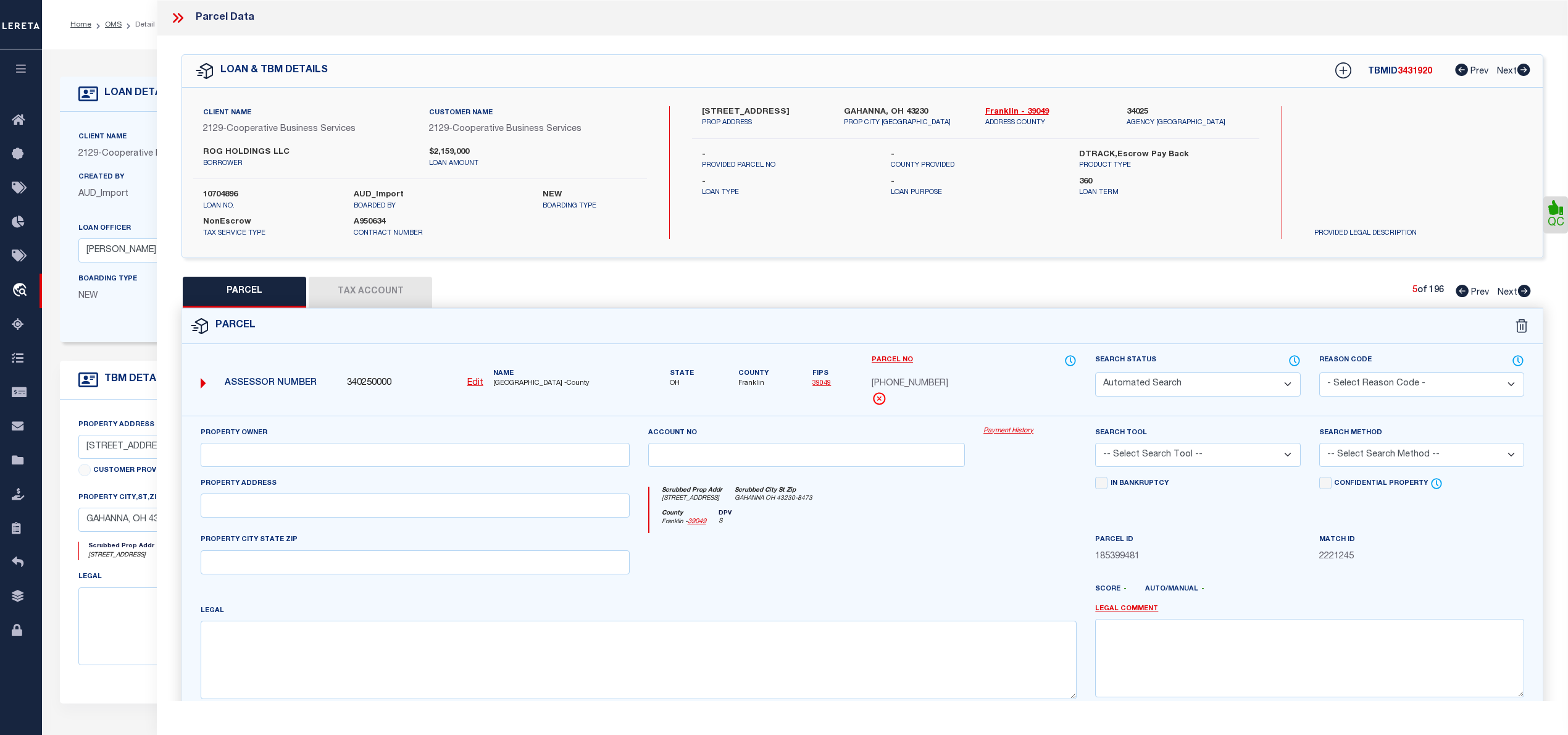
type input "ROG HOLDINGS LLC"
select select "AGW"
select select
type input "1400 HOLLYBRIER DR APT 119"
type input "GAHANNA, OH 43230"
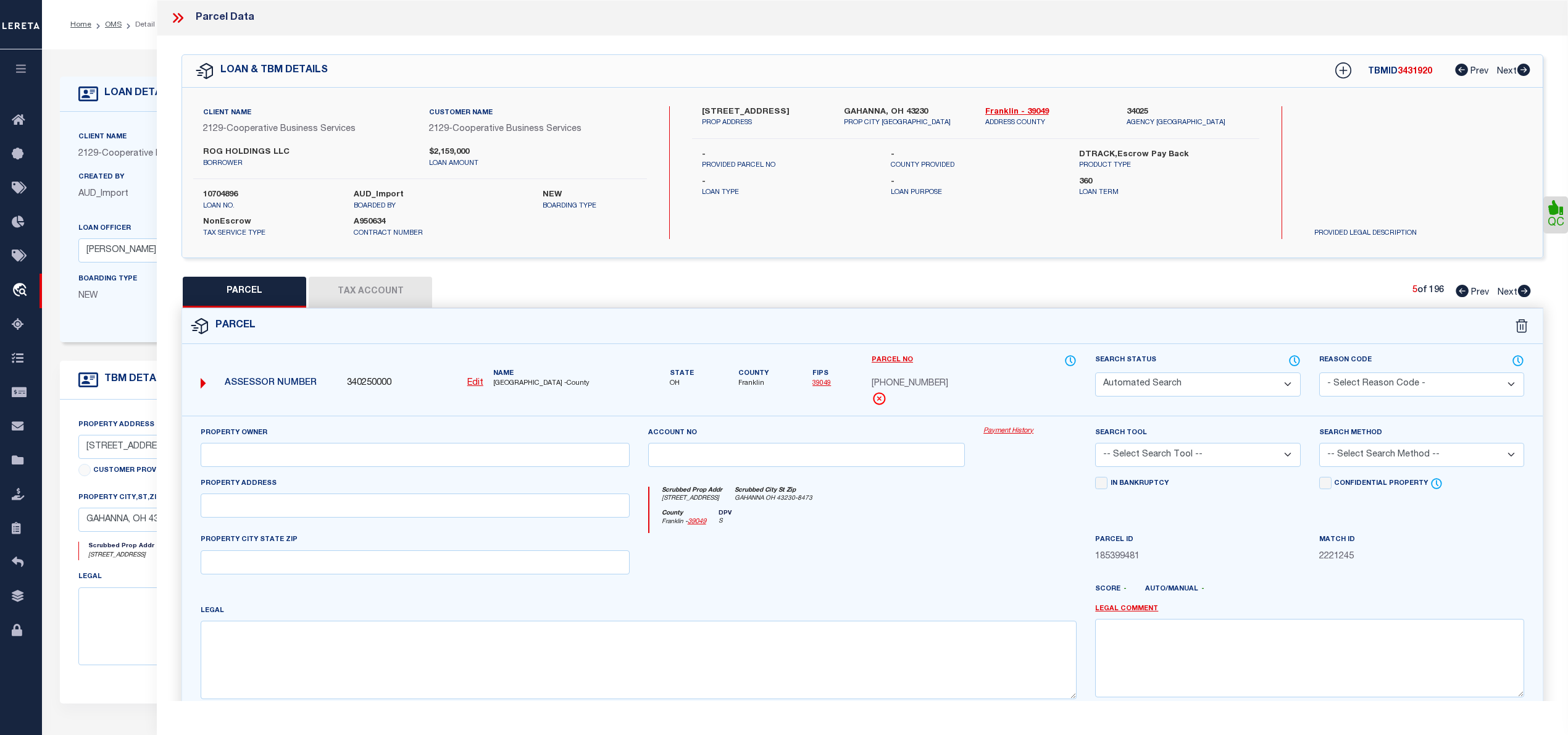
type textarea "THE RESIDENCES OF GAHANNA CONDOMINIUMS UNIT 119"
click at [1524, 292] on icon at bounding box center [1524, 290] width 14 height 12
select select "AS"
select select
checkbox input "false"
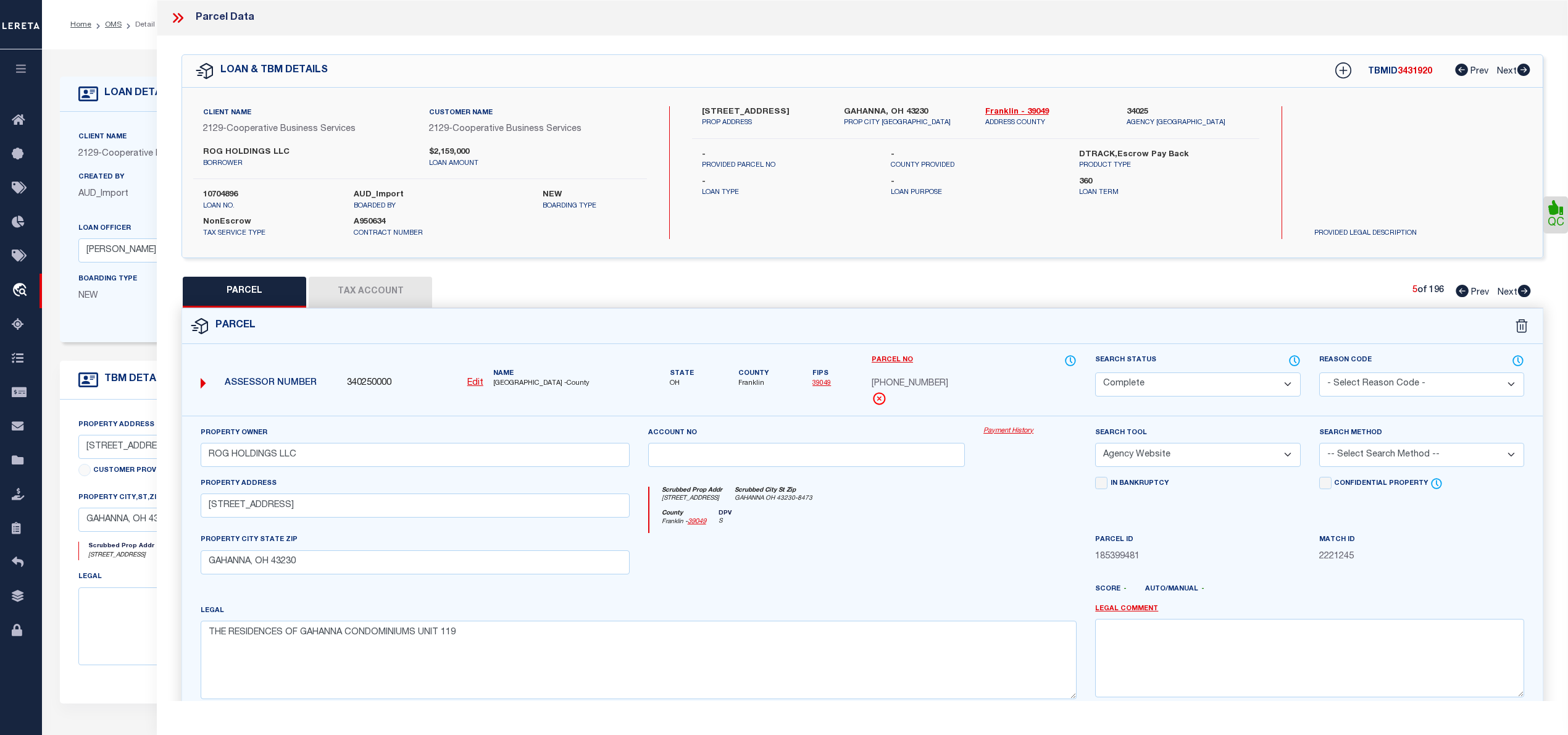
checkbox input "false"
select select "CP"
type input "ROG HOLDINGS LLC"
select select "AGW"
select select
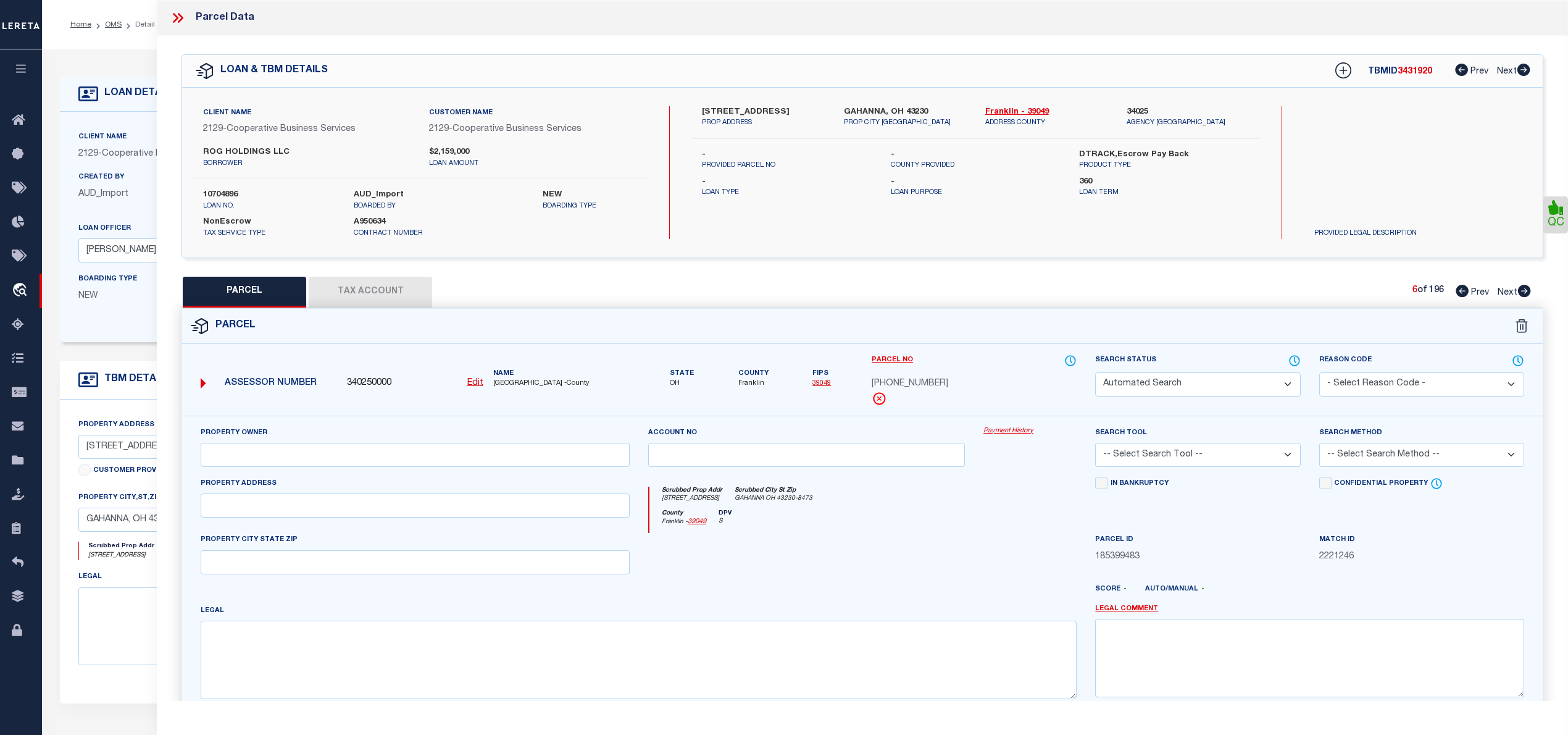
type input "1400 HOLLYBRIER DR APT 120"
type input "GAHANNA, OH 43230"
type textarea "THE RESIDENCES OF GAHANNA CONDOMINIUMS UNIT 120"
click at [1524, 292] on icon at bounding box center [1524, 290] width 14 height 12
select select "AS"
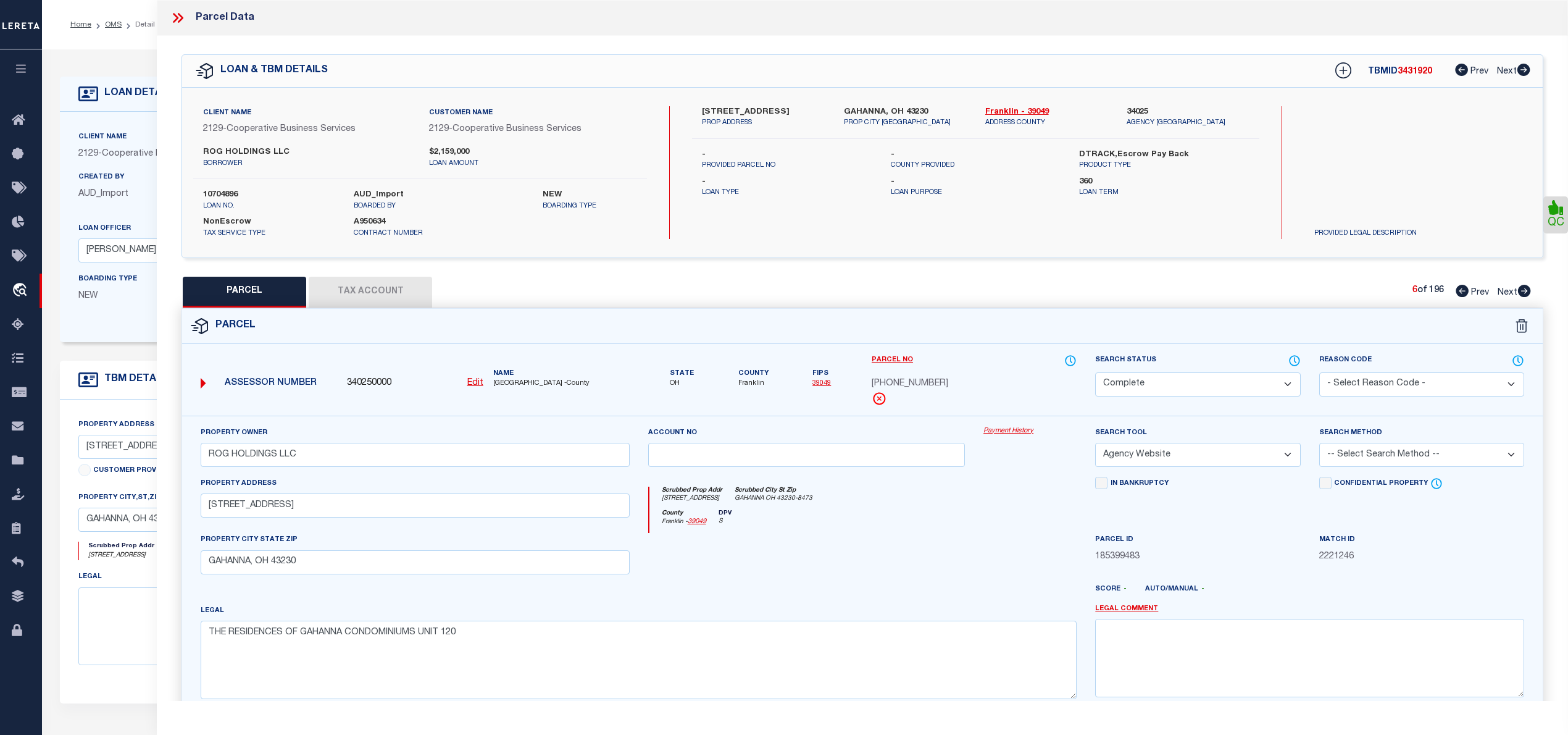
select select
checkbox input "false"
select select "CP"
type input "ROG HOLDINGS LLC"
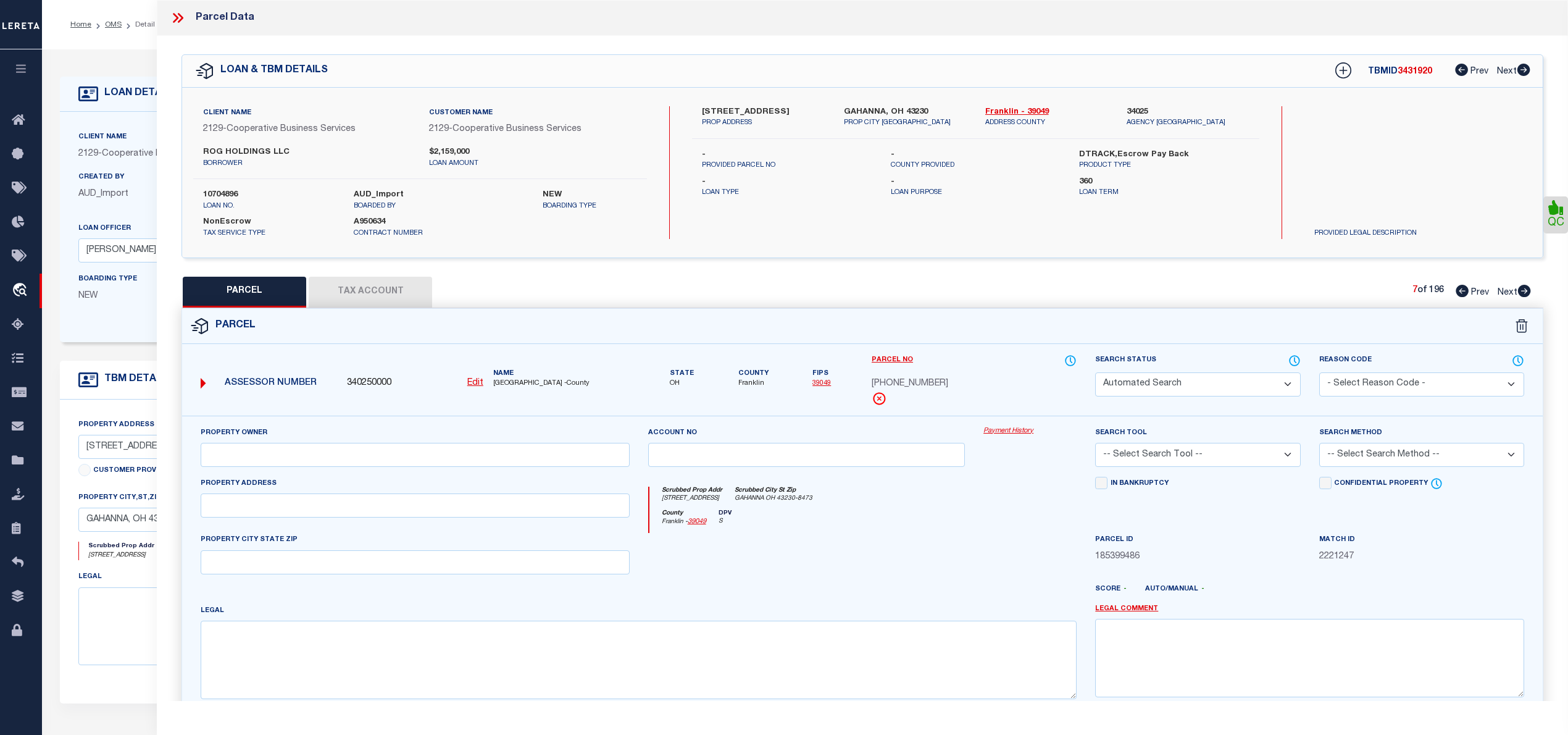
select select "AGW"
select select
type input "1400 HOLLYBRIER DR APT 121"
type input "GAHANNA, OH 43230"
type textarea "THE RESIDENCES OF GAHANNA CONDOMINIUMS UNIT 121"
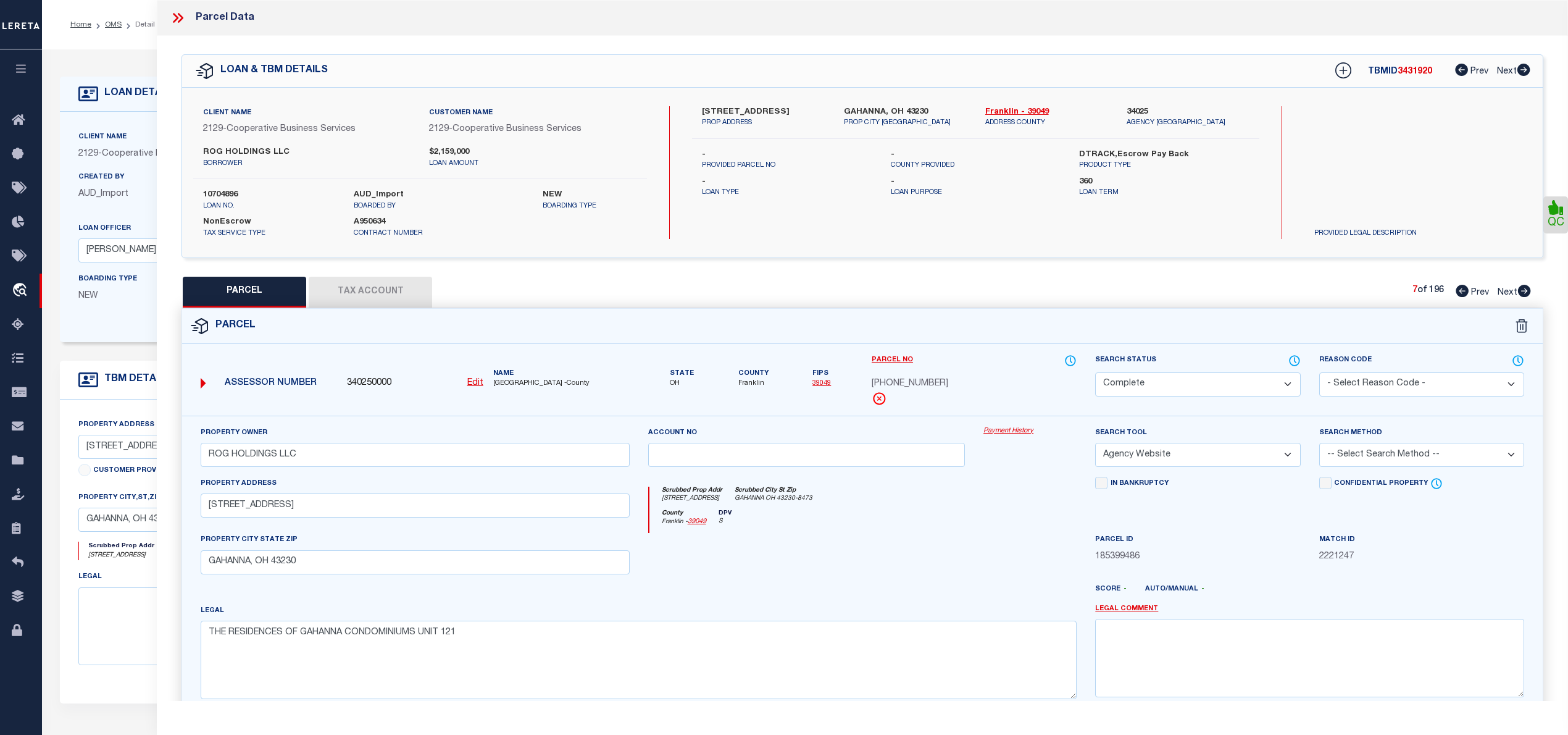
click at [1524, 292] on icon at bounding box center [1524, 290] width 14 height 12
drag, startPoint x: 1524, startPoint y: 292, endPoint x: 1497, endPoint y: 367, distance: 79.7
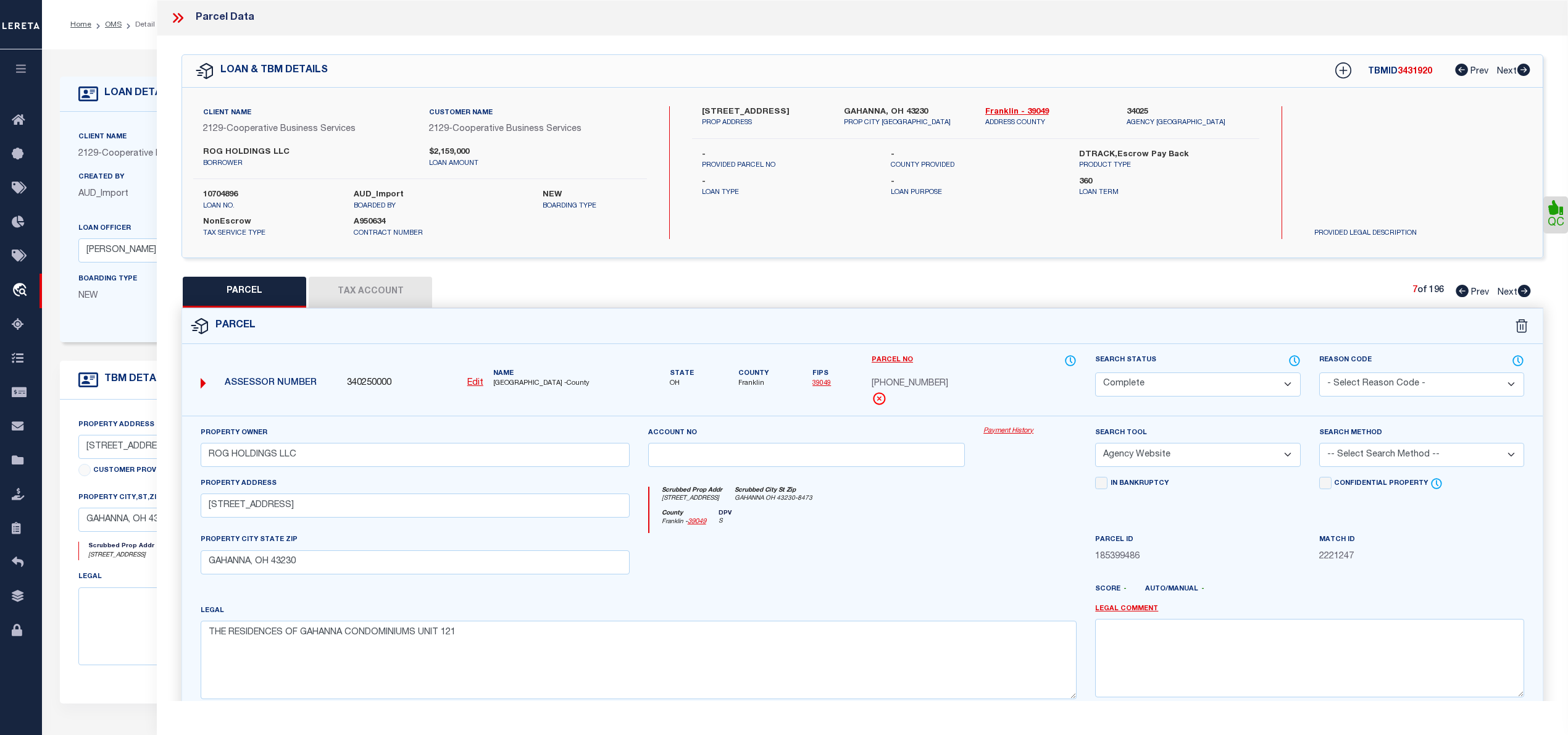
click at [1517, 277] on div "PARCEL Tax Account 7 of 196 Prev Next" at bounding box center [863, 292] width 1362 height 31
select select "AS"
select select
checkbox input "false"
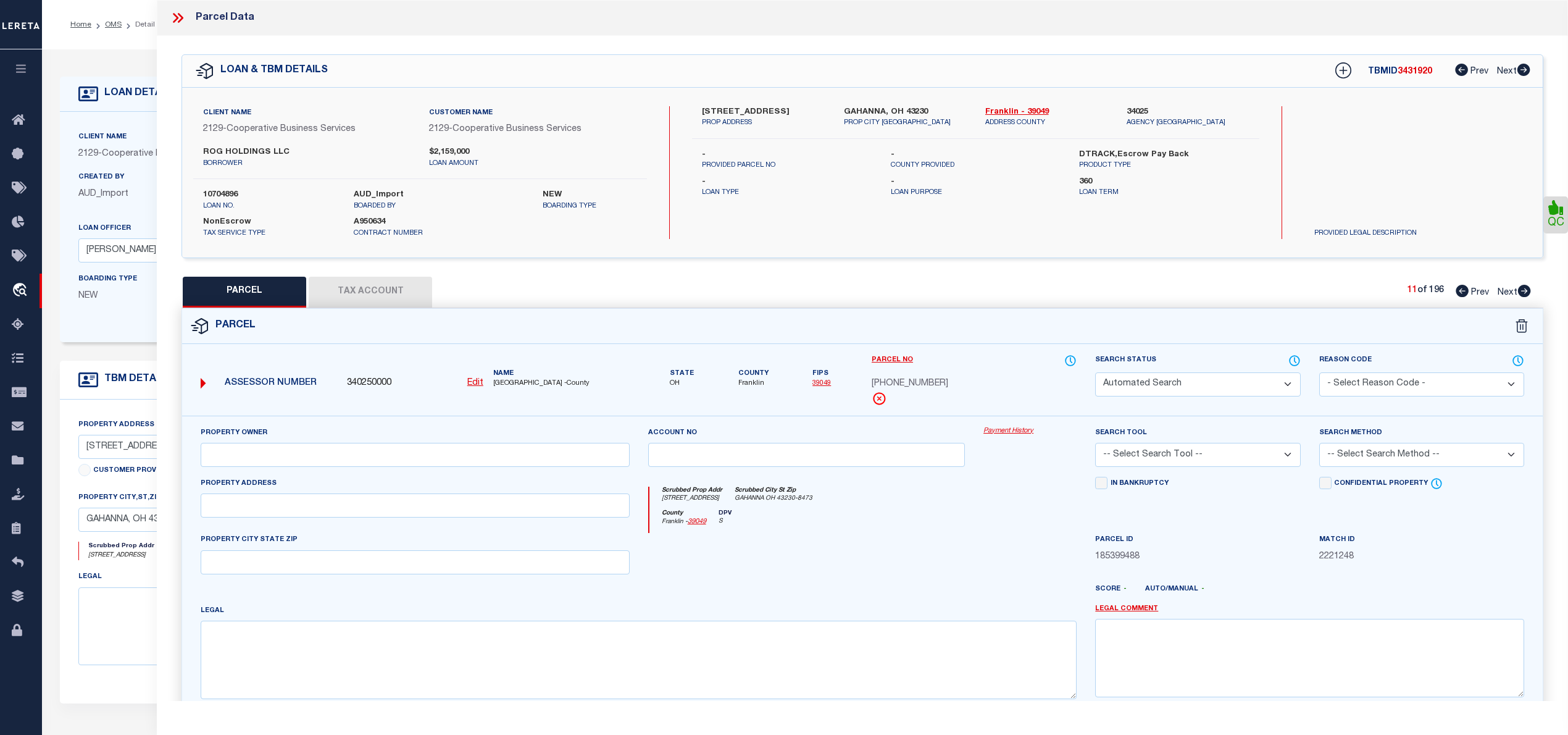
select select "CP"
type input "ROG HOLDINGS LLC"
select select "AGW"
select select
type input "1400 HOLLYBRIER DR APT 202"
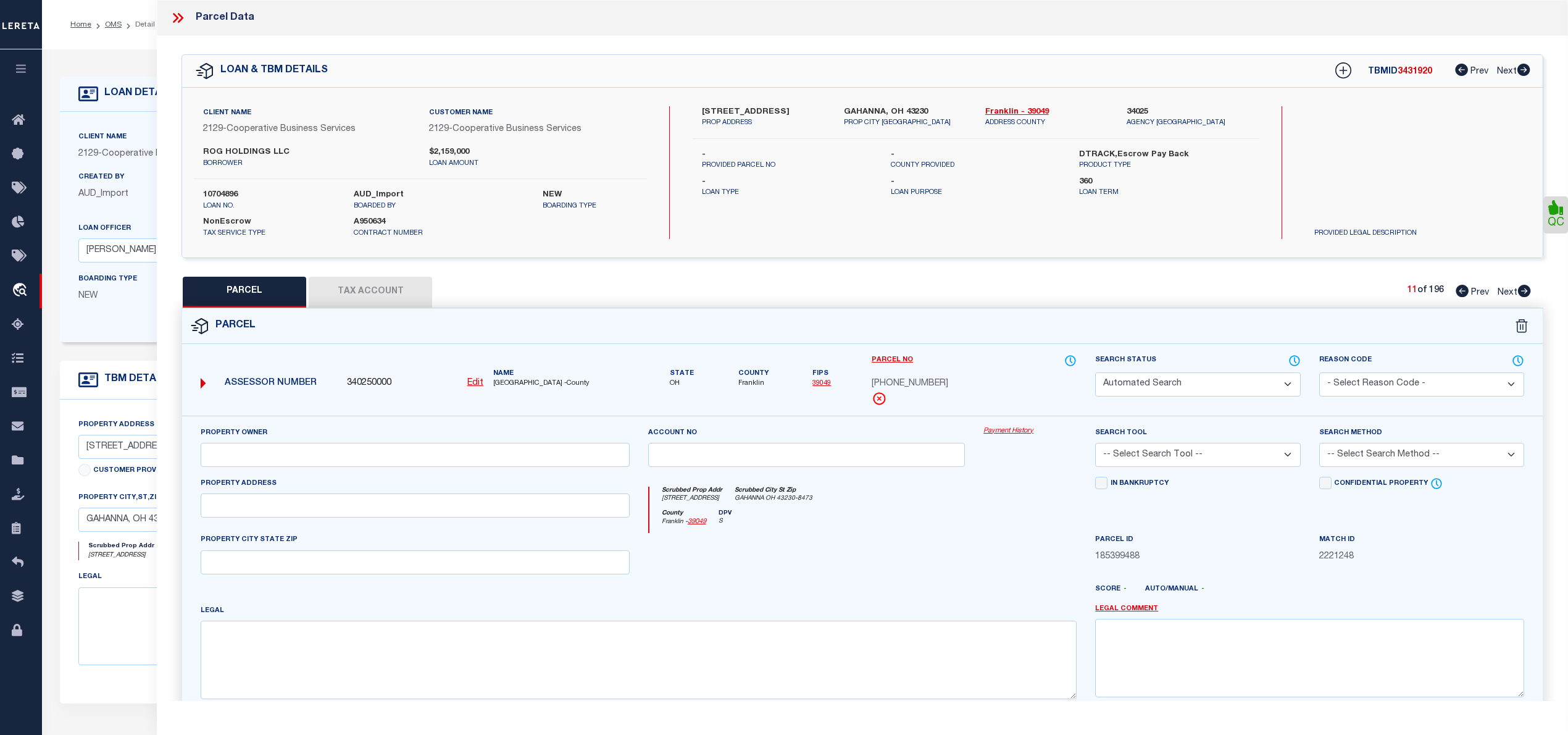
type input "GAHANNA, OH 43230"
type textarea "THE RESIDENCES OF GAHANNA CONDOMINIUMS UNIT 202"
click at [1525, 294] on icon at bounding box center [1525, 290] width 13 height 12
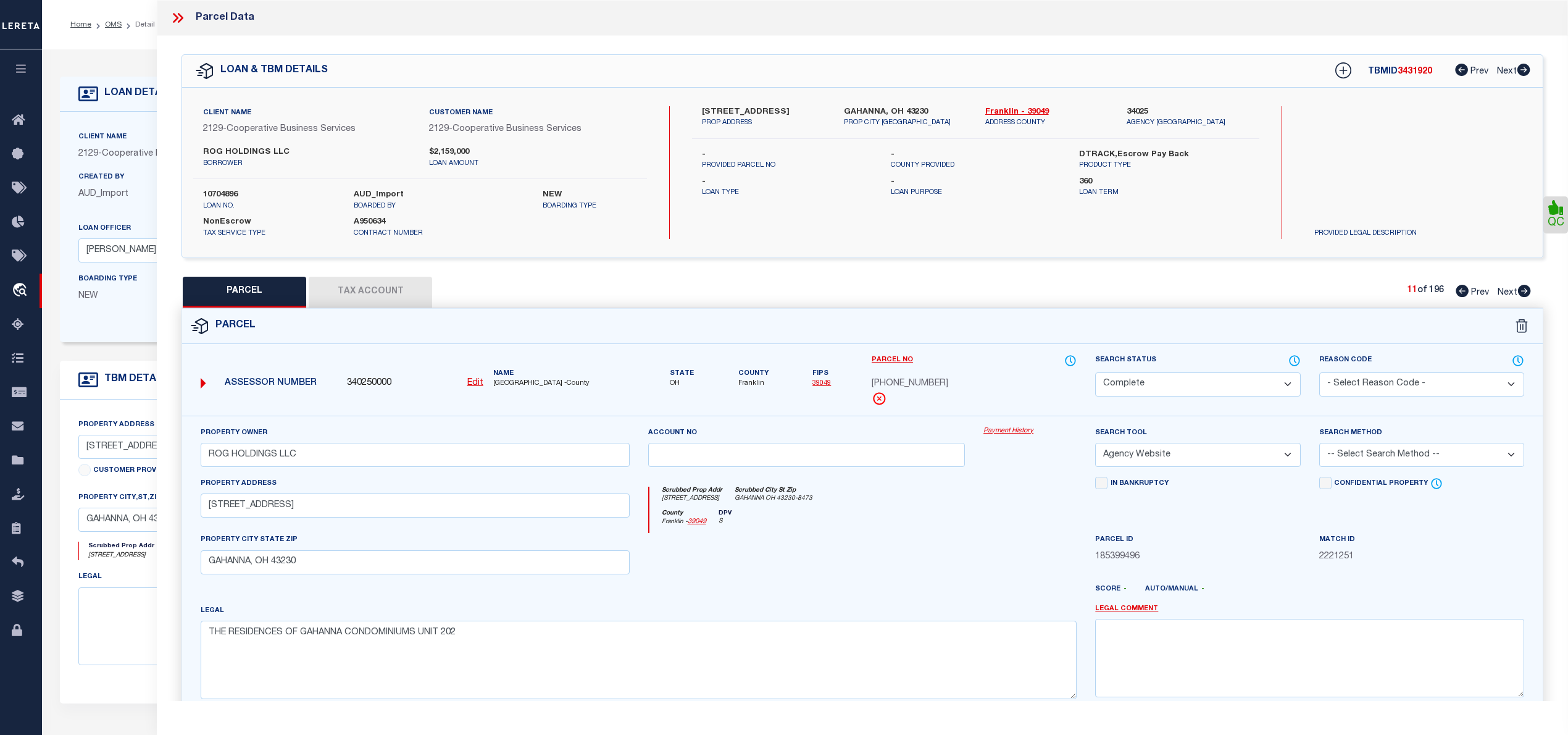
click at [1525, 294] on icon at bounding box center [1525, 290] width 13 height 12
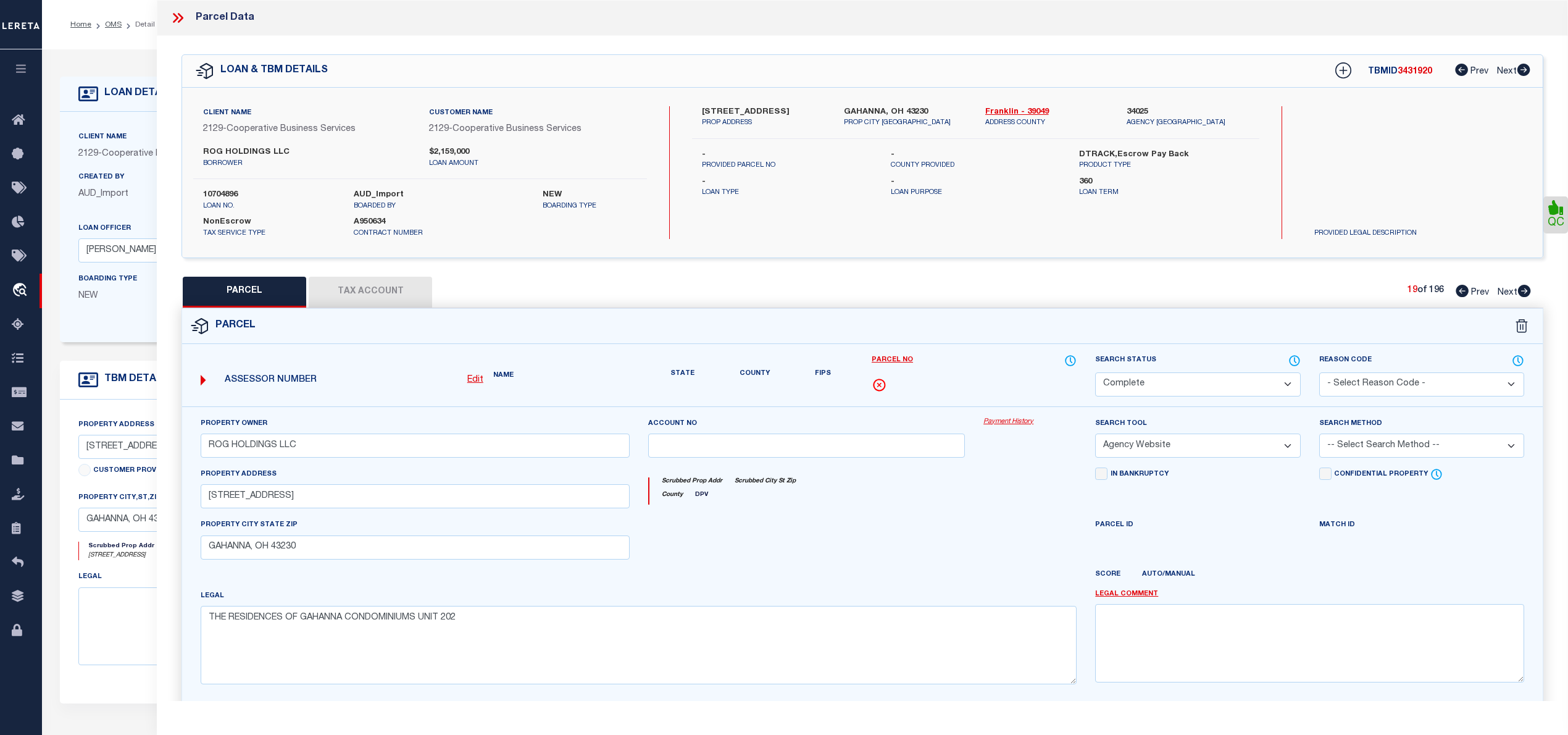
select select "AS"
select select
checkbox input "false"
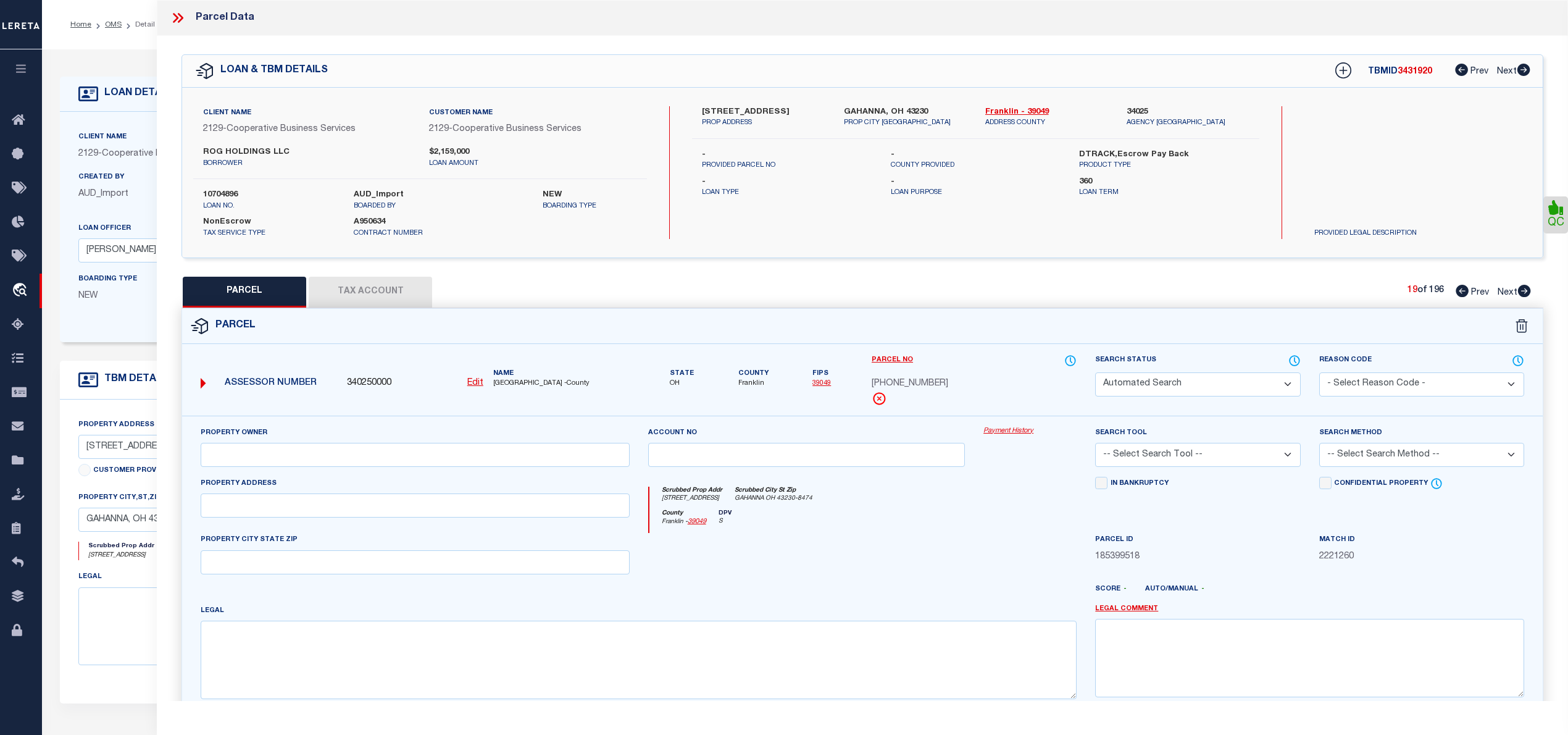
select select "CP"
type input "ROG HOLDINGS LLC"
select select "AGW"
select select
type input "1400 HOLLYBRIER DR APT 209"
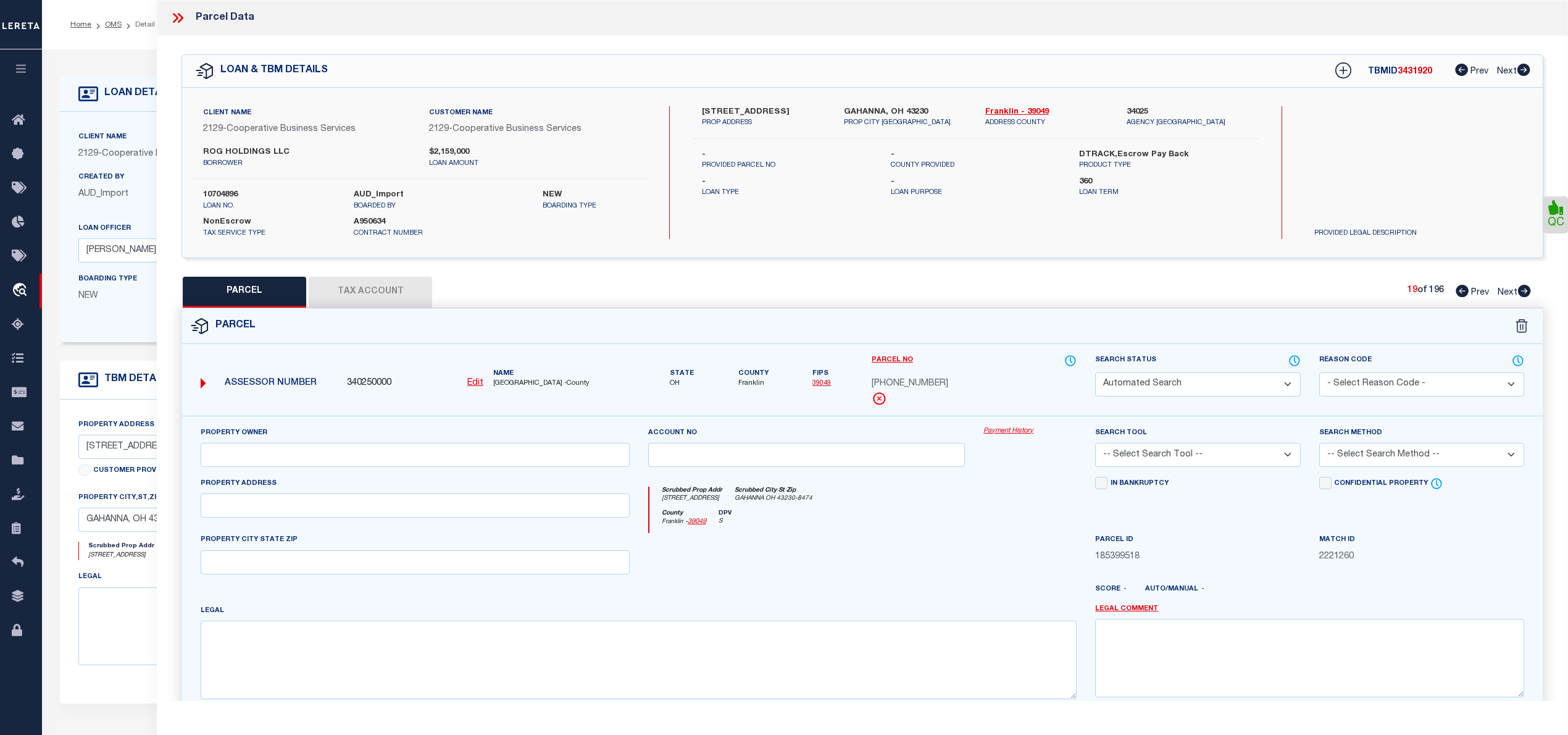
type input "GAHANNA, OH 43230"
type textarea "THE RESIDENCES OF GAHANNA CONDOMINIUMS UNIT 209"
select select
type input "1400 HOLLYBRIER DR APT 210"
type textarea "THE RESIDENCES OF GAHANNA CONDOMINIUMS UNIT 210"
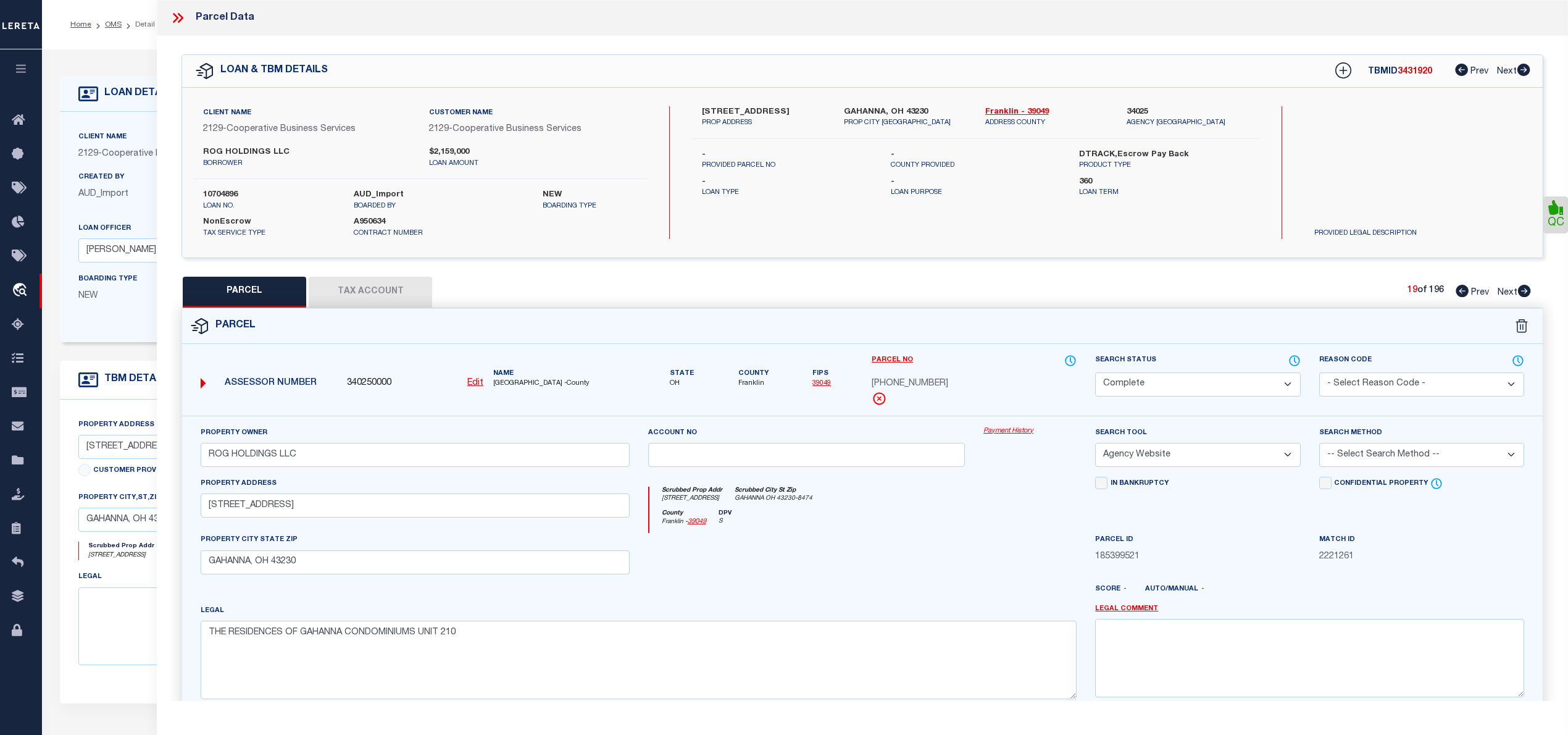
click at [1525, 291] on icon at bounding box center [1525, 290] width 13 height 12
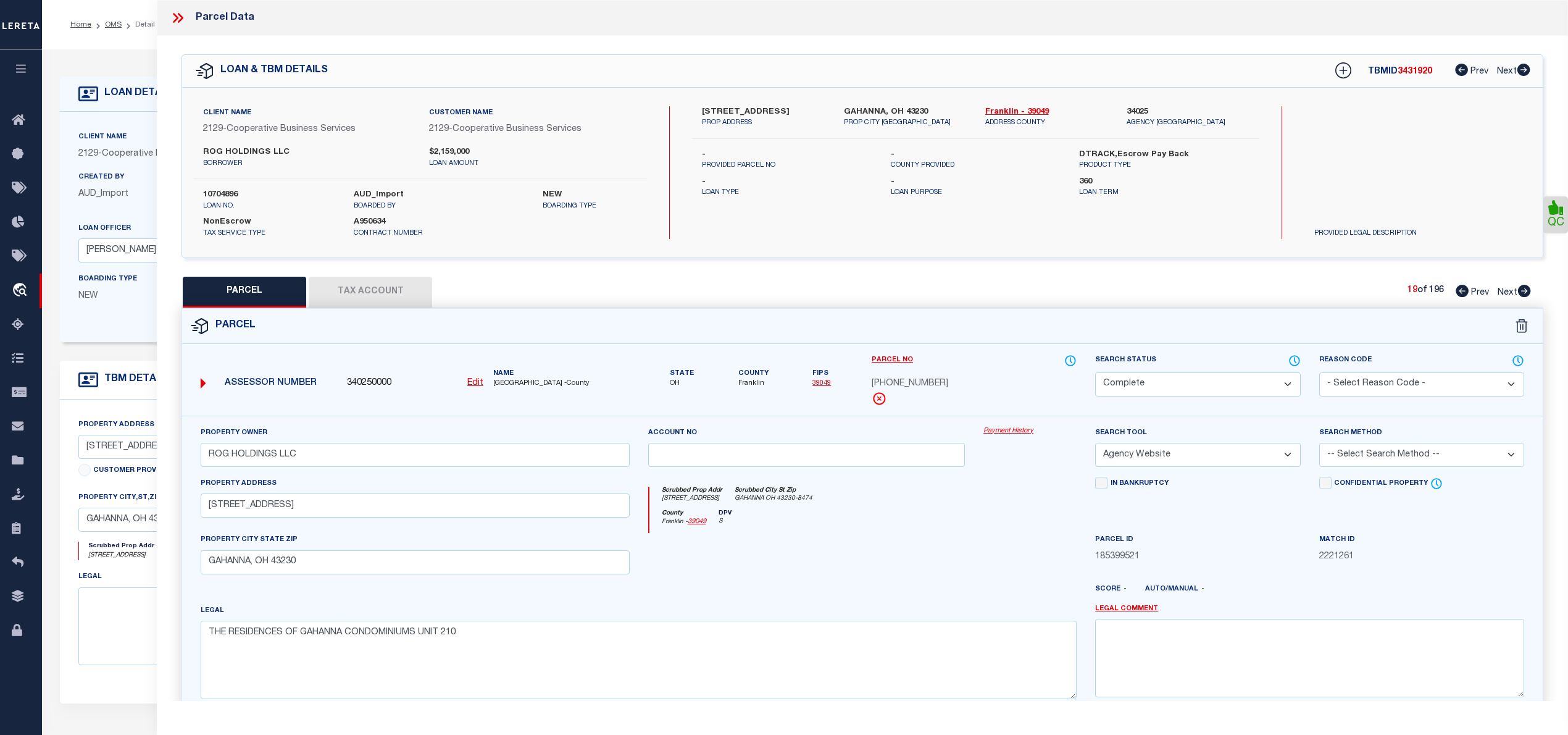
click at [1525, 291] on icon at bounding box center [1525, 290] width 13 height 12
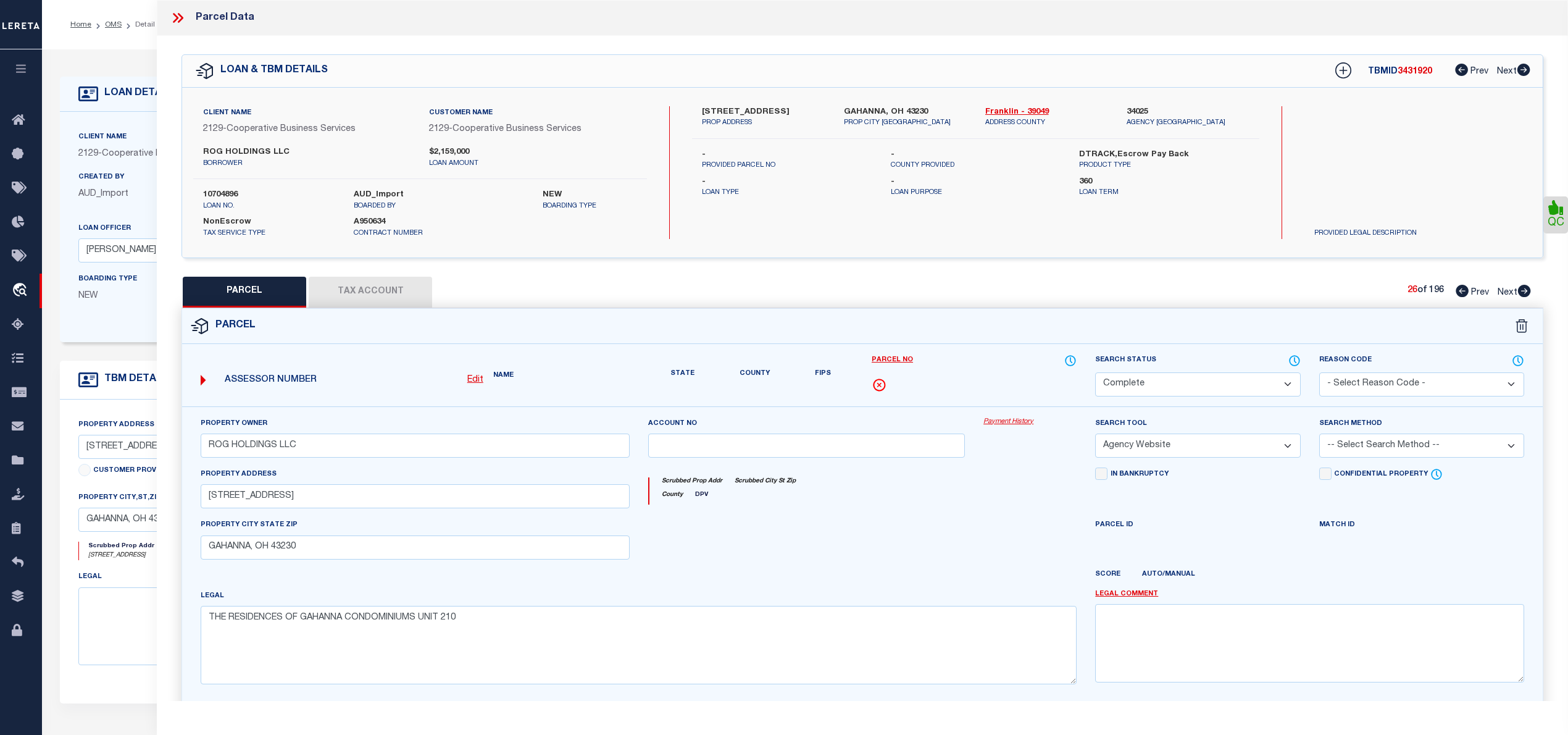
select select "AS"
select select
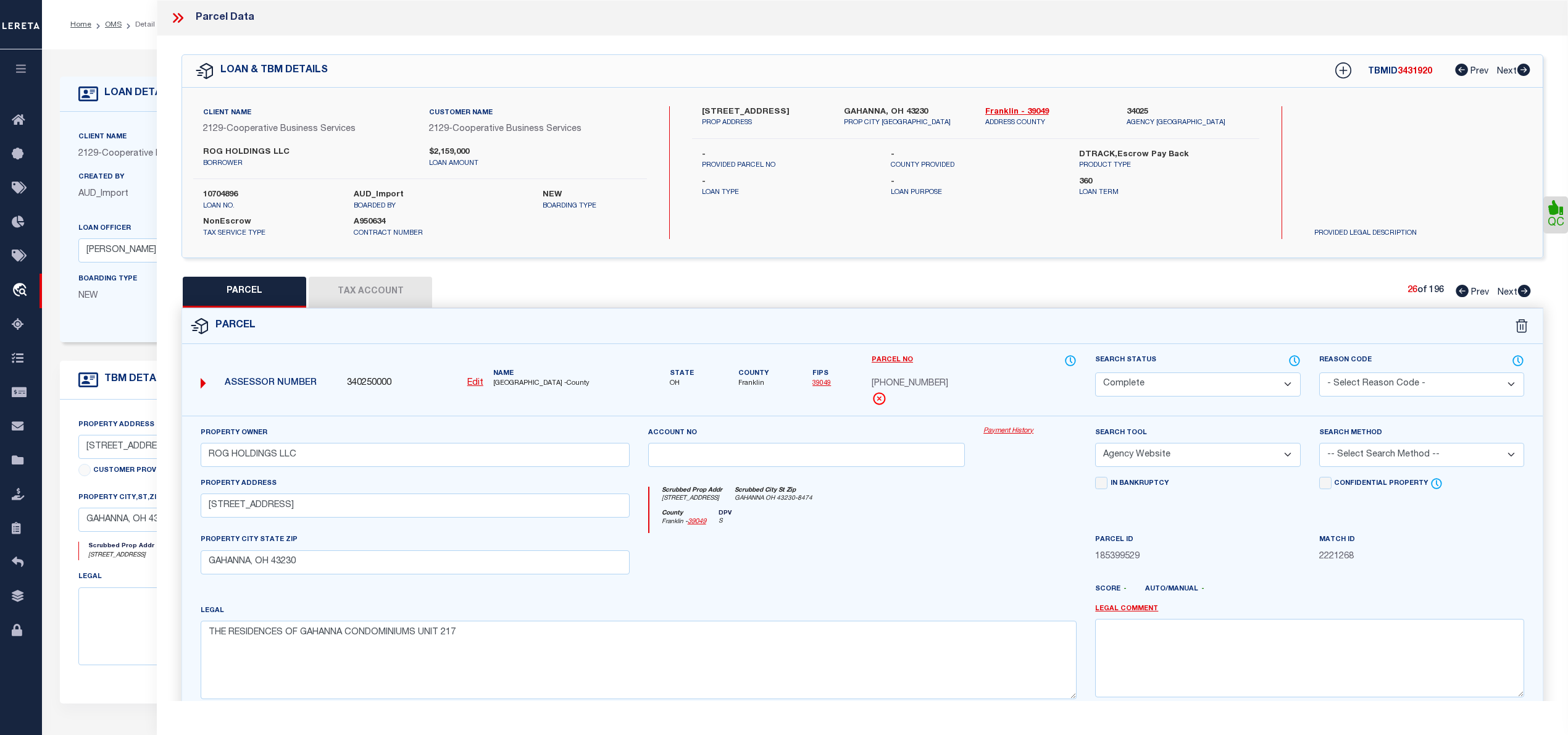
click at [1521, 288] on icon at bounding box center [1525, 290] width 13 height 12
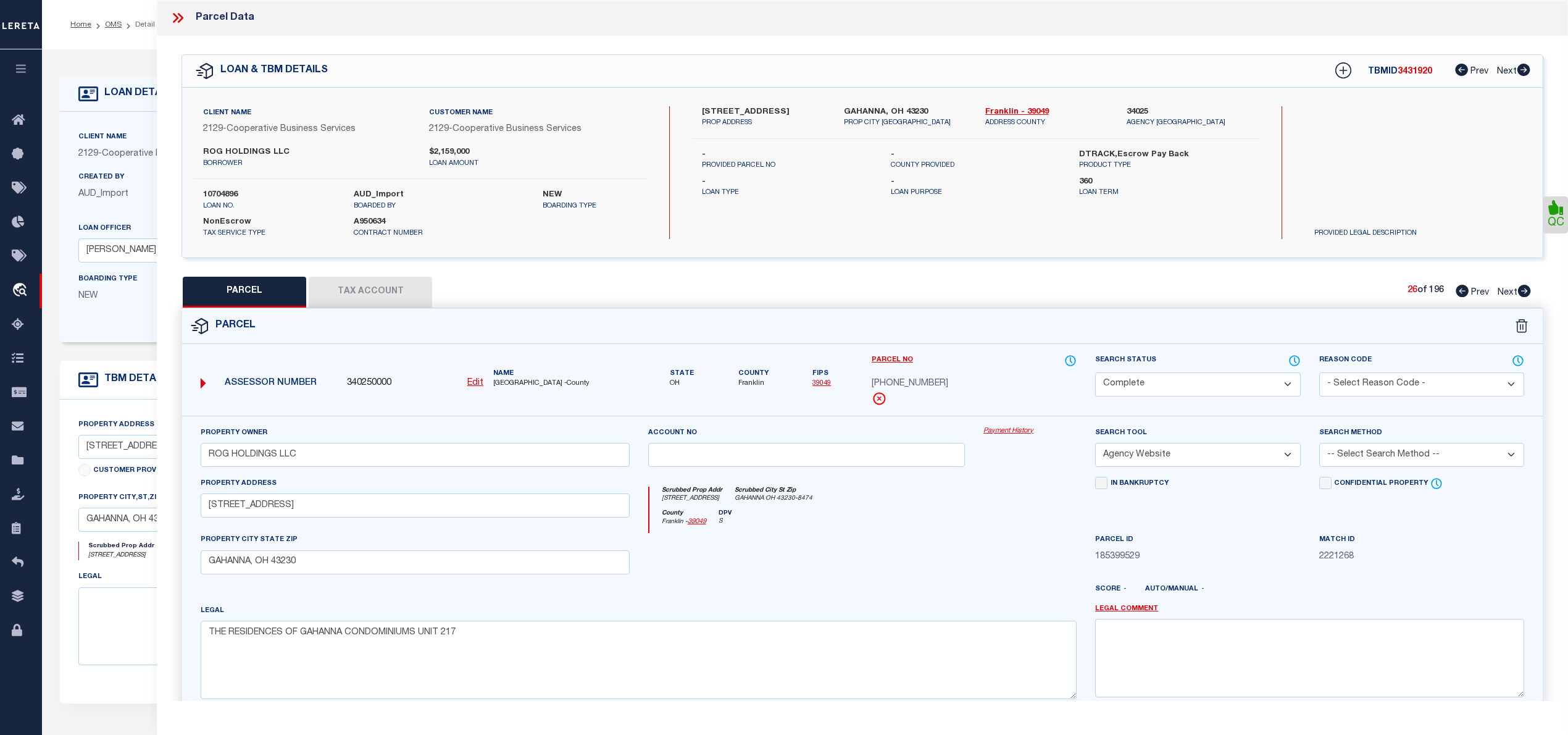
click at [1521, 288] on icon at bounding box center [1525, 290] width 13 height 12
click at [1522, 288] on icon at bounding box center [1525, 290] width 13 height 12
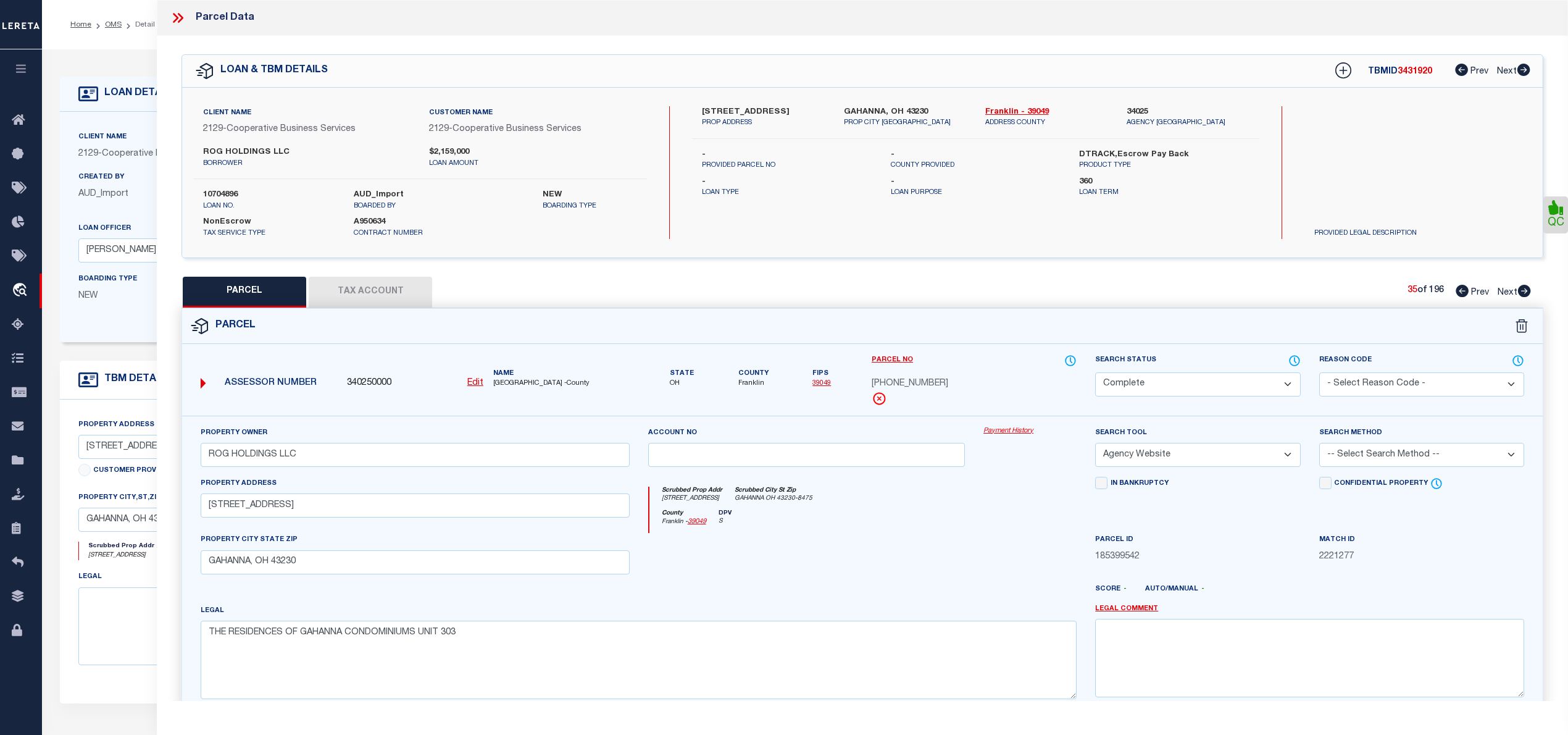
click at [1522, 288] on icon at bounding box center [1525, 290] width 13 height 12
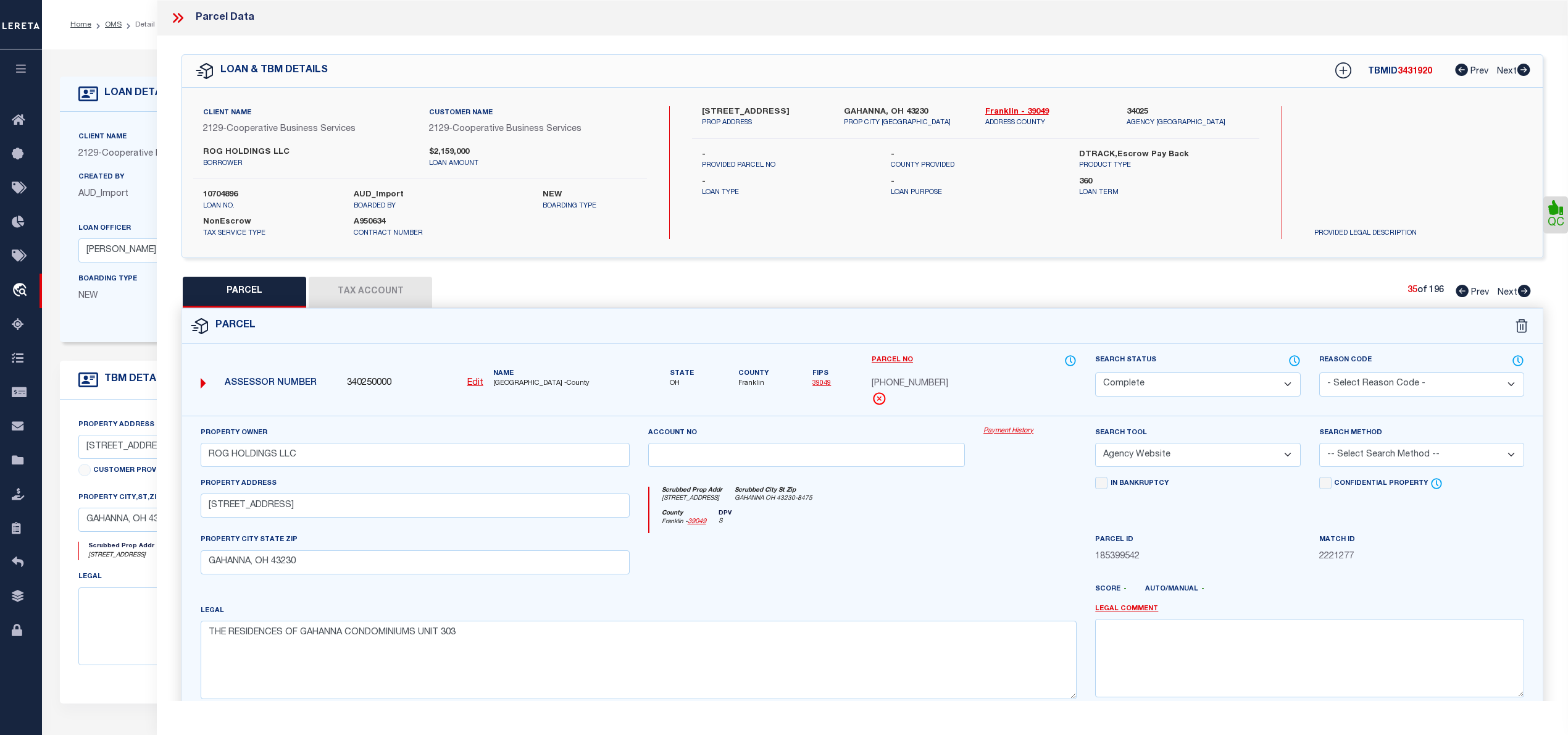
click at [1522, 288] on icon at bounding box center [1525, 290] width 13 height 12
click at [1522, 291] on icon at bounding box center [1525, 290] width 13 height 12
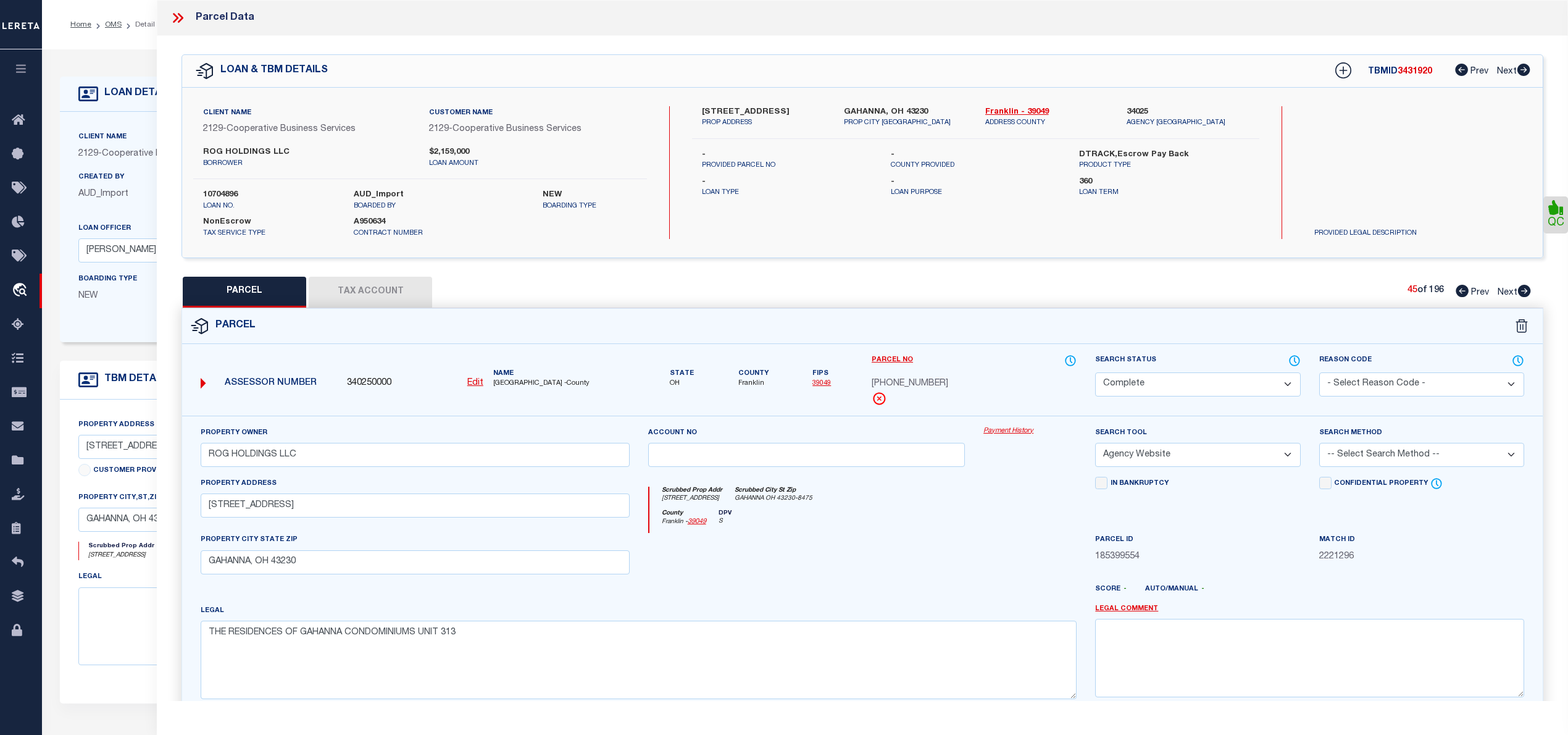
click at [1522, 291] on icon at bounding box center [1525, 290] width 13 height 12
click at [1524, 291] on icon at bounding box center [1525, 290] width 13 height 12
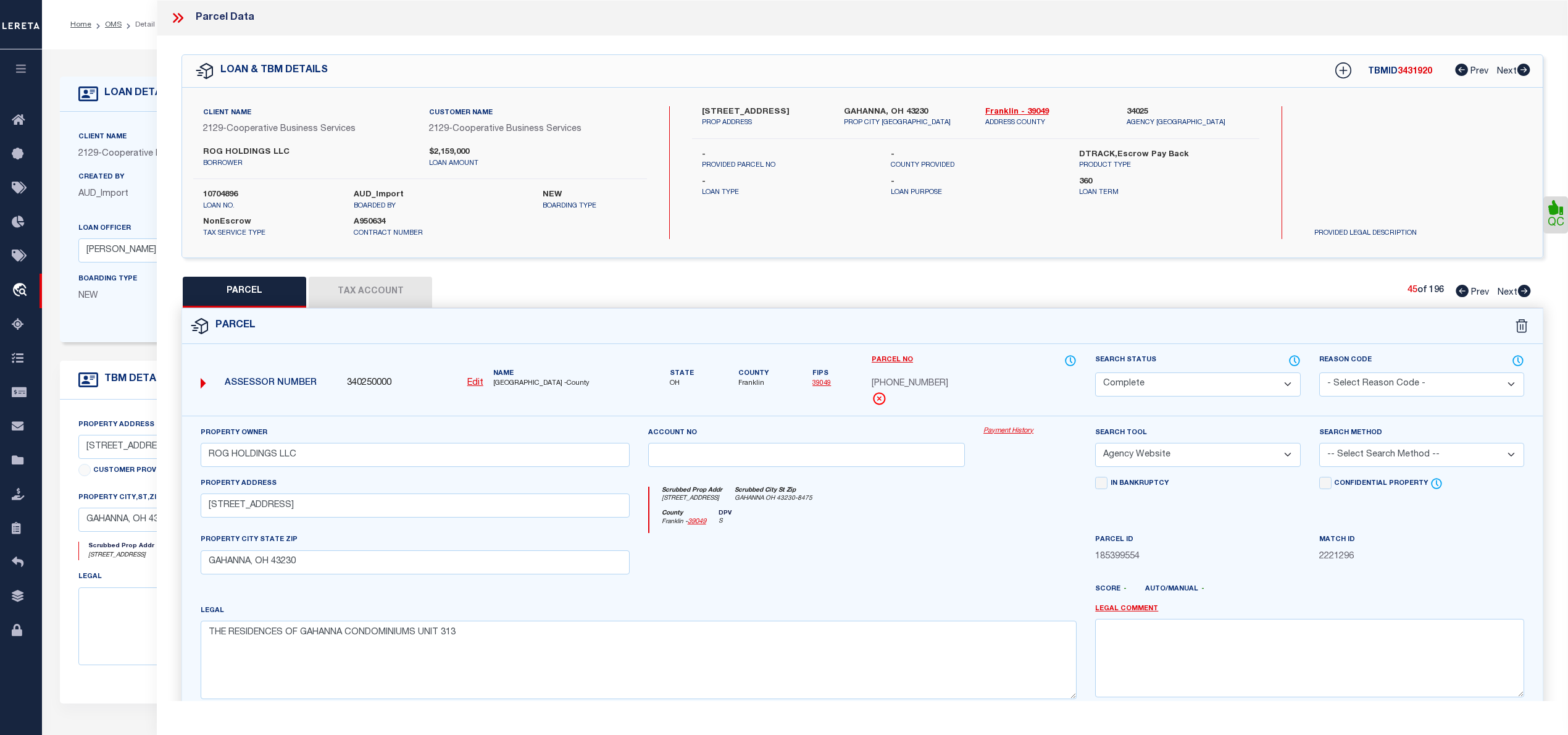
click at [1524, 291] on icon at bounding box center [1525, 290] width 13 height 12
click at [1526, 289] on icon at bounding box center [1525, 290] width 13 height 12
